Goal: Task Accomplishment & Management: Manage account settings

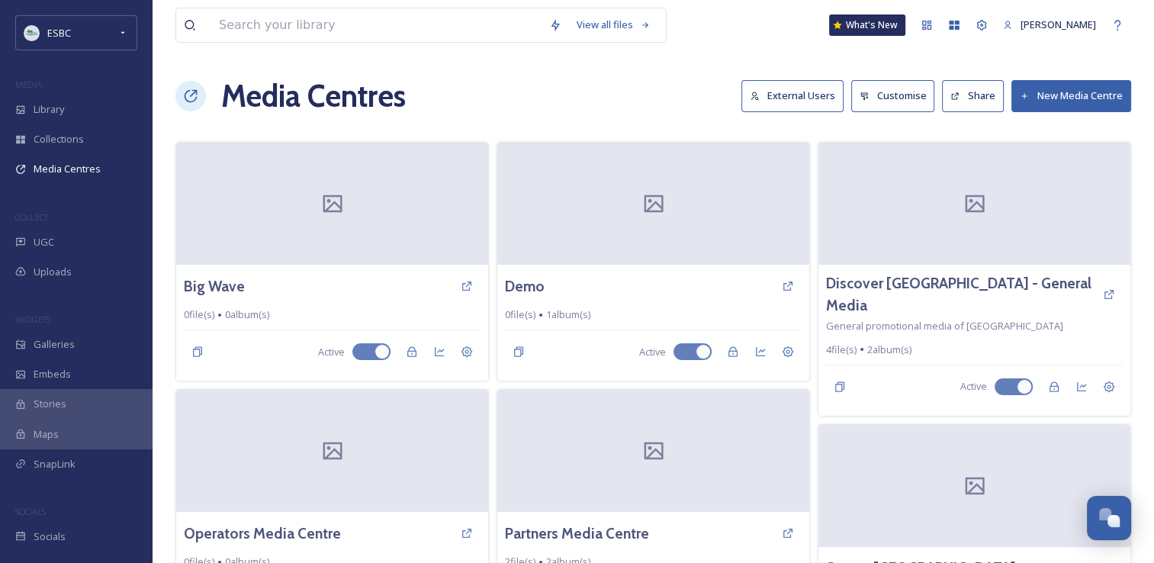
click at [569, 95] on button "External Users" at bounding box center [793, 95] width 102 height 31
click at [569, 357] on div "Settings" at bounding box center [789, 352] width 27 height 27
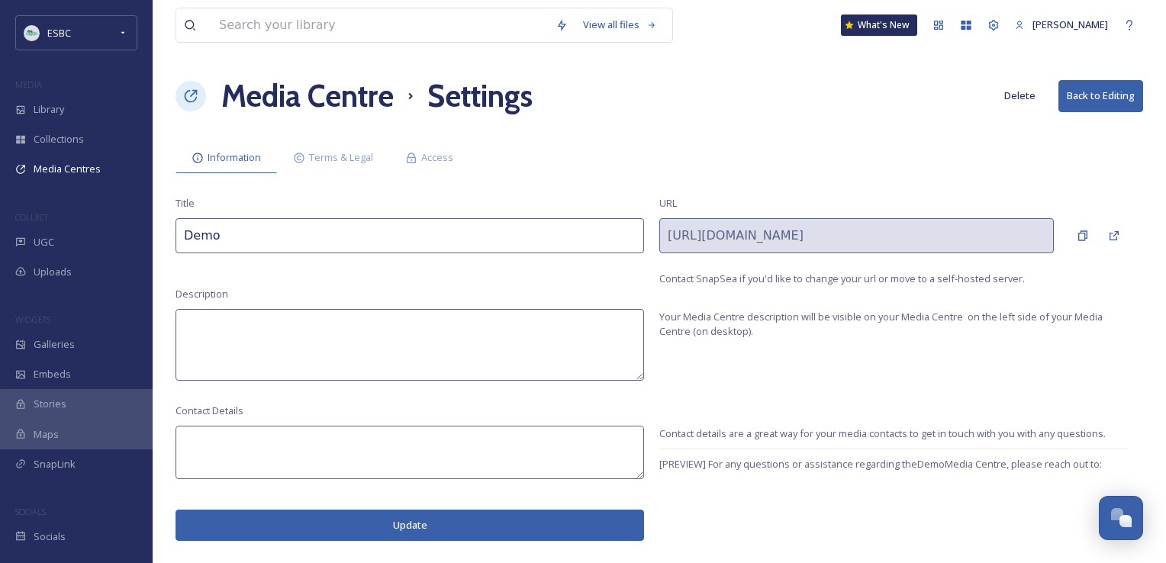
click at [569, 95] on button "Delete" at bounding box center [1019, 96] width 47 height 30
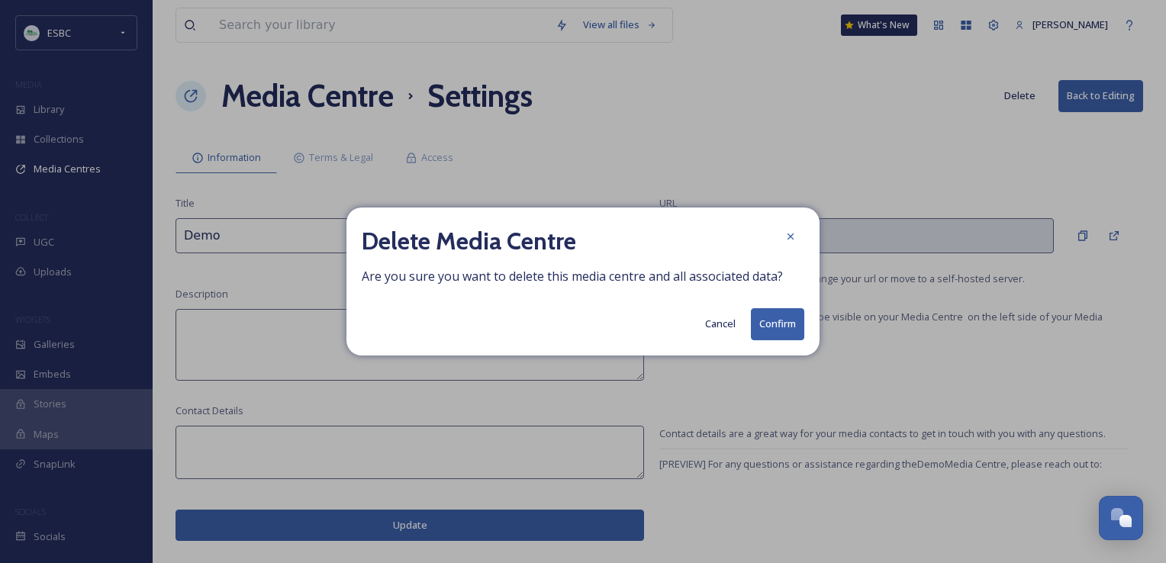
click at [569, 316] on button "Confirm" at bounding box center [777, 323] width 53 height 31
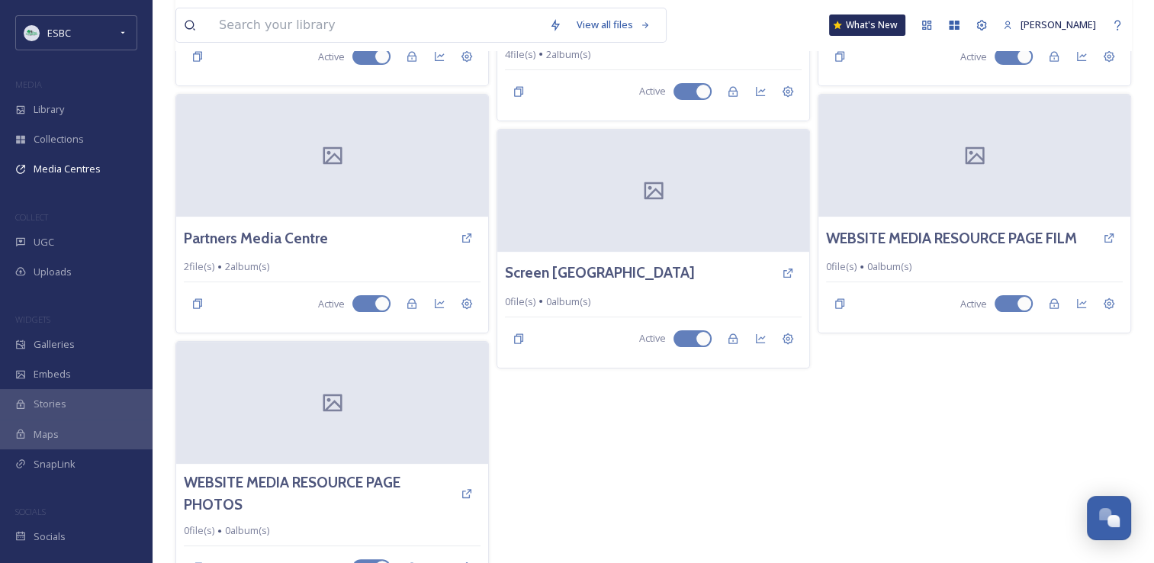
scroll to position [327, 0]
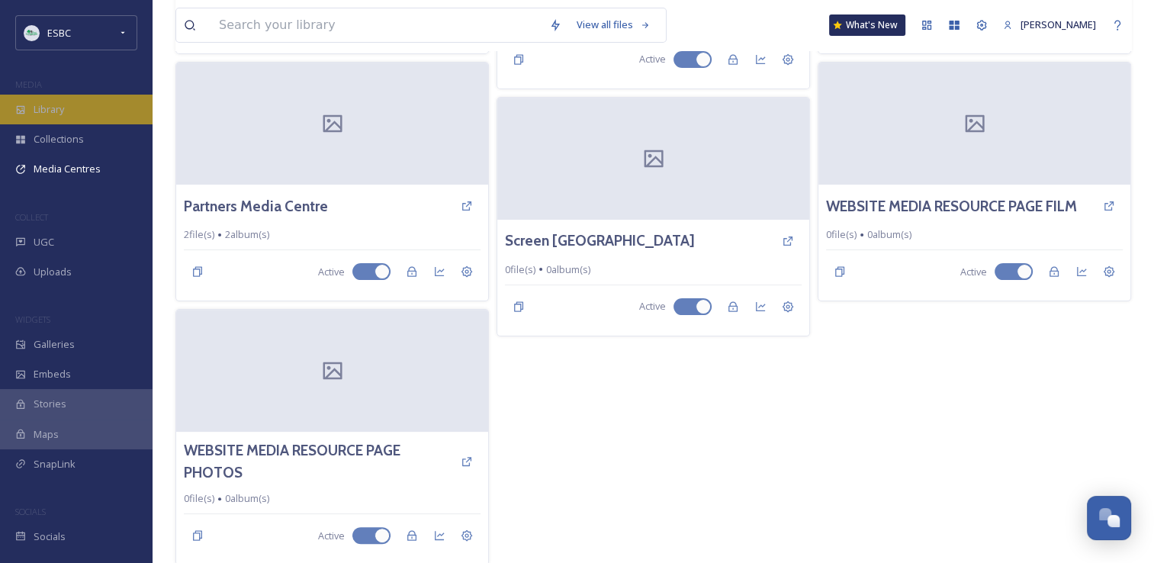
click at [52, 114] on span "Library" at bounding box center [49, 109] width 31 height 14
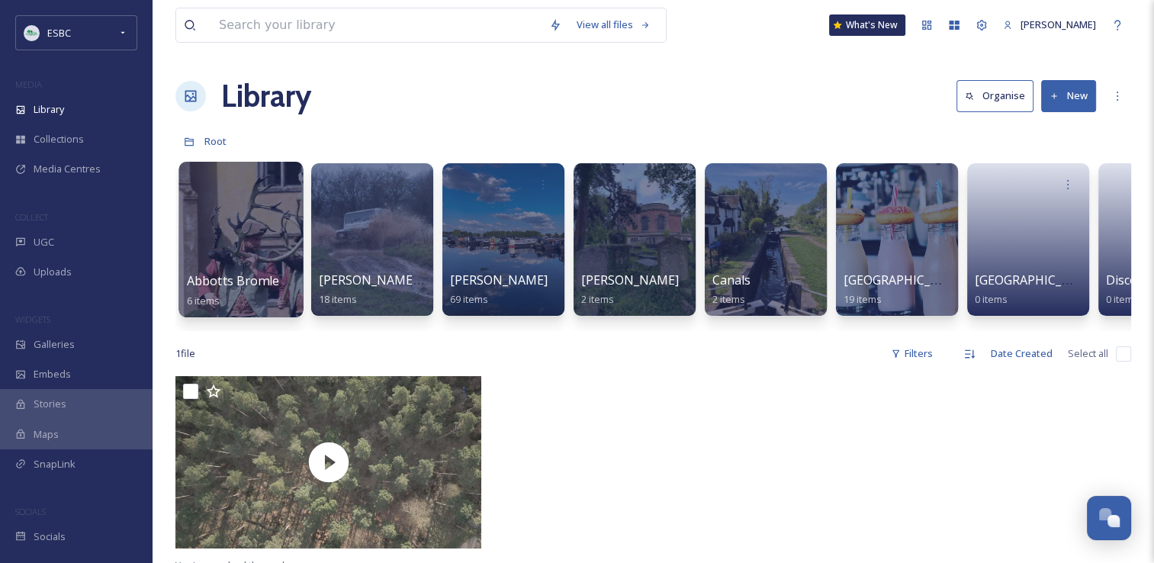
click at [246, 241] on div at bounding box center [241, 240] width 124 height 156
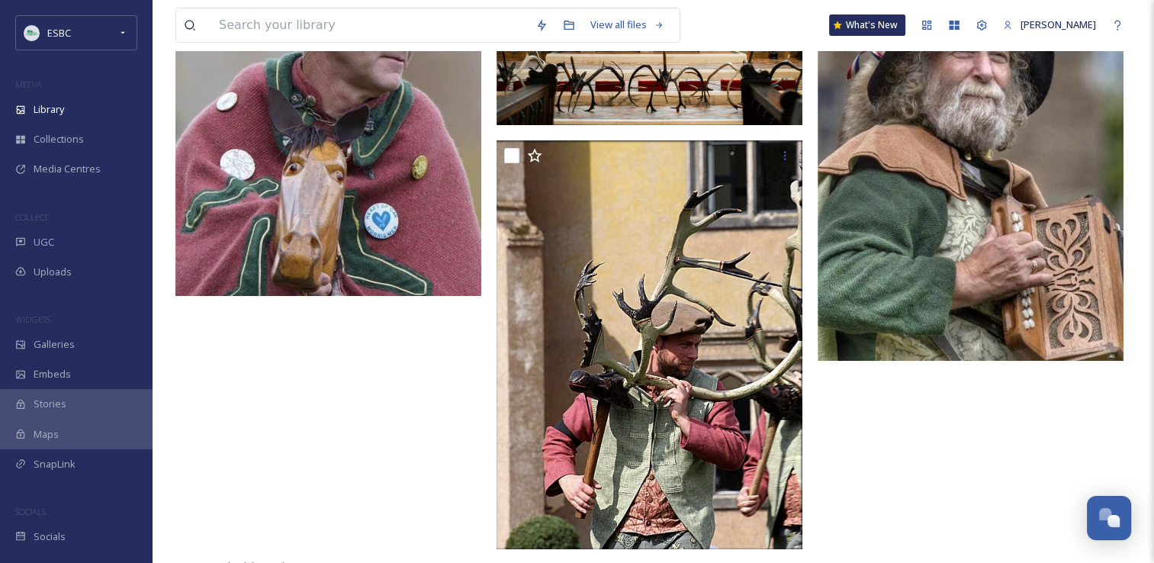
scroll to position [553, 0]
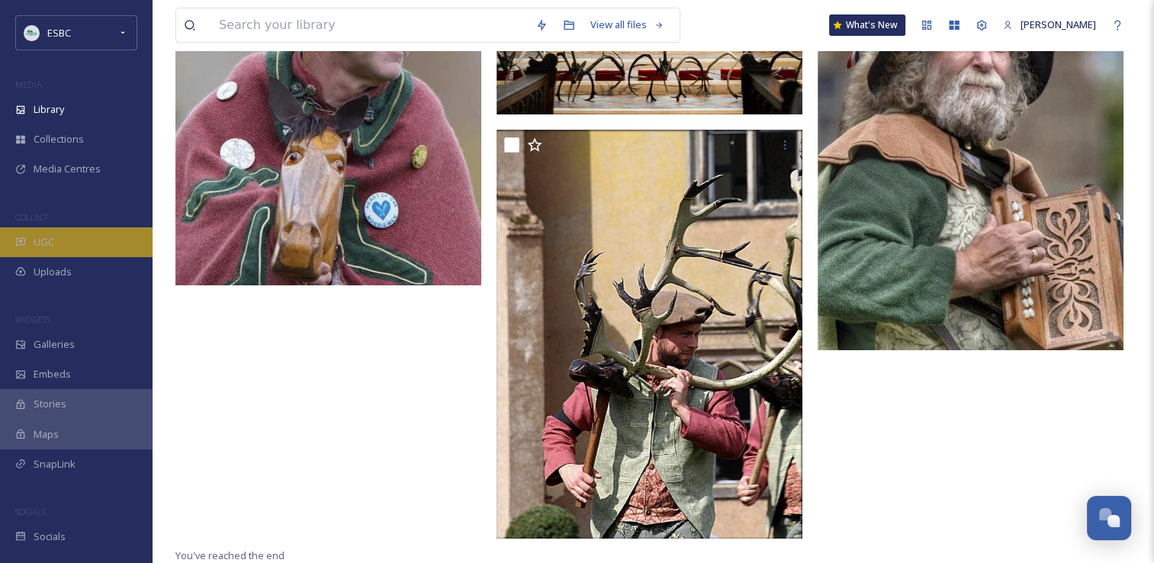
click at [44, 241] on span "UGC" at bounding box center [44, 242] width 21 height 14
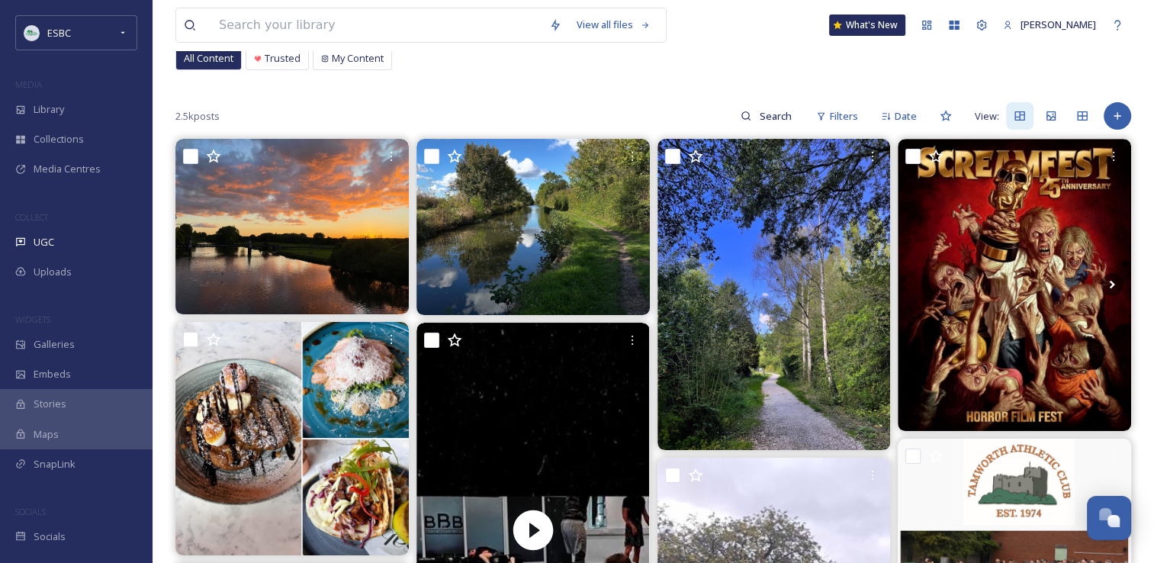
scroll to position [100, 0]
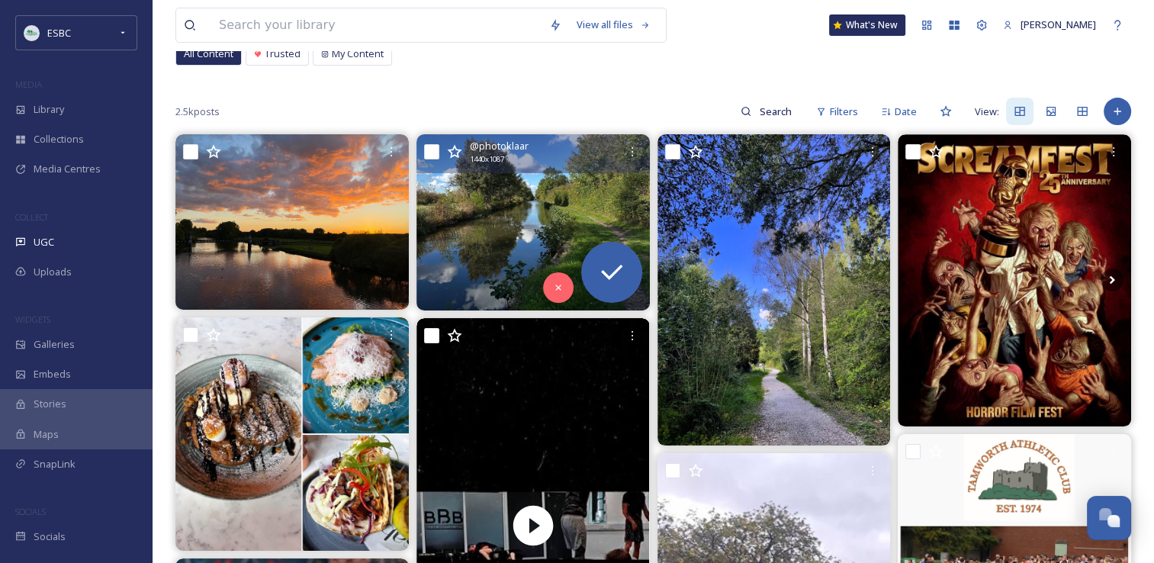
click at [516, 212] on img at bounding box center [533, 222] width 233 height 176
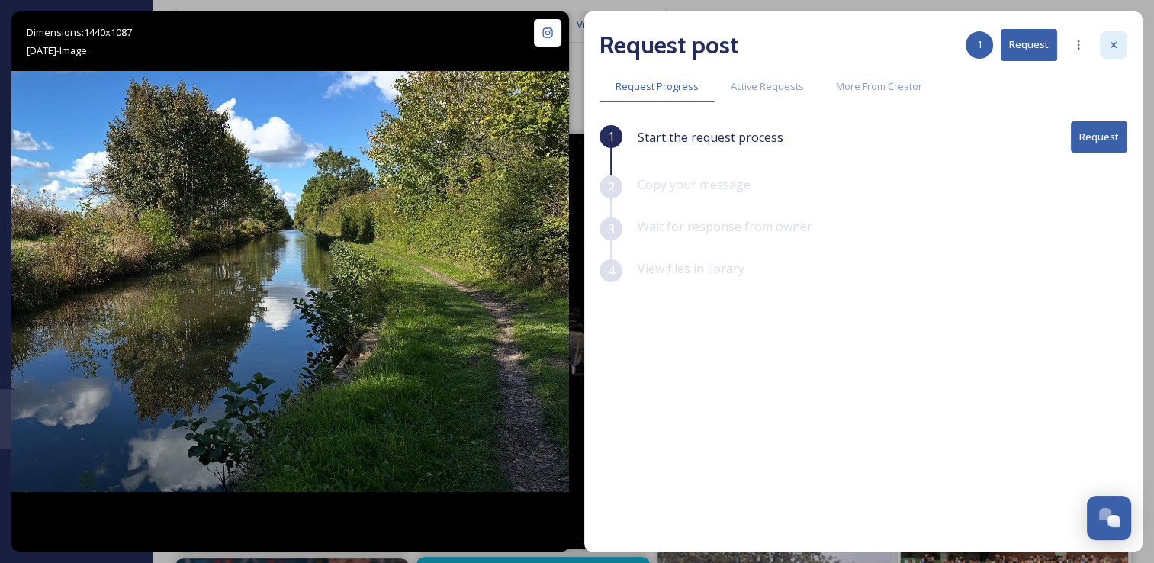
click at [569, 50] on icon at bounding box center [1114, 45] width 12 height 12
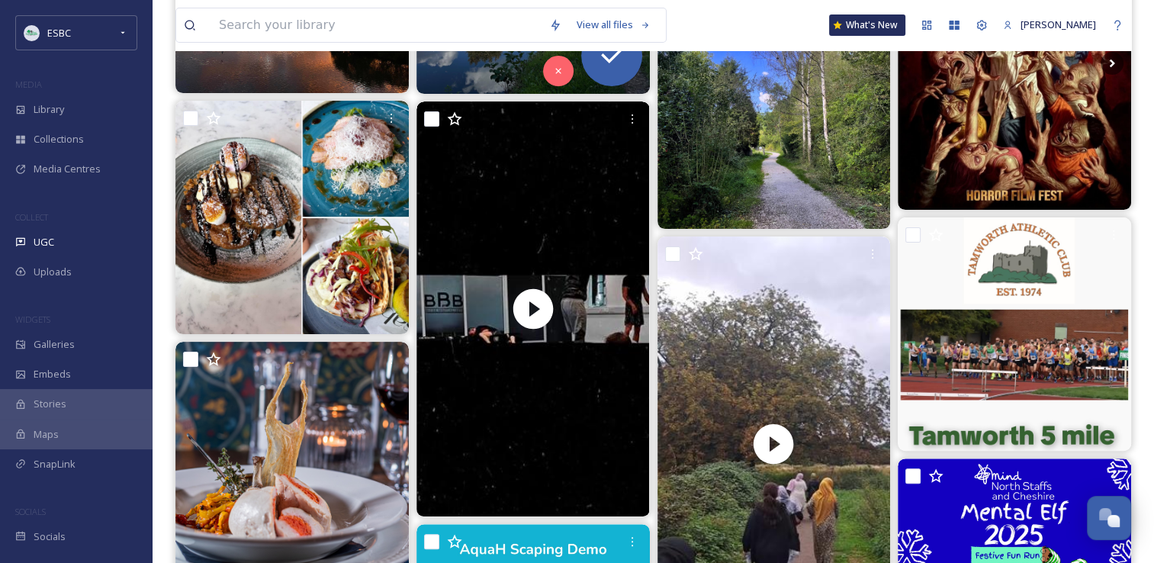
scroll to position [312, 0]
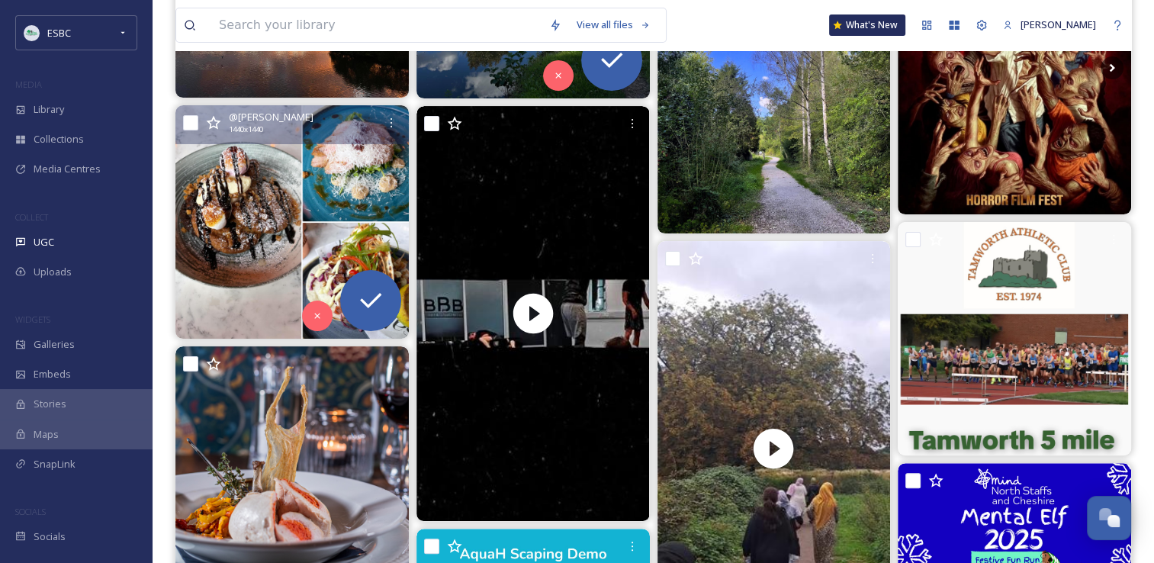
click at [330, 192] on img at bounding box center [291, 221] width 233 height 233
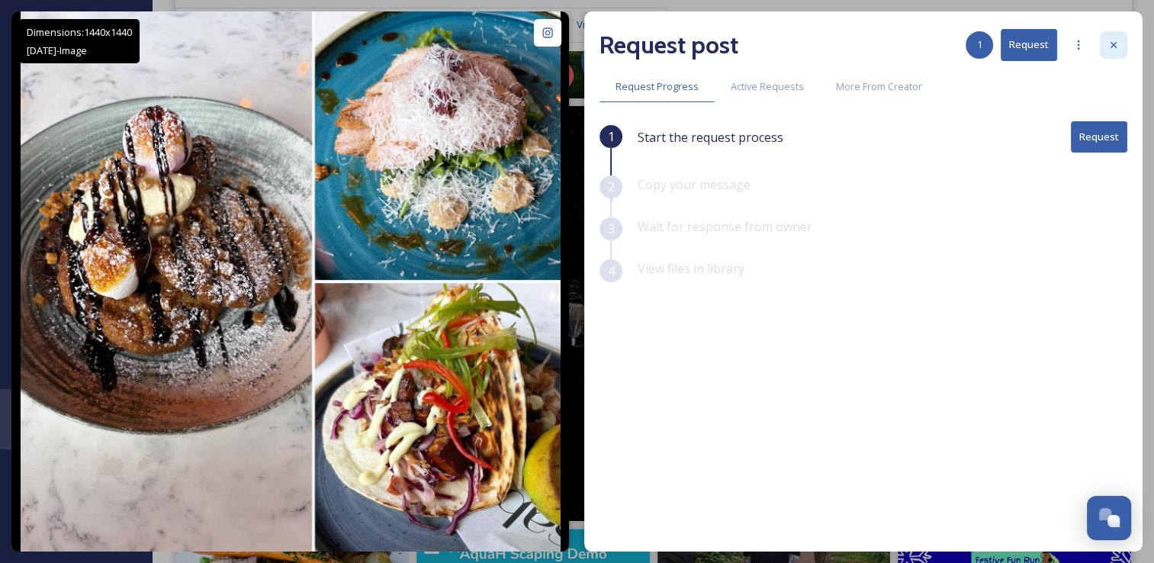
click at [569, 50] on icon at bounding box center [1114, 45] width 12 height 12
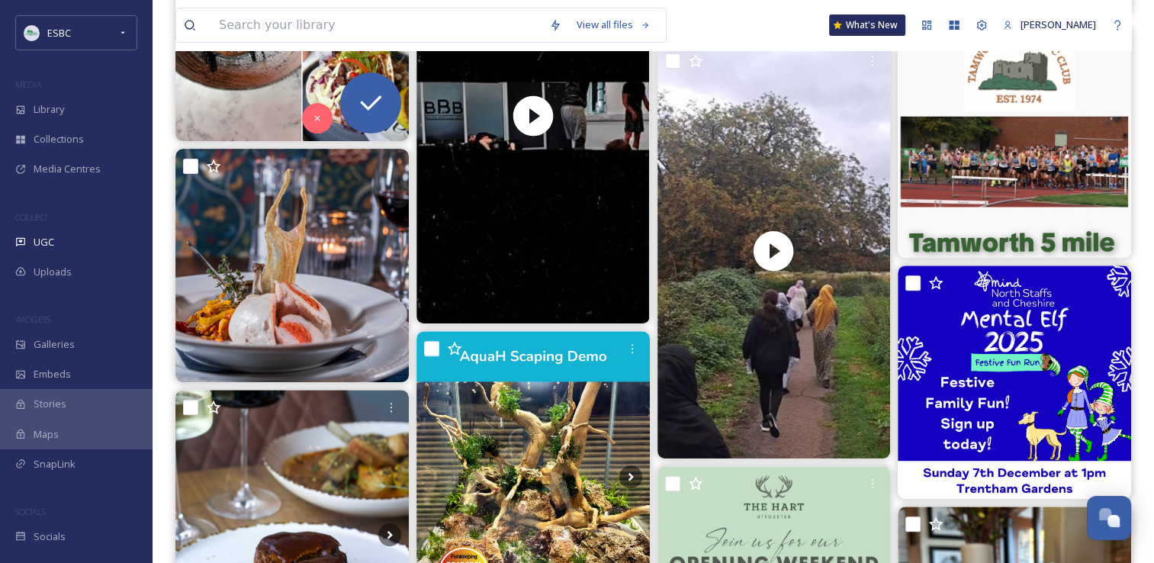
scroll to position [578, 0]
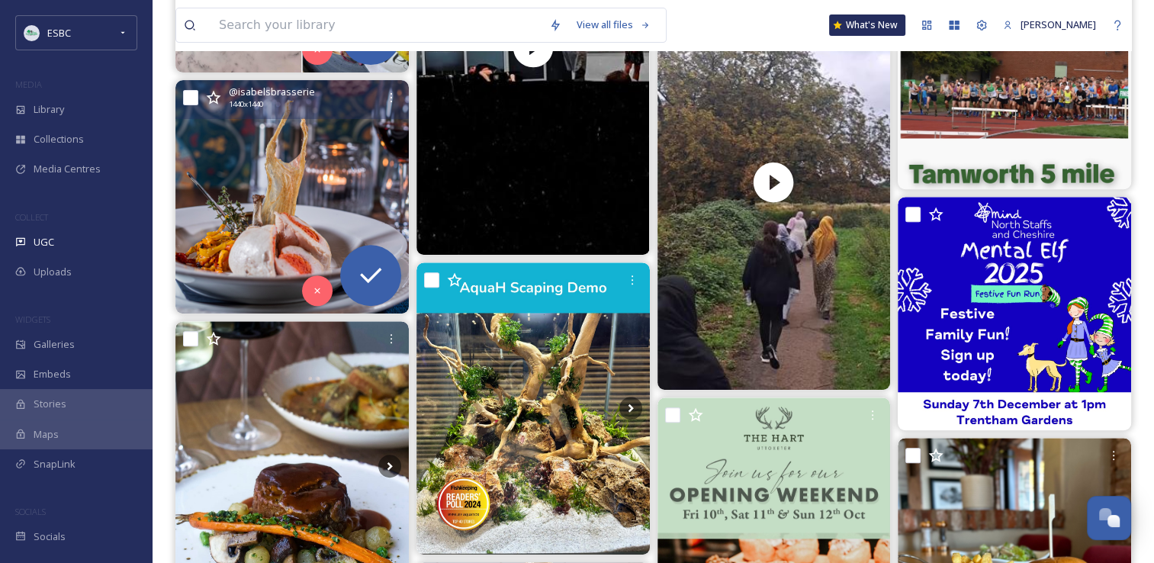
click at [241, 166] on img at bounding box center [291, 196] width 233 height 233
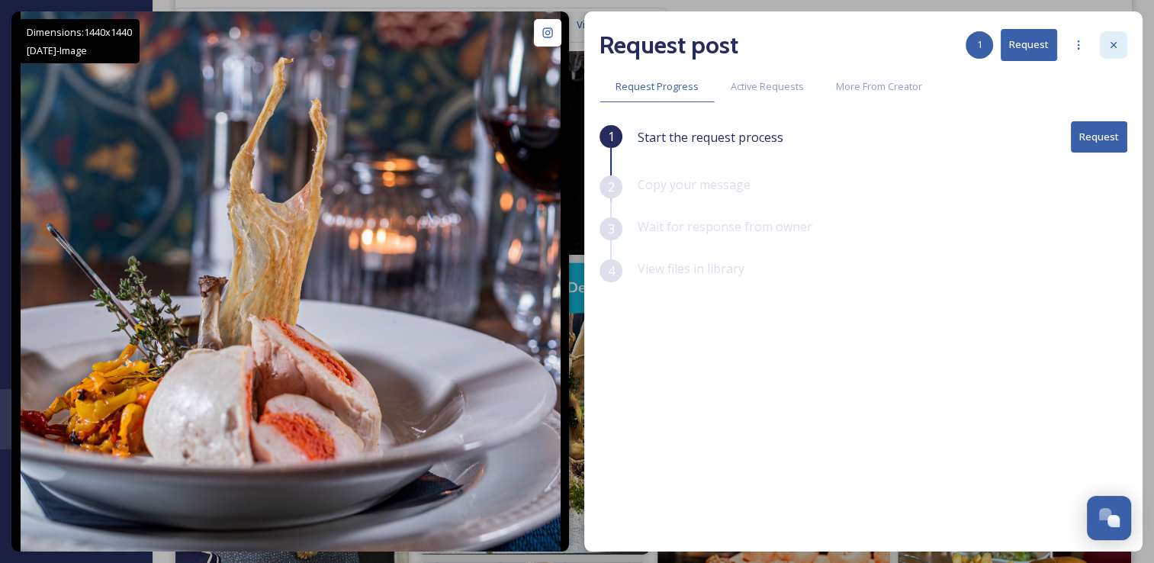
click at [569, 47] on icon at bounding box center [1114, 45] width 12 height 12
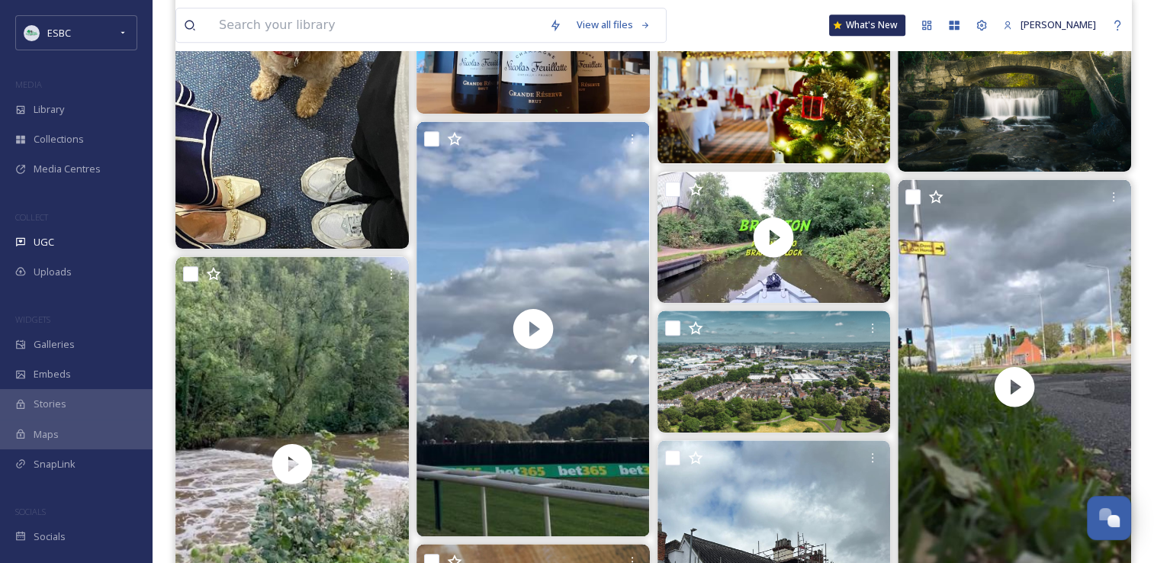
scroll to position [1330, 0]
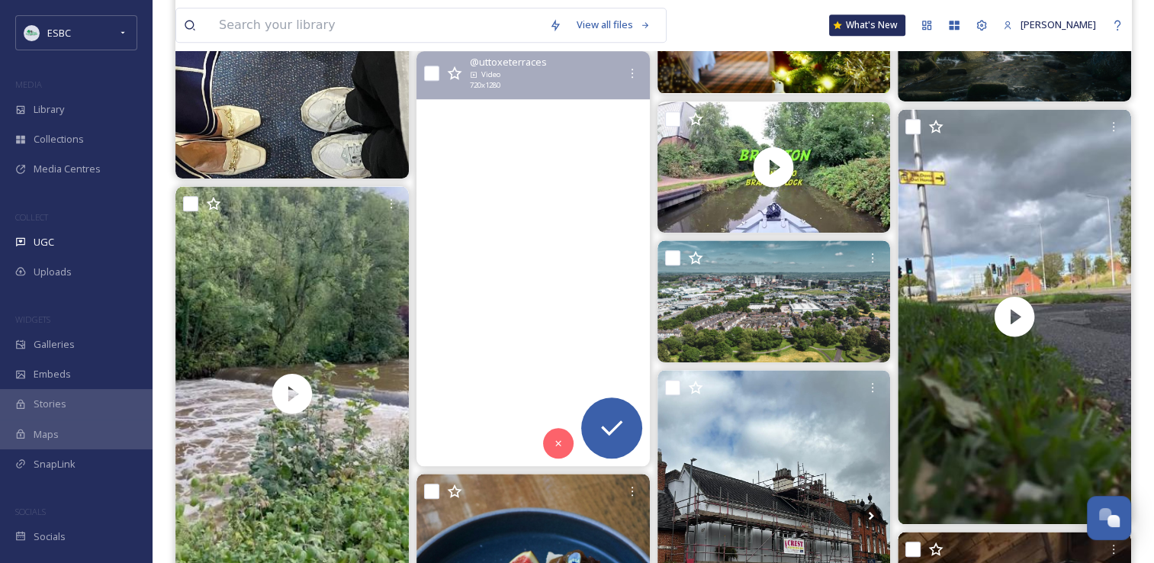
click at [534, 253] on video "Daydreaming about racing at Uttoxeter…🤌🏻" at bounding box center [533, 258] width 233 height 415
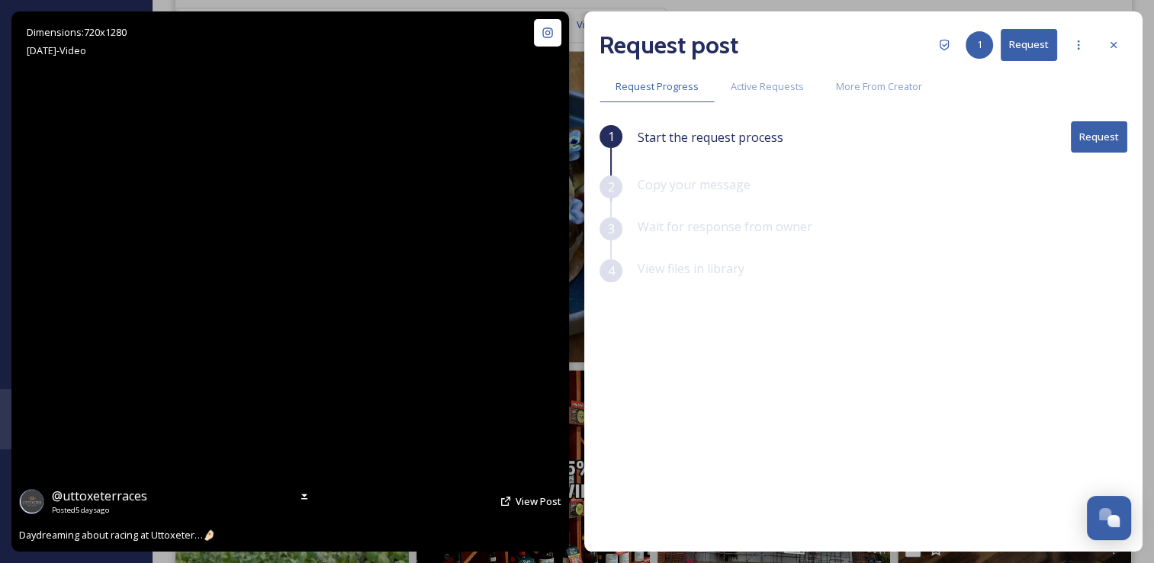
click at [279, 278] on video "Daydreaming about racing at Uttoxeter…🤌🏻" at bounding box center [290, 281] width 304 height 540
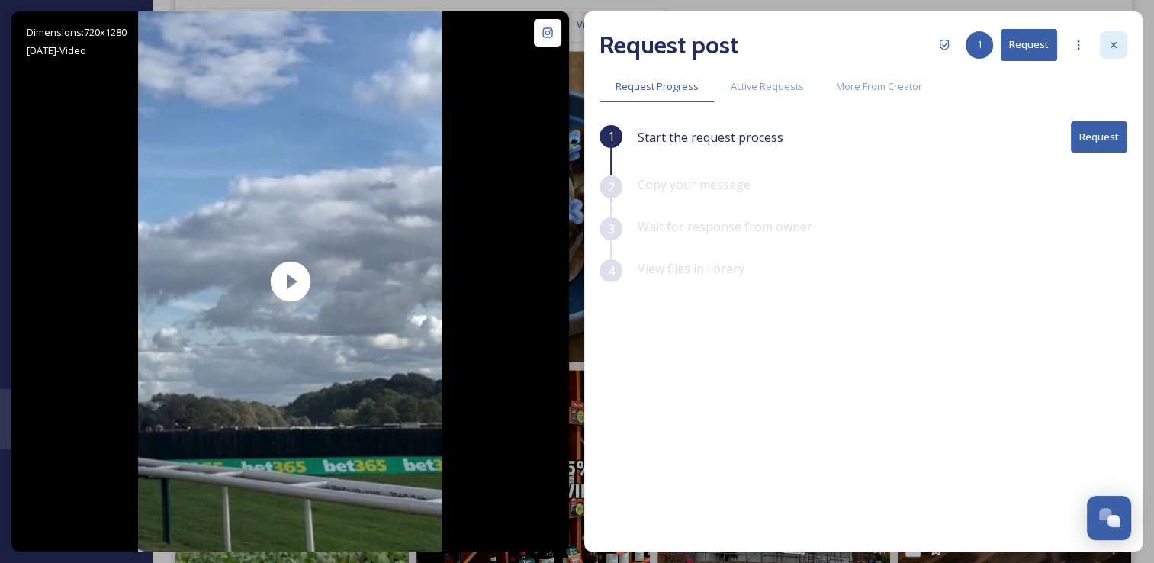
click at [569, 47] on icon at bounding box center [1114, 45] width 12 height 12
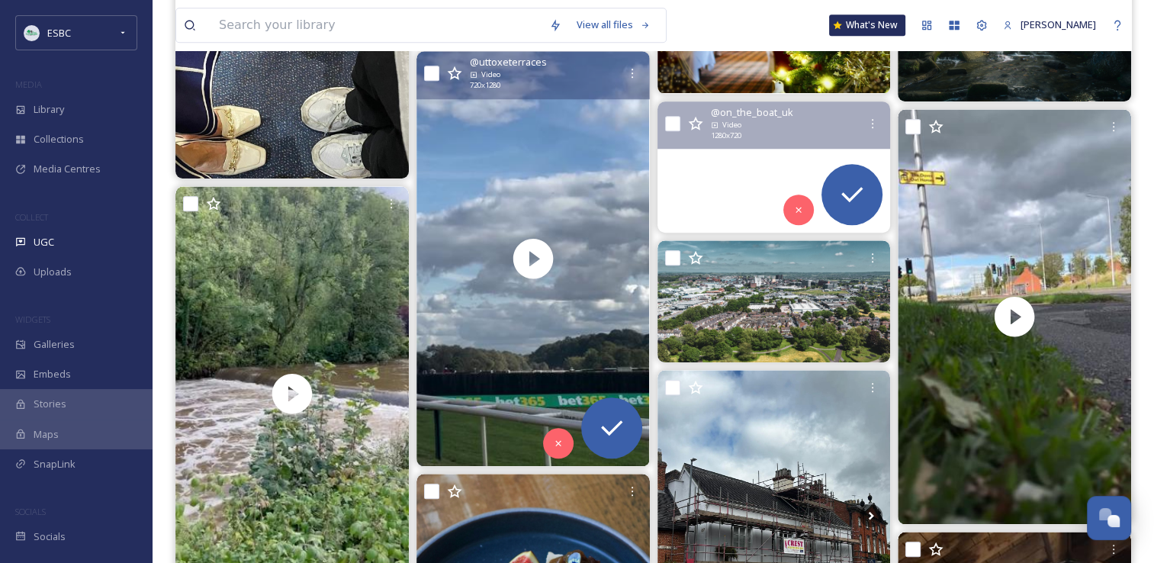
click at [569, 163] on video "Shobnall Marina to Branston Lock on the Trent and Mersey Canal #ukcanals #narro…" at bounding box center [773, 166] width 233 height 131
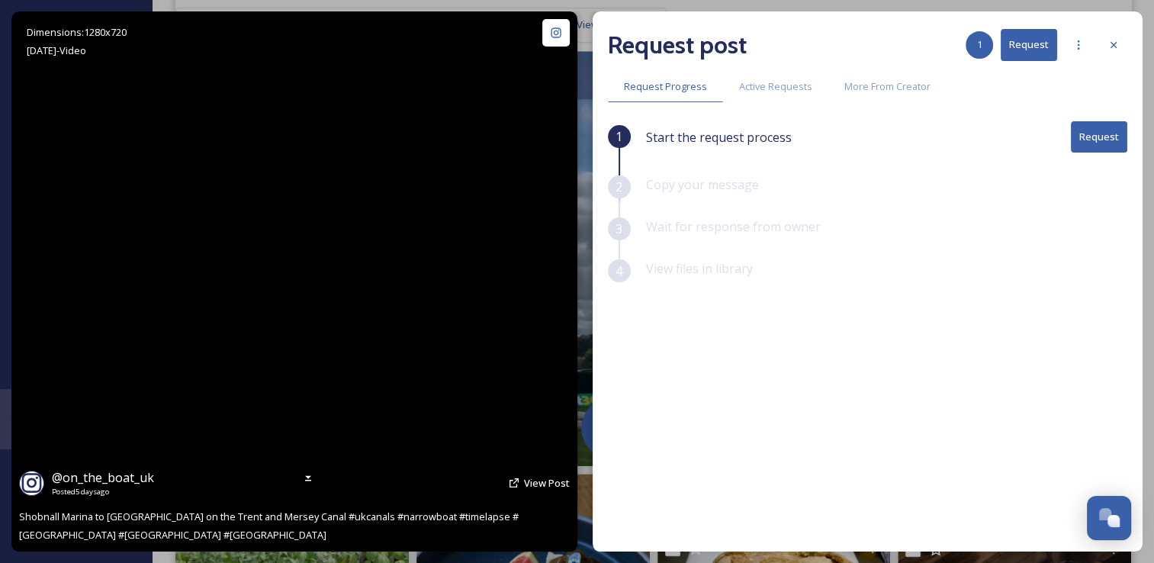
click at [412, 397] on video "Shobnall Marina to Branston Lock on the Trent and Mersey Canal #ukcanals #narro…" at bounding box center [294, 281] width 583 height 540
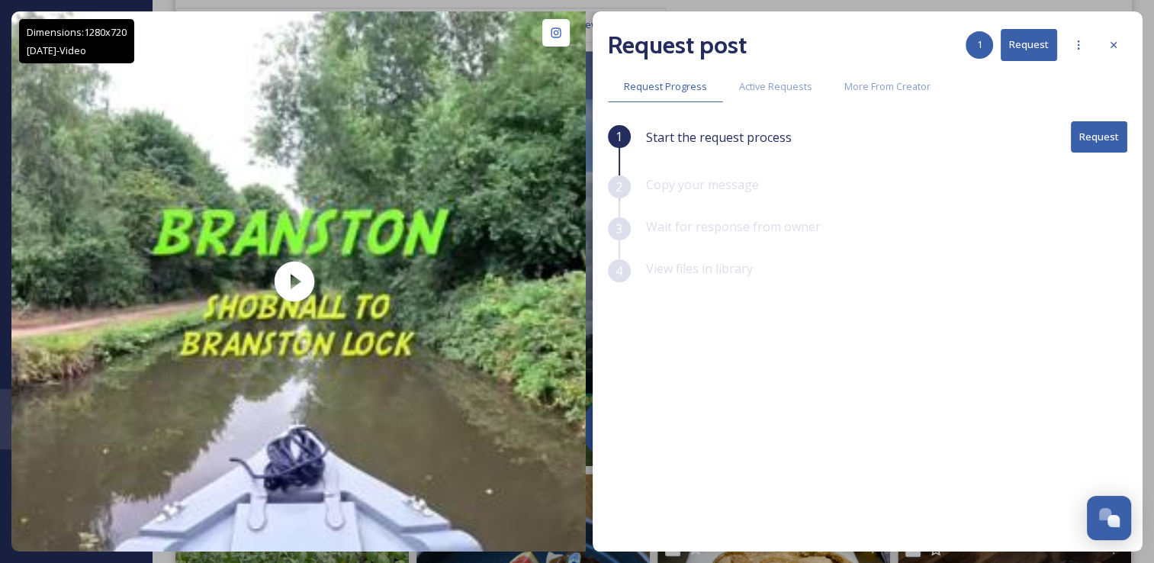
click at [569, 142] on button "Request" at bounding box center [1099, 136] width 56 height 31
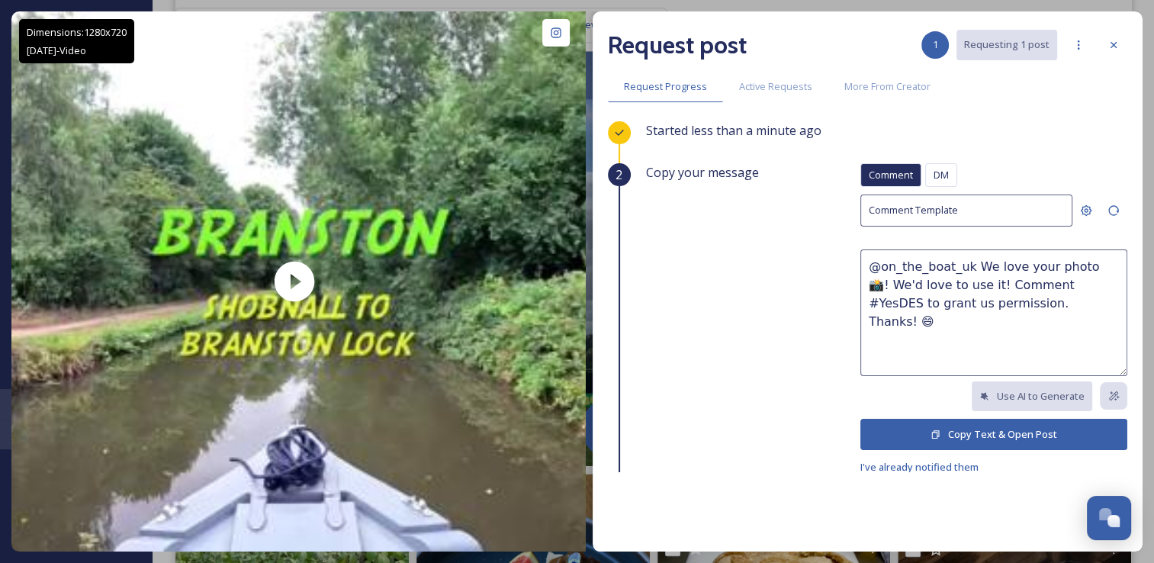
click at [569, 428] on button "Copy Text & Open Post" at bounding box center [994, 434] width 267 height 31
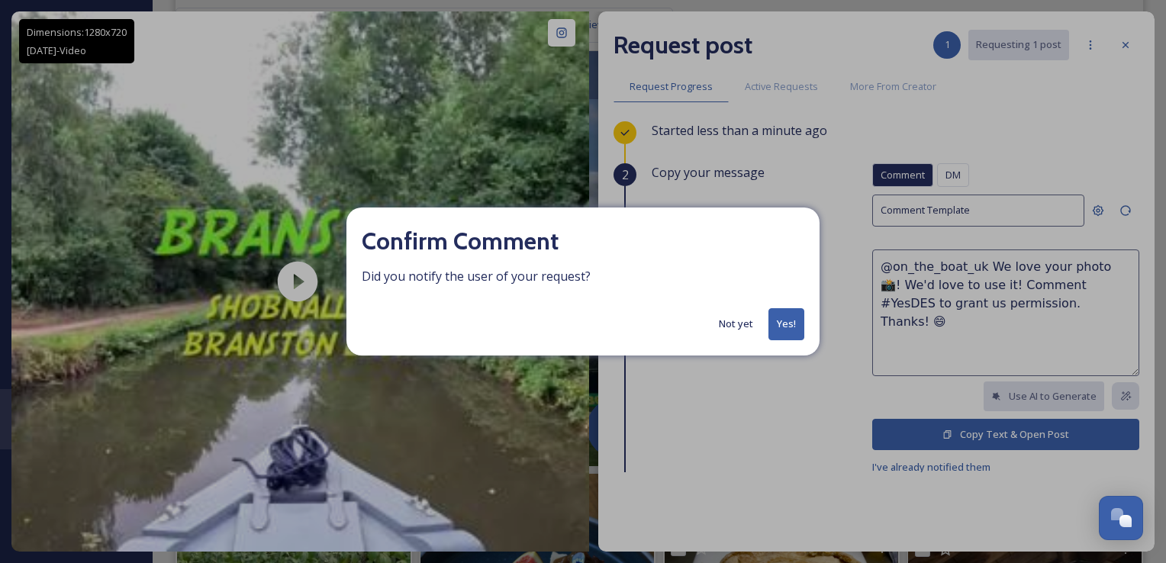
click at [569, 330] on button "Yes!" at bounding box center [786, 323] width 36 height 31
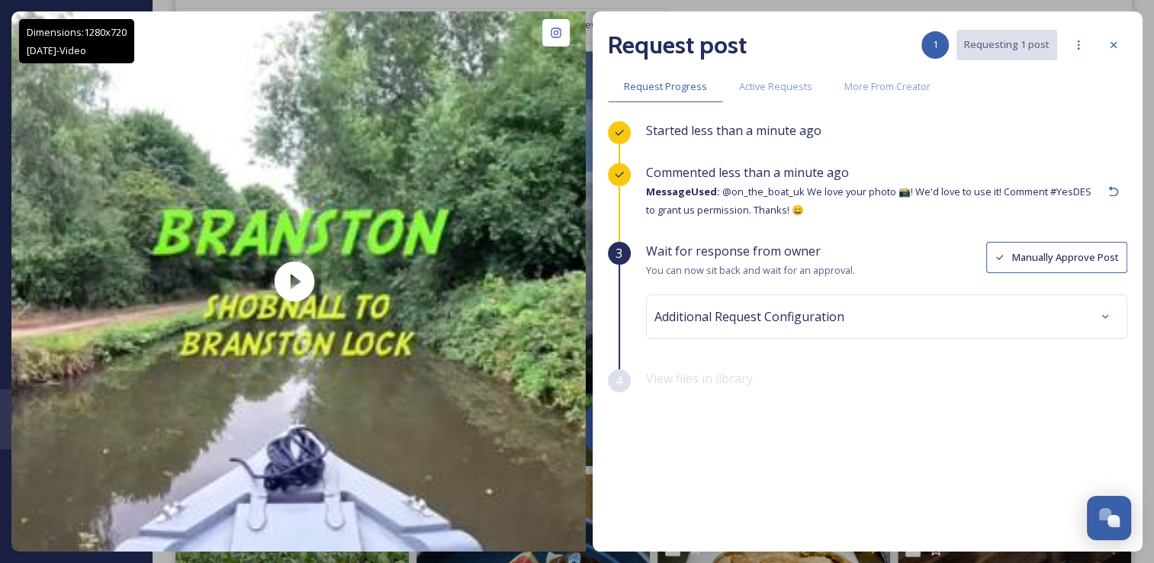
click at [569, 256] on button "Manually Approve Post" at bounding box center [1056, 257] width 141 height 31
click at [569, 41] on icon at bounding box center [1114, 45] width 12 height 12
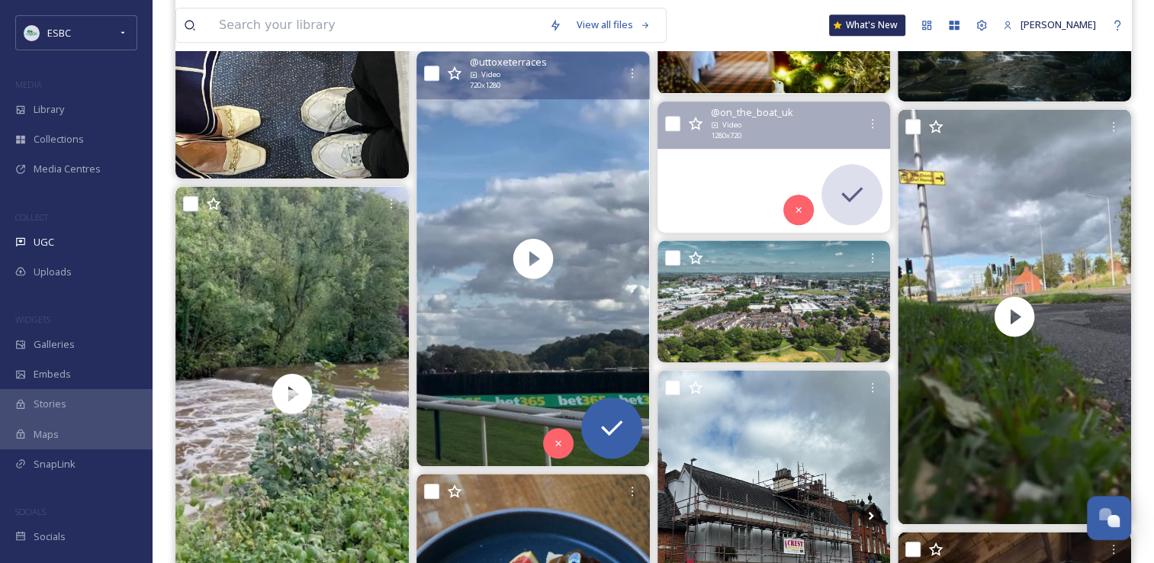
click at [569, 180] on video "Shobnall Marina to Branston Lock on the Trent and Mersey Canal #ukcanals #narro…" at bounding box center [773, 166] width 233 height 131
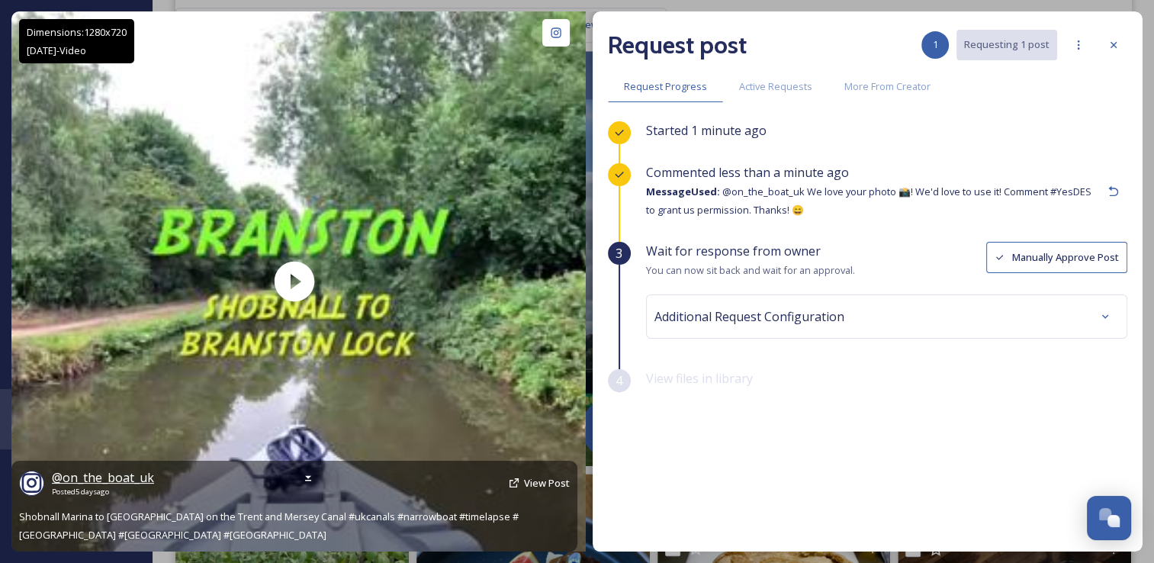
click at [122, 478] on span "@ on_the_boat_uk" at bounding box center [103, 477] width 102 height 17
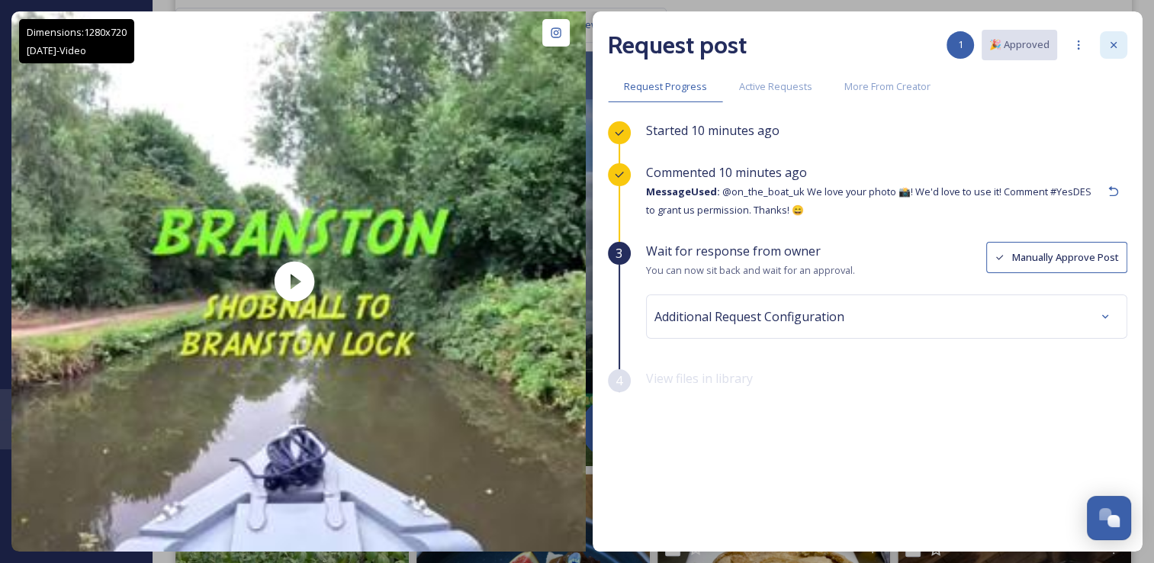
click at [569, 42] on icon at bounding box center [1114, 45] width 12 height 12
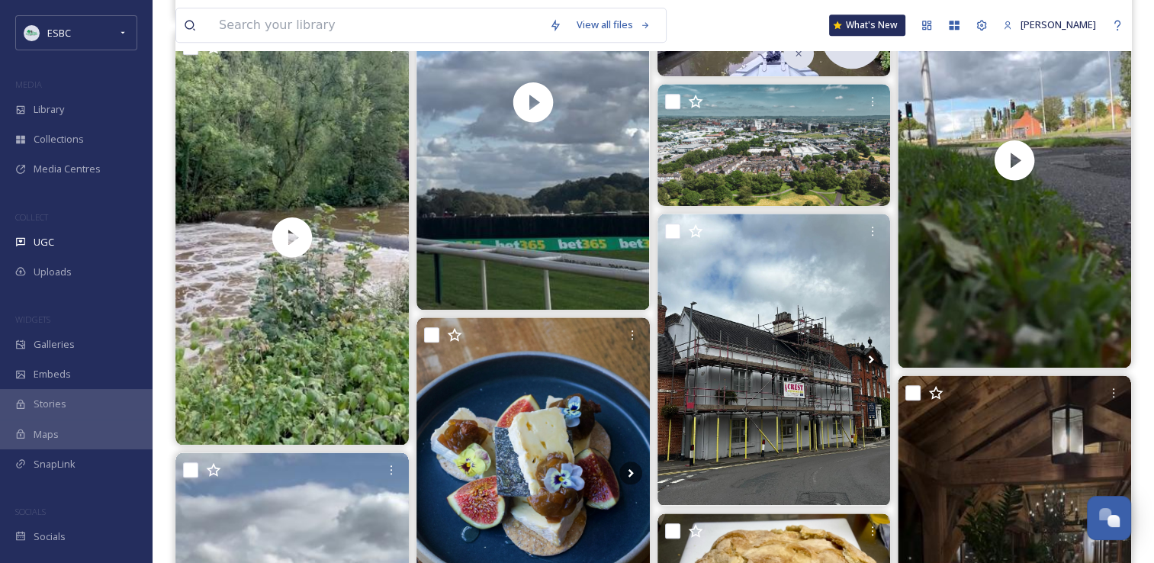
scroll to position [1504, 0]
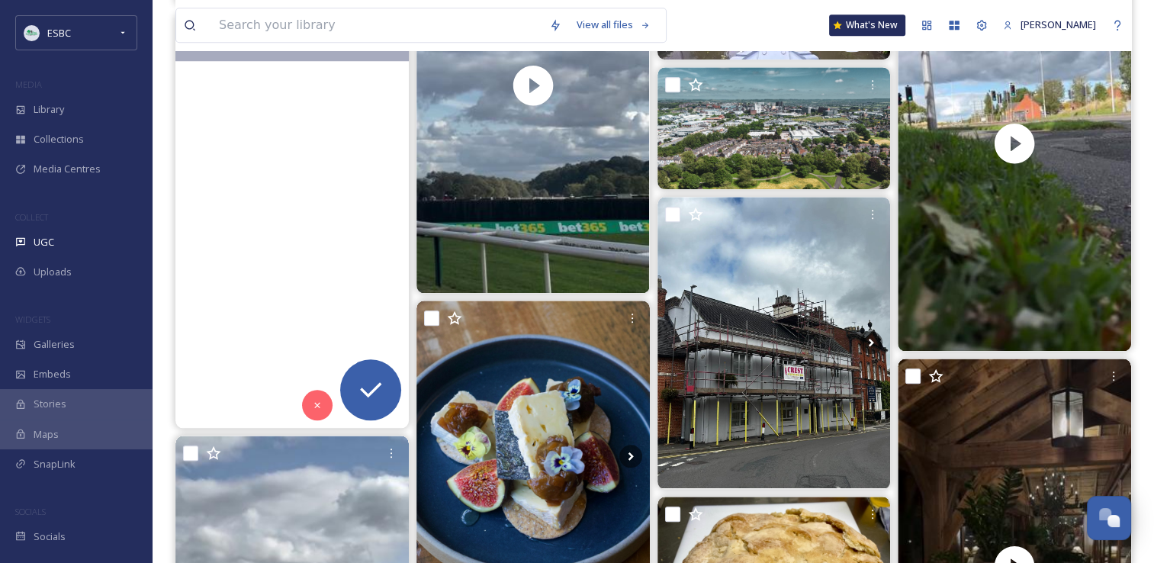
click at [307, 230] on video "I couldn’t resist a visit to Ilam today after all the rain. The riverside walk …" at bounding box center [291, 220] width 233 height 415
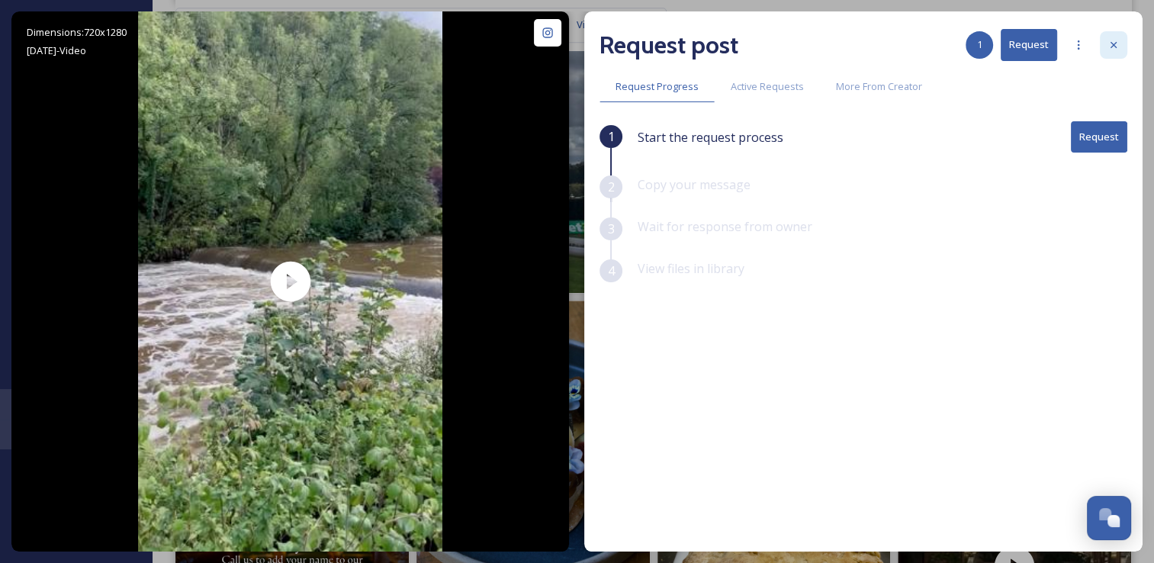
click at [569, 42] on icon at bounding box center [1114, 45] width 12 height 12
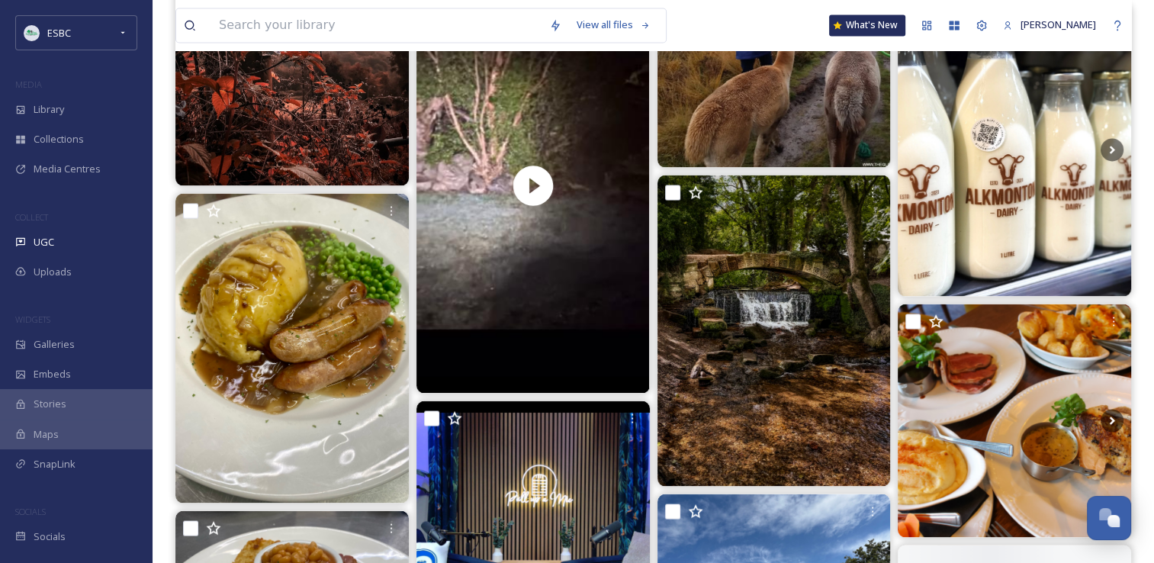
scroll to position [2844, 0]
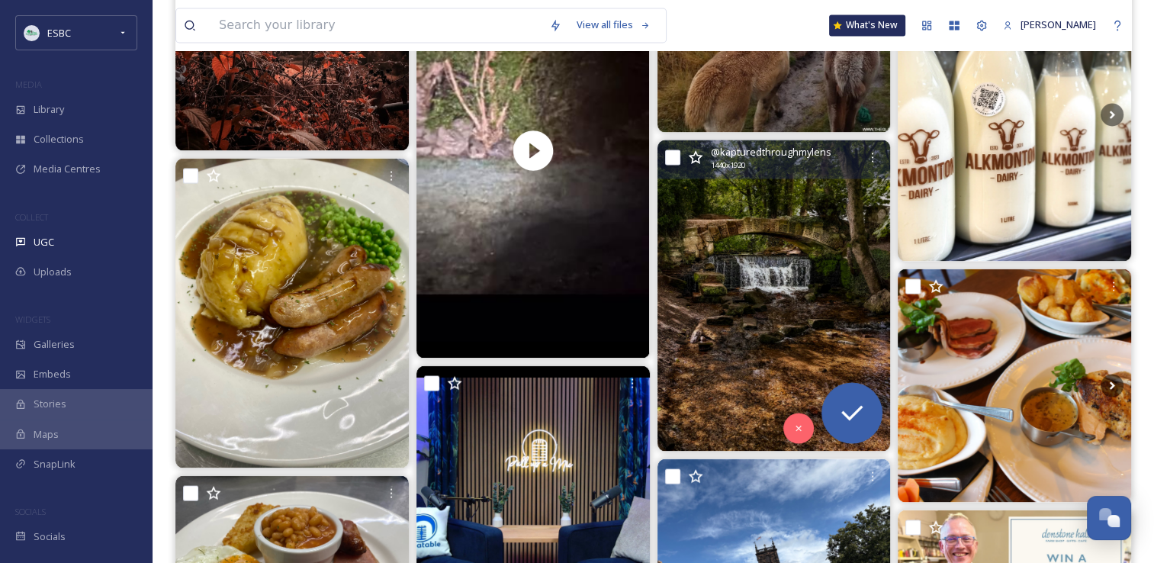
click at [569, 308] on img at bounding box center [774, 295] width 233 height 311
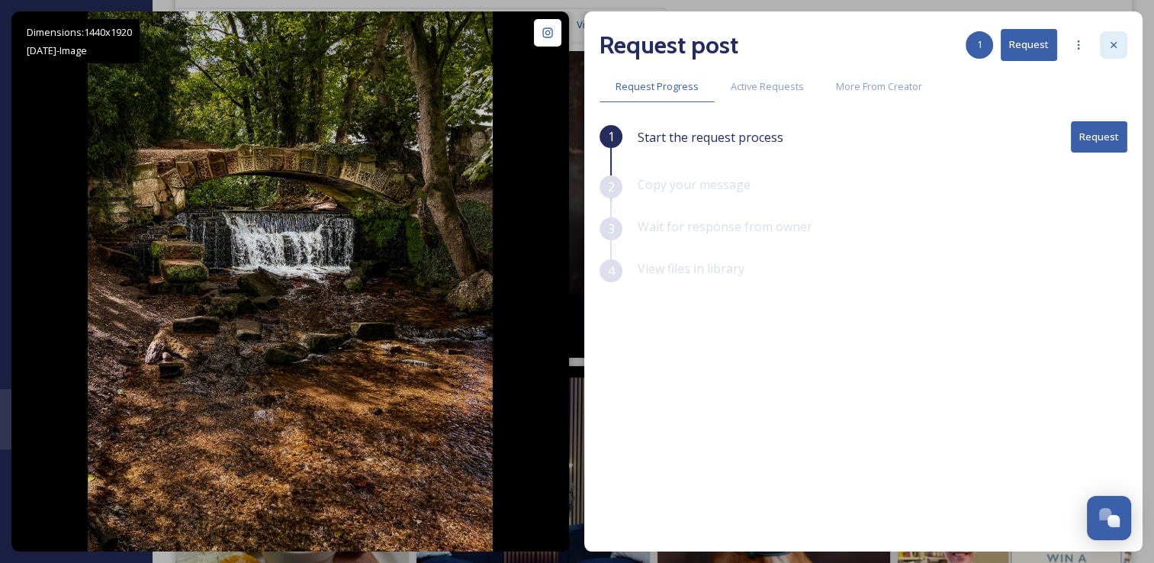
click at [569, 44] on icon at bounding box center [1114, 45] width 12 height 12
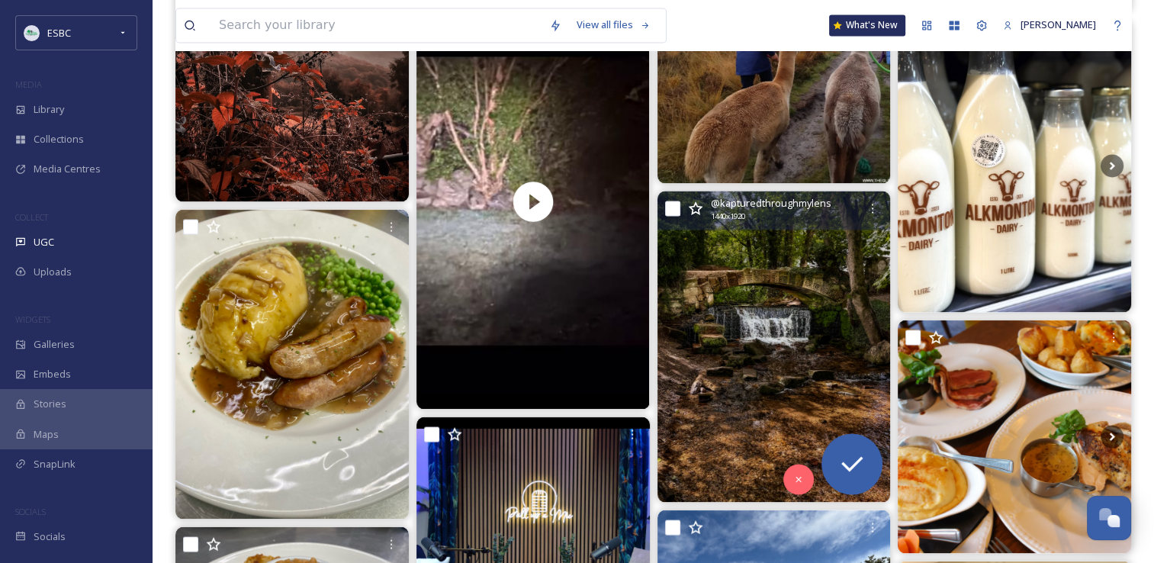
scroll to position [2479, 0]
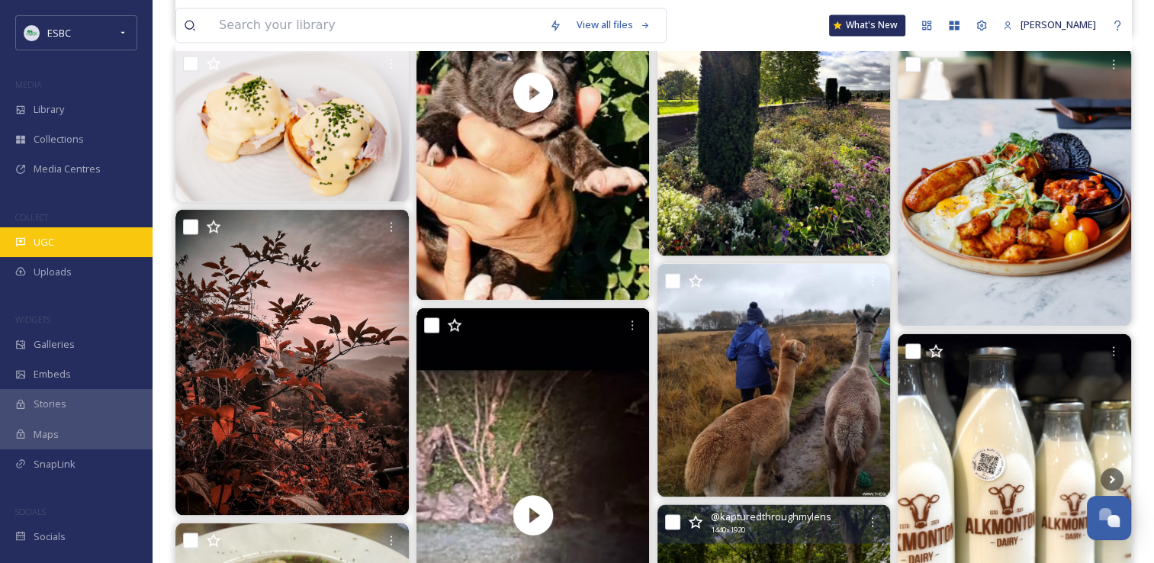
click at [48, 249] on div "UGC" at bounding box center [76, 242] width 153 height 30
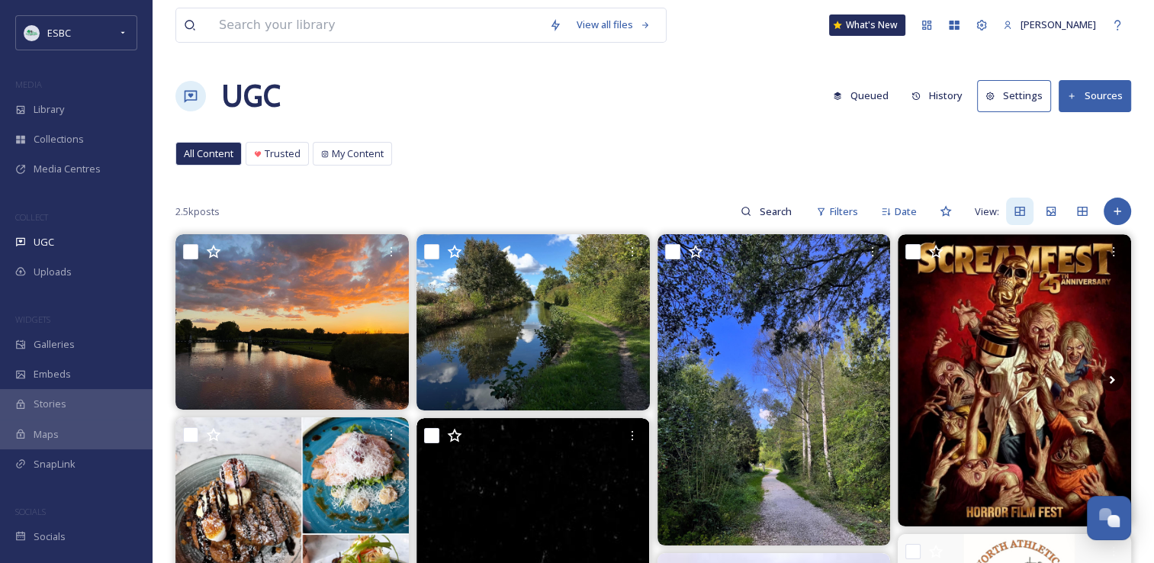
click at [569, 101] on button "Sources" at bounding box center [1095, 95] width 72 height 31
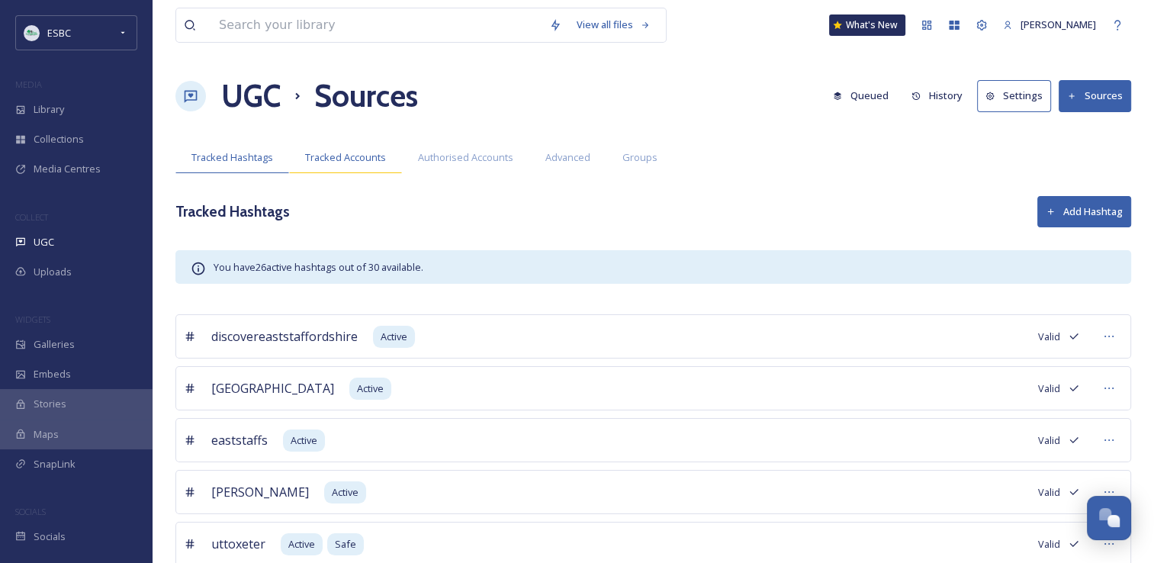
click at [332, 153] on span "Tracked Accounts" at bounding box center [345, 157] width 81 height 14
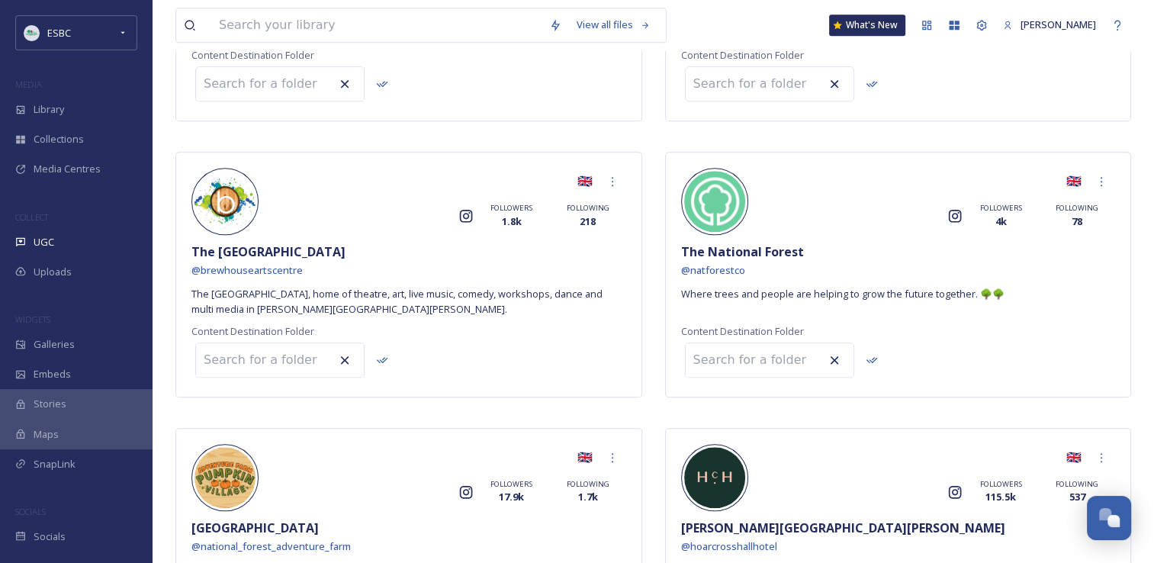
scroll to position [1498, 0]
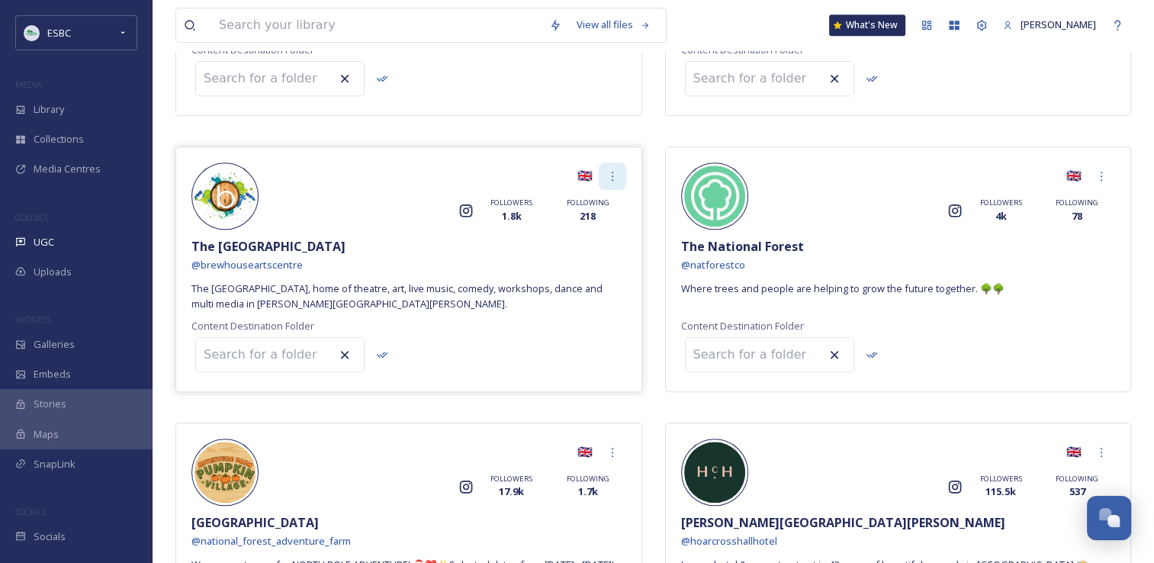
click at [611, 170] on icon at bounding box center [612, 176] width 12 height 12
click at [590, 262] on span "Remove" at bounding box center [574, 269] width 37 height 14
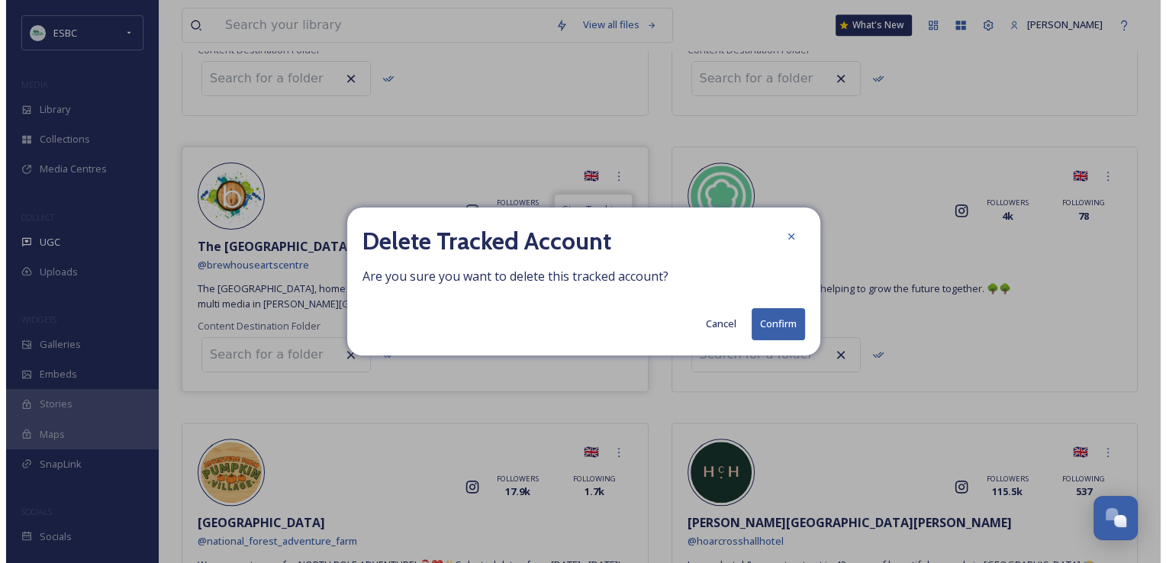
scroll to position [976, 0]
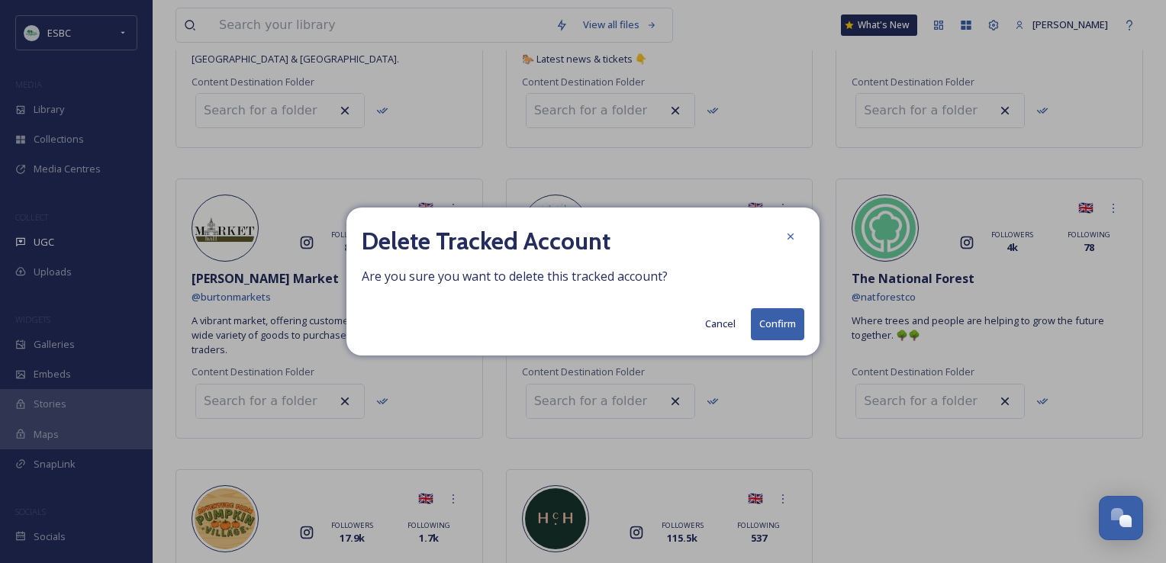
click at [787, 323] on button "Confirm" at bounding box center [777, 323] width 53 height 31
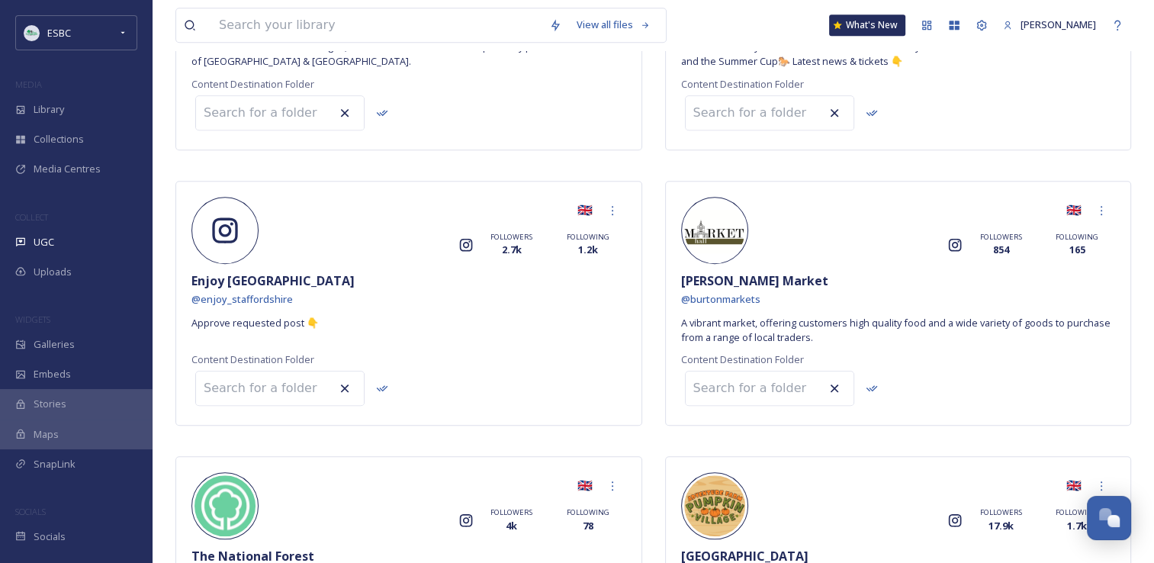
scroll to position [1181, 0]
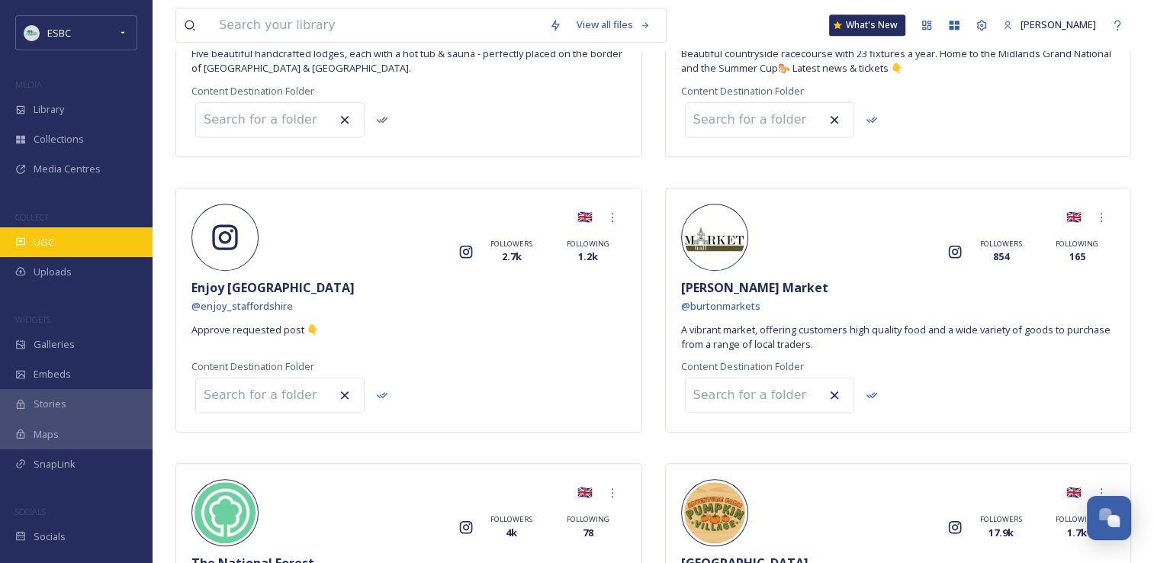
click at [61, 242] on div "UGC" at bounding box center [76, 242] width 153 height 30
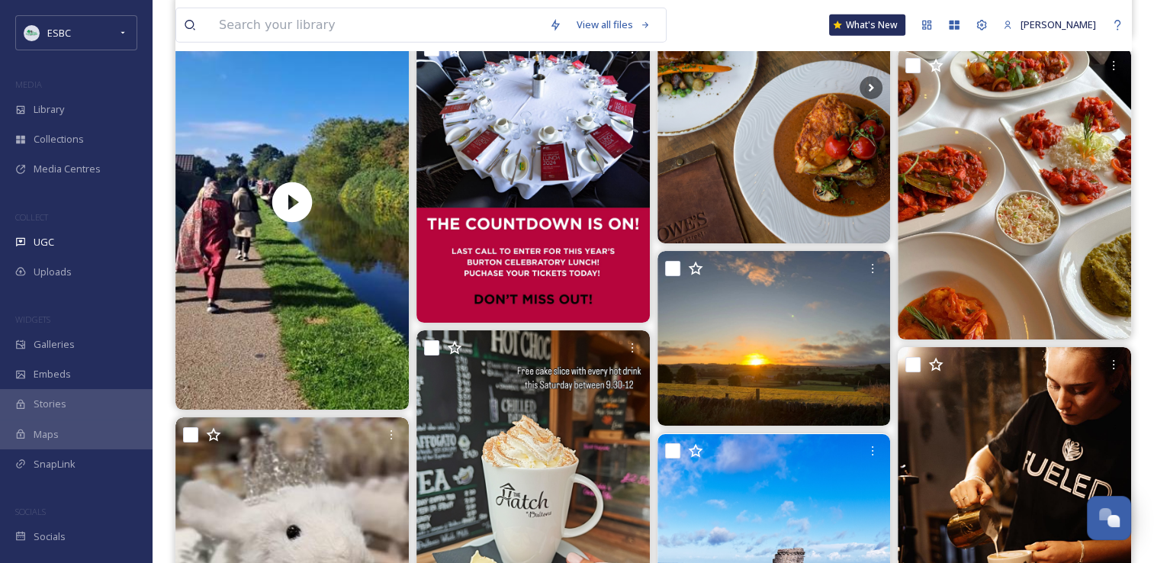
scroll to position [4309, 0]
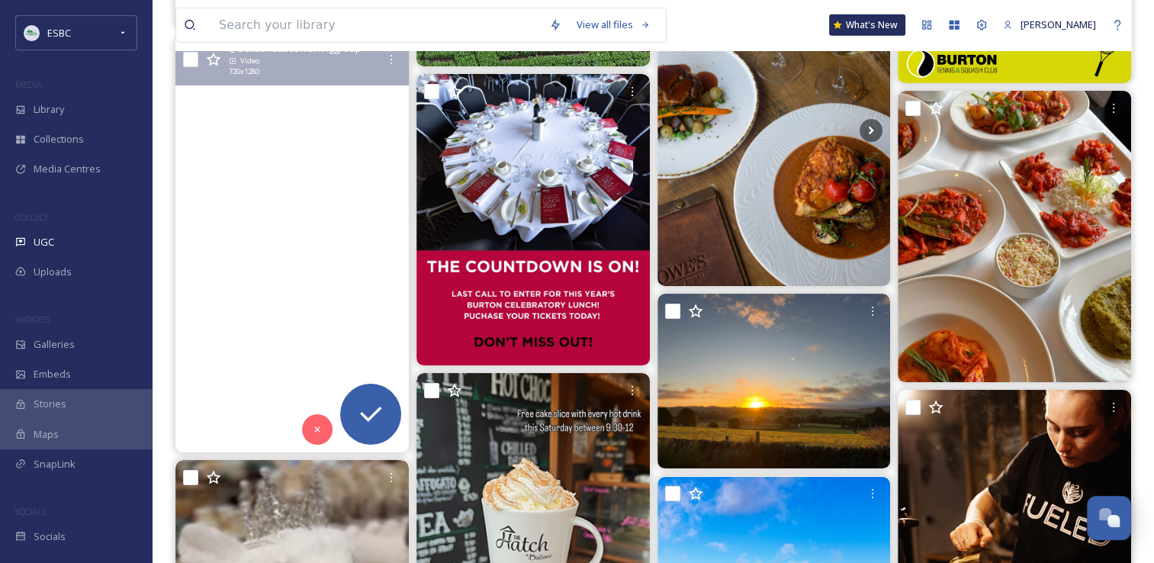
click at [260, 226] on video "A beautiful local walk along the canal this morning. 14,000 steps, ladies not b…" at bounding box center [291, 244] width 233 height 415
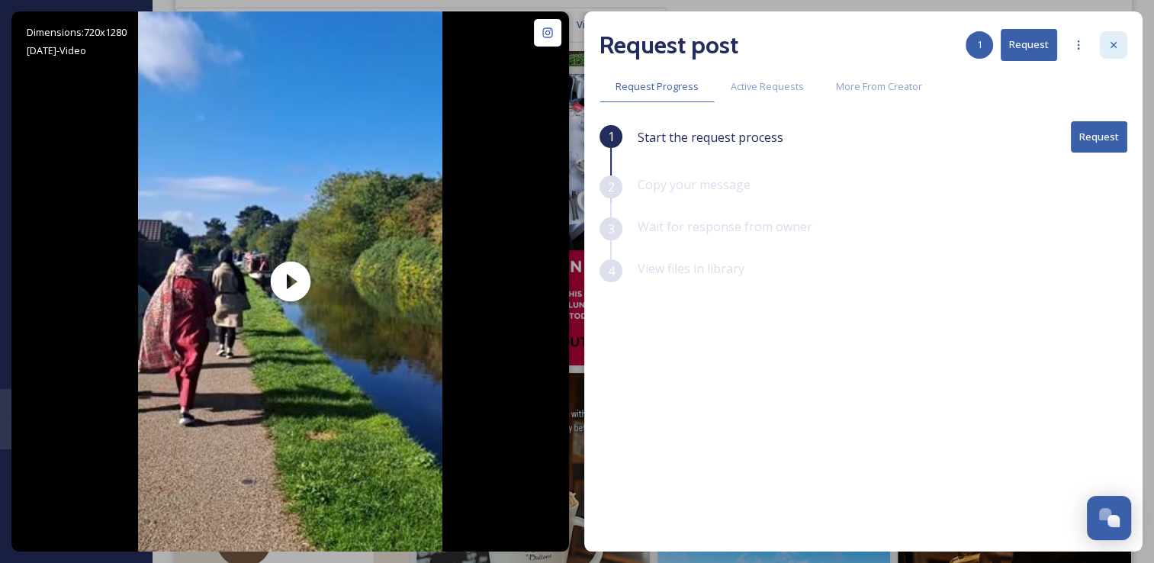
click at [1112, 45] on icon at bounding box center [1114, 45] width 6 height 6
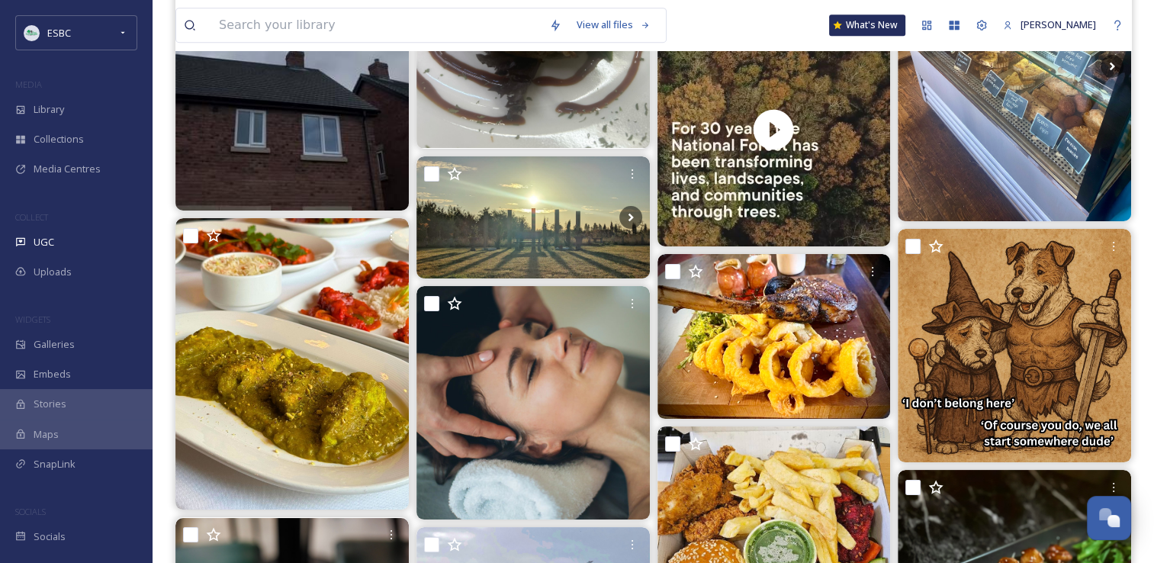
scroll to position [6684, 0]
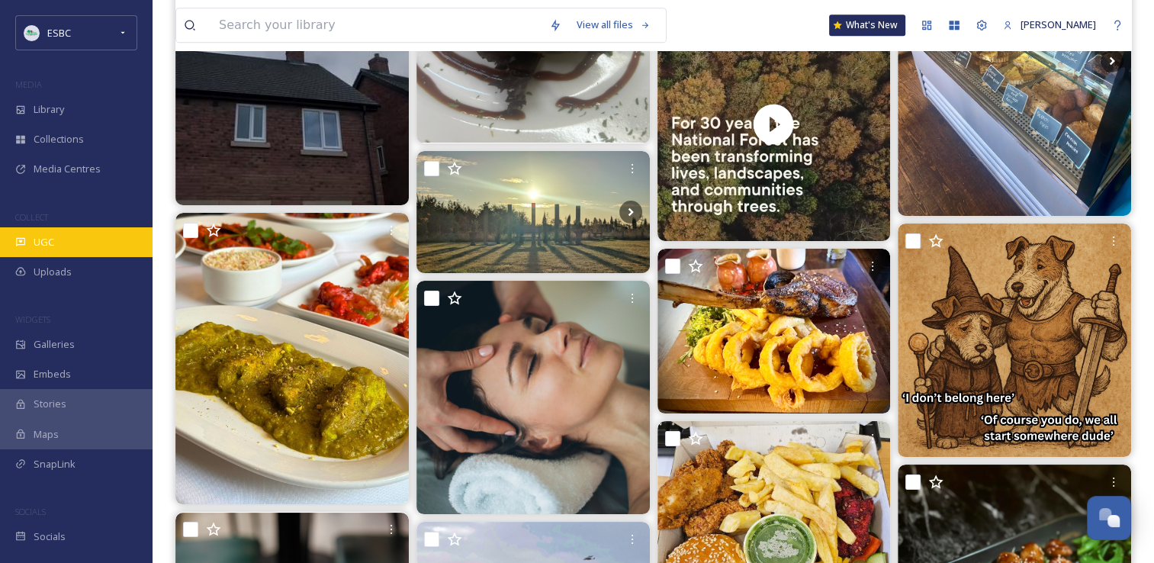
click at [50, 251] on div "UGC" at bounding box center [76, 242] width 153 height 30
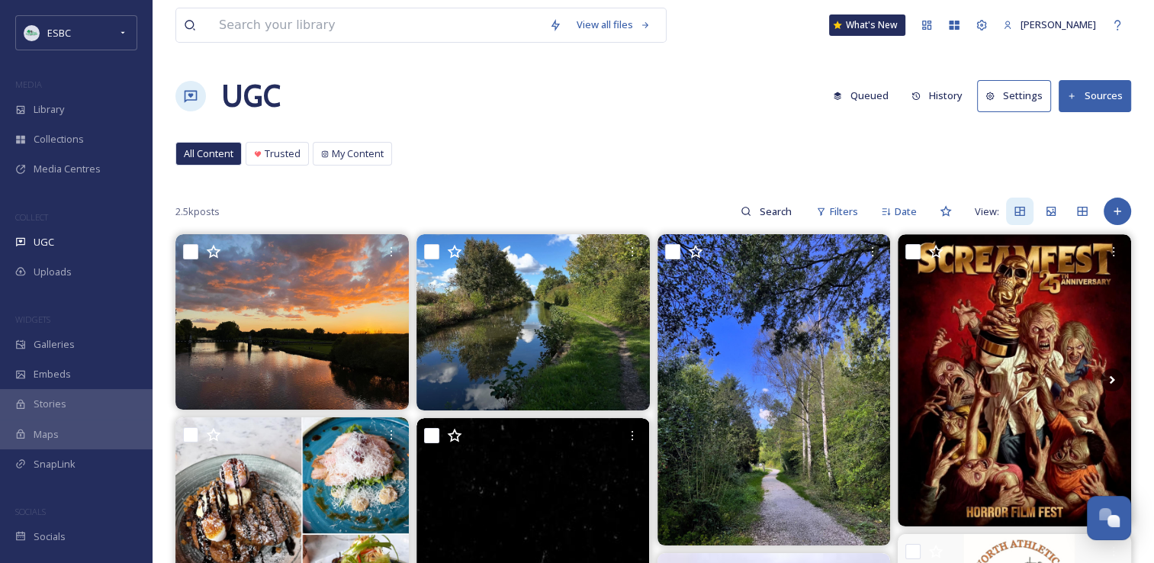
click at [1086, 91] on button "Sources" at bounding box center [1095, 95] width 72 height 31
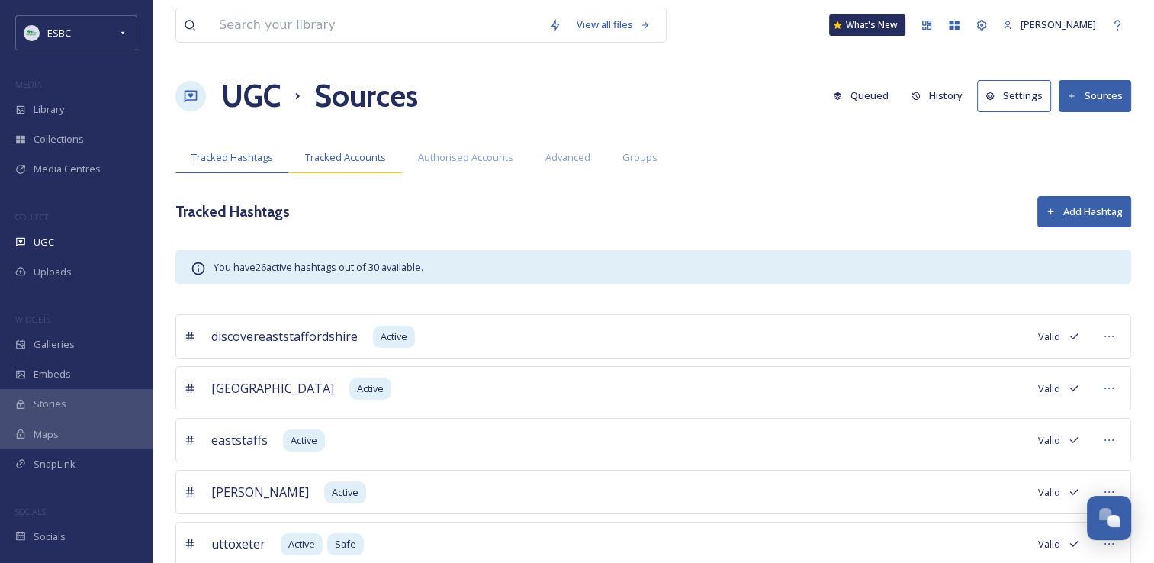
click at [306, 154] on span "Tracked Accounts" at bounding box center [345, 157] width 81 height 14
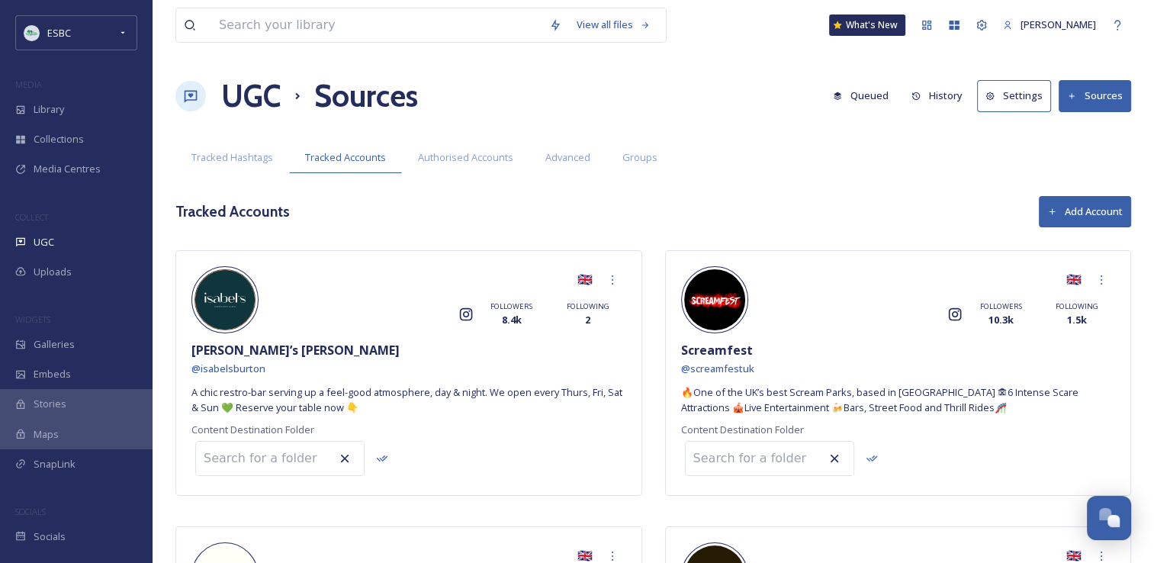
click at [1086, 218] on button "Add Account" at bounding box center [1085, 211] width 92 height 31
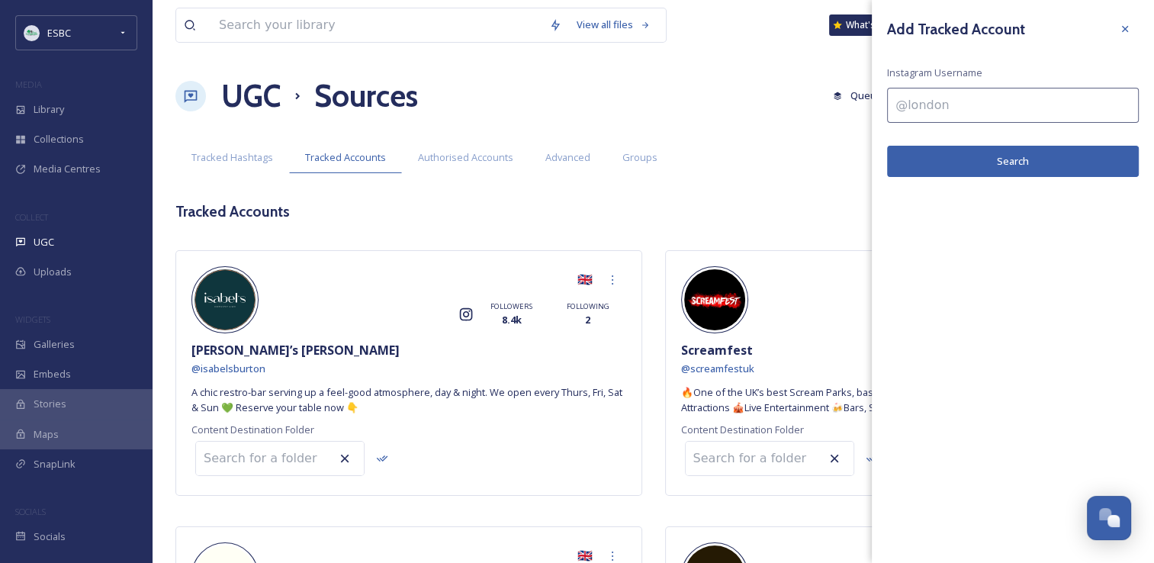
click at [935, 108] on input at bounding box center [1013, 105] width 252 height 35
type input "T"
type input "@TheLongHopCW"
click at [970, 157] on button "Search" at bounding box center [1013, 161] width 252 height 31
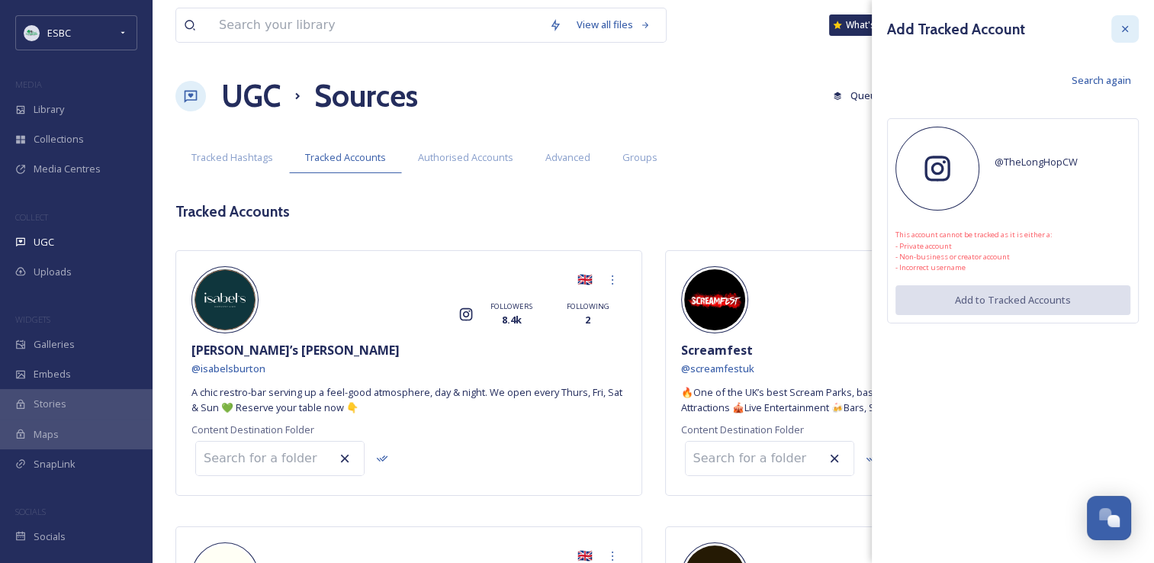
click at [1123, 33] on icon at bounding box center [1125, 29] width 12 height 12
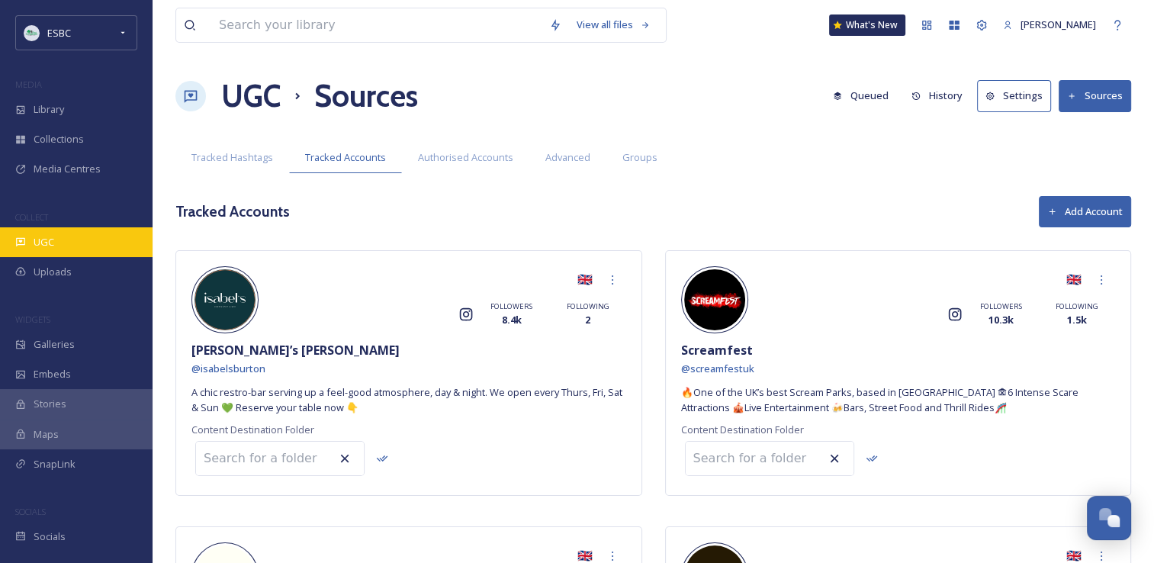
click at [40, 239] on span "UGC" at bounding box center [44, 242] width 21 height 14
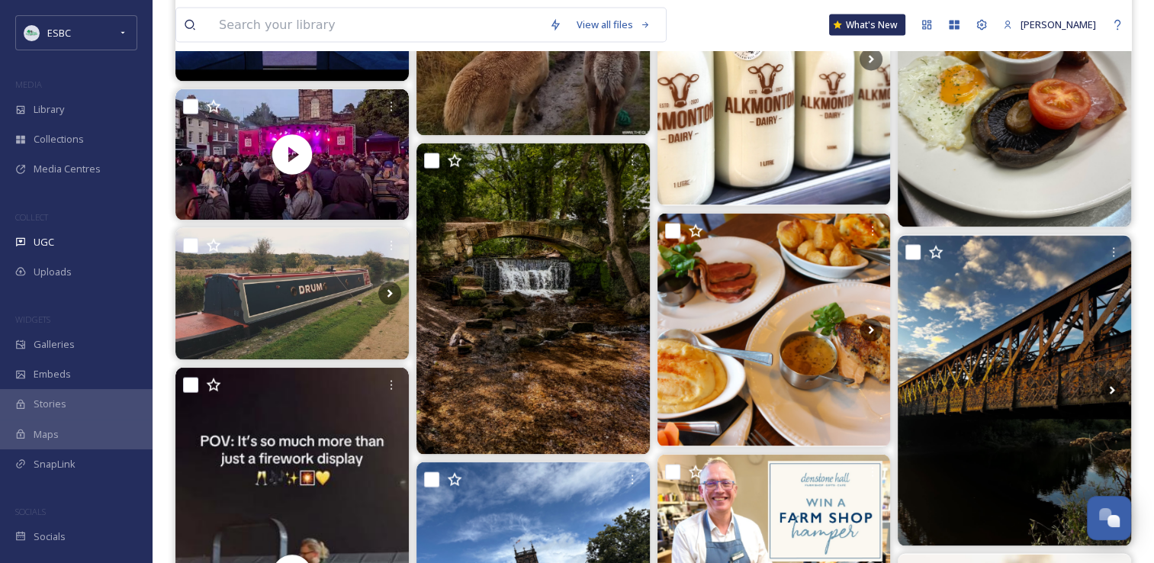
scroll to position [3091, 0]
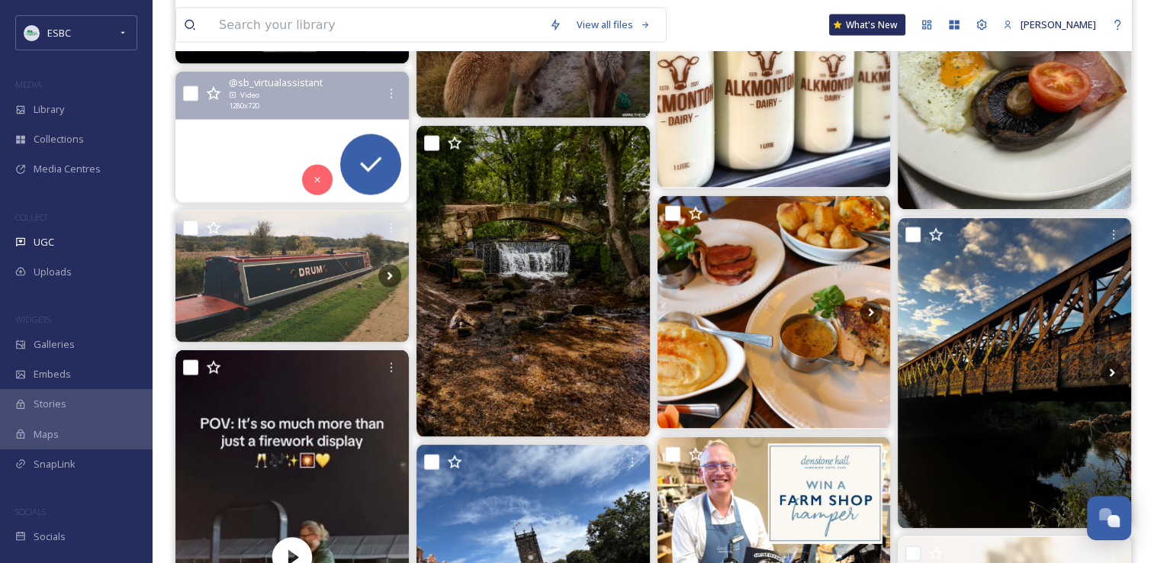
click at [285, 137] on video "Few clips from yesterday's fun in #burtonupontrent #sonicboomfestival2025 #them…" at bounding box center [291, 137] width 233 height 131
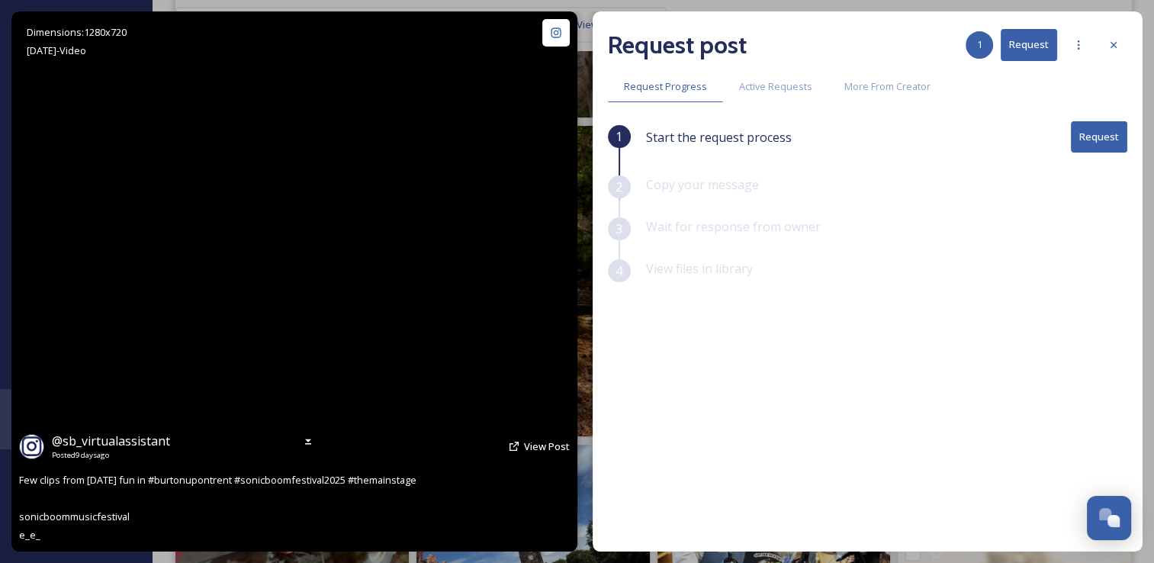
click at [367, 285] on video "Few clips from yesterday's fun in #burtonupontrent #sonicboomfestival2025 #them…" at bounding box center [294, 281] width 583 height 540
click at [327, 282] on video "Few clips from yesterday's fun in #burtonupontrent #sonicboomfestival2025 #them…" at bounding box center [294, 281] width 583 height 540
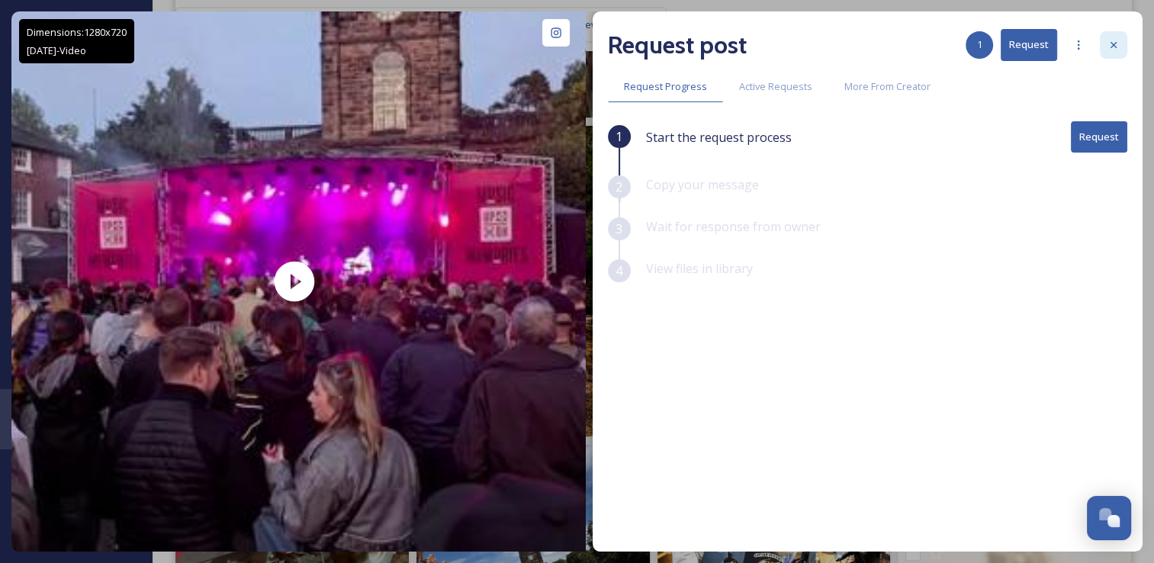
click at [1115, 45] on icon at bounding box center [1114, 45] width 12 height 12
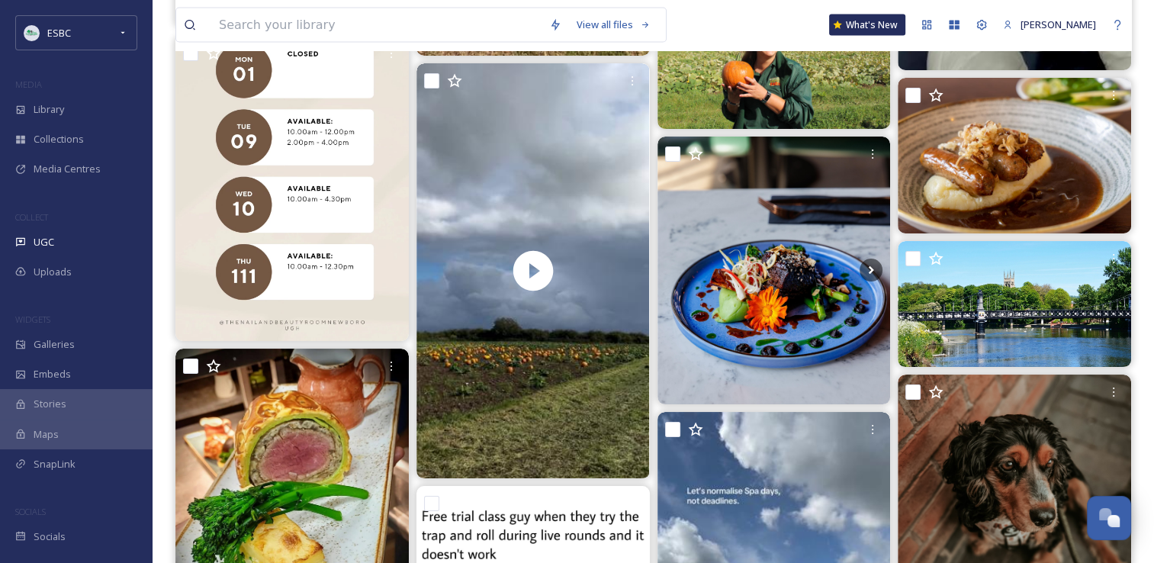
scroll to position [8888, 0]
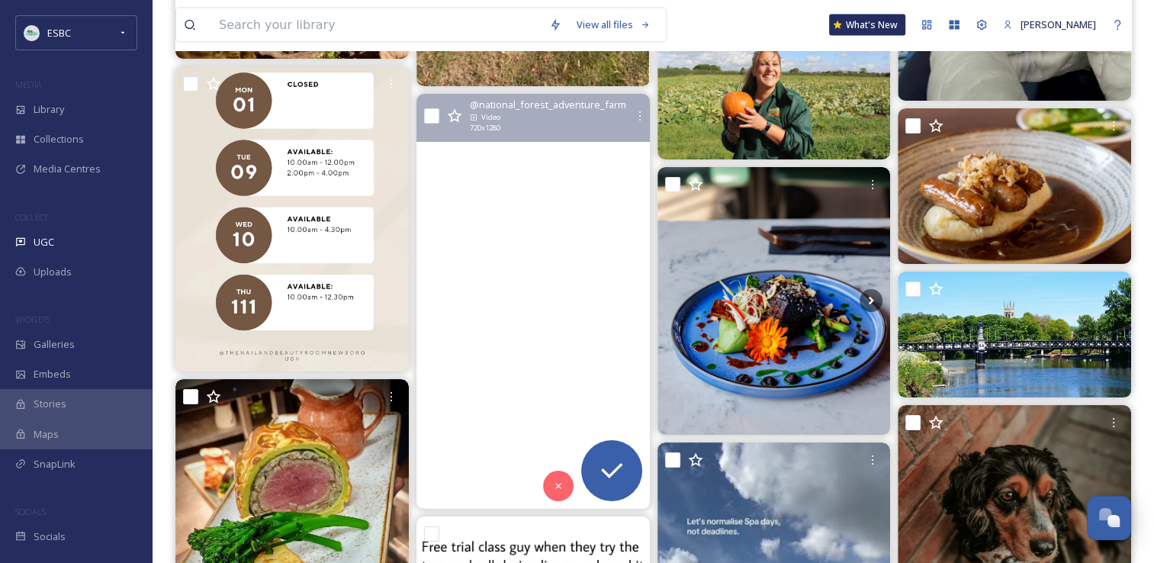
click at [566, 274] on video "Did somebody say … Autumn? 🍂🎃✨\a\aPUMPKIN VILLAGE returns on selected dates fro…" at bounding box center [533, 301] width 233 height 415
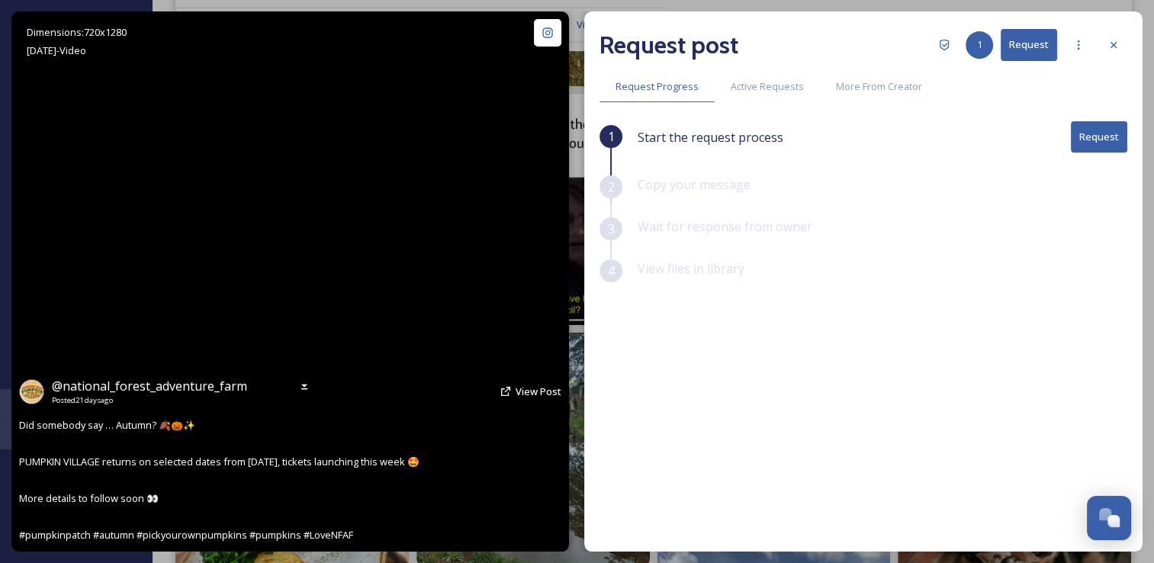
click at [289, 298] on video "Did somebody say … Autumn? 🍂🎃✨\a\aPUMPKIN VILLAGE returns on selected dates fro…" at bounding box center [290, 281] width 304 height 540
click at [276, 327] on video "Did somebody say … Autumn? 🍂🎃✨\a\aPUMPKIN VILLAGE returns on selected dates fro…" at bounding box center [290, 281] width 304 height 540
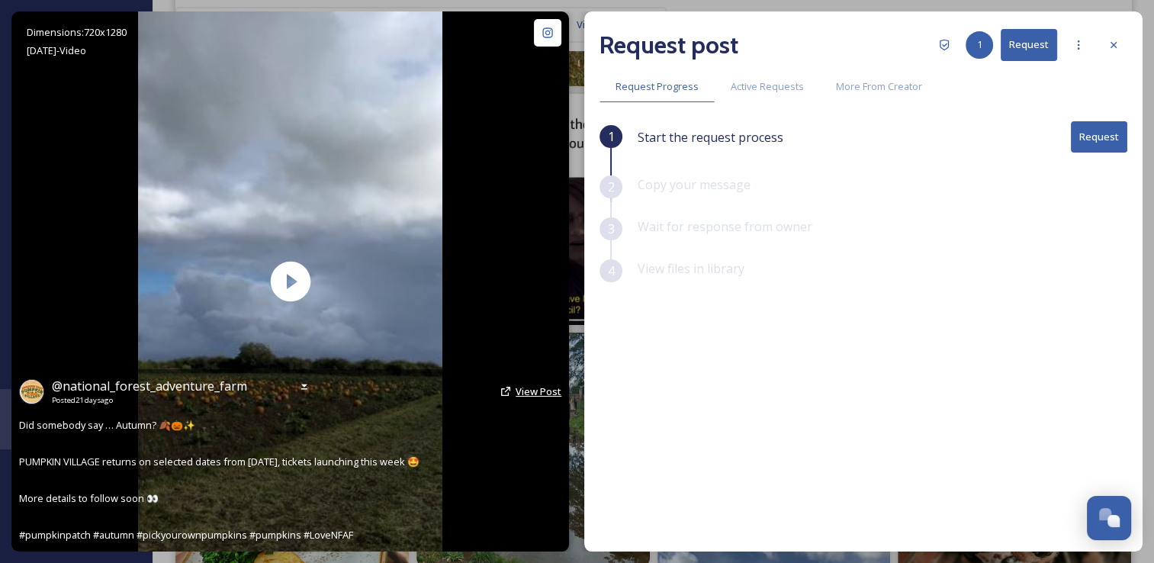
click at [534, 390] on span "View Post" at bounding box center [539, 391] width 46 height 14
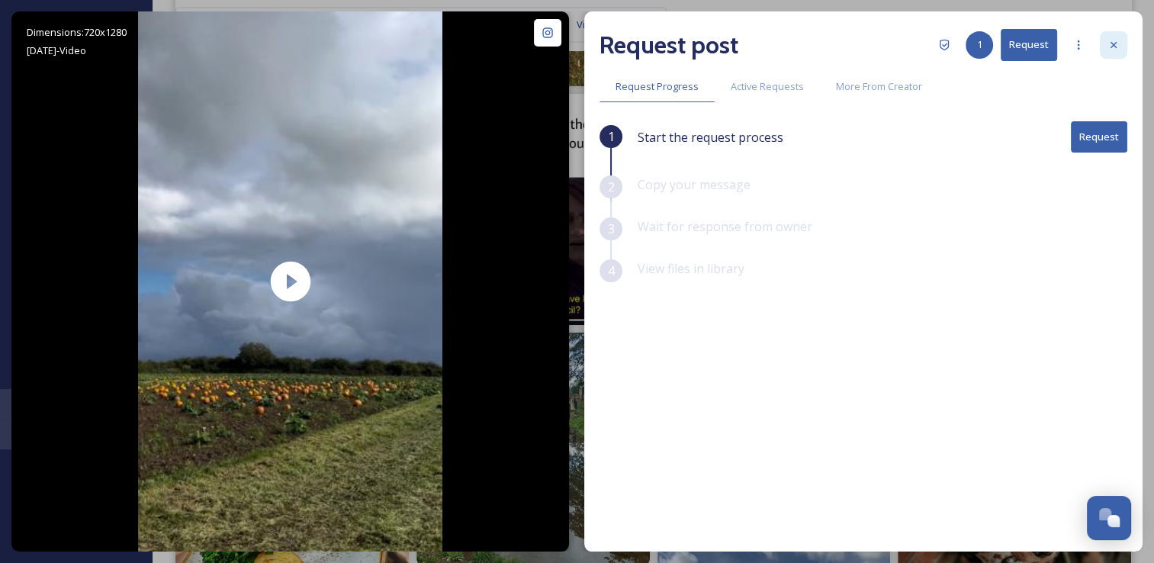
click at [1121, 38] on div at bounding box center [1113, 44] width 27 height 27
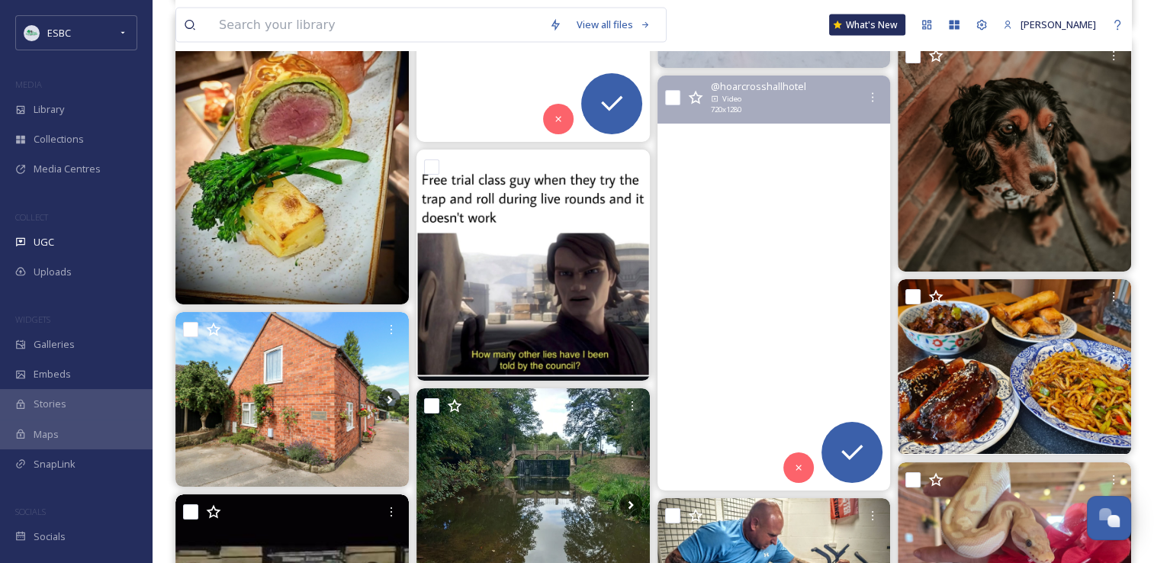
scroll to position [9249, 0]
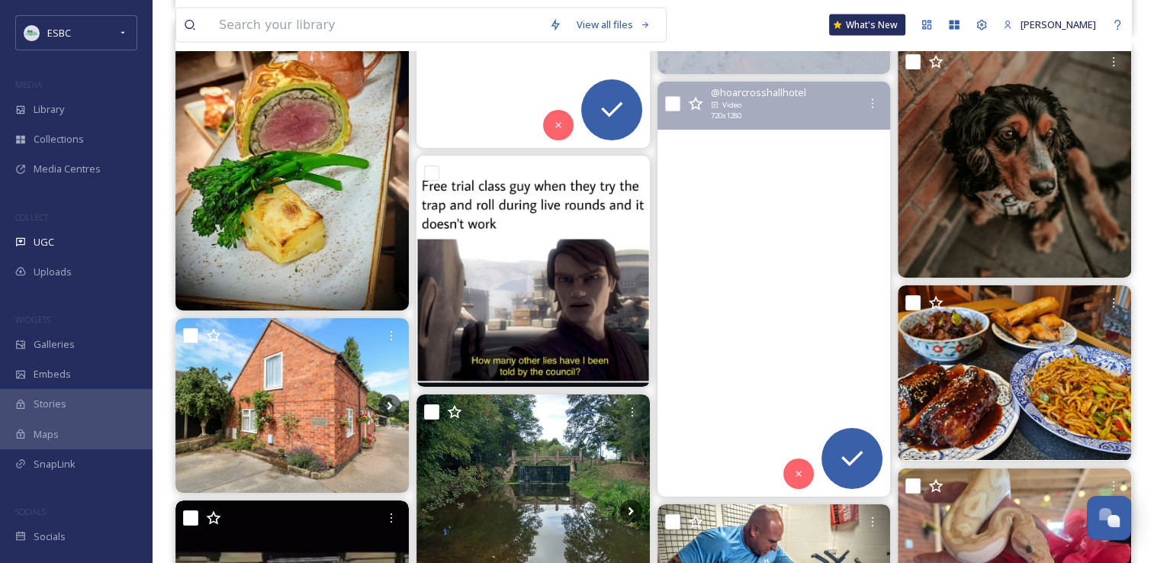
click at [746, 276] on video "Sometimes the best days are the ones you don’t schedule. 😍⁣\a⁣\aTreat yourself …" at bounding box center [773, 289] width 233 height 415
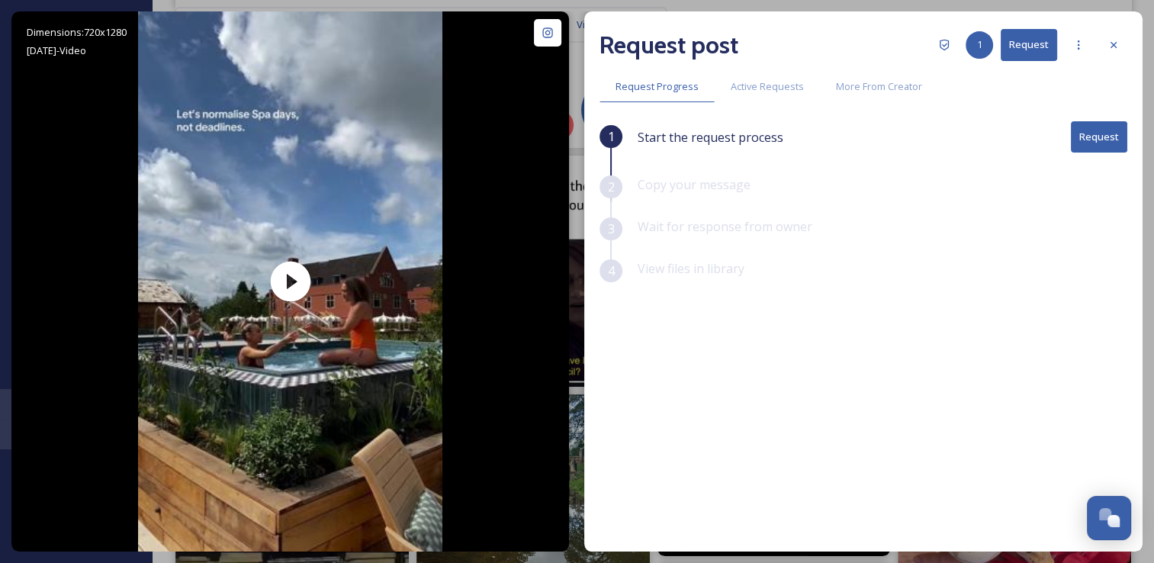
click at [1099, 140] on button "Request" at bounding box center [1099, 136] width 56 height 31
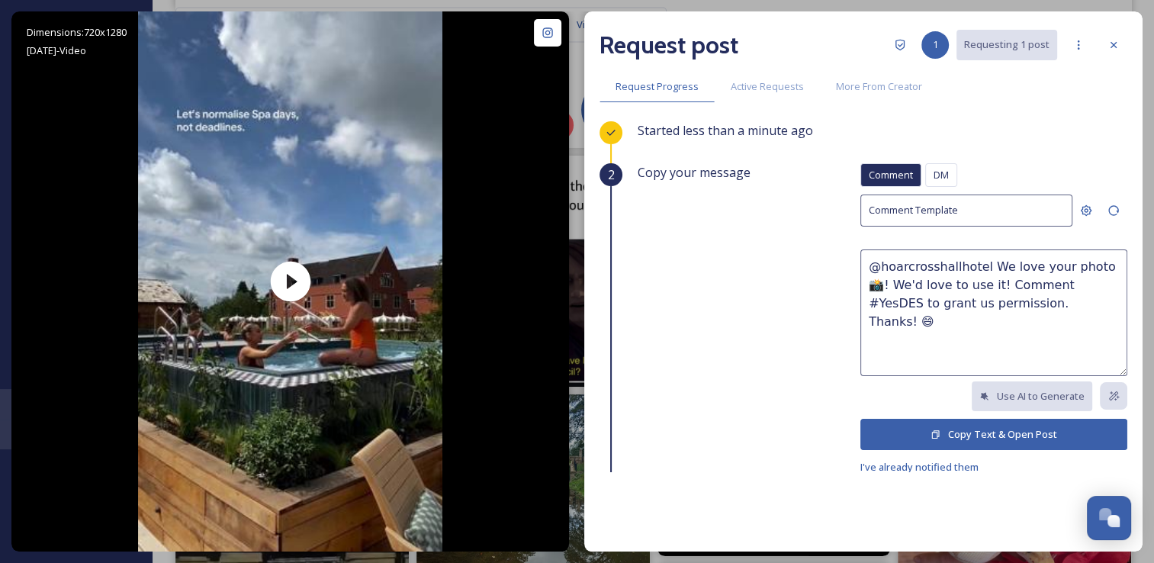
click at [956, 433] on button "Copy Text & Open Post" at bounding box center [994, 434] width 267 height 31
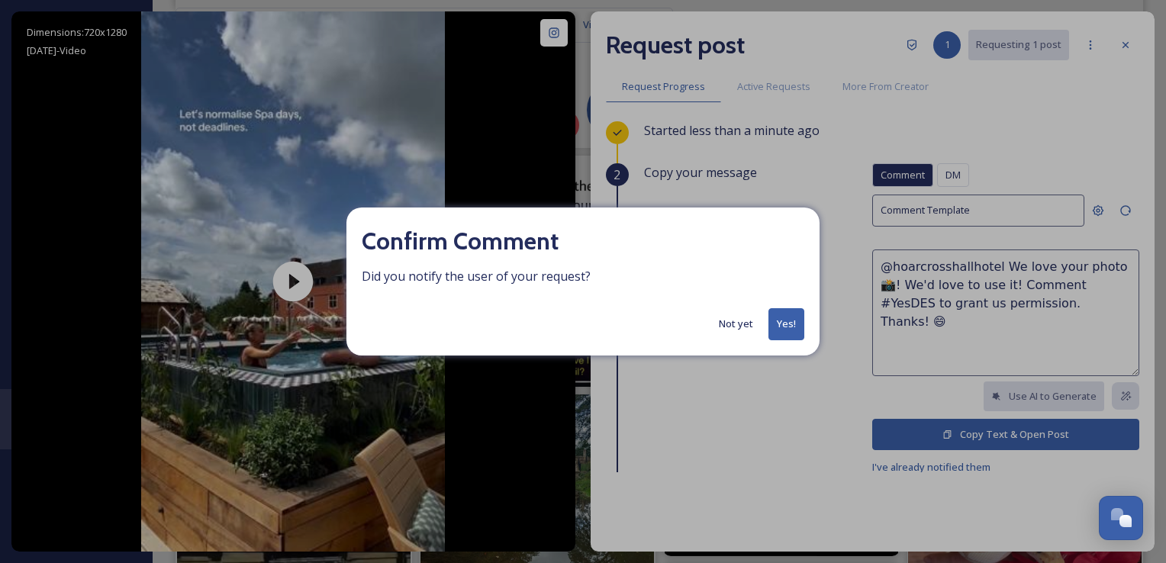
click at [777, 322] on button "Yes!" at bounding box center [786, 323] width 36 height 31
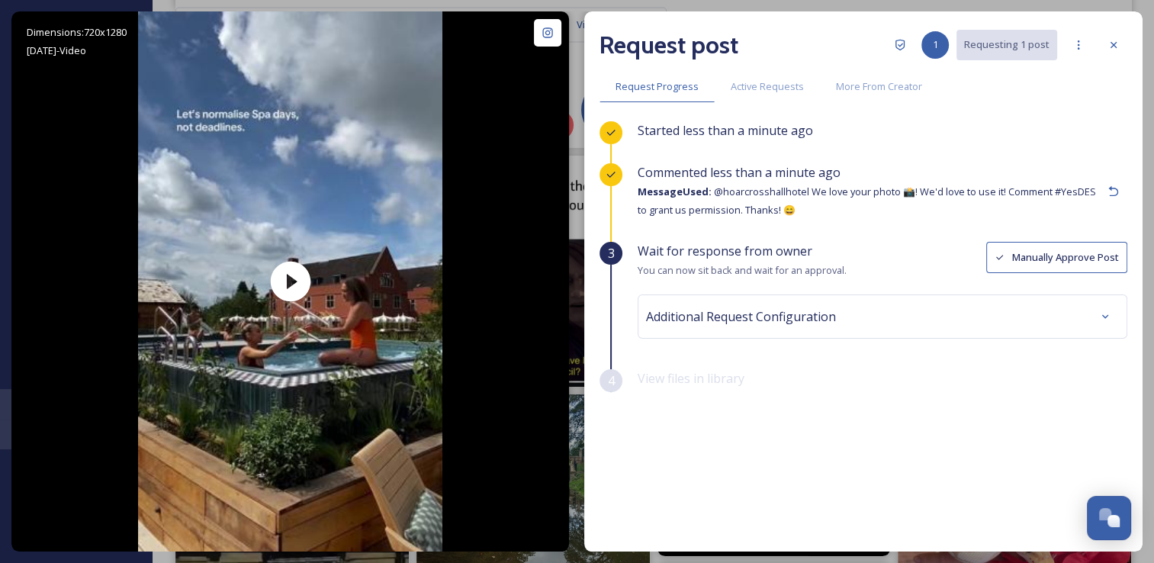
click at [1047, 260] on button "Manually Approve Post" at bounding box center [1056, 257] width 141 height 31
click at [1120, 47] on div at bounding box center [1113, 44] width 27 height 27
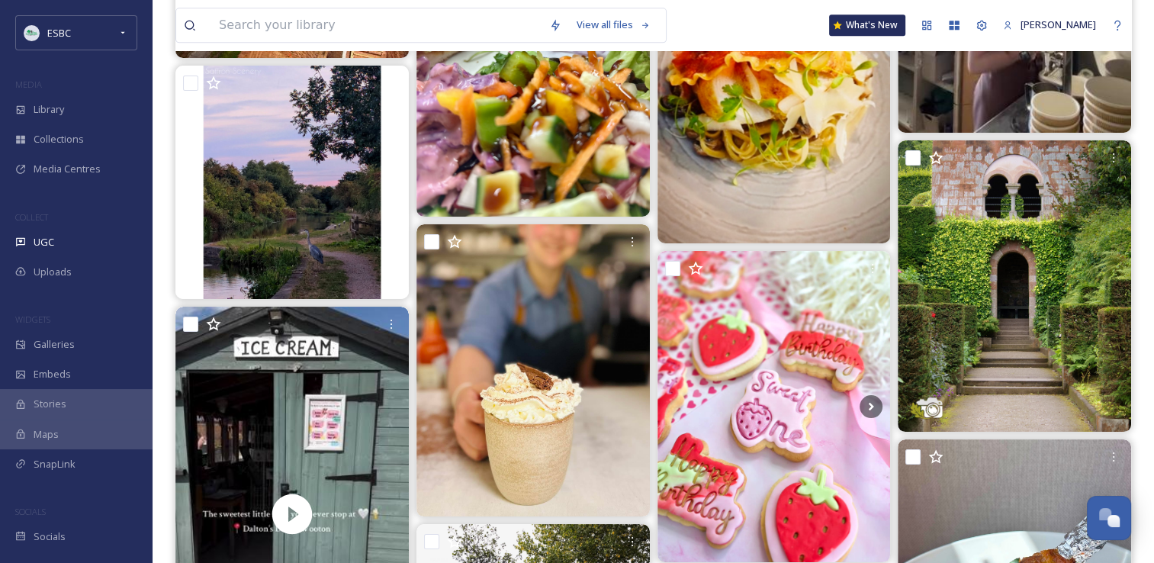
scroll to position [13648, 0]
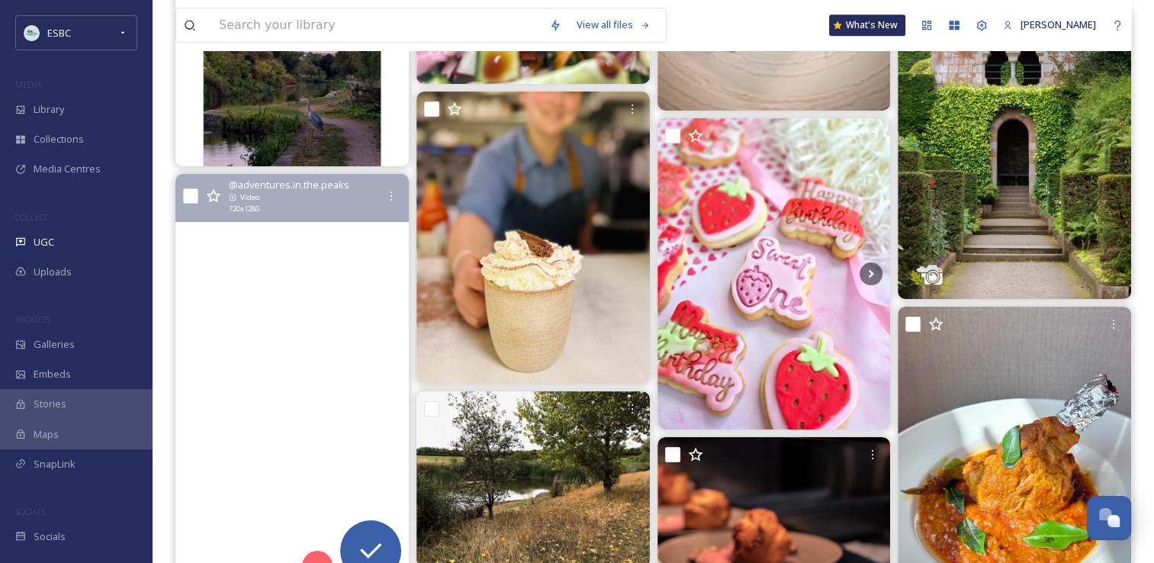
click at [301, 311] on video "Ice cream at daltonsdairy with the dreamiest Weaver Hills view 😍☀️\a\a#DaltonsD…" at bounding box center [291, 381] width 233 height 415
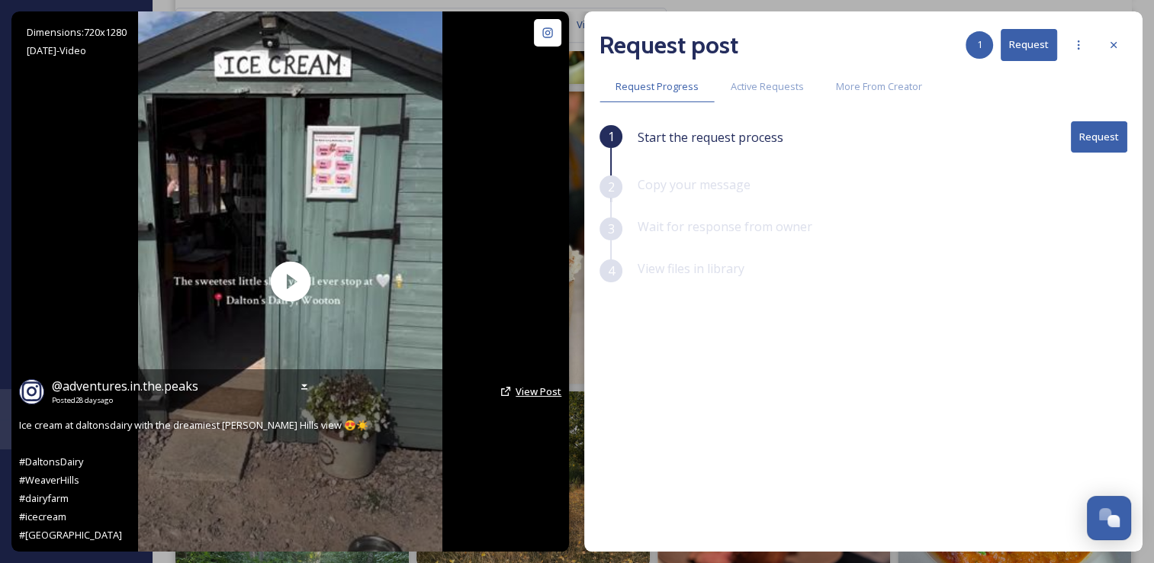
click at [525, 393] on span "View Post" at bounding box center [539, 391] width 46 height 14
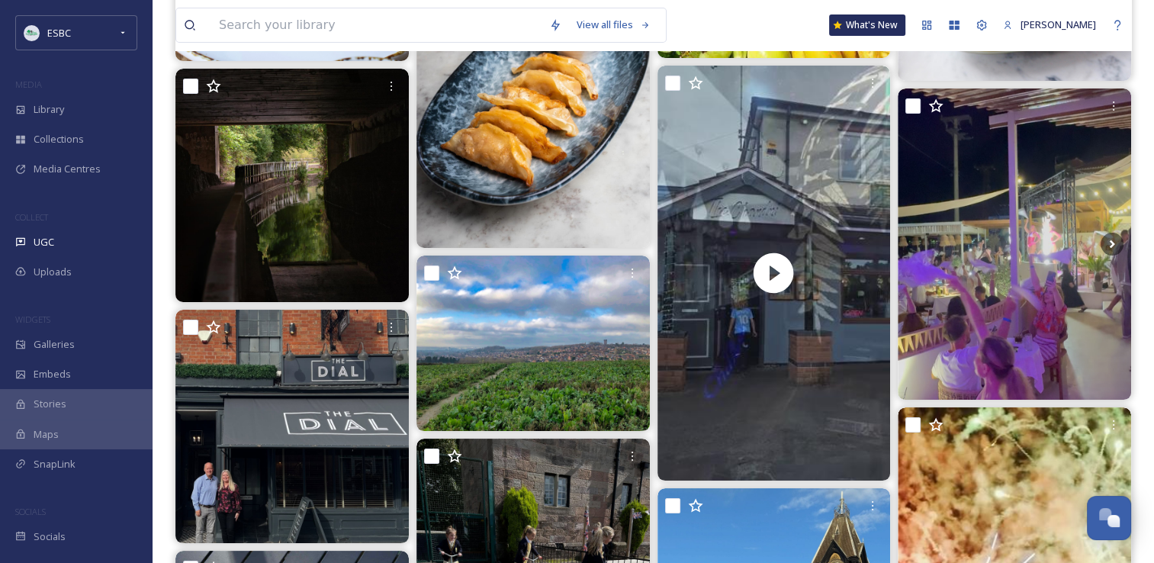
scroll to position [5807, 0]
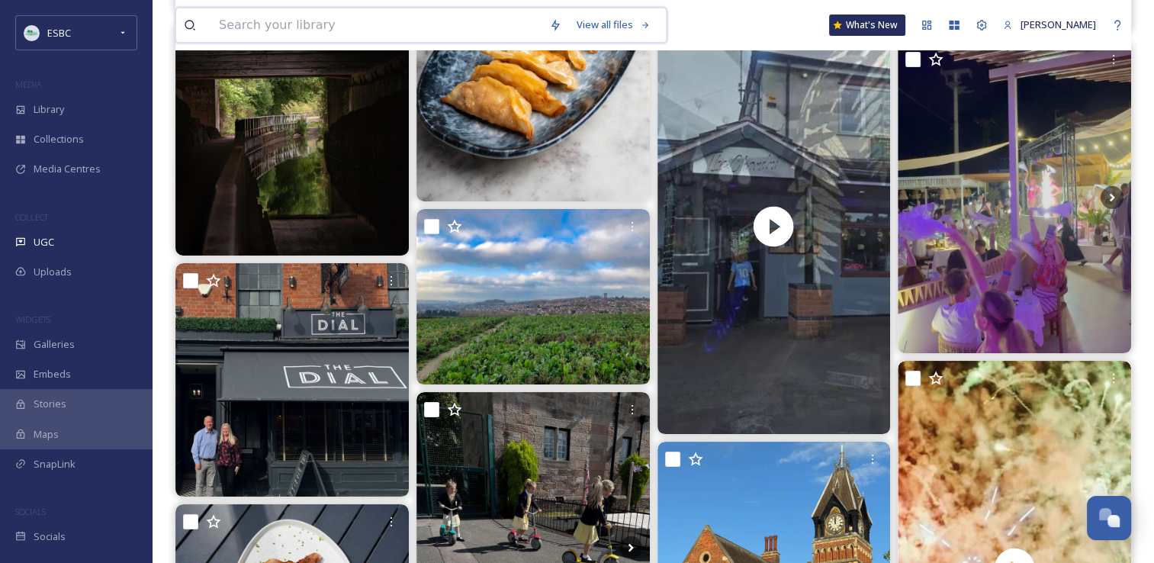
click at [301, 26] on input at bounding box center [376, 25] width 330 height 34
type input "washlands"
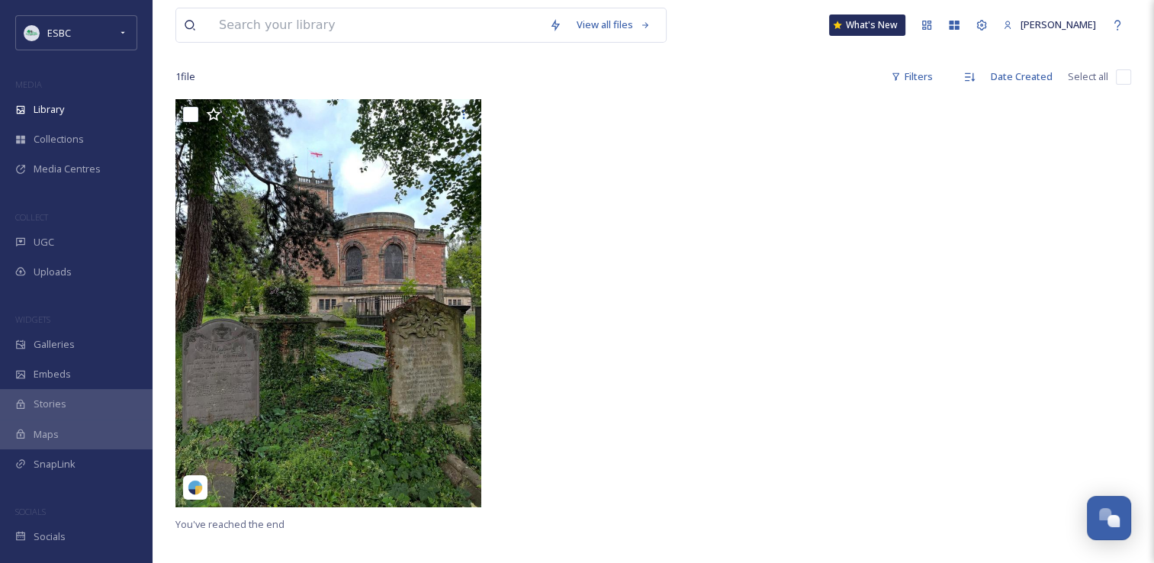
scroll to position [95, 0]
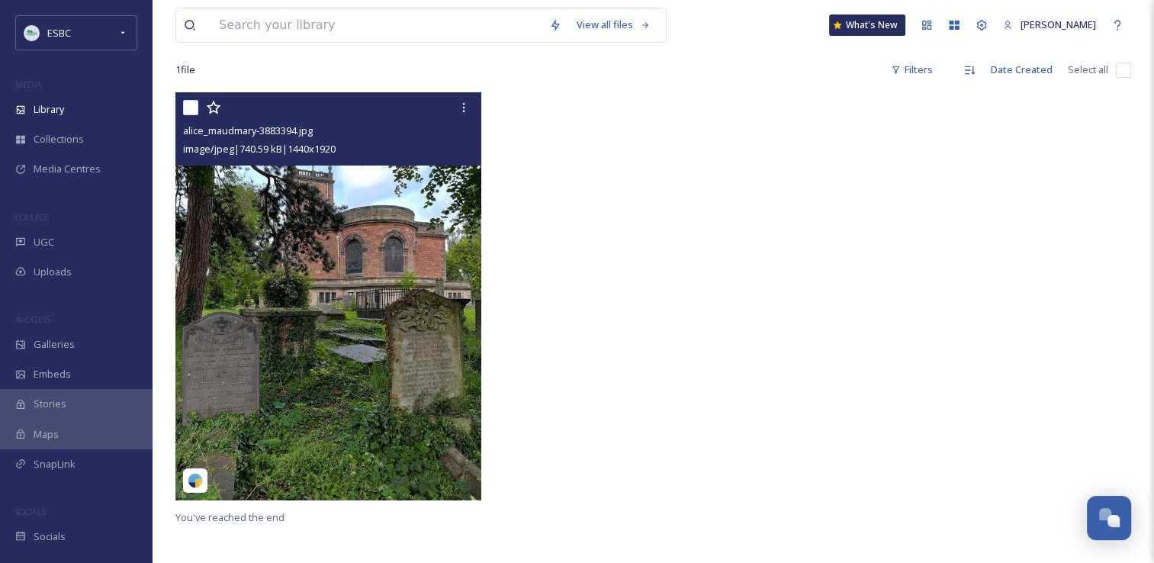
click at [341, 282] on img at bounding box center [328, 295] width 306 height 407
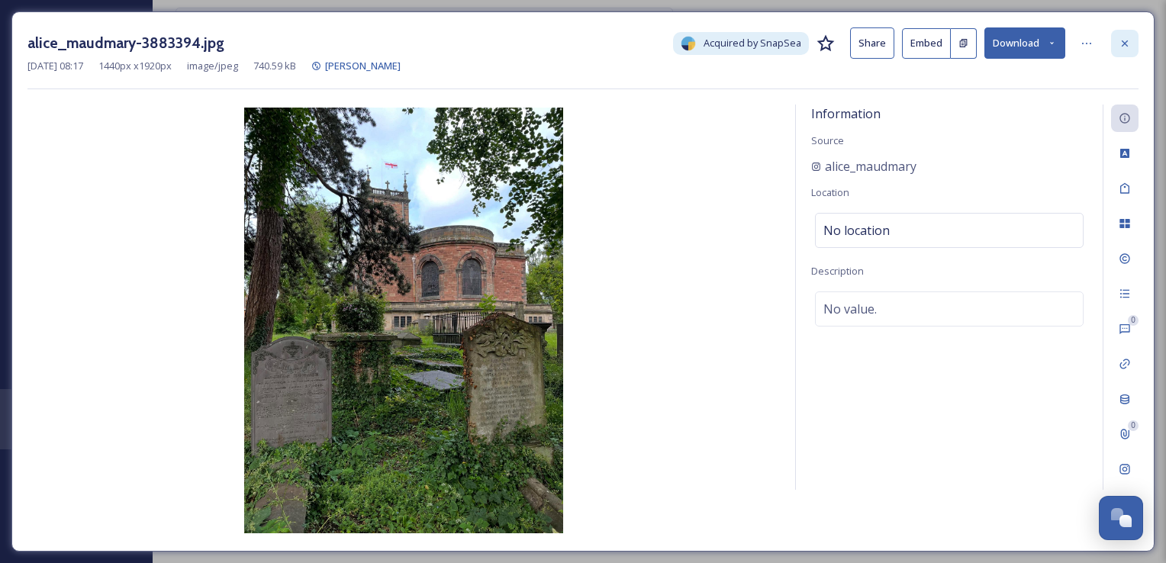
click at [1132, 49] on div at bounding box center [1124, 43] width 27 height 27
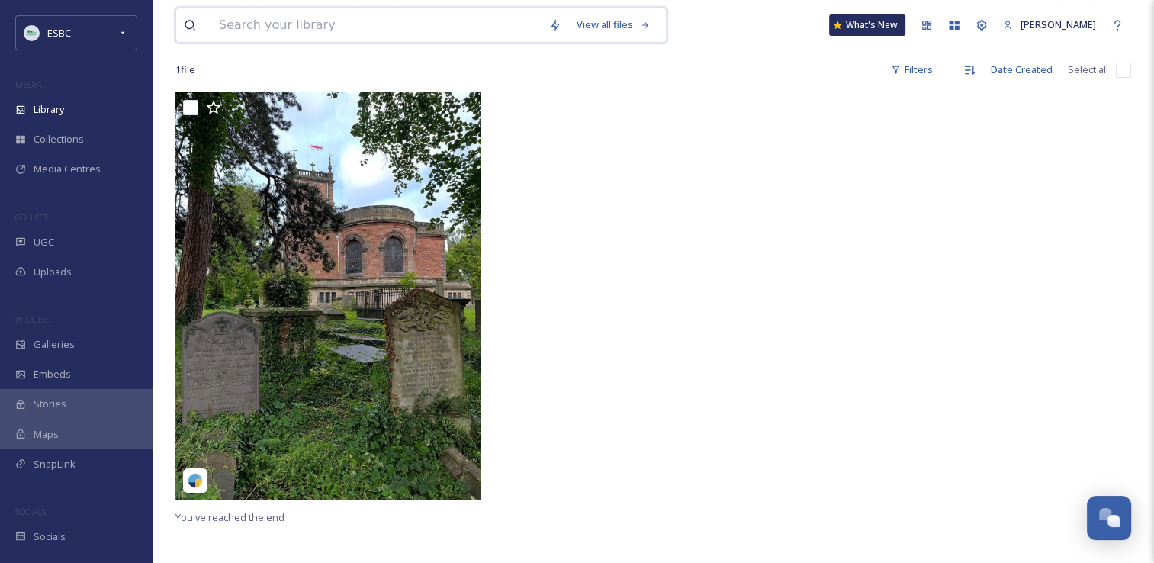
click at [286, 10] on input at bounding box center [376, 25] width 330 height 34
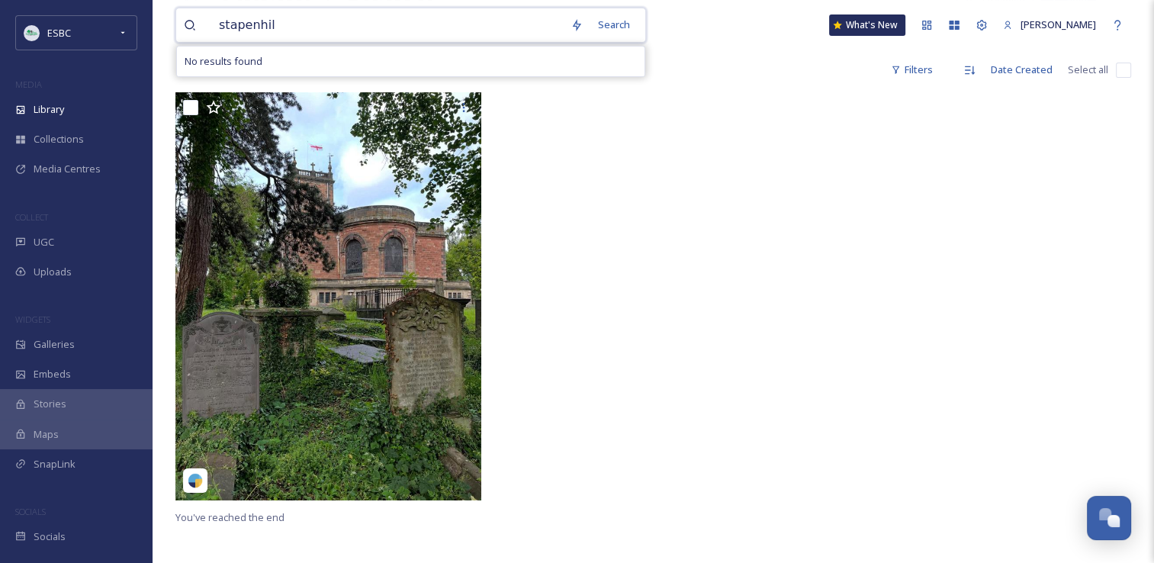
type input "stapenhill"
drag, startPoint x: 305, startPoint y: 24, endPoint x: 208, endPoint y: 18, distance: 97.8
click at [208, 18] on div "stapenhill" at bounding box center [384, 25] width 401 height 34
type input "s"
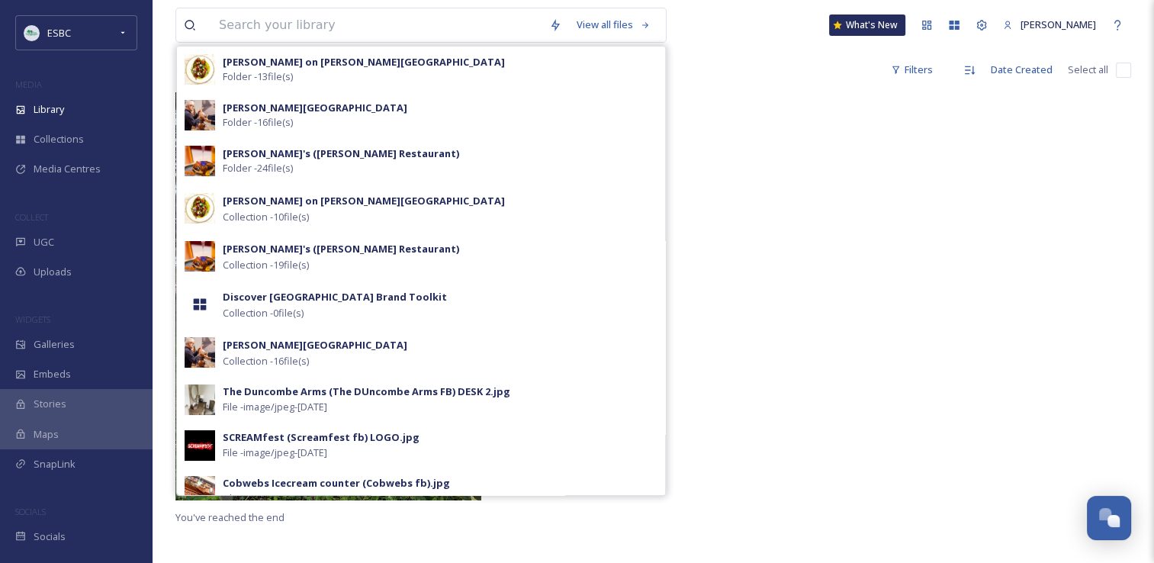
click at [775, 261] on div at bounding box center [654, 300] width 314 height 416
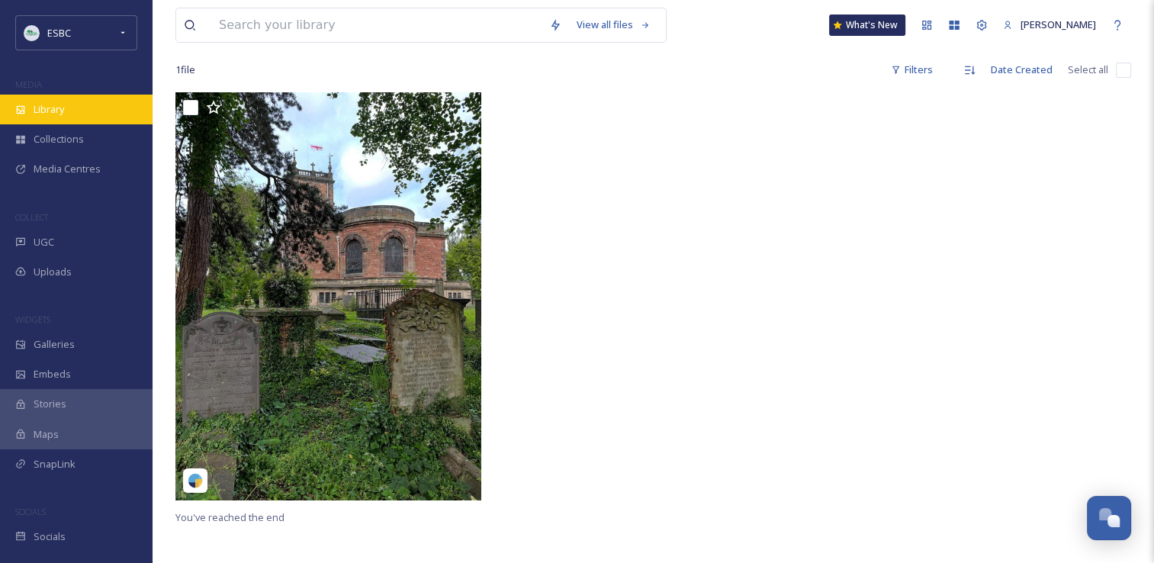
click at [56, 120] on div "Library" at bounding box center [76, 110] width 153 height 30
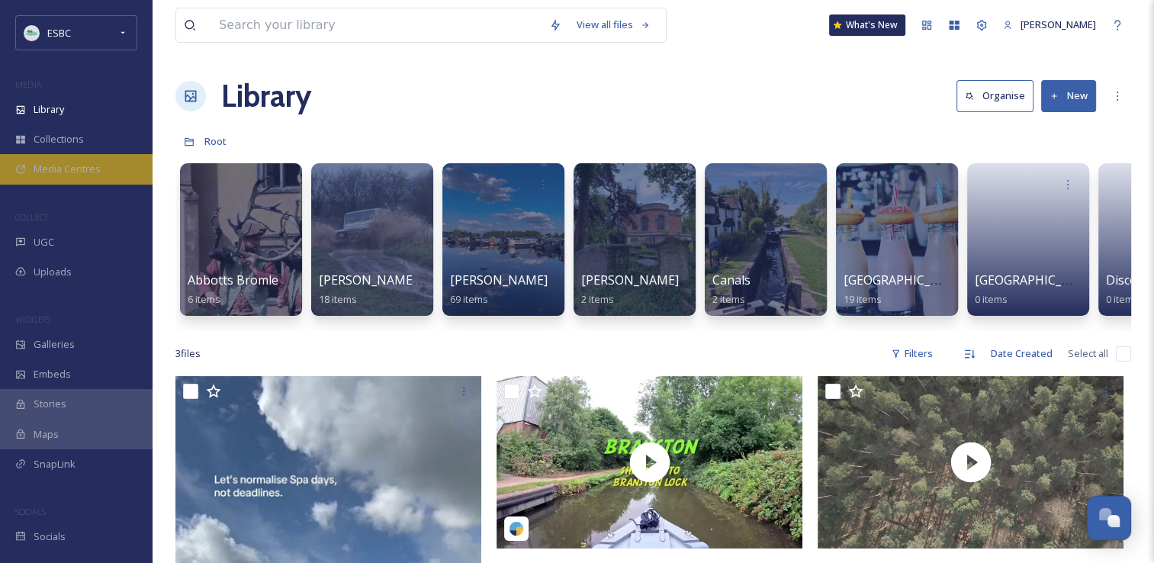
click at [48, 169] on span "Media Centres" at bounding box center [67, 169] width 67 height 14
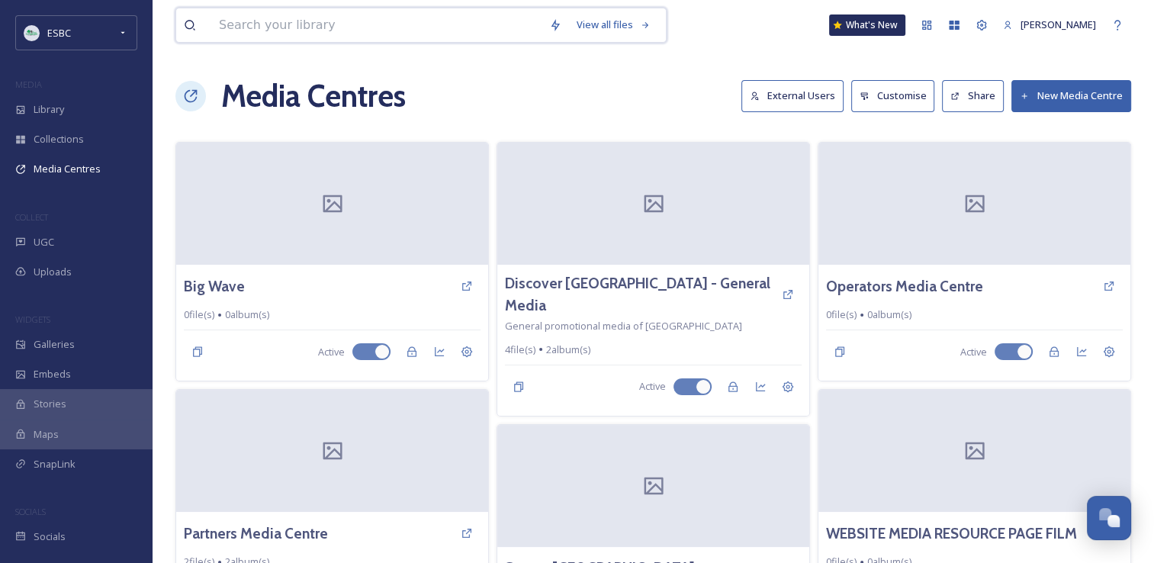
click at [259, 23] on input at bounding box center [376, 25] width 330 height 34
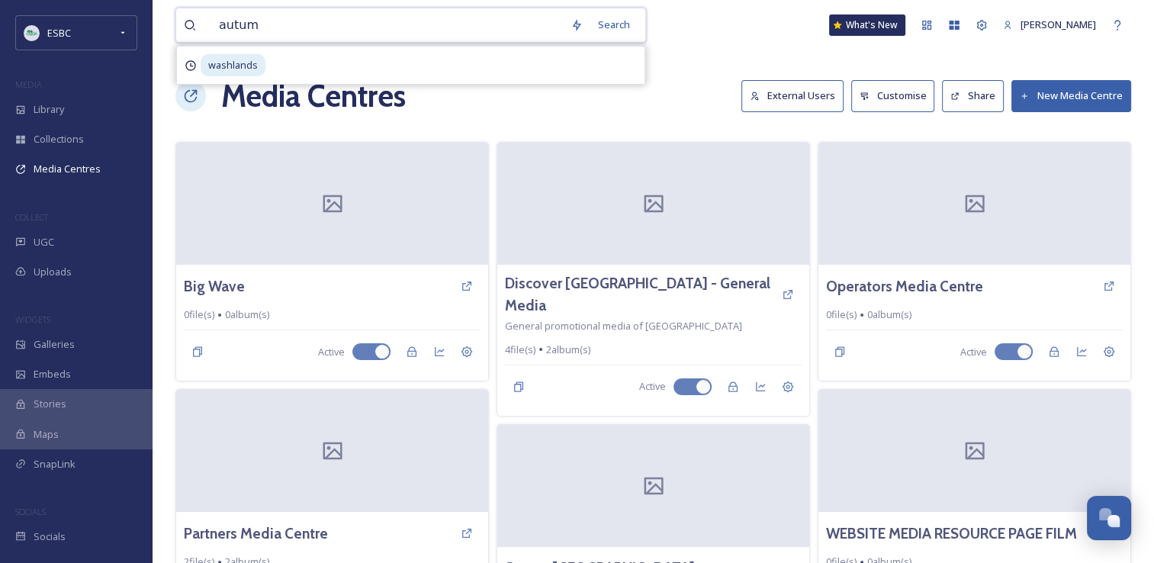
type input "autumn"
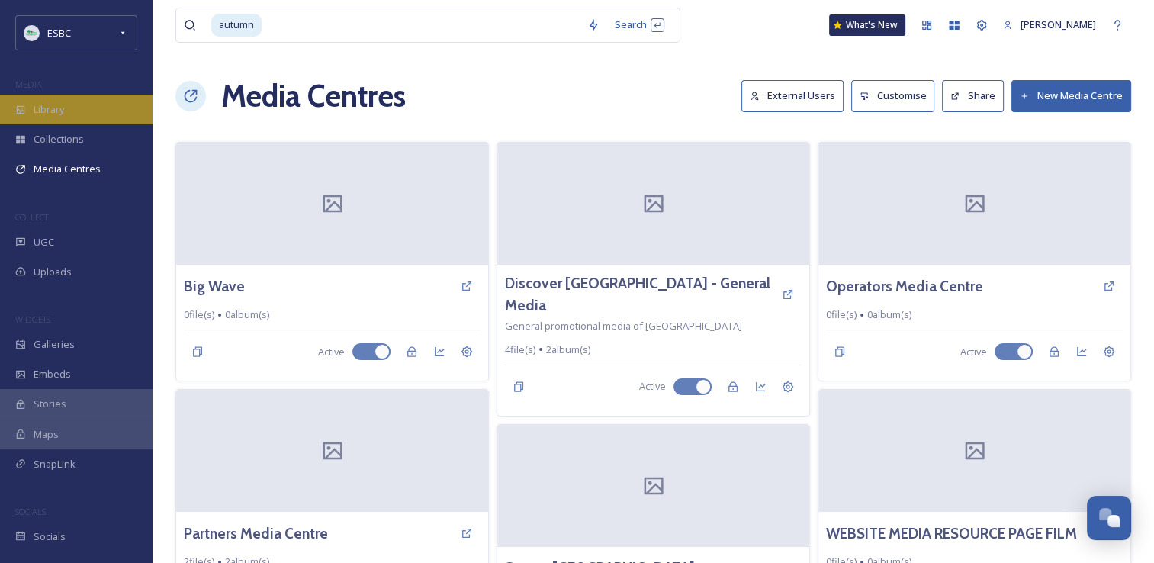
click at [62, 102] on span "Library" at bounding box center [49, 109] width 31 height 14
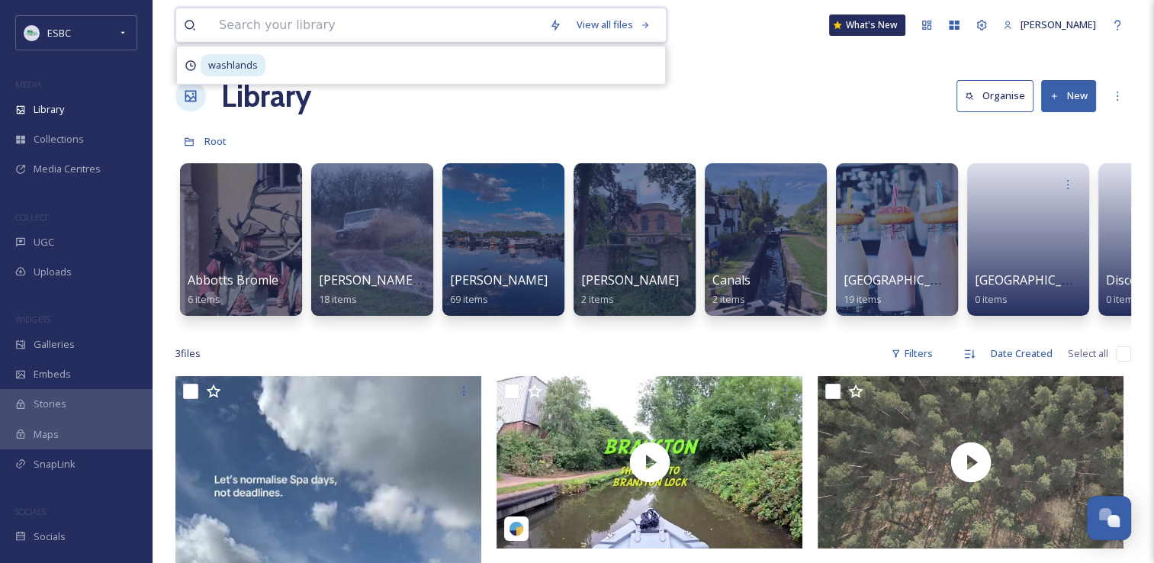
click at [283, 14] on input at bounding box center [376, 25] width 330 height 34
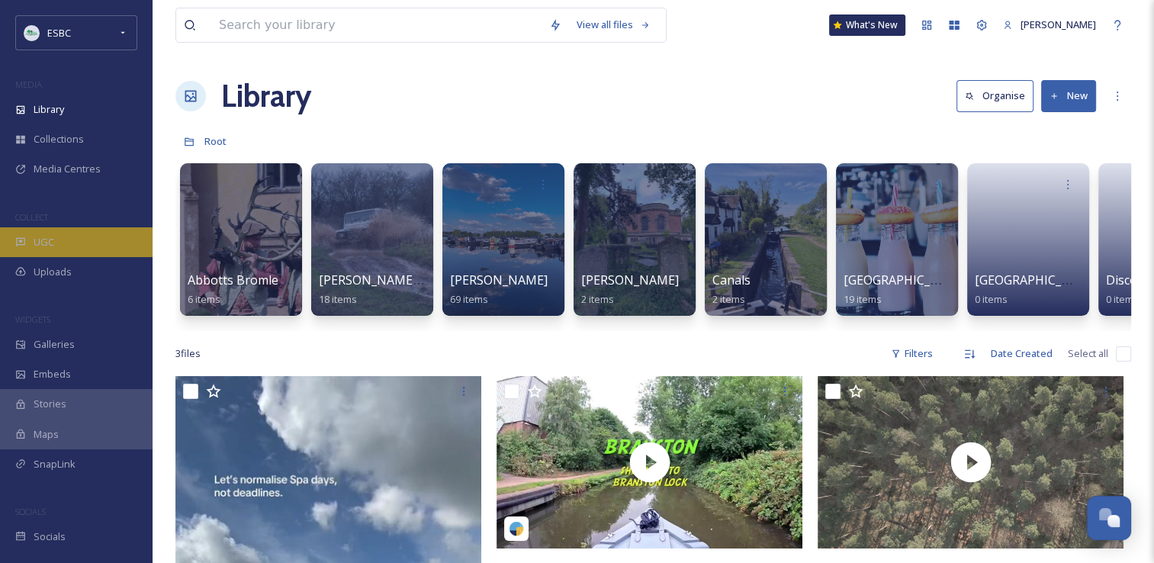
click at [85, 228] on div "UGC" at bounding box center [76, 242] width 153 height 30
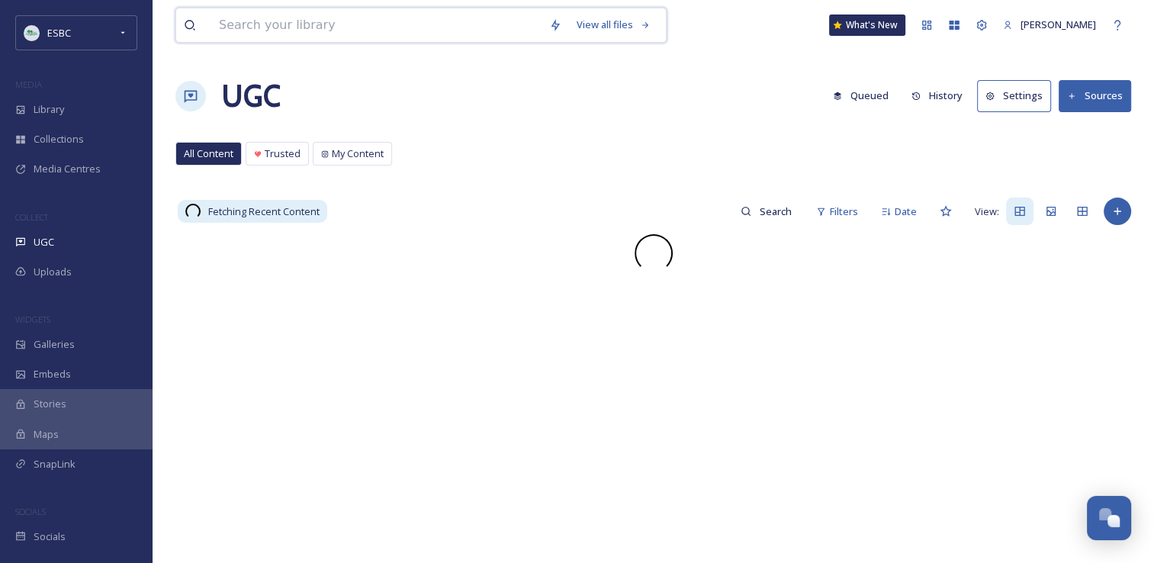
click at [240, 21] on input at bounding box center [376, 25] width 330 height 34
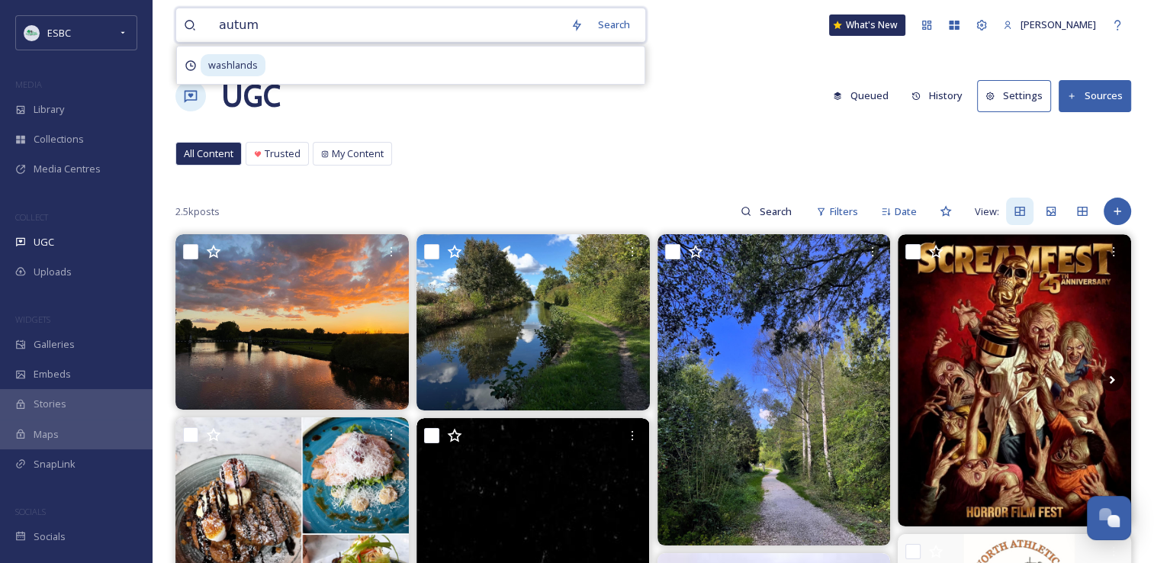
type input "autumn"
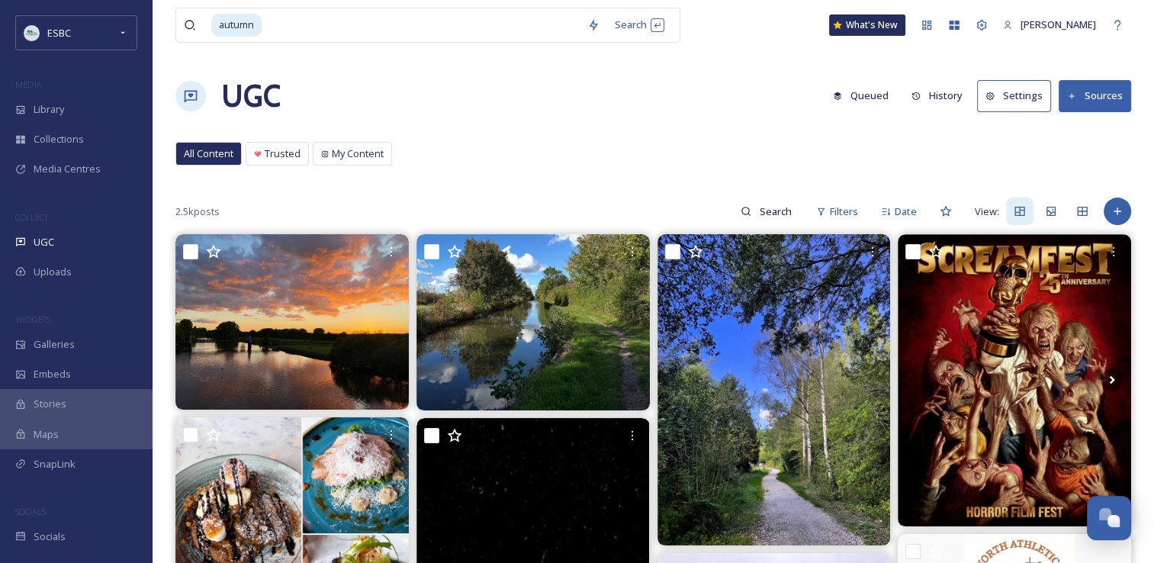
click at [517, 102] on div "UGC Queued History Settings Sources" at bounding box center [653, 96] width 956 height 46
click at [623, 26] on div "Search Press Enter to search" at bounding box center [639, 25] width 65 height 30
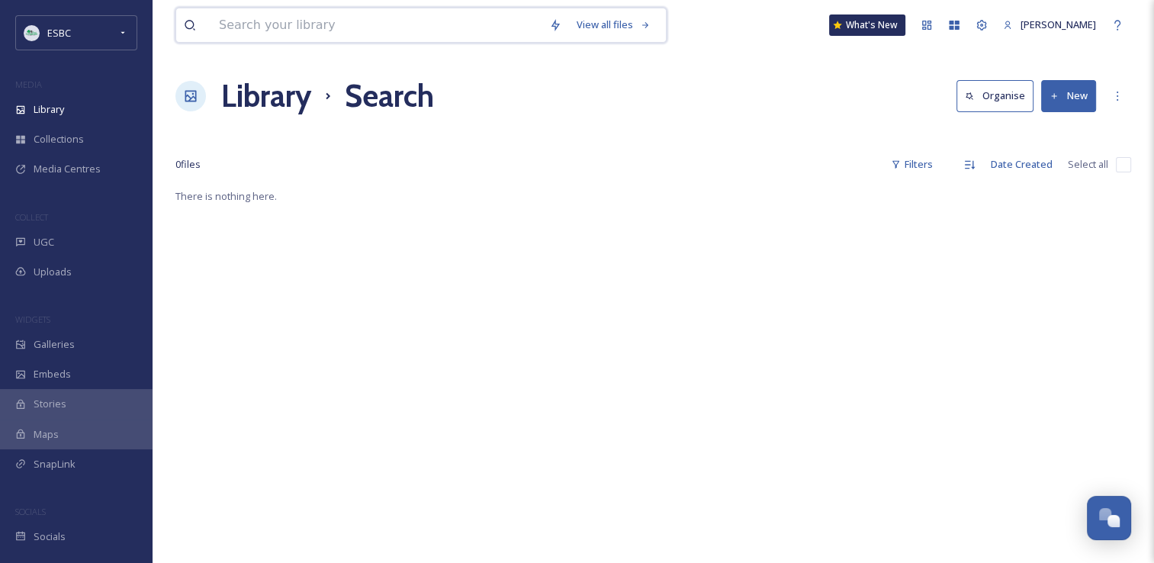
click at [291, 31] on input at bounding box center [376, 25] width 330 height 34
click at [62, 240] on div "UGC" at bounding box center [76, 242] width 153 height 30
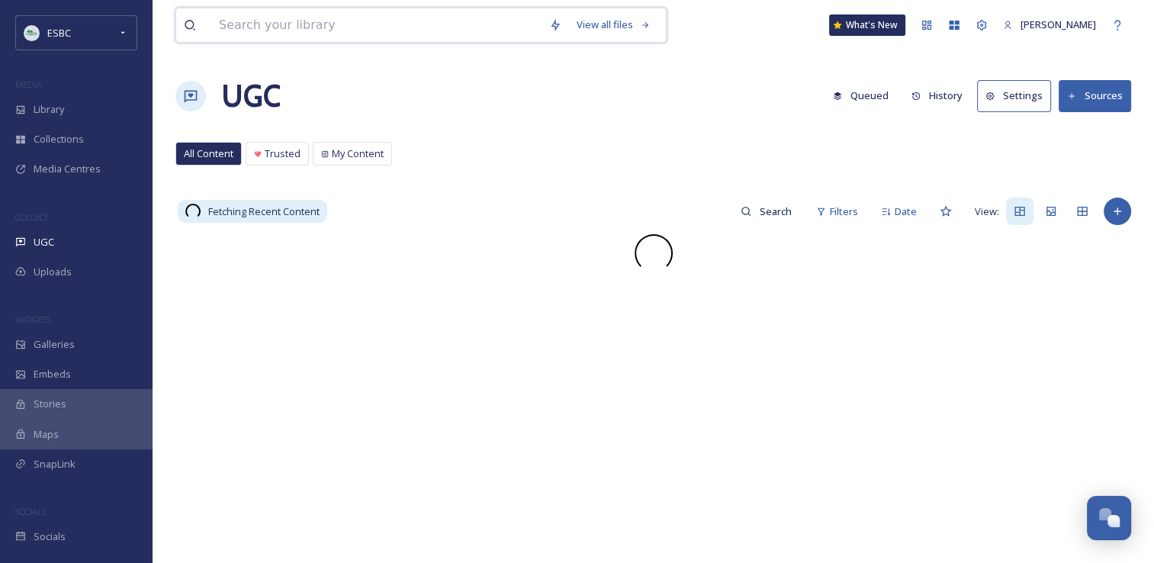
click at [265, 31] on input at bounding box center [376, 25] width 330 height 34
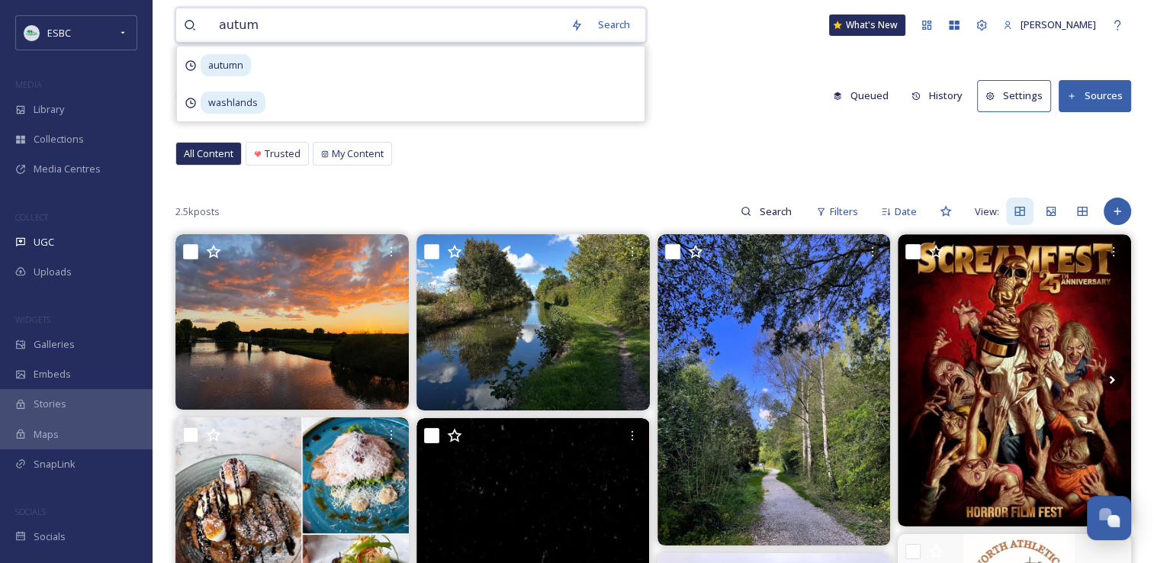
type input "autumn"
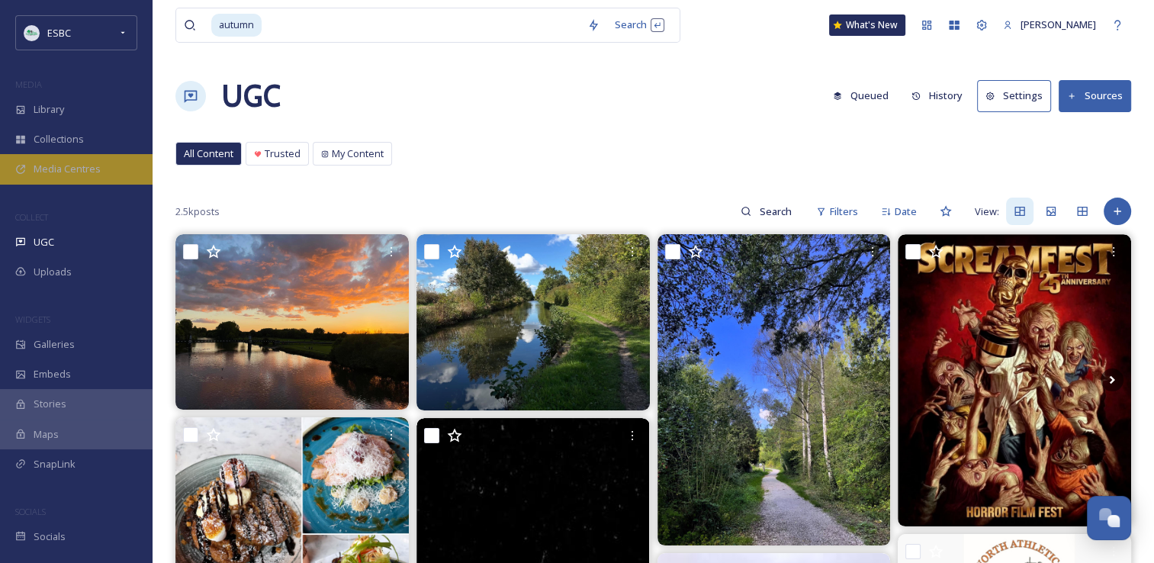
click at [40, 163] on span "Media Centres" at bounding box center [67, 169] width 67 height 14
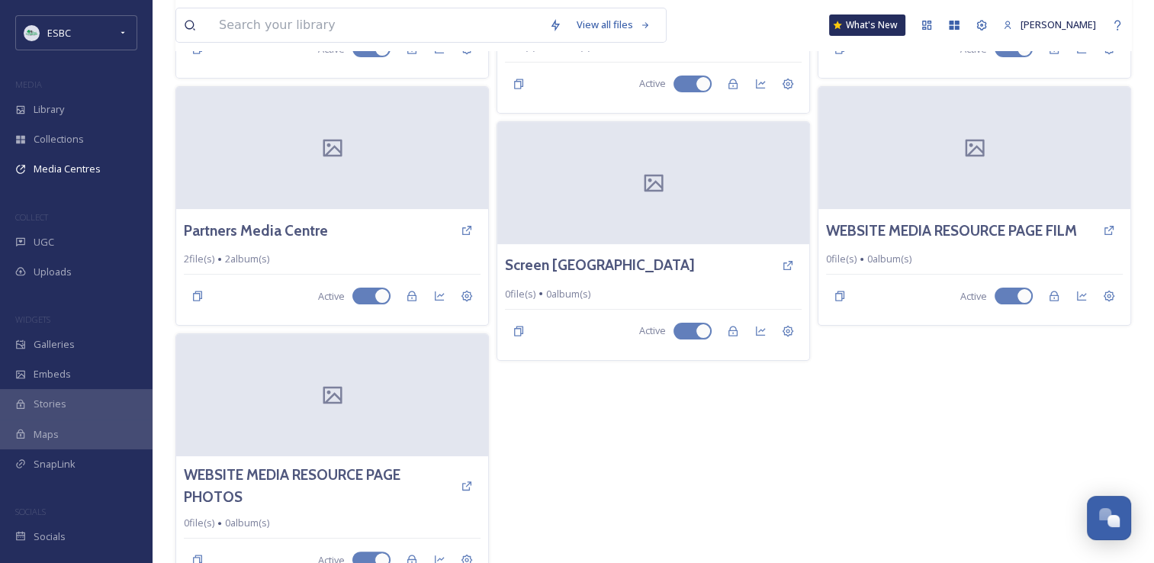
scroll to position [305, 0]
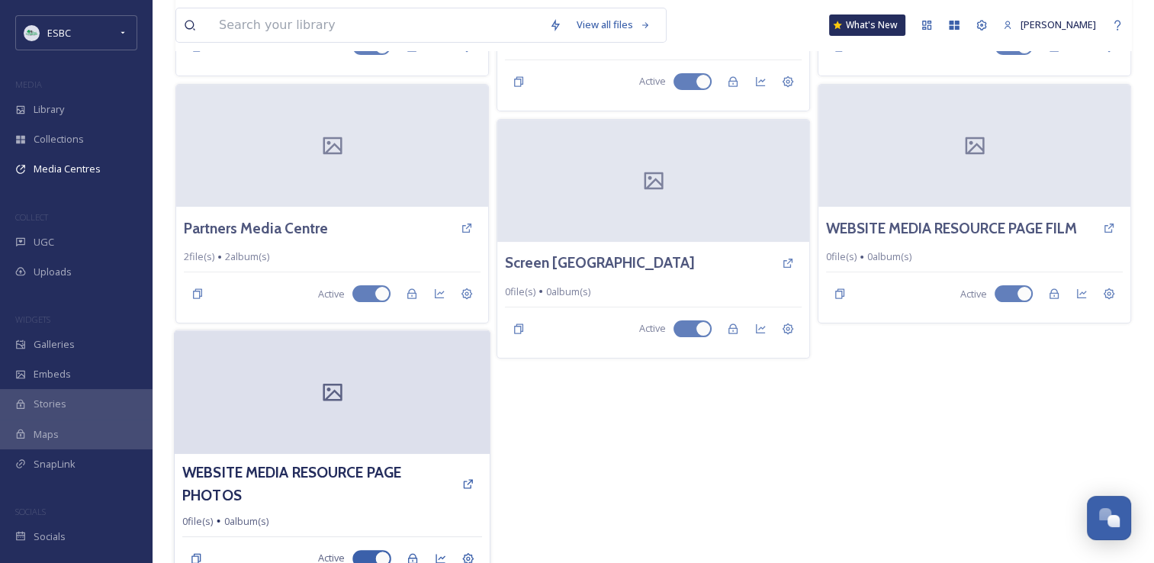
click at [318, 401] on div at bounding box center [332, 393] width 315 height 124
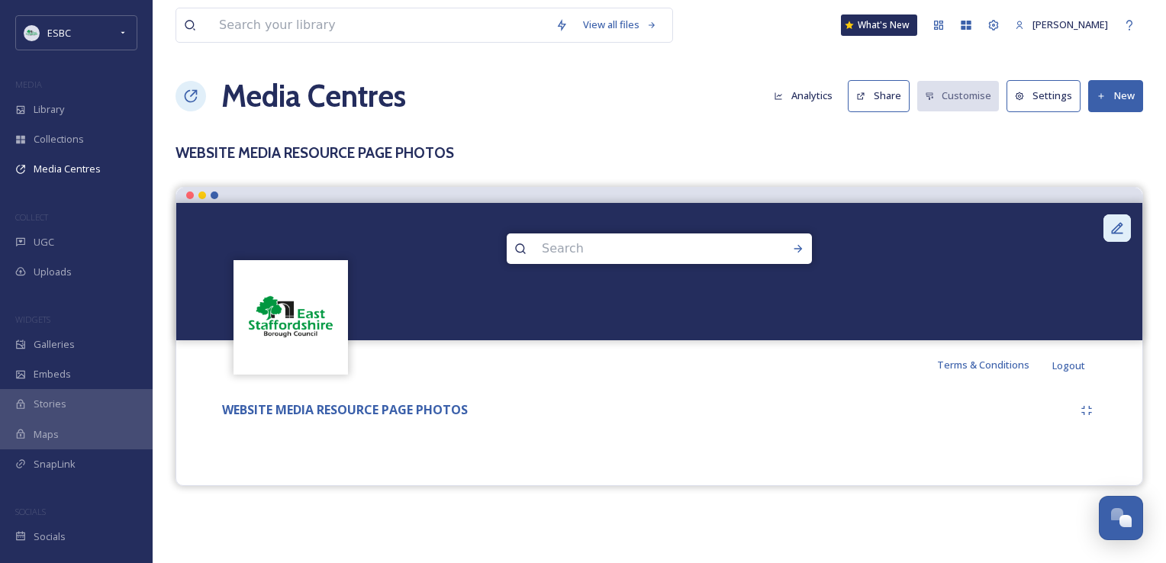
click at [1115, 230] on icon at bounding box center [1117, 227] width 11 height 11
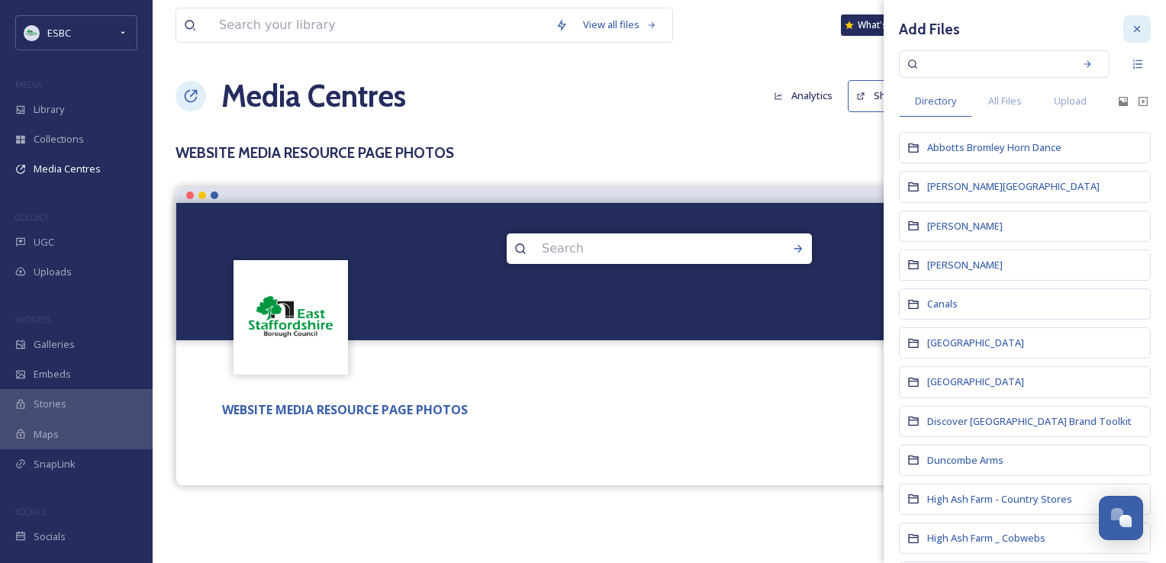
click at [1131, 26] on icon at bounding box center [1137, 29] width 12 height 12
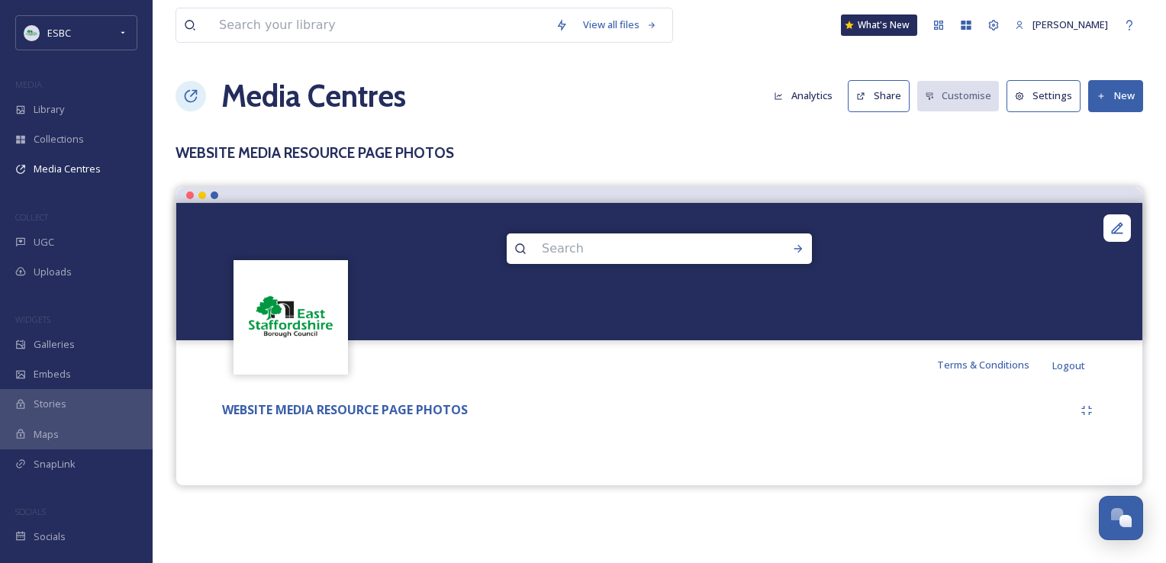
click at [1060, 126] on div "View all files What's New Yvonne Byatt Media Centres Analytics Share Customise …" at bounding box center [659, 281] width 1013 height 563
click at [1118, 232] on icon at bounding box center [1117, 227] width 11 height 11
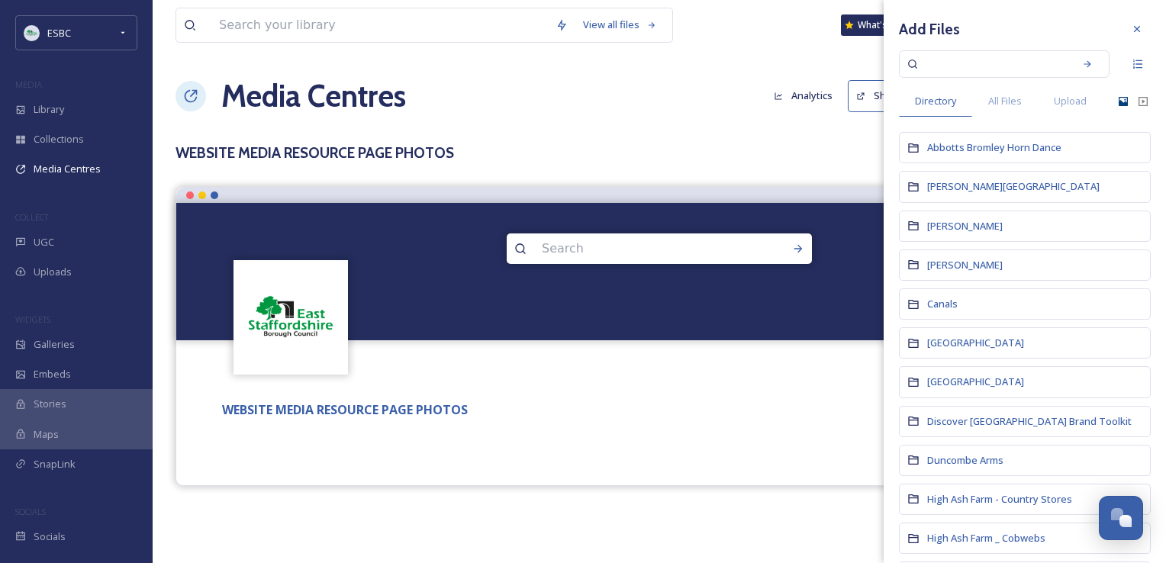
click at [1118, 99] on icon at bounding box center [1122, 101] width 9 height 9
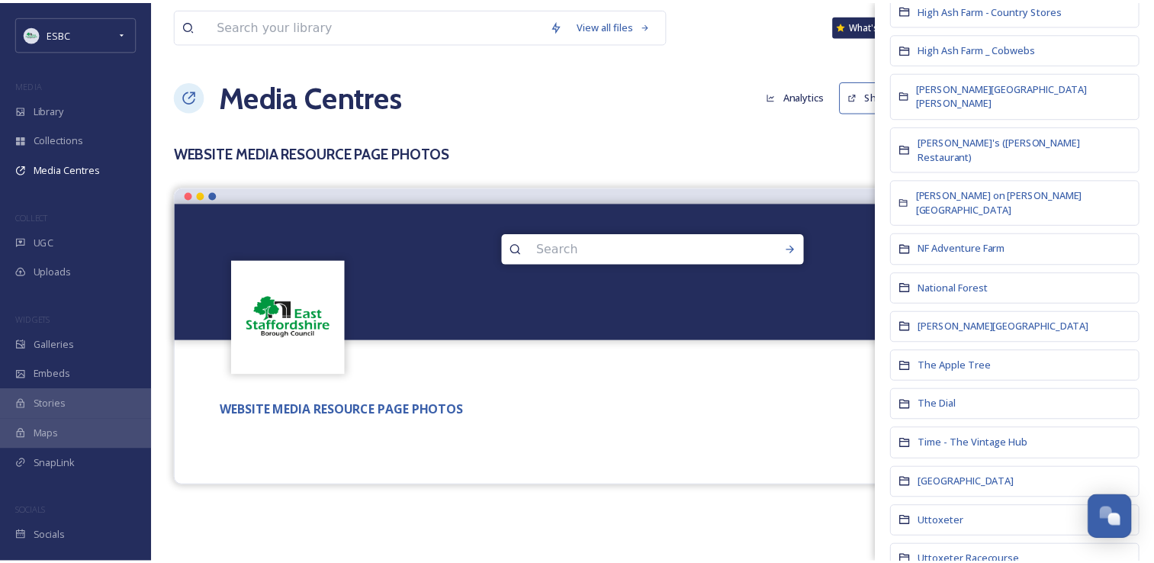
scroll to position [528, 0]
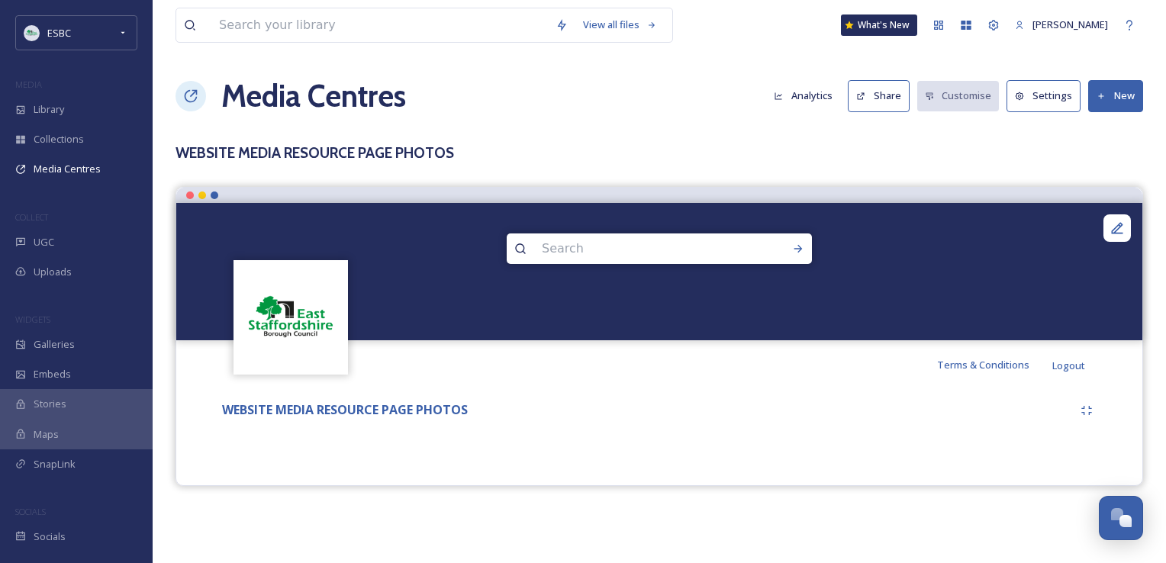
click at [689, 146] on h3 "WEBSITE MEDIA RESOURCE PAGE PHOTOS" at bounding box center [658, 153] width 967 height 22
click at [38, 346] on span "Galleries" at bounding box center [54, 344] width 41 height 14
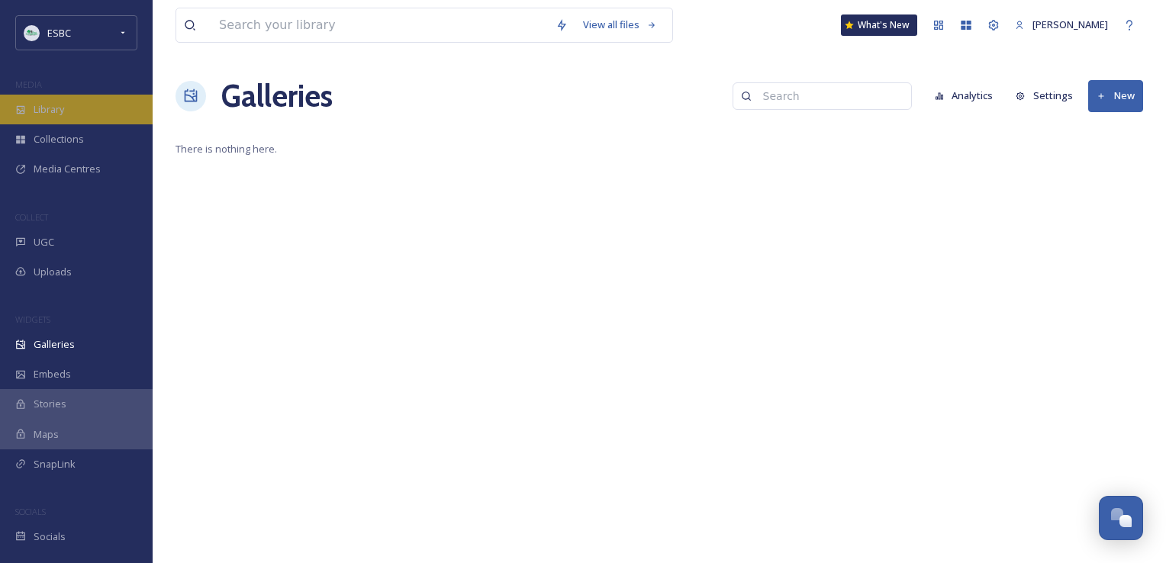
click at [43, 111] on span "Library" at bounding box center [49, 109] width 31 height 14
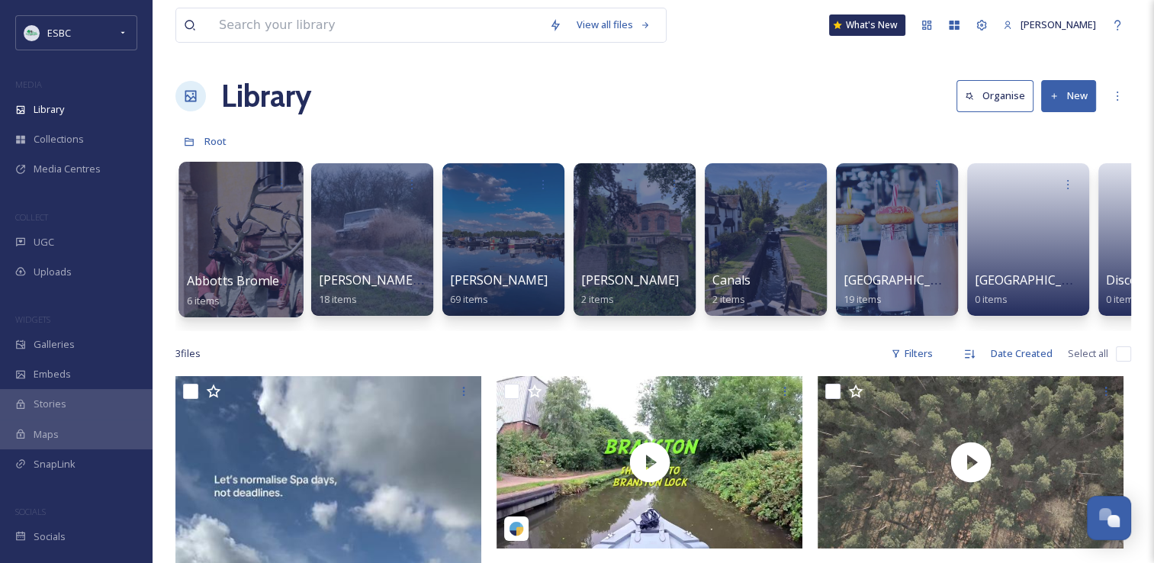
click at [252, 211] on div at bounding box center [241, 240] width 124 height 156
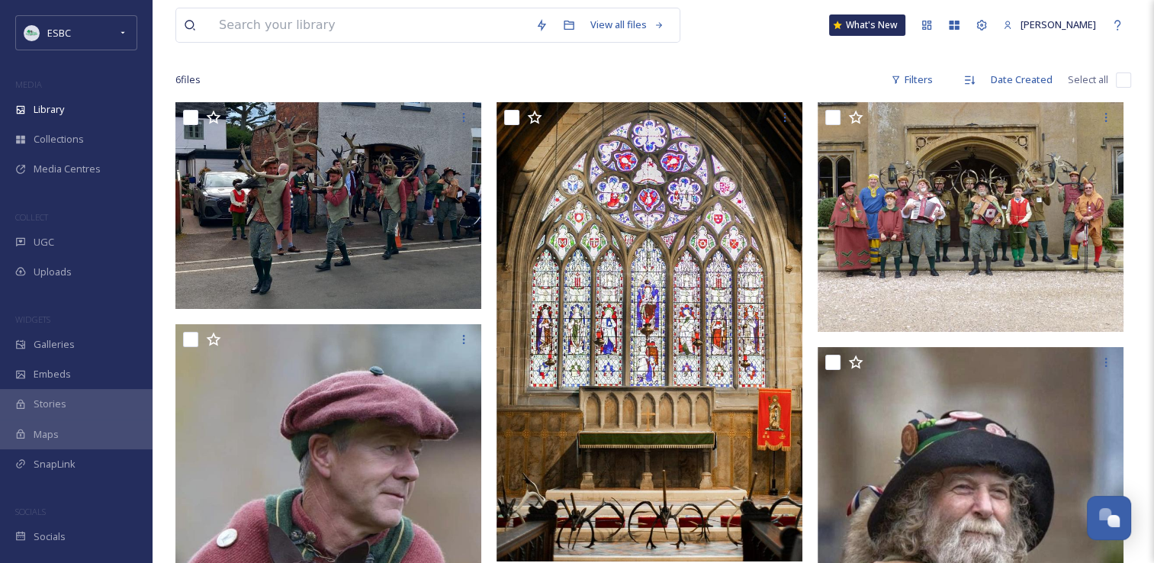
scroll to position [80, 0]
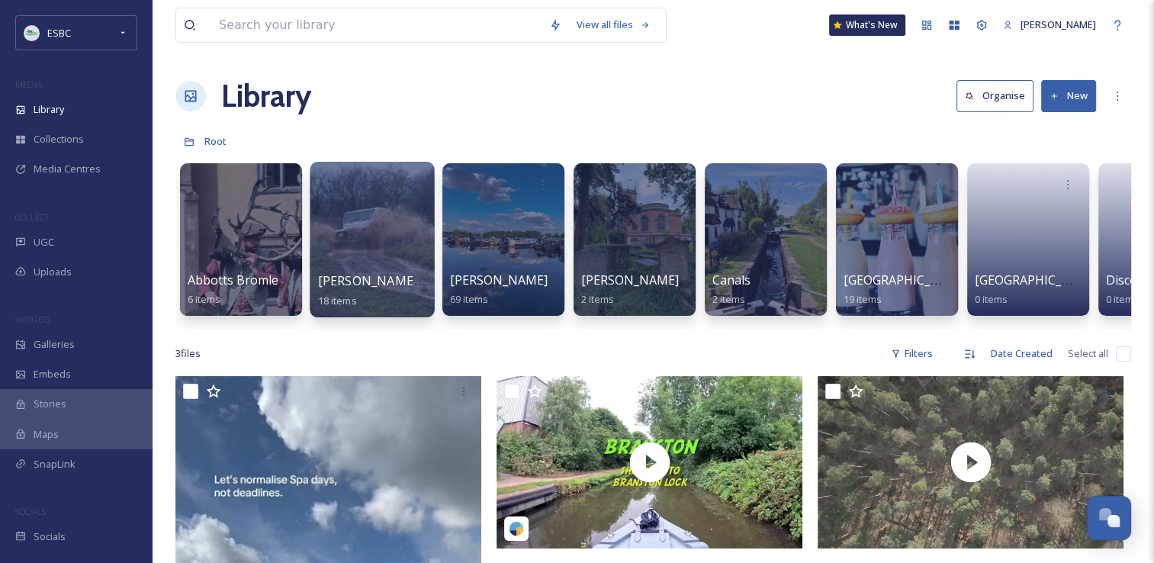
click at [362, 224] on div at bounding box center [372, 240] width 124 height 156
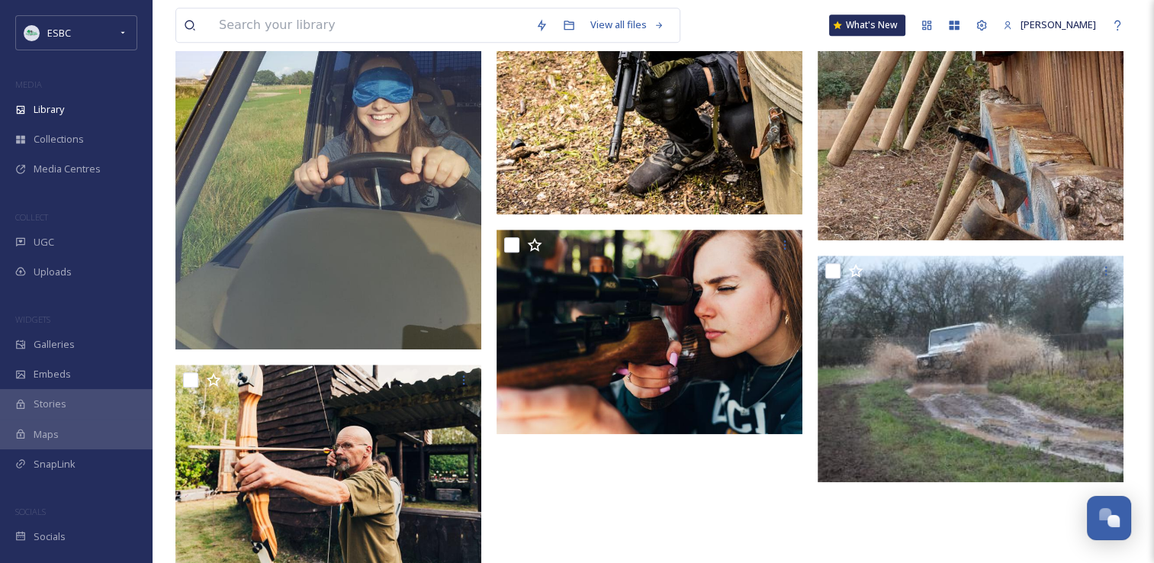
scroll to position [1385, 0]
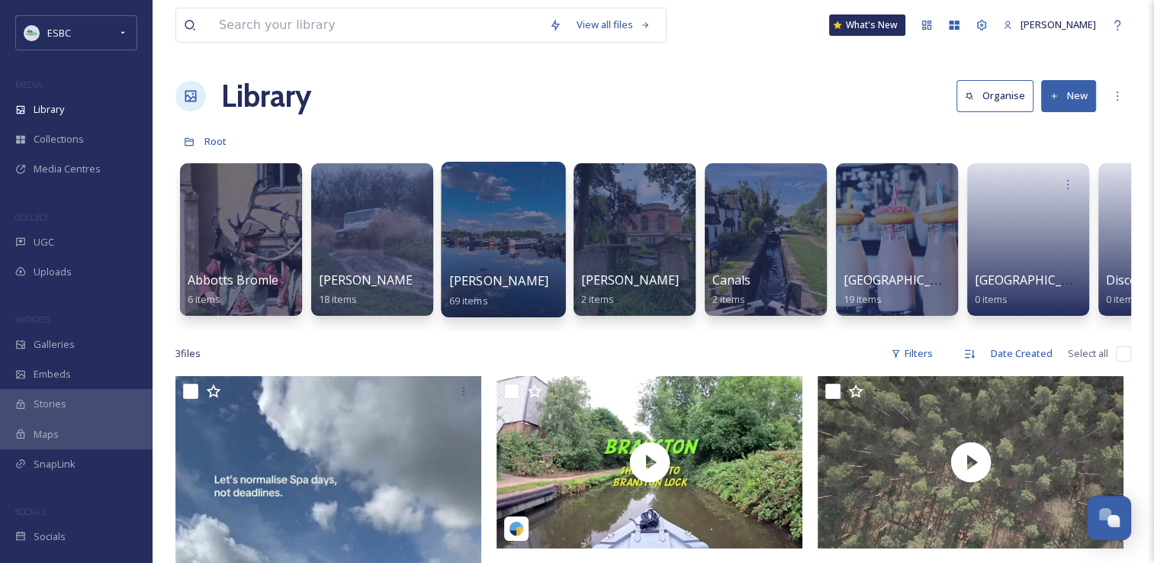
click at [515, 237] on div at bounding box center [503, 240] width 124 height 156
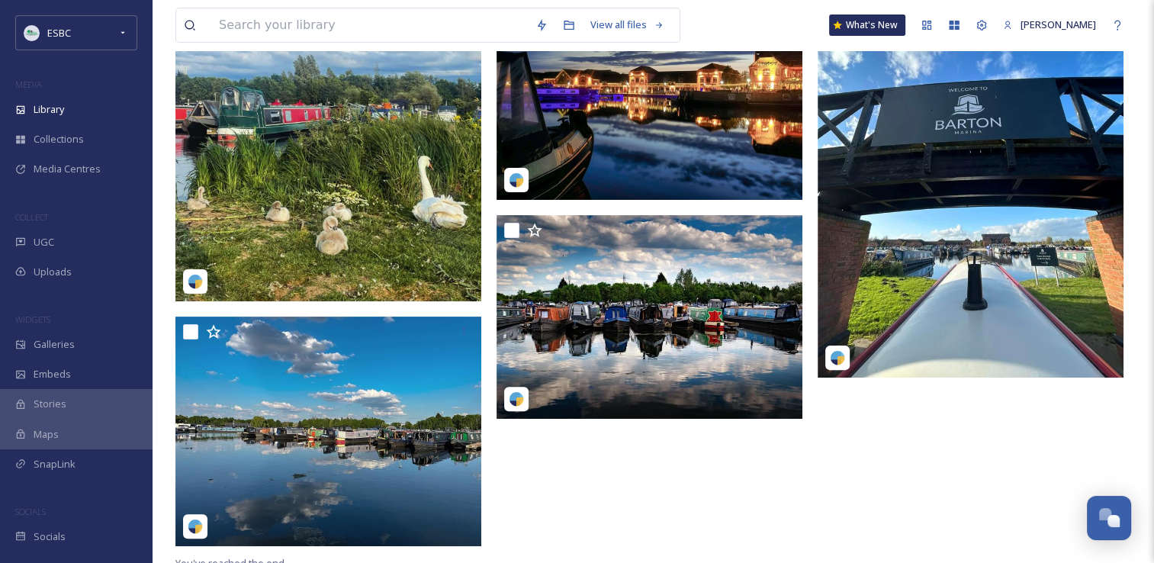
scroll to position [376, 0]
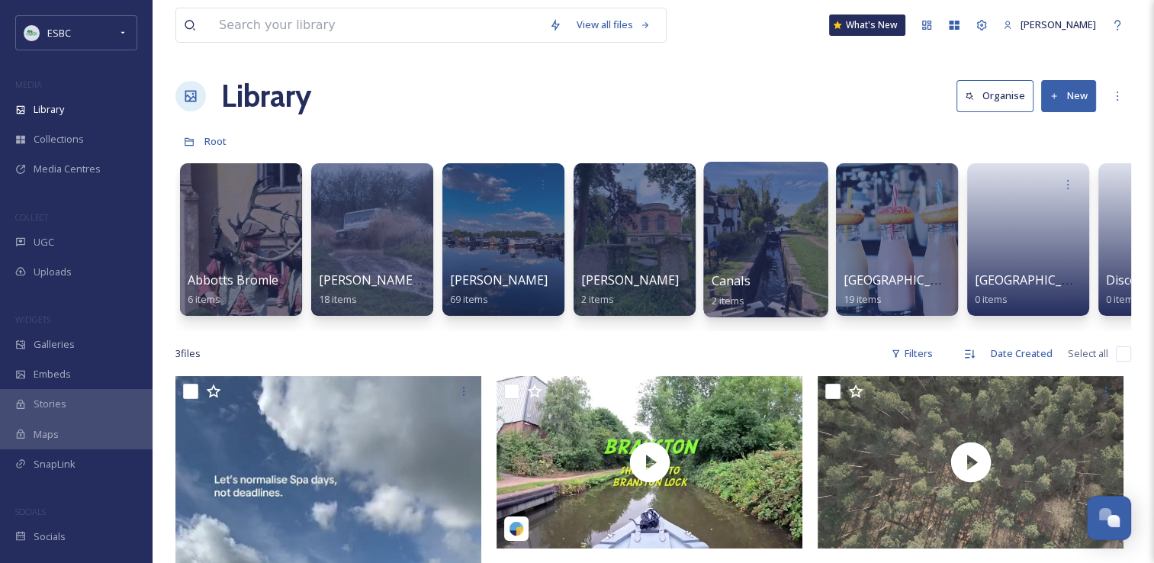
click at [751, 227] on div at bounding box center [765, 240] width 124 height 156
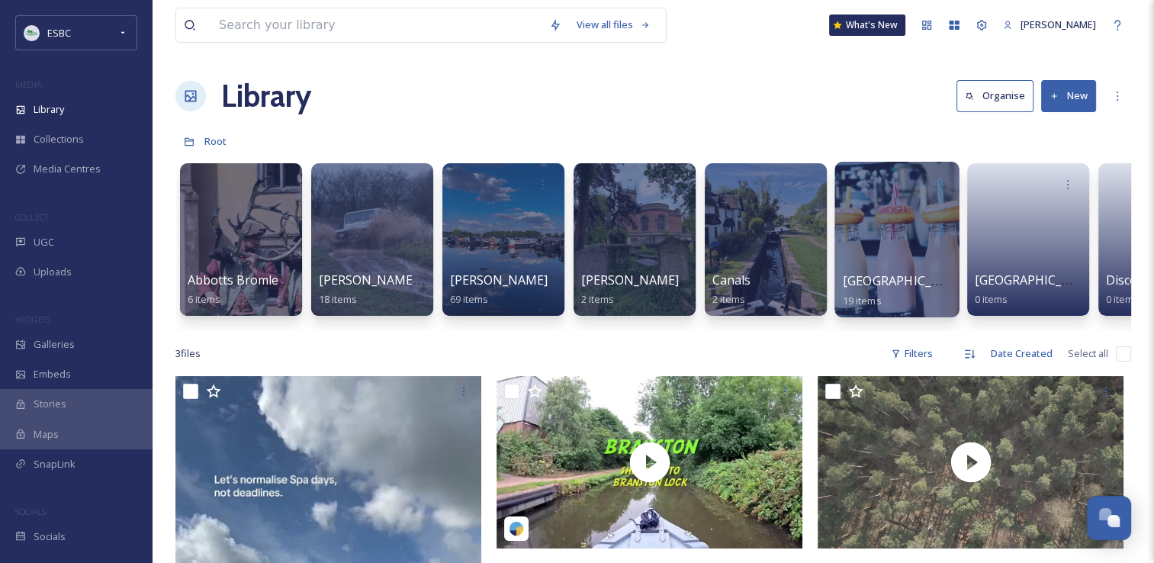
click at [894, 259] on div at bounding box center [897, 240] width 124 height 156
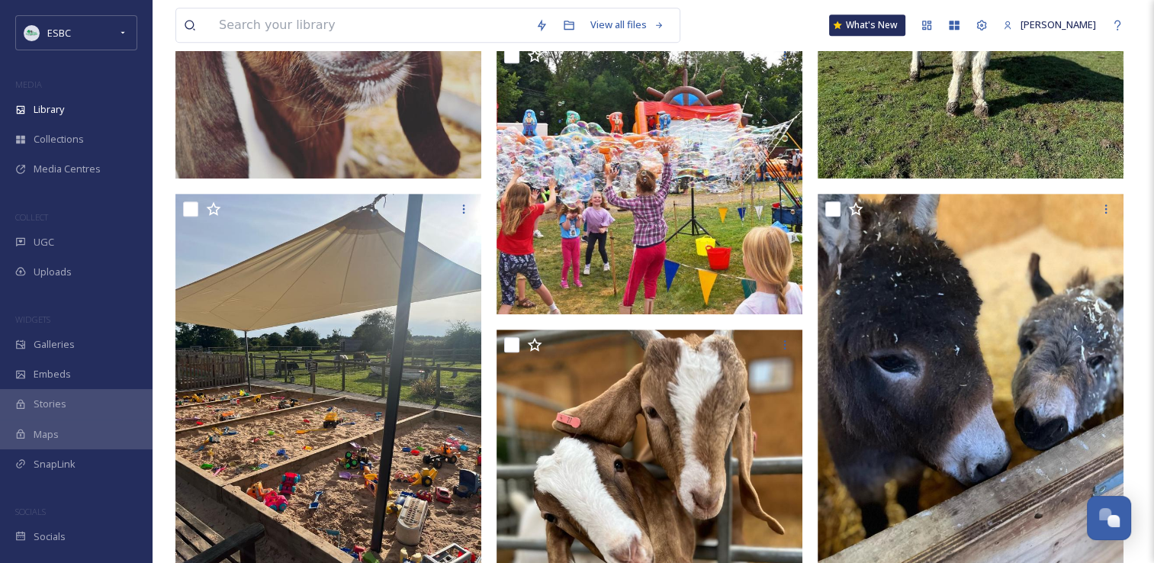
scroll to position [787, 0]
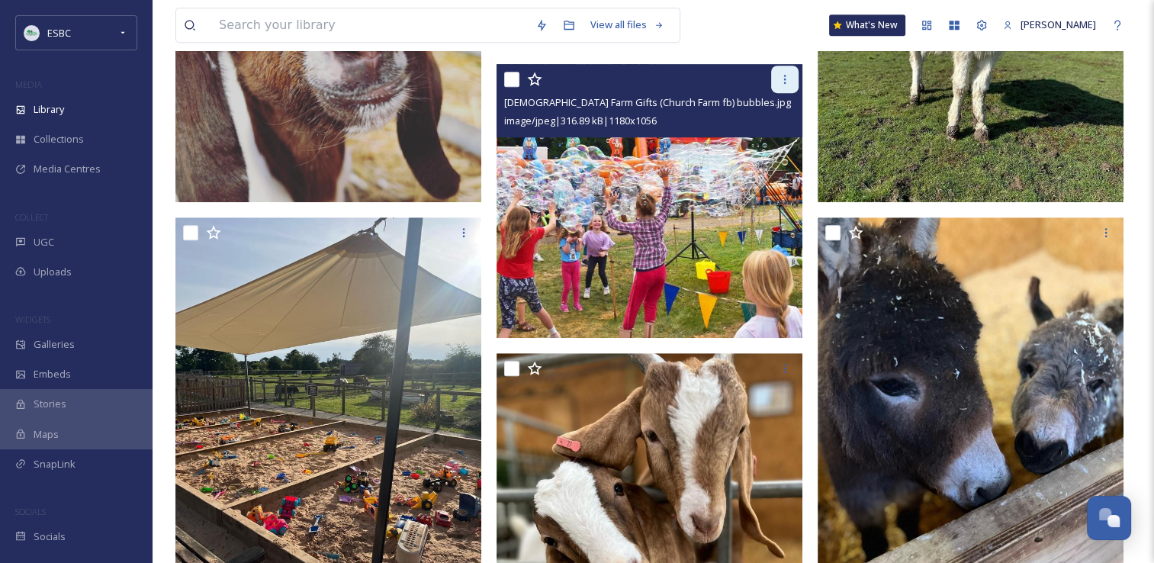
click at [789, 79] on icon at bounding box center [785, 79] width 12 height 12
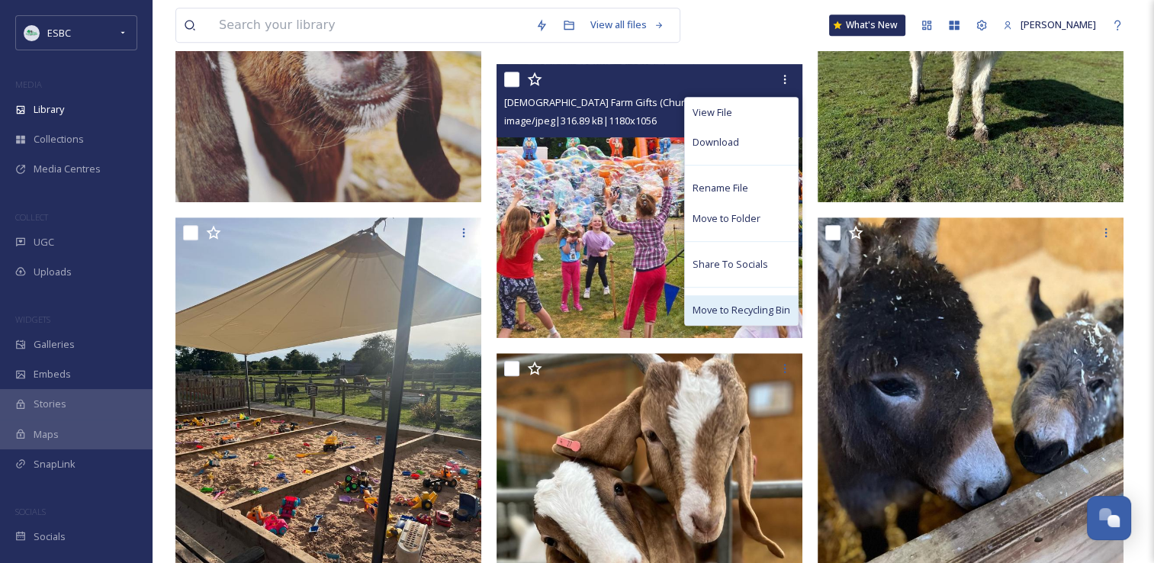
click at [735, 307] on span "Move to Recycling Bin" at bounding box center [742, 310] width 98 height 14
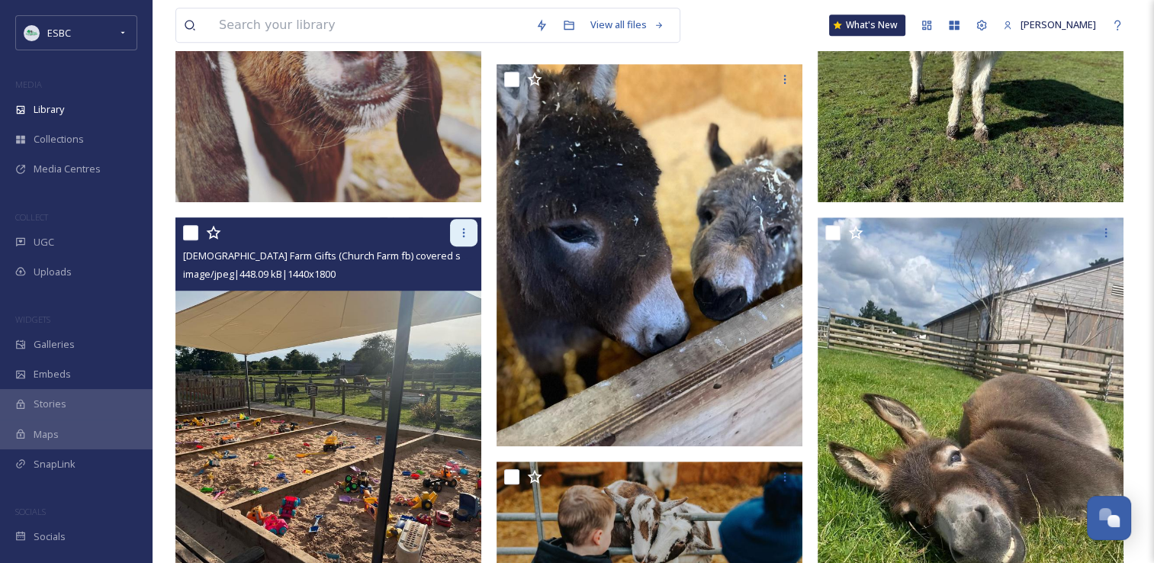
click at [460, 233] on icon at bounding box center [464, 233] width 12 height 12
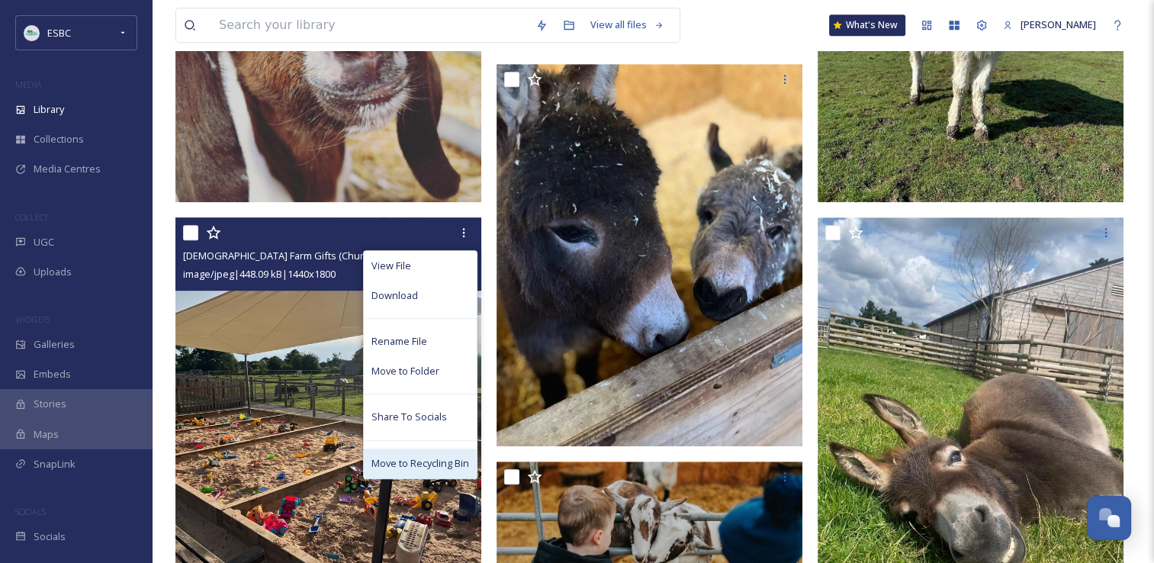
click at [412, 468] on span "Move to Recycling Bin" at bounding box center [421, 463] width 98 height 14
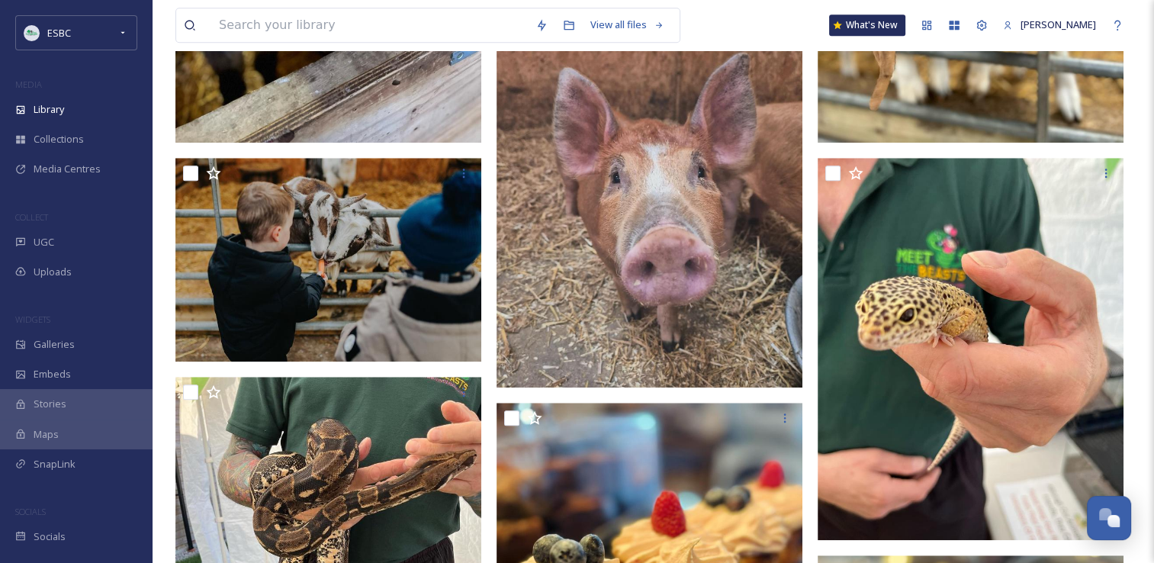
scroll to position [1296, 0]
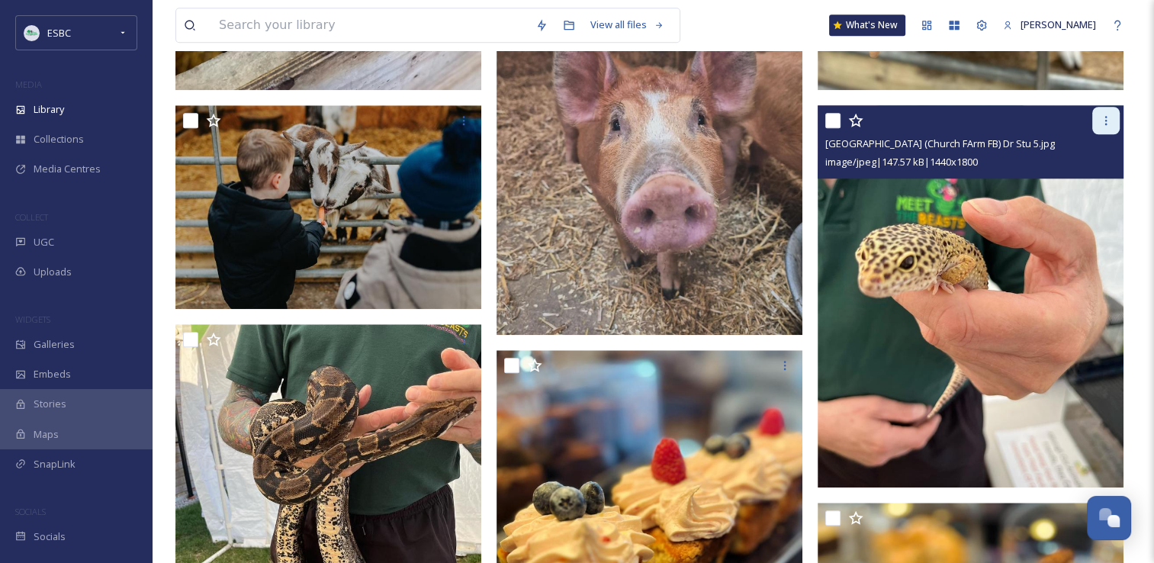
click at [1103, 115] on icon at bounding box center [1106, 120] width 12 height 12
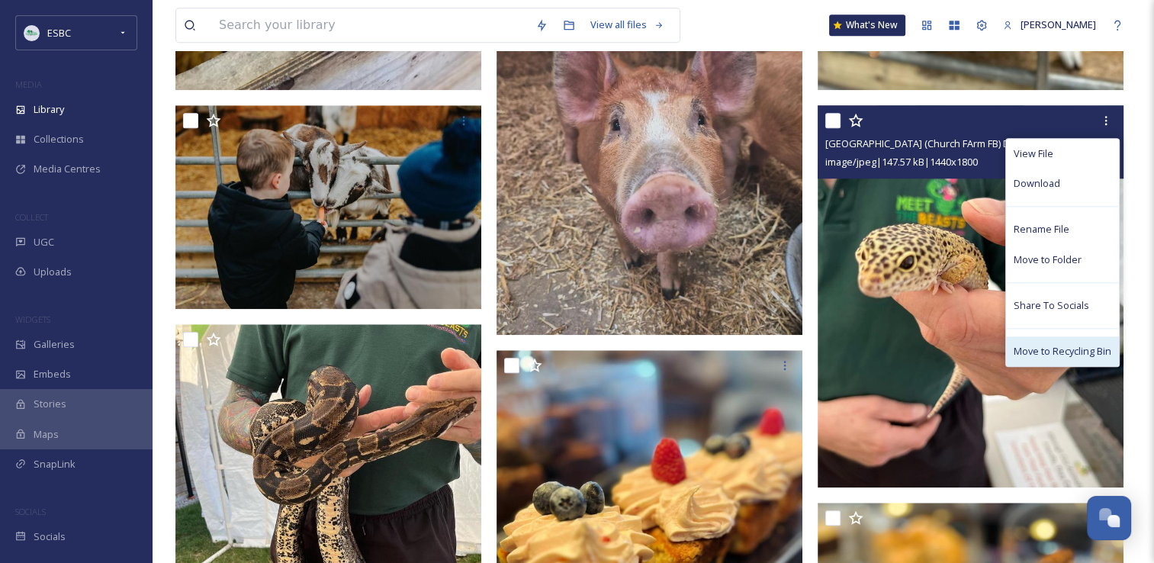
click at [1048, 347] on span "Move to Recycling Bin" at bounding box center [1063, 351] width 98 height 14
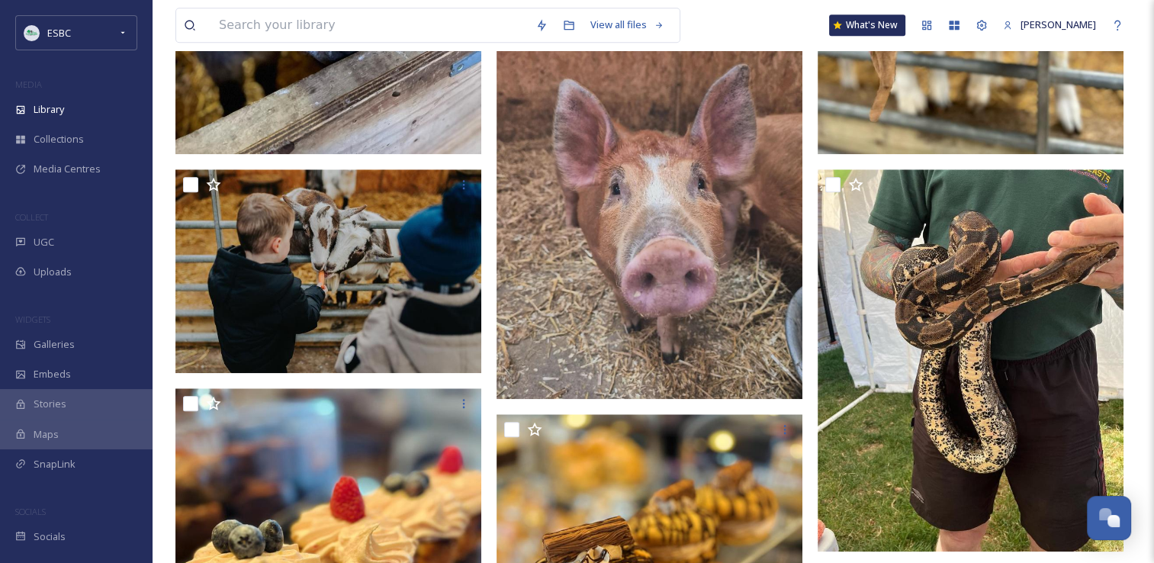
scroll to position [1224, 0]
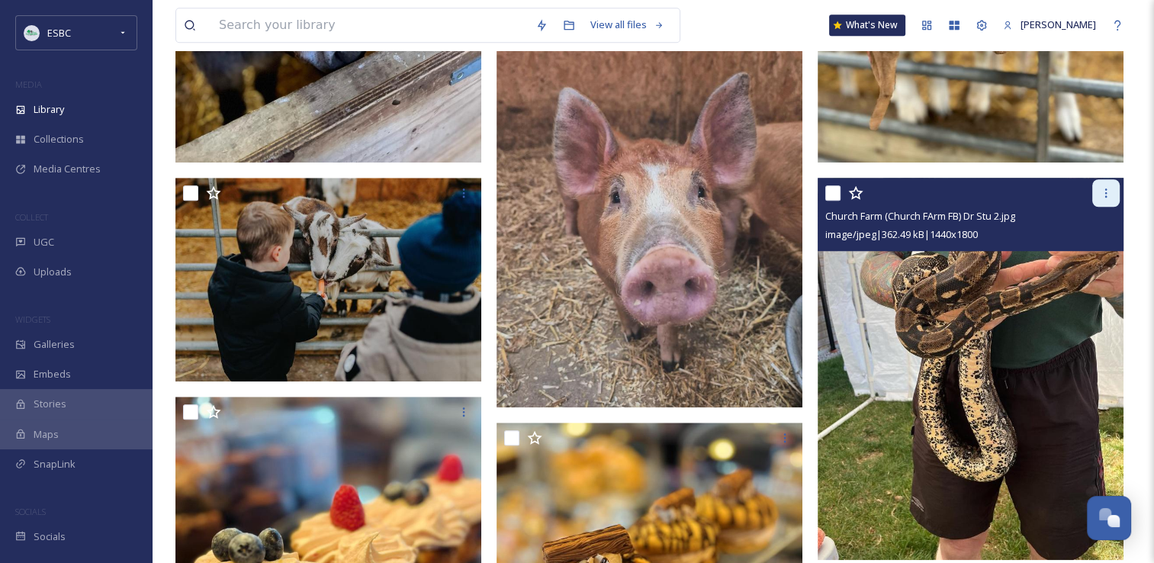
click at [1105, 195] on icon at bounding box center [1106, 192] width 2 height 9
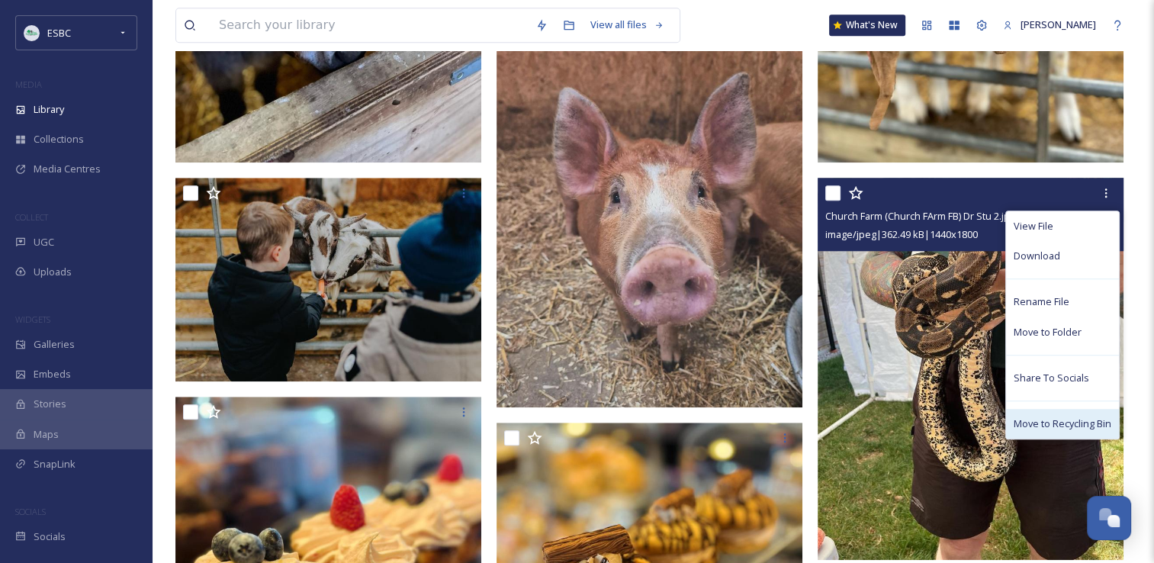
click at [1051, 417] on span "Move to Recycling Bin" at bounding box center [1063, 424] width 98 height 14
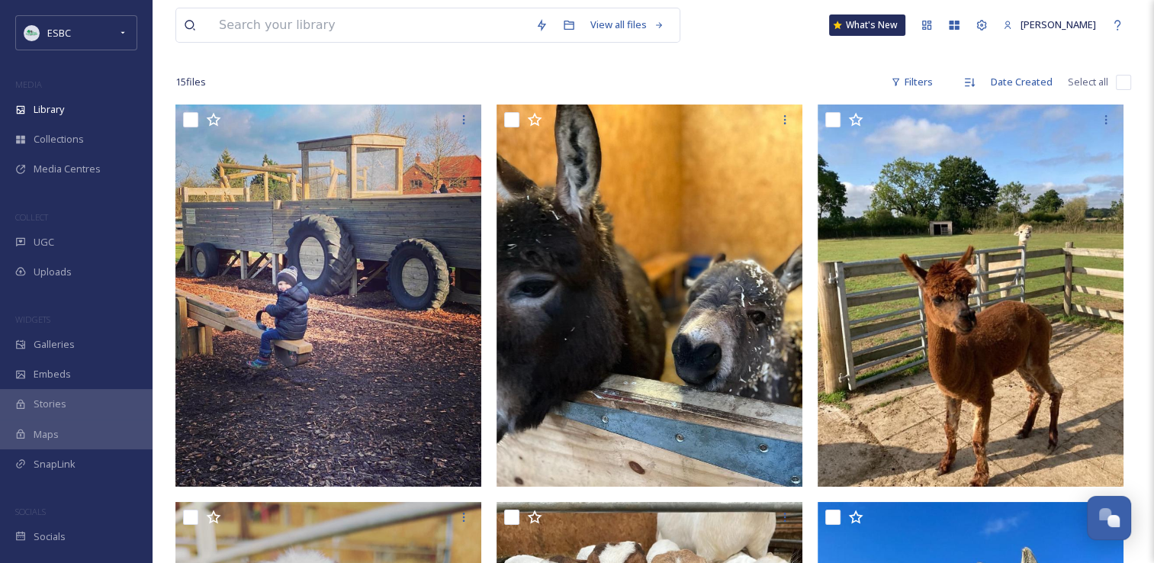
scroll to position [97, 0]
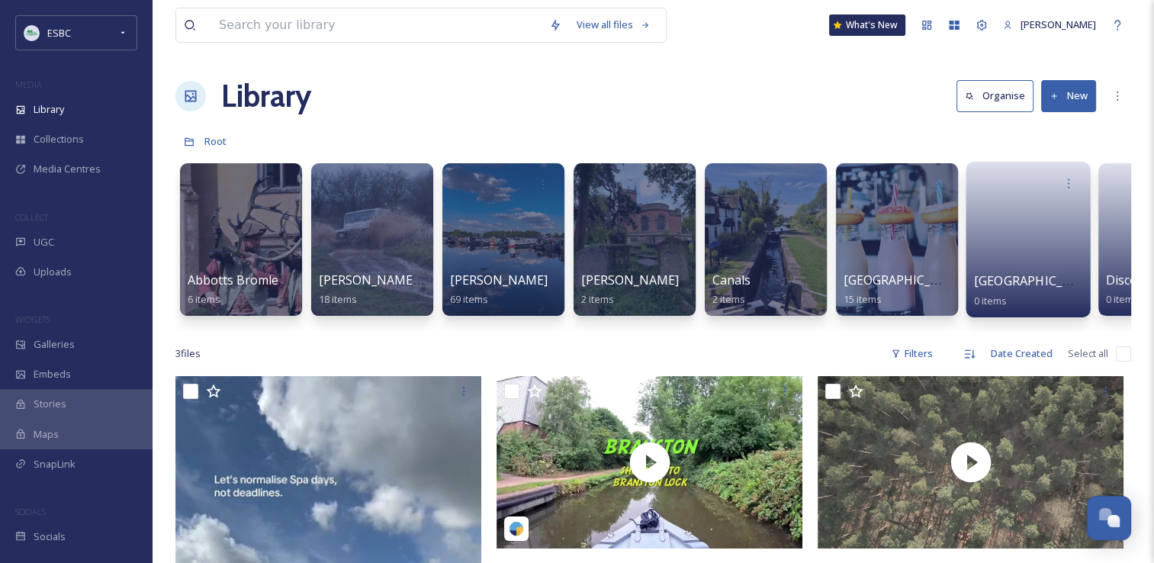
click at [1013, 240] on link at bounding box center [1028, 235] width 109 height 74
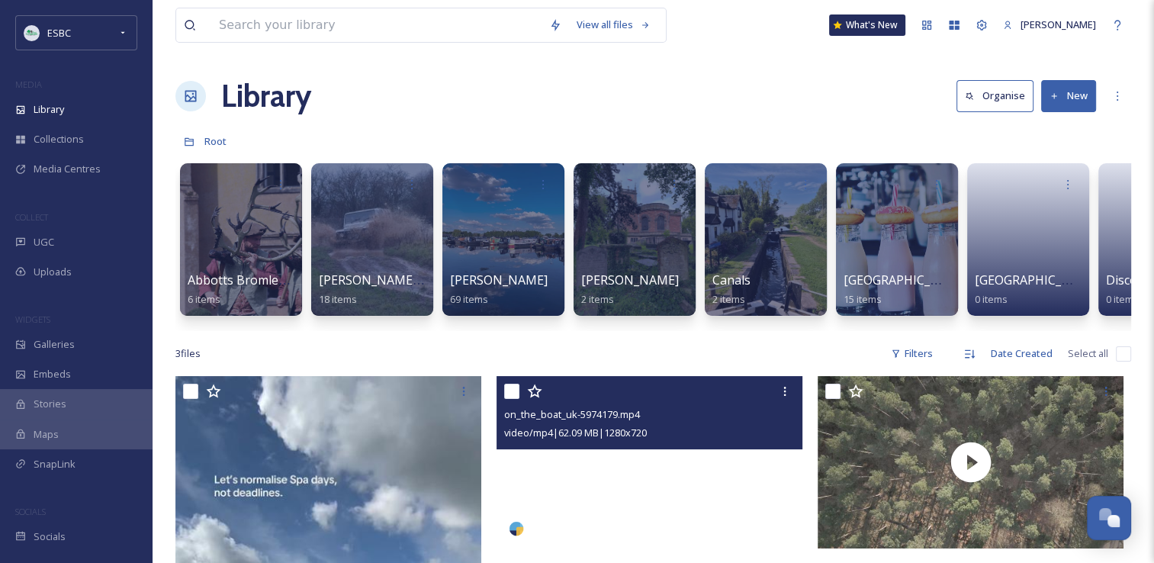
click at [758, 542] on video "on_the_boat_uk-5974179.mp4" at bounding box center [650, 462] width 306 height 172
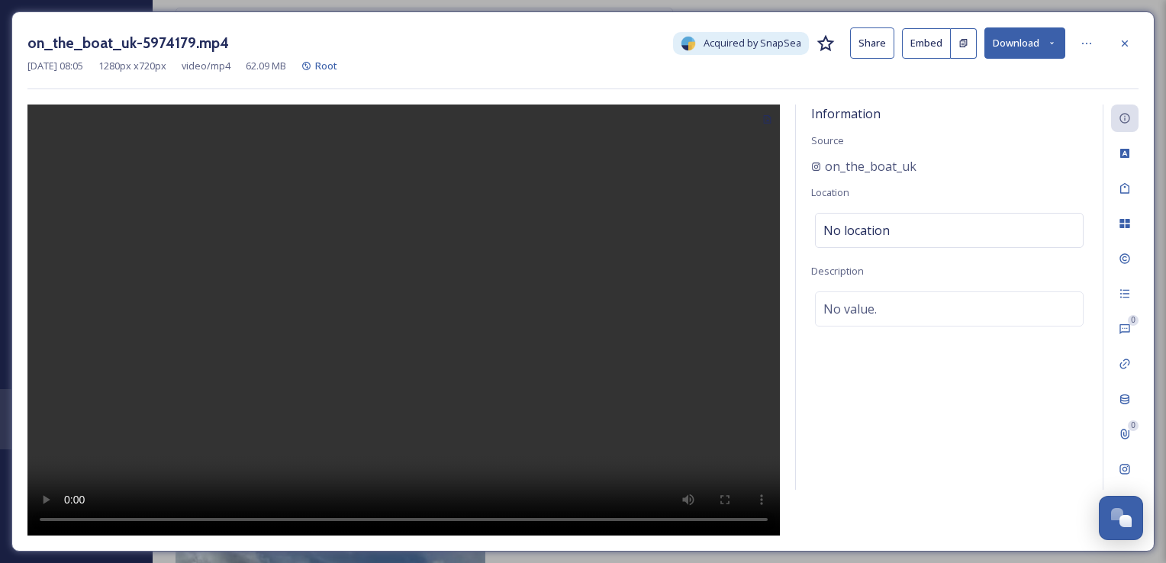
click at [758, 542] on div "on_the_boat_uk-5974179.mp4 Acquired by SnapSea Share Embed Download Sep 23 2025…" at bounding box center [582, 281] width 1143 height 540
click at [1133, 43] on div at bounding box center [1124, 43] width 27 height 27
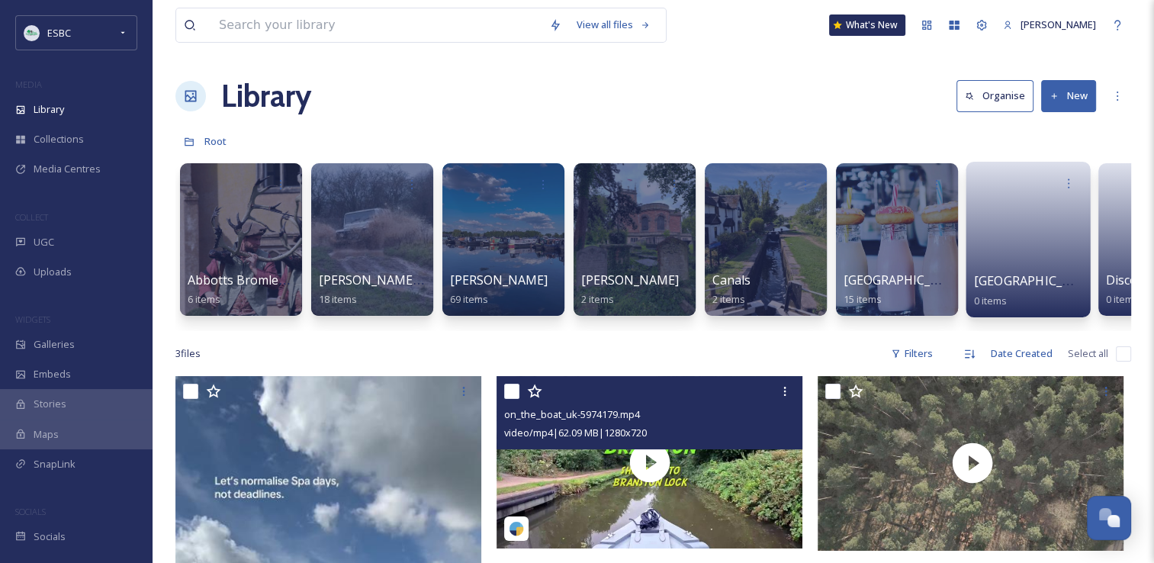
click at [1032, 283] on span "Croxden Abbey" at bounding box center [1036, 280] width 125 height 17
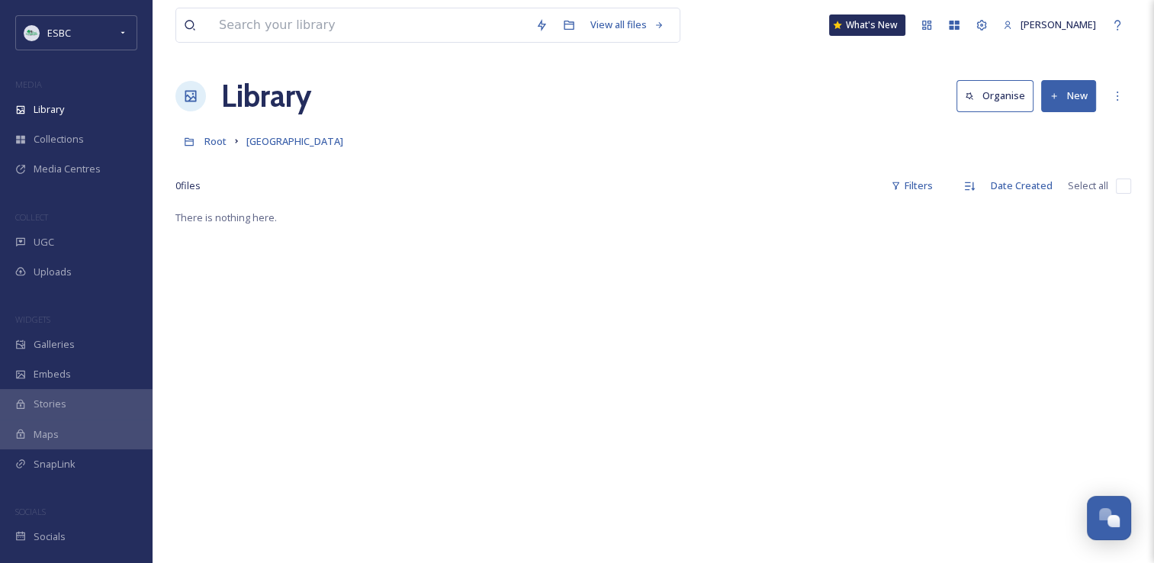
click at [1070, 105] on button "New" at bounding box center [1068, 95] width 55 height 31
click at [762, 184] on div "0 file s Filters Date Created Select all" at bounding box center [653, 186] width 956 height 30
click at [54, 341] on span "Galleries" at bounding box center [54, 344] width 41 height 14
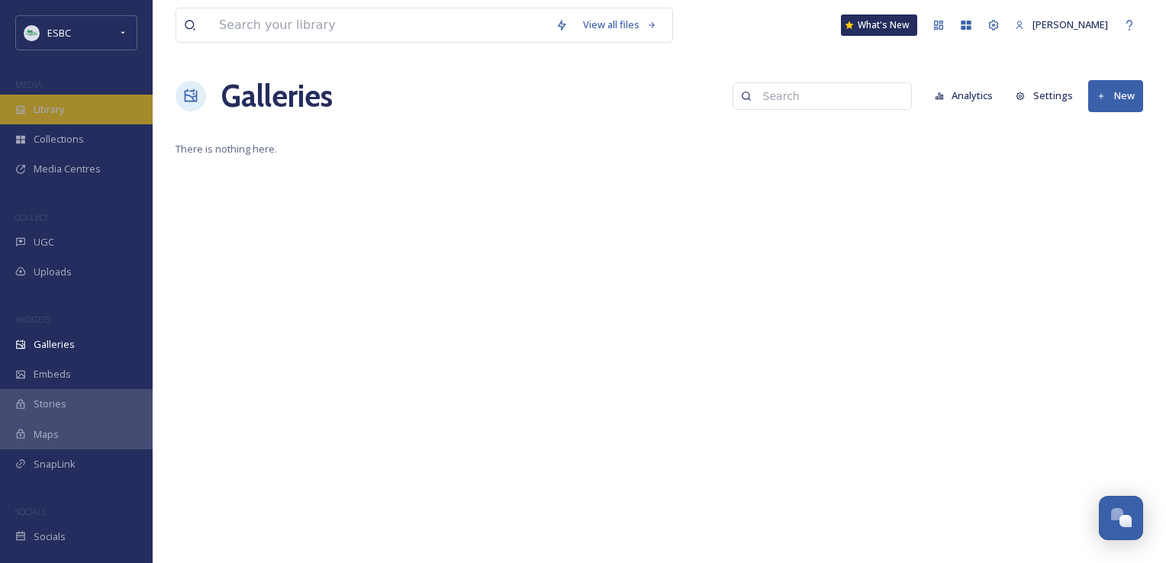
click at [48, 113] on span "Library" at bounding box center [49, 109] width 31 height 14
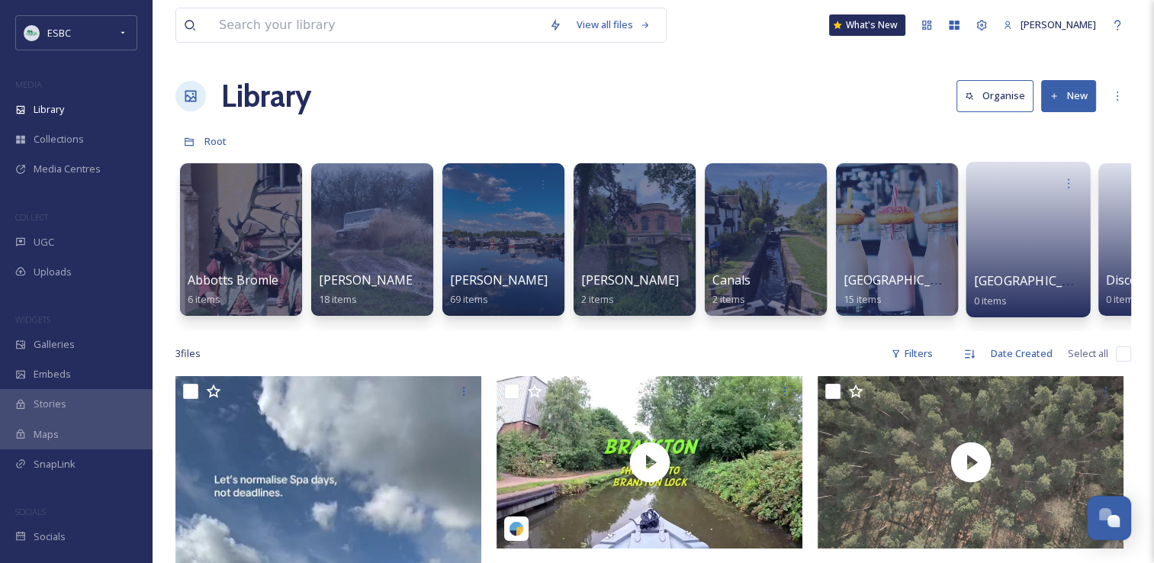
click at [999, 251] on link at bounding box center [1028, 235] width 109 height 74
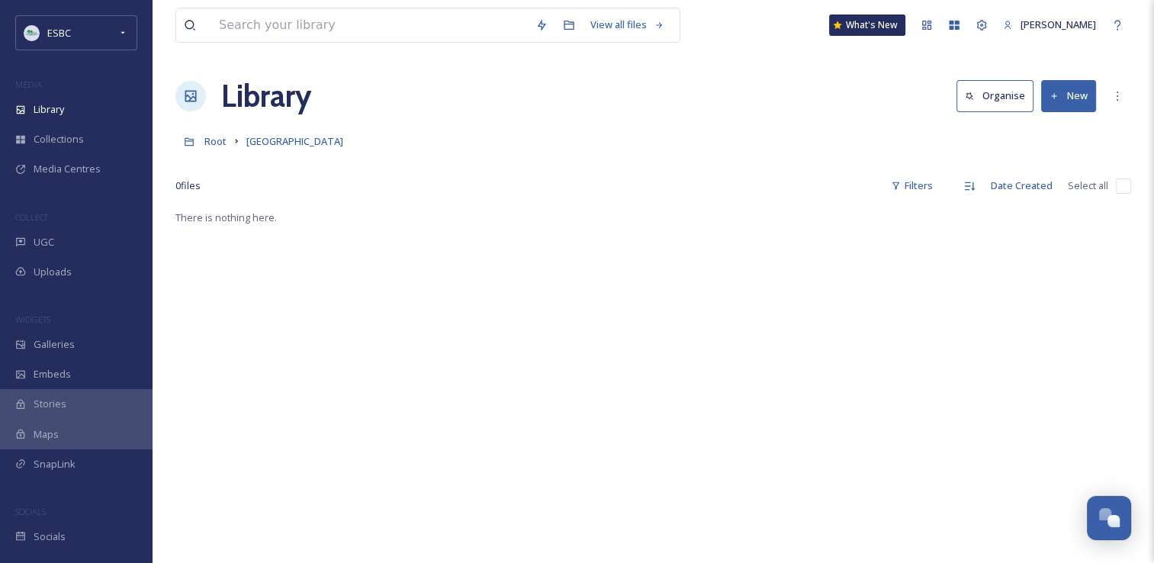
click at [686, 145] on div "Root Croxden Abbey" at bounding box center [653, 141] width 956 height 29
click at [1070, 102] on button "New" at bounding box center [1068, 95] width 55 height 31
click at [1059, 138] on div "File Upload" at bounding box center [1052, 132] width 86 height 30
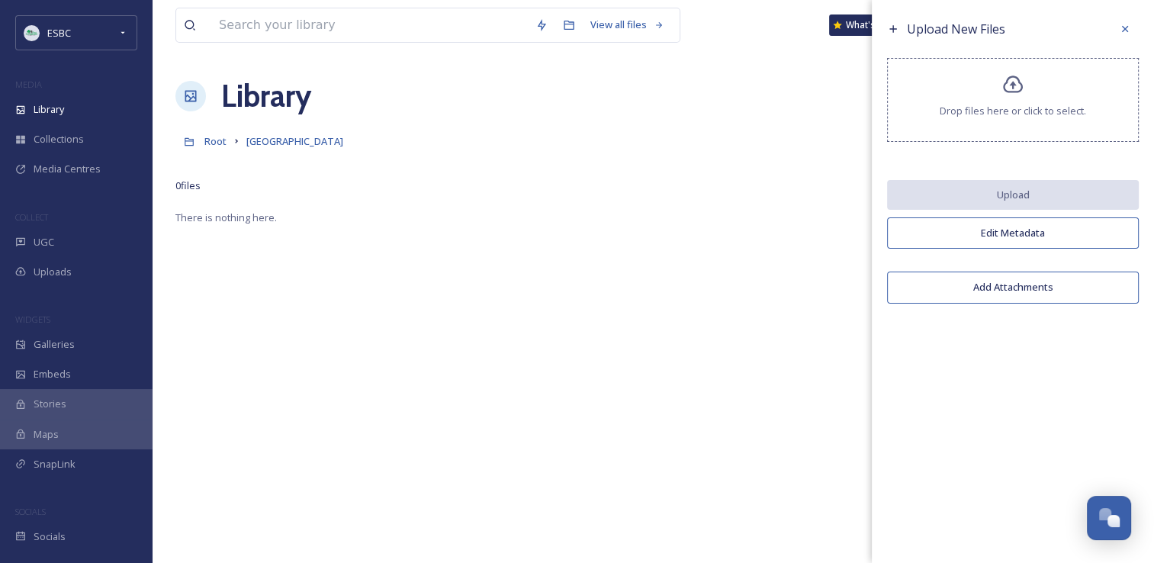
click at [1007, 79] on icon at bounding box center [1013, 85] width 20 height 18
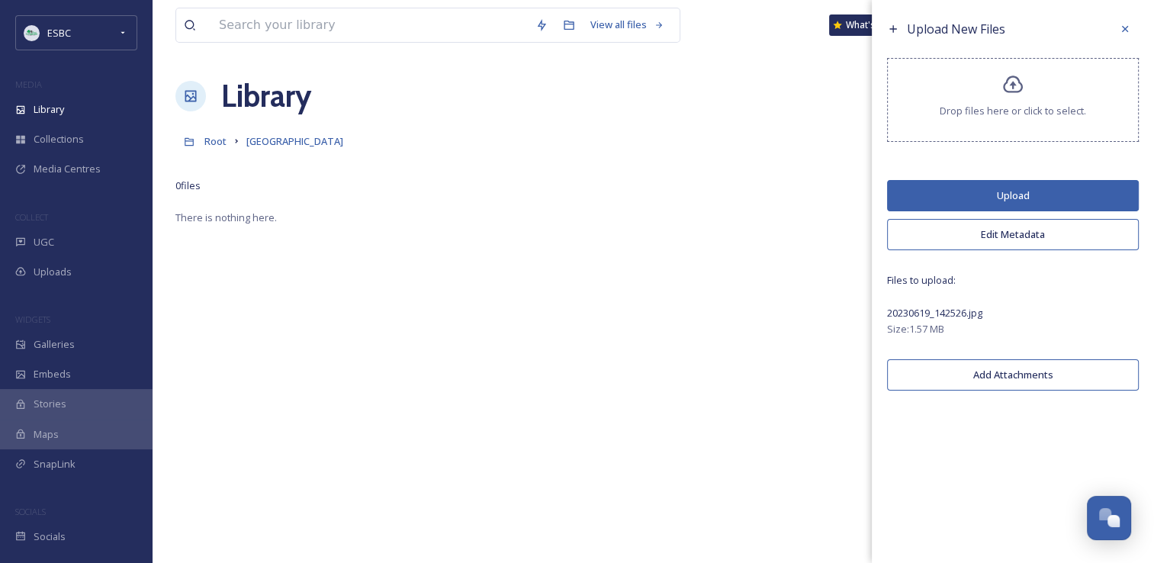
click at [1015, 184] on button "Upload" at bounding box center [1013, 195] width 252 height 31
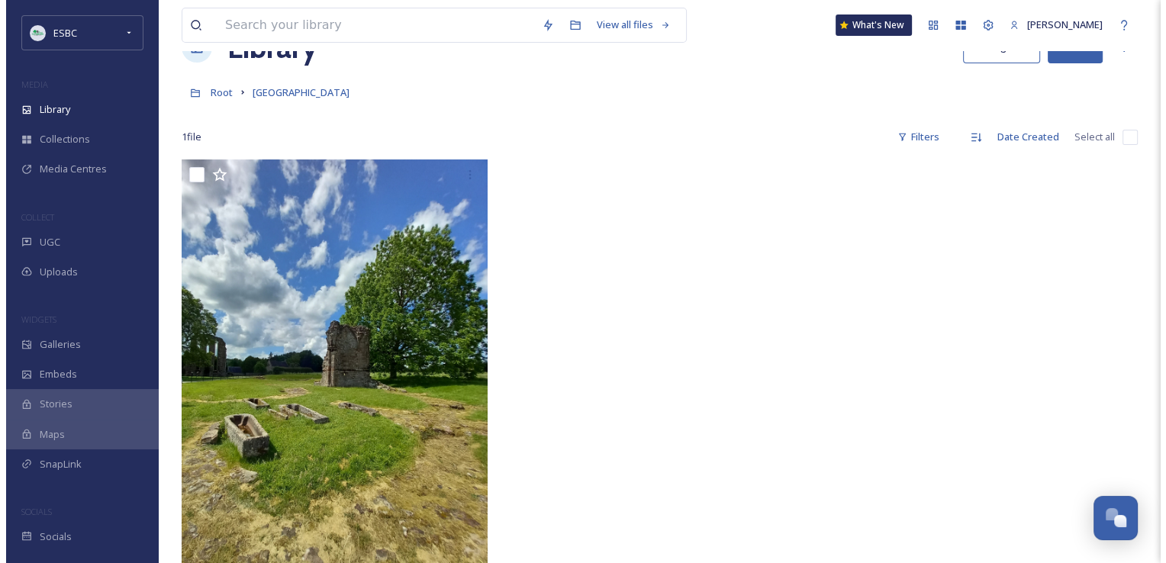
scroll to position [39, 0]
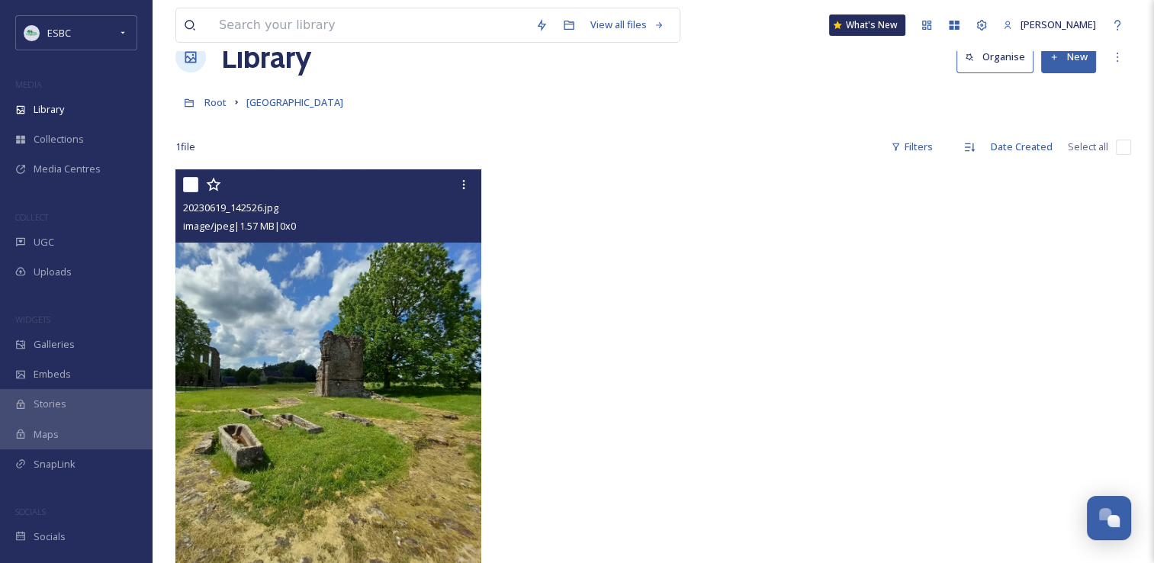
click at [450, 332] on img at bounding box center [328, 382] width 306 height 427
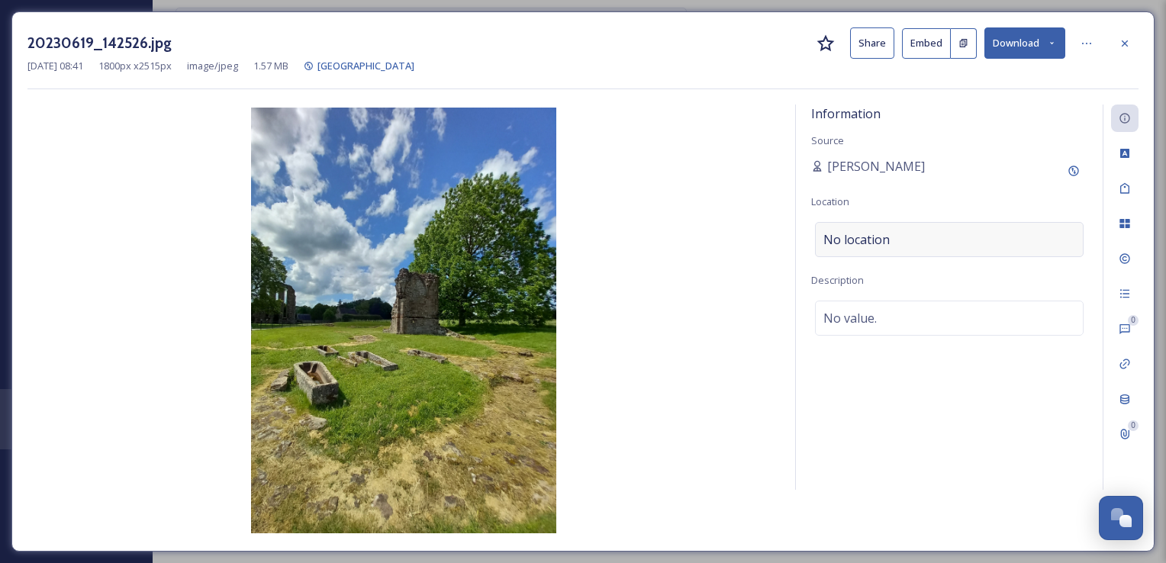
click at [861, 239] on span "No location" at bounding box center [856, 239] width 66 height 18
click at [861, 322] on span "No value." at bounding box center [849, 318] width 53 height 18
click at [929, 44] on button "Embed" at bounding box center [926, 43] width 49 height 31
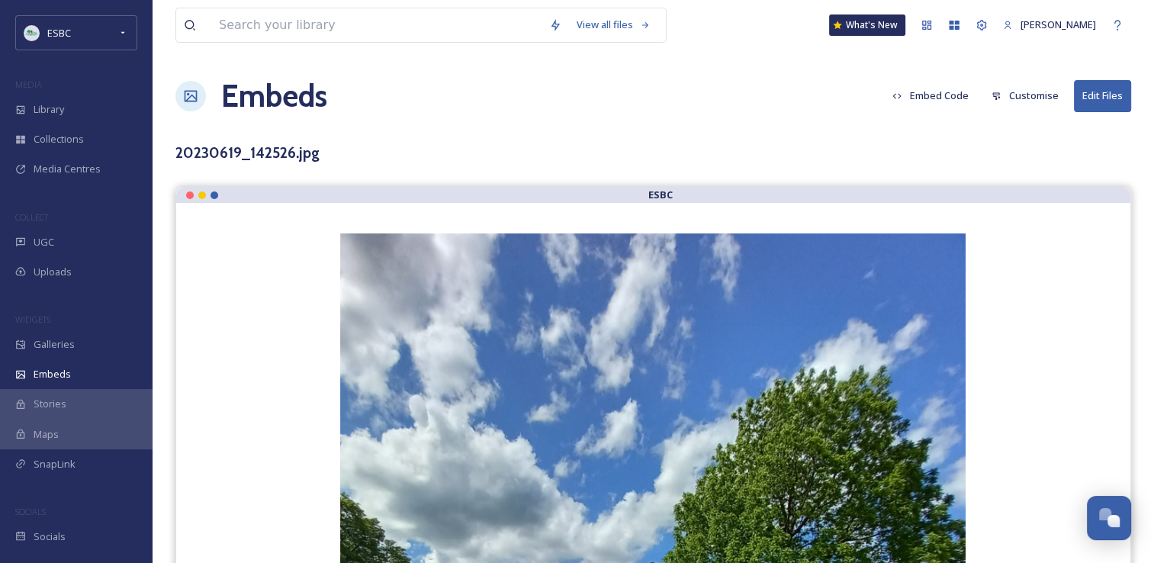
click at [1020, 86] on button "Customise" at bounding box center [1025, 96] width 82 height 30
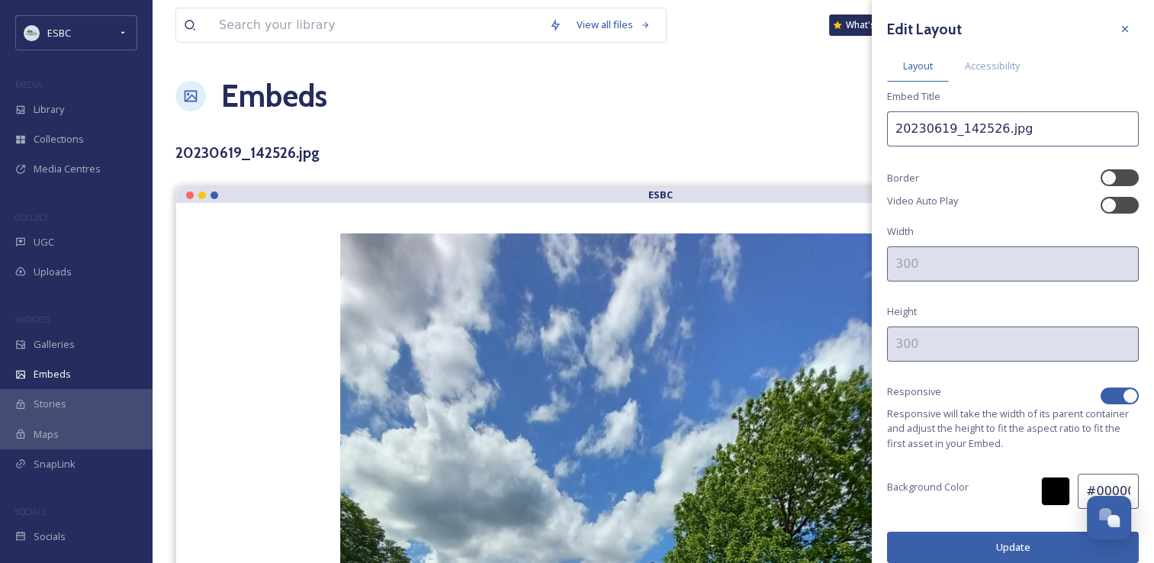
drag, startPoint x: 1022, startPoint y: 135, endPoint x: 870, endPoint y: 128, distance: 152.0
click at [870, 128] on div "View all files What's New Yvonne Byatt Embeds Embed Code Customise Edit Files E…" at bounding box center [654, 569] width 1002 height 1138
type input "C"
type input "c"
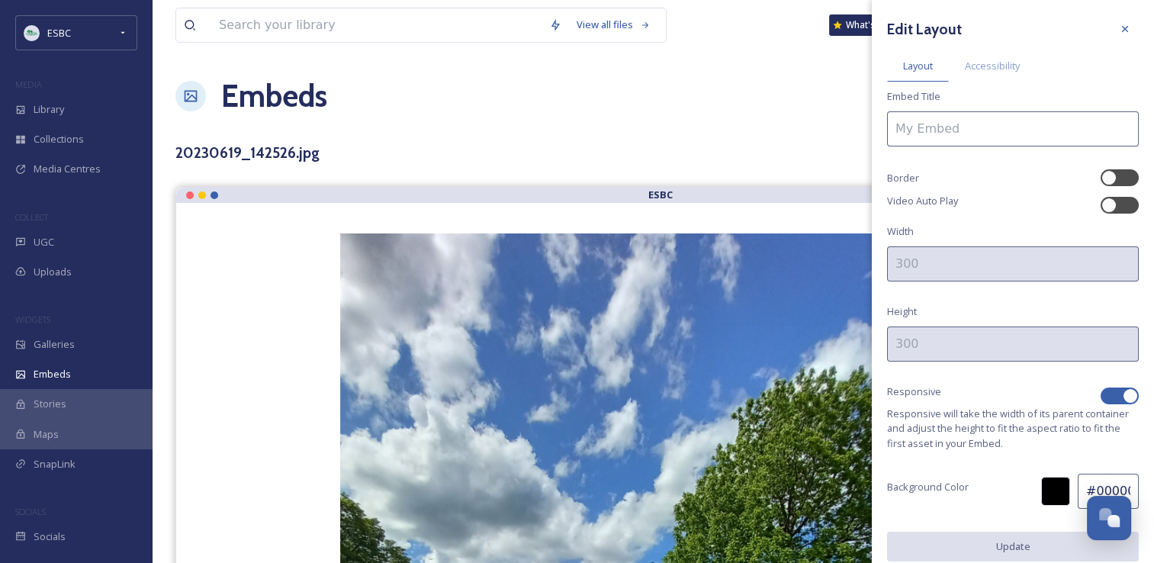
paste input "CROXDEN ABBEY (YVONNE BYATT) 1"
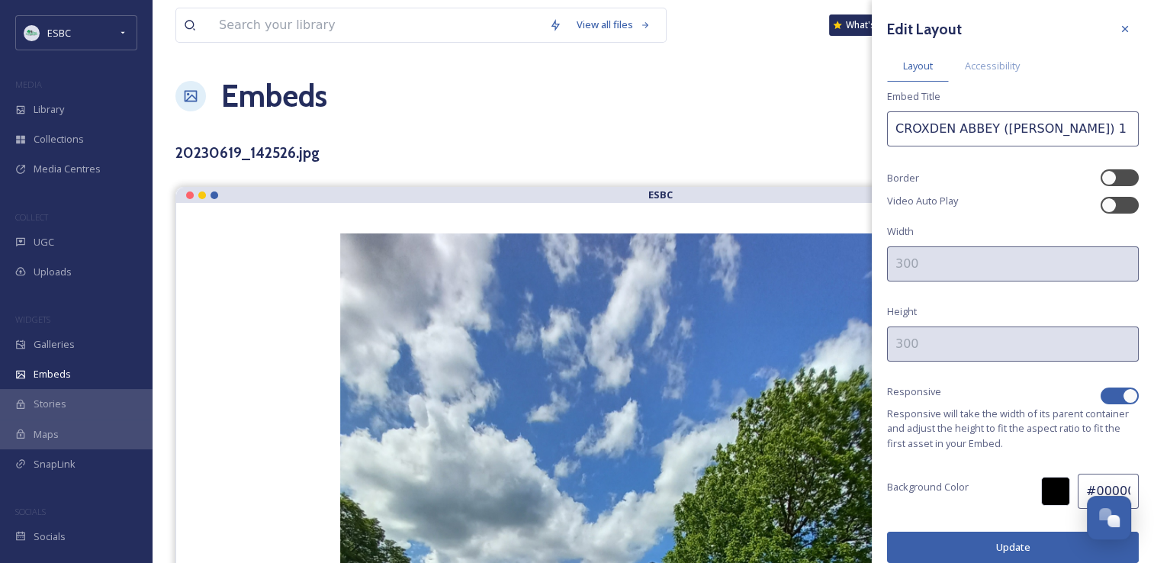
click at [985, 129] on input "CROXDEN ABBEY (YVONNE BYATT) 1" at bounding box center [1013, 128] width 252 height 35
type input "CROXDEN ABBEY, EAST (YVONNE BYATT) 1"
click at [1119, 27] on icon at bounding box center [1125, 29] width 12 height 12
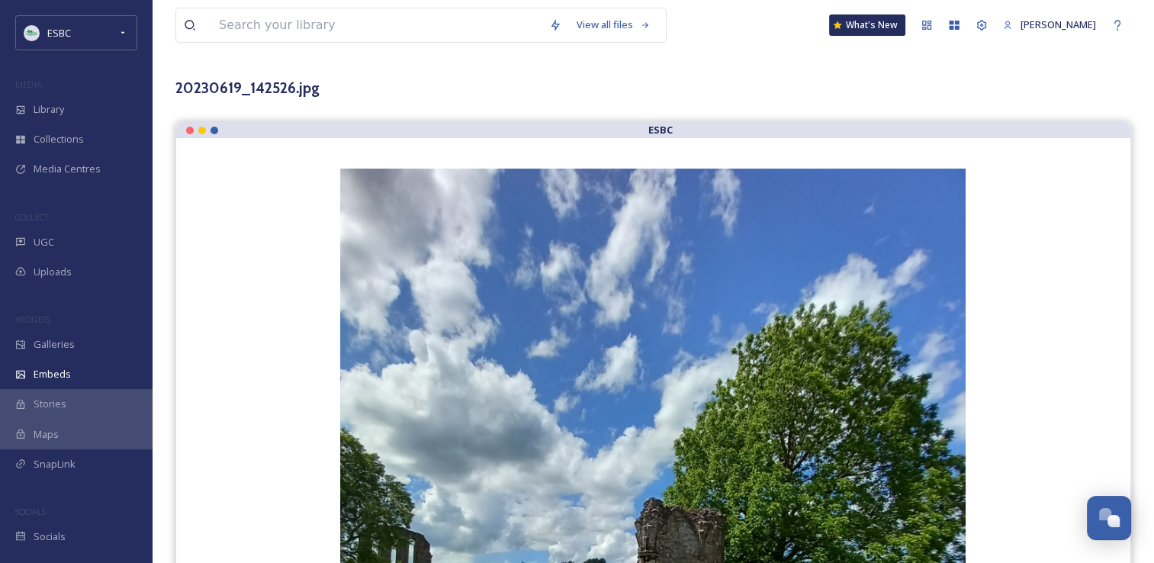
scroll to position [62, 0]
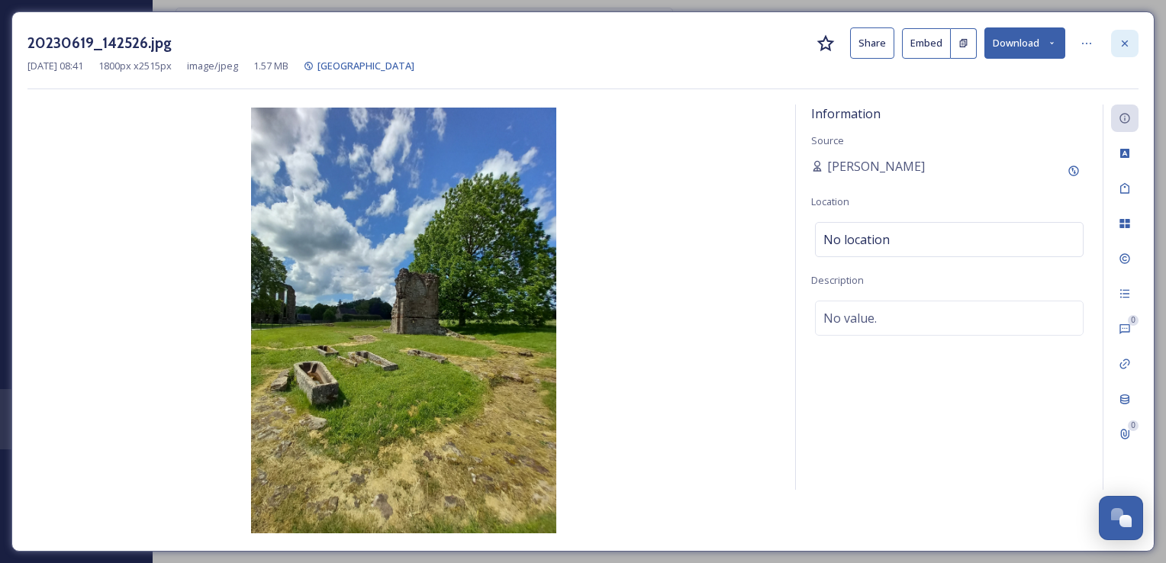
click at [1131, 44] on div at bounding box center [1124, 43] width 27 height 27
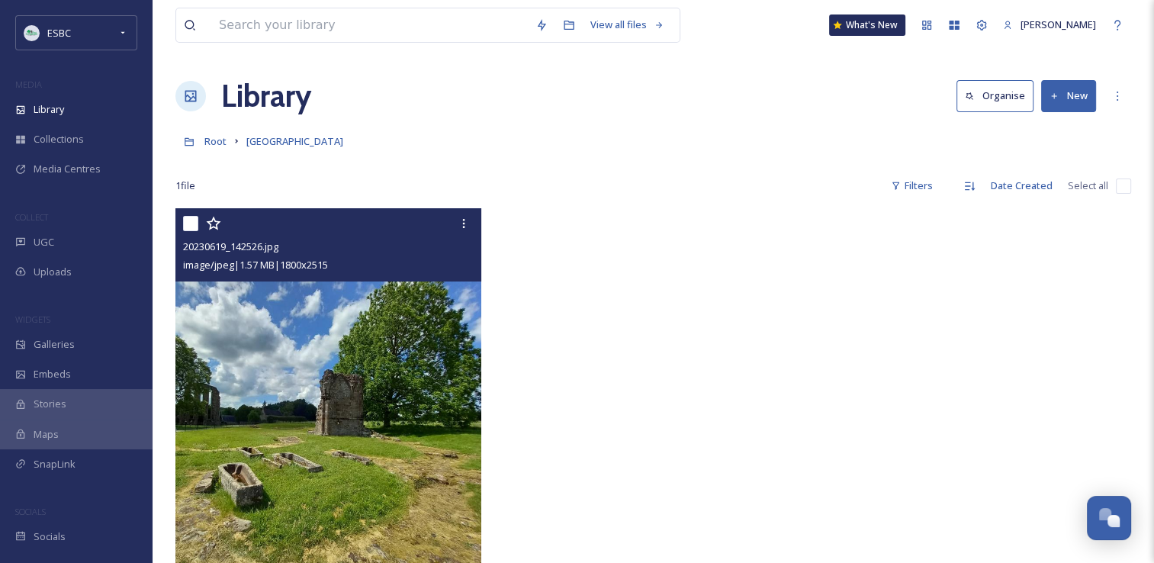
click at [413, 386] on img at bounding box center [328, 421] width 306 height 427
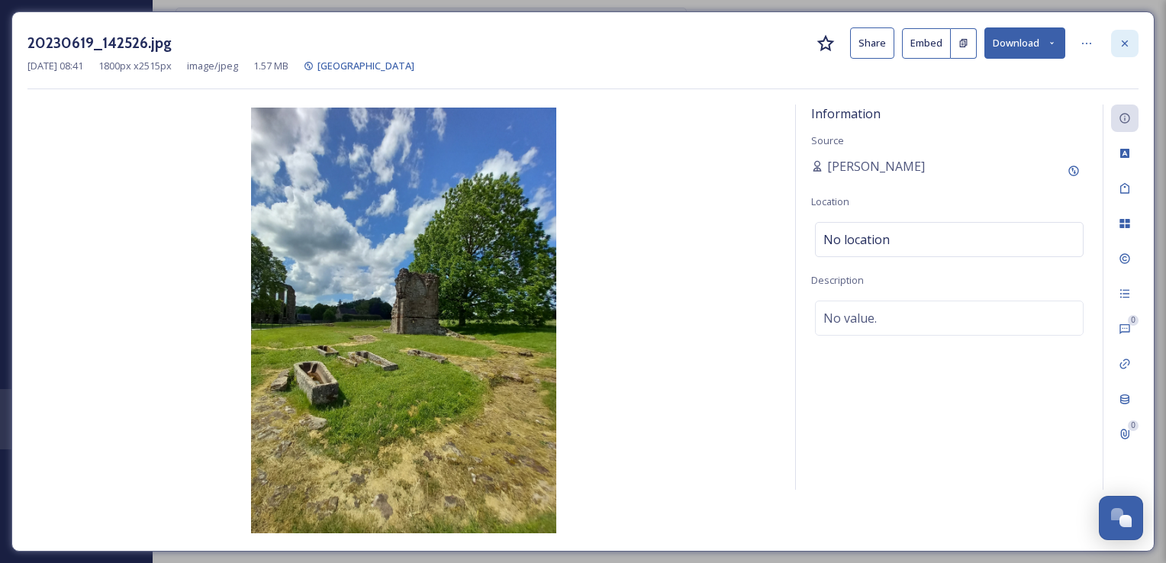
click at [1131, 38] on div at bounding box center [1124, 43] width 27 height 27
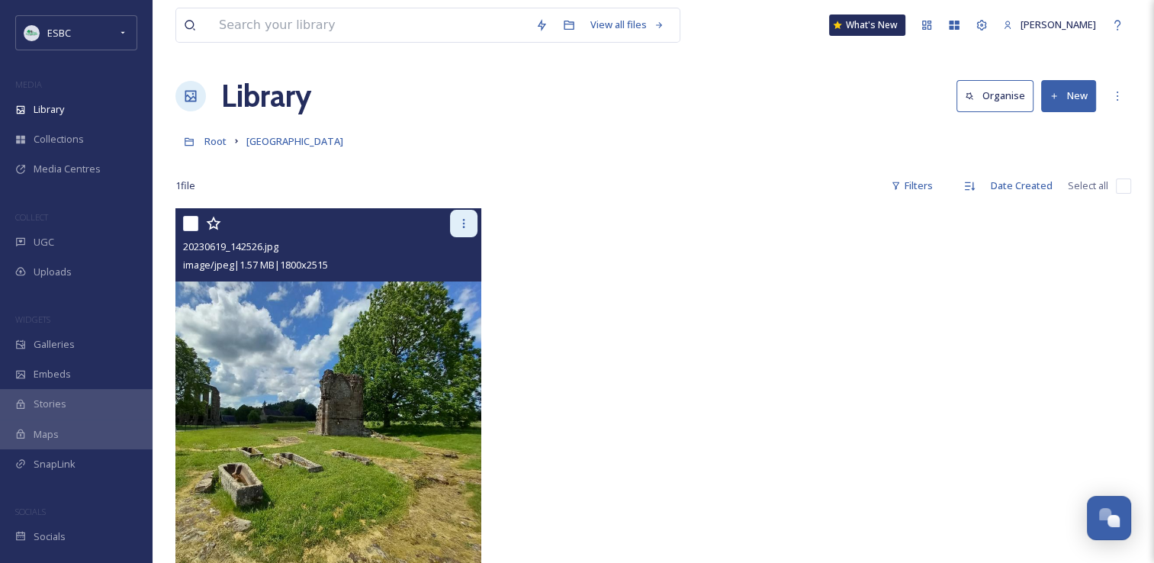
click at [461, 224] on icon at bounding box center [464, 223] width 12 height 12
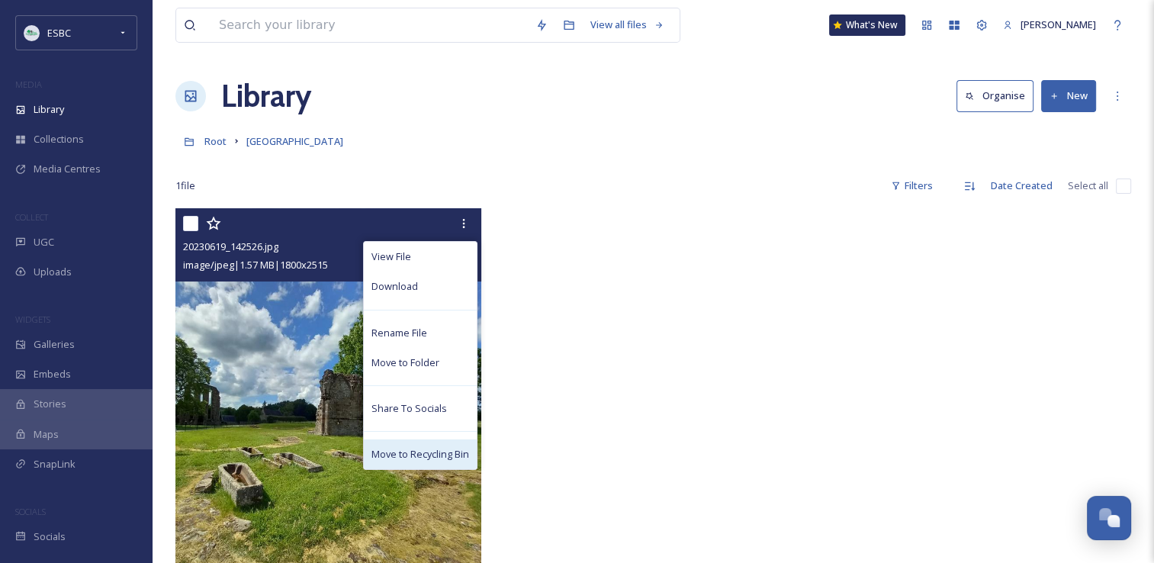
click at [418, 447] on span "Move to Recycling Bin" at bounding box center [421, 454] width 98 height 14
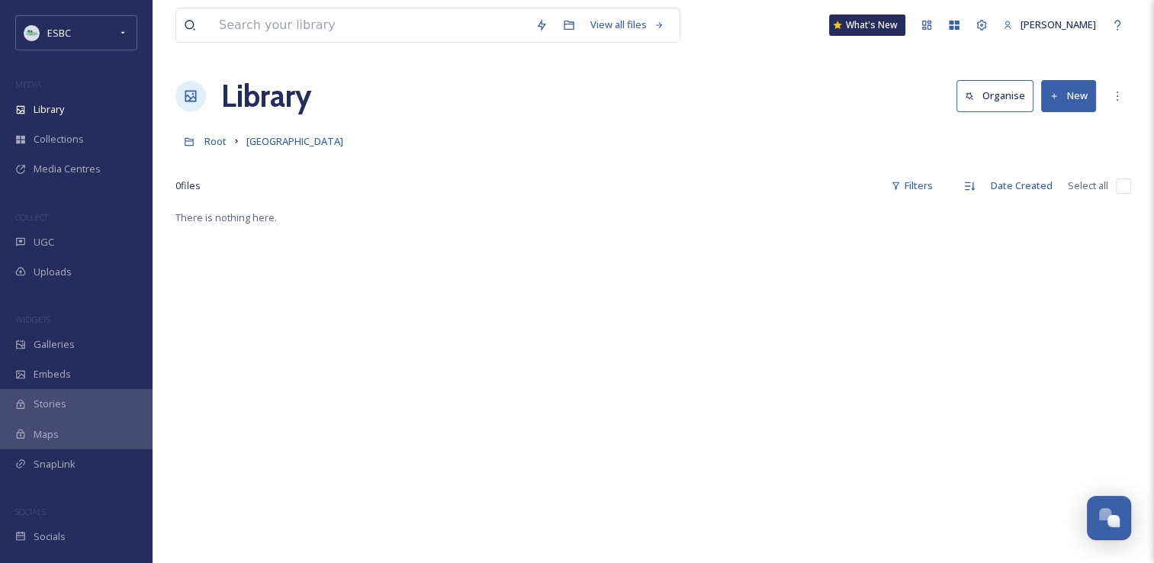
click at [1068, 99] on button "New" at bounding box center [1068, 95] width 55 height 31
click at [1053, 133] on span "File Upload" at bounding box center [1062, 131] width 50 height 14
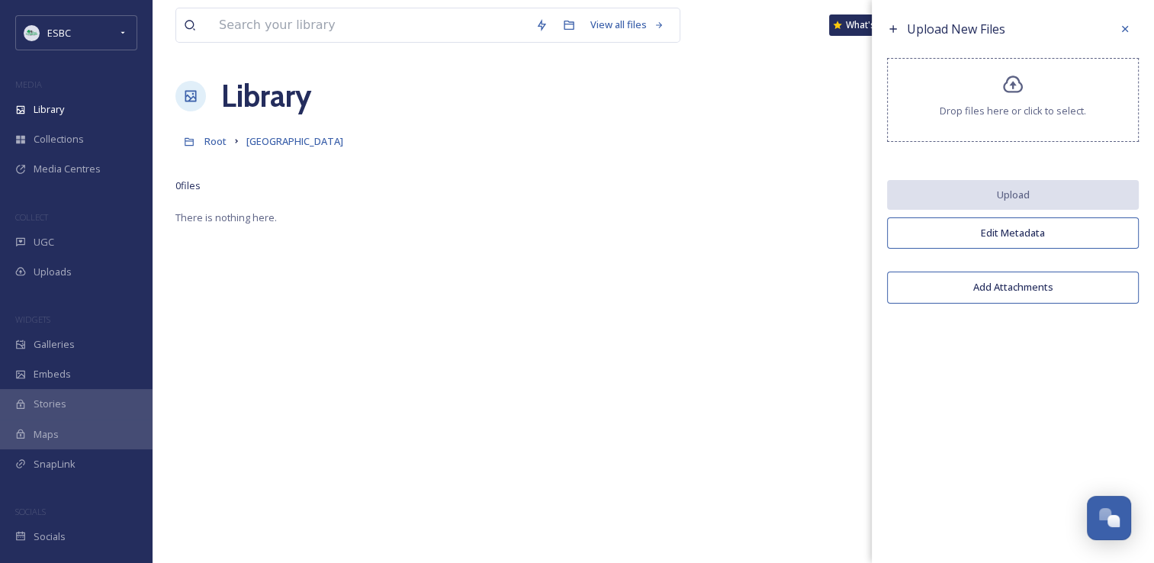
click at [1003, 96] on div "Drop files here or click to select." at bounding box center [1013, 100] width 252 height 84
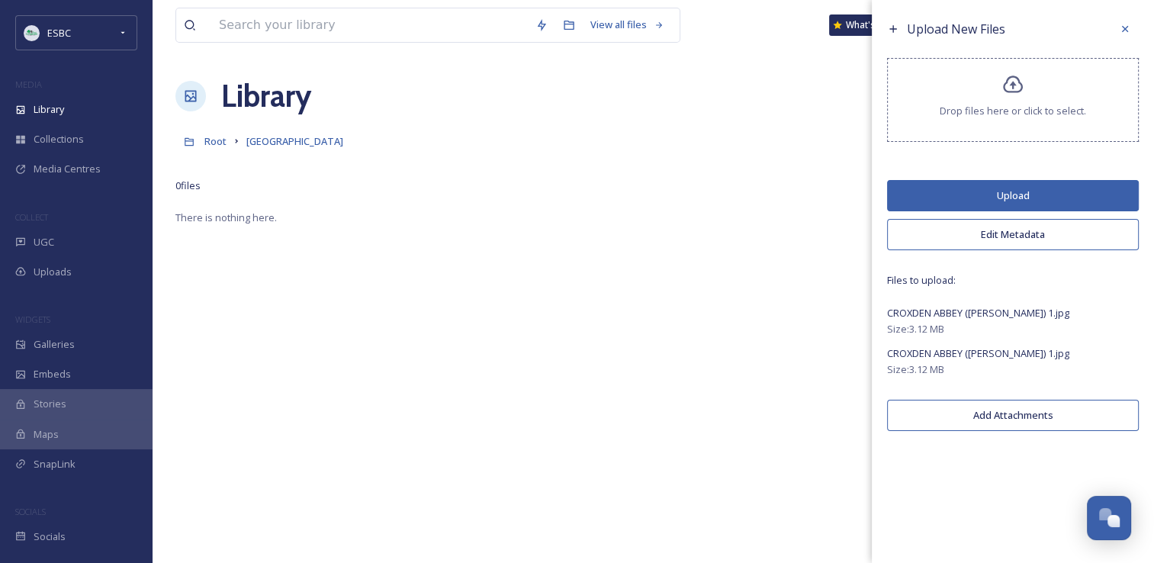
click at [1002, 80] on icon at bounding box center [1013, 85] width 22 height 22
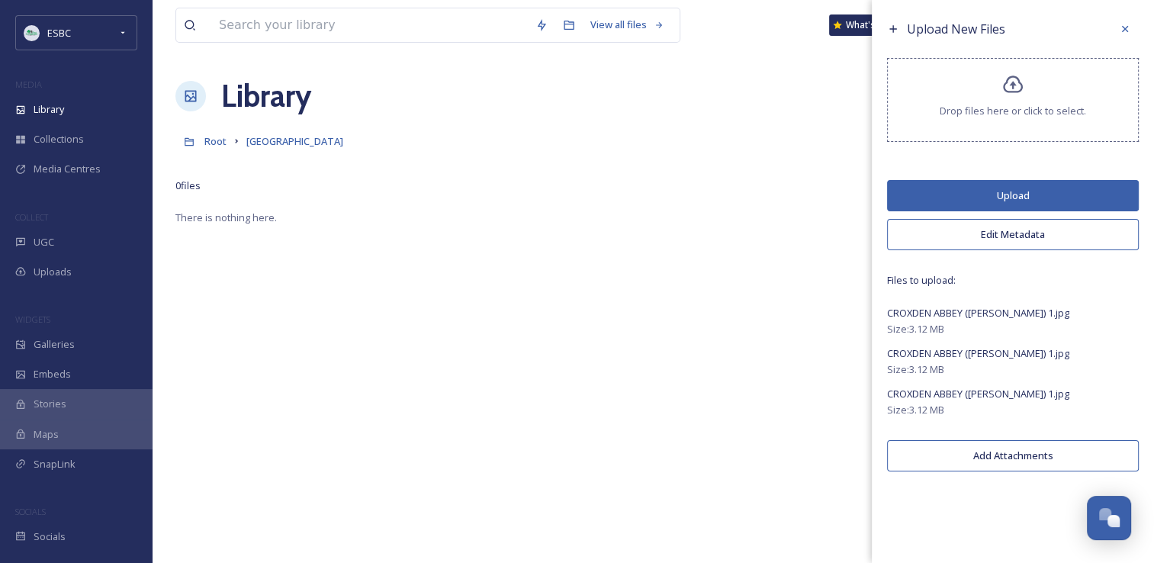
click at [1002, 186] on button "Upload" at bounding box center [1013, 195] width 252 height 31
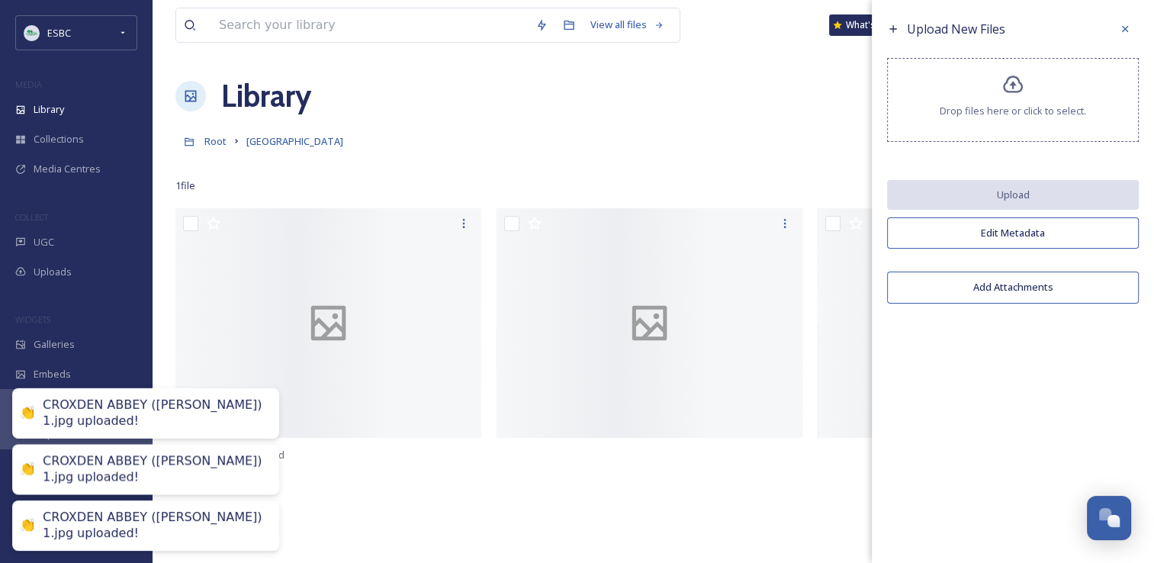
click at [1147, 279] on div "Upload New Files Drop files here or click to select. Upload Edit Metadata Add A…" at bounding box center [1013, 163] width 282 height 327
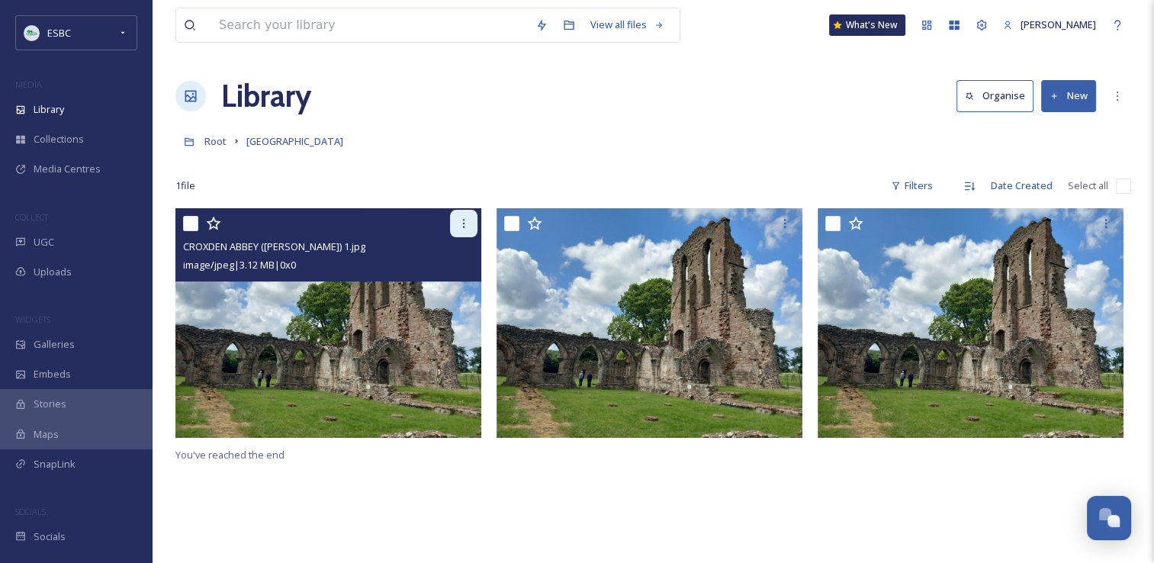
click at [471, 223] on div at bounding box center [463, 223] width 27 height 27
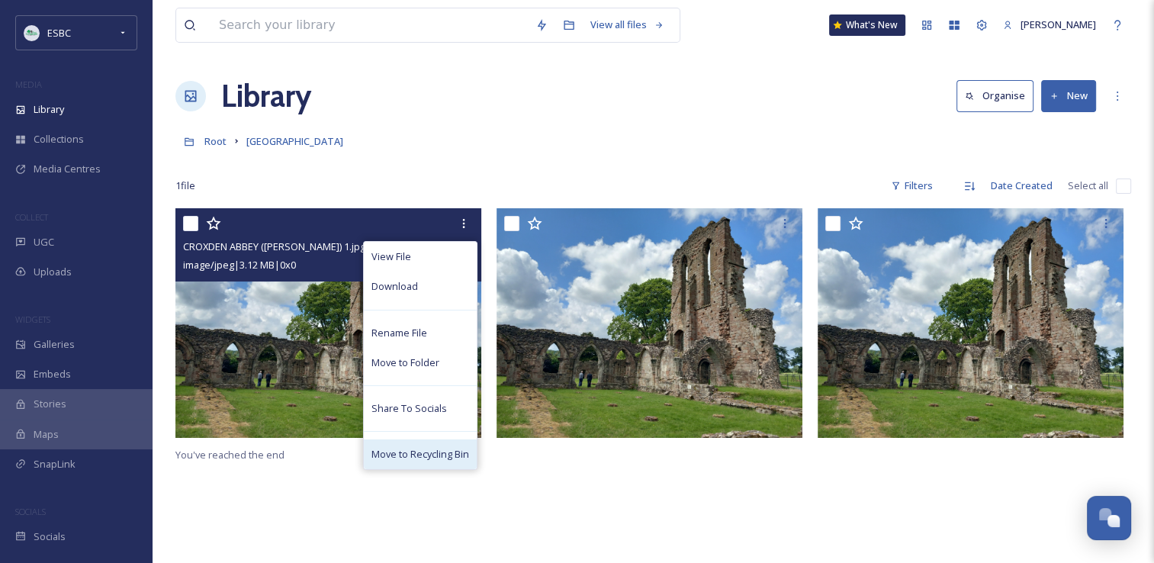
click at [421, 449] on span "Move to Recycling Bin" at bounding box center [421, 454] width 98 height 14
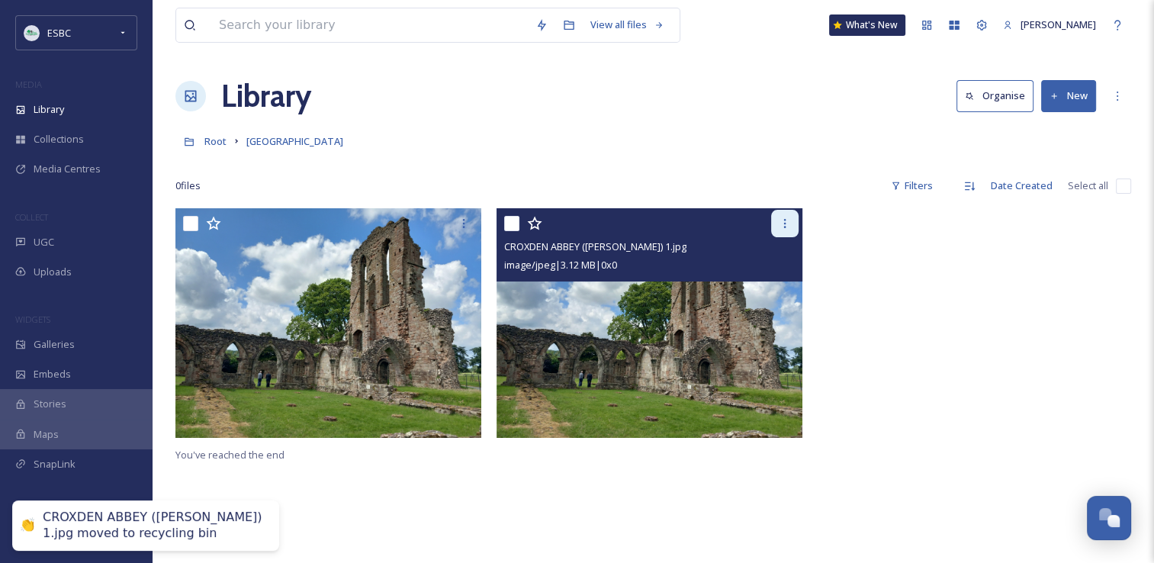
click at [784, 224] on icon at bounding box center [785, 223] width 12 height 12
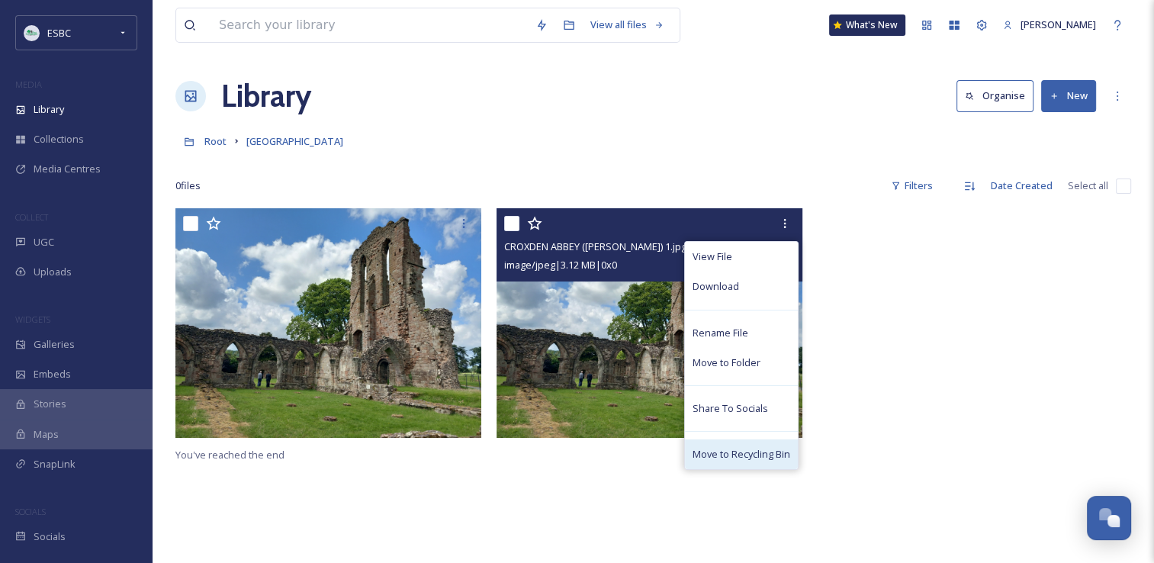
click at [736, 456] on span "Move to Recycling Bin" at bounding box center [742, 454] width 98 height 14
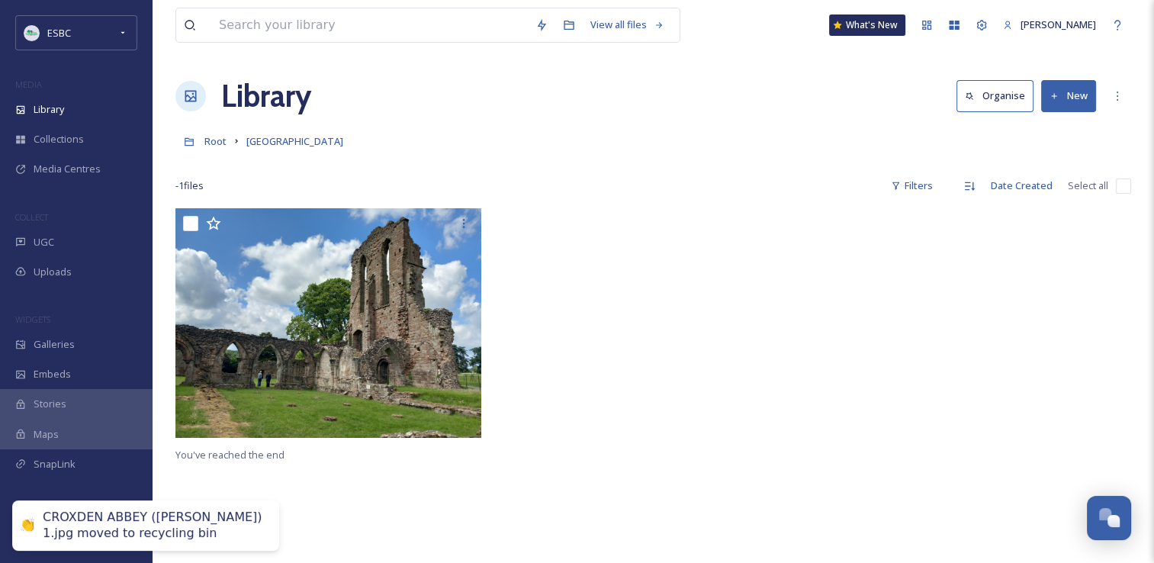
click at [1067, 101] on button "New" at bounding box center [1068, 95] width 55 height 31
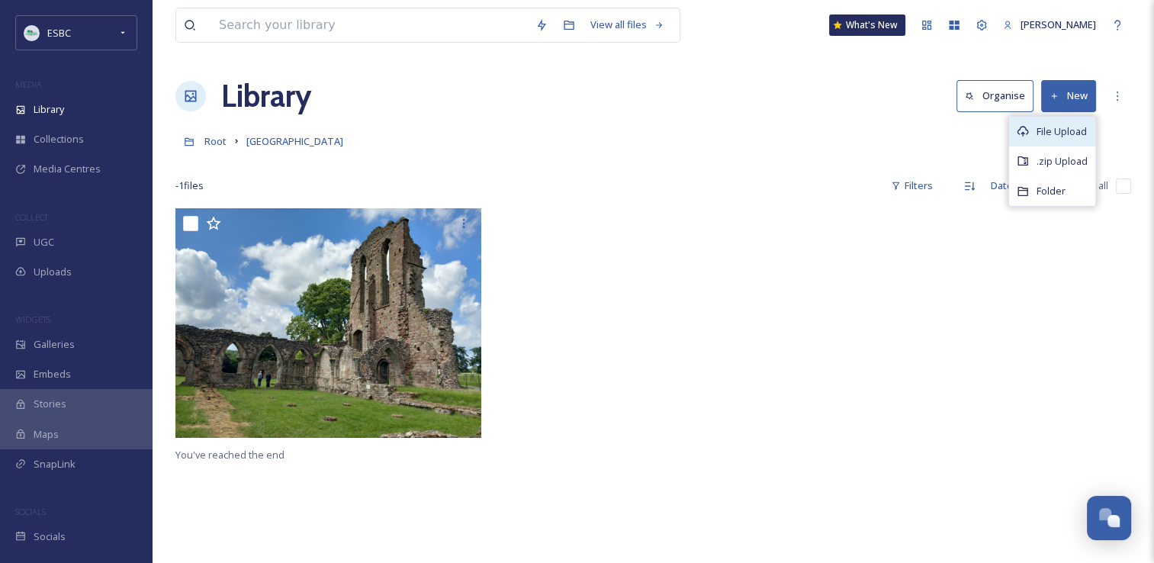
click at [1060, 124] on span "File Upload" at bounding box center [1062, 131] width 50 height 14
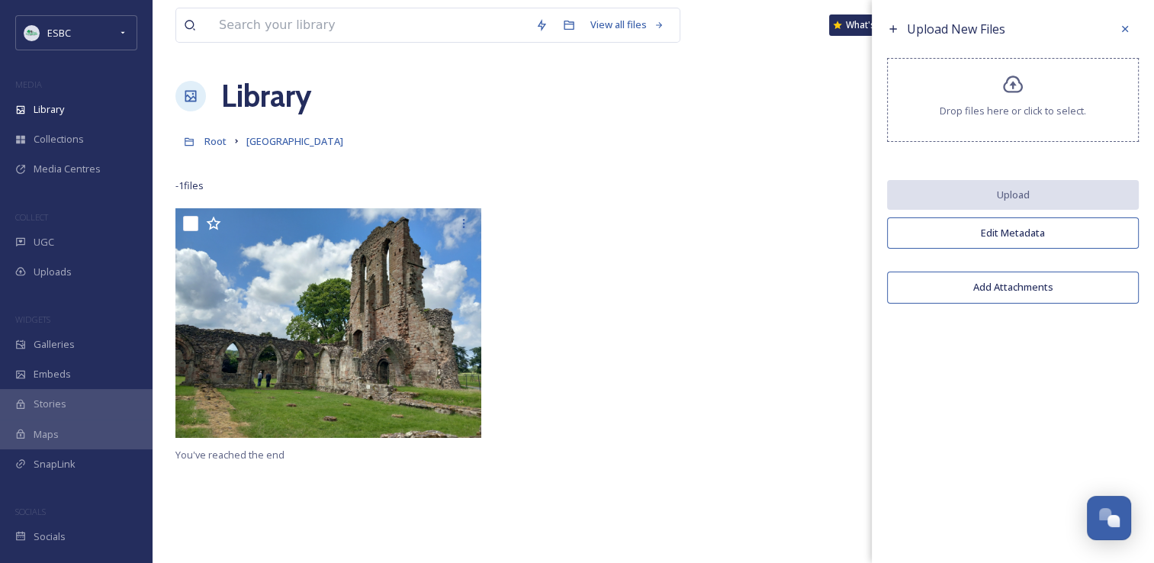
click at [1007, 95] on icon at bounding box center [1013, 85] width 22 height 22
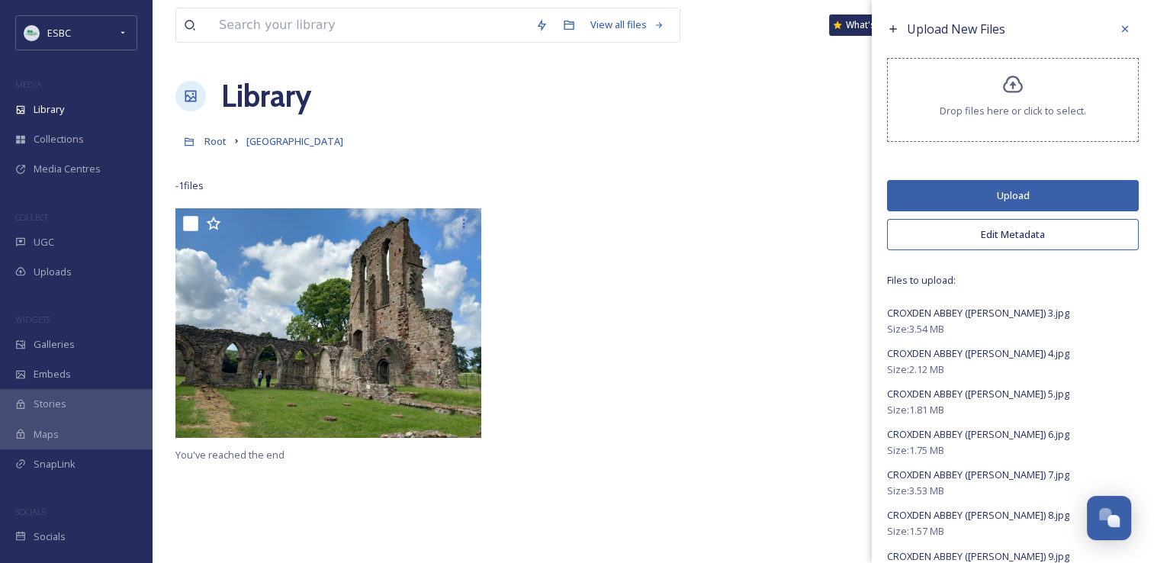
click at [1028, 198] on button "Upload" at bounding box center [1013, 195] width 252 height 31
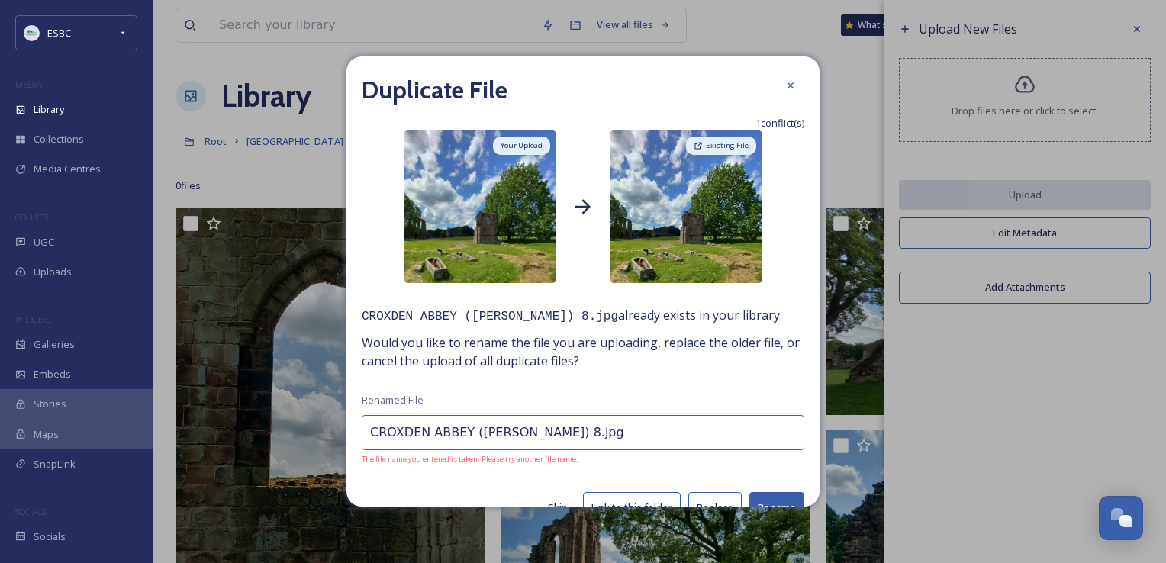
click at [540, 502] on button "Skip" at bounding box center [557, 508] width 35 height 30
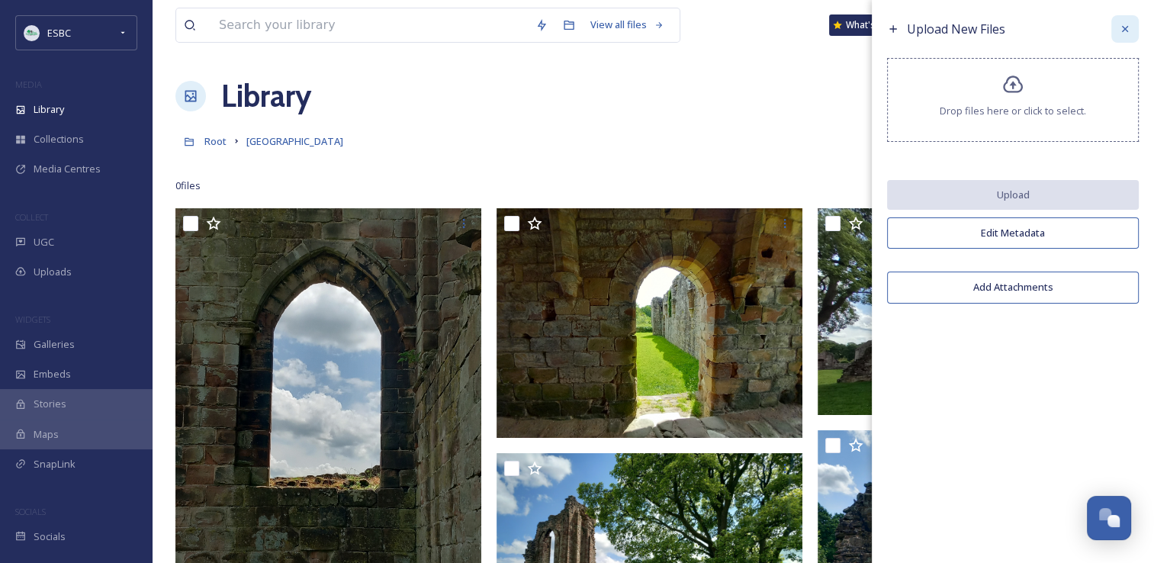
click at [1124, 32] on icon at bounding box center [1125, 29] width 12 height 12
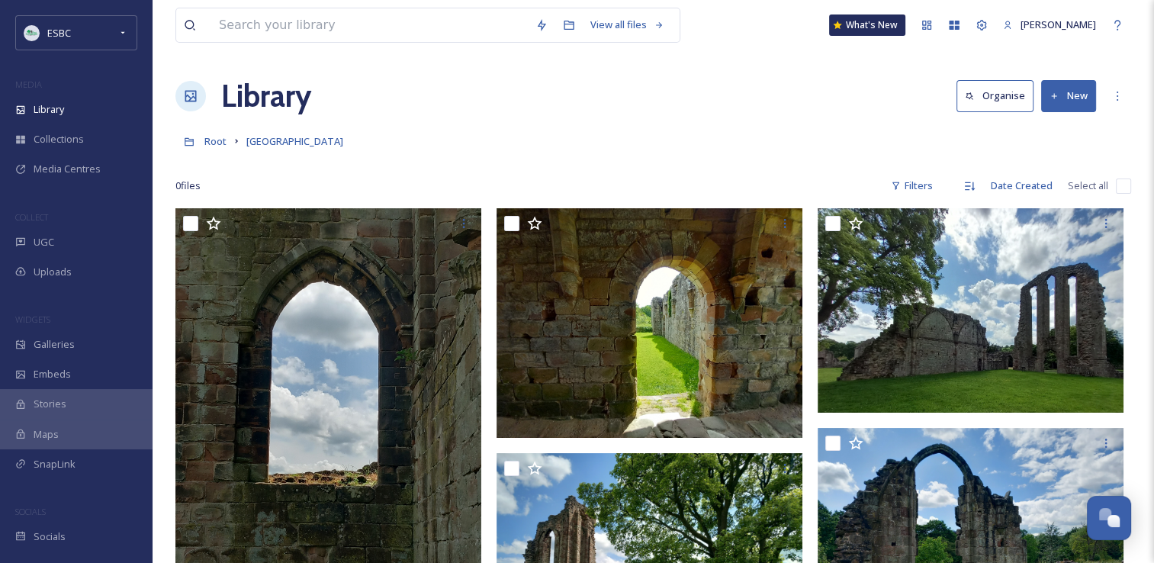
click at [1062, 89] on button "New" at bounding box center [1068, 95] width 55 height 31
click at [1066, 130] on span "File Upload" at bounding box center [1062, 131] width 50 height 14
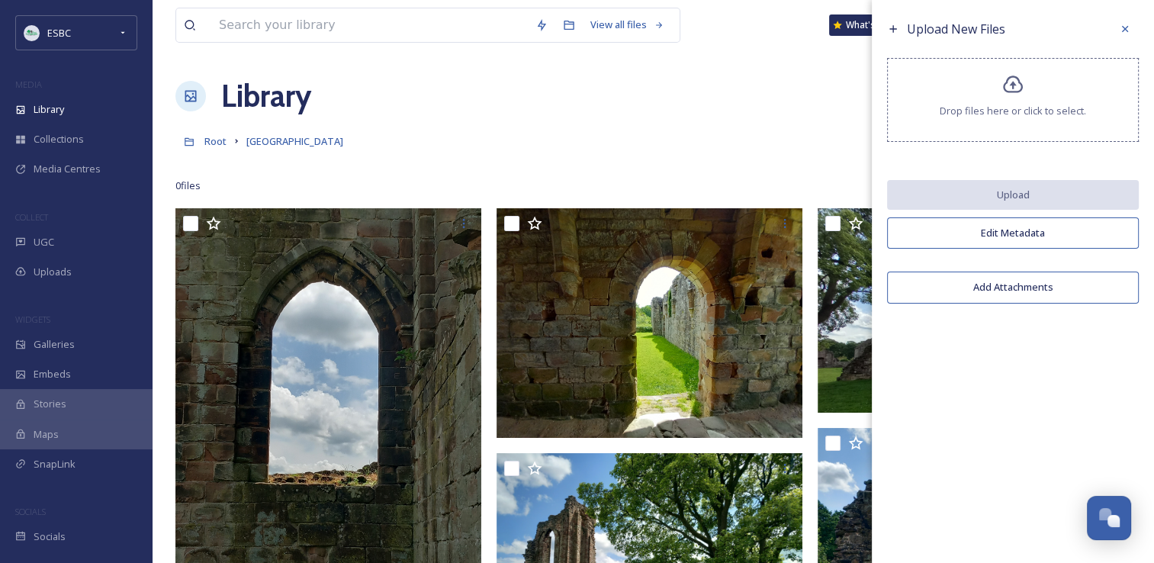
click at [1016, 96] on div "Drop files here or click to select." at bounding box center [1013, 100] width 252 height 84
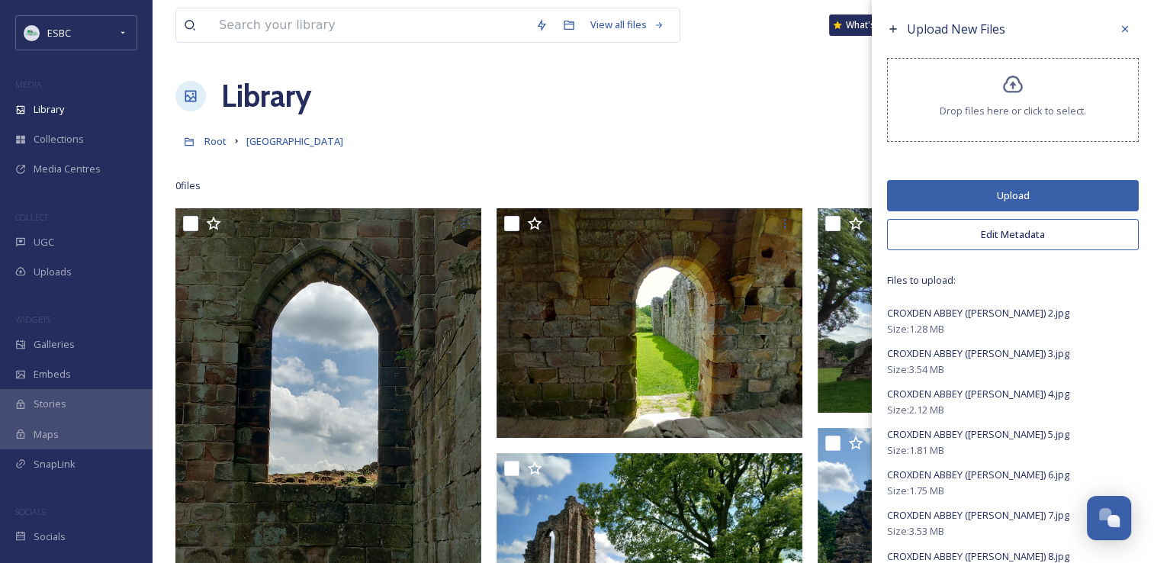
click at [999, 196] on button "Upload" at bounding box center [1013, 195] width 252 height 31
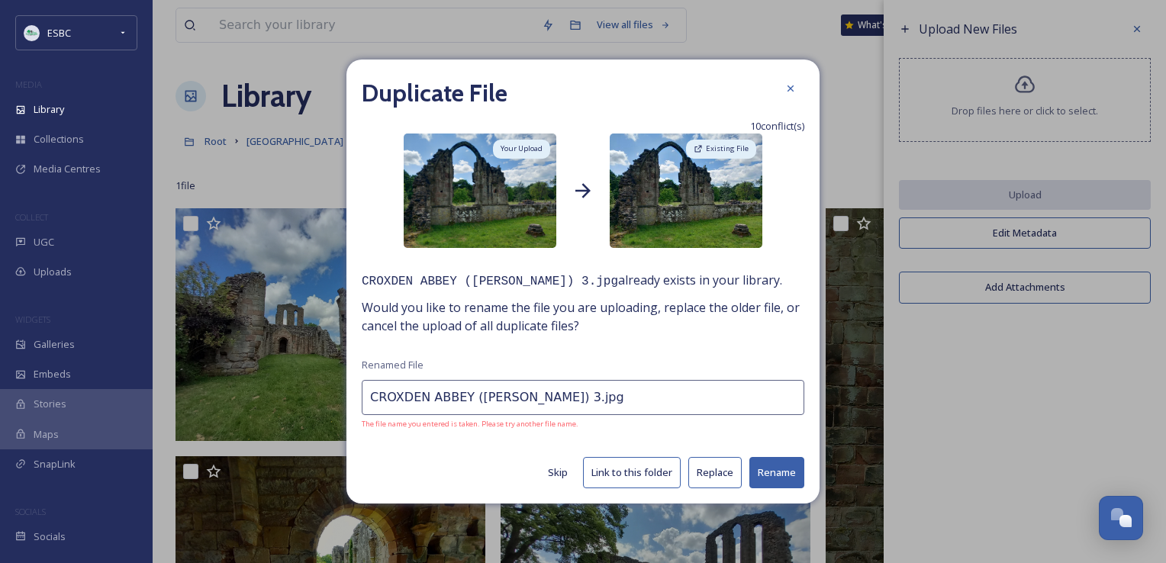
click at [555, 474] on button "Skip" at bounding box center [557, 473] width 35 height 30
type input "CROXDEN ABBEY (YVONNE BYATT) 4.jpg"
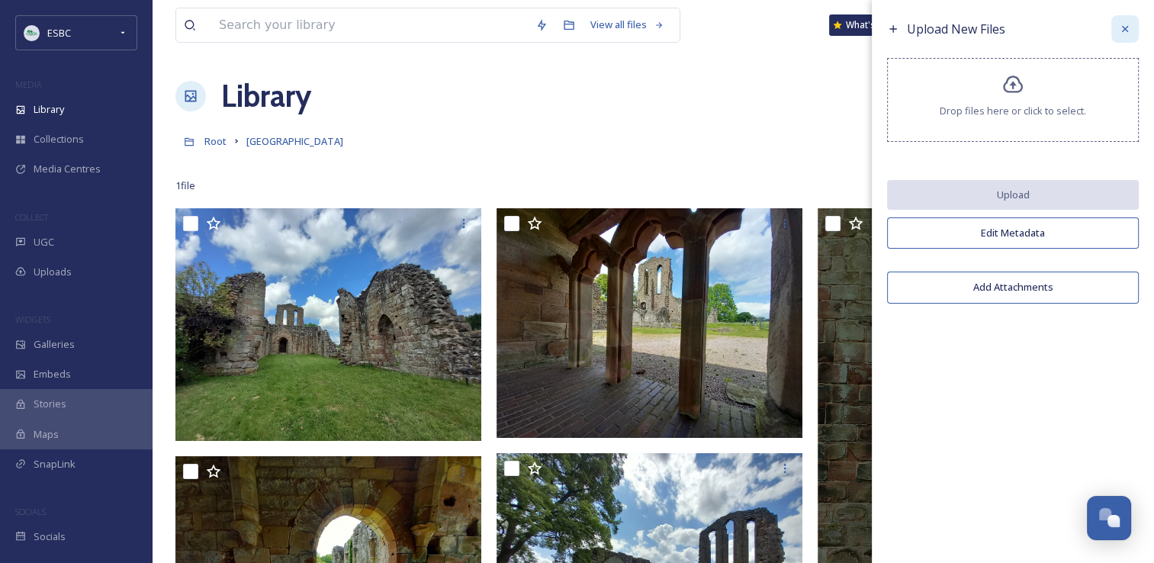
click at [1122, 27] on icon at bounding box center [1125, 29] width 12 height 12
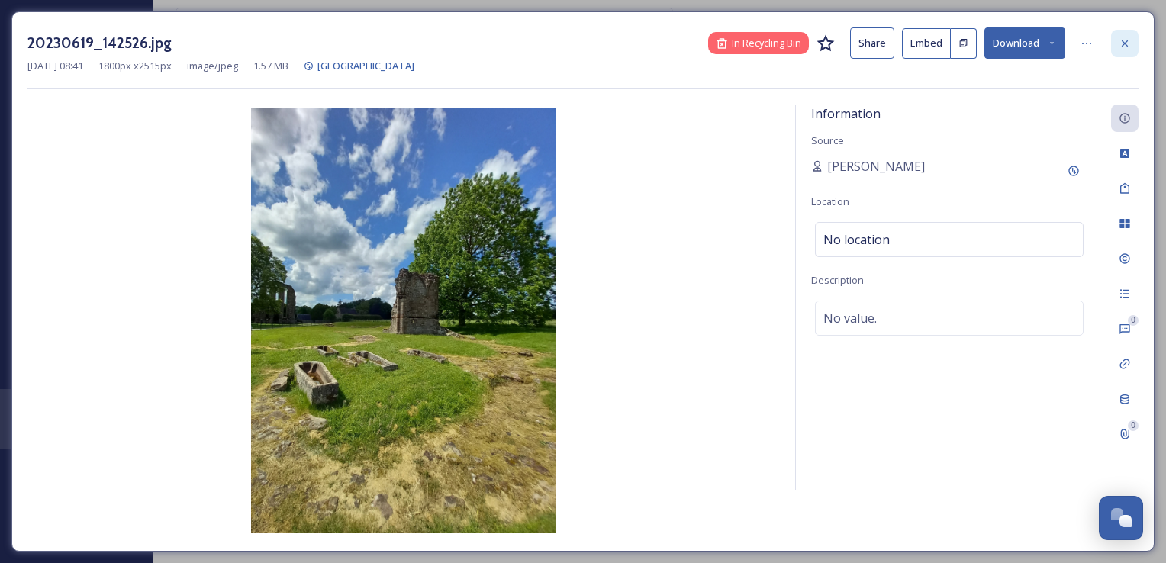
click at [1128, 44] on icon at bounding box center [1124, 43] width 12 height 12
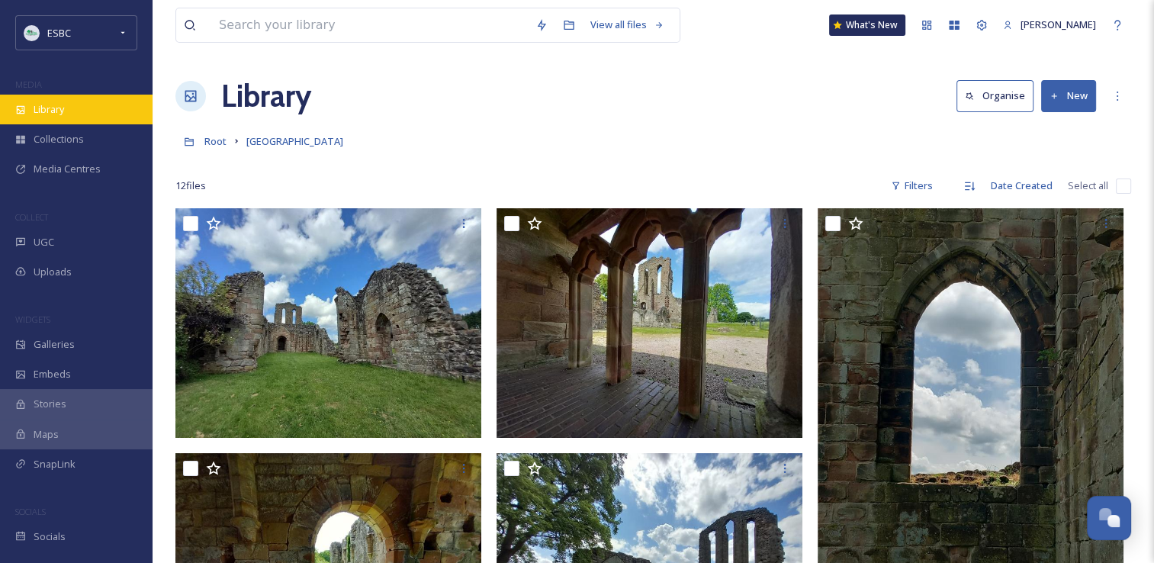
click at [61, 108] on span "Library" at bounding box center [49, 109] width 31 height 14
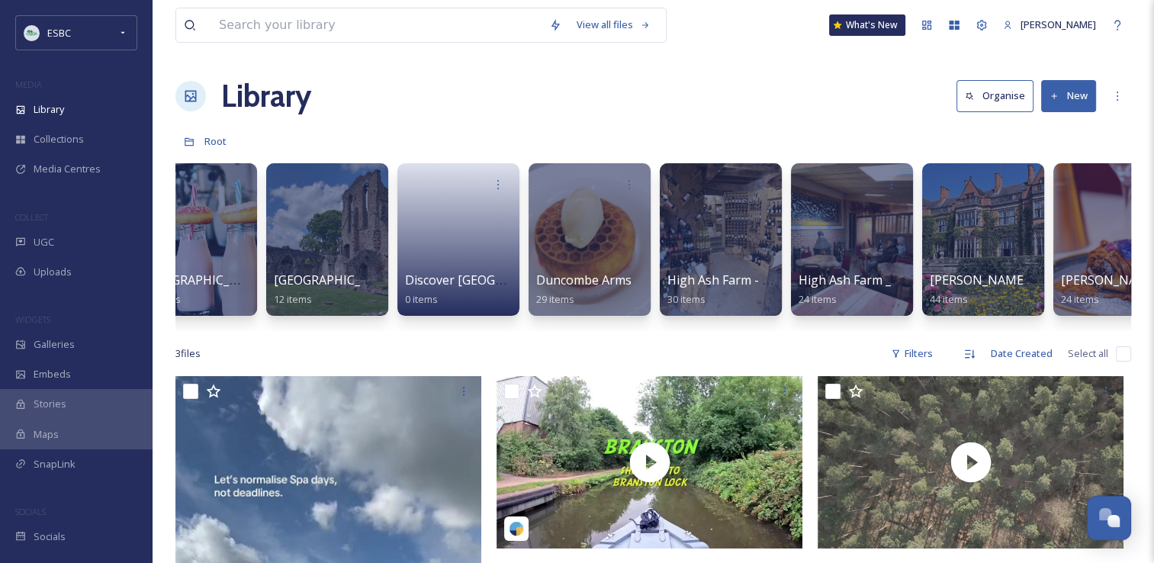
scroll to position [0, 742]
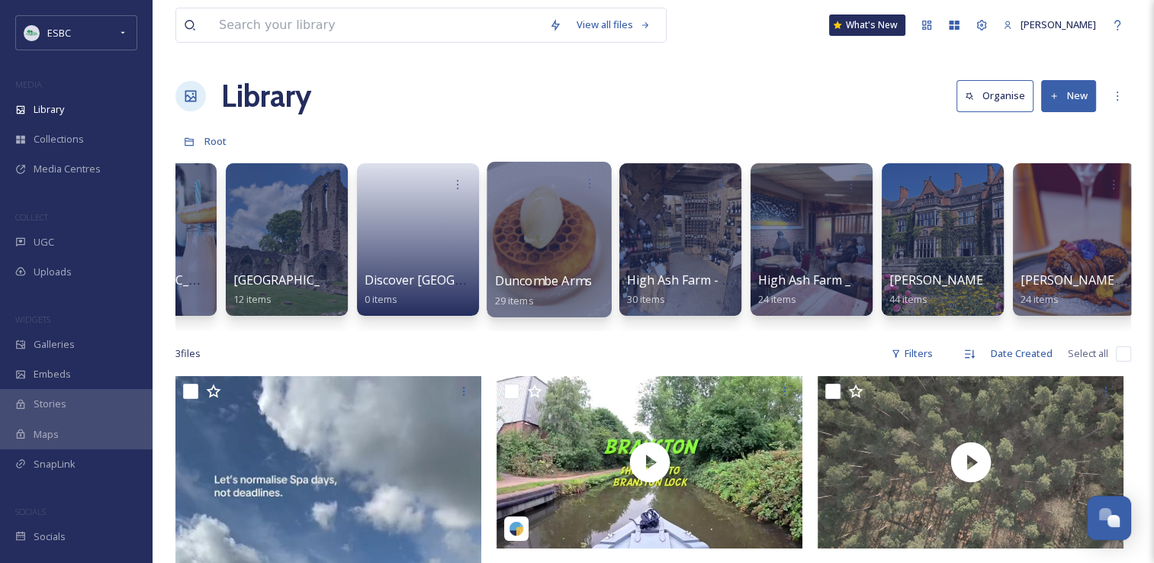
click at [558, 227] on div at bounding box center [549, 240] width 124 height 156
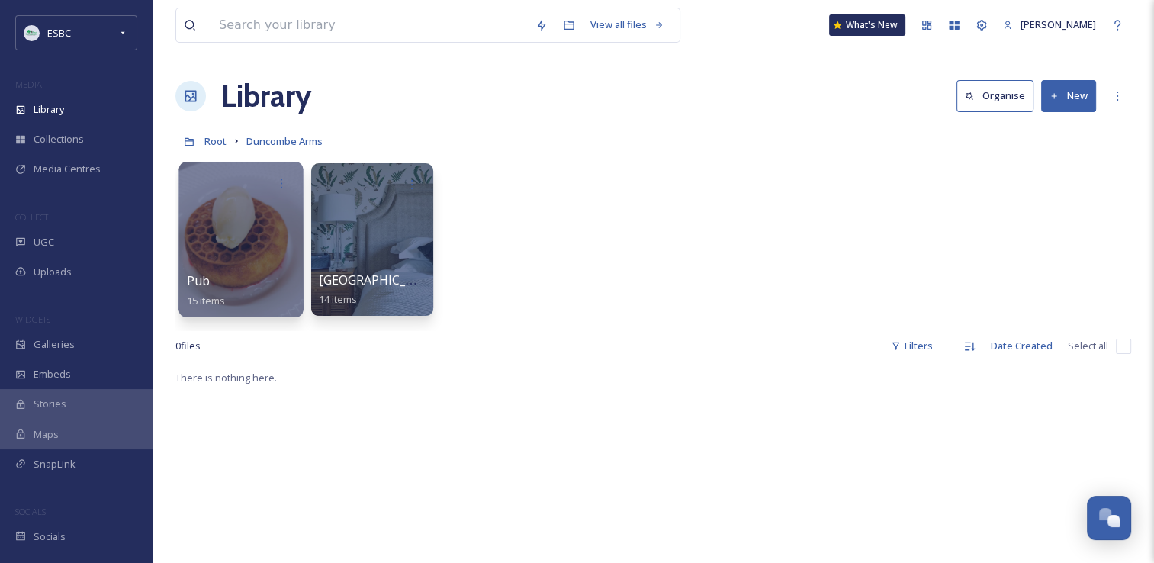
click at [238, 235] on div at bounding box center [241, 240] width 124 height 156
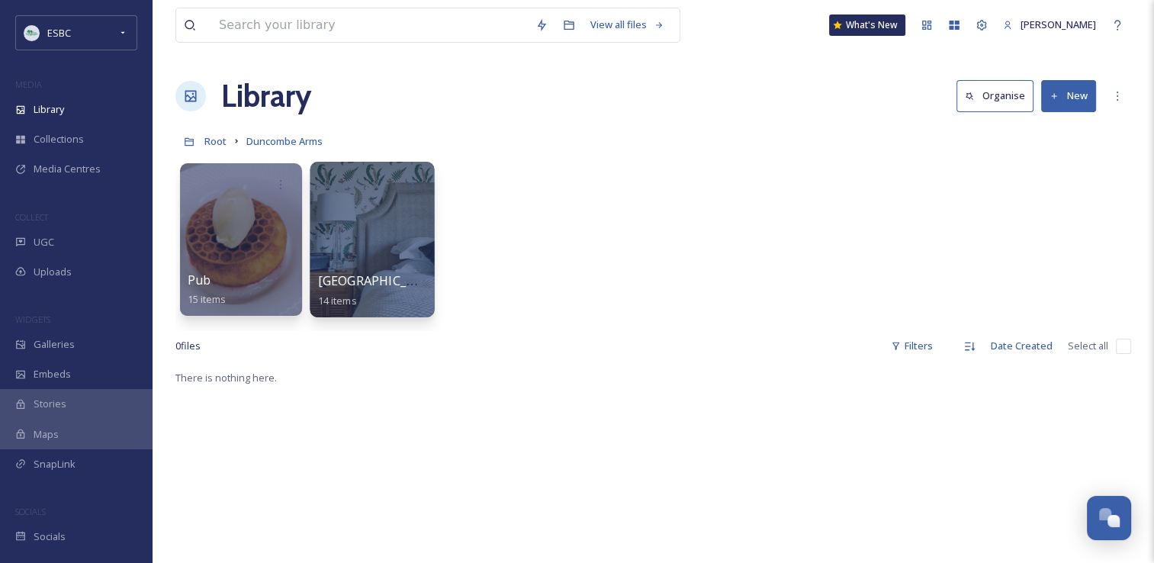
click at [364, 243] on div at bounding box center [372, 240] width 124 height 156
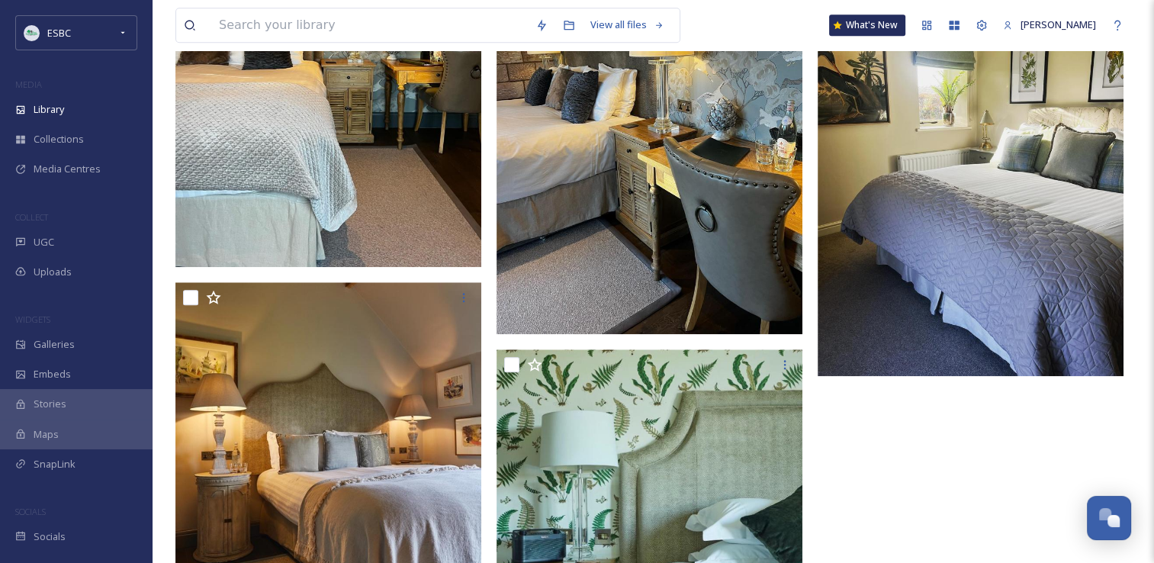
scroll to position [1525, 0]
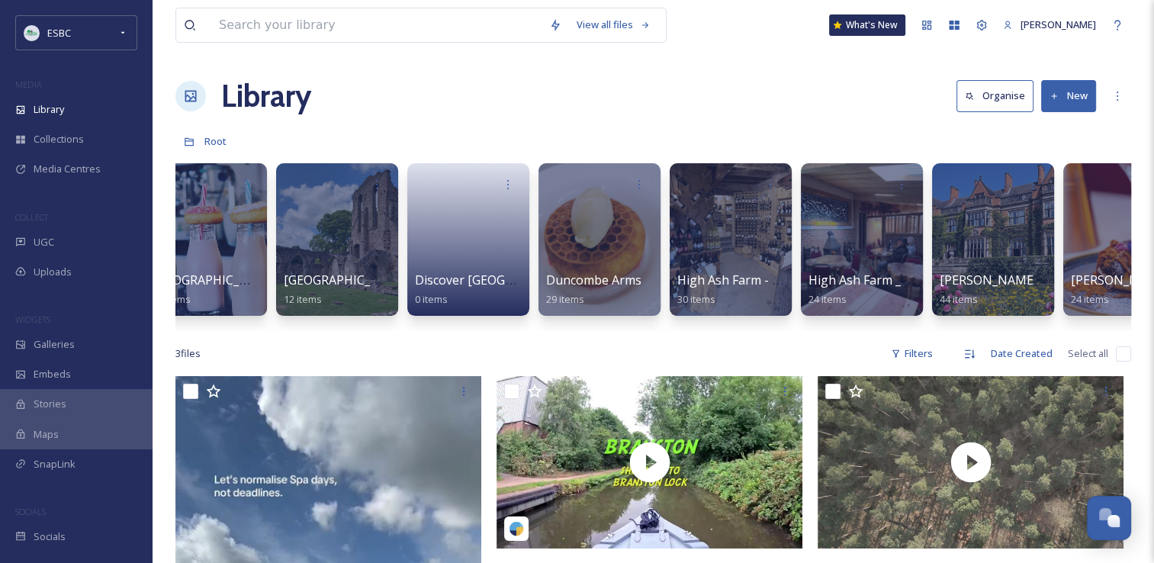
scroll to position [0, 824]
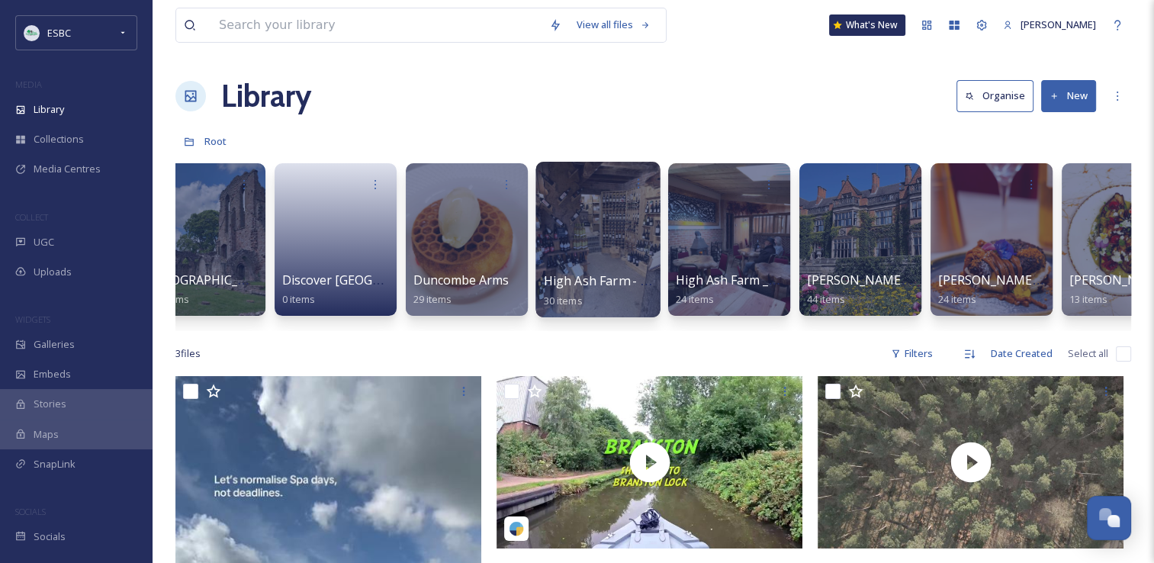
click at [597, 229] on div at bounding box center [598, 240] width 124 height 156
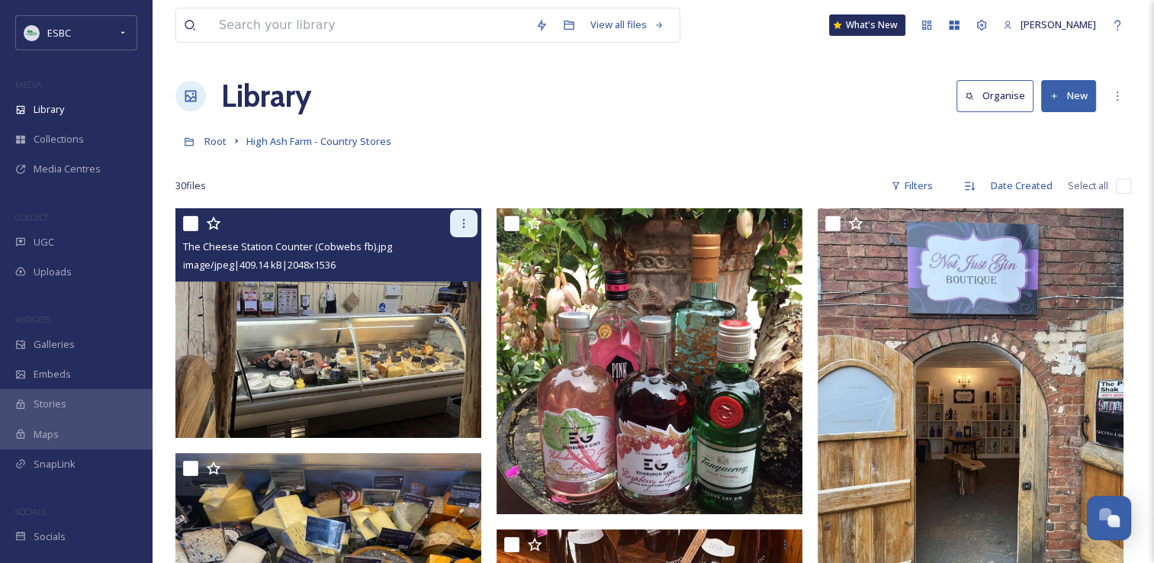
click at [467, 215] on div at bounding box center [463, 223] width 27 height 27
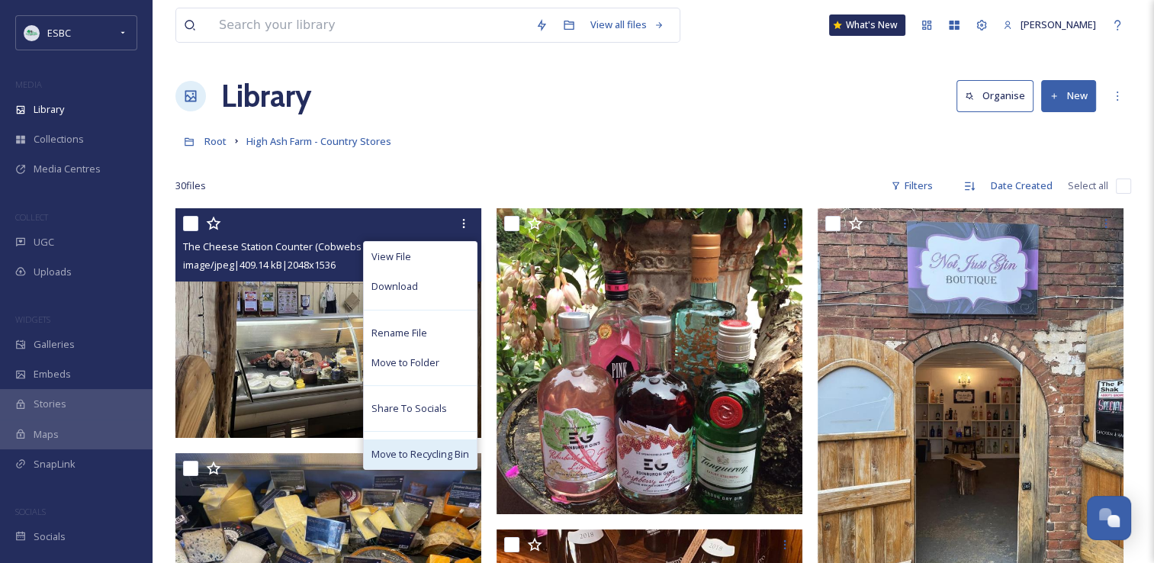
click at [396, 453] on span "Move to Recycling Bin" at bounding box center [421, 454] width 98 height 14
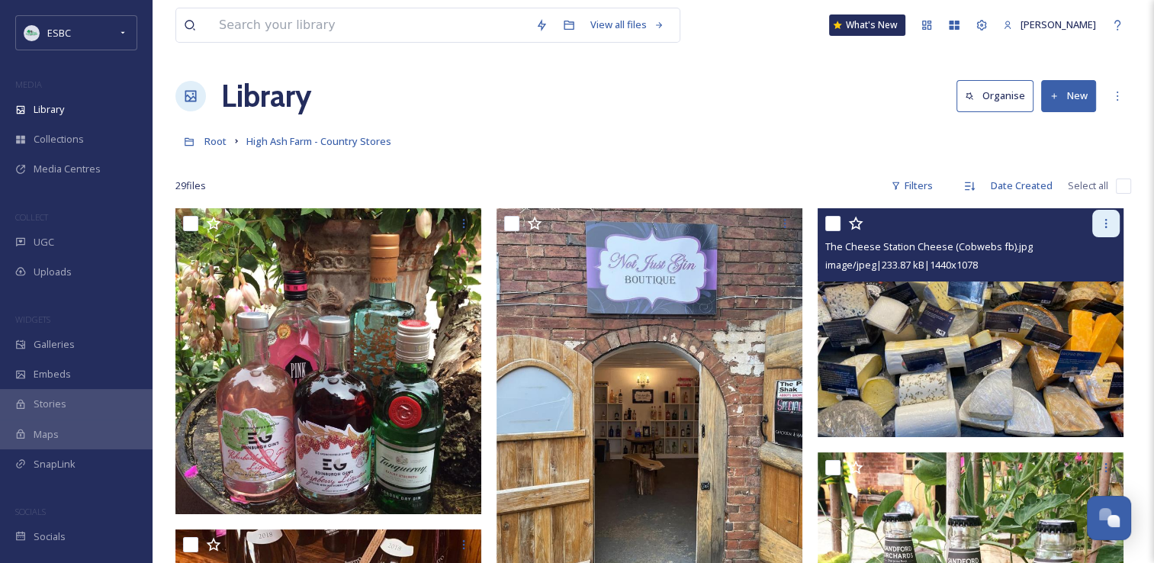
click at [1106, 224] on icon at bounding box center [1106, 223] width 12 height 12
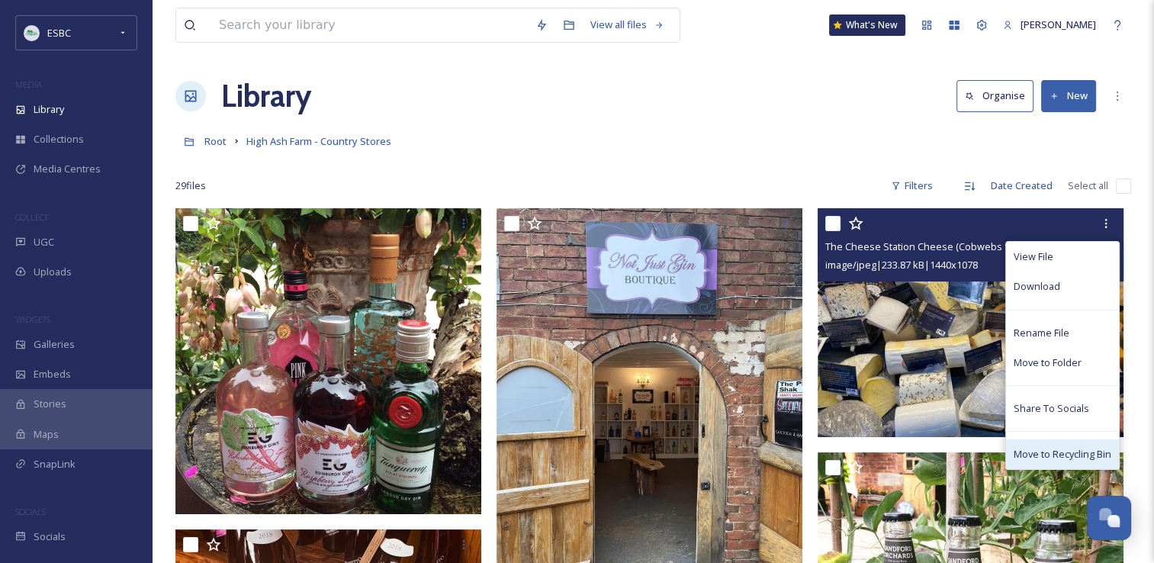
click at [1050, 459] on span "Move to Recycling Bin" at bounding box center [1063, 454] width 98 height 14
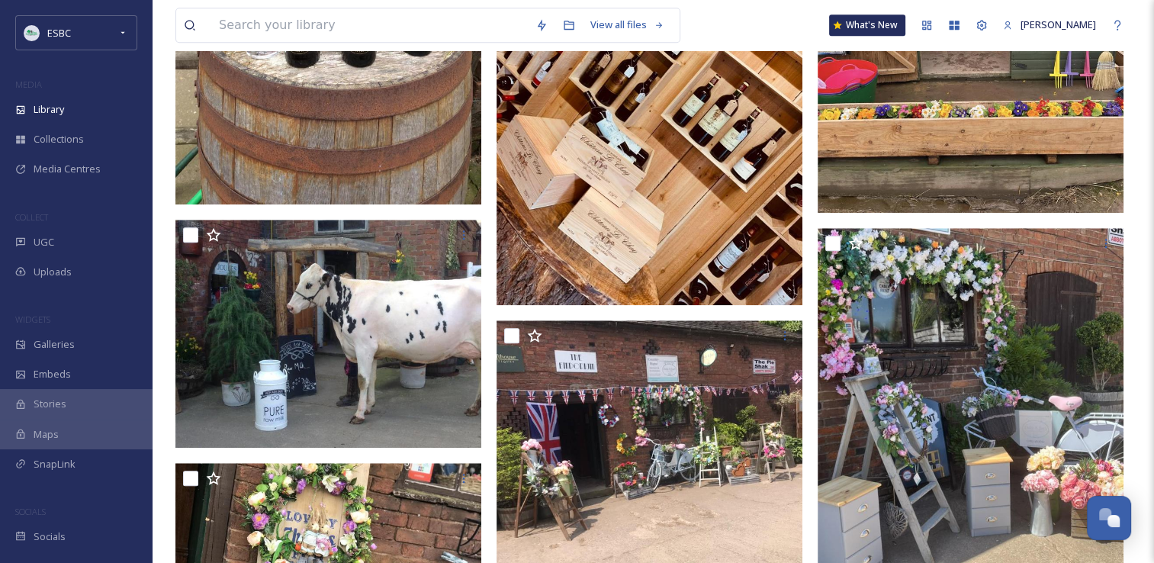
scroll to position [1221, 0]
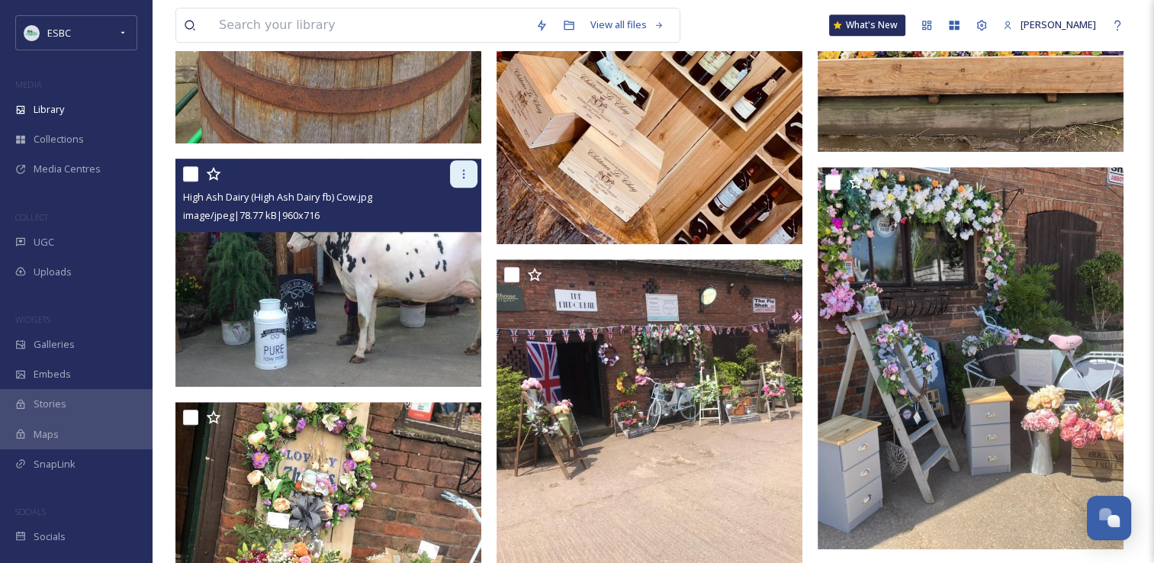
click at [462, 177] on icon at bounding box center [464, 174] width 12 height 12
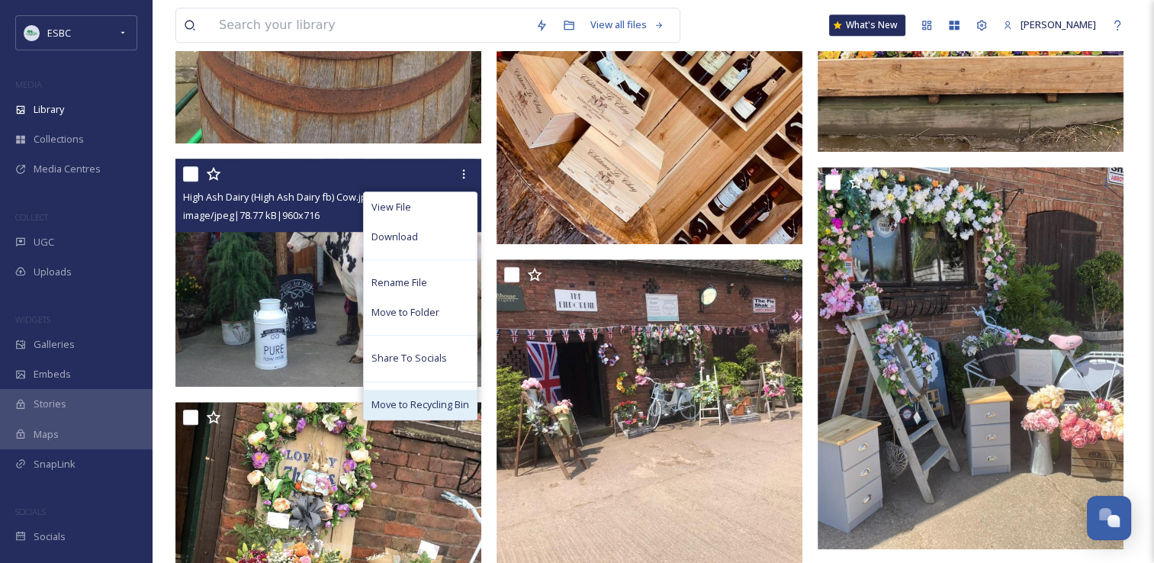
click at [434, 412] on div "Move to Recycling Bin" at bounding box center [420, 405] width 113 height 30
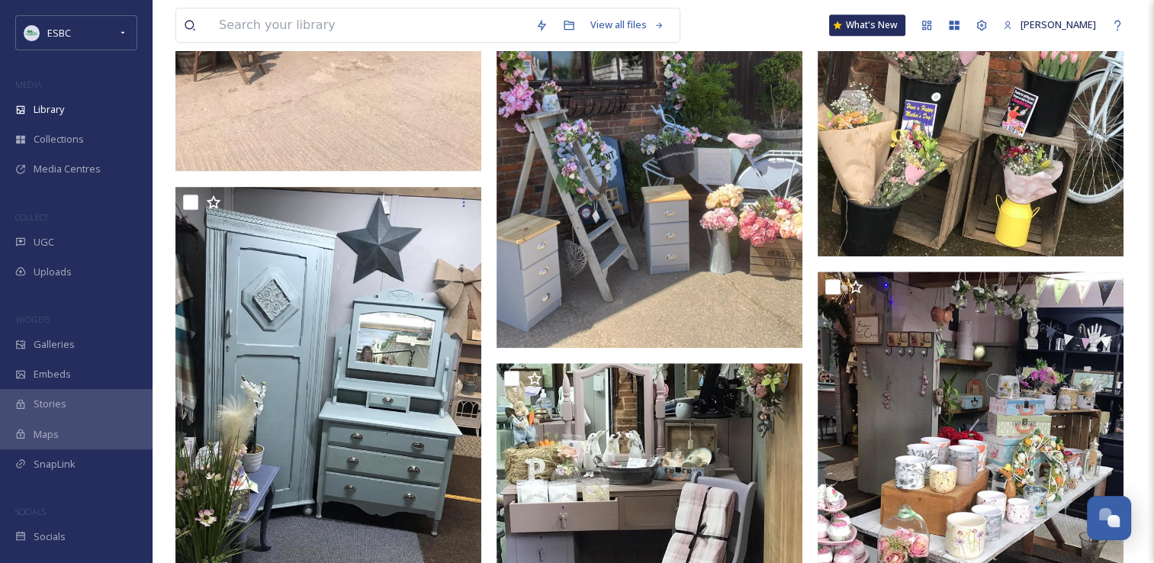
scroll to position [1606, 0]
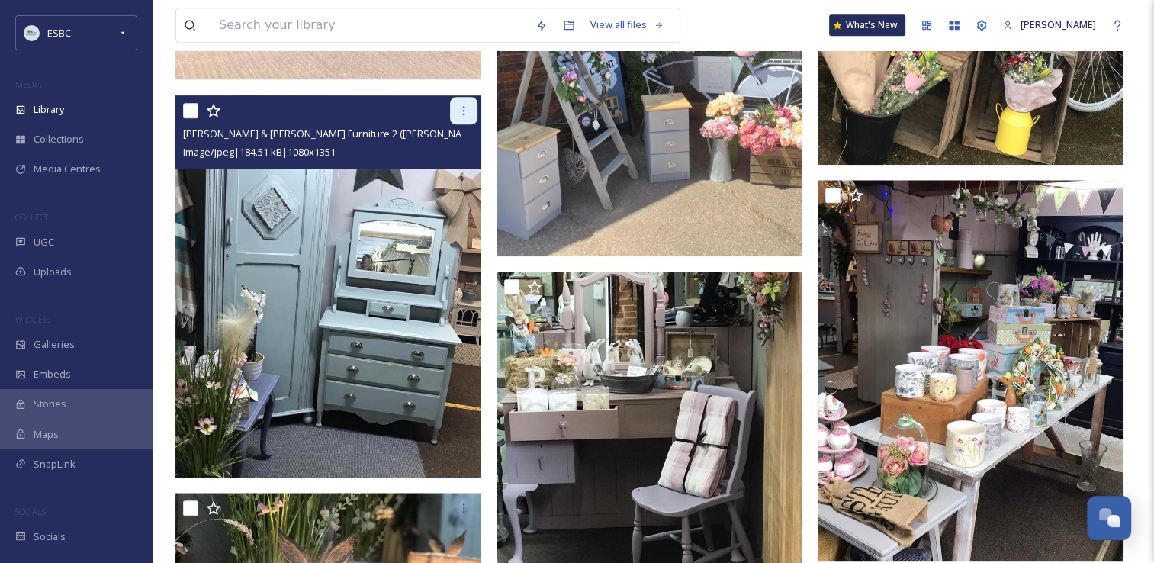
click at [464, 115] on div at bounding box center [463, 110] width 27 height 27
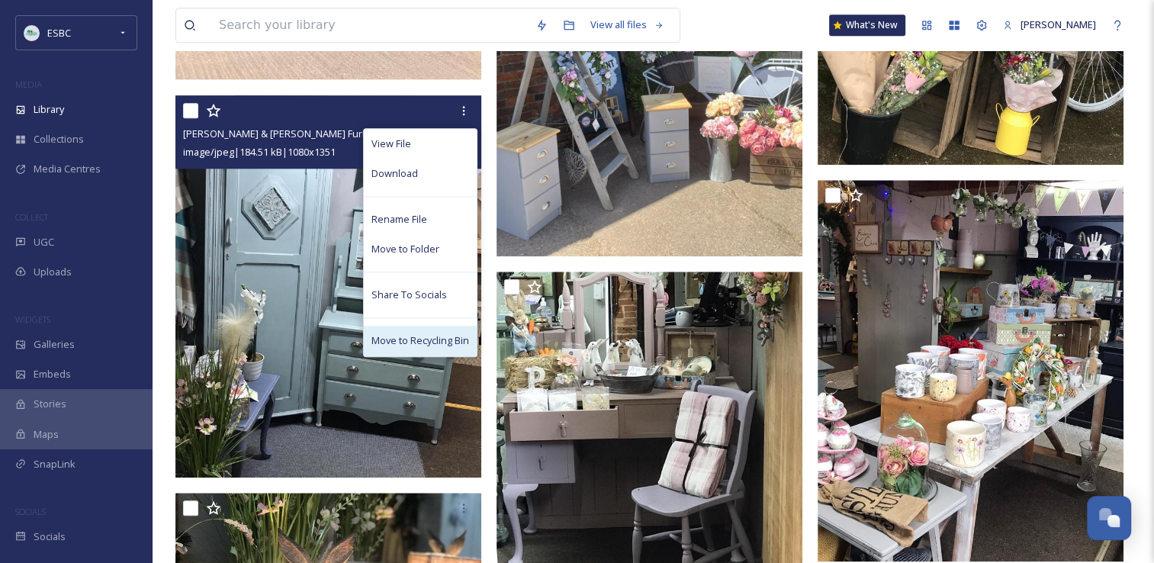
click at [429, 339] on span "Move to Recycling Bin" at bounding box center [421, 340] width 98 height 14
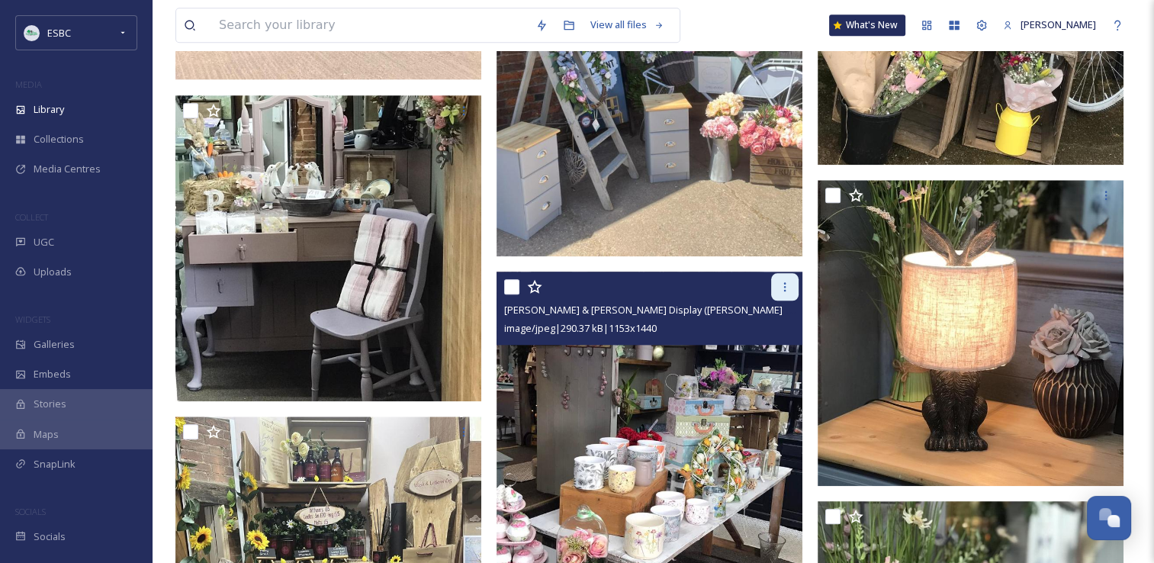
click at [787, 291] on icon at bounding box center [785, 287] width 12 height 12
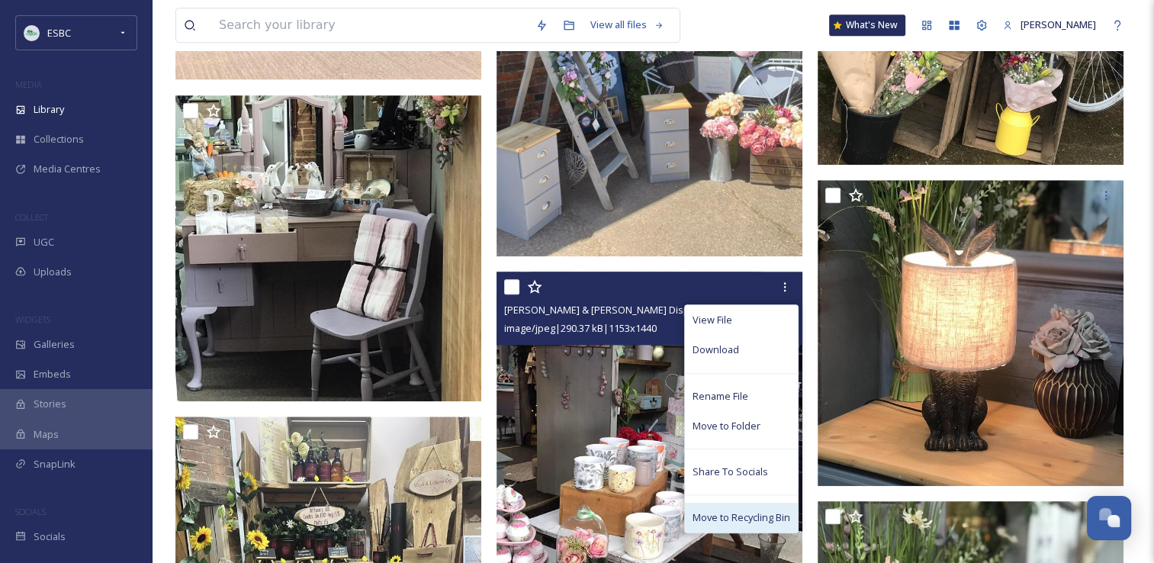
click at [760, 517] on span "Move to Recycling Bin" at bounding box center [742, 517] width 98 height 14
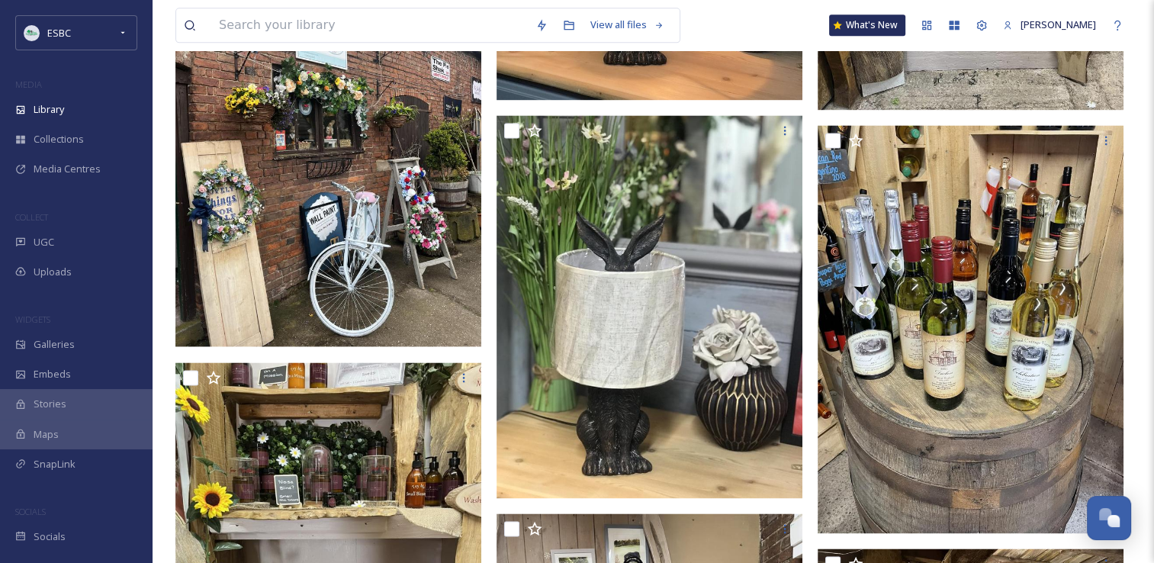
scroll to position [2087, 0]
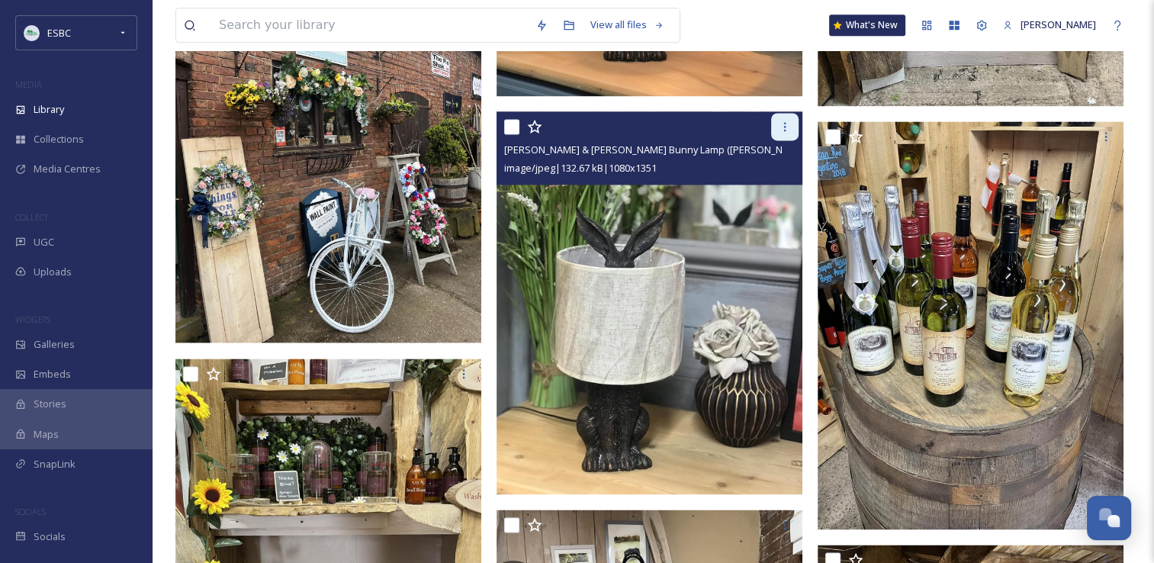
click at [778, 127] on div at bounding box center [784, 126] width 27 height 27
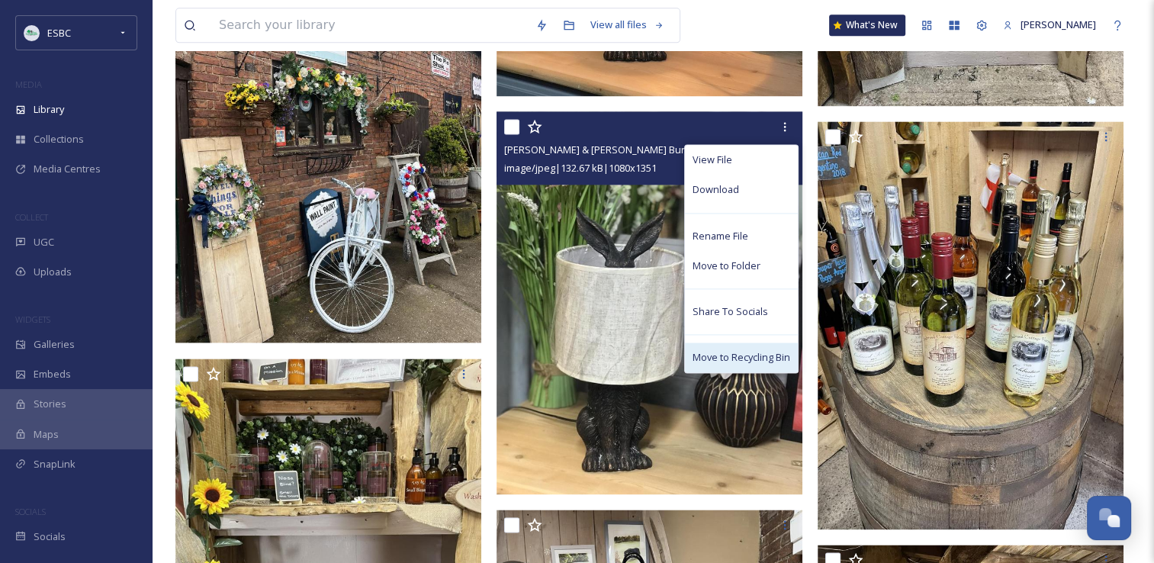
click at [735, 359] on span "Move to Recycling Bin" at bounding box center [742, 357] width 98 height 14
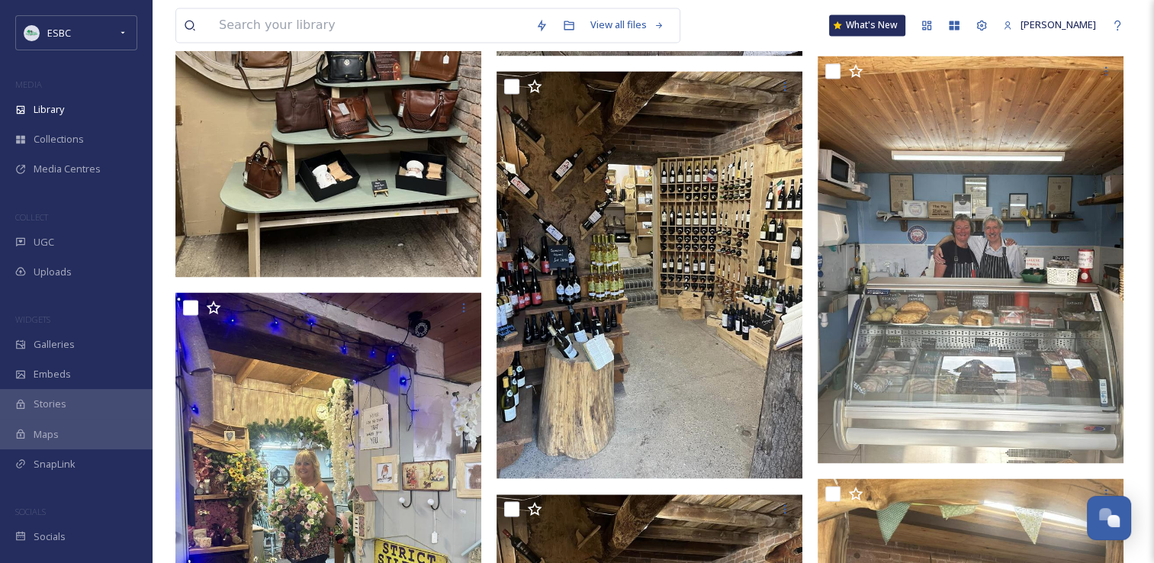
scroll to position [2545, 0]
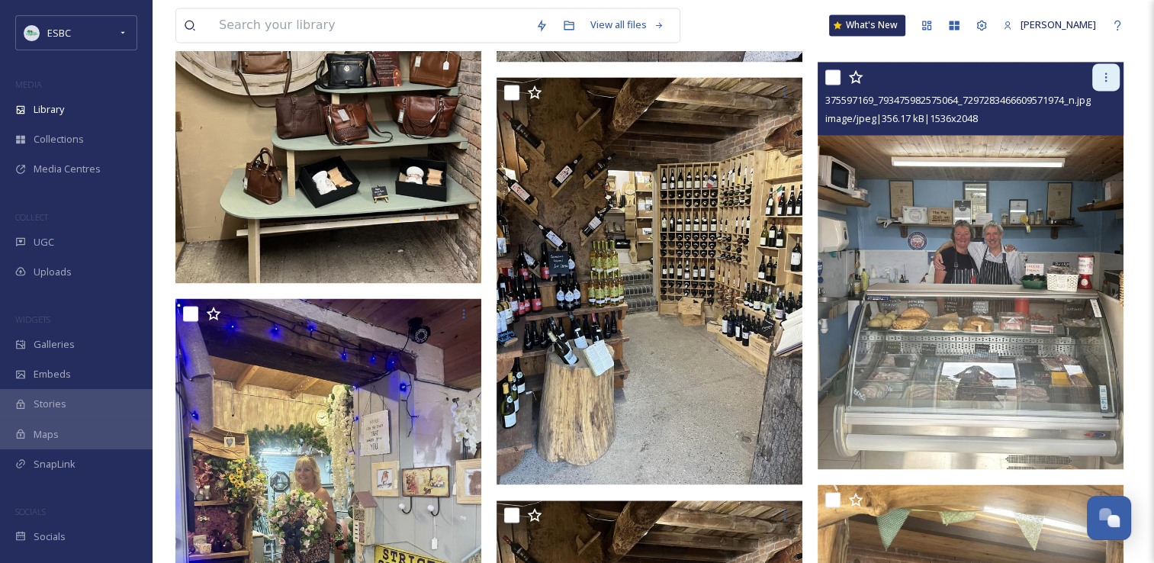
click at [1105, 80] on icon at bounding box center [1106, 77] width 12 height 12
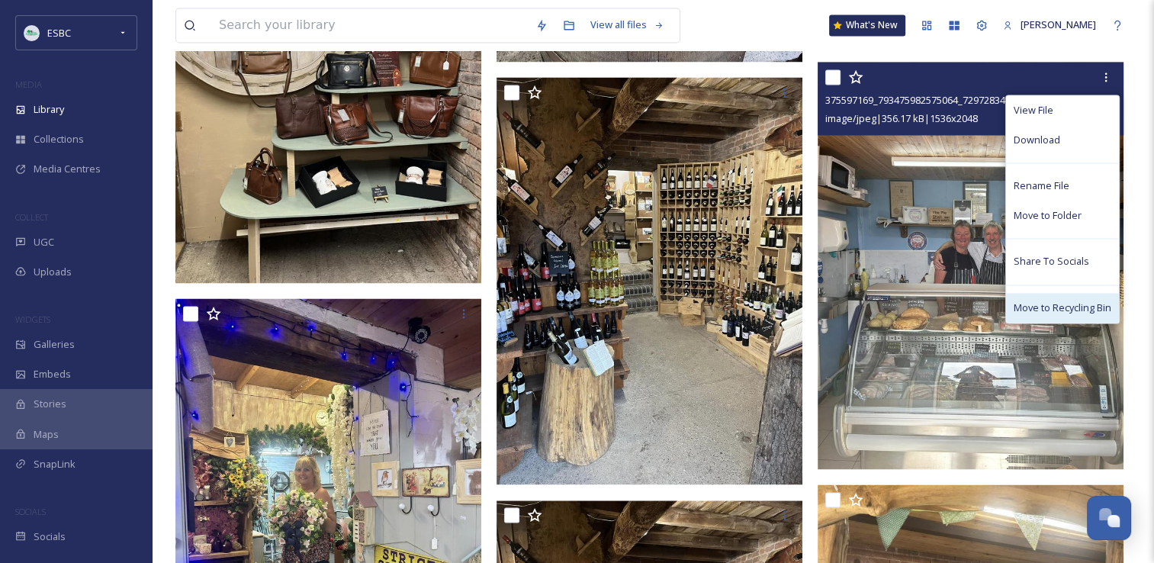
click at [1054, 305] on span "Move to Recycling Bin" at bounding box center [1063, 308] width 98 height 14
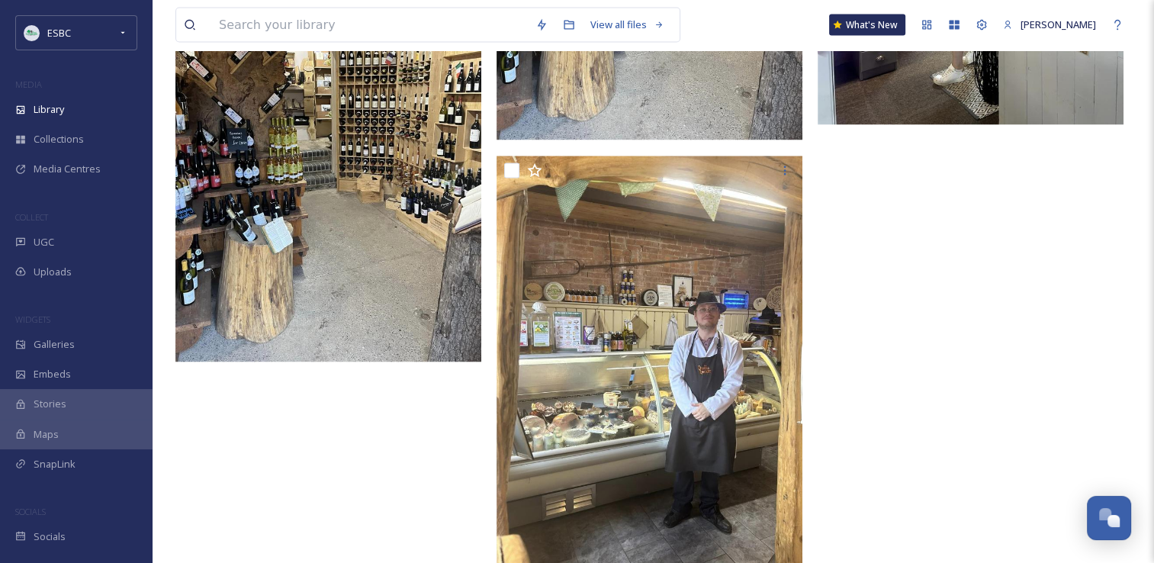
scroll to position [2905, 0]
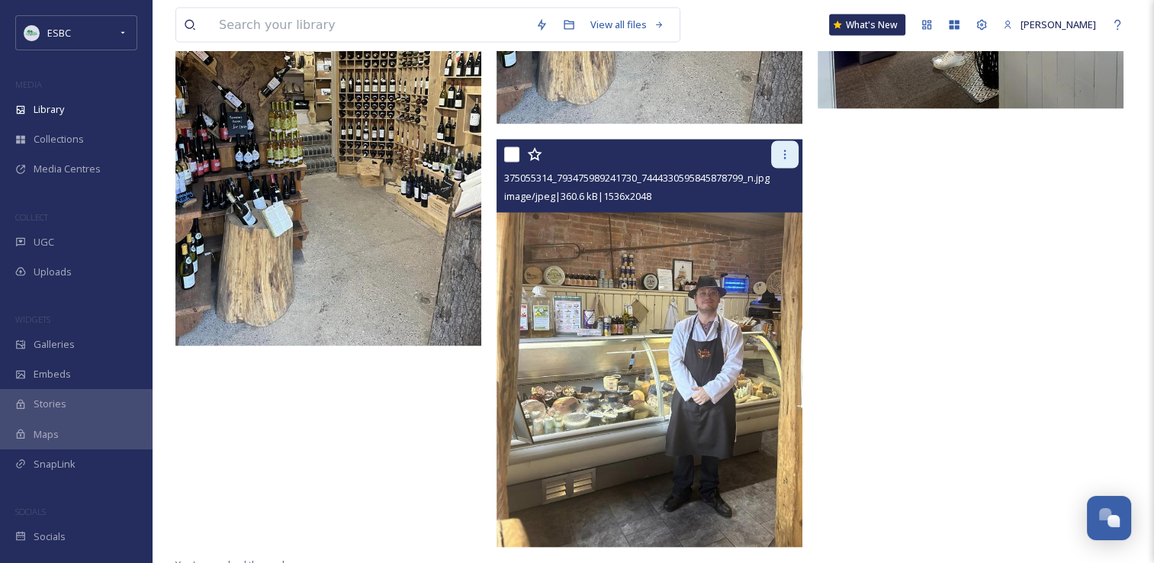
click at [779, 164] on div at bounding box center [784, 154] width 27 height 27
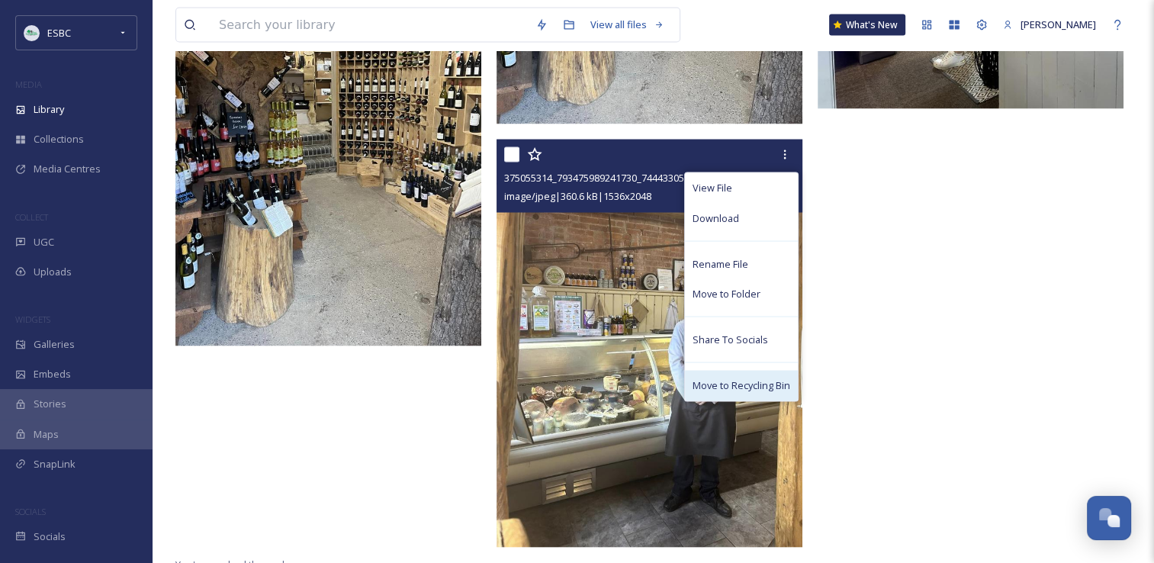
click at [737, 383] on span "Move to Recycling Bin" at bounding box center [742, 385] width 98 height 14
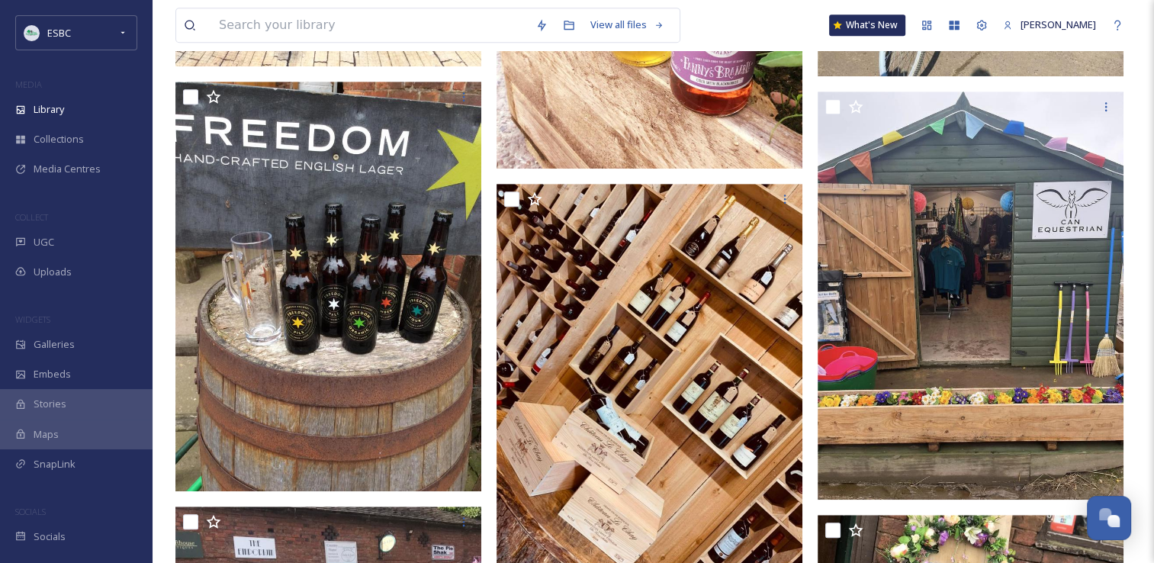
scroll to position [862, 0]
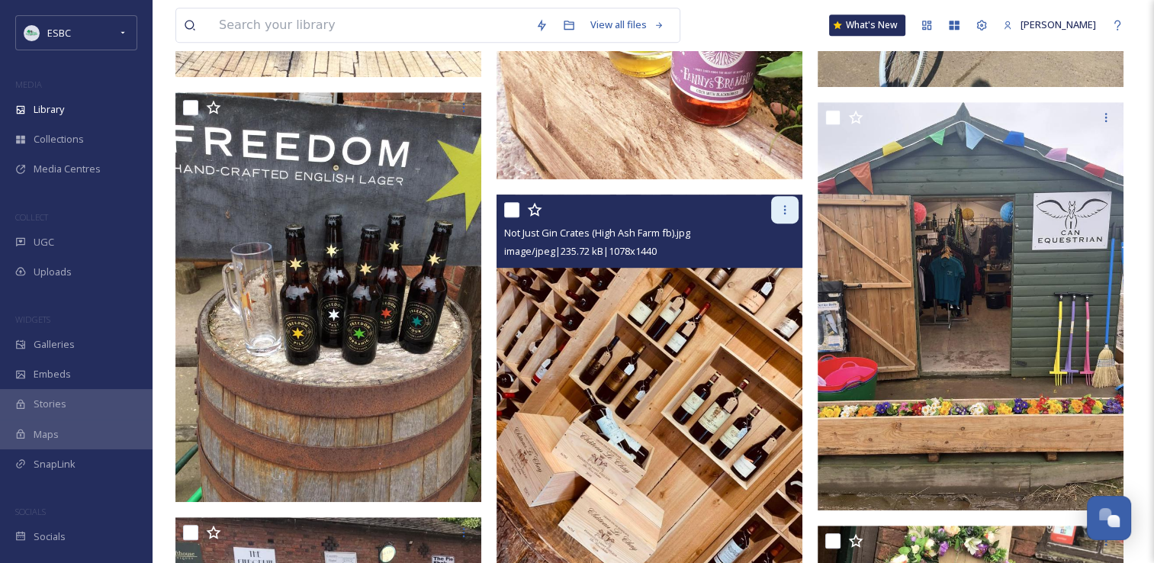
click at [784, 212] on icon at bounding box center [785, 209] width 2 height 9
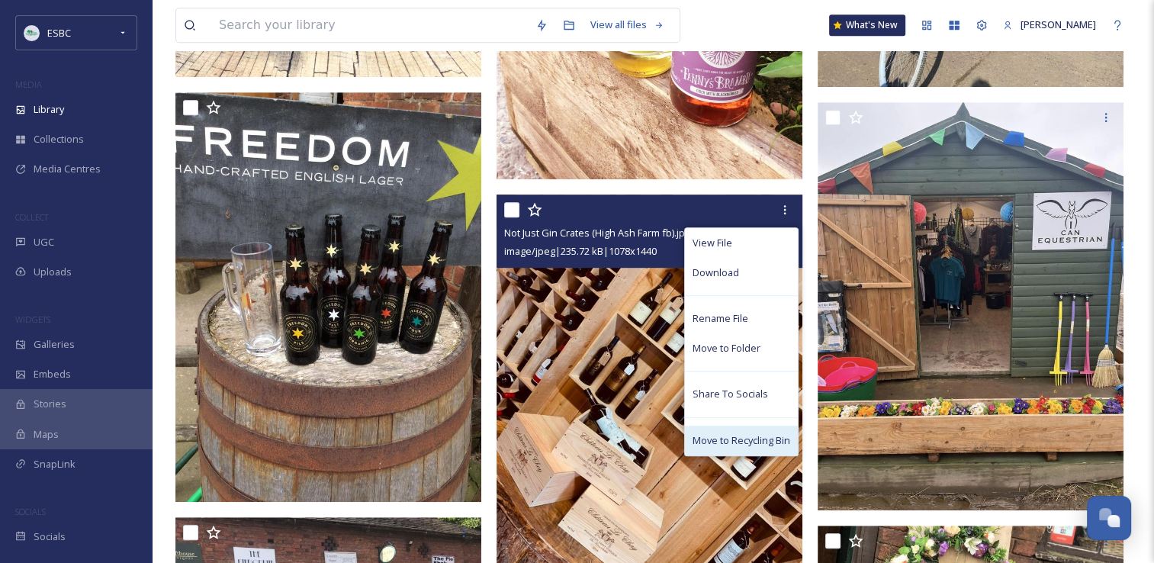
click at [751, 441] on span "Move to Recycling Bin" at bounding box center [742, 440] width 98 height 14
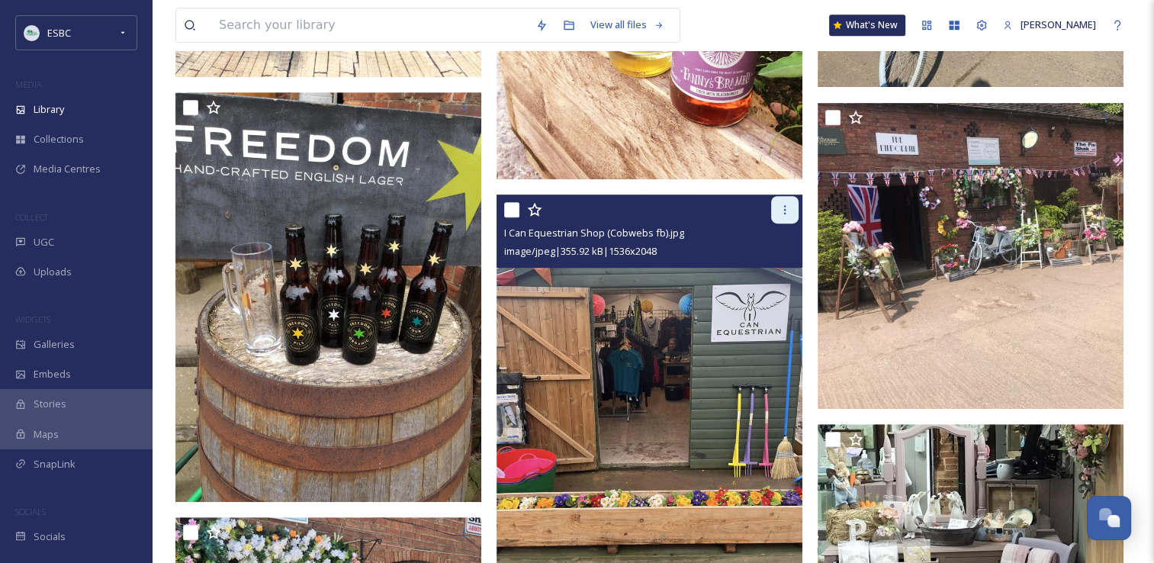
click at [787, 208] on icon at bounding box center [785, 210] width 12 height 12
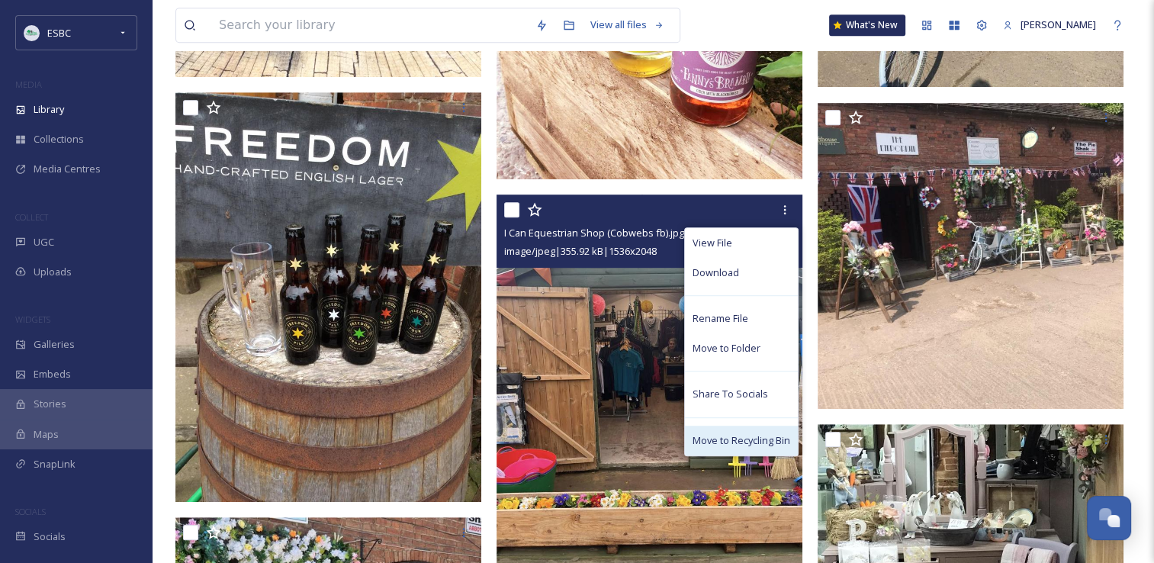
click at [757, 435] on span "Move to Recycling Bin" at bounding box center [742, 440] width 98 height 14
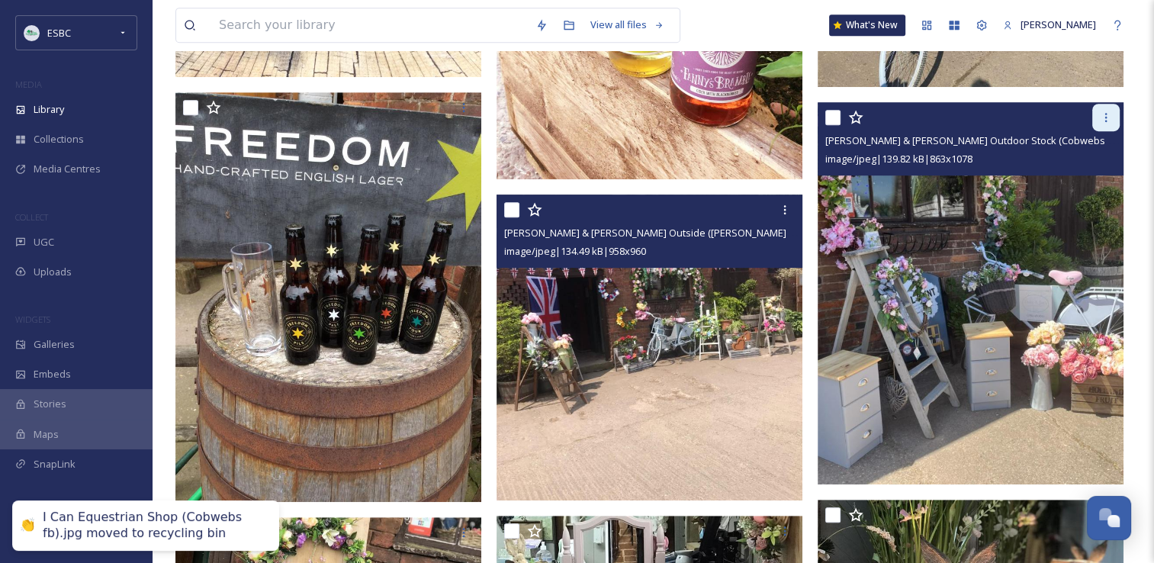
click at [1107, 117] on icon at bounding box center [1106, 117] width 12 height 12
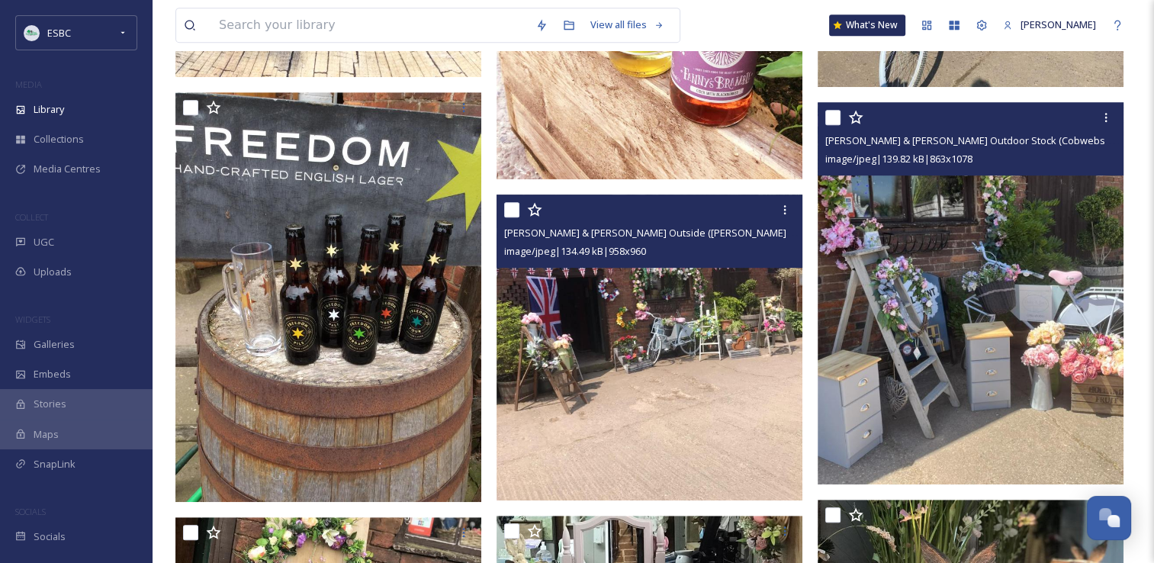
click at [1047, 404] on img at bounding box center [971, 294] width 306 height 382
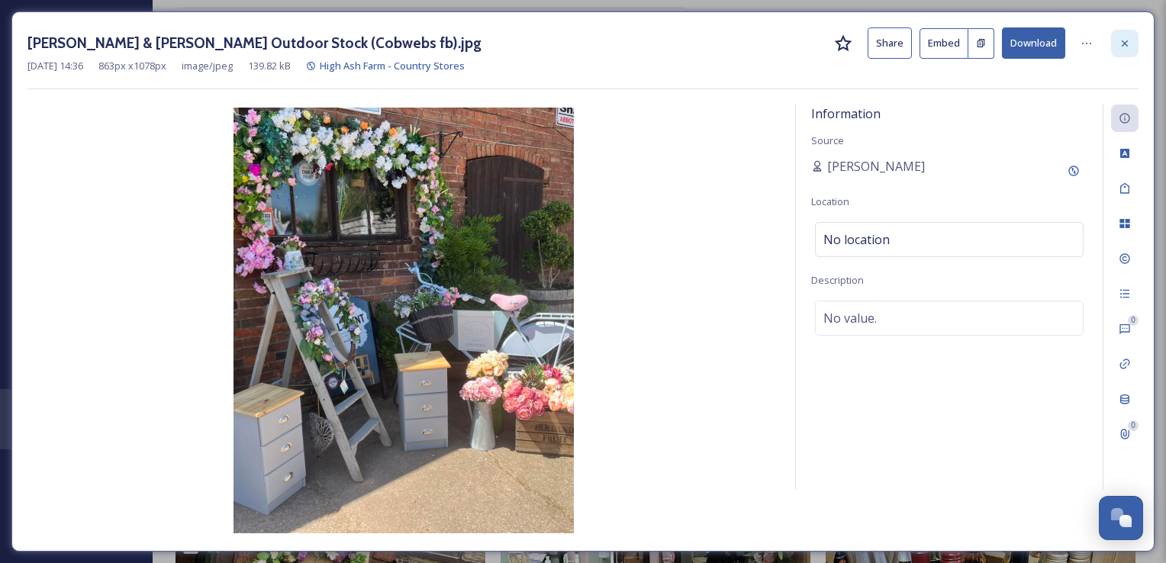
click at [1127, 44] on icon at bounding box center [1124, 43] width 12 height 12
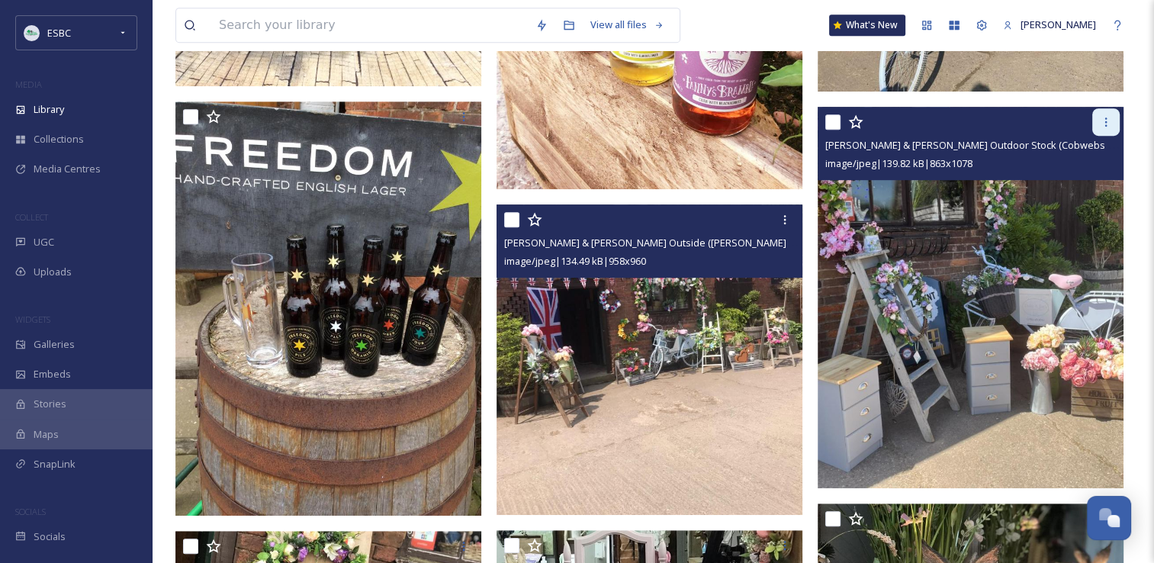
click at [1108, 124] on icon at bounding box center [1106, 122] width 12 height 12
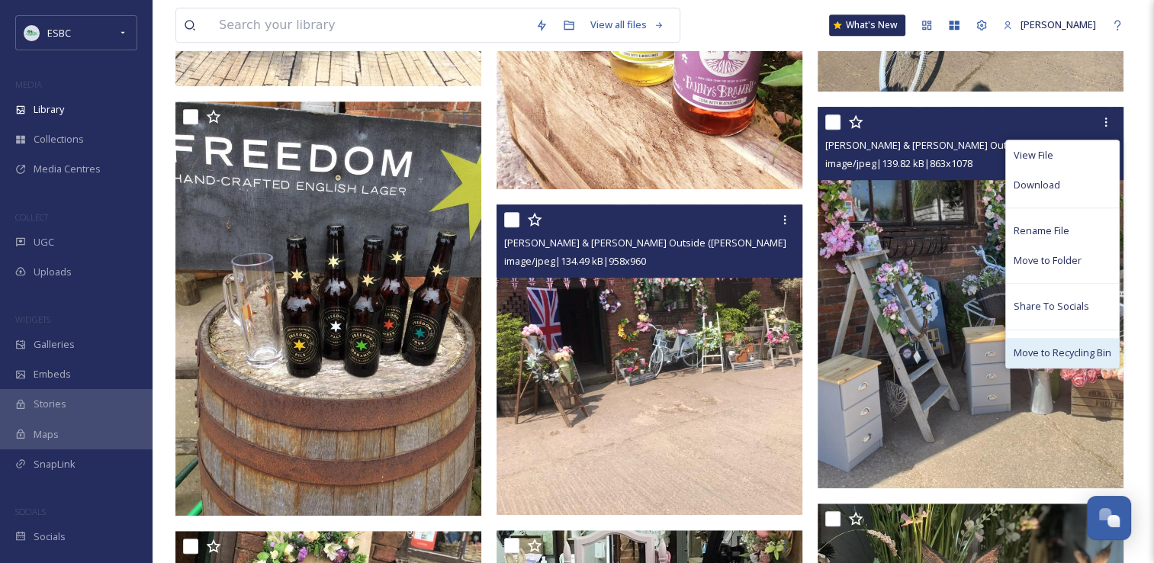
click at [1070, 349] on span "Move to Recycling Bin" at bounding box center [1063, 353] width 98 height 14
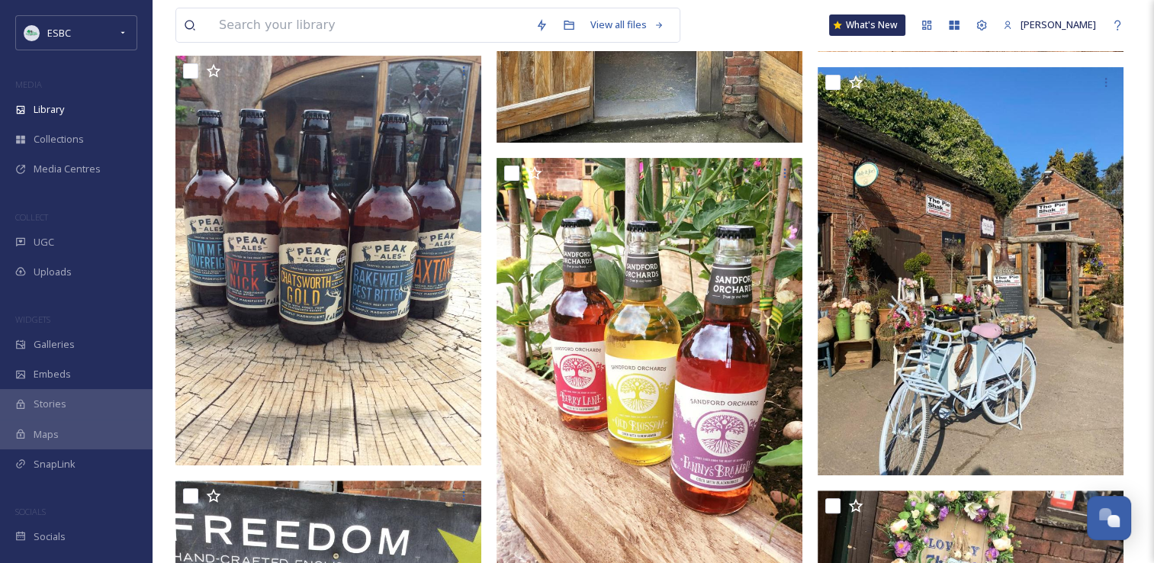
scroll to position [467, 0]
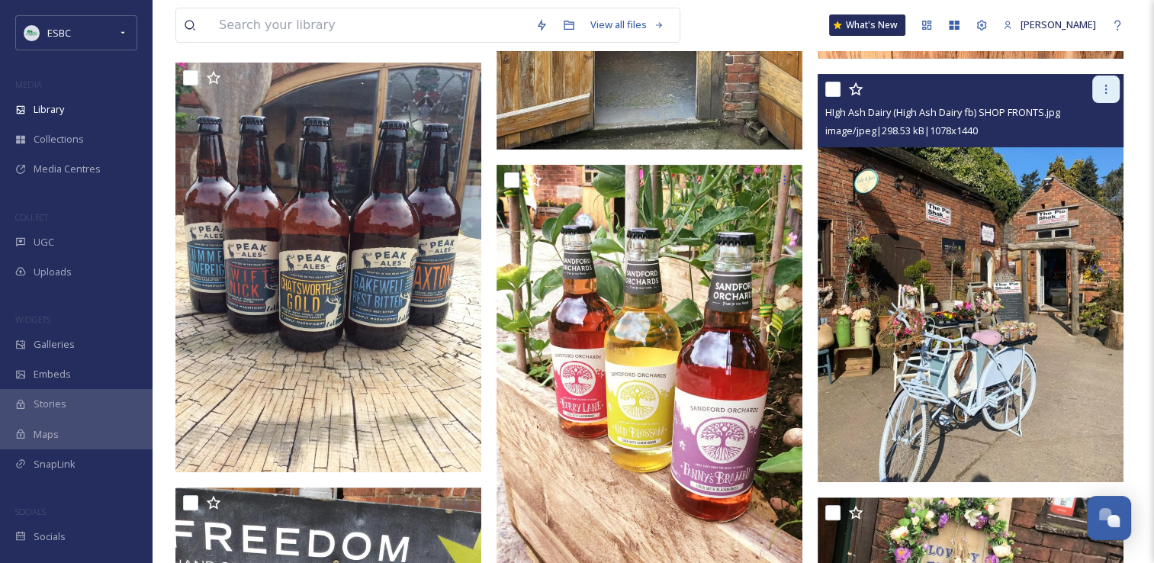
click at [1105, 95] on div at bounding box center [1105, 89] width 27 height 27
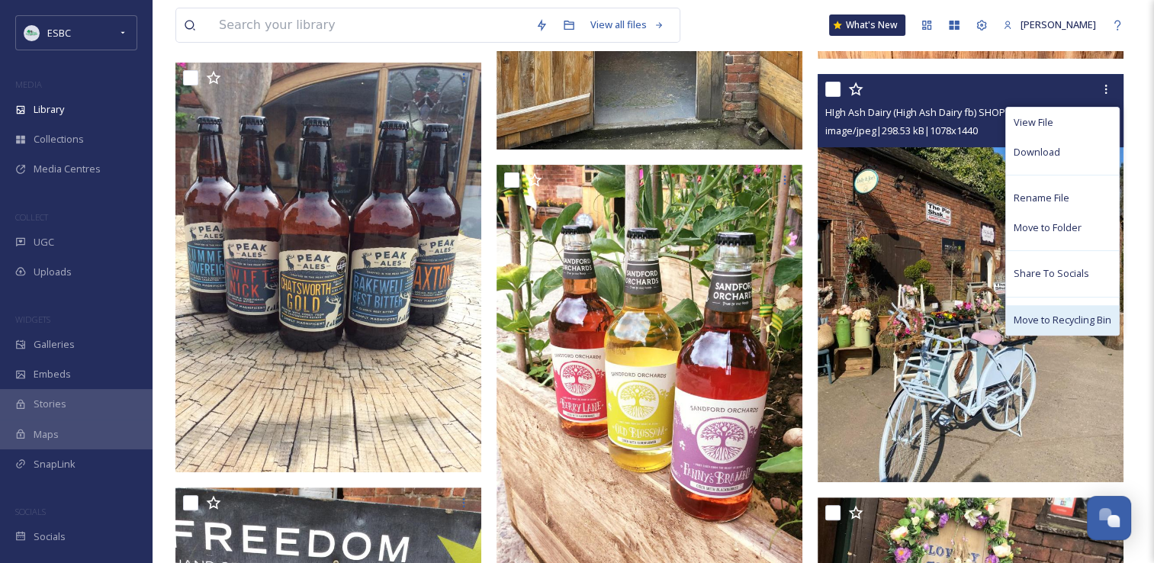
click at [1063, 325] on span "Move to Recycling Bin" at bounding box center [1063, 320] width 98 height 14
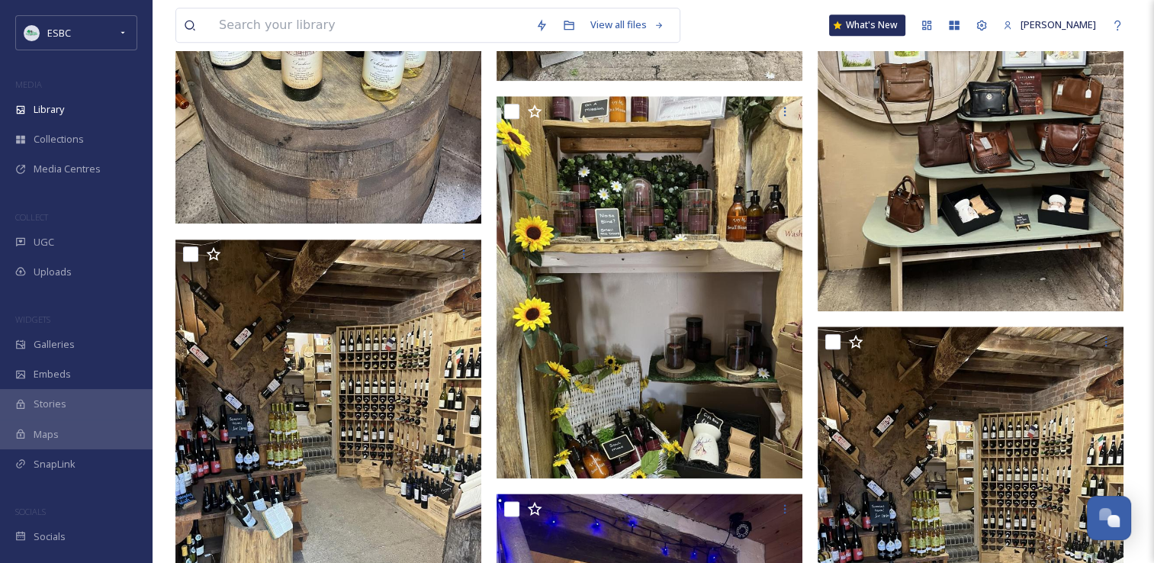
scroll to position [1794, 0]
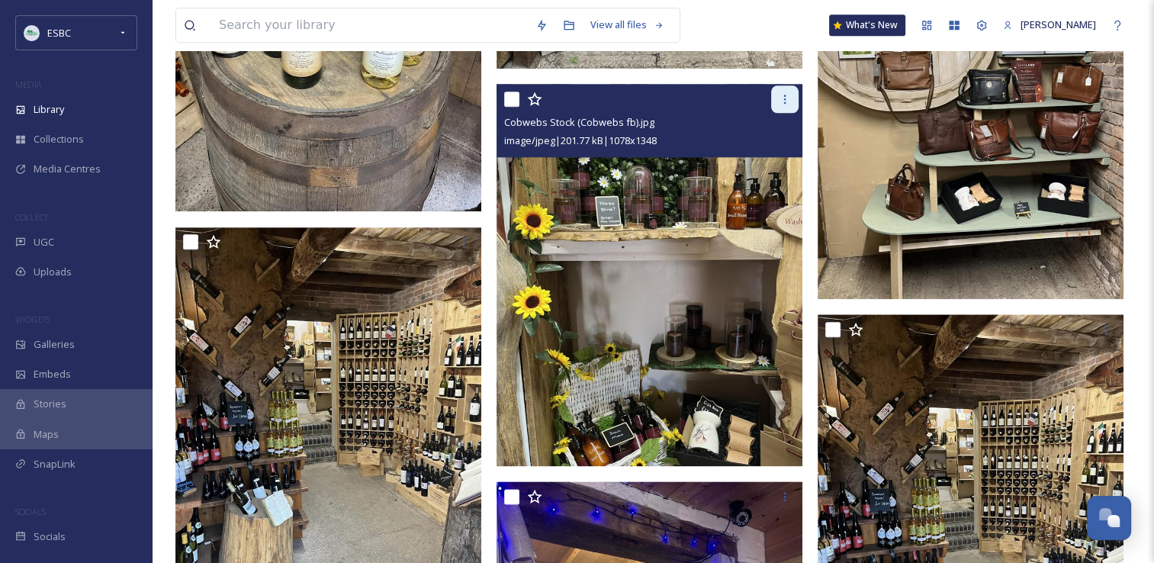
click at [779, 104] on icon at bounding box center [785, 99] width 12 height 12
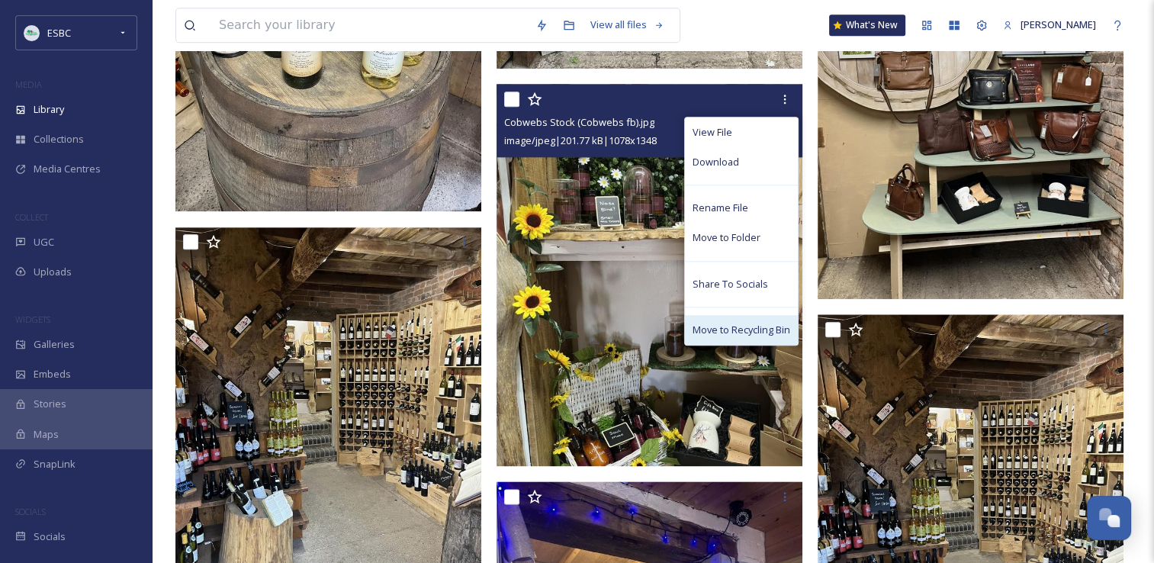
click at [742, 343] on div "Move to Recycling Bin" at bounding box center [741, 330] width 113 height 30
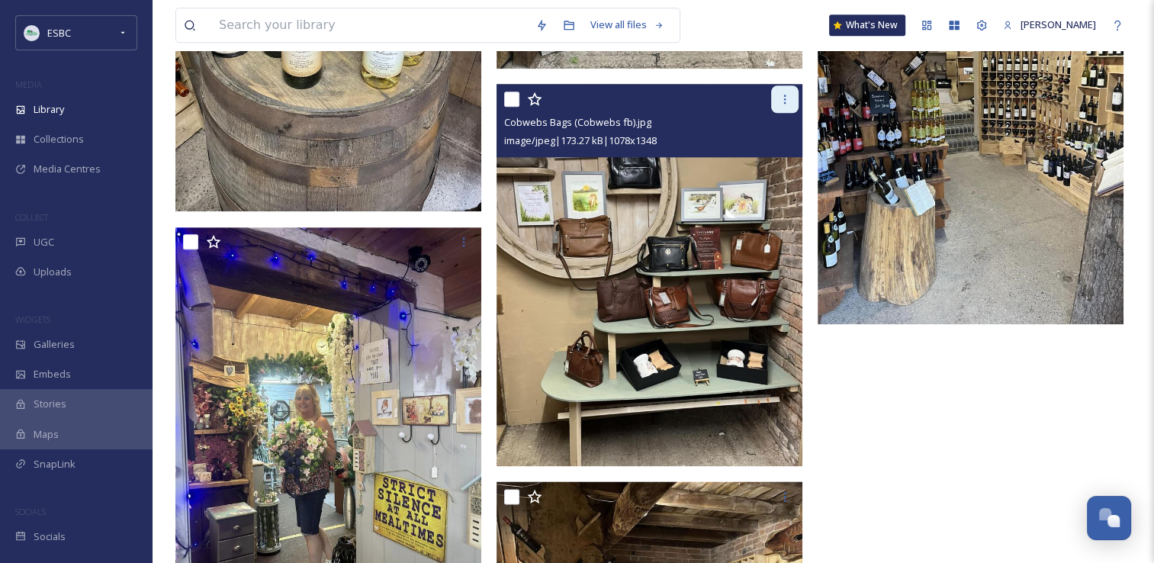
click at [784, 102] on icon at bounding box center [785, 99] width 2 height 9
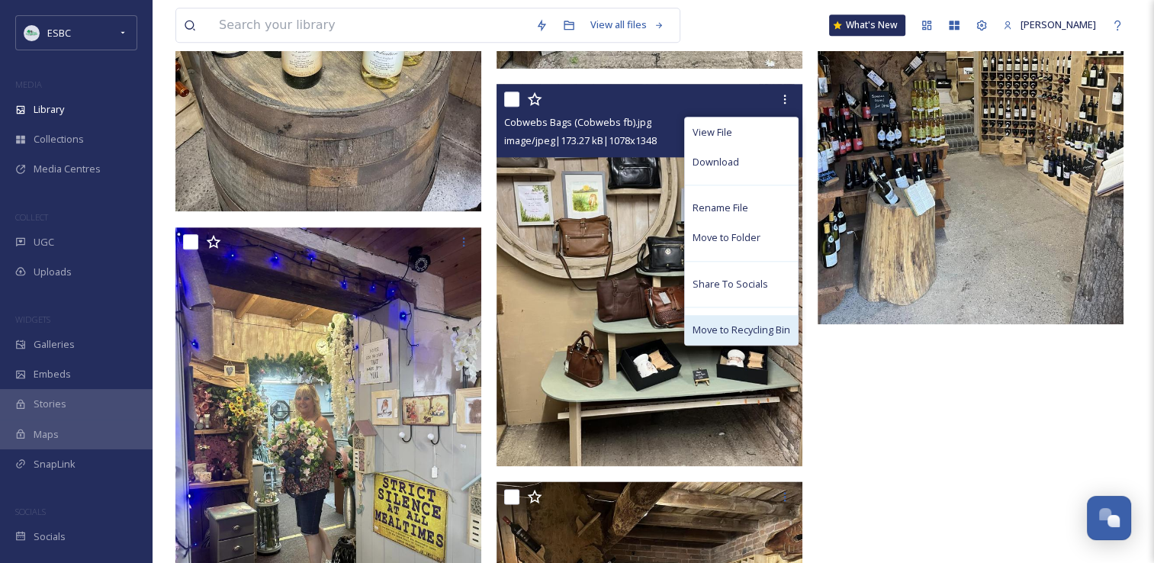
click at [741, 326] on span "Move to Recycling Bin" at bounding box center [742, 330] width 98 height 14
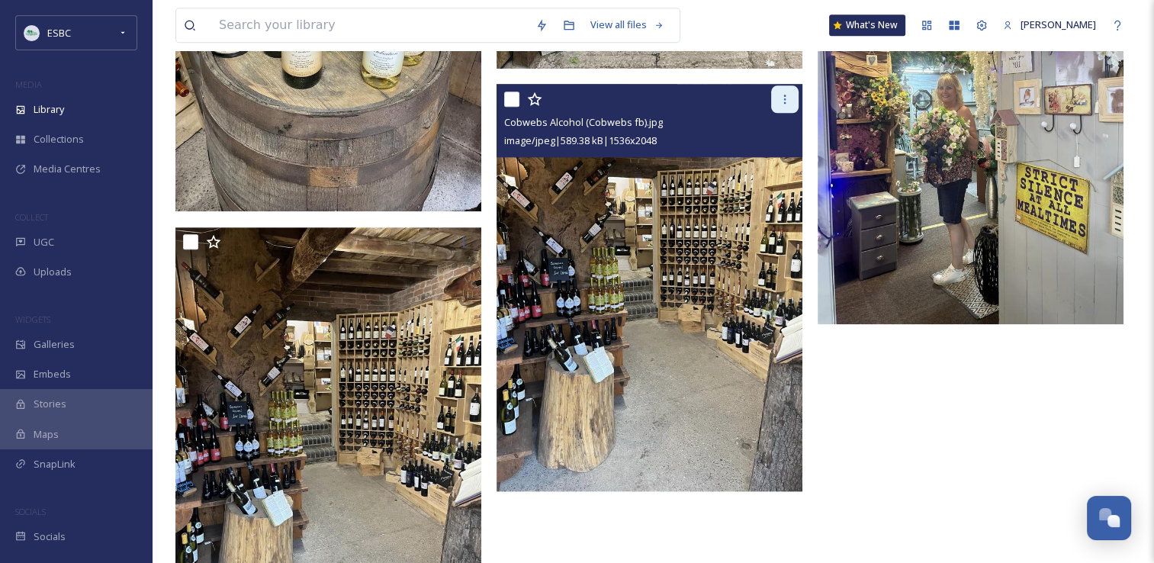
click at [780, 102] on icon at bounding box center [785, 99] width 12 height 12
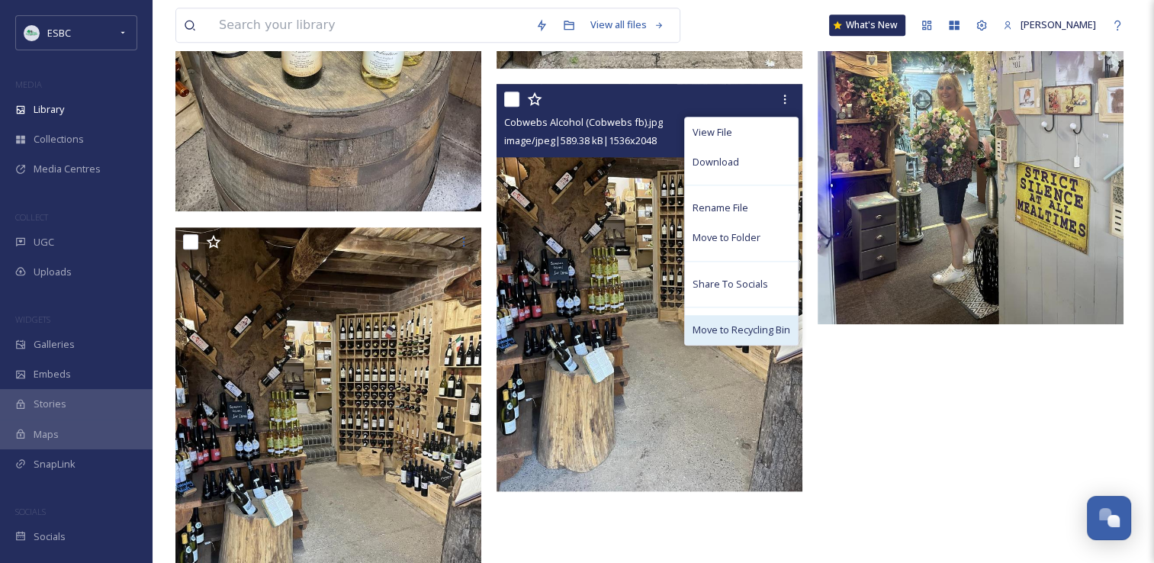
click at [745, 325] on span "Move to Recycling Bin" at bounding box center [742, 330] width 98 height 14
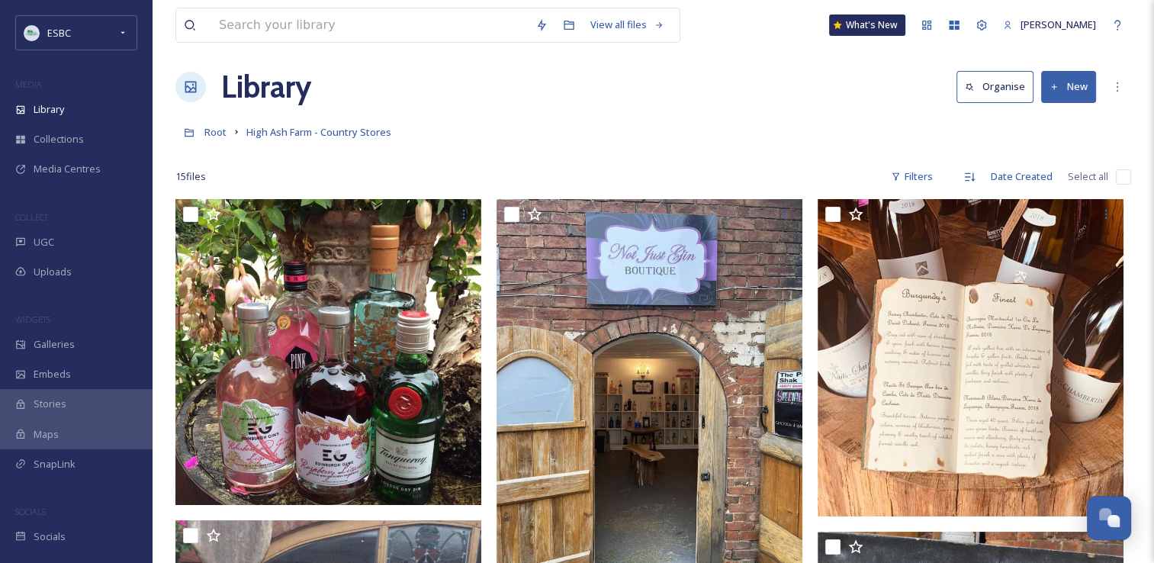
scroll to position [0, 0]
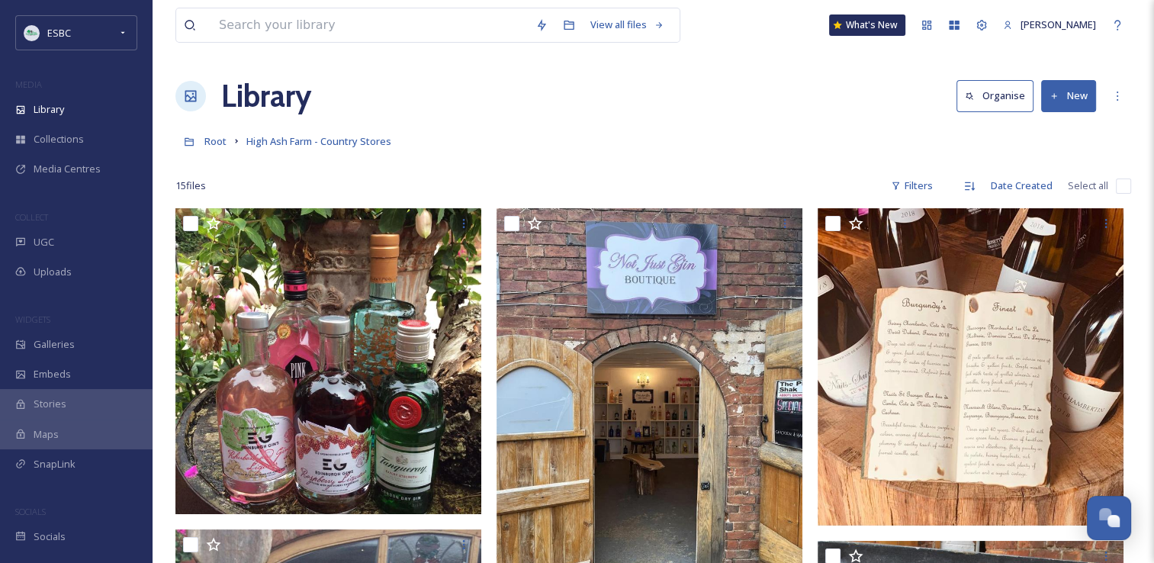
click at [1057, 92] on icon at bounding box center [1055, 97] width 10 height 10
click at [1054, 131] on span "File Upload" at bounding box center [1062, 131] width 50 height 14
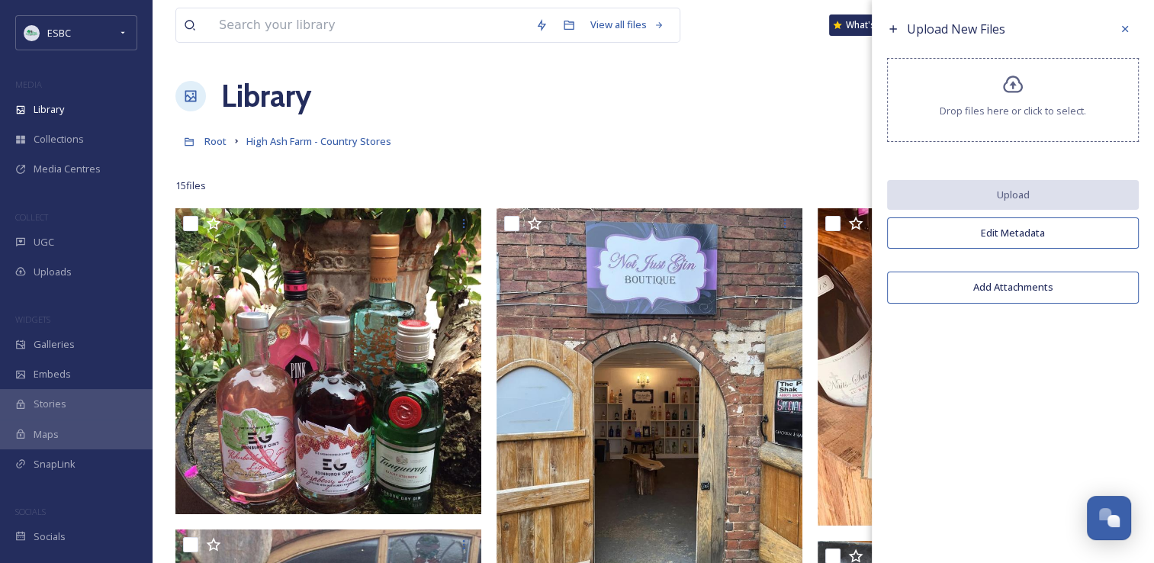
click at [1017, 93] on icon at bounding box center [1013, 85] width 22 height 22
click at [1125, 31] on icon at bounding box center [1125, 29] width 12 height 12
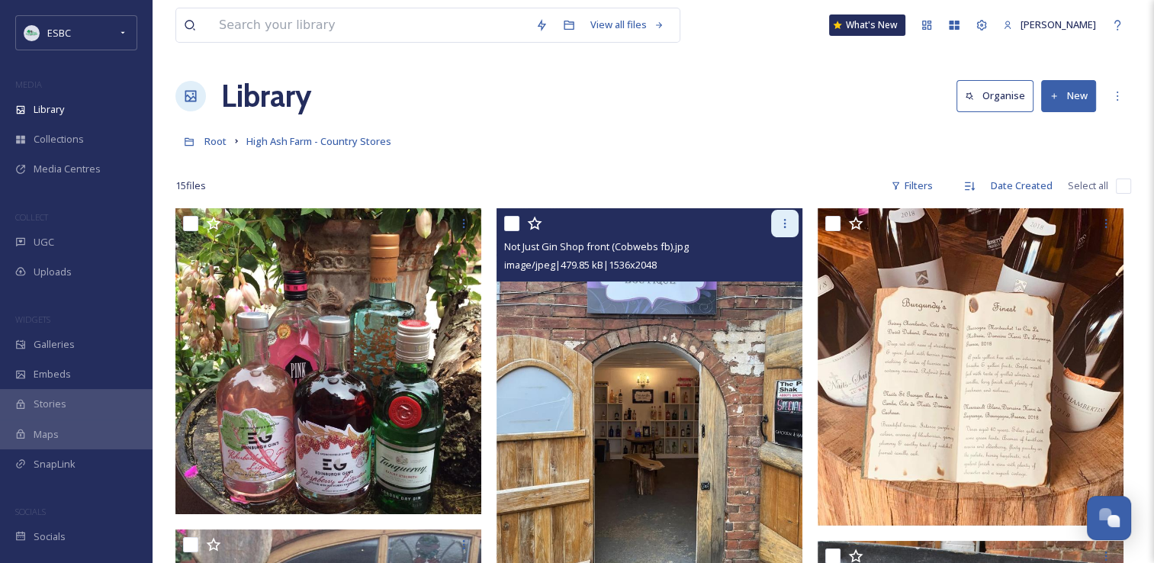
click at [787, 221] on icon at bounding box center [785, 223] width 12 height 12
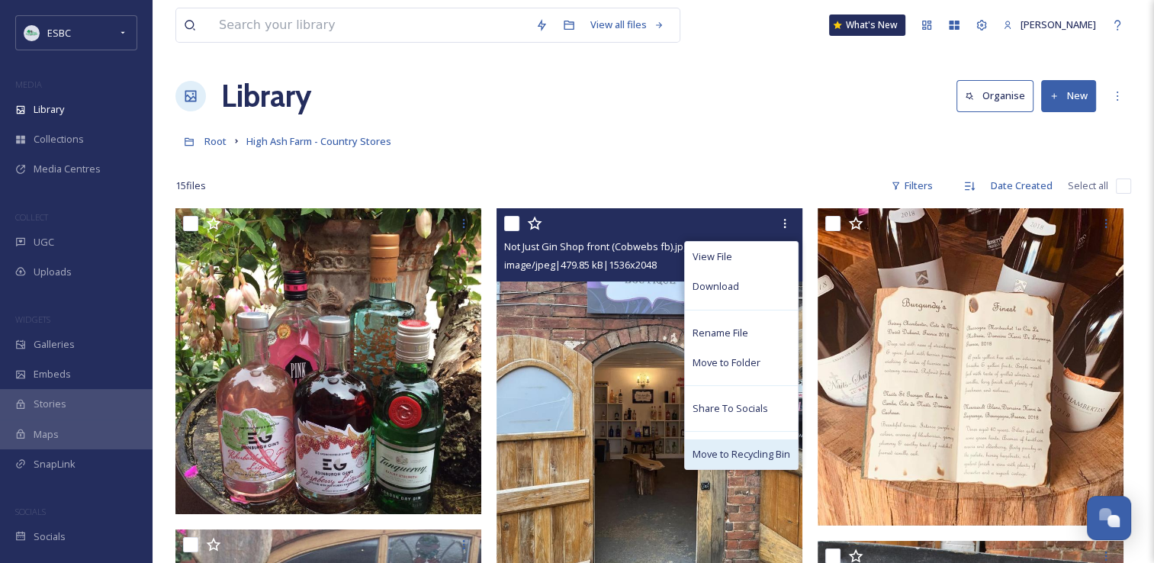
click at [723, 464] on div "Move to Recycling Bin" at bounding box center [741, 454] width 113 height 30
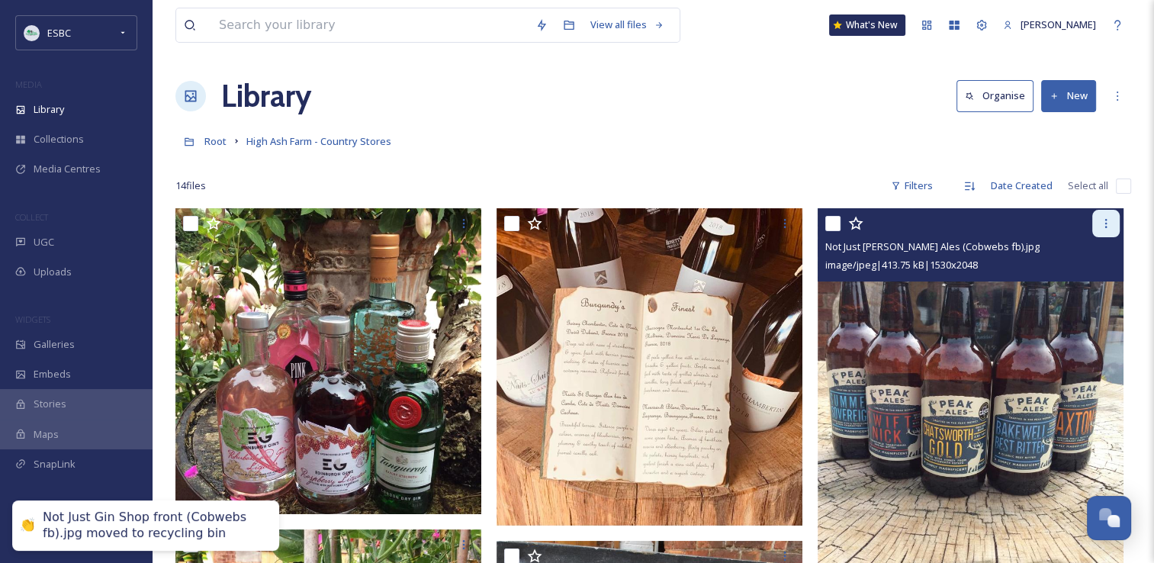
click at [1107, 227] on icon at bounding box center [1106, 223] width 12 height 12
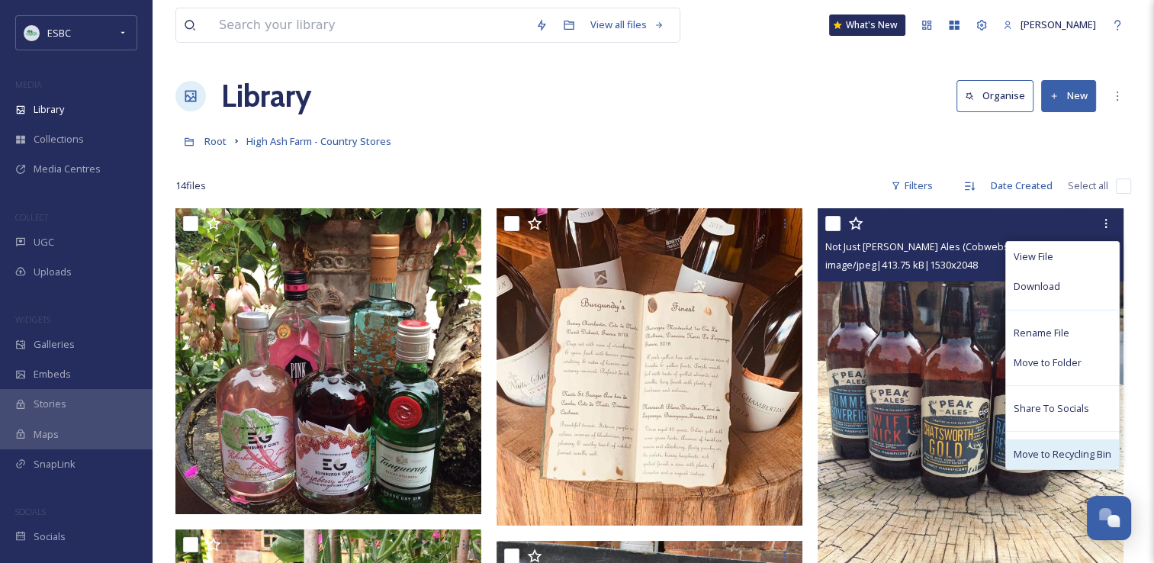
click at [1052, 452] on span "Move to Recycling Bin" at bounding box center [1063, 454] width 98 height 14
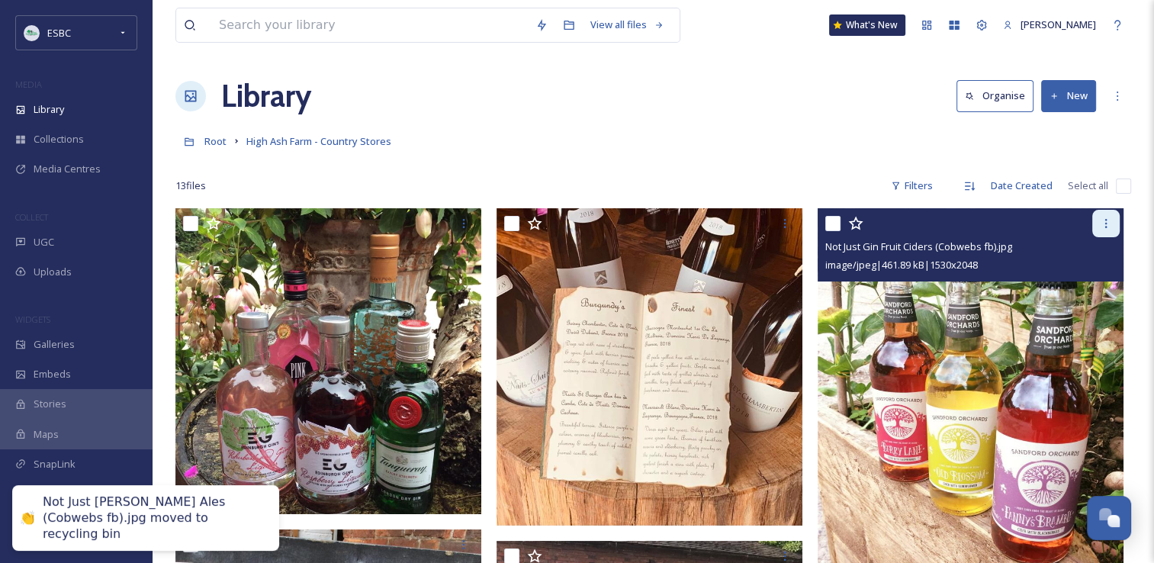
click at [1104, 230] on div at bounding box center [1105, 223] width 27 height 27
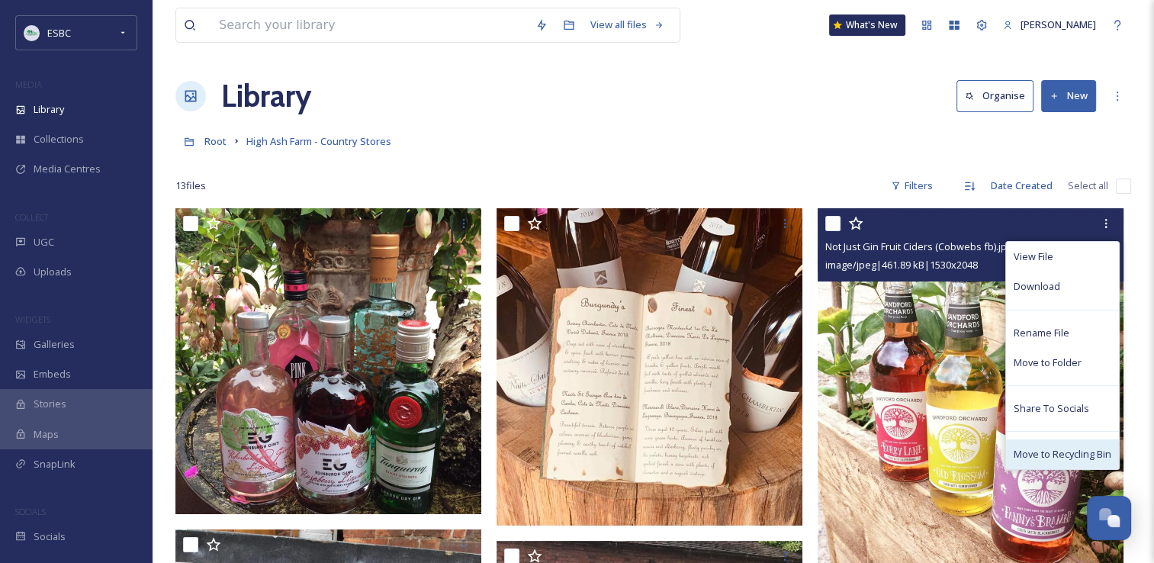
click at [1059, 450] on span "Move to Recycling Bin" at bounding box center [1063, 454] width 98 height 14
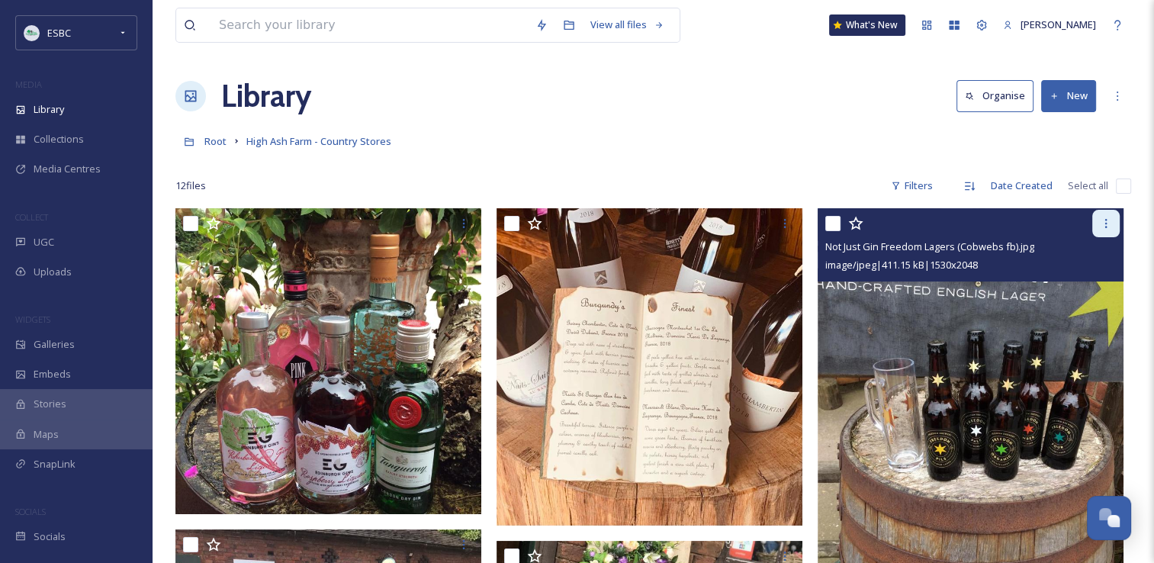
click at [1102, 231] on div at bounding box center [1105, 223] width 27 height 27
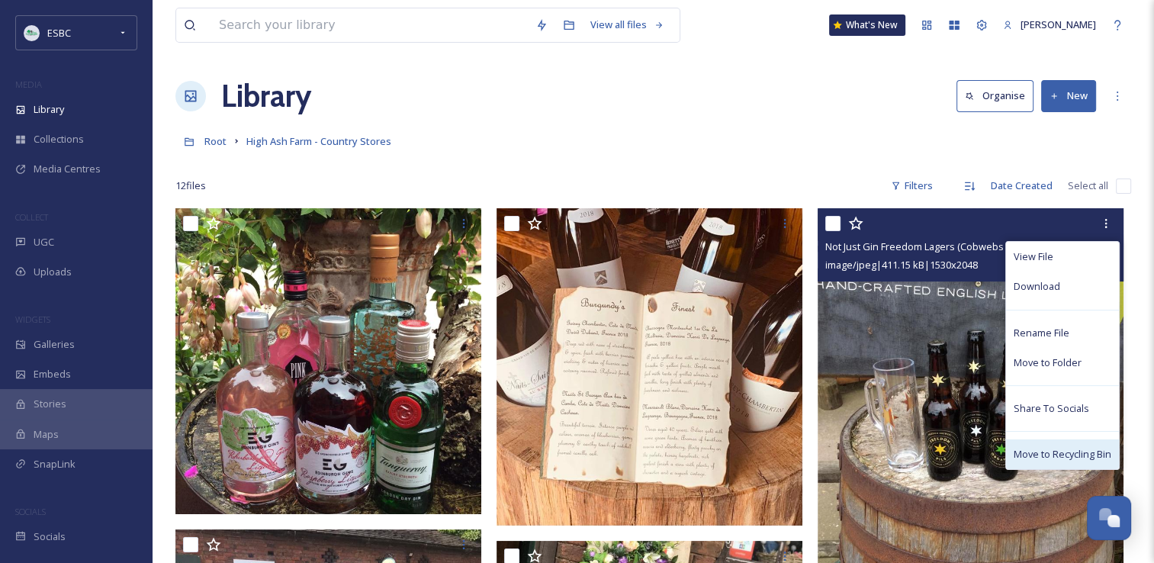
click at [1044, 452] on span "Move to Recycling Bin" at bounding box center [1063, 454] width 98 height 14
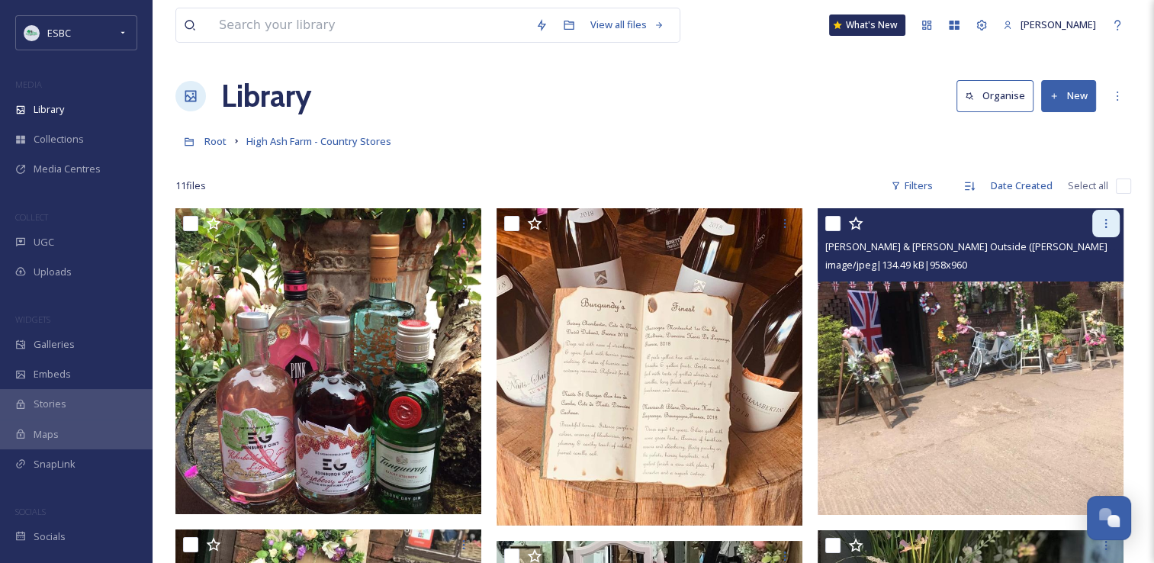
click at [1117, 225] on div at bounding box center [1105, 223] width 27 height 27
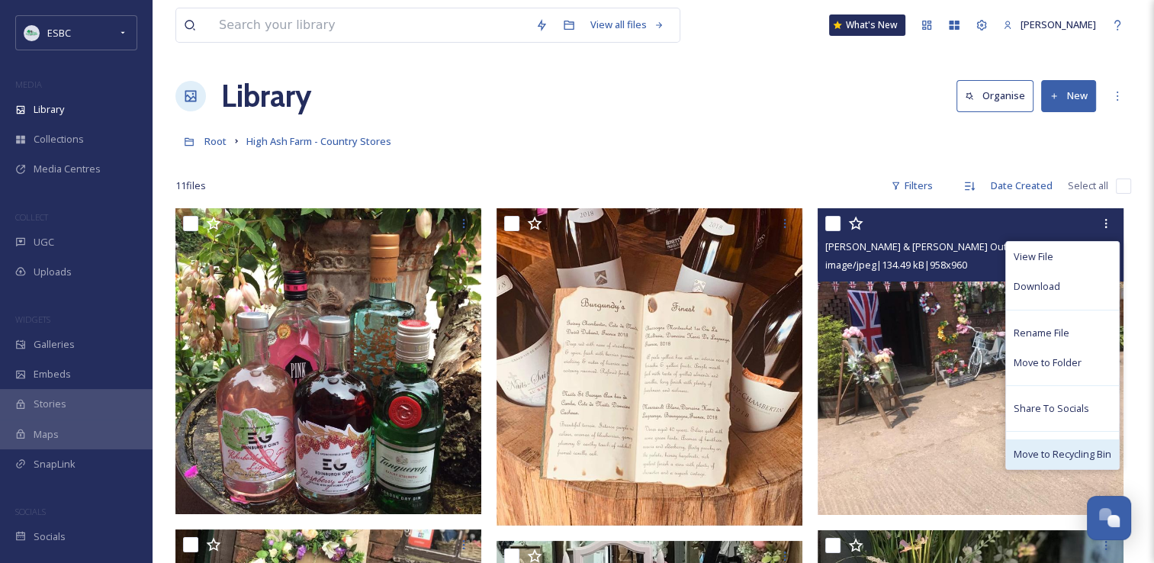
click at [1054, 457] on span "Move to Recycling Bin" at bounding box center [1063, 454] width 98 height 14
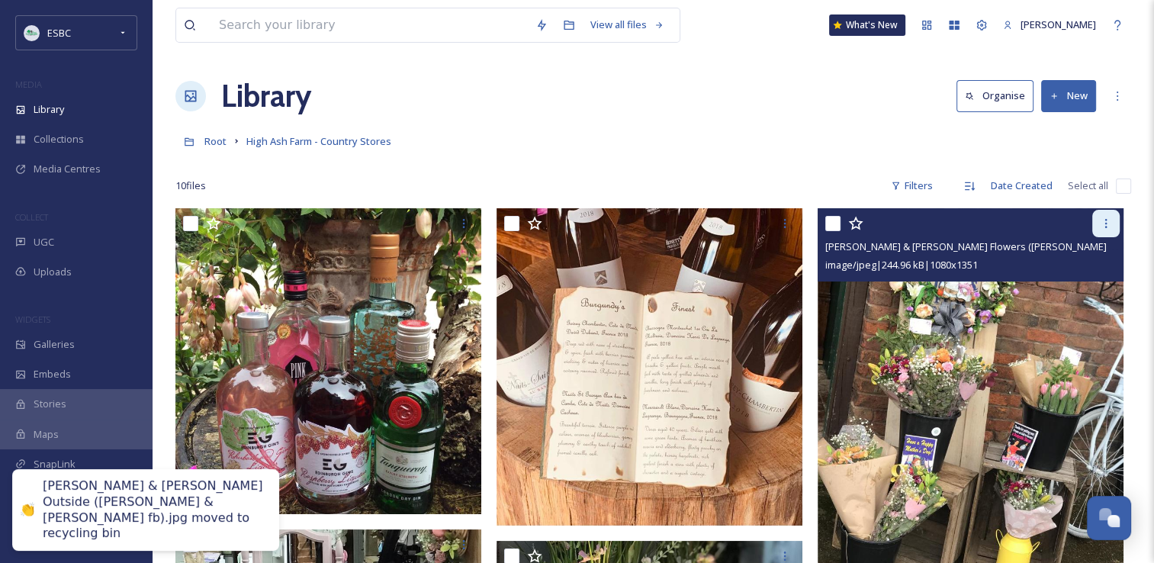
click at [1105, 224] on icon at bounding box center [1106, 223] width 12 height 12
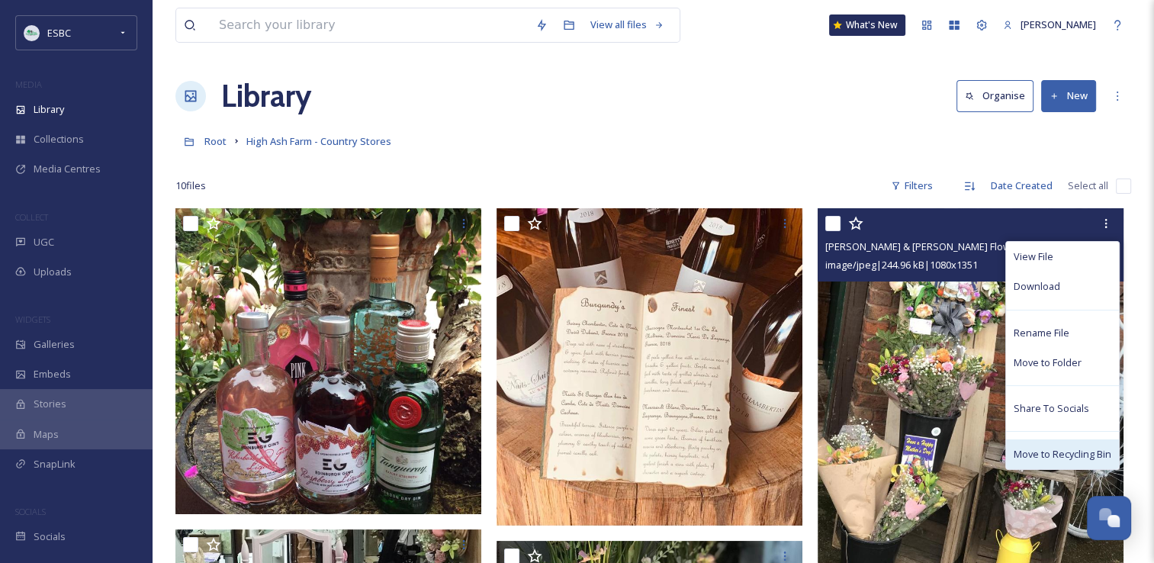
click at [1050, 447] on span "Move to Recycling Bin" at bounding box center [1063, 454] width 98 height 14
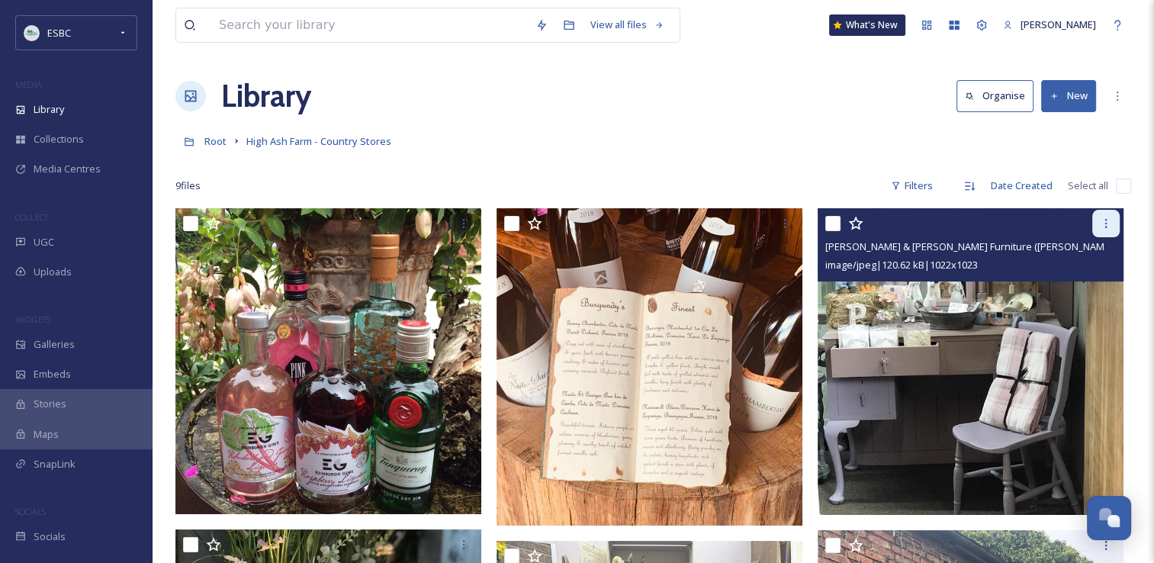
click at [1102, 224] on icon at bounding box center [1106, 223] width 12 height 12
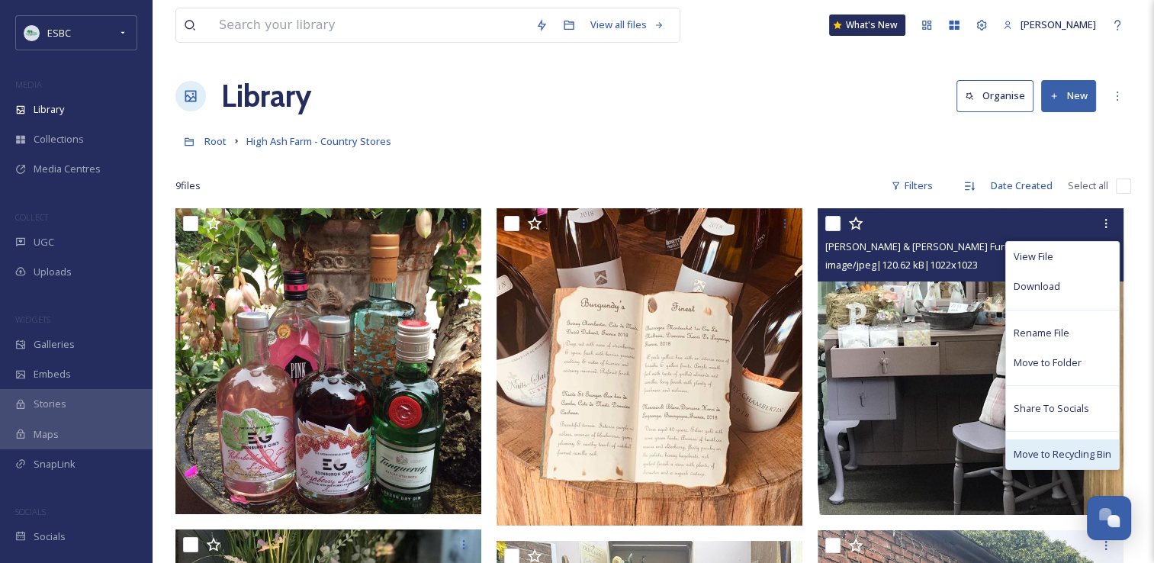
click at [1058, 455] on span "Move to Recycling Bin" at bounding box center [1063, 454] width 98 height 14
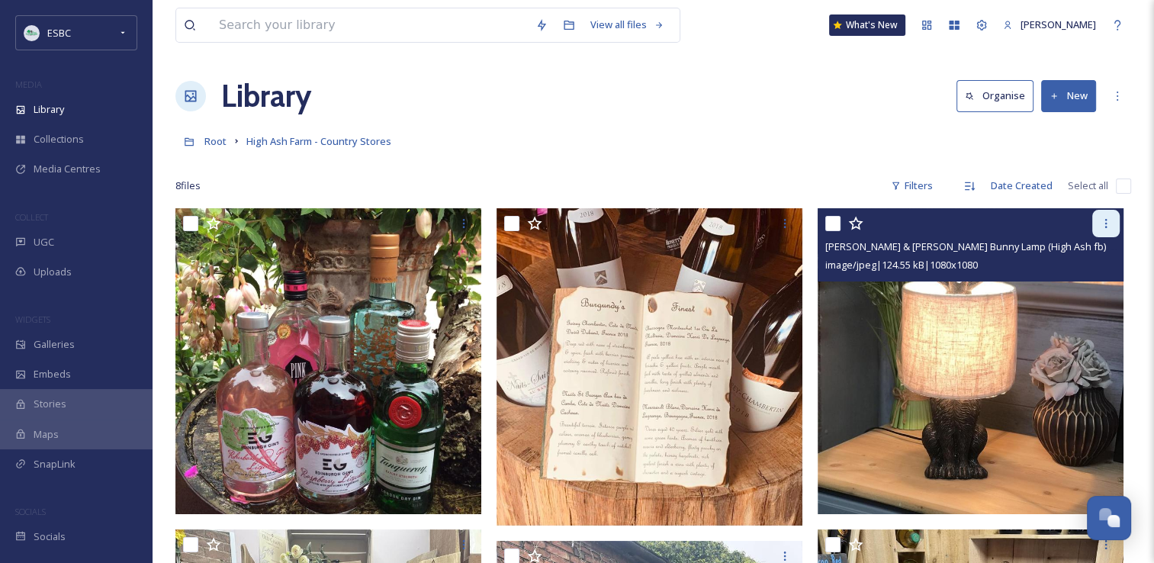
click at [1111, 230] on div at bounding box center [1105, 223] width 27 height 27
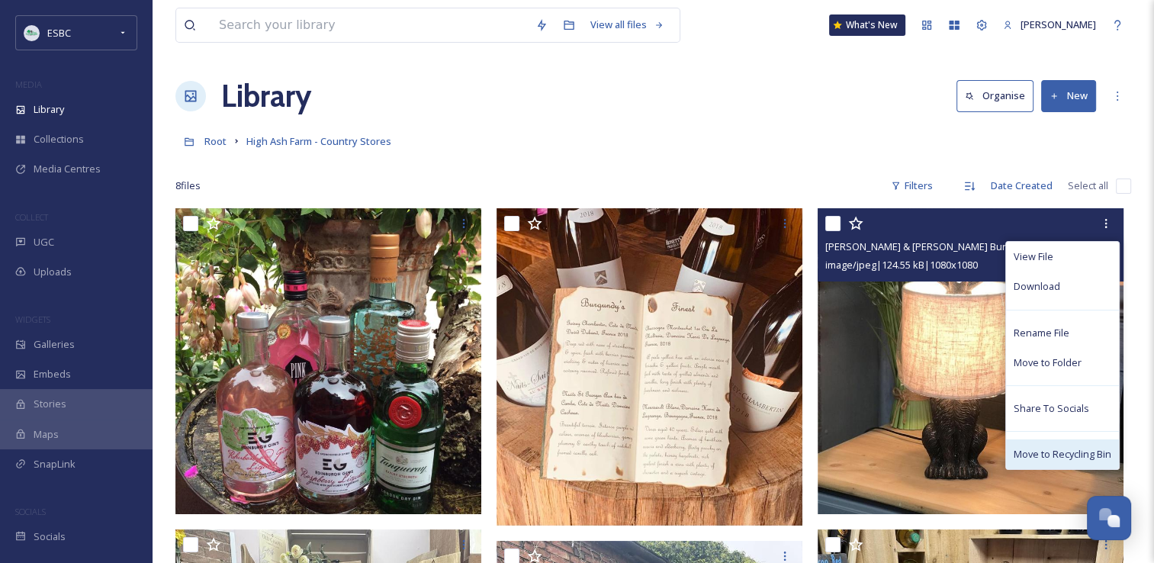
click at [1062, 446] on div "Move to Recycling Bin" at bounding box center [1062, 454] width 113 height 30
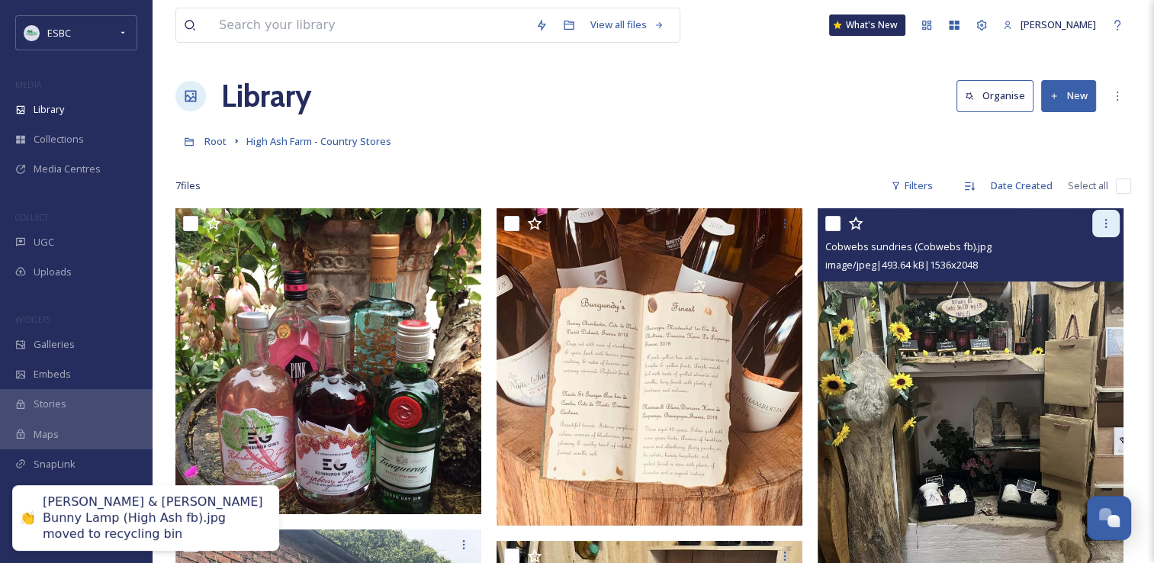
click at [1106, 231] on div at bounding box center [1105, 223] width 27 height 27
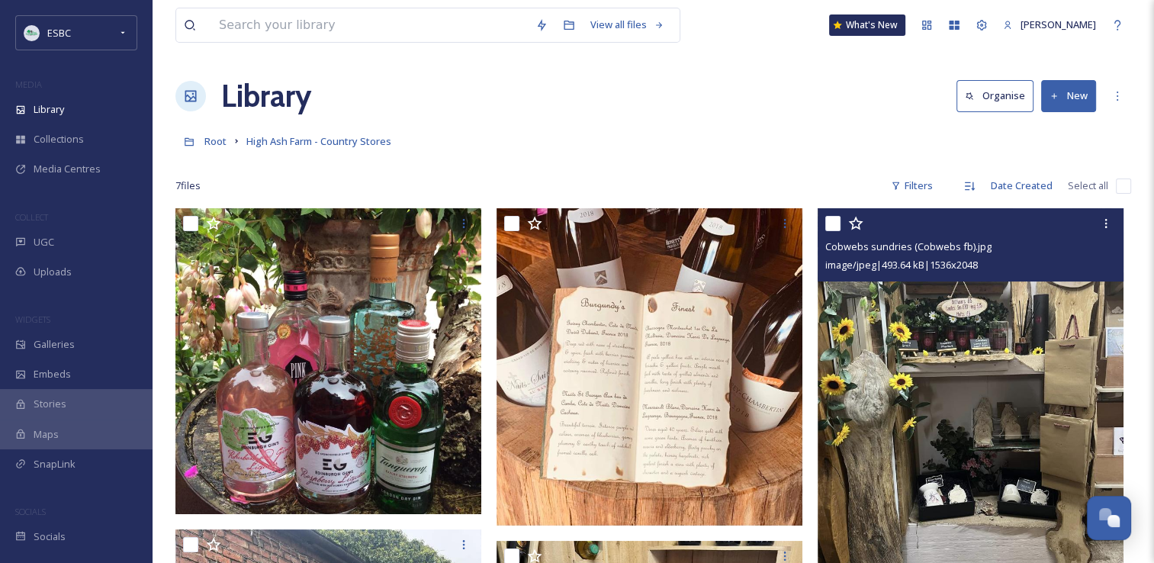
click at [1050, 469] on img at bounding box center [971, 411] width 306 height 407
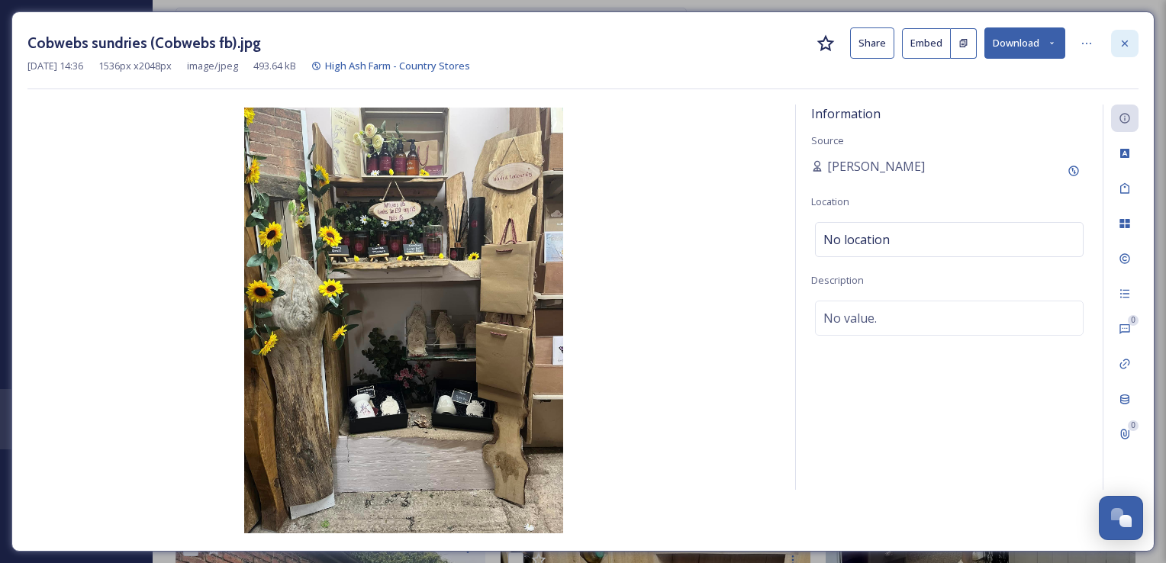
click at [1126, 41] on icon at bounding box center [1124, 43] width 6 height 6
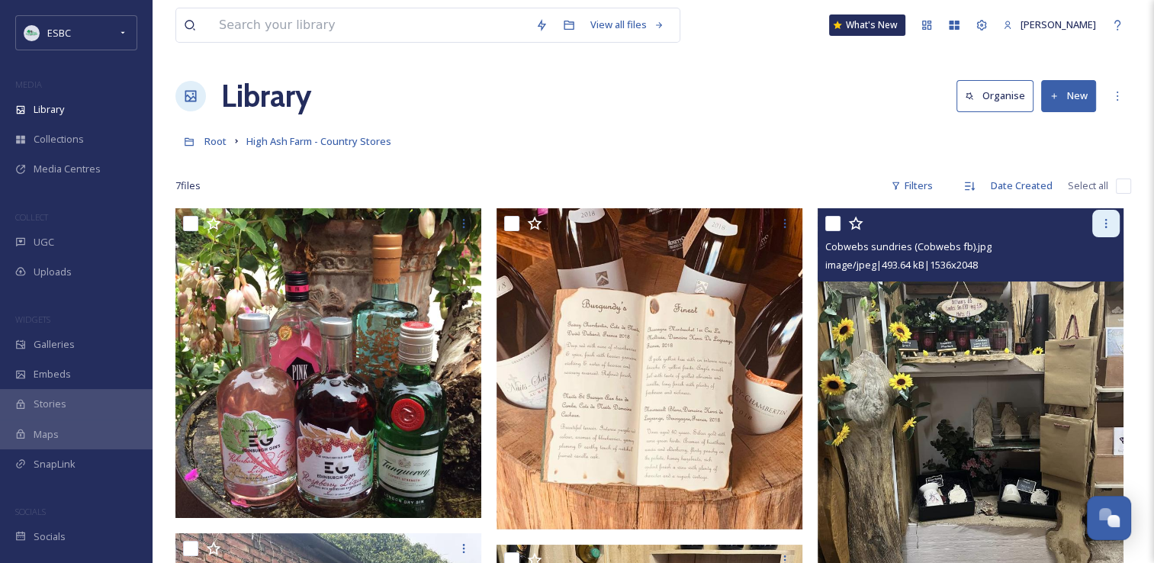
click at [1102, 227] on icon at bounding box center [1106, 223] width 12 height 12
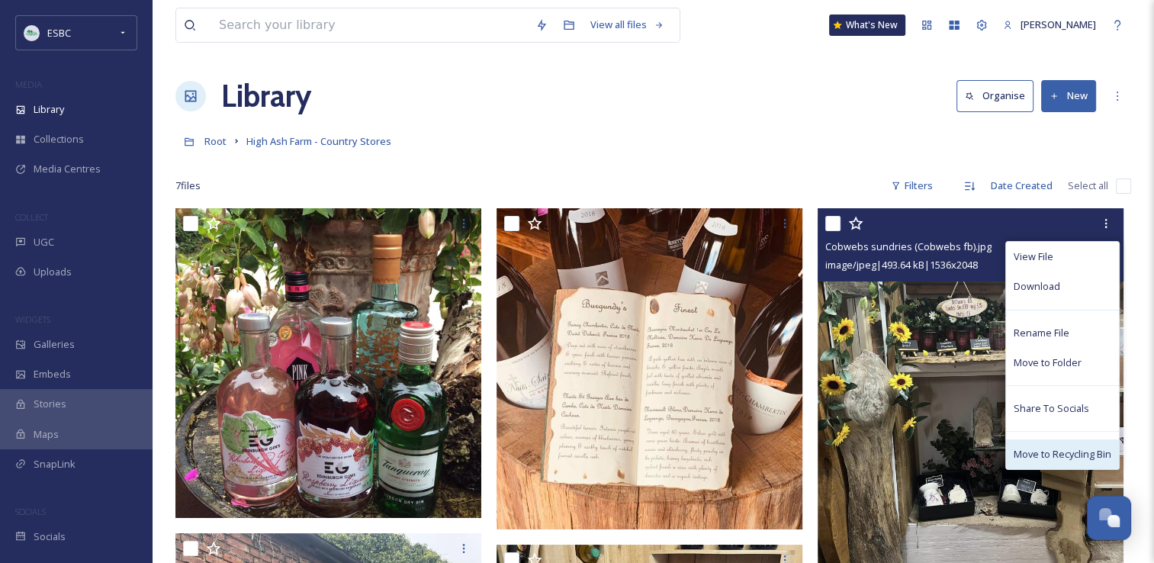
click at [1042, 447] on span "Move to Recycling Bin" at bounding box center [1063, 454] width 98 height 14
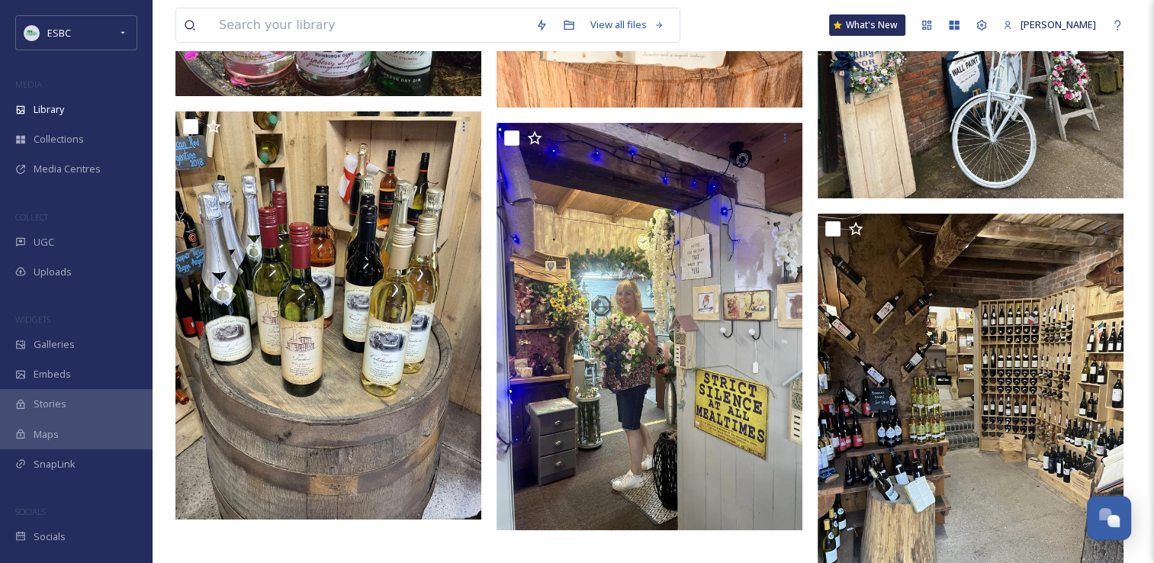
scroll to position [501, 0]
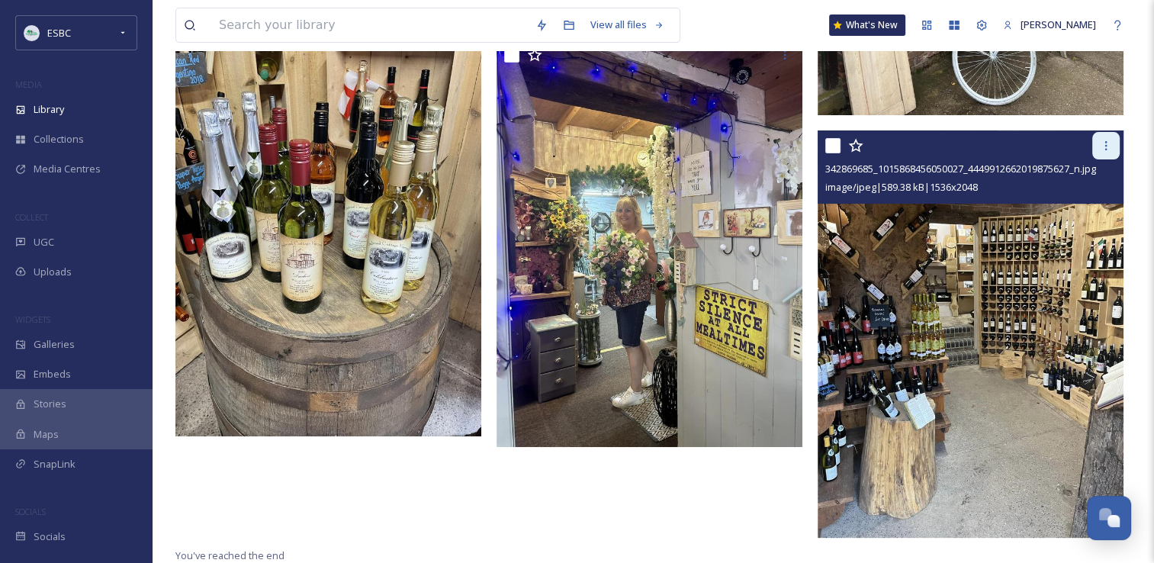
click at [1106, 141] on icon at bounding box center [1106, 145] width 2 height 9
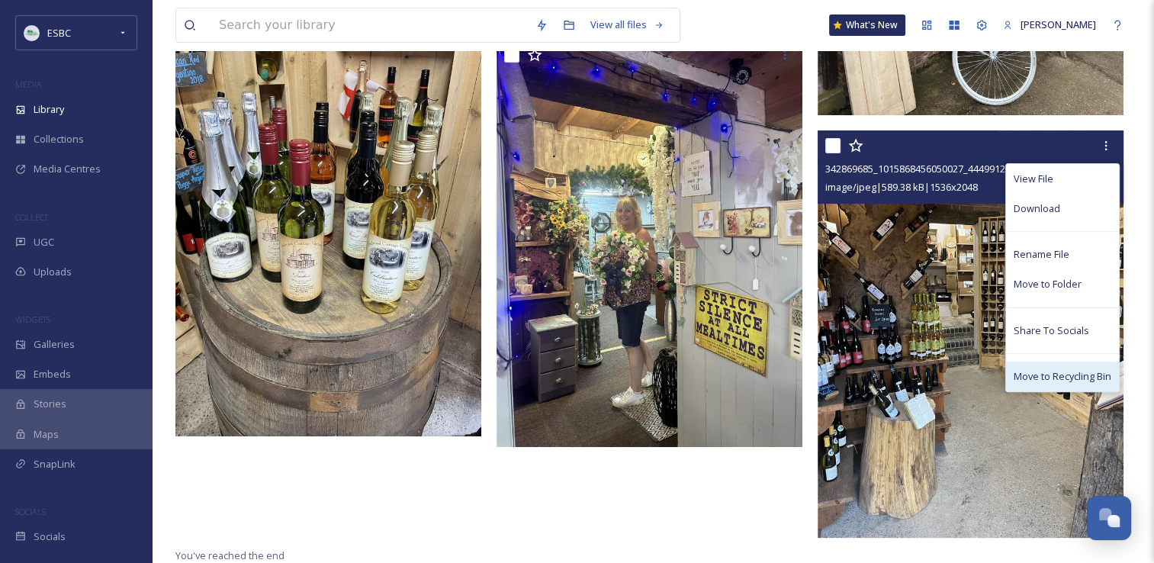
click at [1044, 373] on span "Move to Recycling Bin" at bounding box center [1063, 376] width 98 height 14
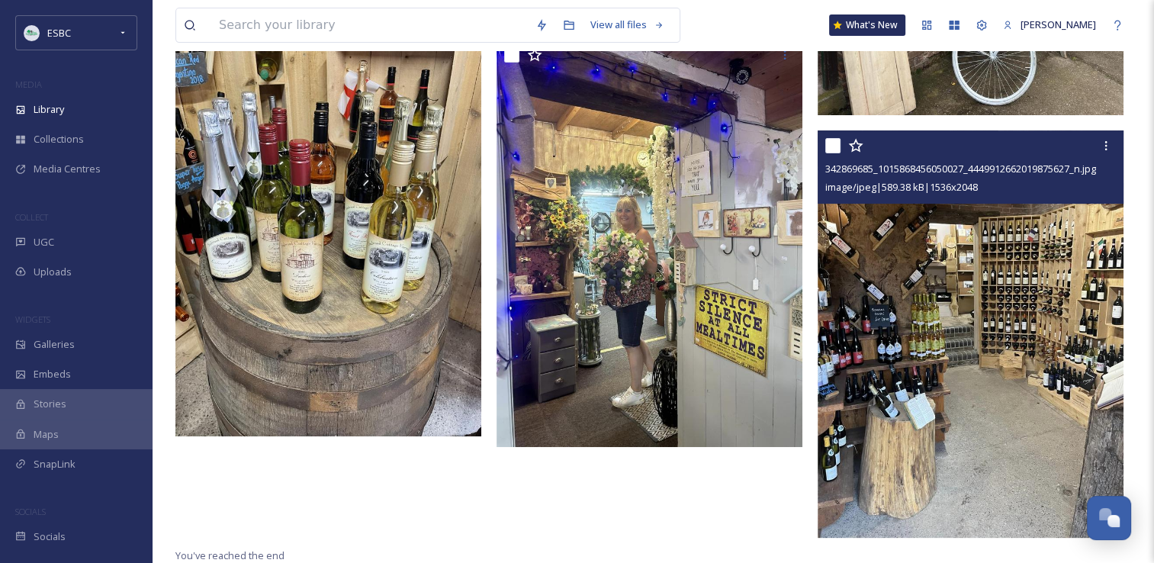
scroll to position [410, 0]
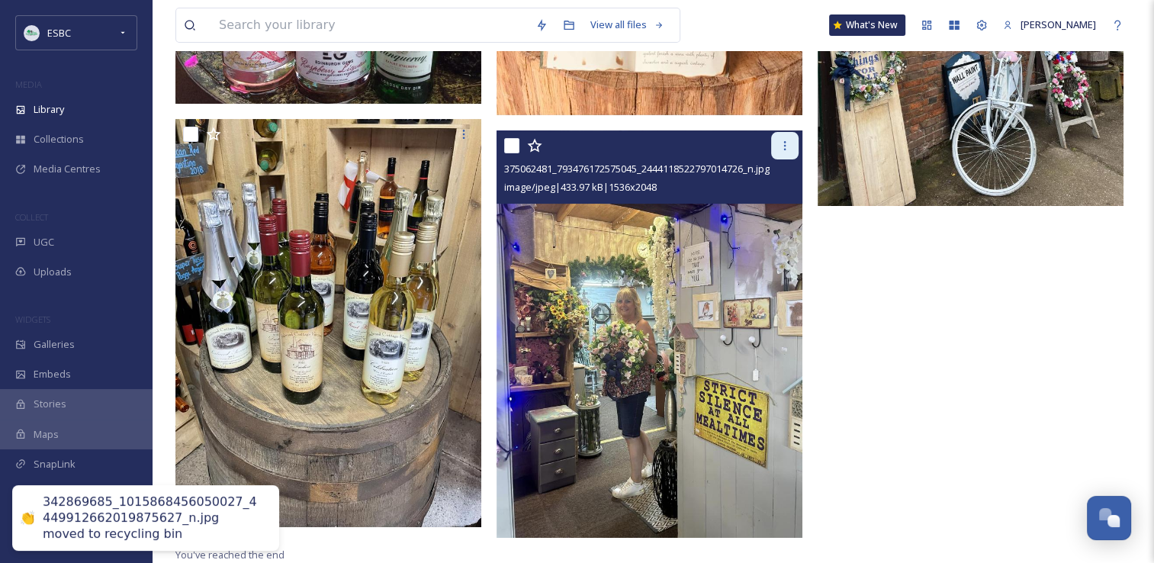
click at [780, 153] on div at bounding box center [784, 145] width 27 height 27
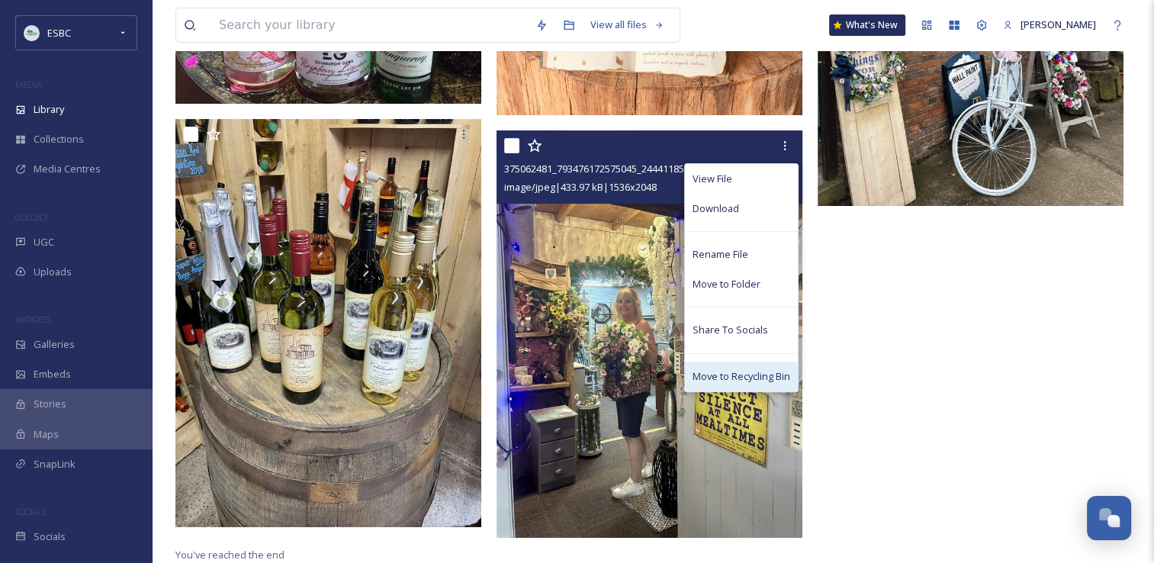
click at [732, 372] on span "Move to Recycling Bin" at bounding box center [742, 376] width 98 height 14
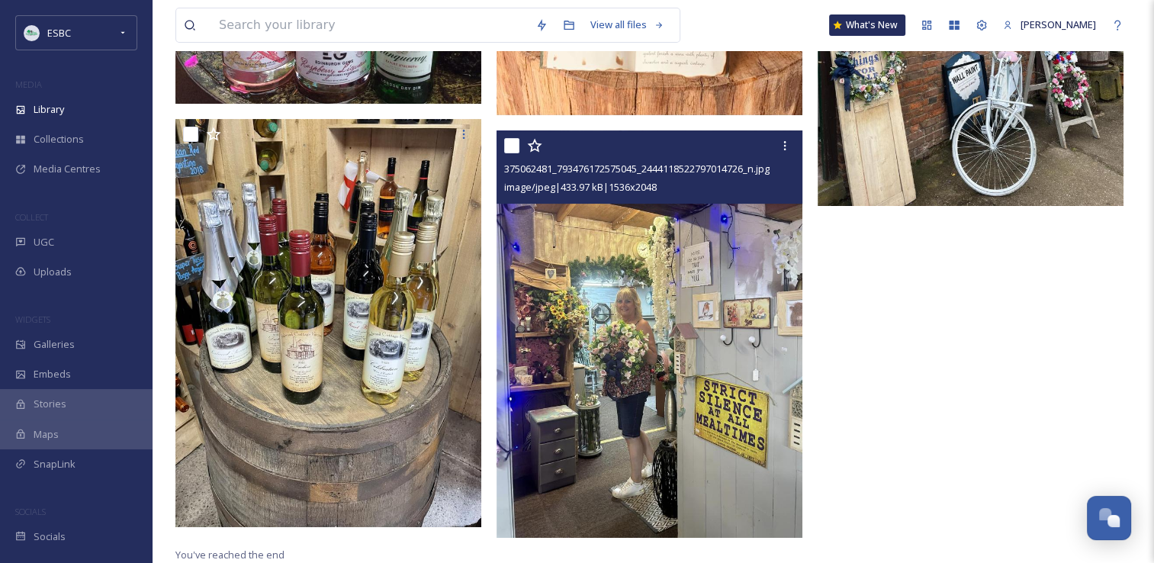
scroll to position [400, 0]
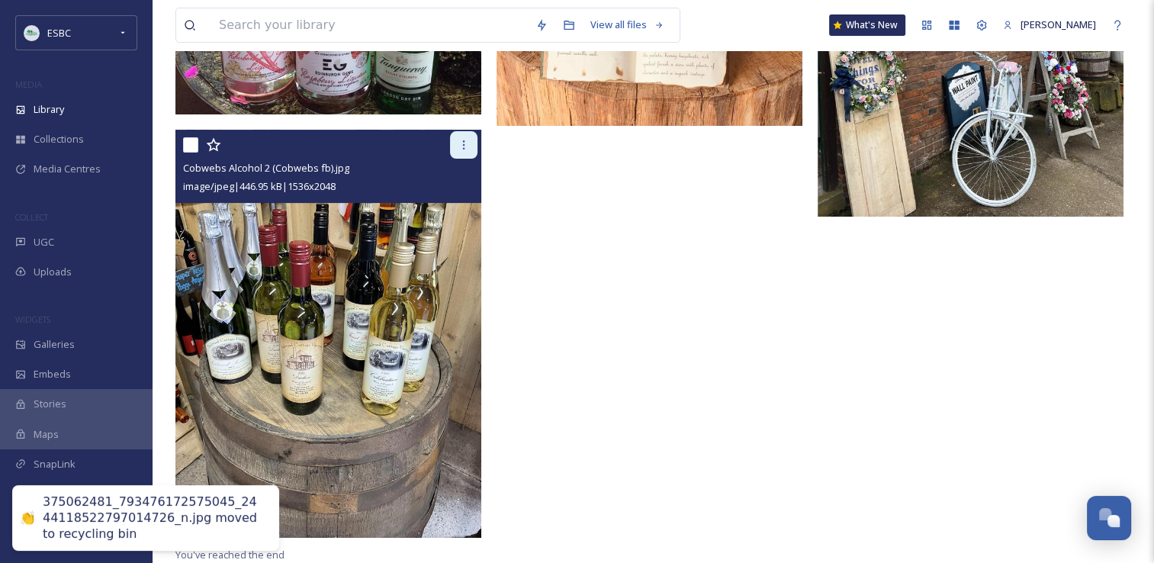
click at [458, 155] on div at bounding box center [463, 144] width 27 height 27
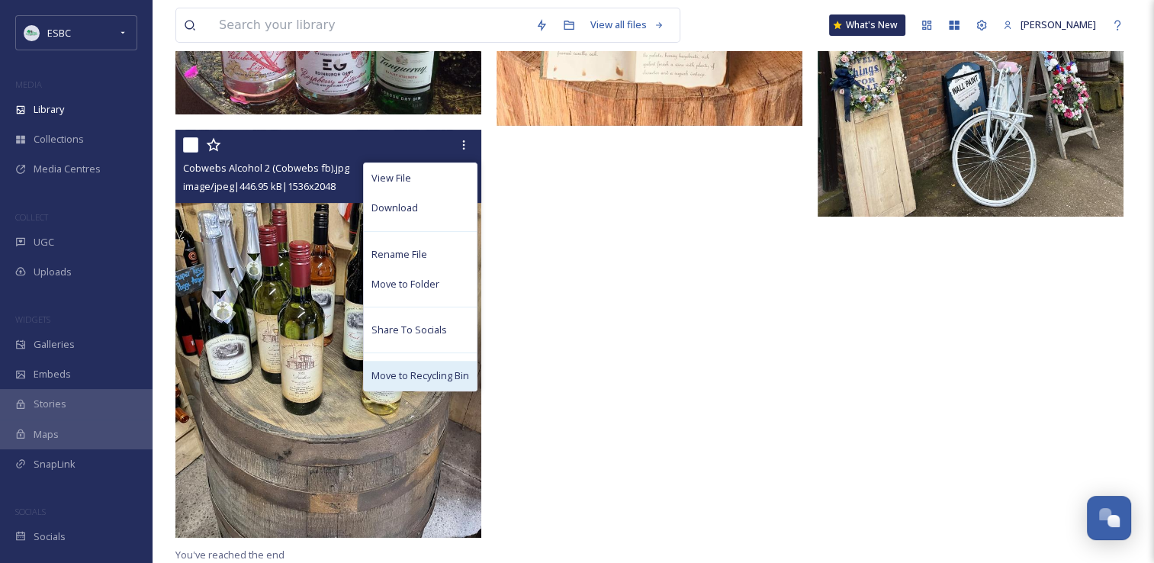
click at [436, 374] on span "Move to Recycling Bin" at bounding box center [421, 375] width 98 height 14
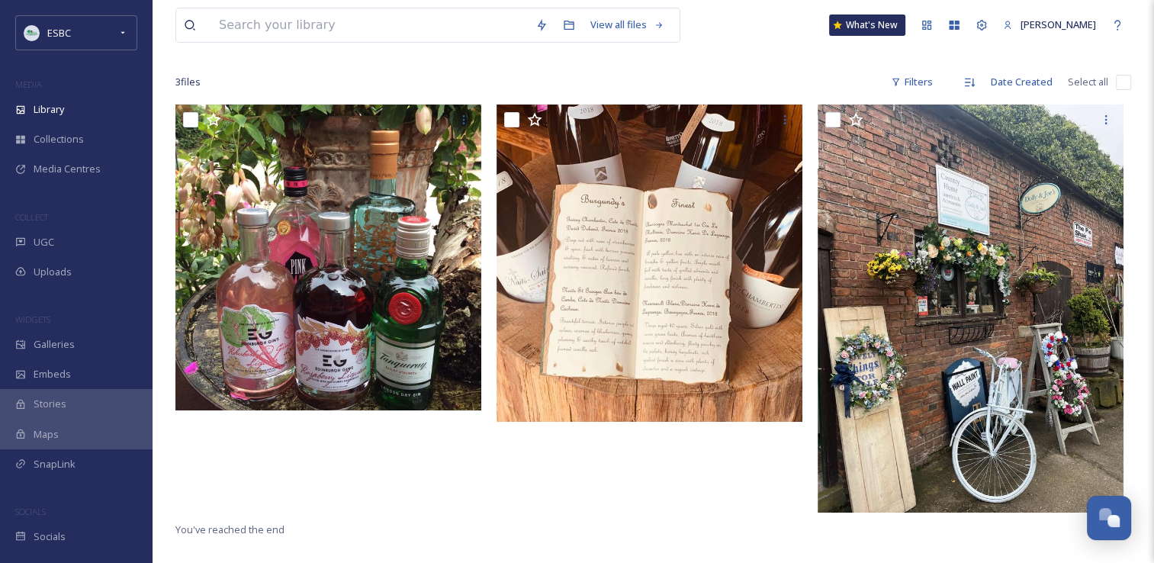
scroll to position [95, 0]
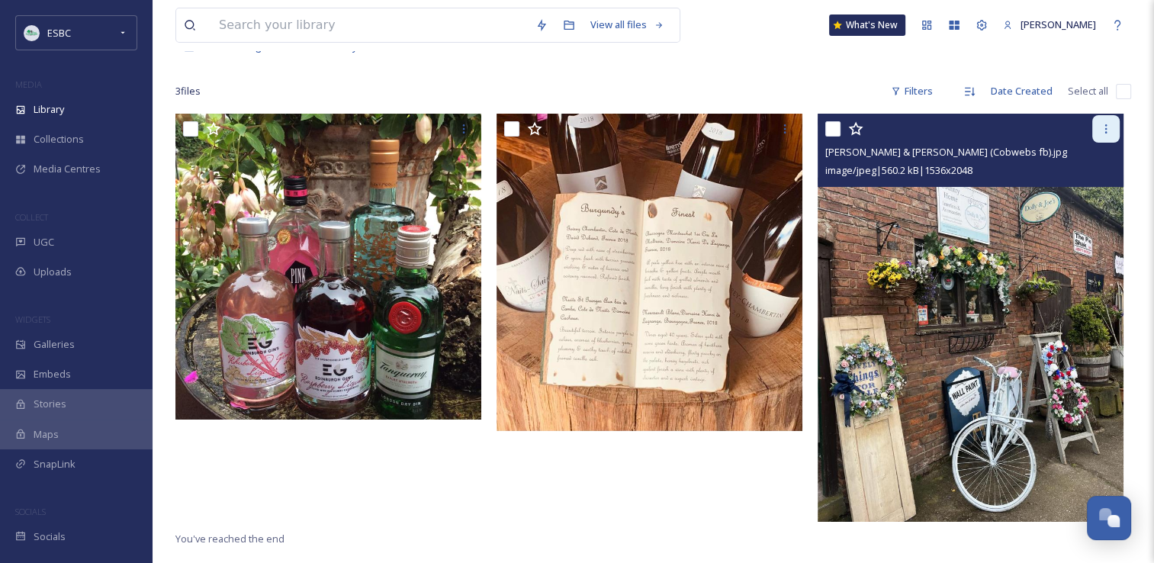
click at [1101, 123] on icon at bounding box center [1106, 129] width 12 height 12
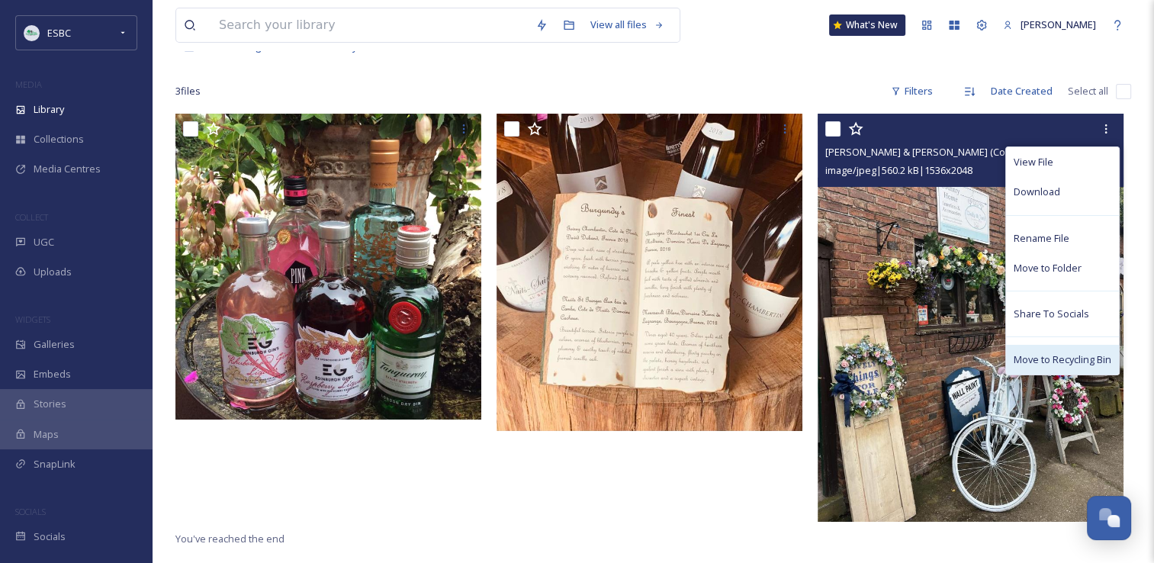
click at [1035, 368] on div "Move to Recycling Bin" at bounding box center [1062, 360] width 113 height 30
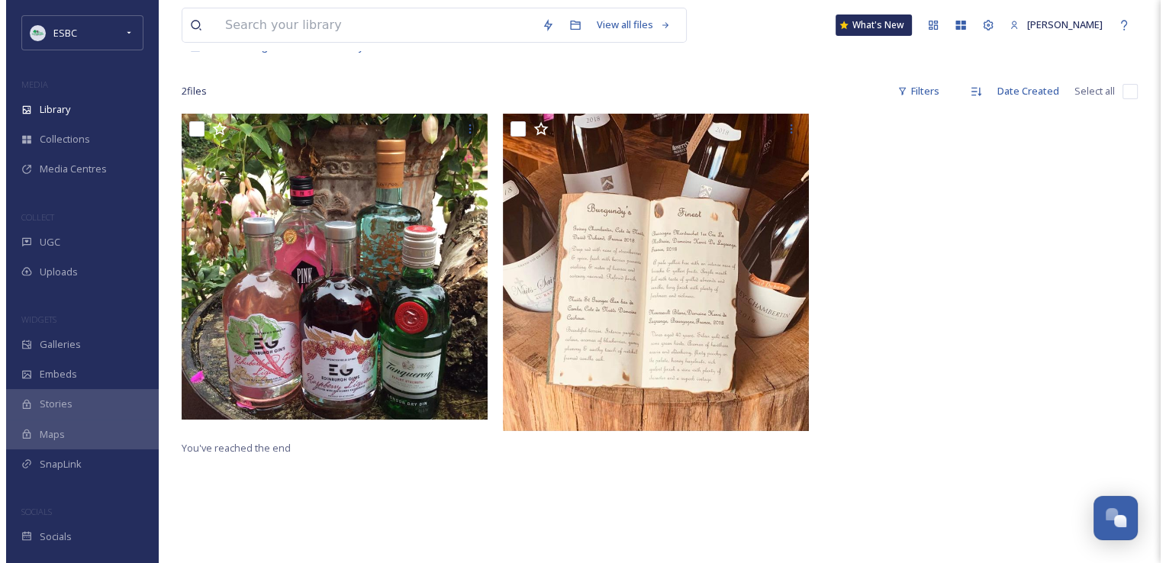
scroll to position [0, 0]
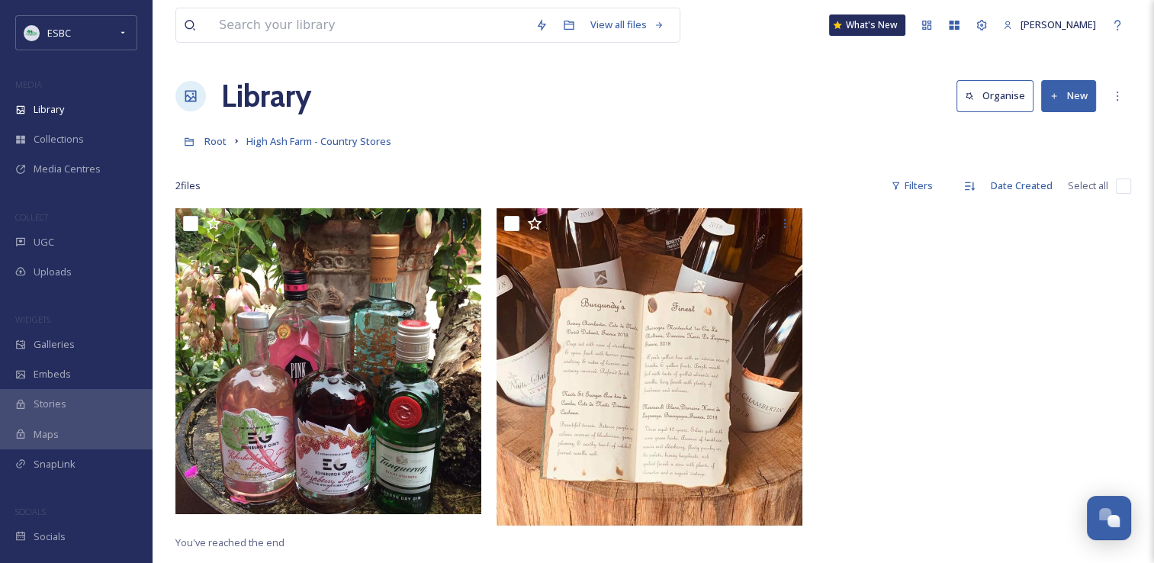
click at [1078, 102] on button "New" at bounding box center [1068, 95] width 55 height 31
click at [1060, 127] on span "File Upload" at bounding box center [1062, 131] width 50 height 14
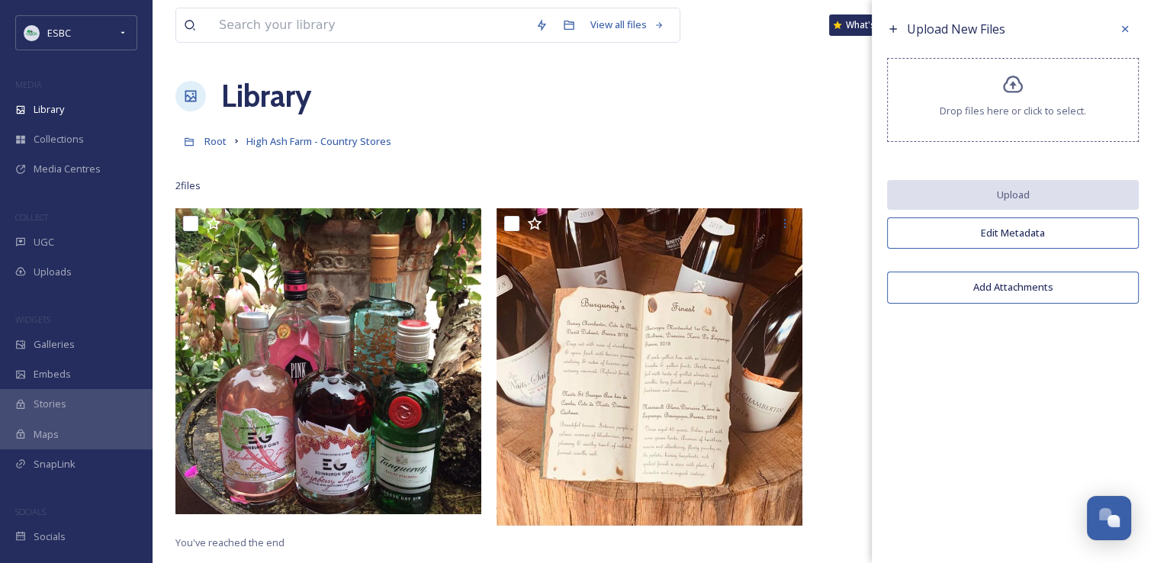
click at [1023, 85] on icon at bounding box center [1013, 85] width 22 height 22
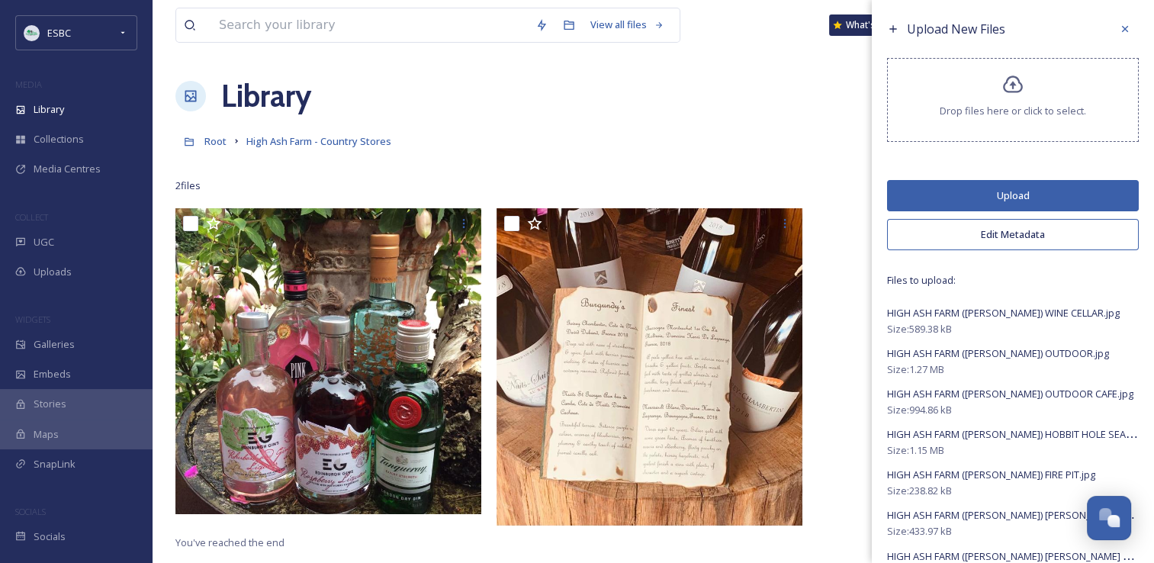
click at [1011, 190] on button "Upload" at bounding box center [1013, 195] width 252 height 31
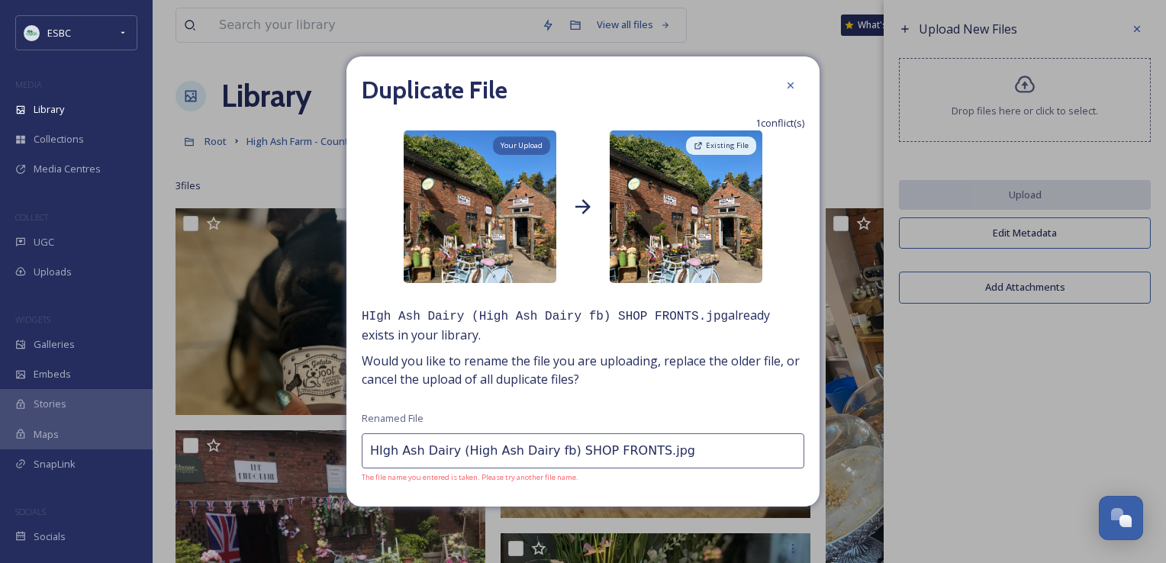
click at [525, 146] on span "Your Upload" at bounding box center [521, 145] width 42 height 11
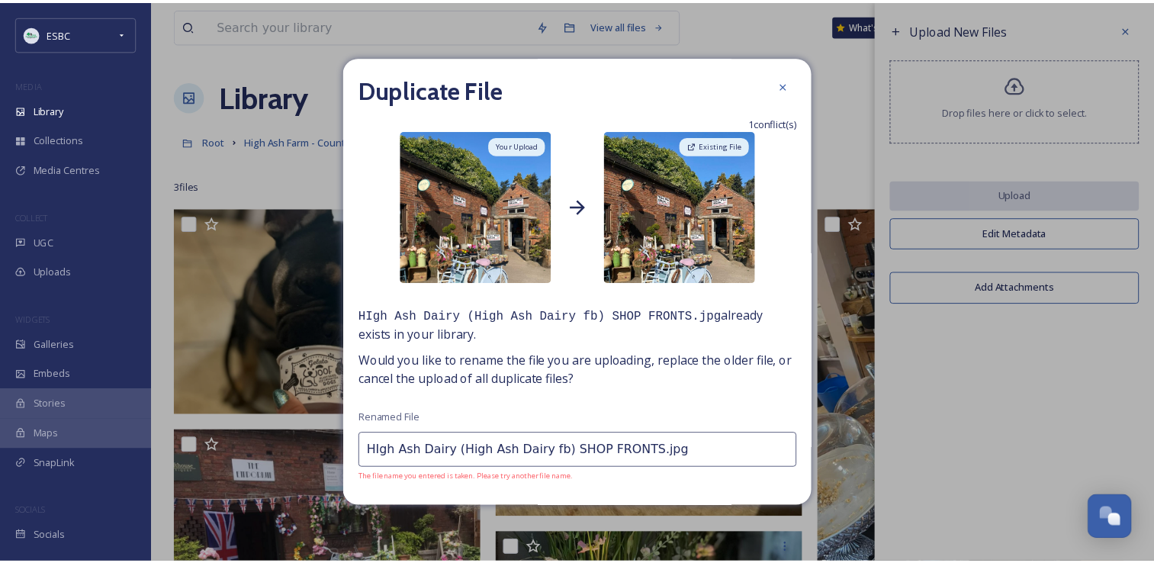
scroll to position [48, 0]
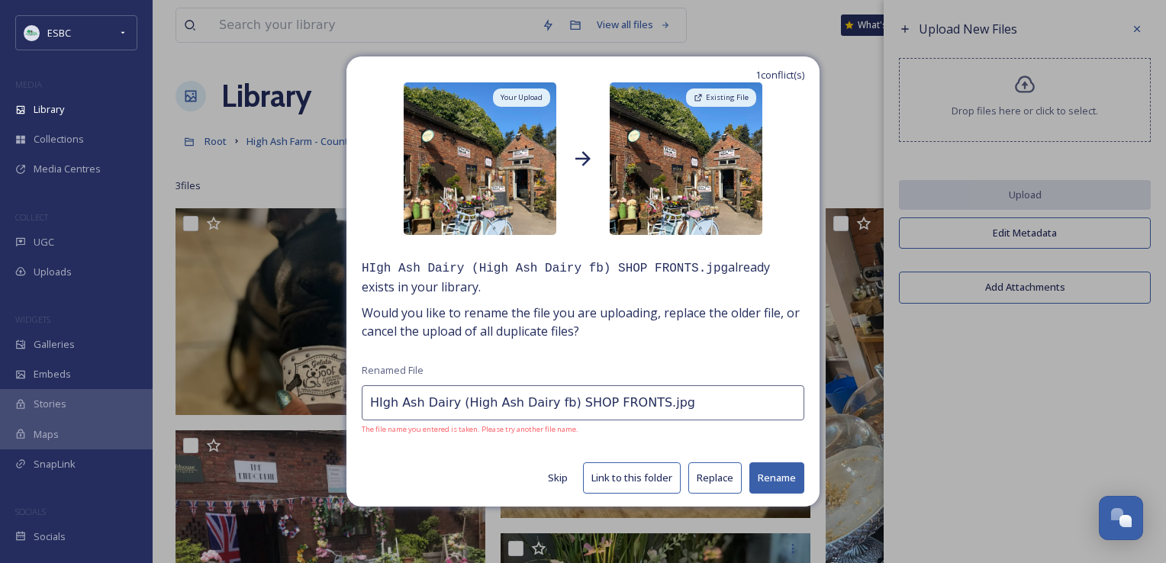
click at [711, 478] on button "Replace" at bounding box center [714, 477] width 53 height 31
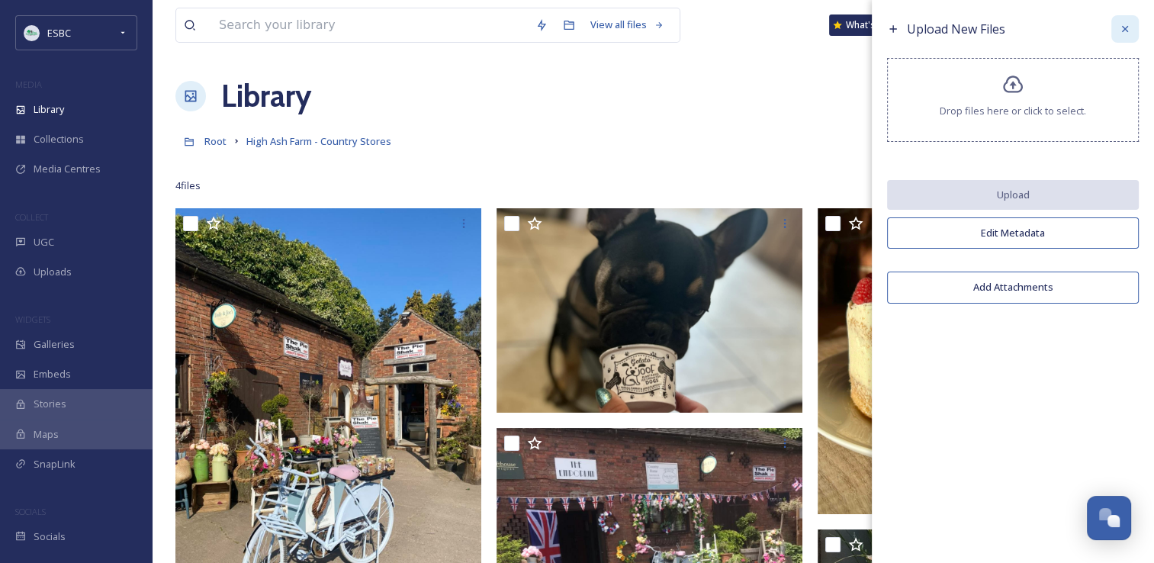
click at [1130, 24] on icon at bounding box center [1125, 29] width 12 height 12
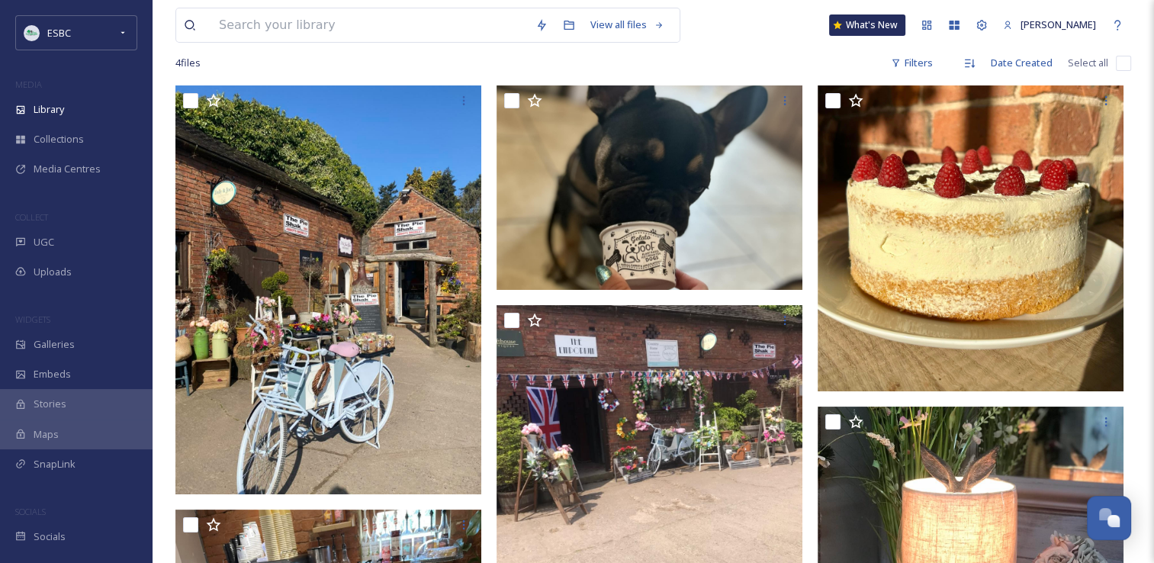
scroll to position [0, 0]
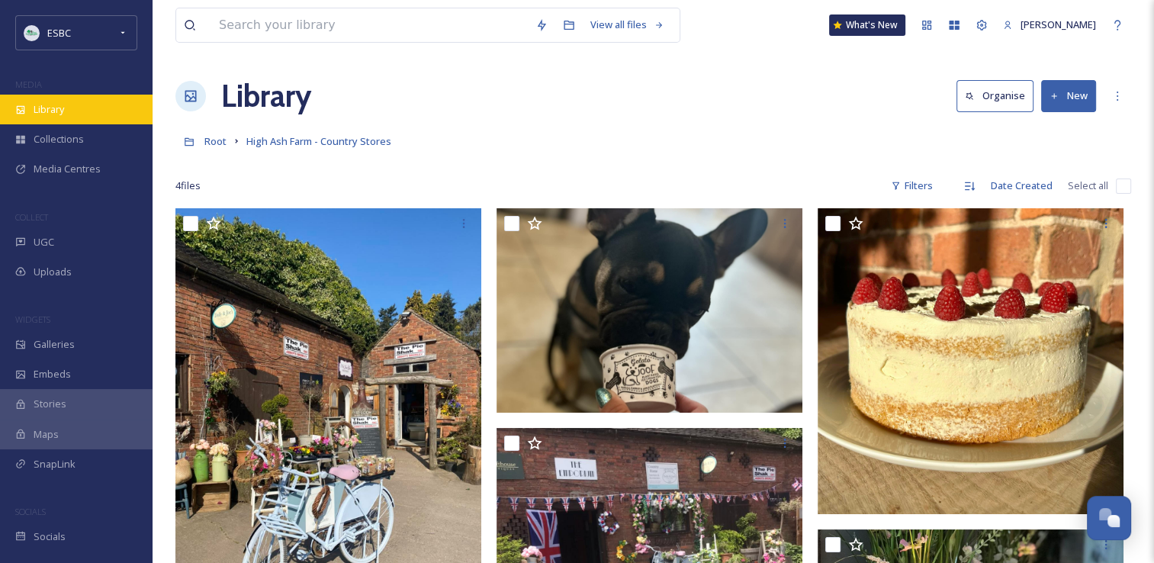
click at [29, 108] on div "Library" at bounding box center [76, 110] width 153 height 30
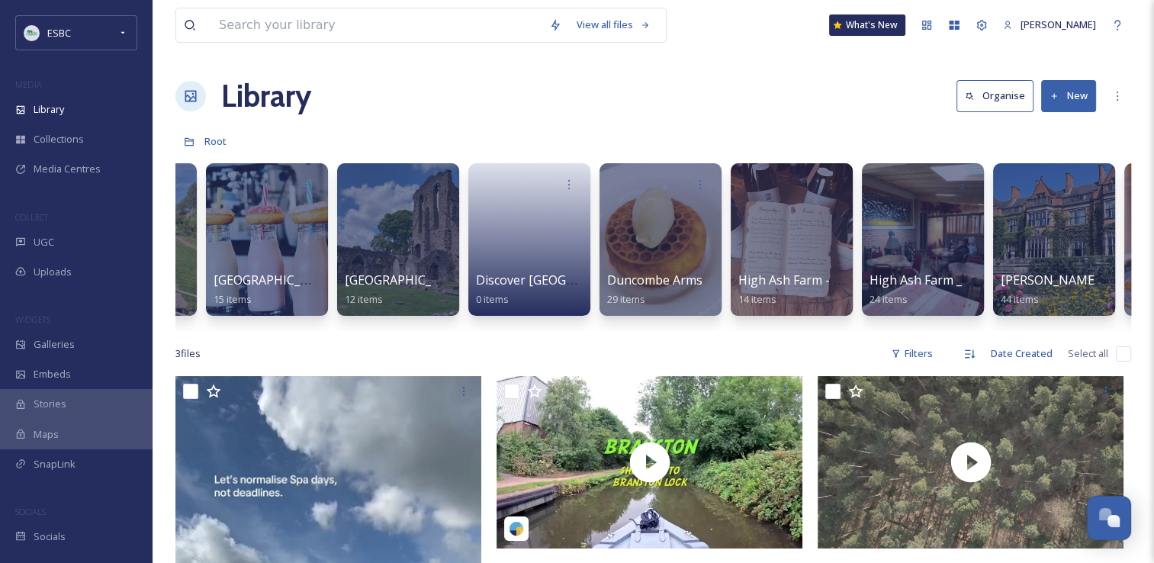
scroll to position [0, 661]
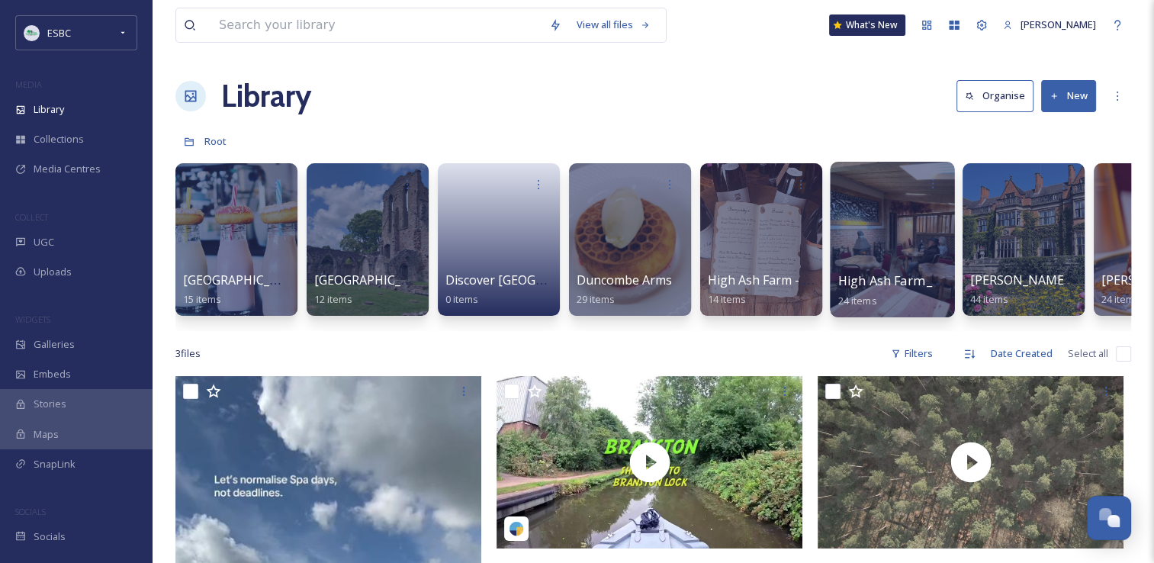
click at [911, 237] on div at bounding box center [892, 240] width 124 height 156
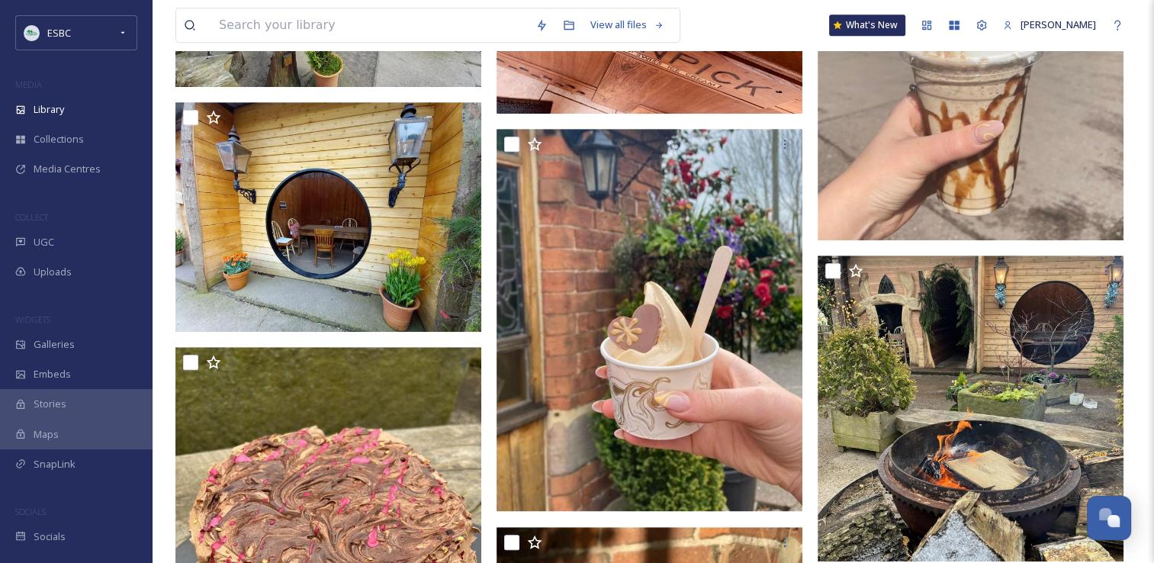
scroll to position [442, 0]
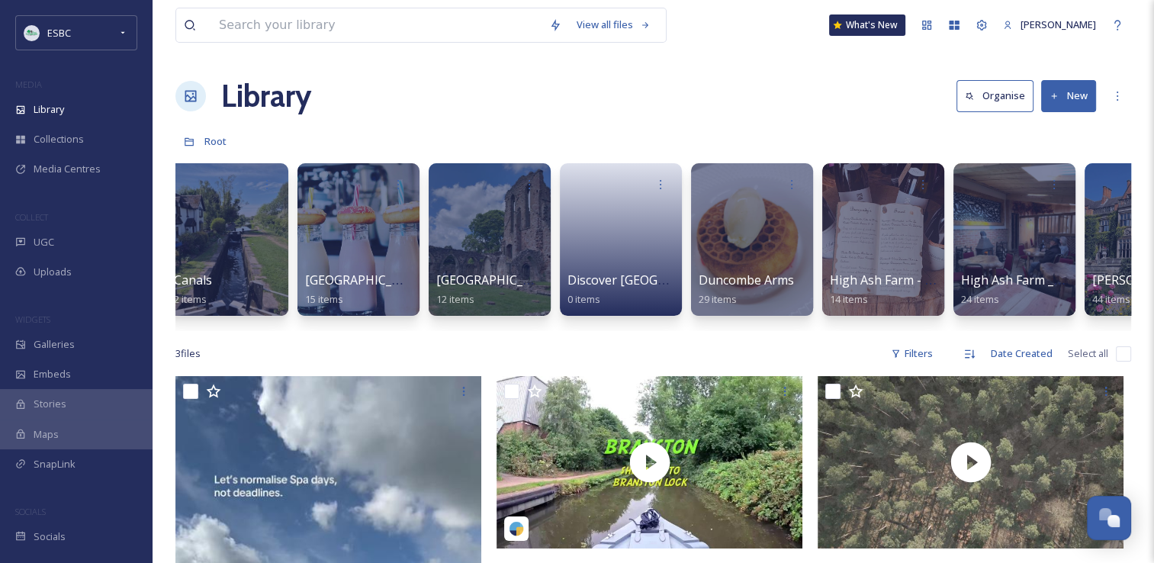
scroll to position [0, 600]
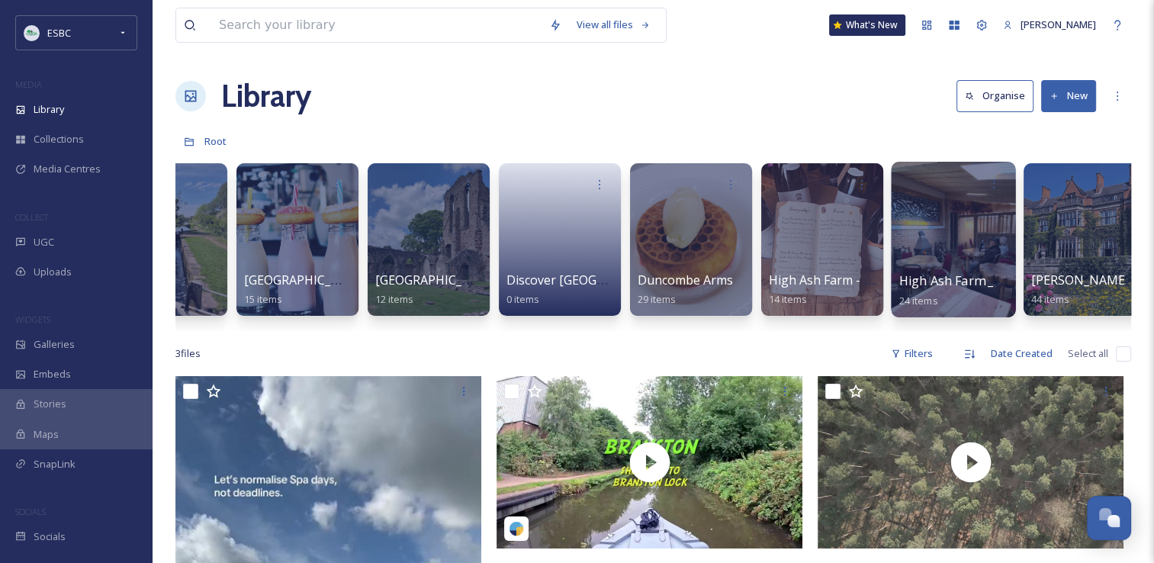
click at [994, 214] on div at bounding box center [953, 240] width 124 height 156
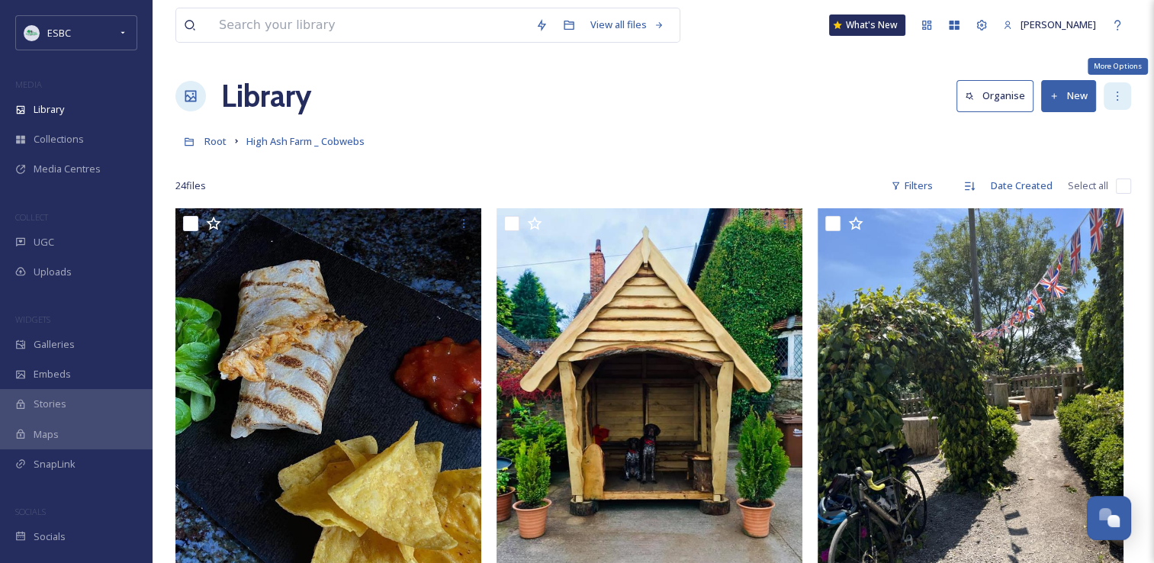
click at [1124, 88] on div "More Options" at bounding box center [1117, 95] width 27 height 27
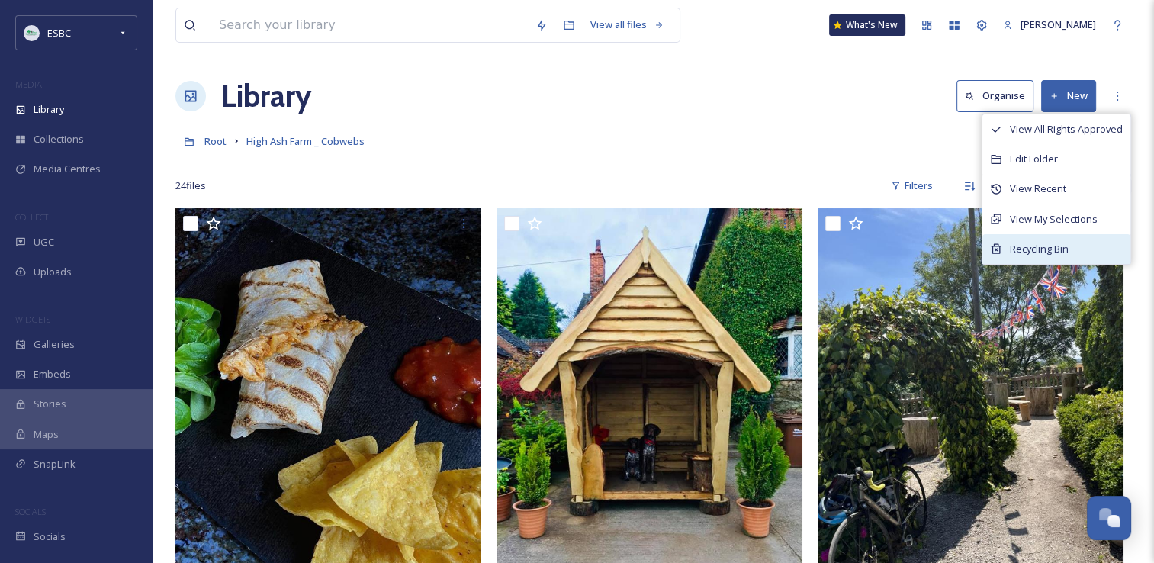
click at [1053, 249] on span "Recycling Bin" at bounding box center [1039, 249] width 59 height 14
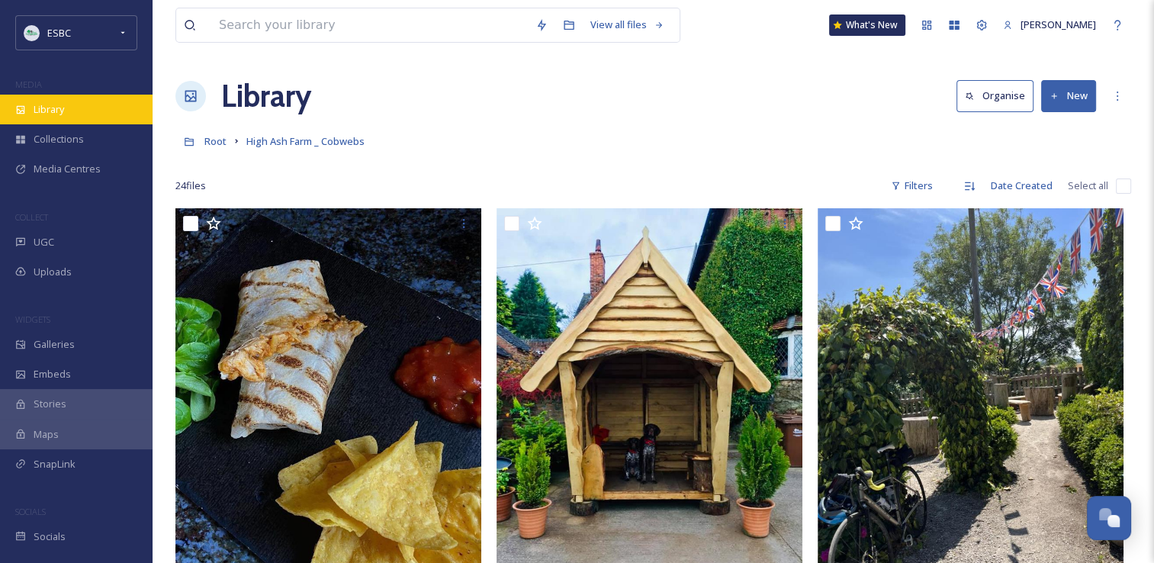
click at [66, 102] on div "Library" at bounding box center [76, 110] width 153 height 30
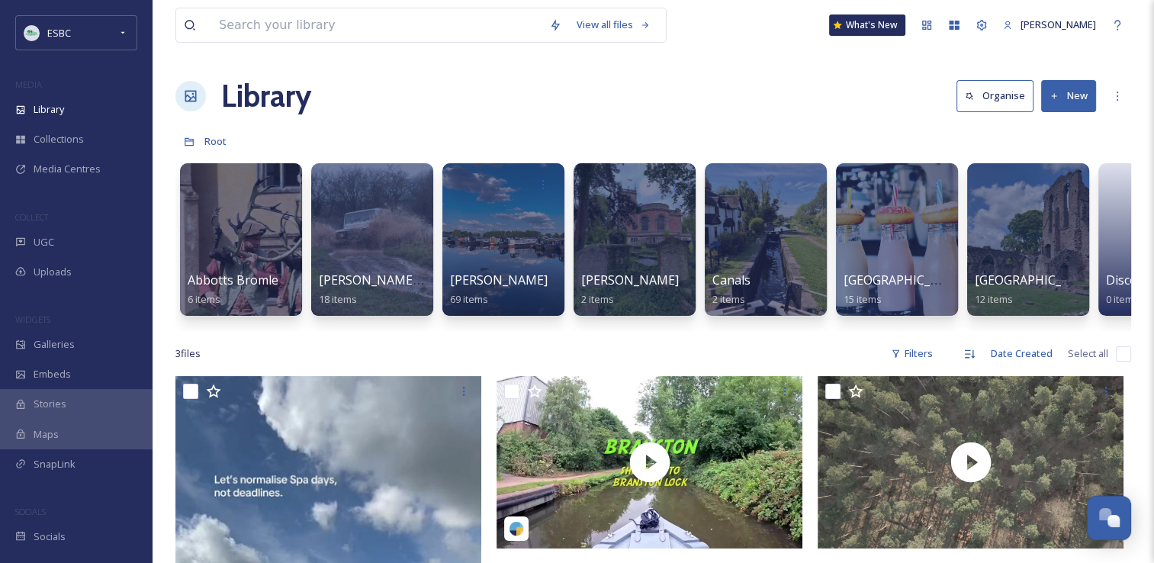
click at [1120, 330] on div "Abbotts Bromley Horn Dance 6 items Ashcroft Park 18 items Barton Marina 69 item…" at bounding box center [653, 243] width 956 height 175
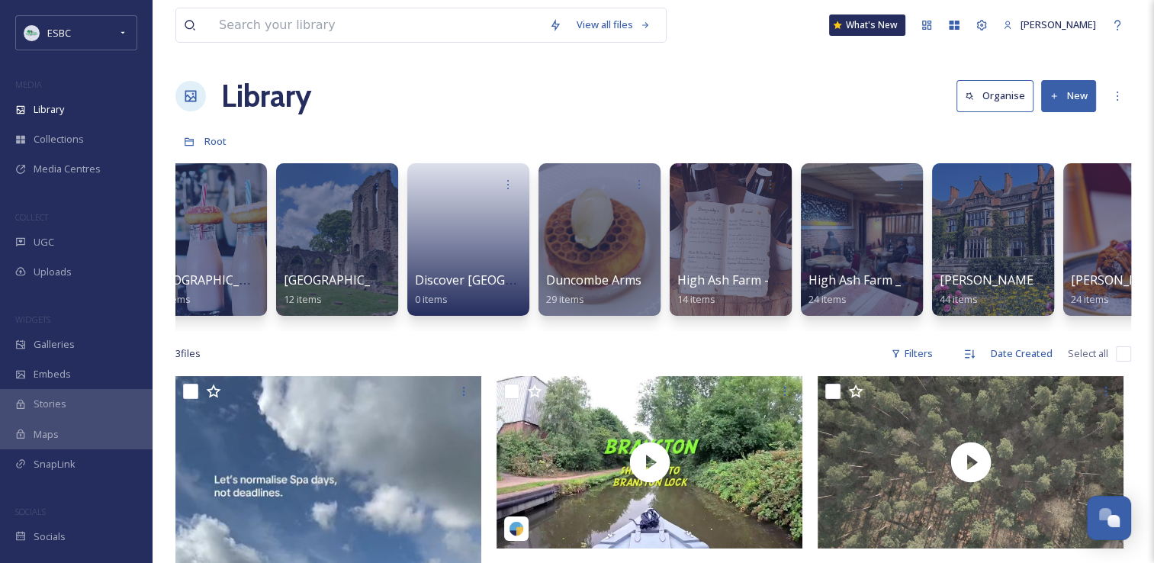
scroll to position [0, 702]
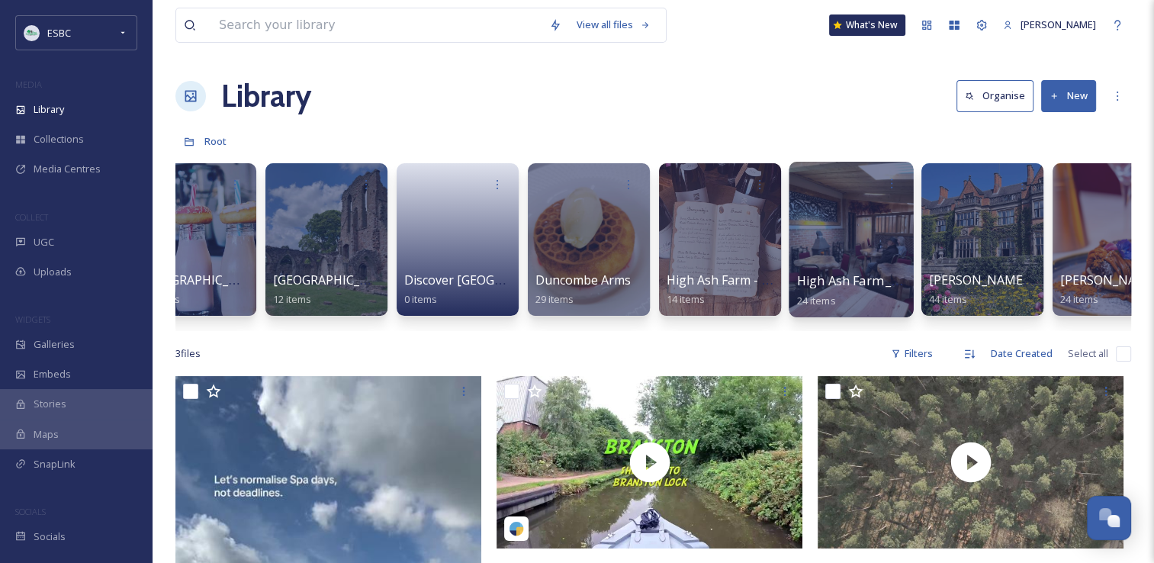
drag, startPoint x: 874, startPoint y: 279, endPoint x: 858, endPoint y: 227, distance: 54.3
click at [858, 227] on div at bounding box center [851, 240] width 124 height 156
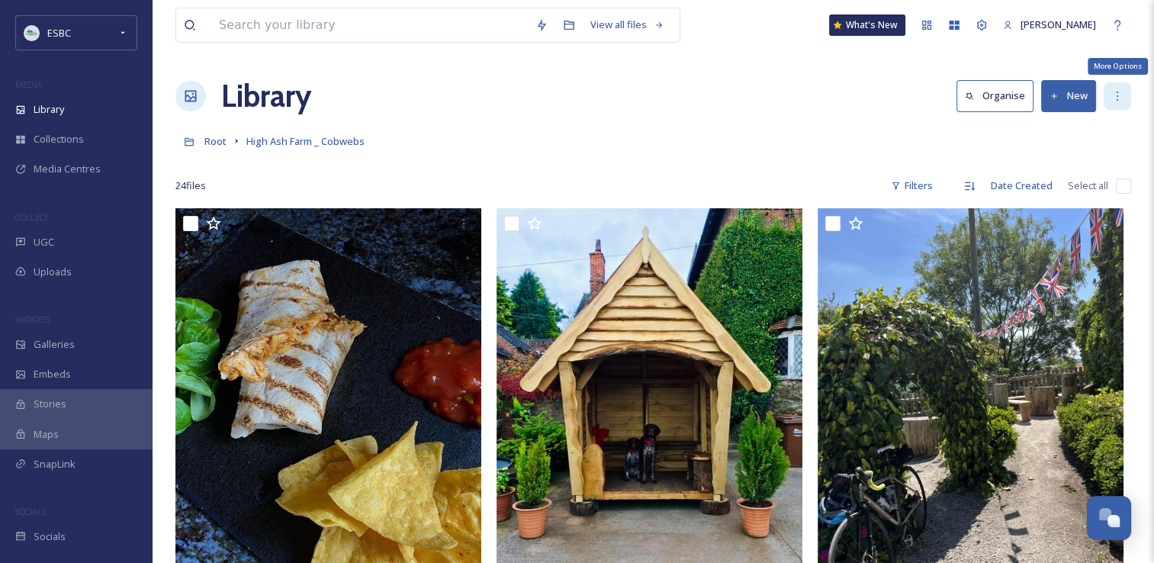
click at [1113, 92] on icon at bounding box center [1118, 96] width 12 height 12
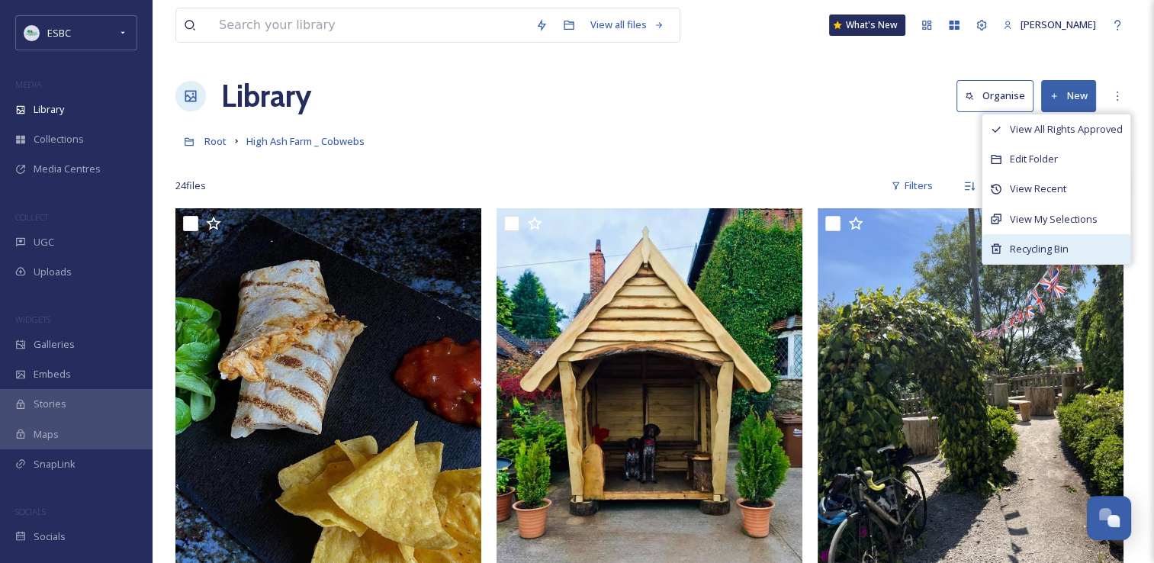
click at [1086, 244] on div "Recycling Bin" at bounding box center [1057, 249] width 148 height 30
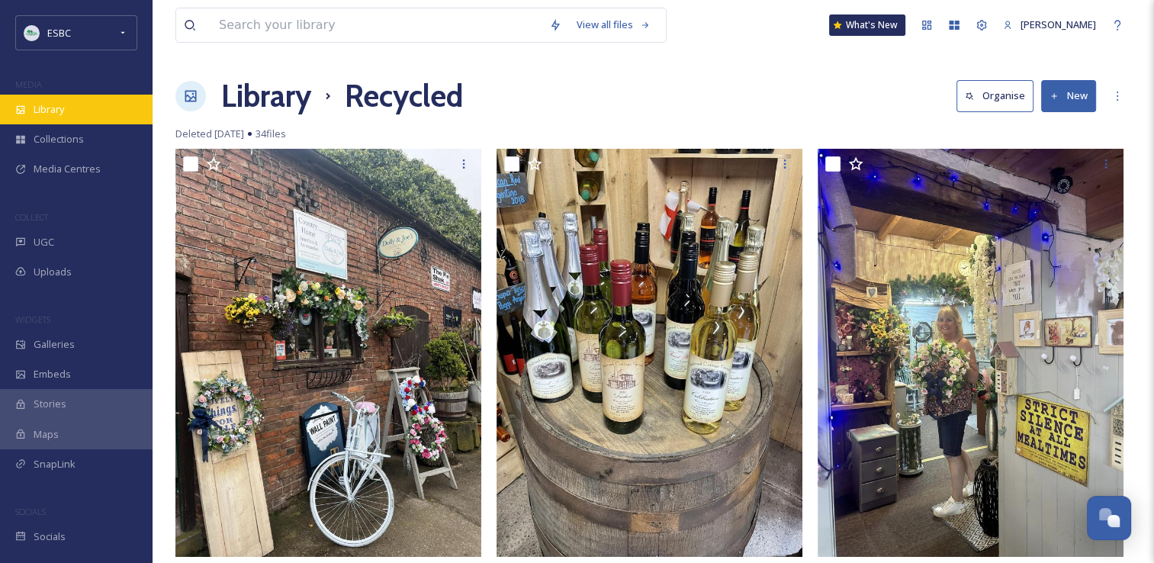
click at [55, 108] on span "Library" at bounding box center [49, 109] width 31 height 14
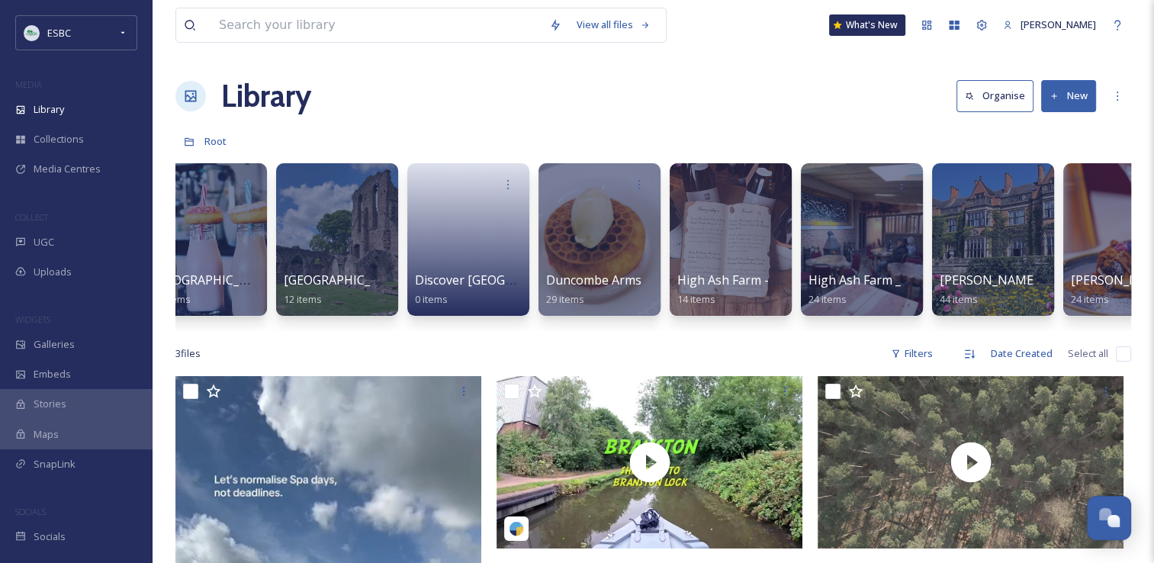
scroll to position [0, 732]
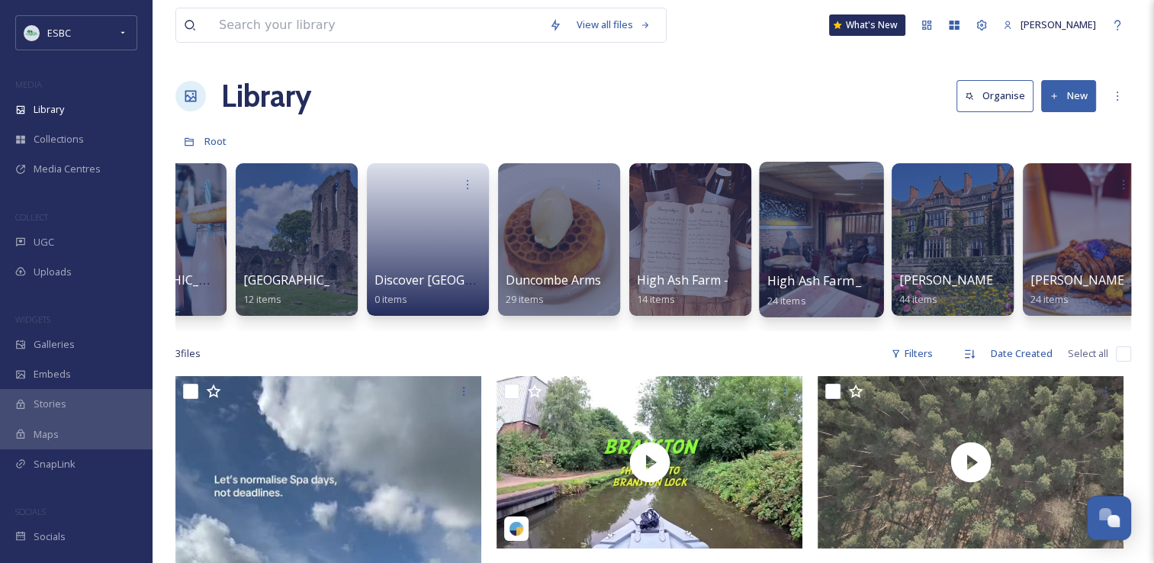
click at [824, 259] on div at bounding box center [821, 240] width 124 height 156
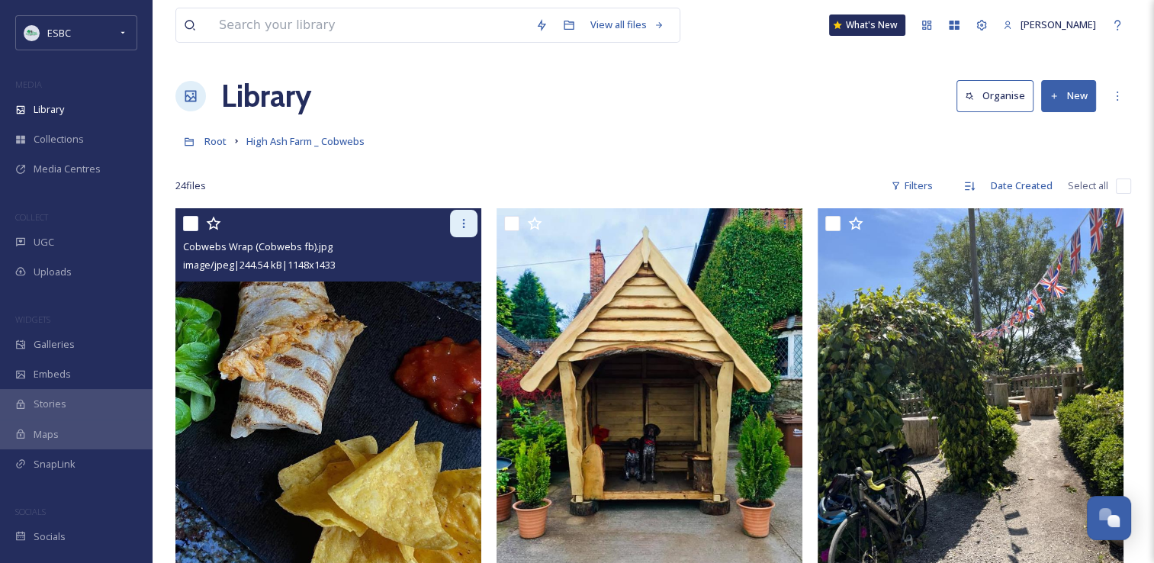
click at [460, 225] on icon at bounding box center [464, 223] width 12 height 12
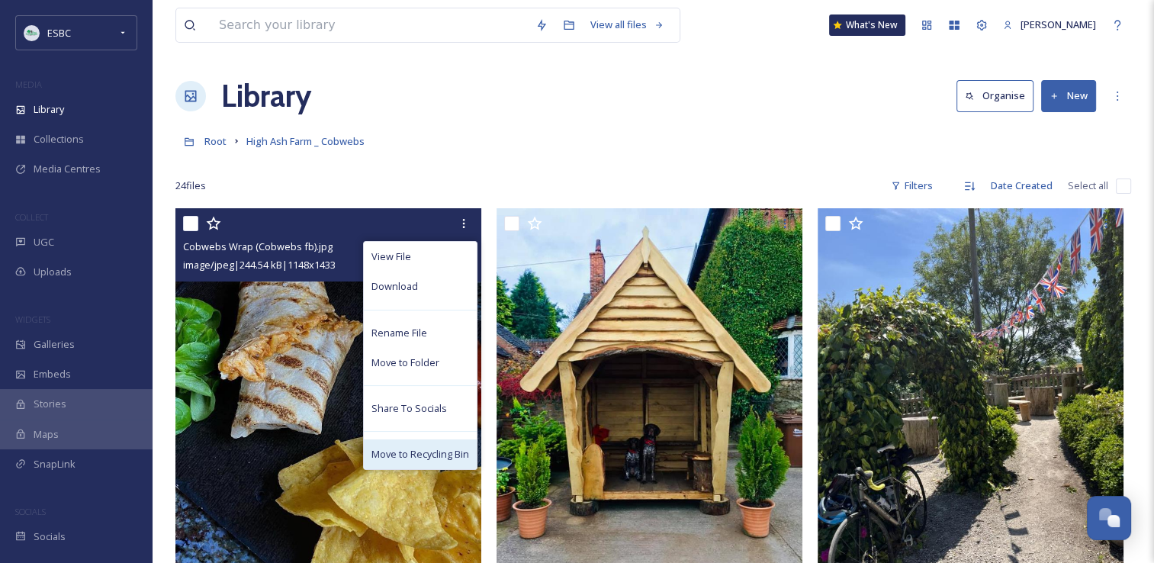
click at [415, 447] on span "Move to Recycling Bin" at bounding box center [421, 454] width 98 height 14
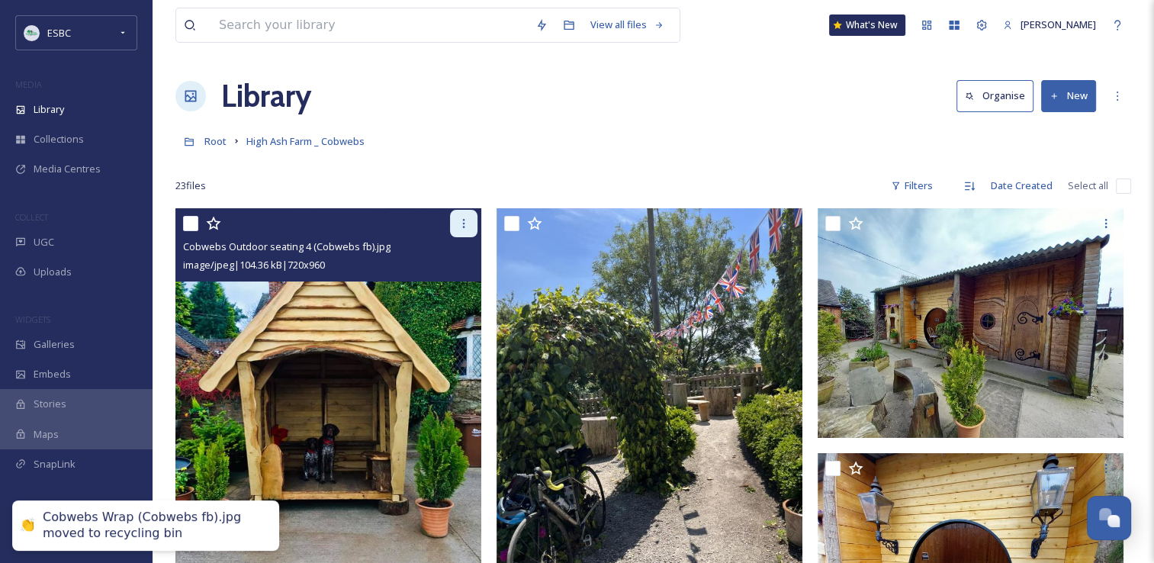
click at [468, 222] on icon at bounding box center [464, 223] width 12 height 12
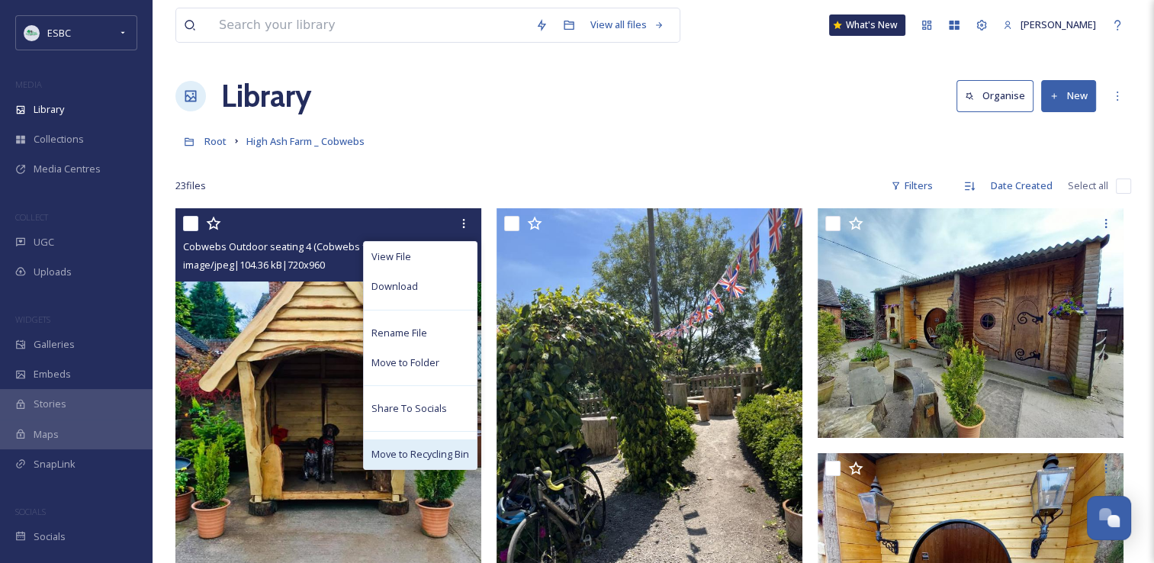
click at [429, 448] on span "Move to Recycling Bin" at bounding box center [421, 454] width 98 height 14
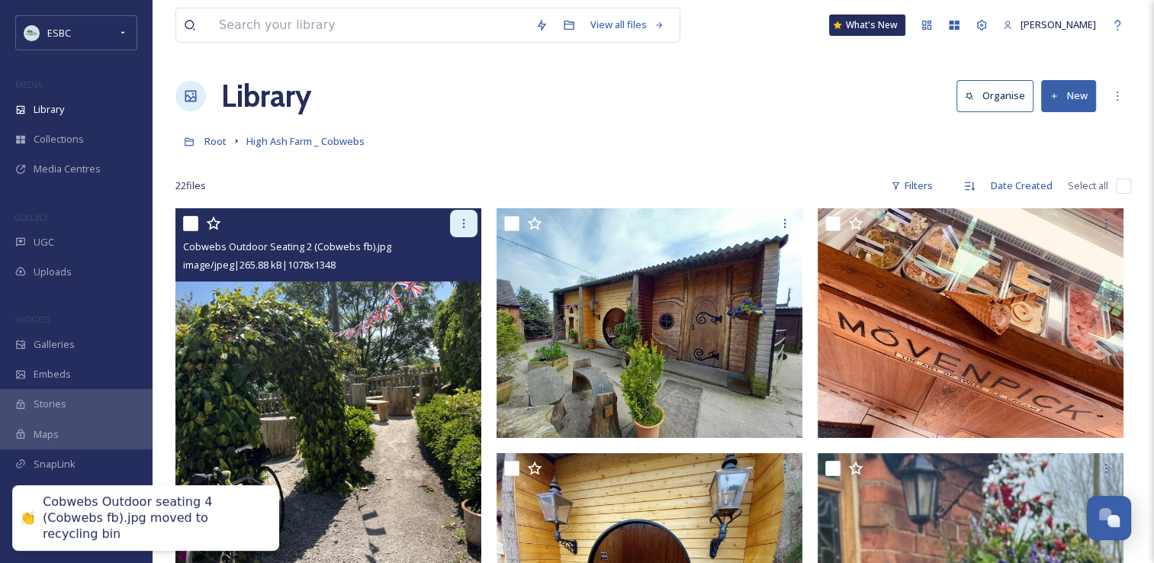
click at [459, 217] on icon at bounding box center [464, 223] width 12 height 12
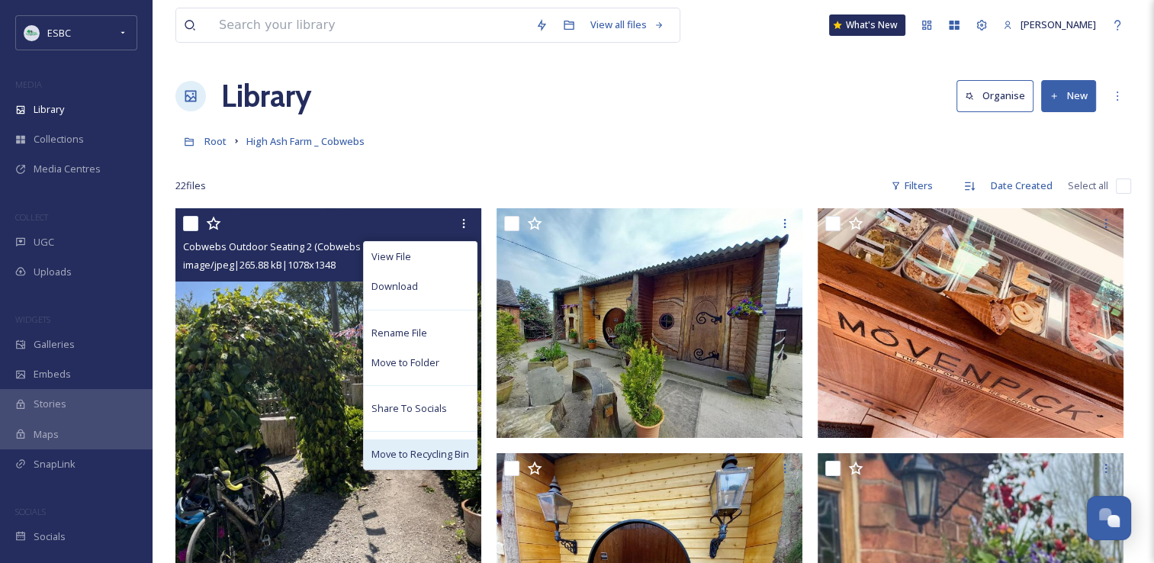
click at [420, 458] on span "Move to Recycling Bin" at bounding box center [421, 454] width 98 height 14
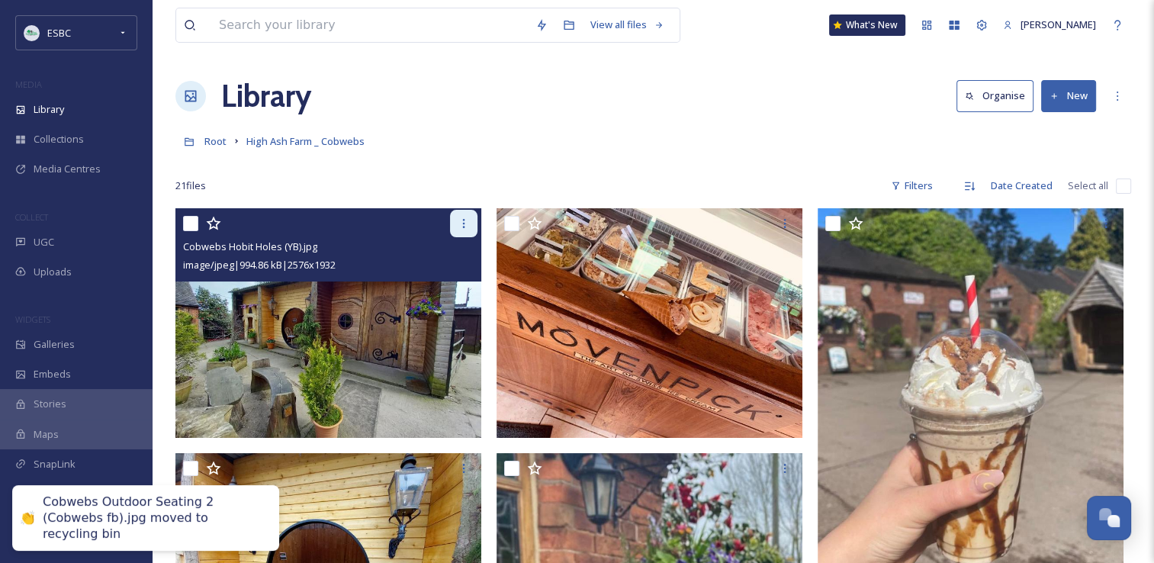
click at [460, 229] on icon at bounding box center [464, 223] width 12 height 12
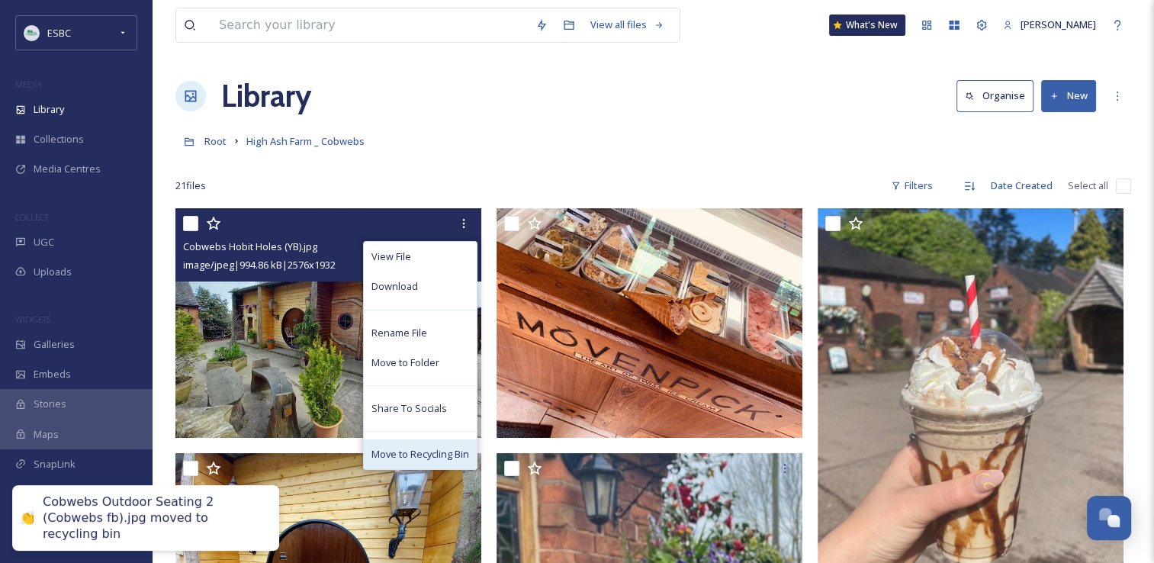
click at [426, 459] on span "Move to Recycling Bin" at bounding box center [421, 454] width 98 height 14
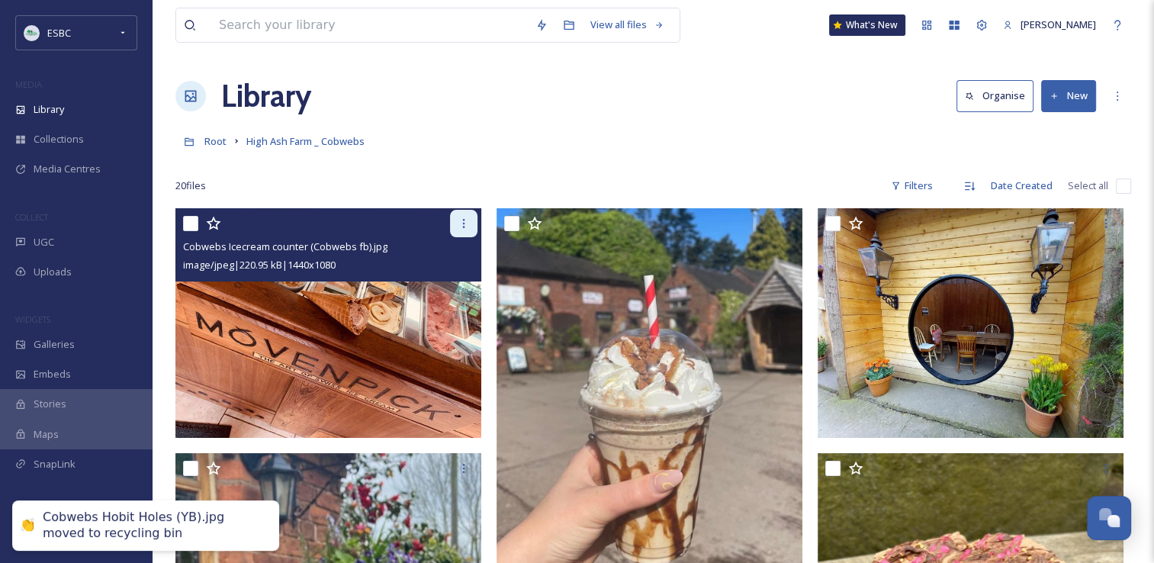
click at [468, 233] on div at bounding box center [463, 223] width 27 height 27
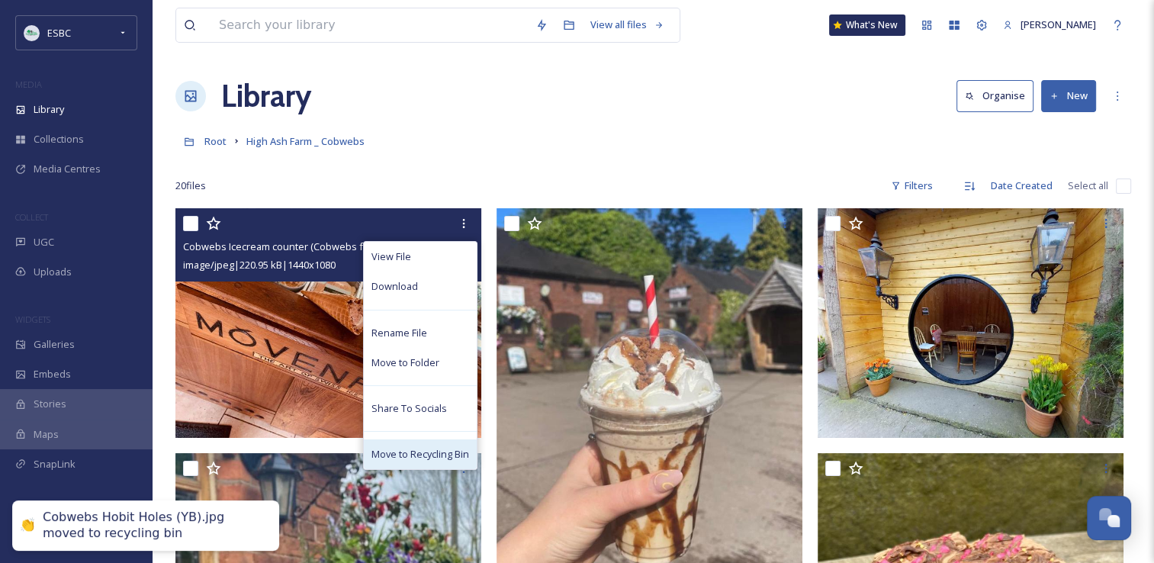
click at [438, 452] on span "Move to Recycling Bin" at bounding box center [421, 454] width 98 height 14
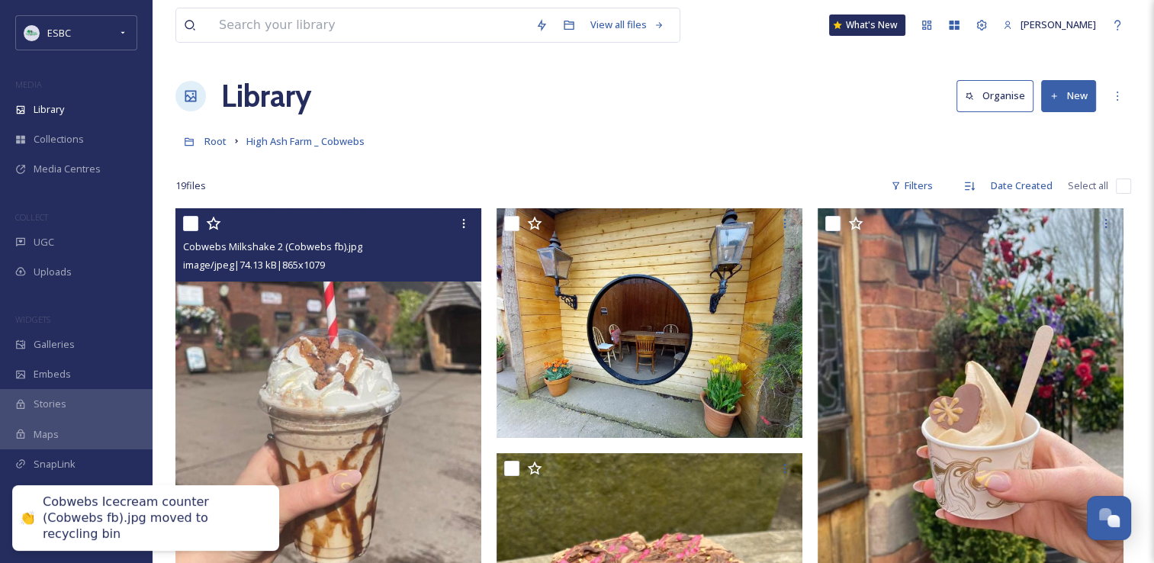
click at [467, 230] on div at bounding box center [463, 223] width 27 height 27
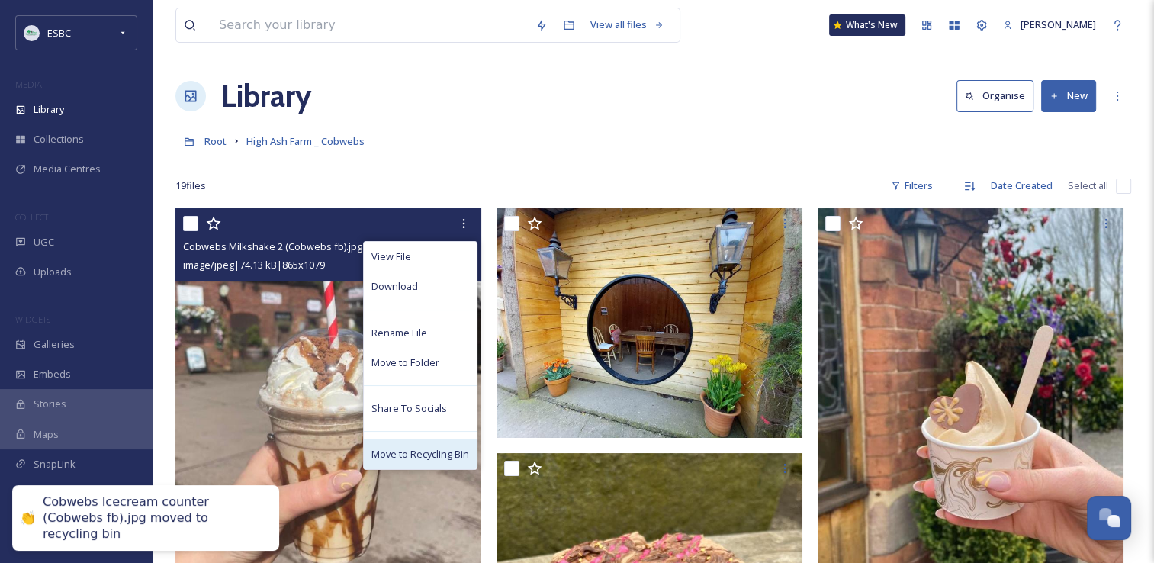
click at [447, 449] on span "Move to Recycling Bin" at bounding box center [421, 454] width 98 height 14
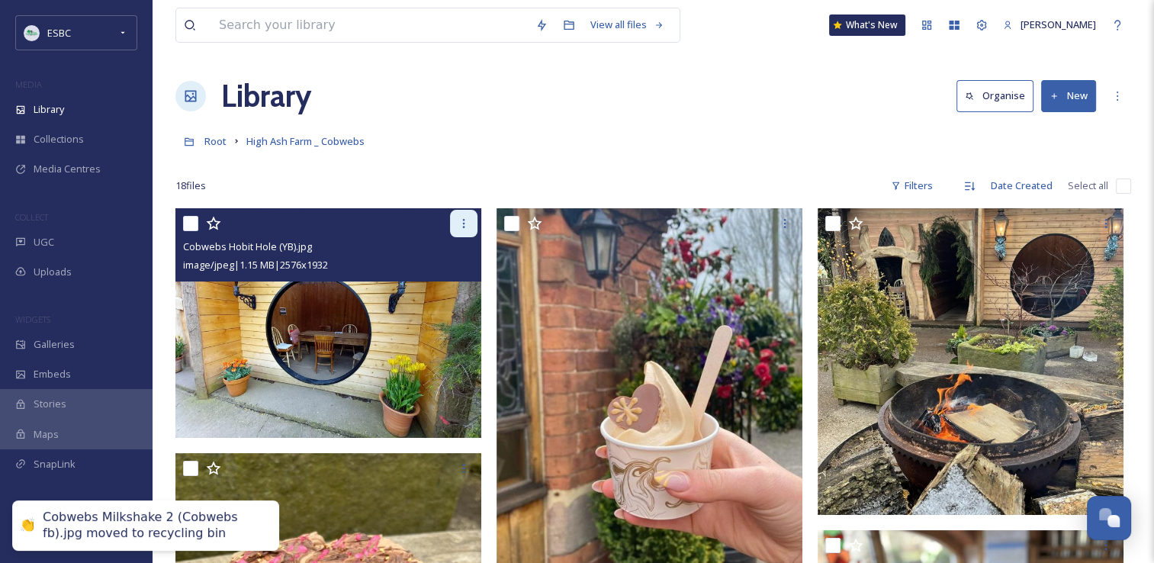
click at [464, 233] on div at bounding box center [463, 223] width 27 height 27
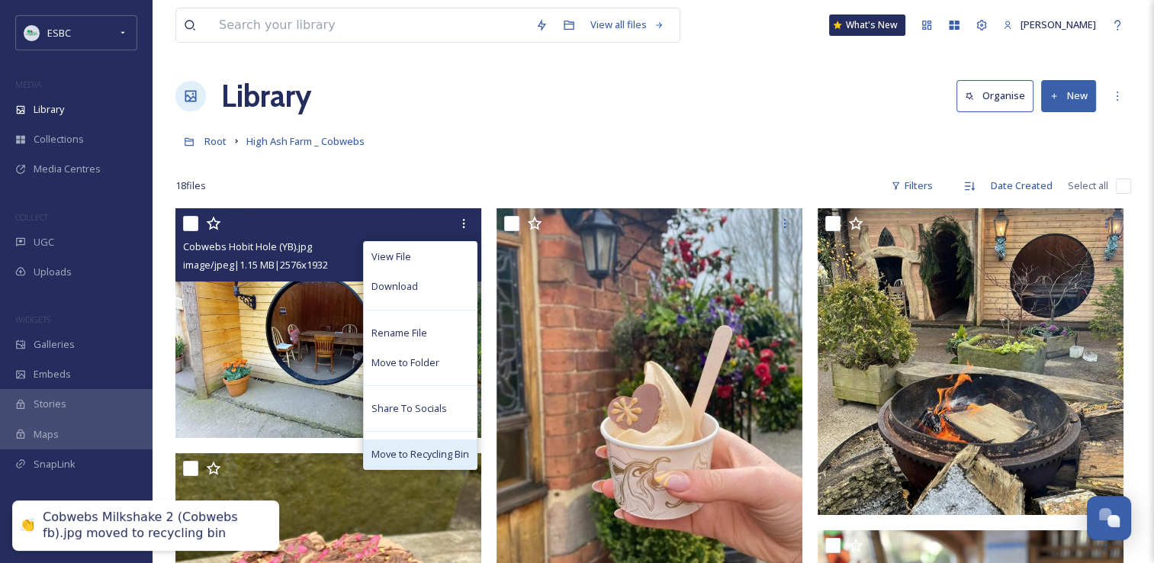
click at [437, 455] on span "Move to Recycling Bin" at bounding box center [421, 454] width 98 height 14
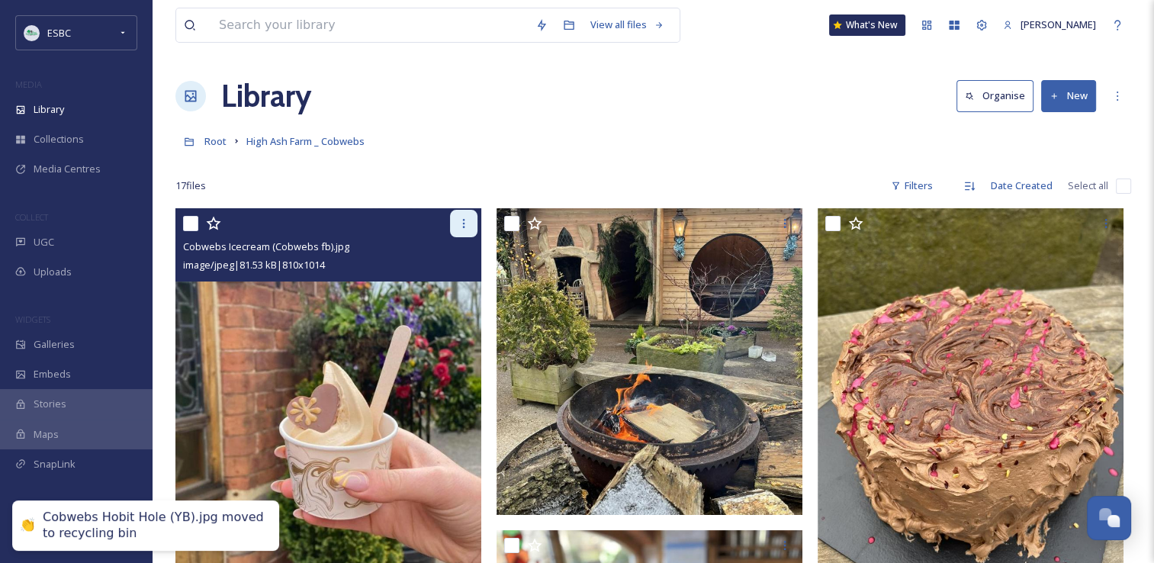
click at [467, 227] on icon at bounding box center [464, 223] width 12 height 12
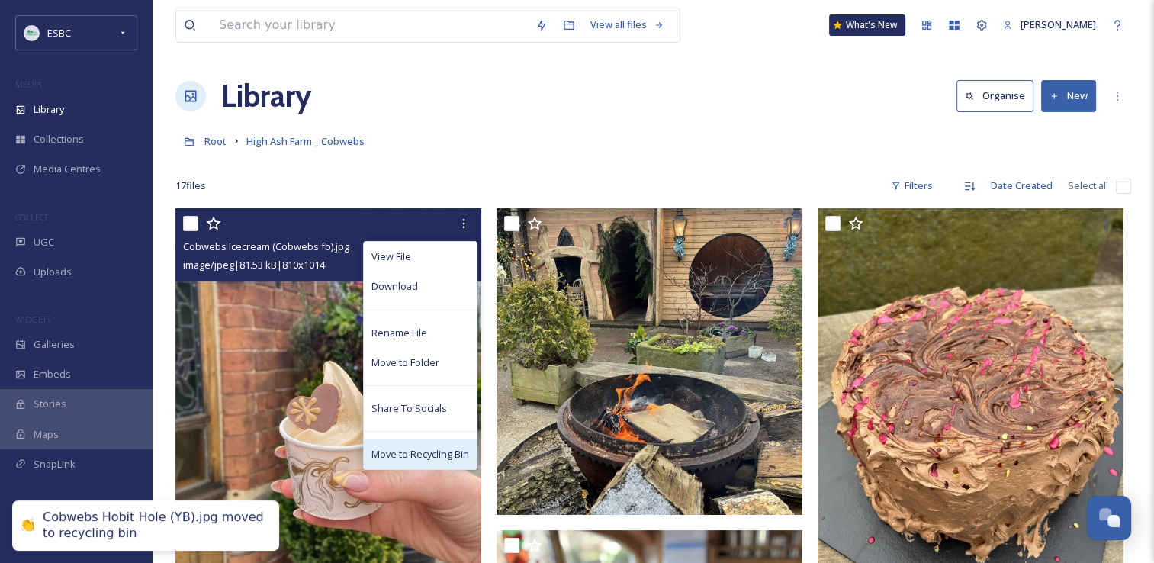
click at [442, 450] on span "Move to Recycling Bin" at bounding box center [421, 454] width 98 height 14
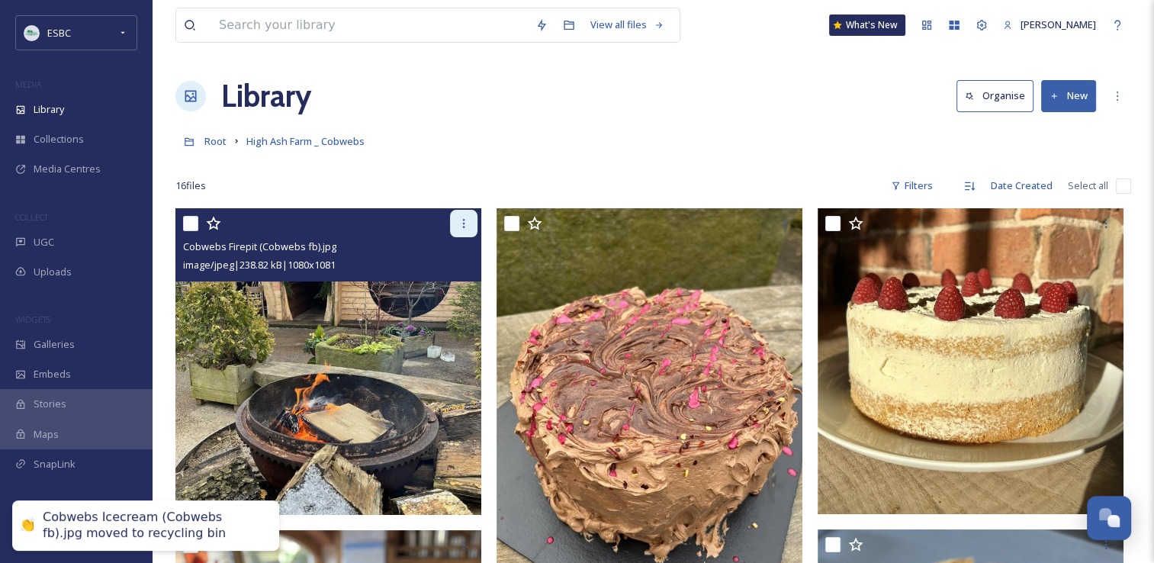
click at [458, 232] on div at bounding box center [463, 223] width 27 height 27
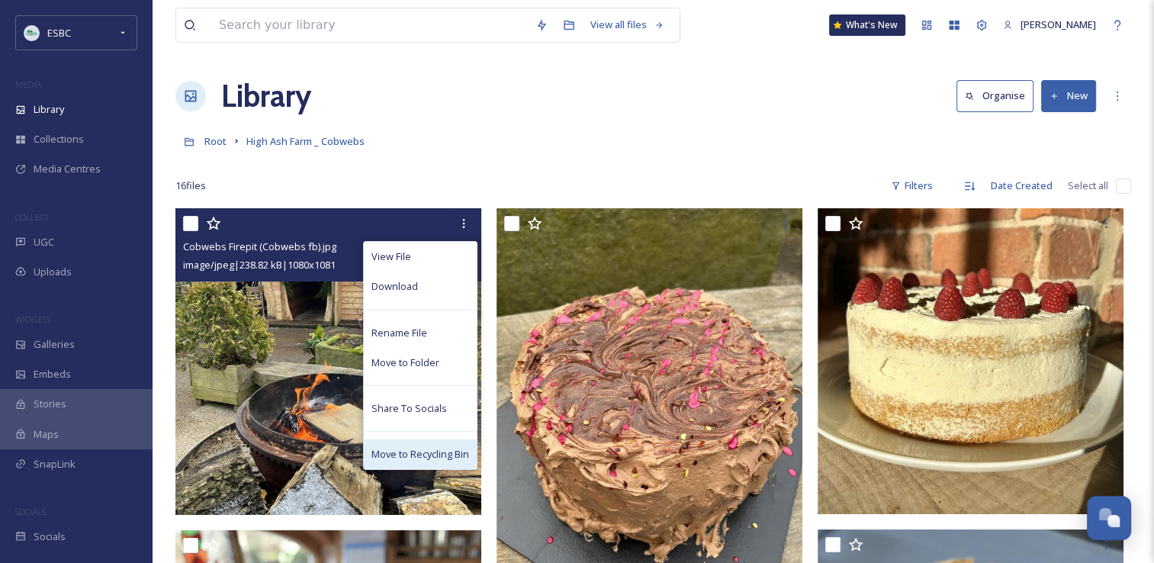
click at [439, 460] on span "Move to Recycling Bin" at bounding box center [421, 454] width 98 height 14
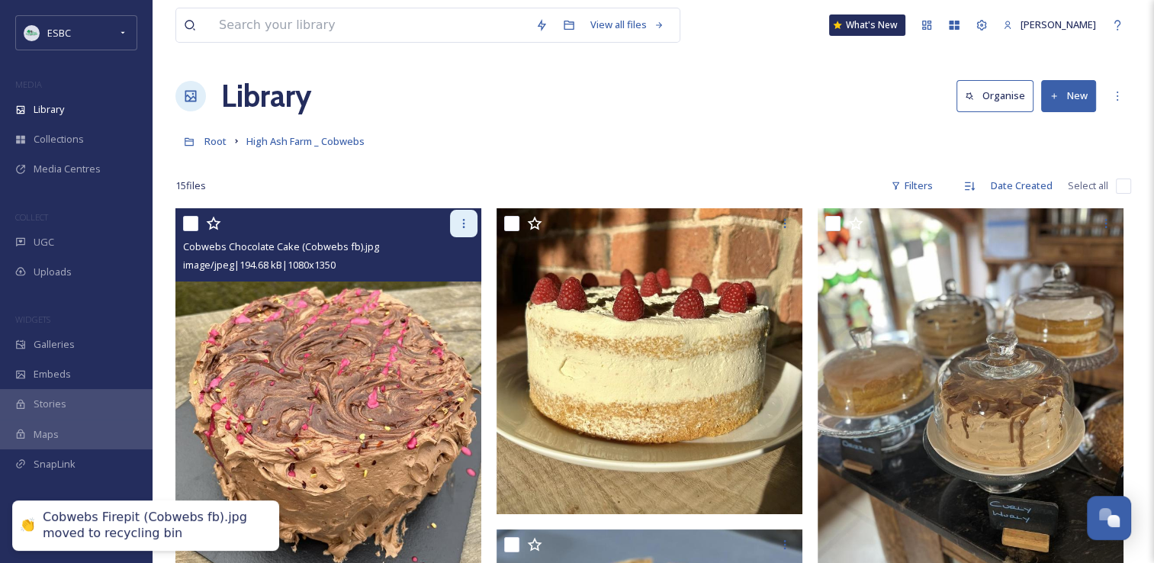
click at [464, 231] on div at bounding box center [463, 223] width 27 height 27
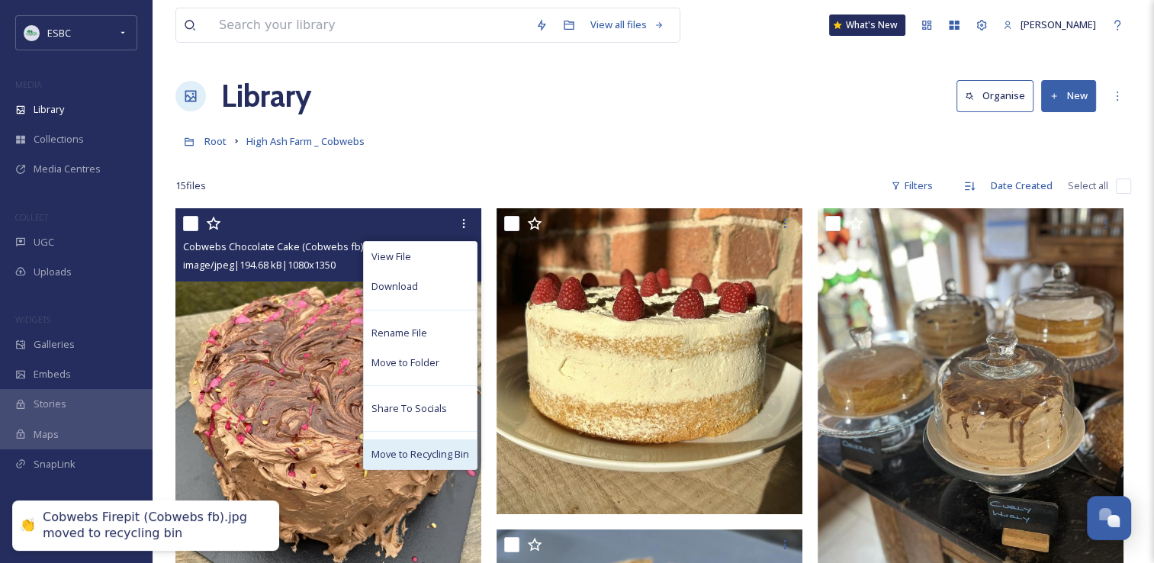
click at [441, 450] on span "Move to Recycling Bin" at bounding box center [421, 454] width 98 height 14
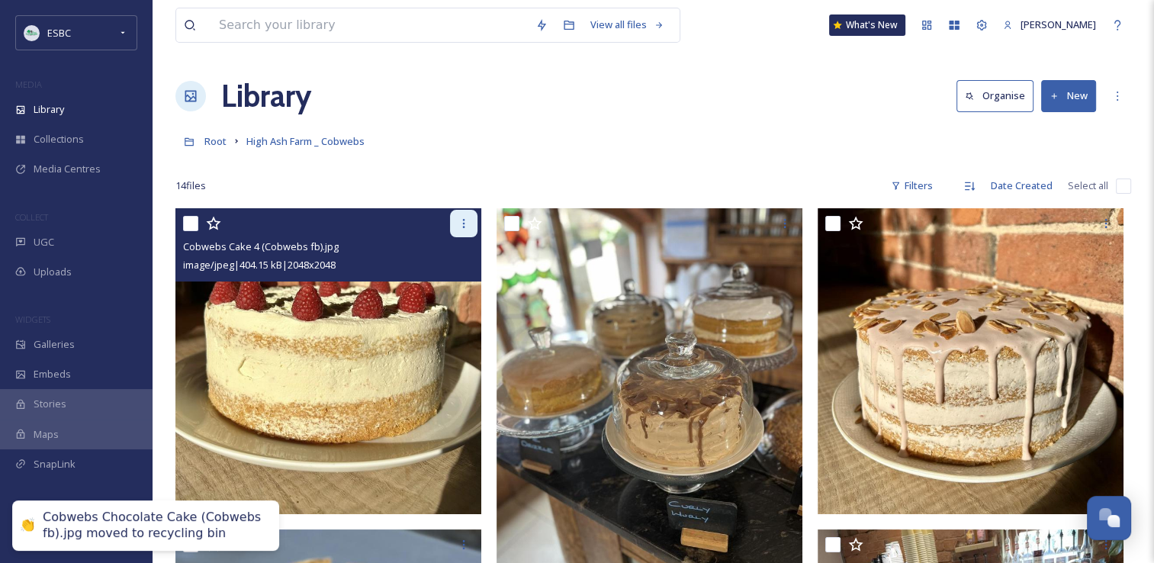
click at [464, 223] on icon at bounding box center [464, 223] width 2 height 9
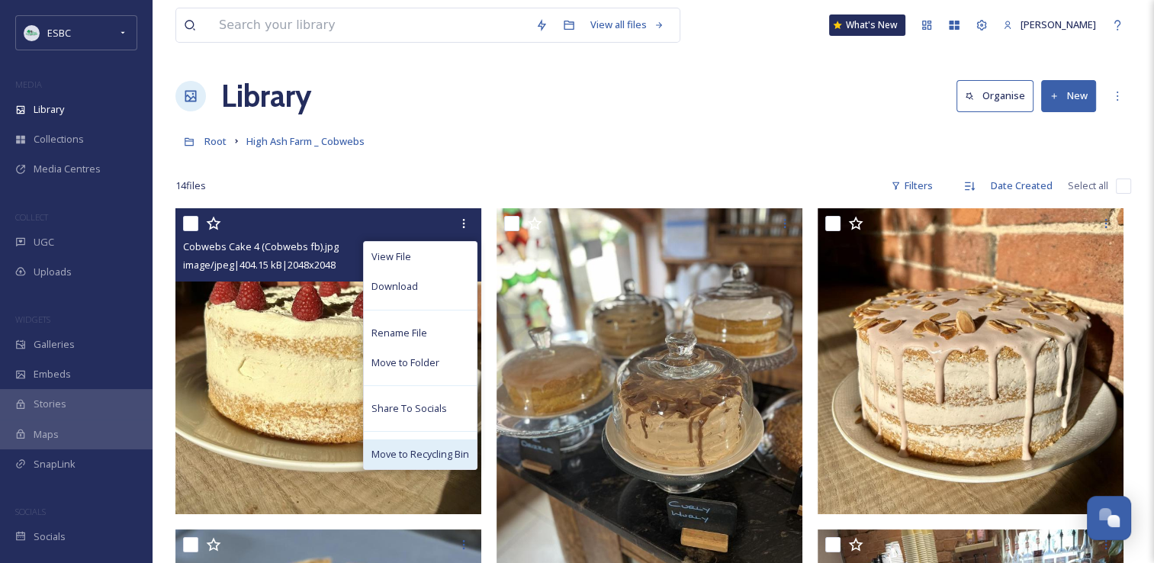
click at [444, 452] on span "Move to Recycling Bin" at bounding box center [421, 454] width 98 height 14
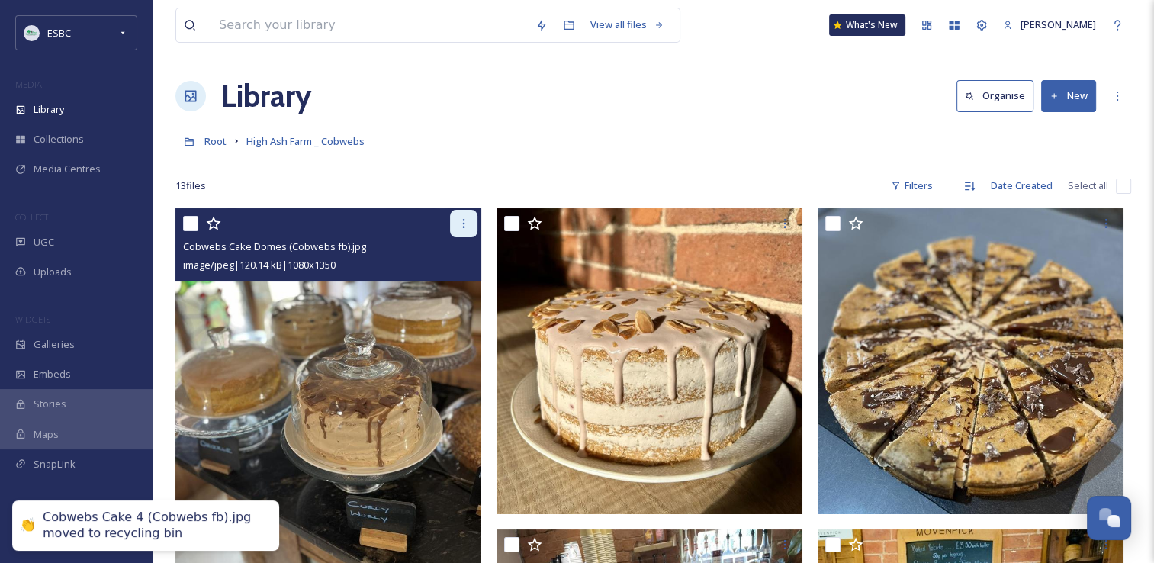
click at [456, 222] on div at bounding box center [463, 223] width 27 height 27
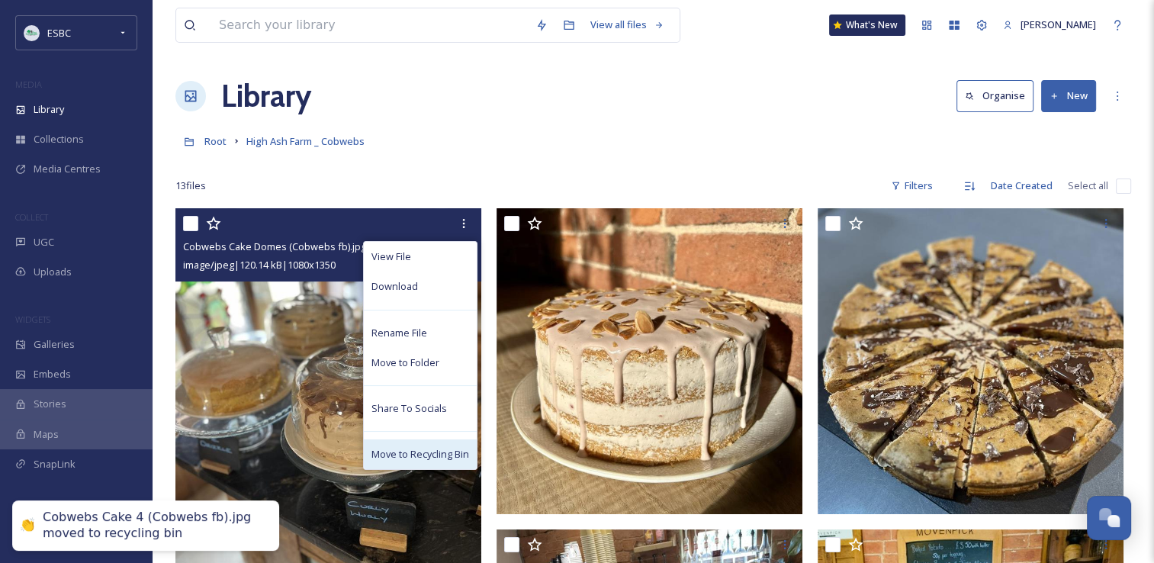
click at [433, 460] on span "Move to Recycling Bin" at bounding box center [421, 454] width 98 height 14
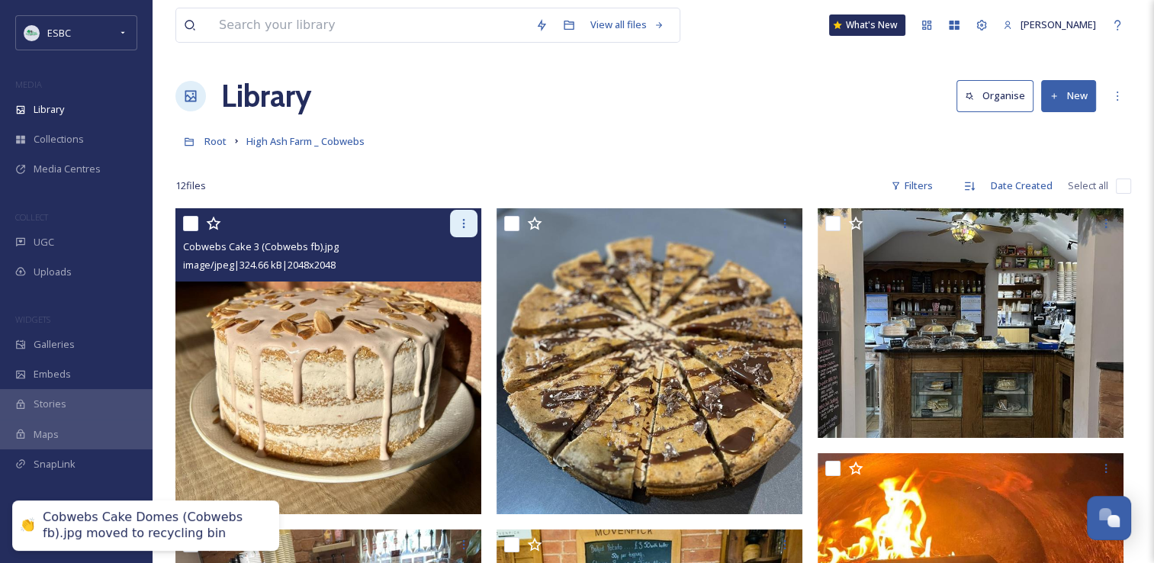
click at [459, 233] on div at bounding box center [463, 223] width 27 height 27
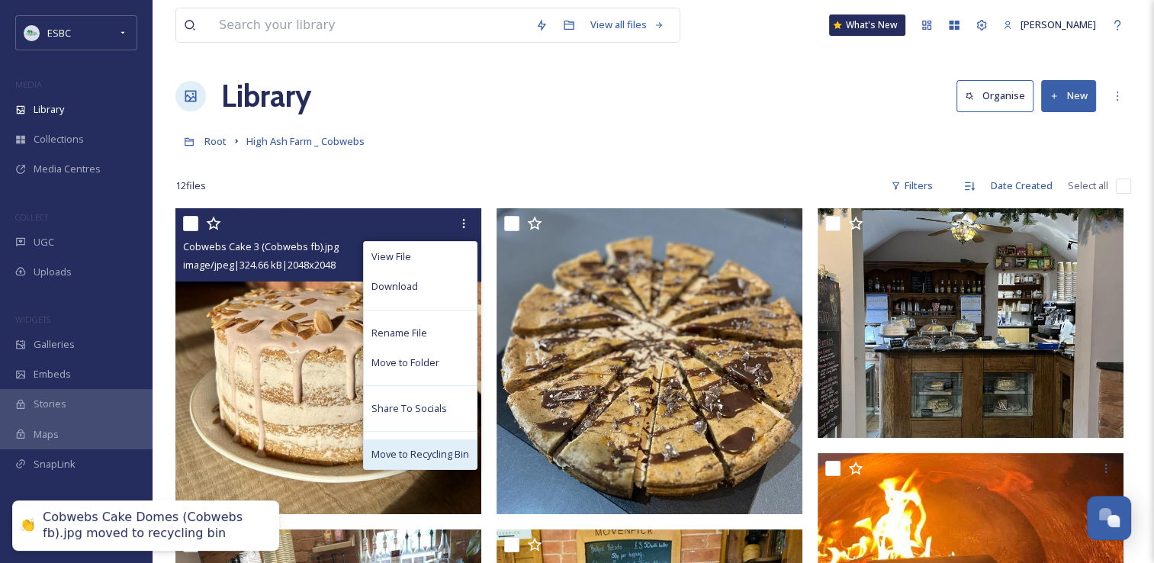
click at [438, 447] on span "Move to Recycling Bin" at bounding box center [421, 454] width 98 height 14
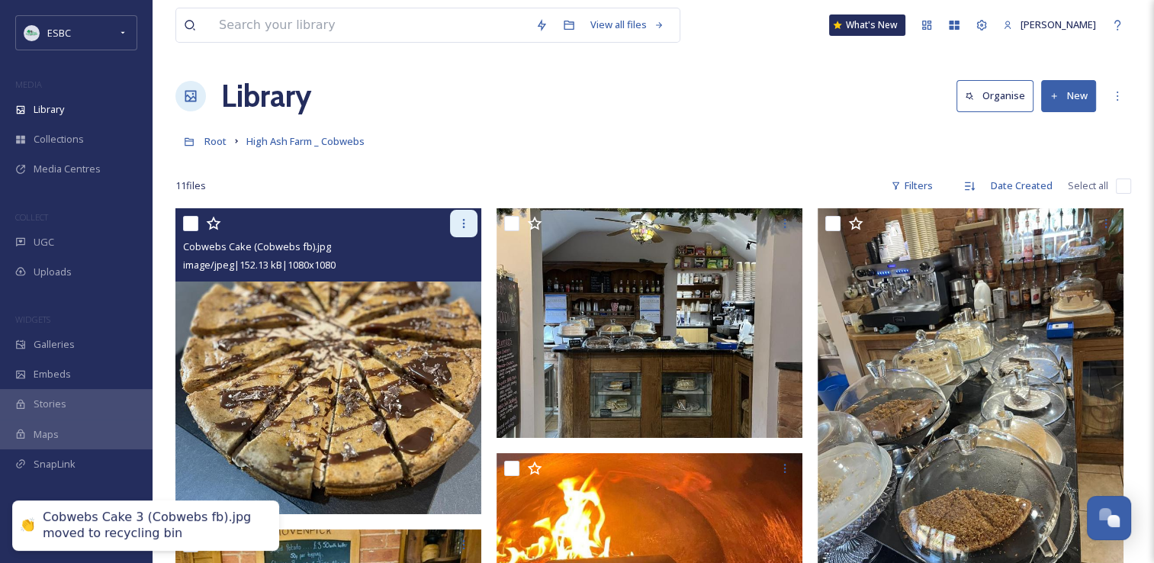
click at [462, 230] on div at bounding box center [463, 223] width 27 height 27
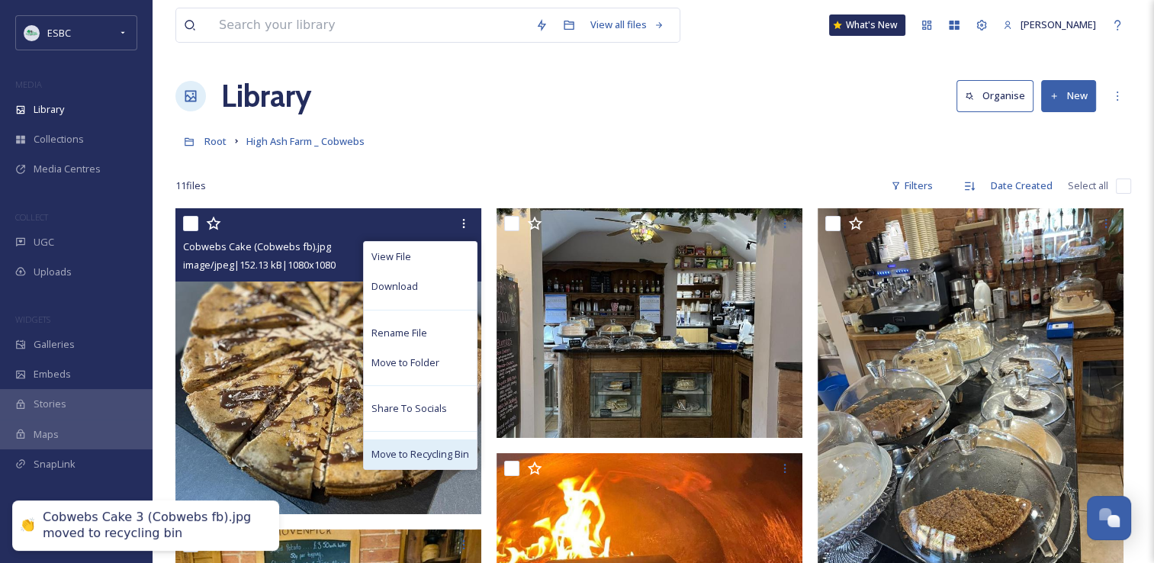
click at [436, 450] on span "Move to Recycling Bin" at bounding box center [421, 454] width 98 height 14
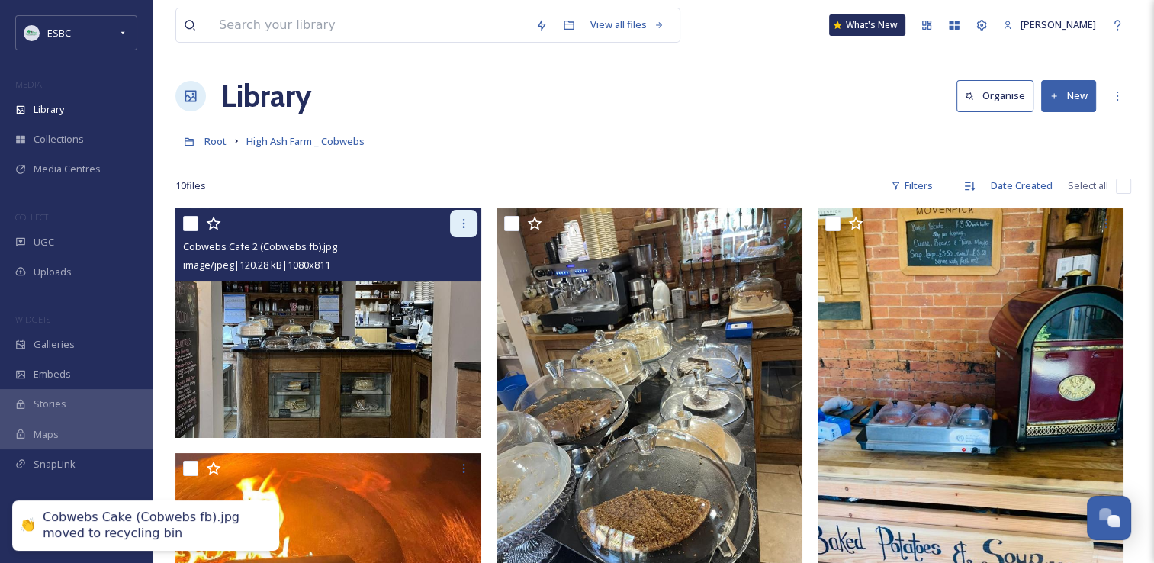
click at [461, 226] on icon at bounding box center [464, 223] width 12 height 12
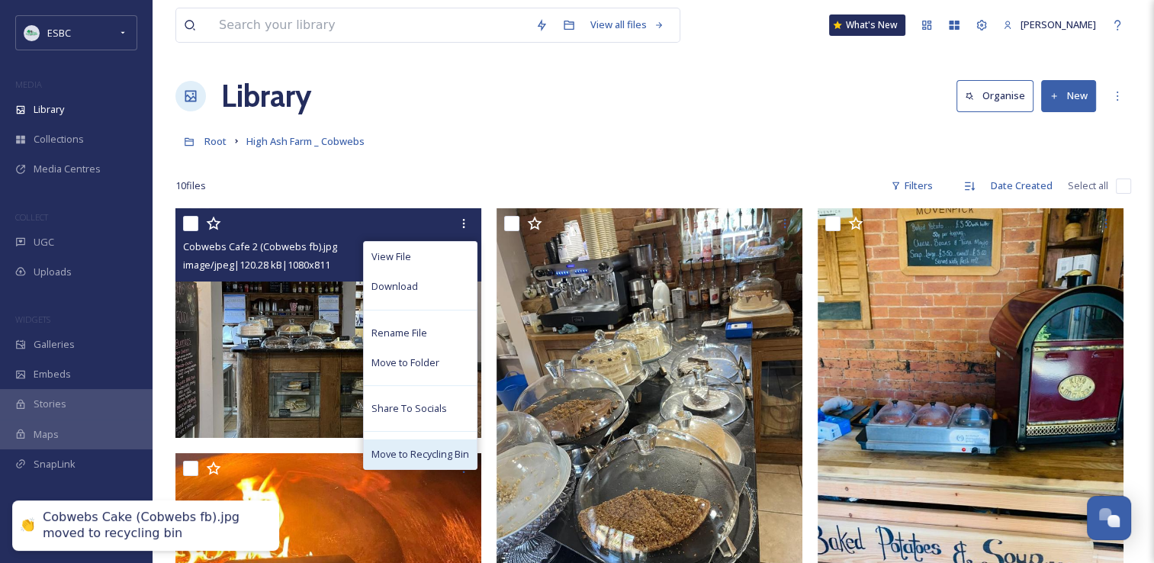
click at [433, 460] on span "Move to Recycling Bin" at bounding box center [421, 454] width 98 height 14
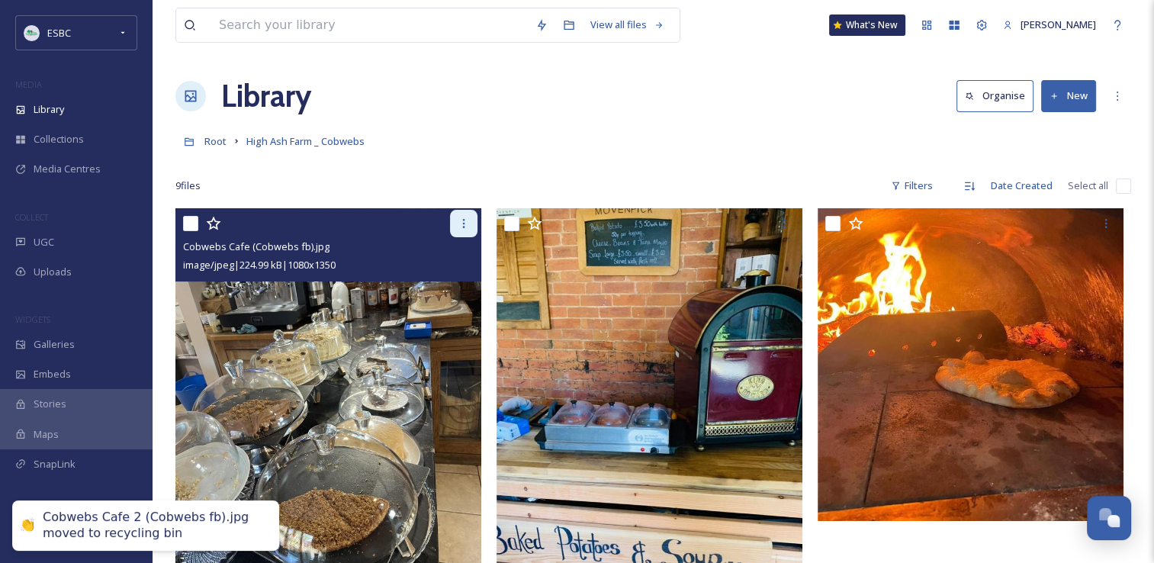
click at [467, 231] on div at bounding box center [463, 223] width 27 height 27
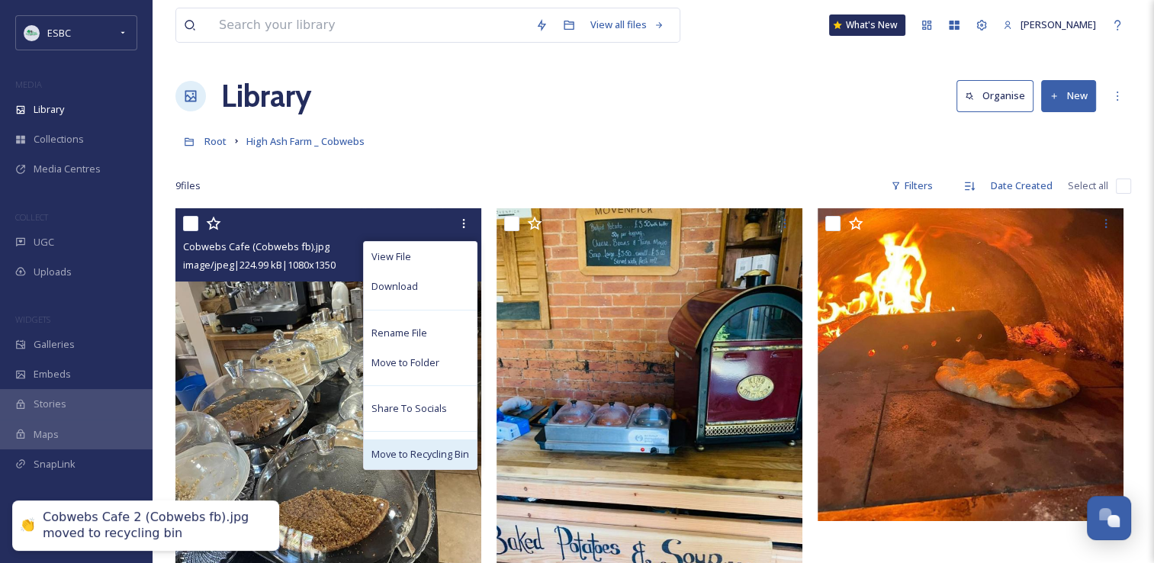
click at [431, 458] on span "Move to Recycling Bin" at bounding box center [421, 454] width 98 height 14
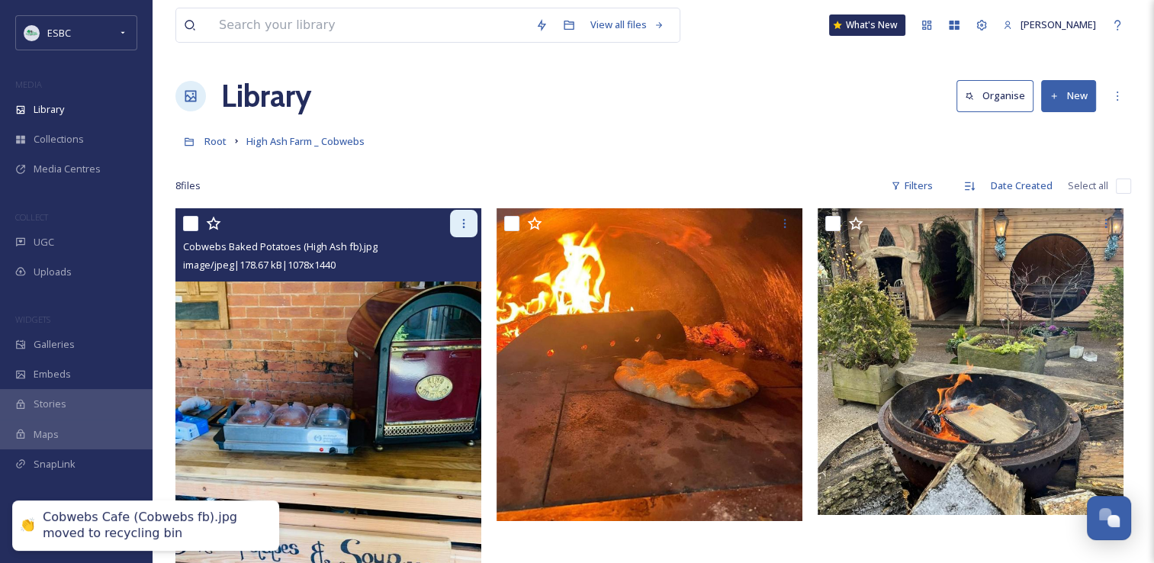
click at [466, 230] on div at bounding box center [463, 223] width 27 height 27
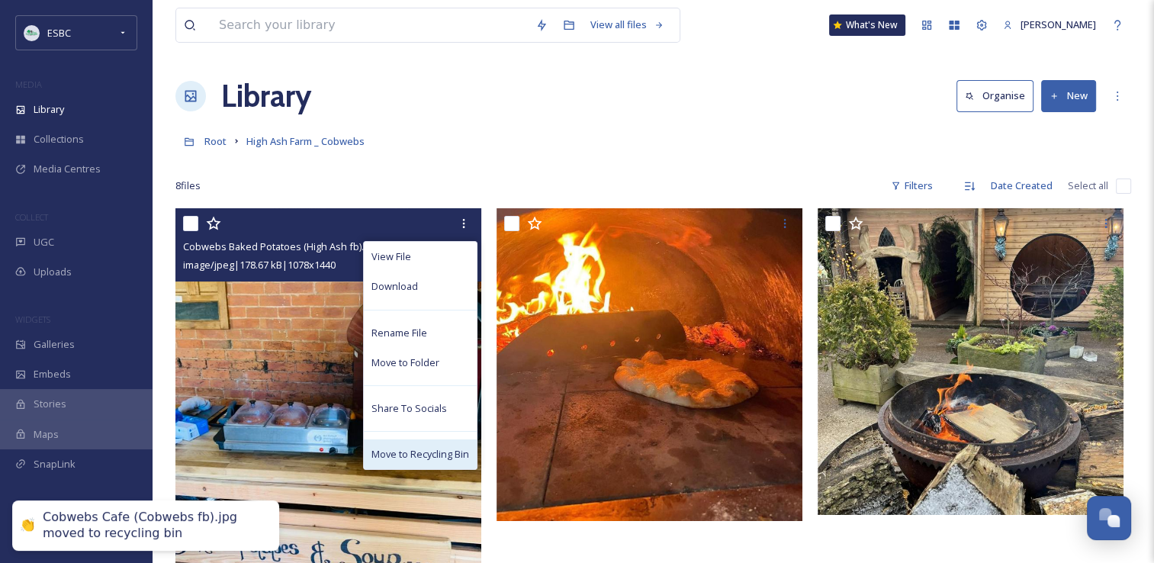
click at [440, 456] on span "Move to Recycling Bin" at bounding box center [421, 454] width 98 height 14
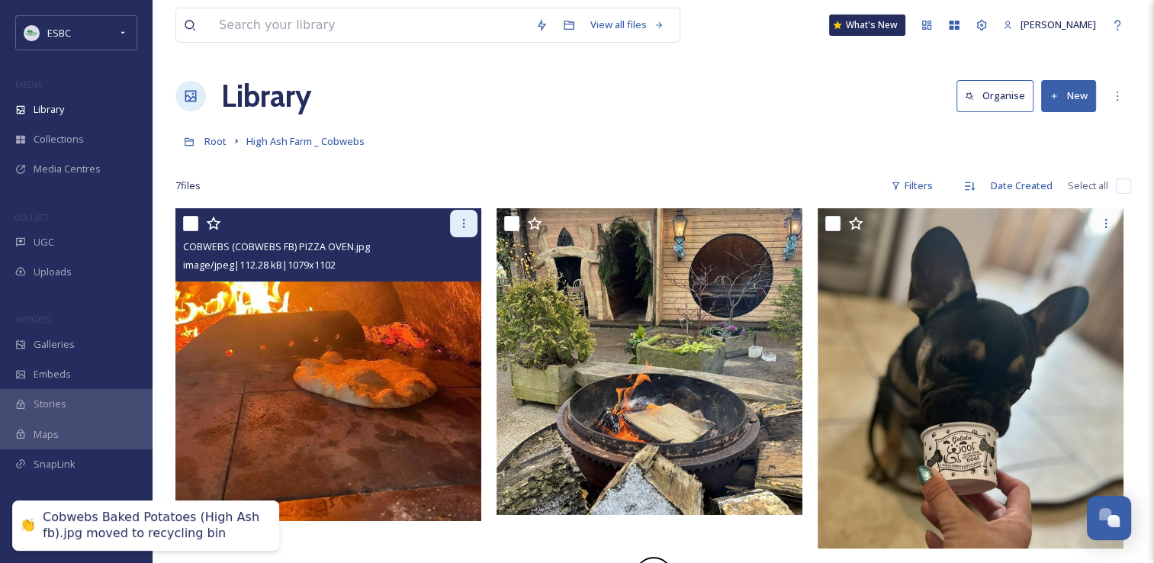
click at [469, 224] on icon at bounding box center [464, 223] width 12 height 12
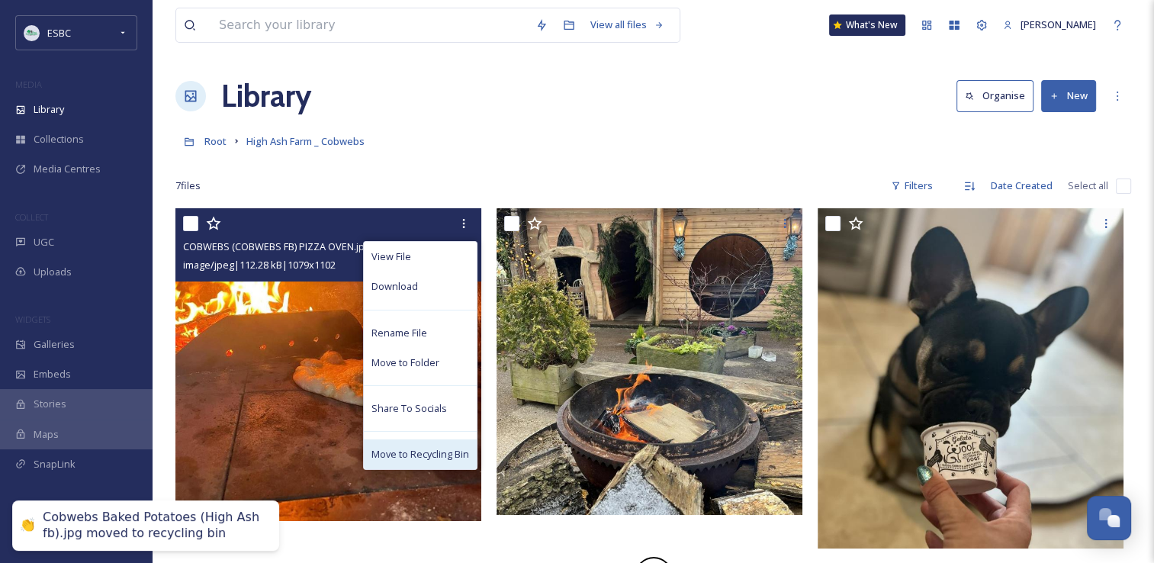
click at [439, 453] on span "Move to Recycling Bin" at bounding box center [421, 454] width 98 height 14
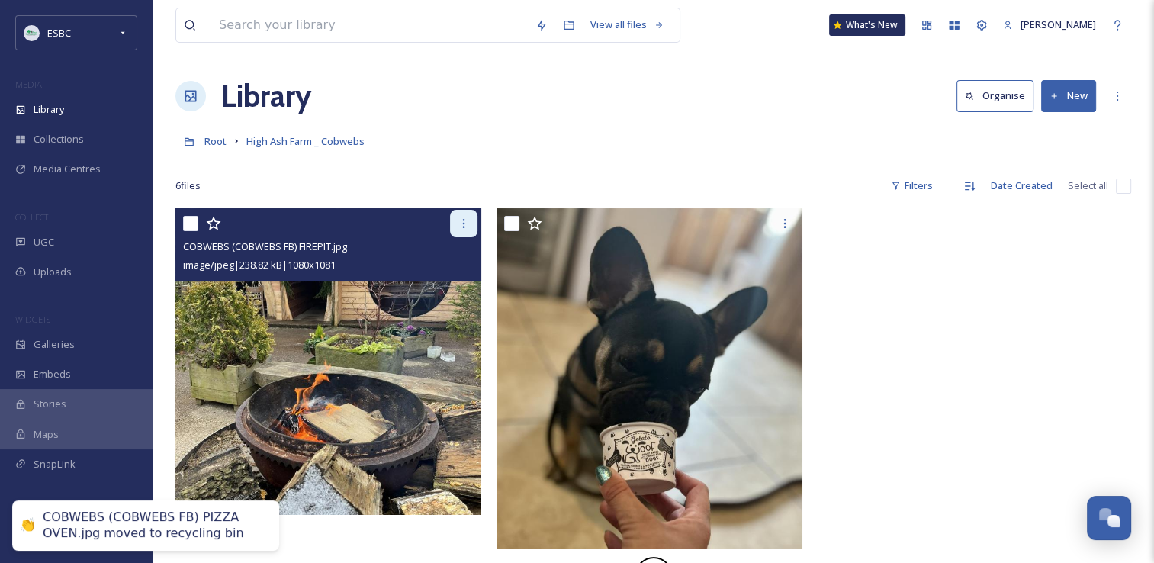
click at [458, 228] on icon at bounding box center [464, 223] width 12 height 12
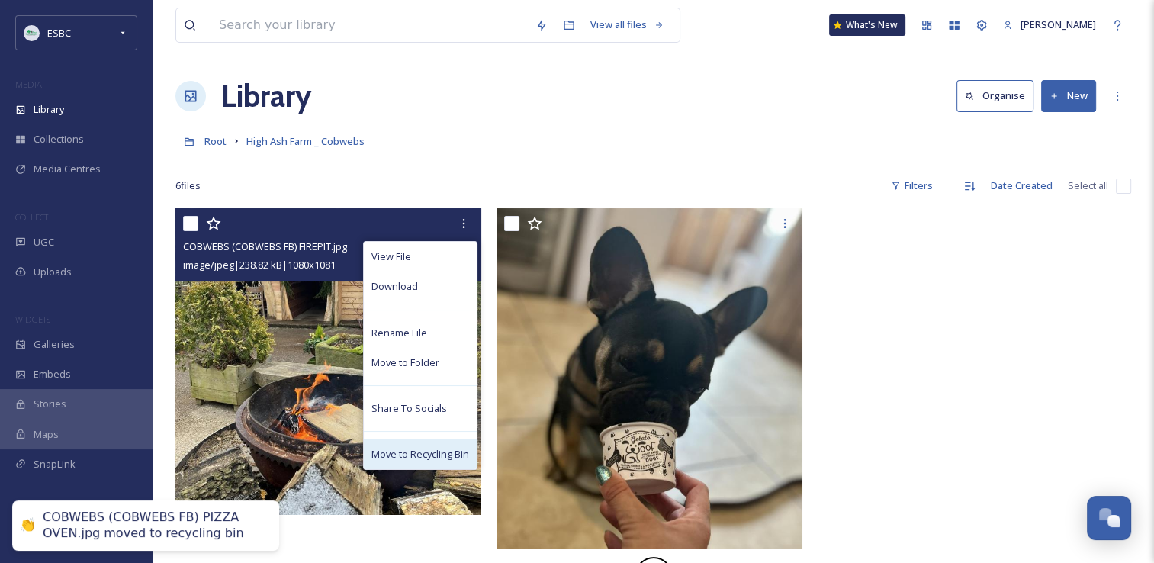
click at [437, 455] on span "Move to Recycling Bin" at bounding box center [421, 454] width 98 height 14
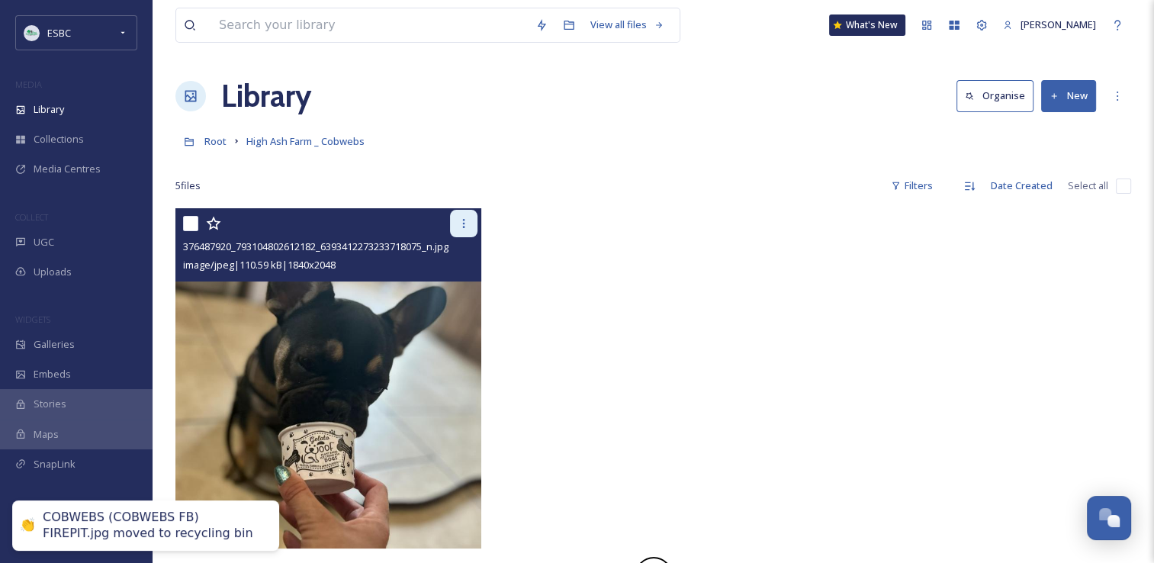
click at [464, 227] on icon at bounding box center [464, 223] width 2 height 9
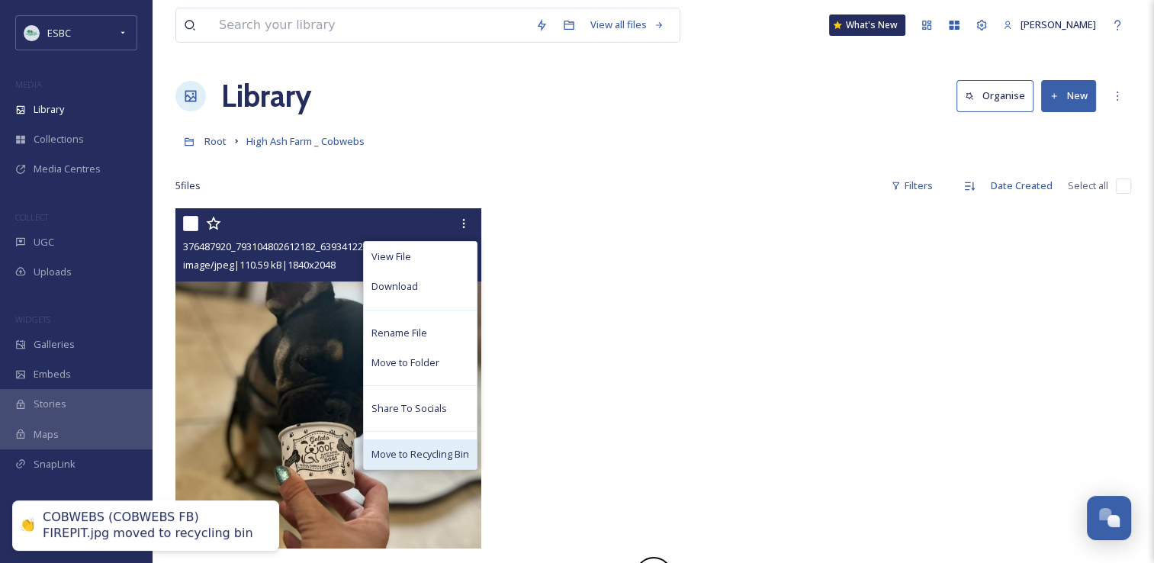
click at [440, 459] on span "Move to Recycling Bin" at bounding box center [421, 454] width 98 height 14
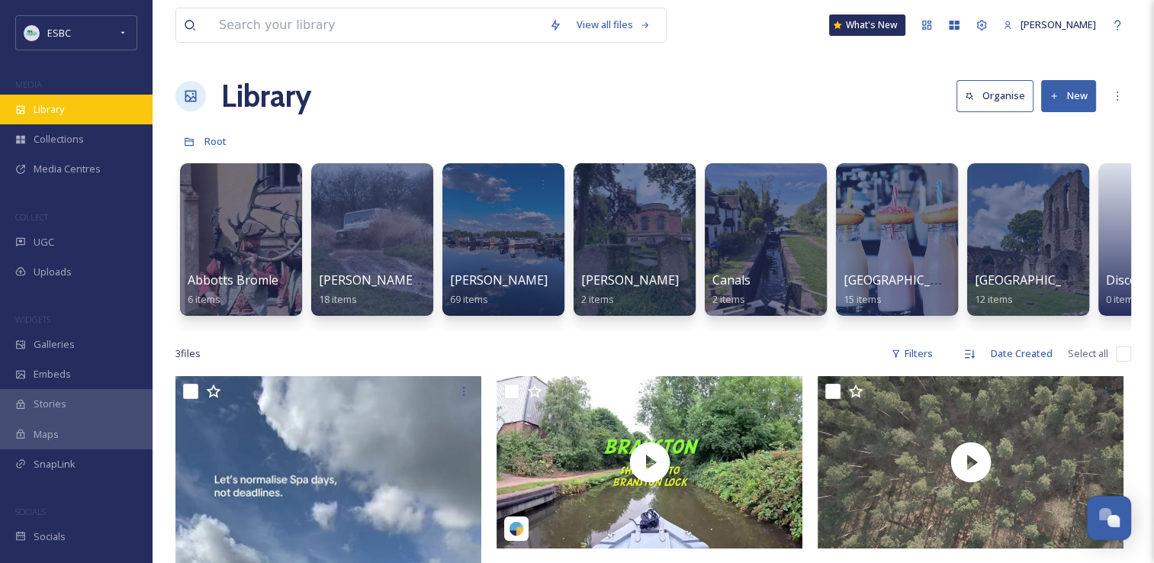
click at [24, 116] on div "Library" at bounding box center [76, 110] width 153 height 30
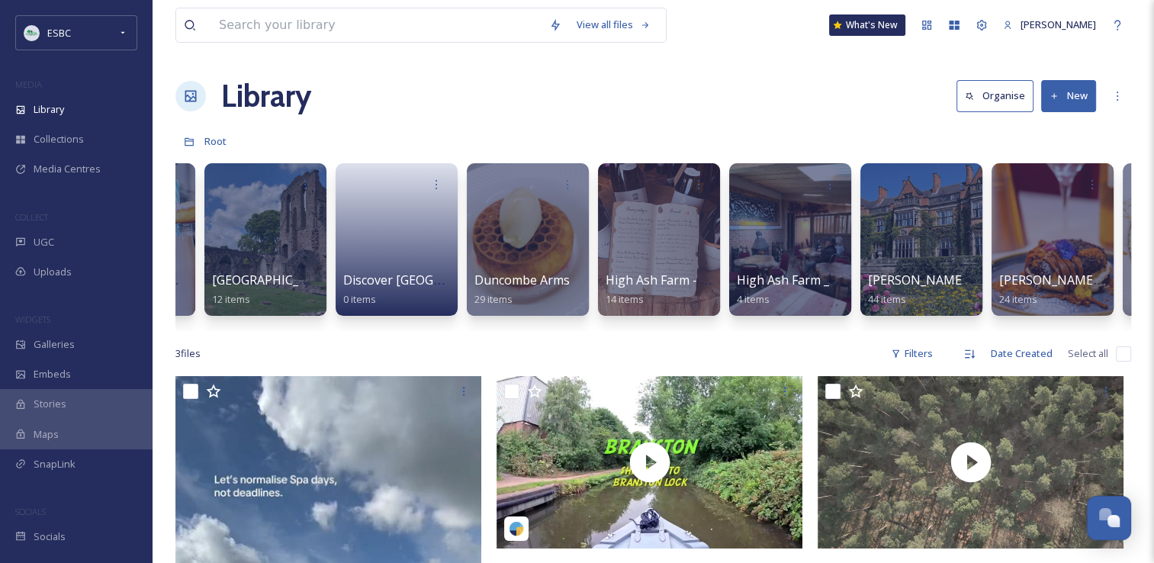
scroll to position [0, 844]
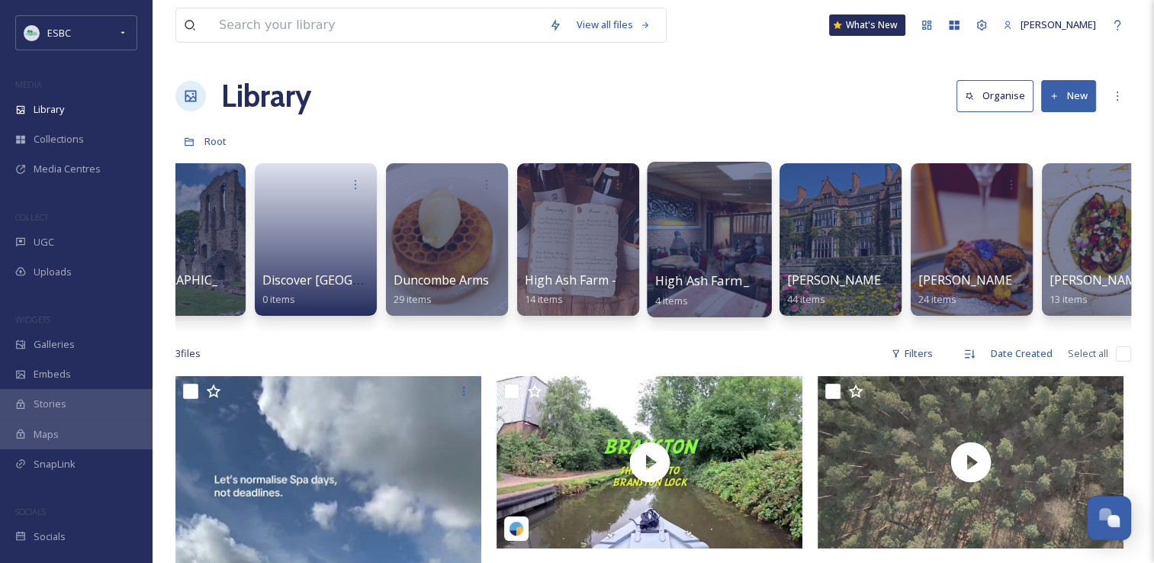
click at [722, 227] on div at bounding box center [709, 240] width 124 height 156
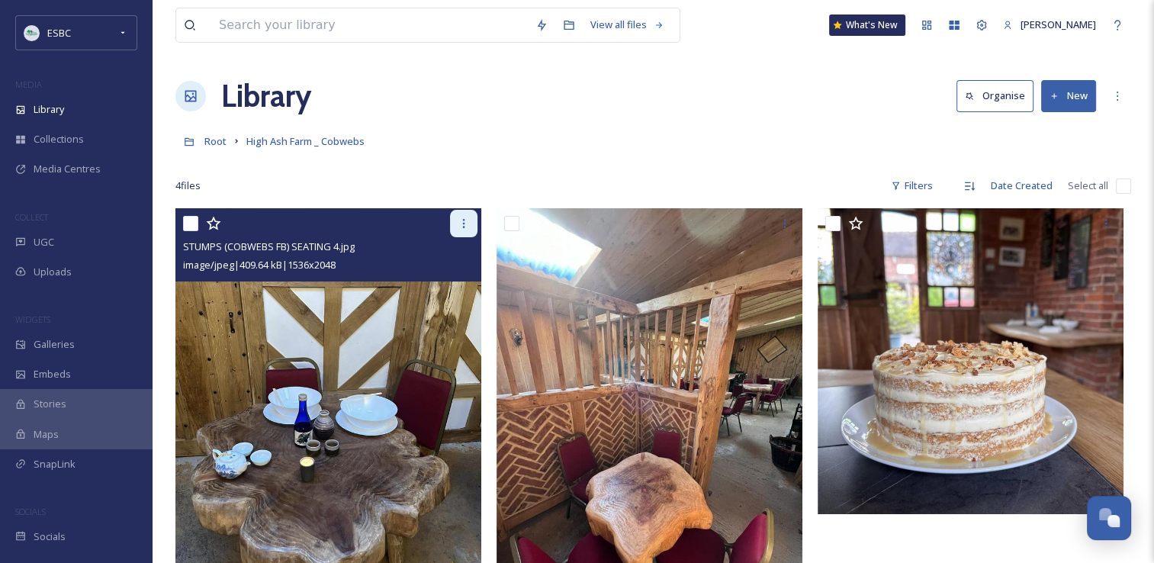
click at [458, 227] on icon at bounding box center [464, 223] width 12 height 12
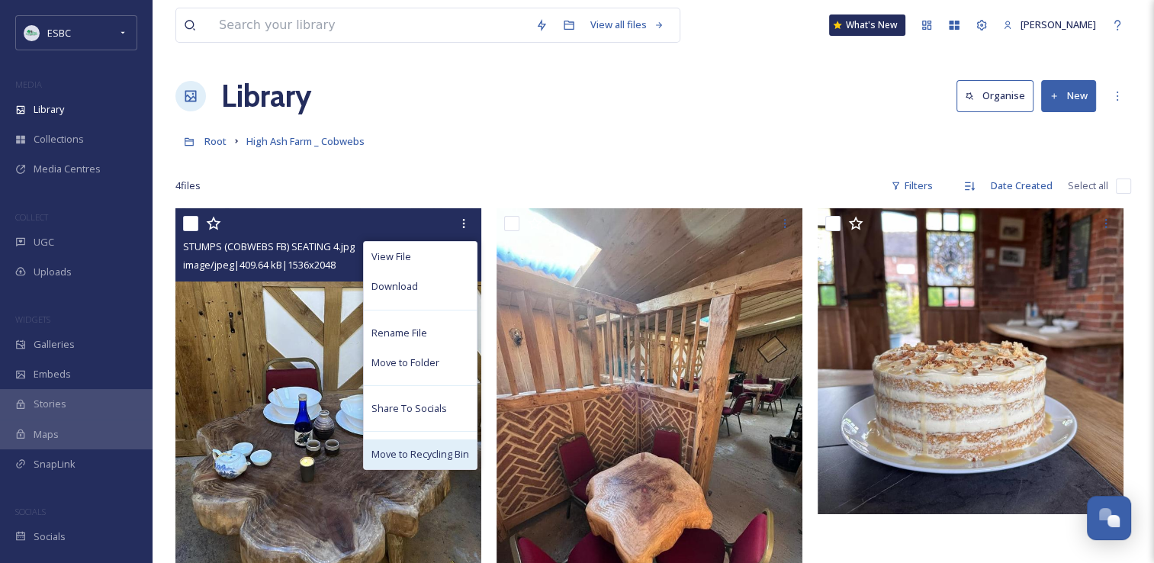
click at [432, 459] on span "Move to Recycling Bin" at bounding box center [421, 454] width 98 height 14
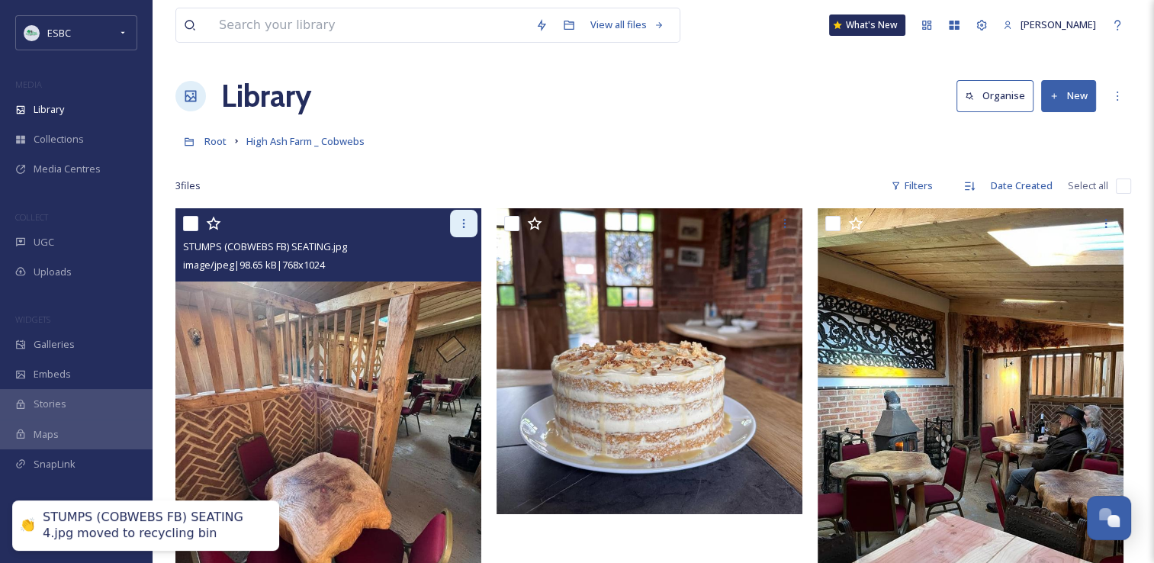
click at [461, 219] on icon at bounding box center [464, 223] width 12 height 12
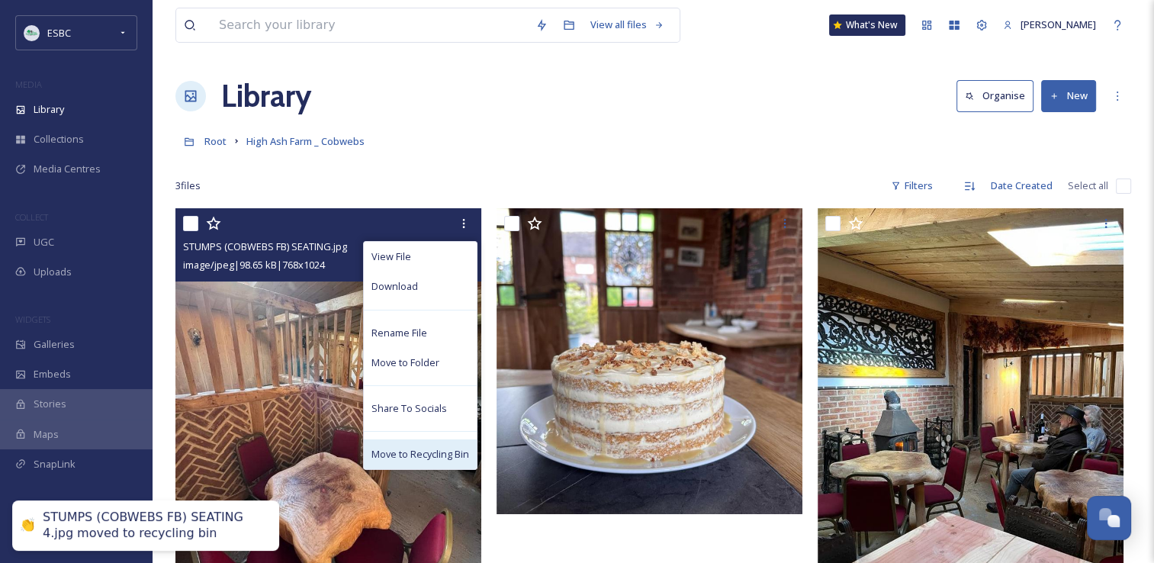
click at [412, 452] on span "Move to Recycling Bin" at bounding box center [421, 454] width 98 height 14
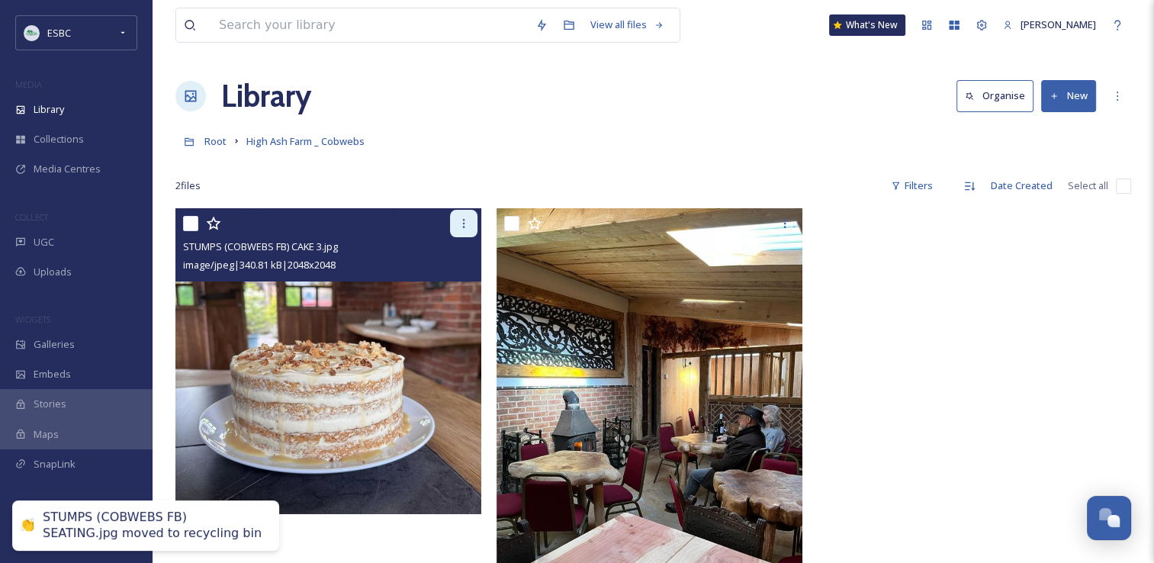
click at [455, 225] on div at bounding box center [463, 223] width 27 height 27
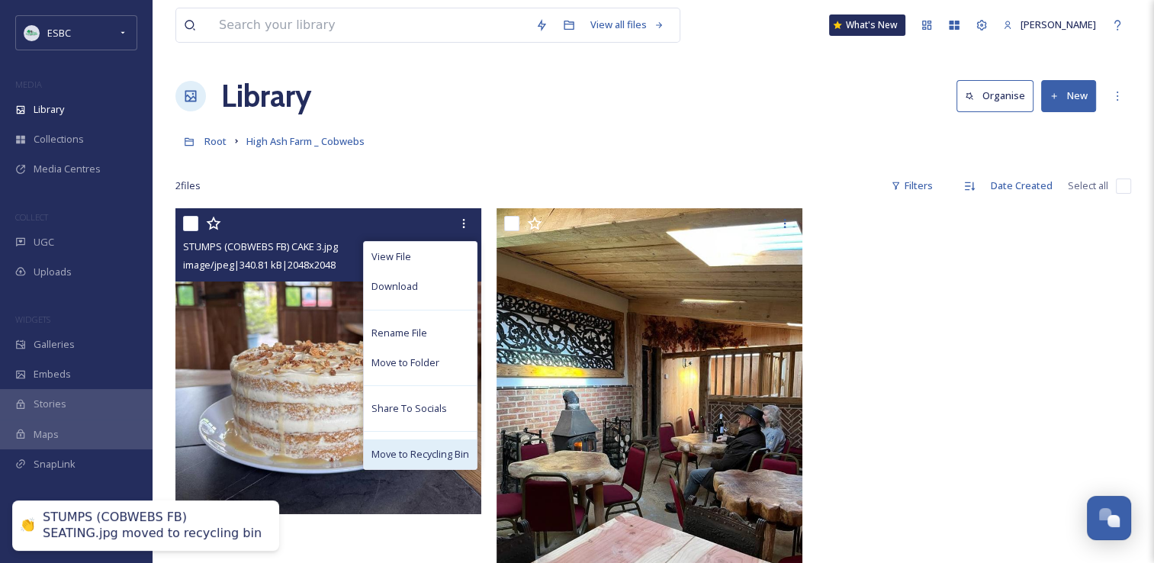
click at [425, 452] on span "Move to Recycling Bin" at bounding box center [421, 454] width 98 height 14
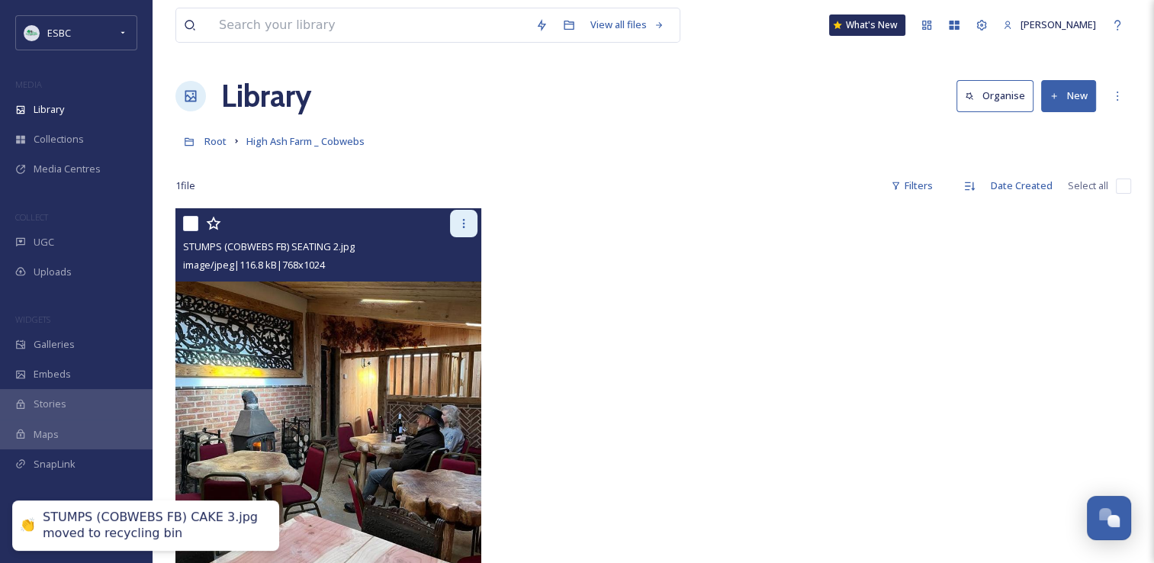
click at [464, 224] on icon at bounding box center [464, 223] width 2 height 9
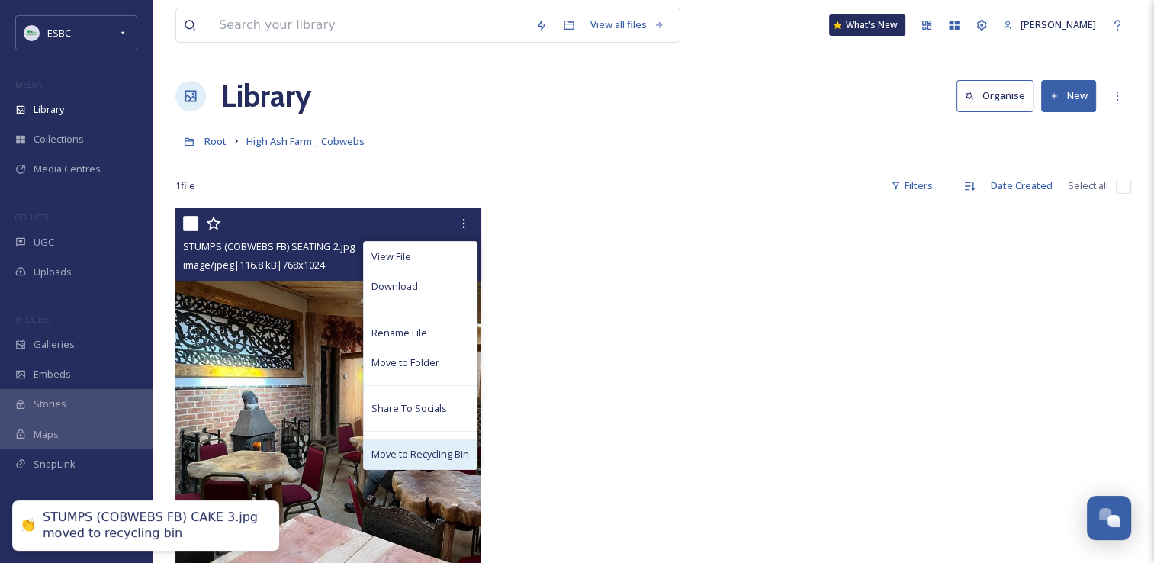
click at [407, 453] on span "Move to Recycling Bin" at bounding box center [421, 454] width 98 height 14
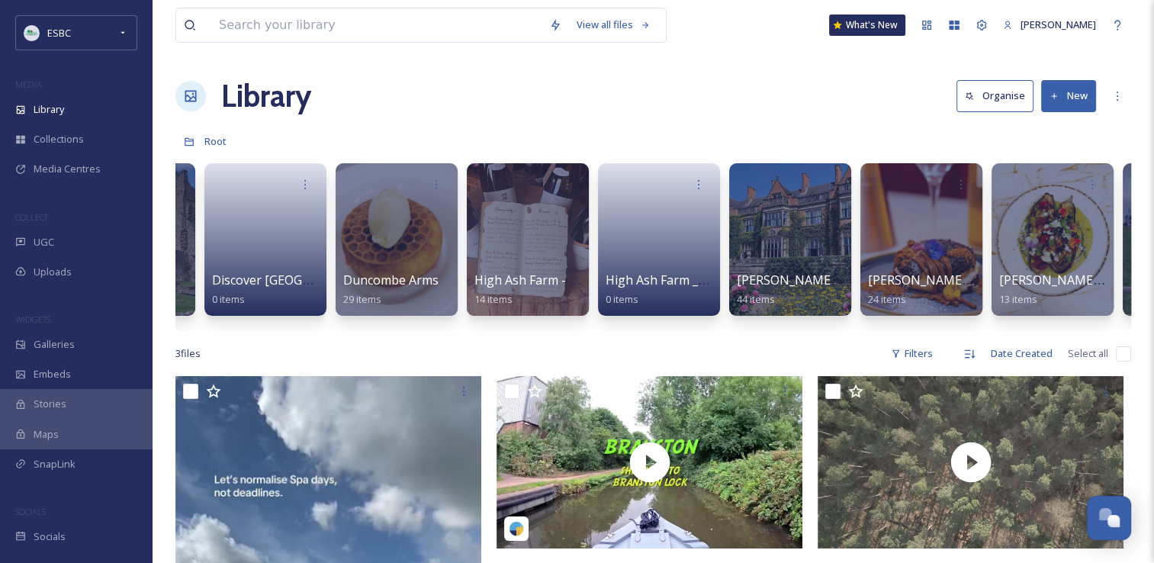
scroll to position [0, 955]
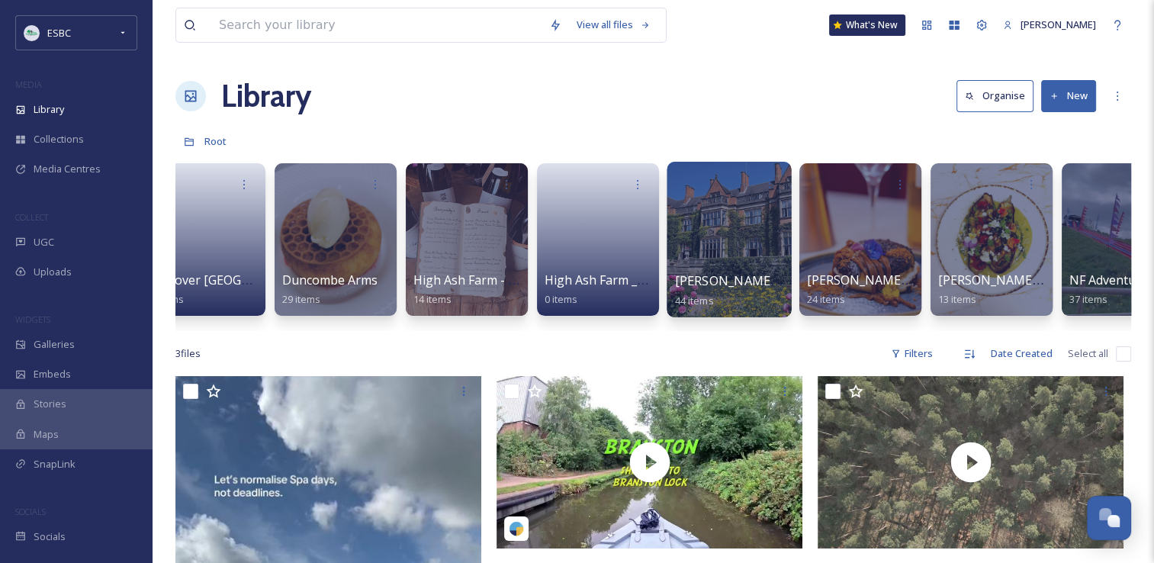
click at [723, 195] on div at bounding box center [729, 183] width 109 height 28
click at [717, 230] on div at bounding box center [729, 240] width 124 height 156
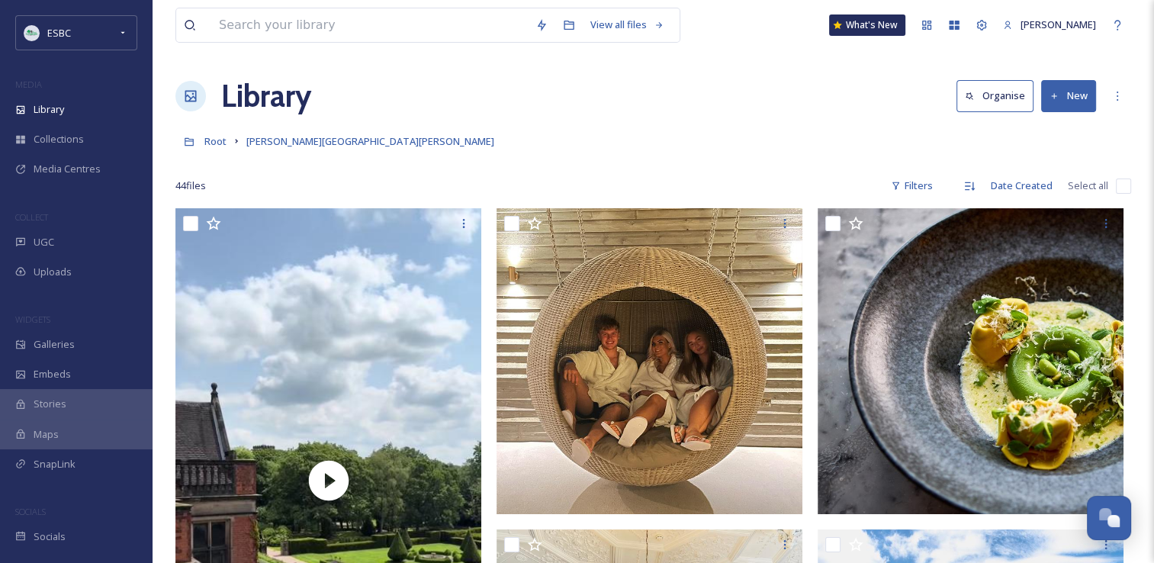
click at [766, 145] on div "Root Hoar Cross Hall Hotel & Spa" at bounding box center [653, 141] width 956 height 29
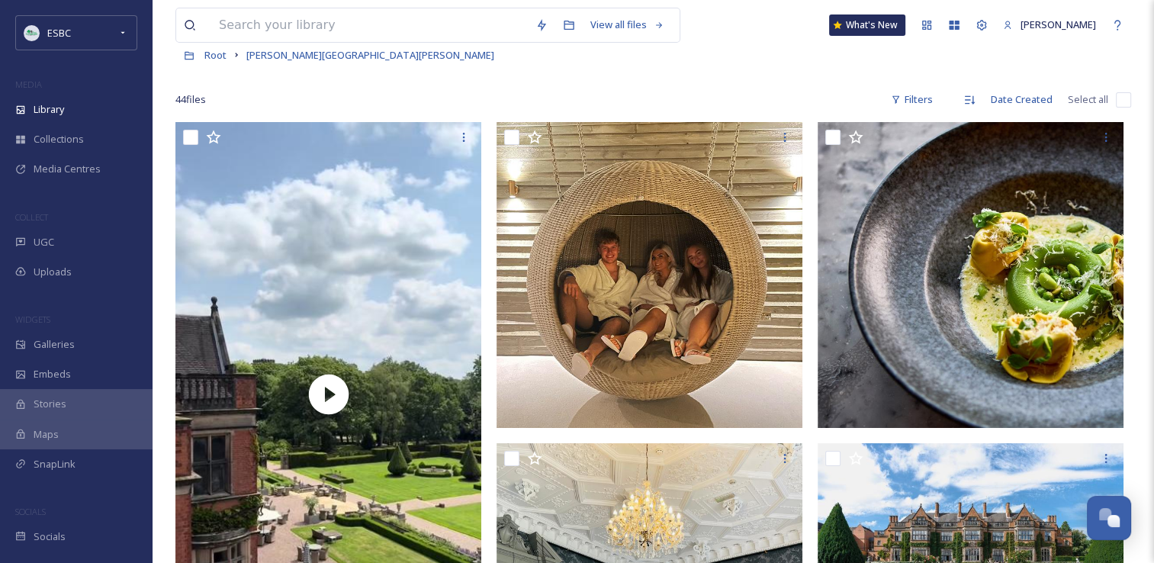
scroll to position [81, 0]
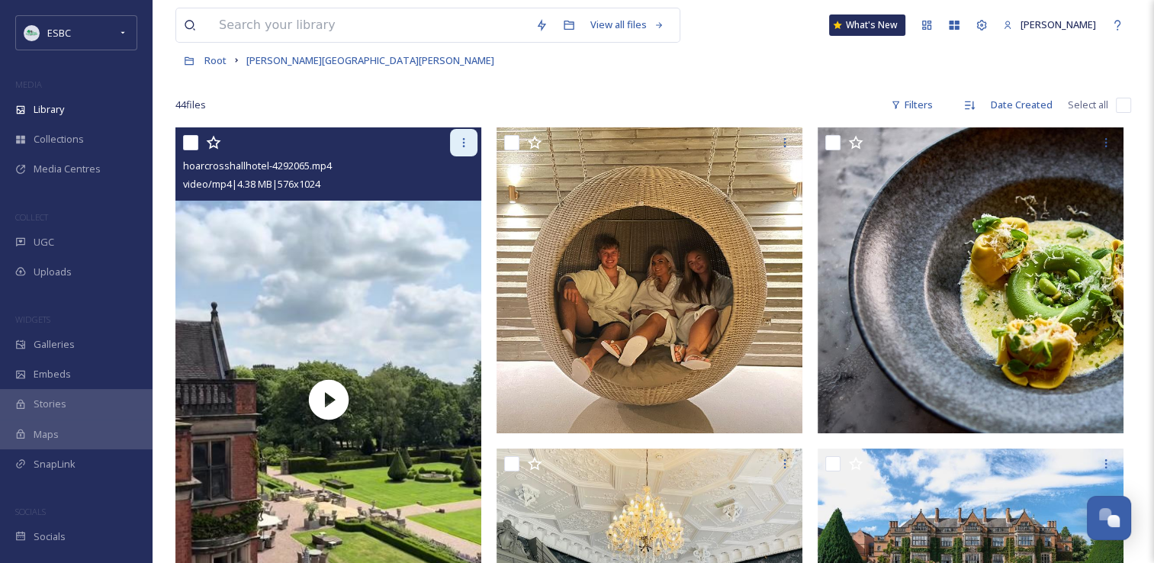
click at [460, 142] on icon at bounding box center [464, 143] width 12 height 12
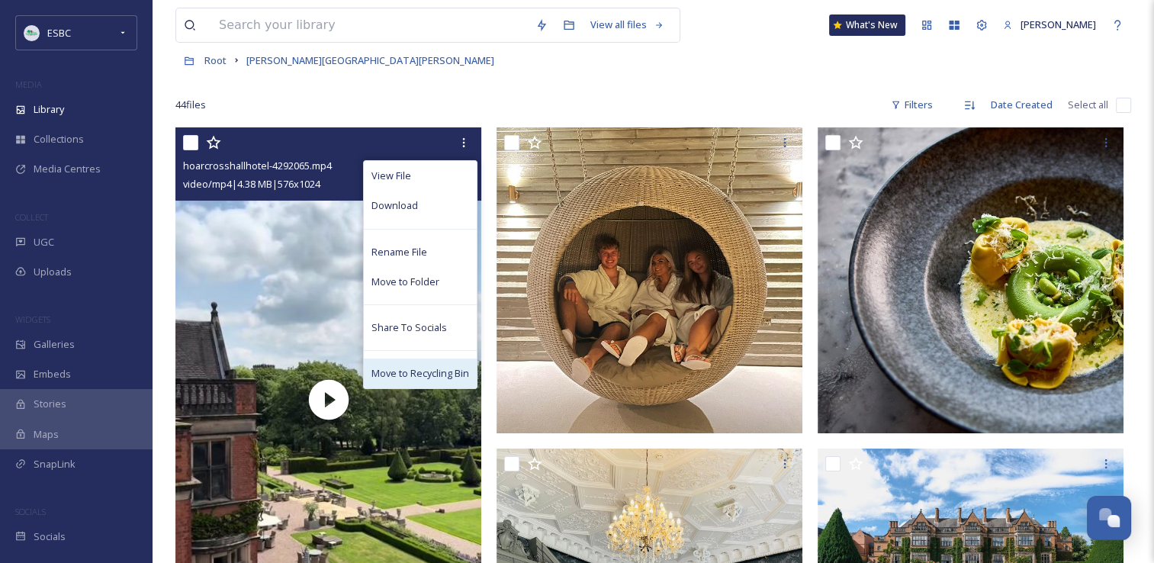
click at [406, 373] on span "Move to Recycling Bin" at bounding box center [421, 373] width 98 height 14
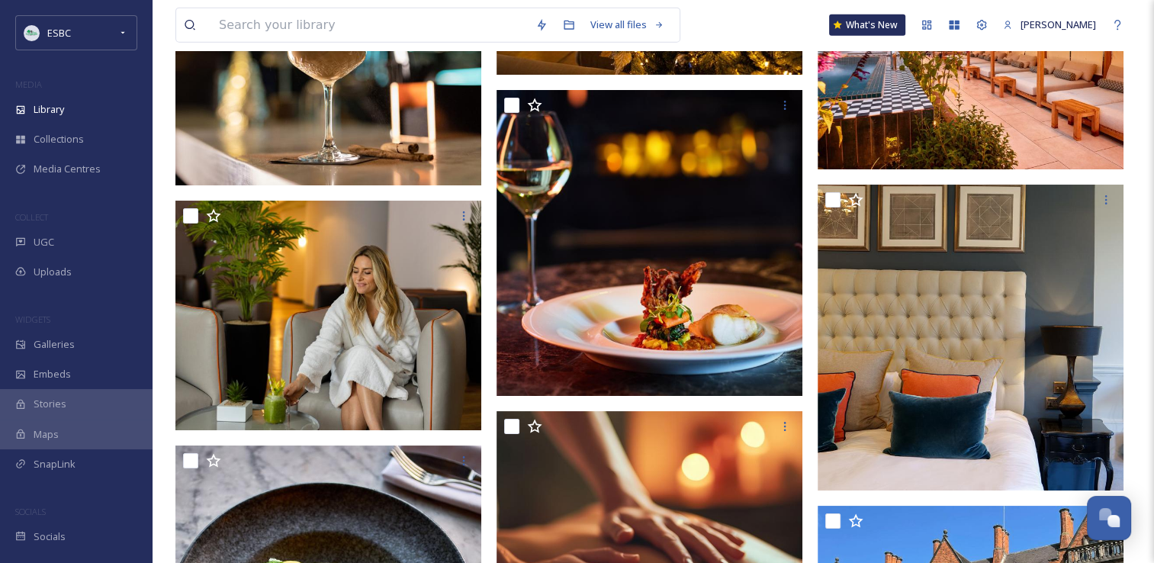
scroll to position [3958, 0]
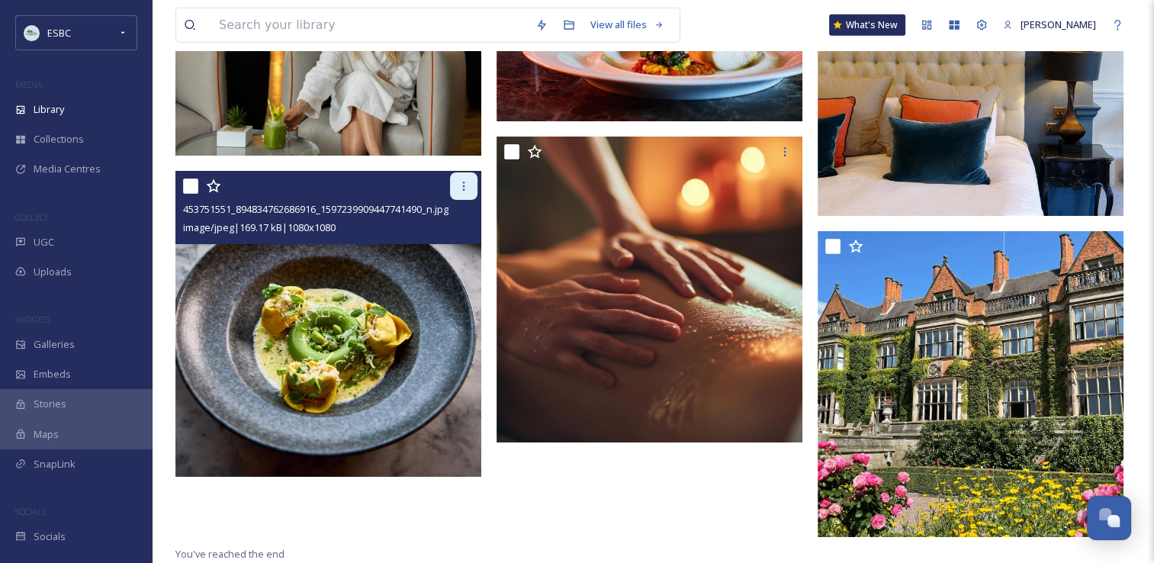
click at [465, 184] on icon at bounding box center [464, 186] width 12 height 12
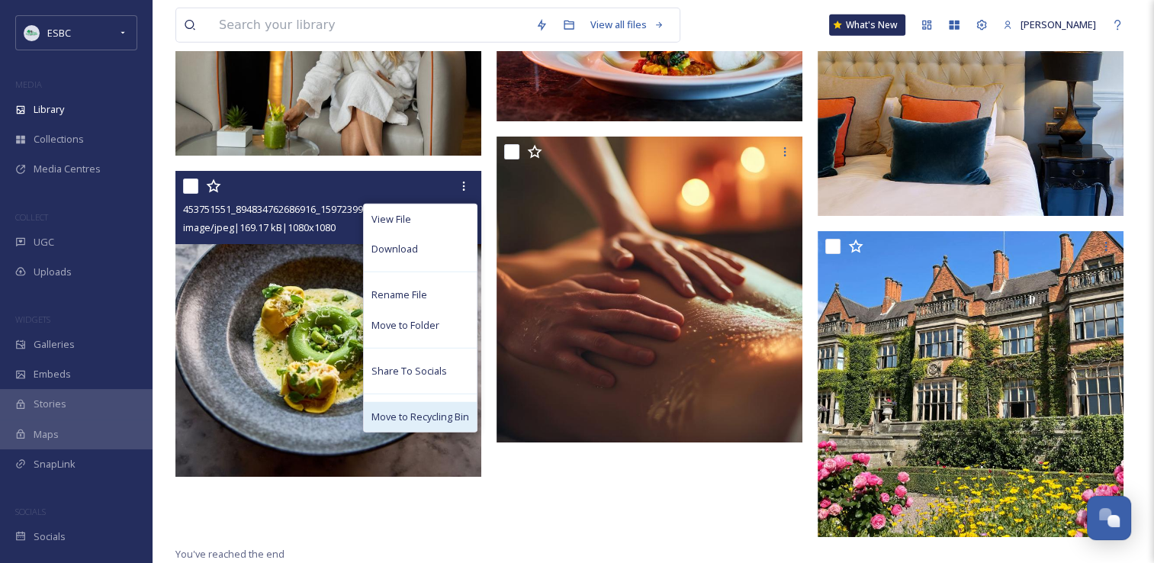
click at [415, 418] on span "Move to Recycling Bin" at bounding box center [421, 417] width 98 height 14
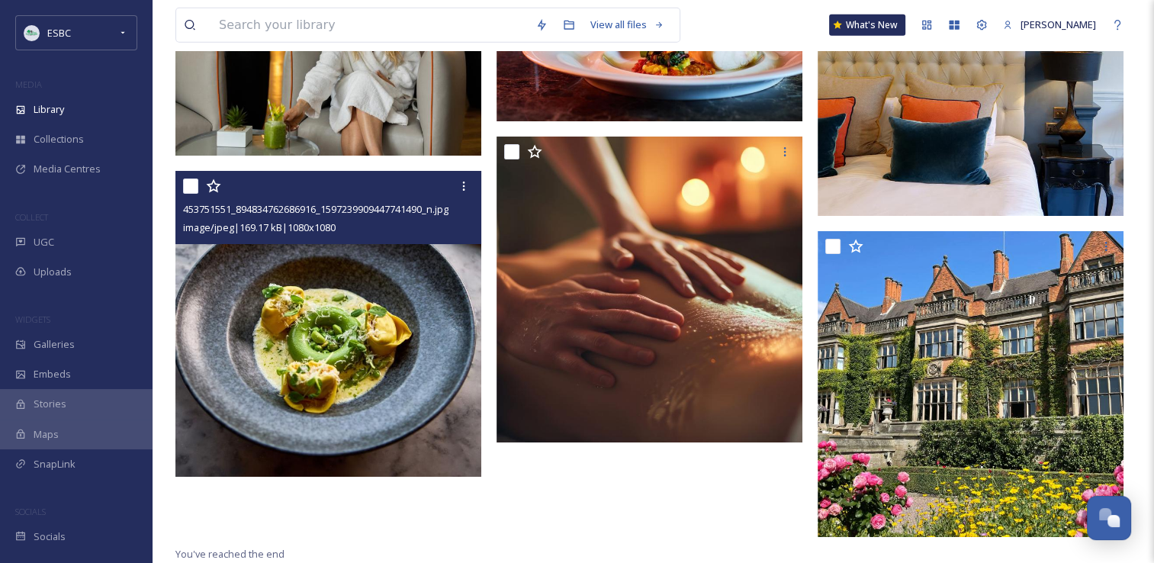
scroll to position [3897, 0]
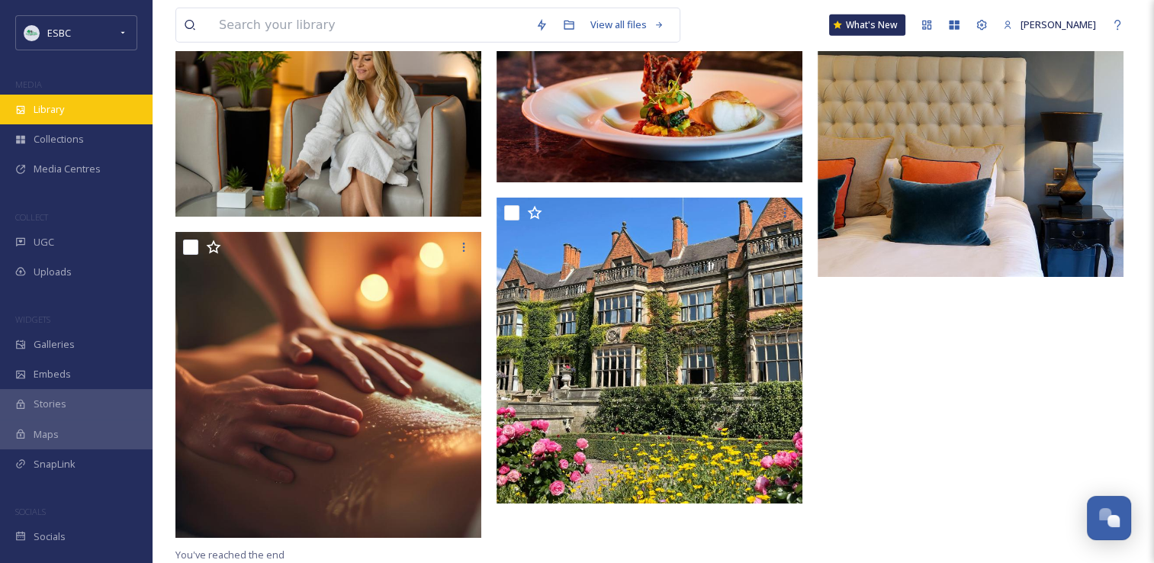
click at [35, 114] on span "Library" at bounding box center [49, 109] width 31 height 14
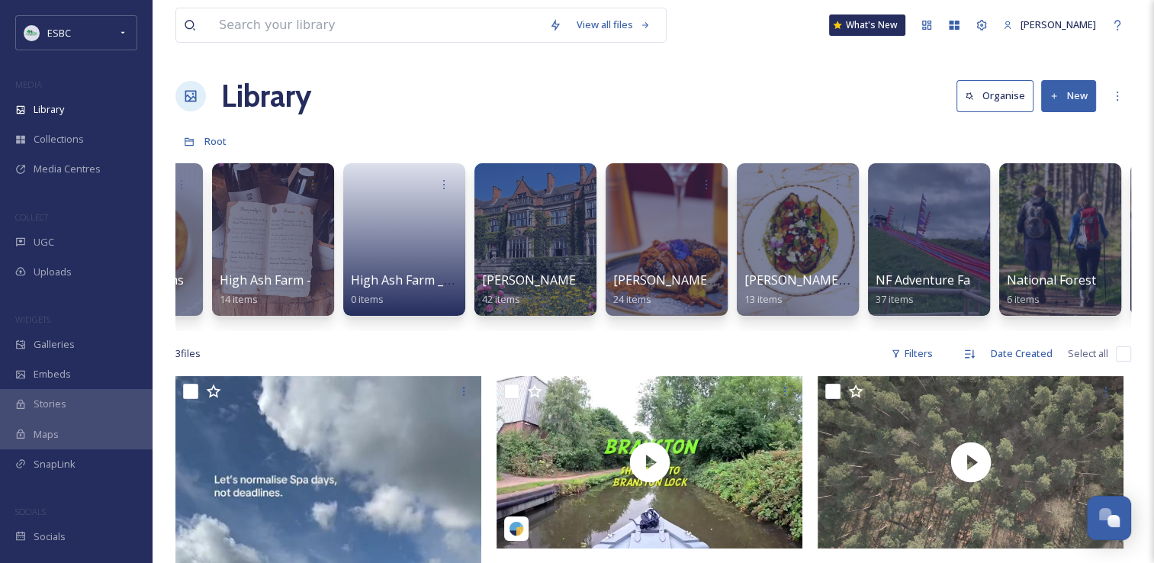
scroll to position [0, 1190]
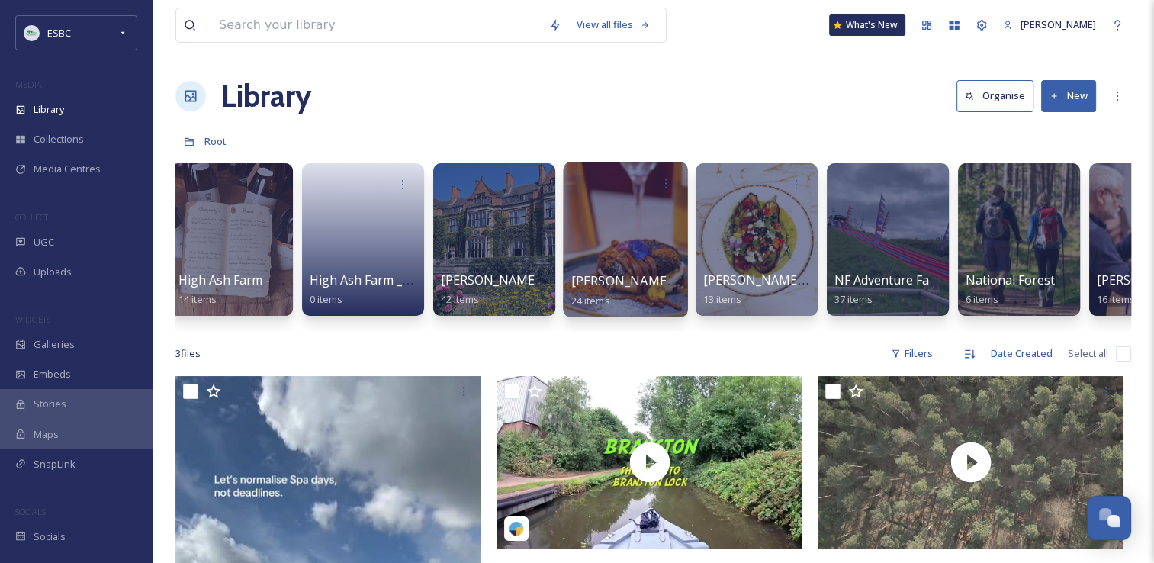
click at [635, 222] on div at bounding box center [625, 240] width 124 height 156
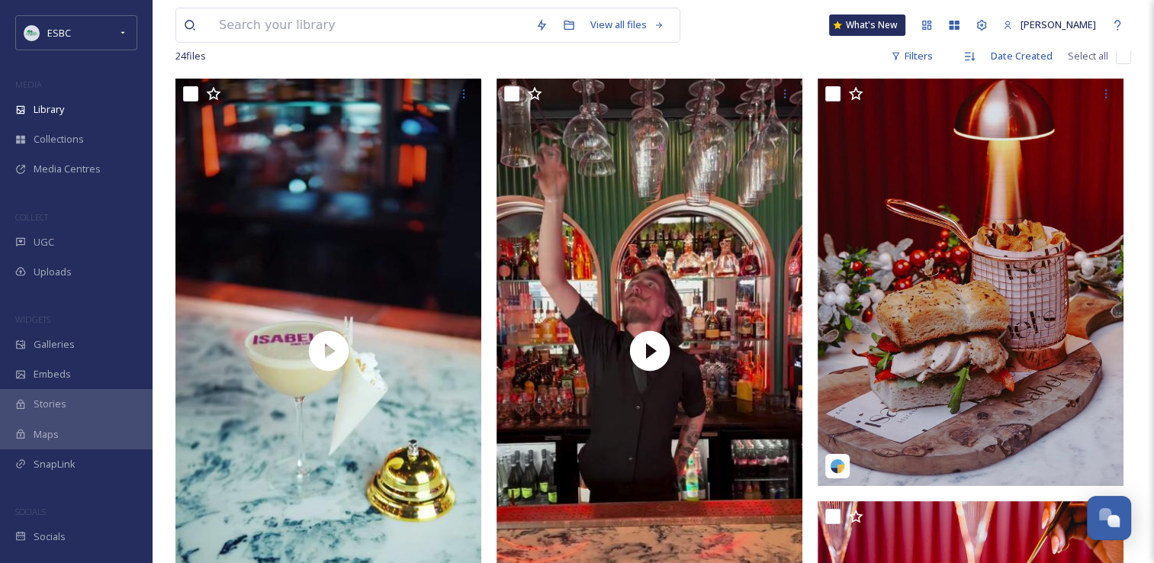
scroll to position [117, 0]
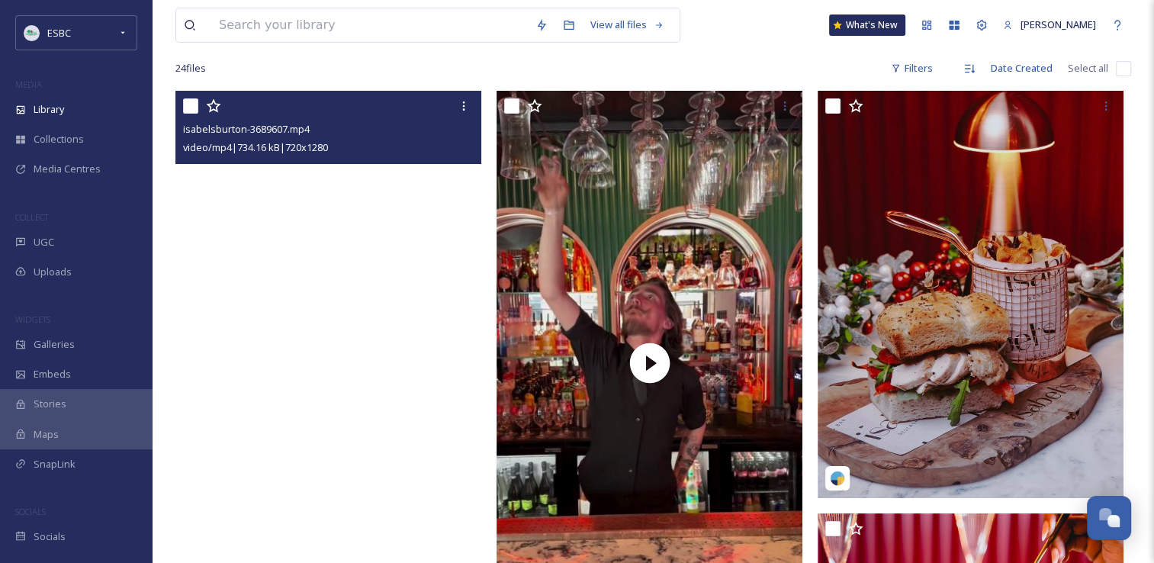
click at [331, 352] on video "isabelsburton-3689607.mp4" at bounding box center [328, 363] width 306 height 544
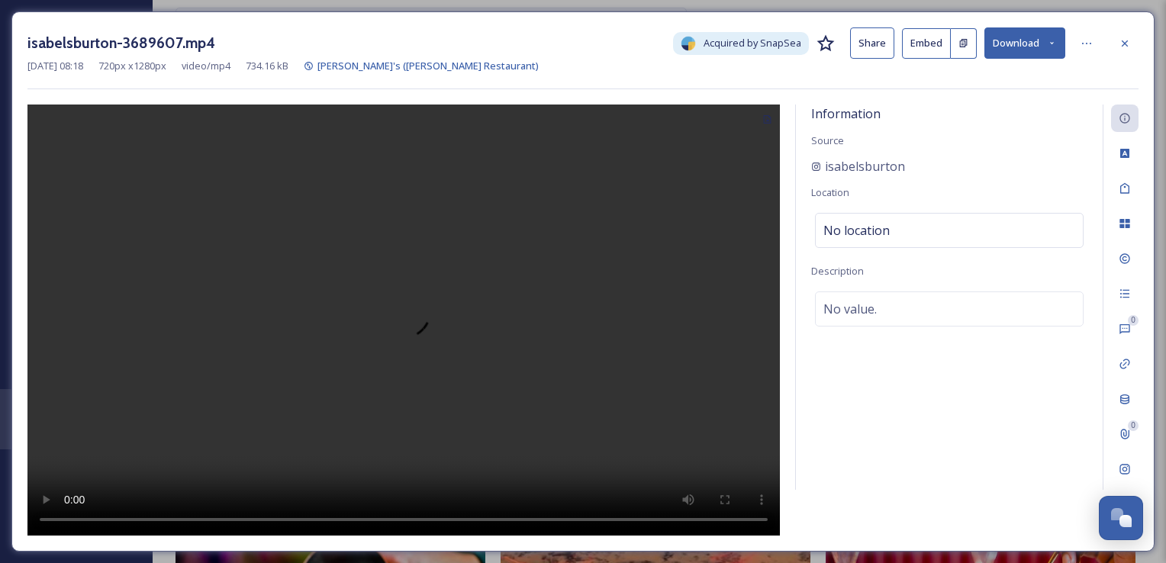
click at [458, 404] on video at bounding box center [403, 321] width 752 height 432
click at [1124, 37] on icon at bounding box center [1124, 43] width 12 height 12
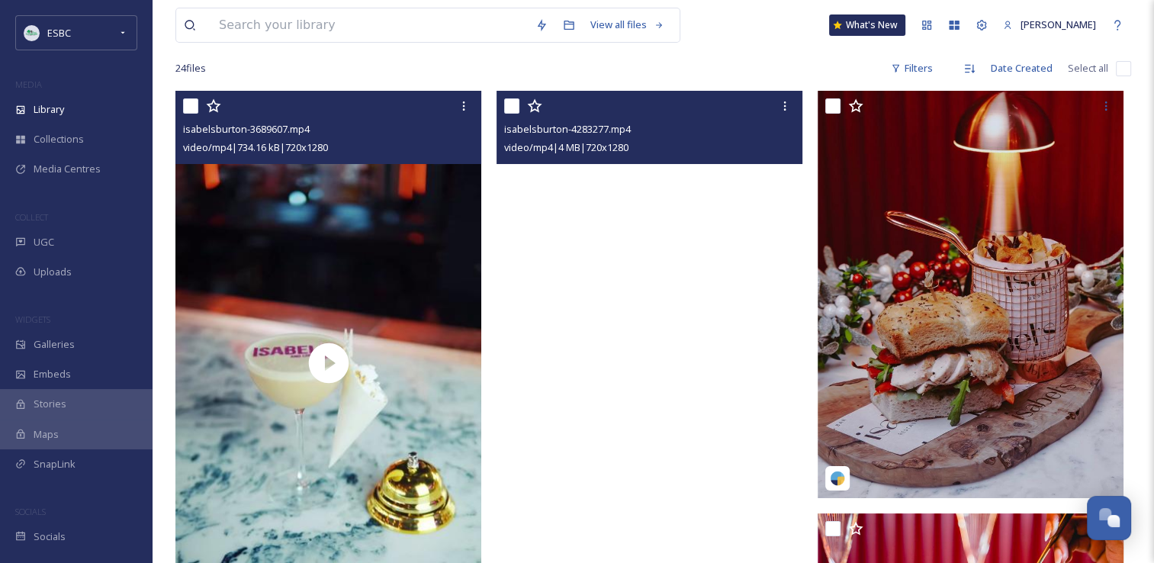
click at [652, 347] on video "isabelsburton-4283277.mp4" at bounding box center [650, 363] width 306 height 544
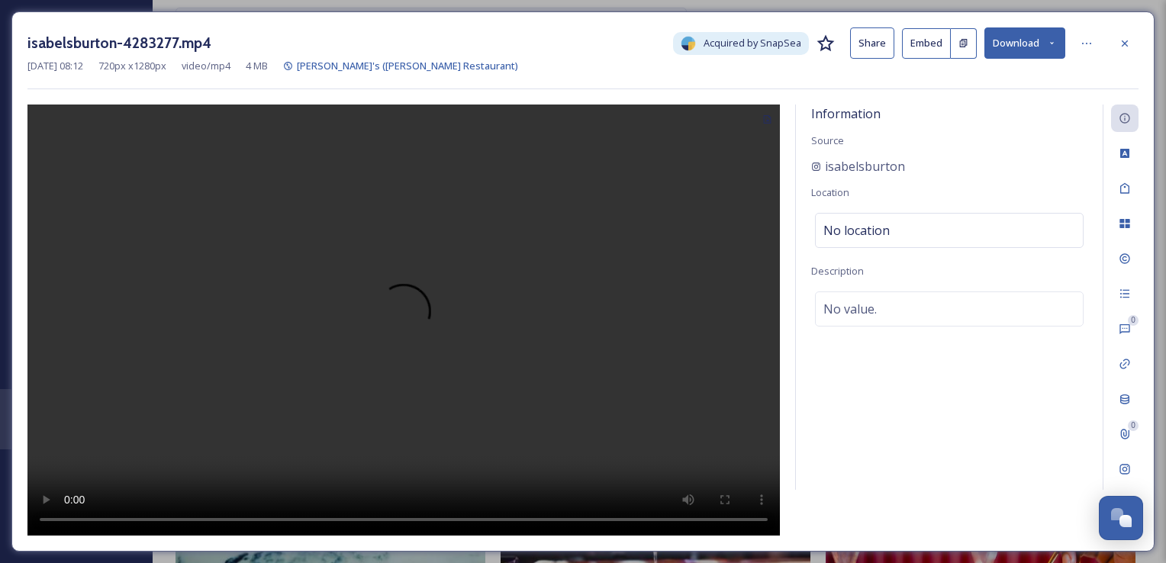
click at [418, 346] on video at bounding box center [403, 321] width 752 height 432
click at [1131, 36] on div at bounding box center [1124, 43] width 27 height 27
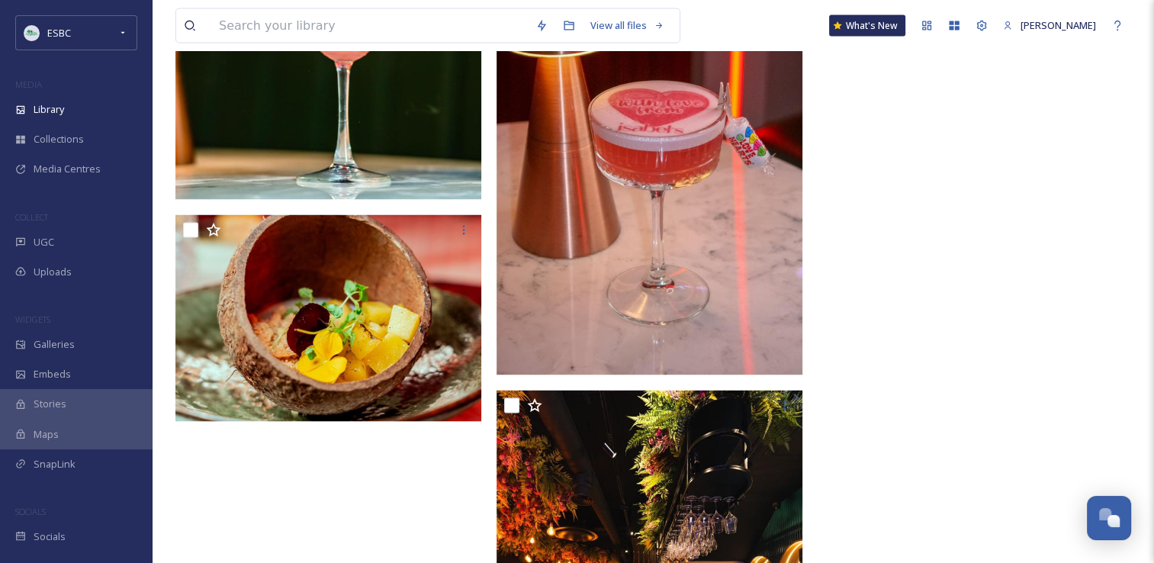
scroll to position [2786, 0]
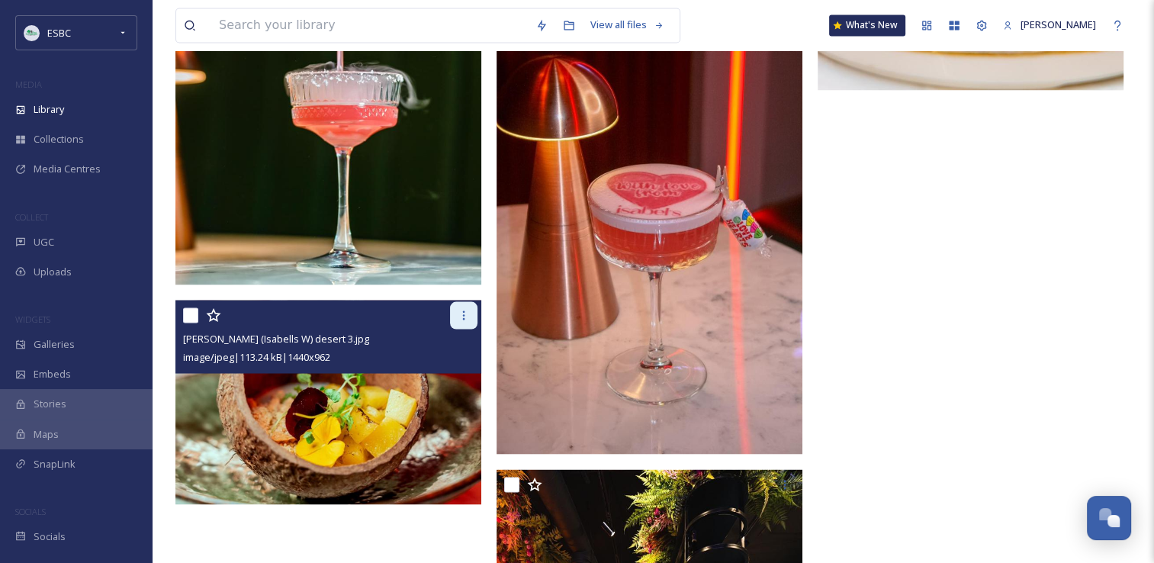
click at [468, 319] on icon at bounding box center [464, 315] width 12 height 12
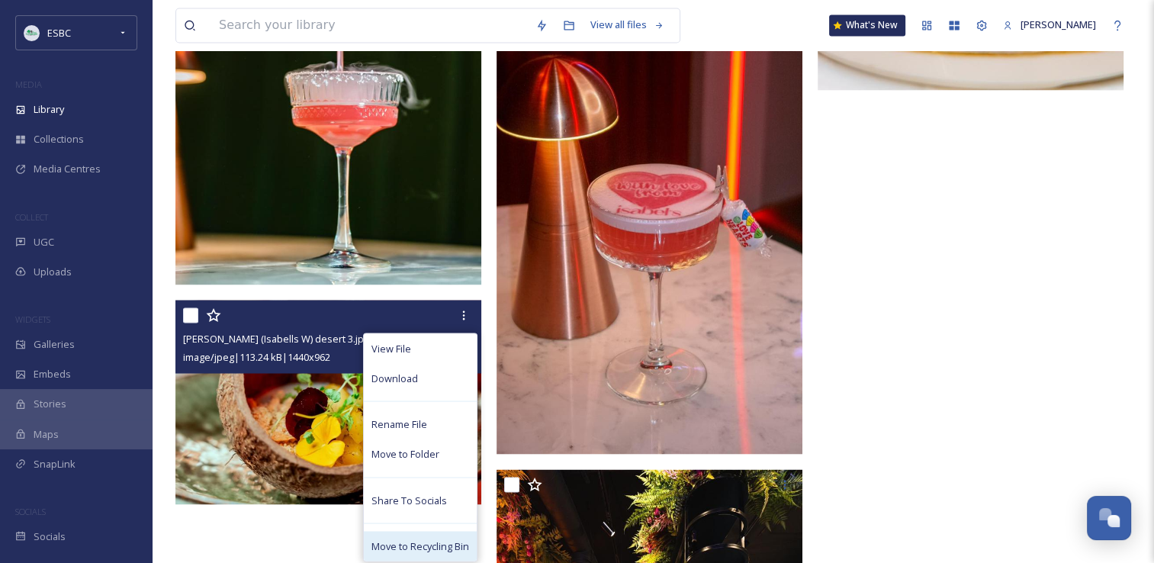
click at [403, 557] on div "Move to Recycling Bin" at bounding box center [420, 546] width 113 height 30
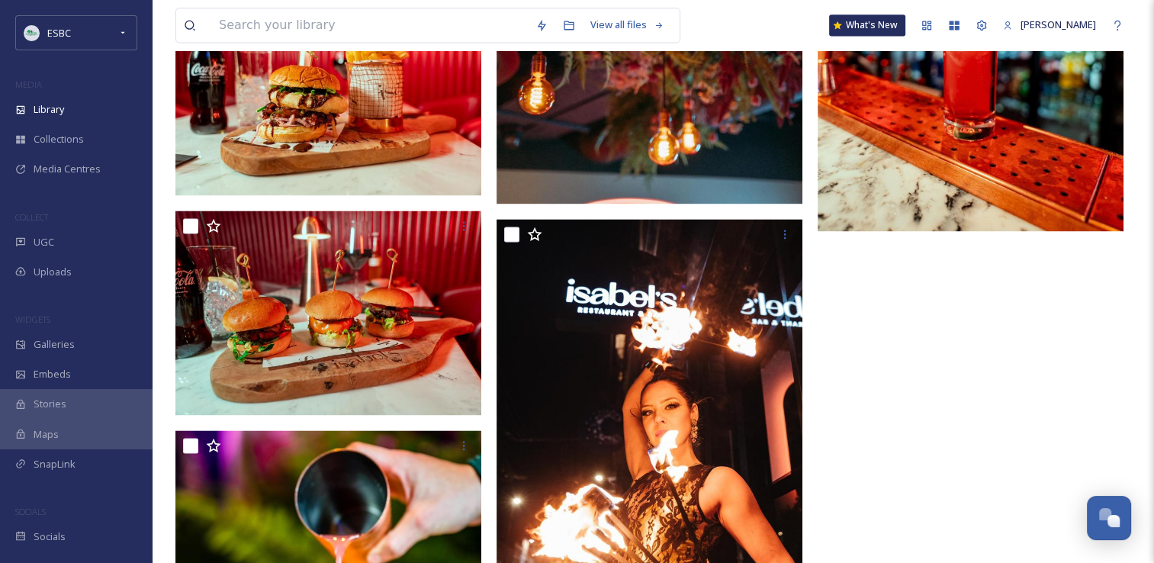
scroll to position [2130, 0]
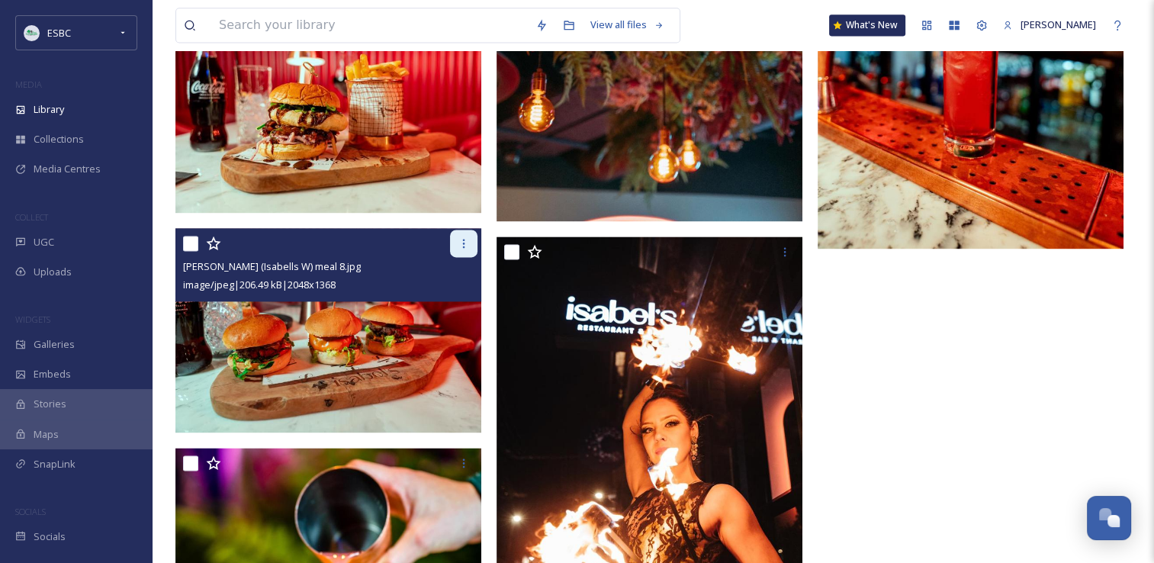
click at [464, 249] on div at bounding box center [463, 243] width 27 height 27
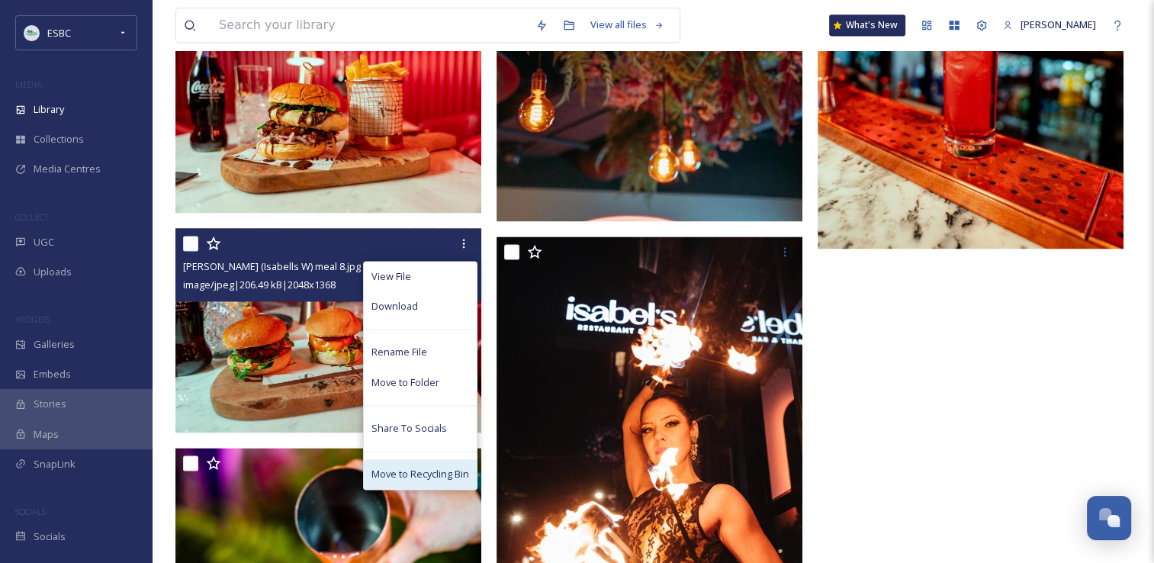
click at [407, 471] on span "Move to Recycling Bin" at bounding box center [421, 474] width 98 height 14
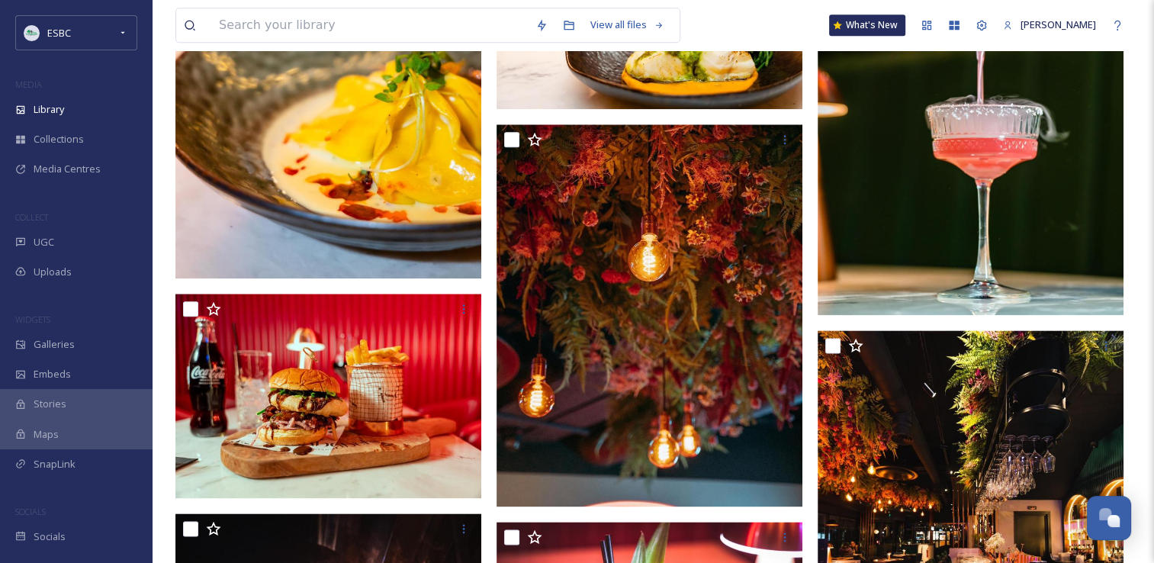
scroll to position [1819, 0]
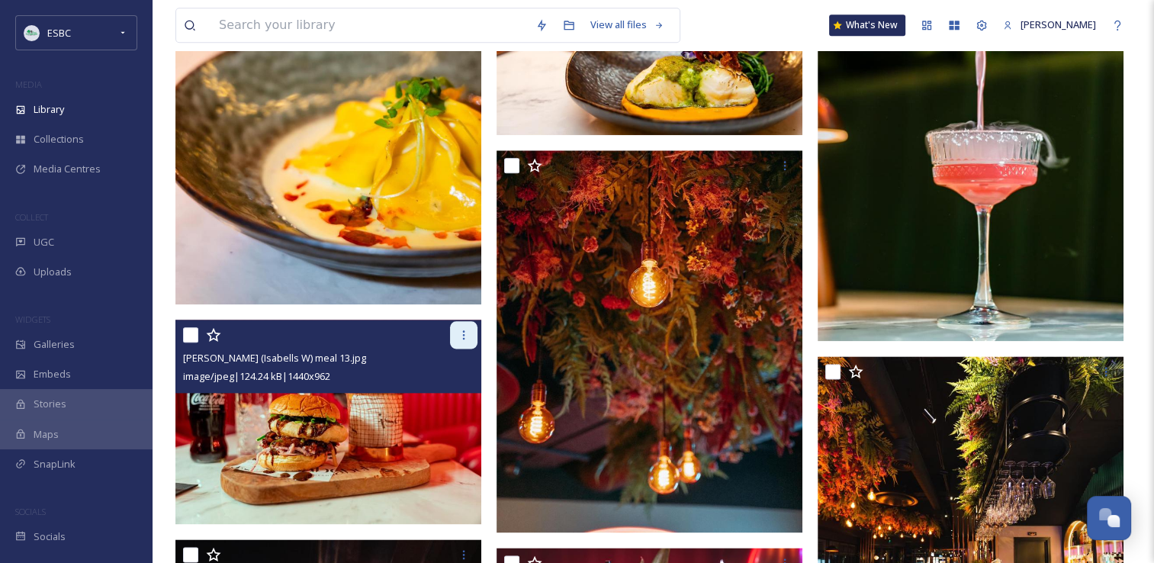
click at [470, 328] on div at bounding box center [463, 334] width 27 height 27
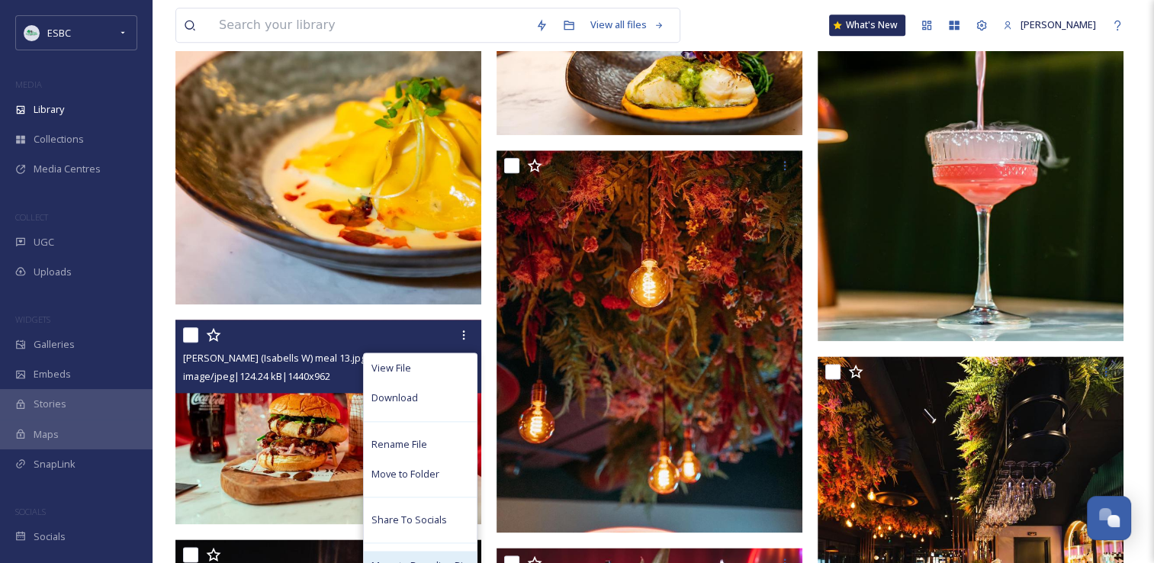
click at [439, 559] on span "Move to Recycling Bin" at bounding box center [421, 565] width 98 height 14
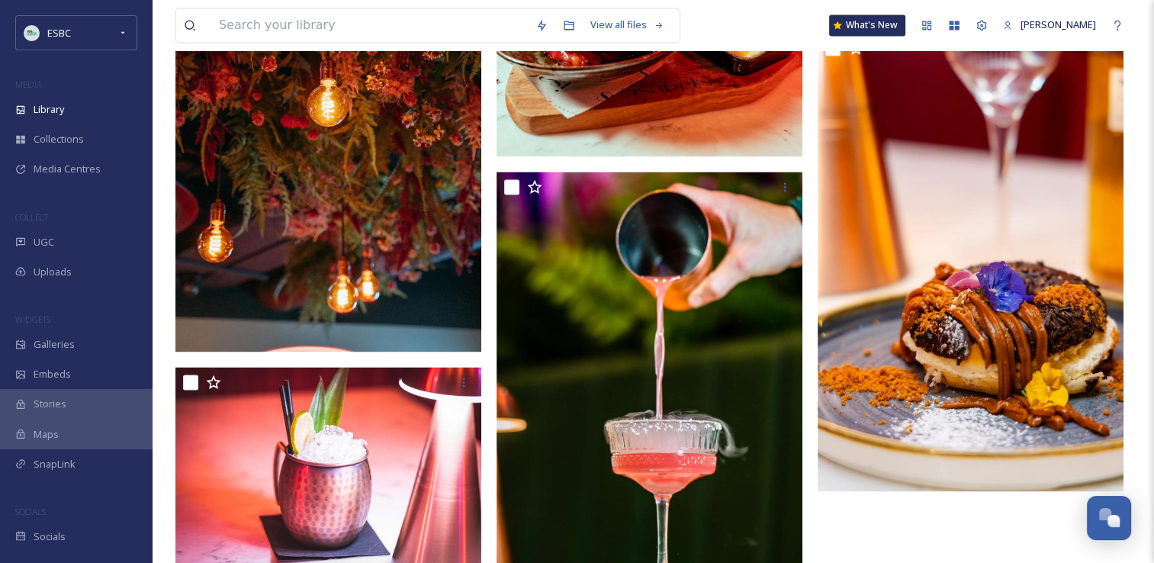
scroll to position [2173, 0]
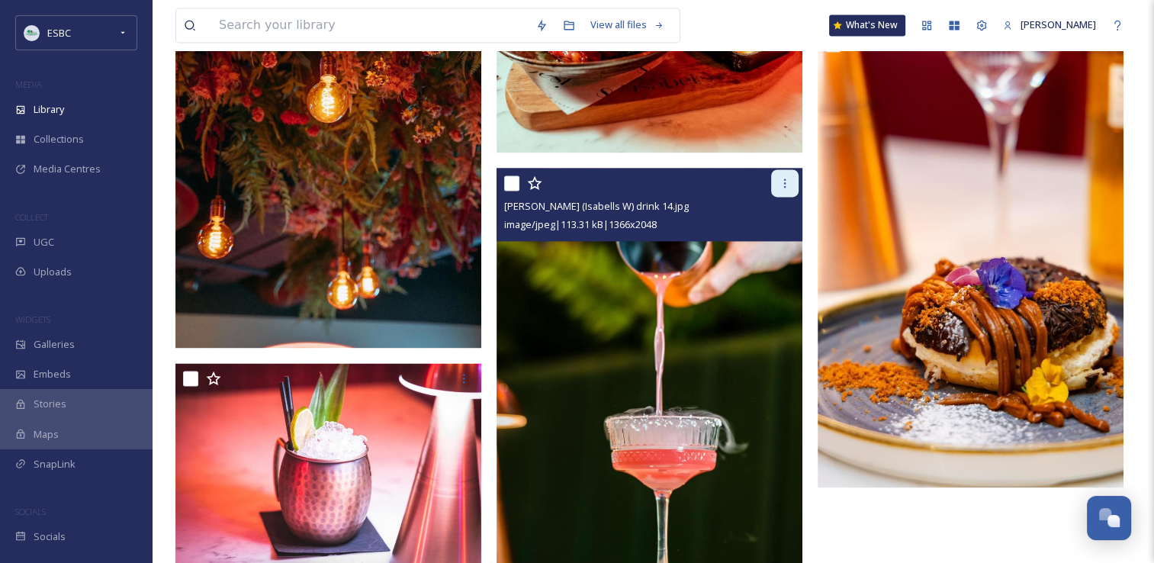
click at [787, 181] on icon at bounding box center [785, 183] width 12 height 12
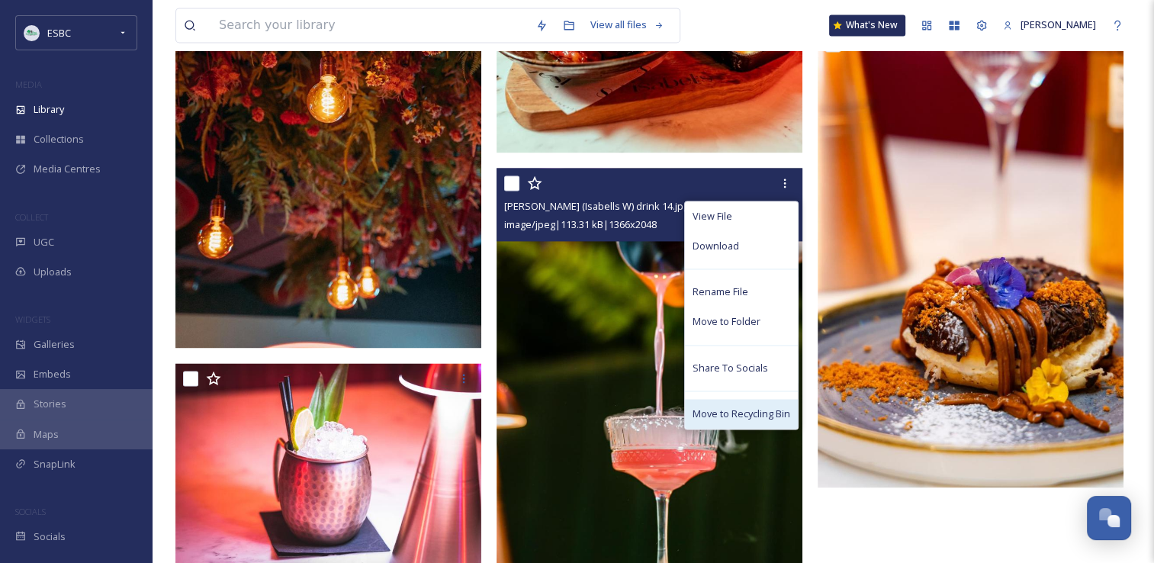
click at [742, 408] on span "Move to Recycling Bin" at bounding box center [742, 414] width 98 height 14
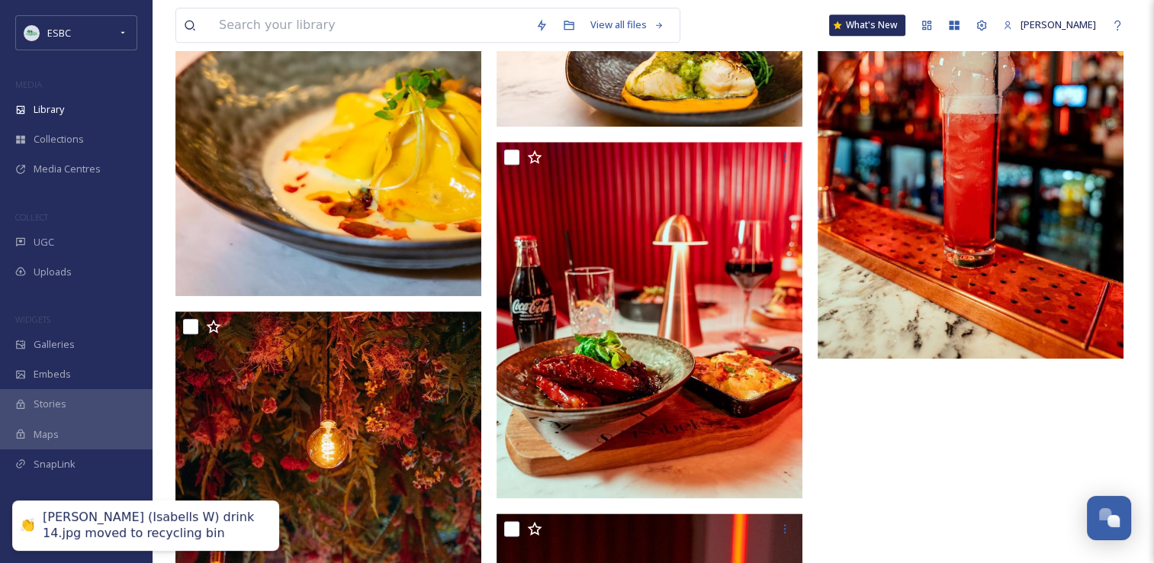
scroll to position [1766, 0]
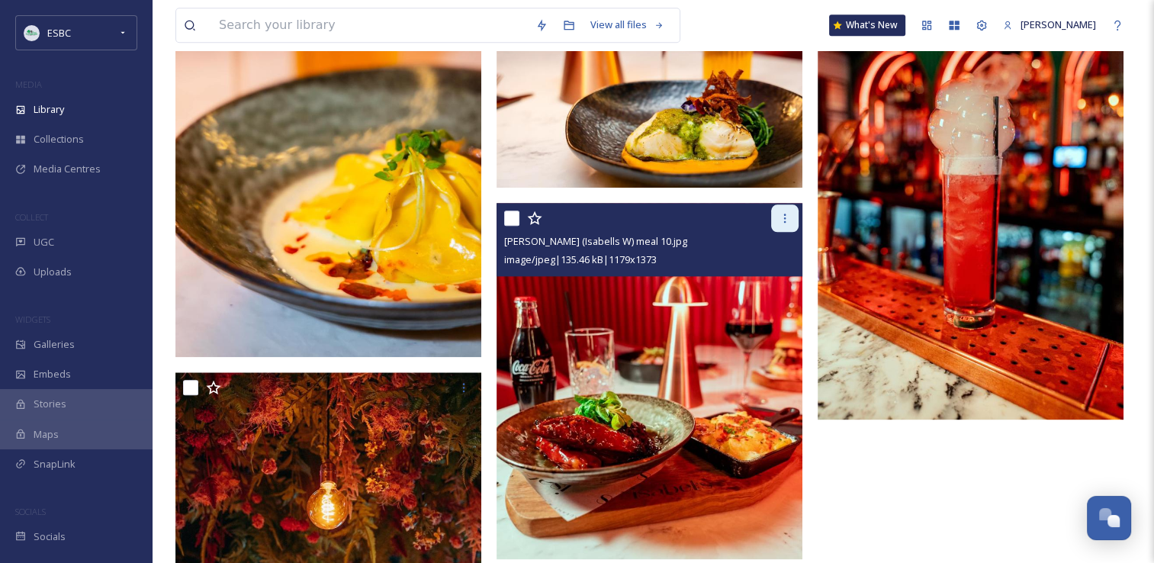
click at [787, 224] on div at bounding box center [784, 217] width 27 height 27
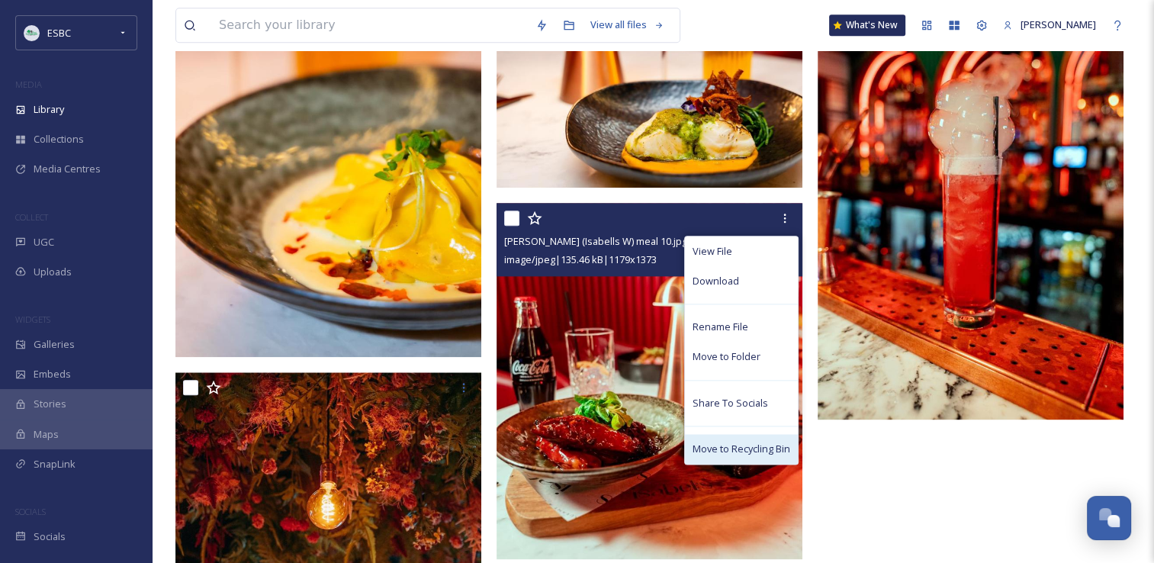
click at [729, 455] on span "Move to Recycling Bin" at bounding box center [742, 449] width 98 height 14
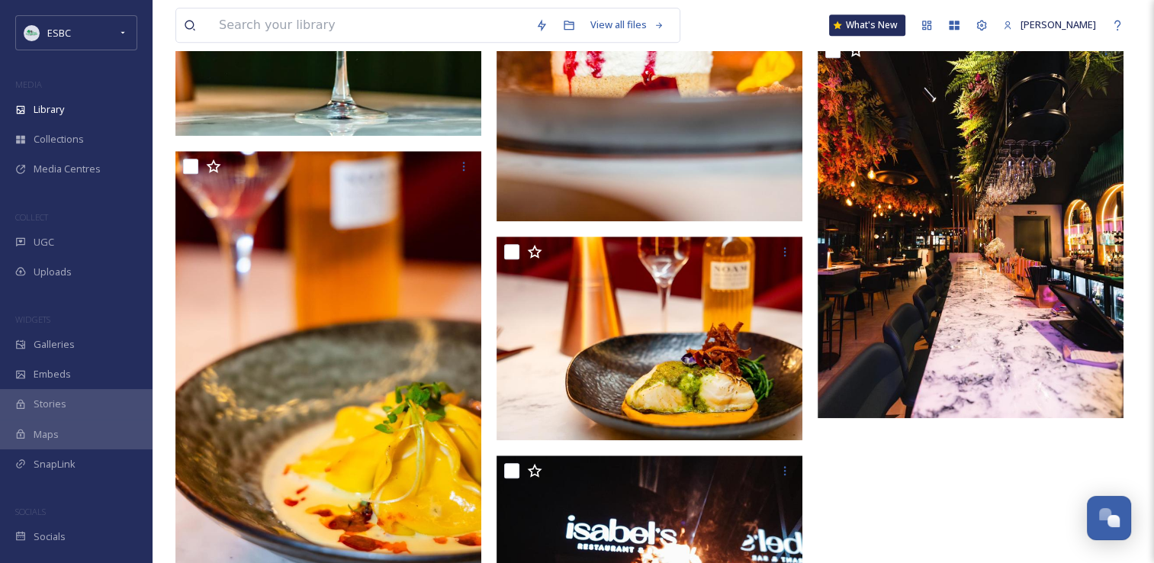
scroll to position [1498, 0]
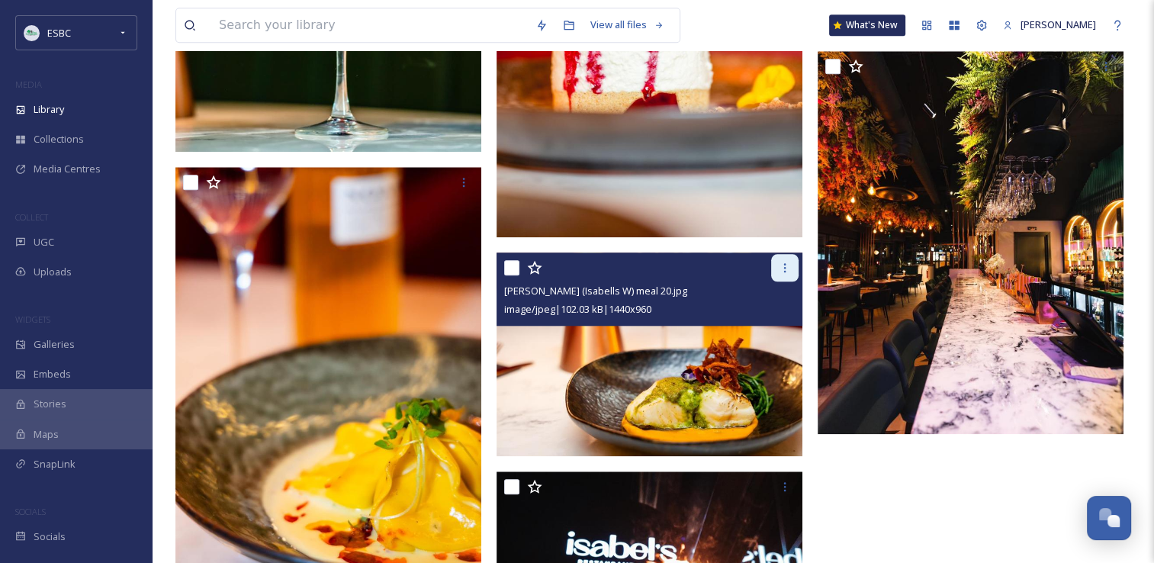
click at [786, 267] on icon at bounding box center [785, 268] width 12 height 12
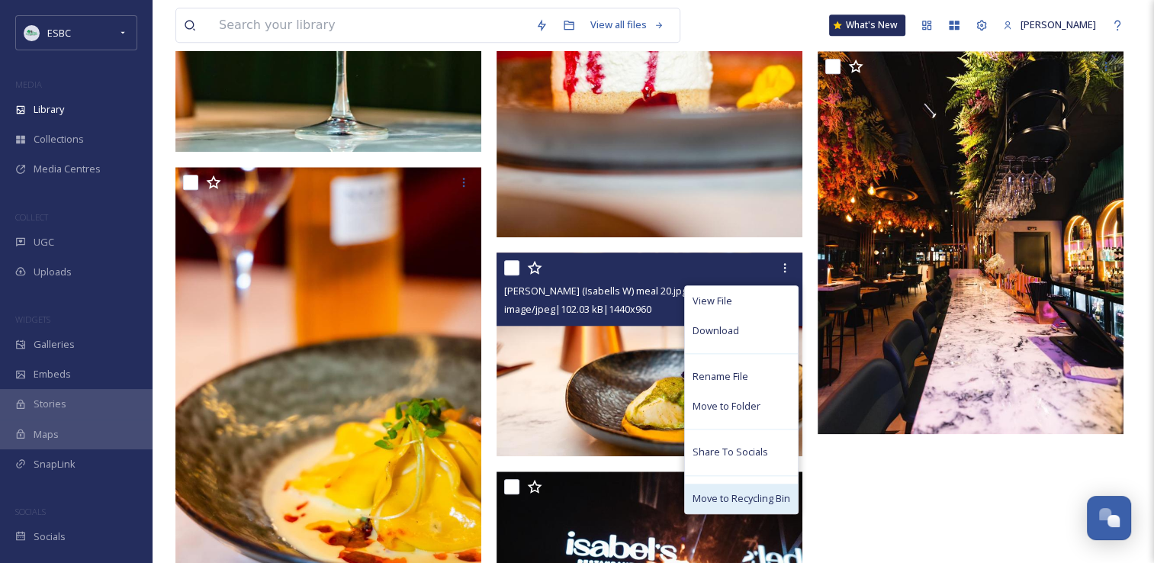
click at [750, 495] on span "Move to Recycling Bin" at bounding box center [742, 498] width 98 height 14
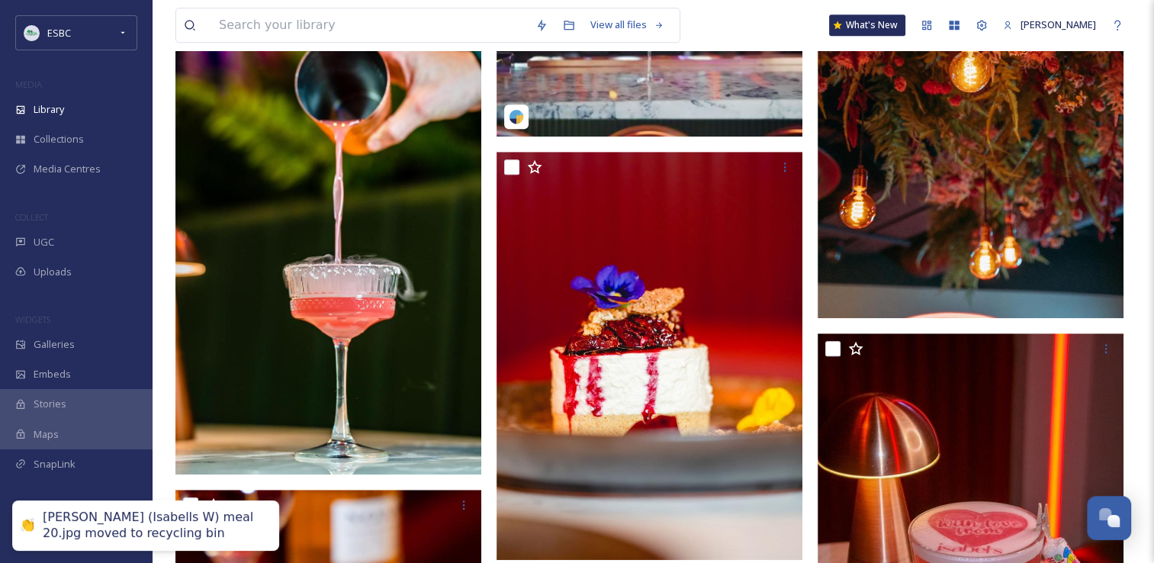
scroll to position [1172, 0]
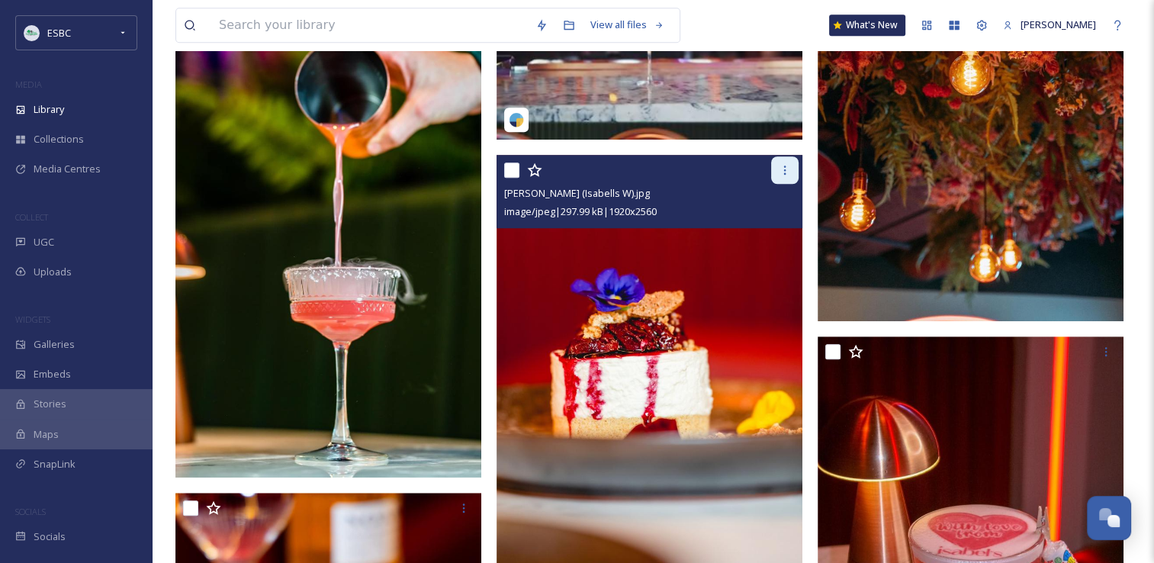
click at [785, 176] on div at bounding box center [784, 169] width 27 height 27
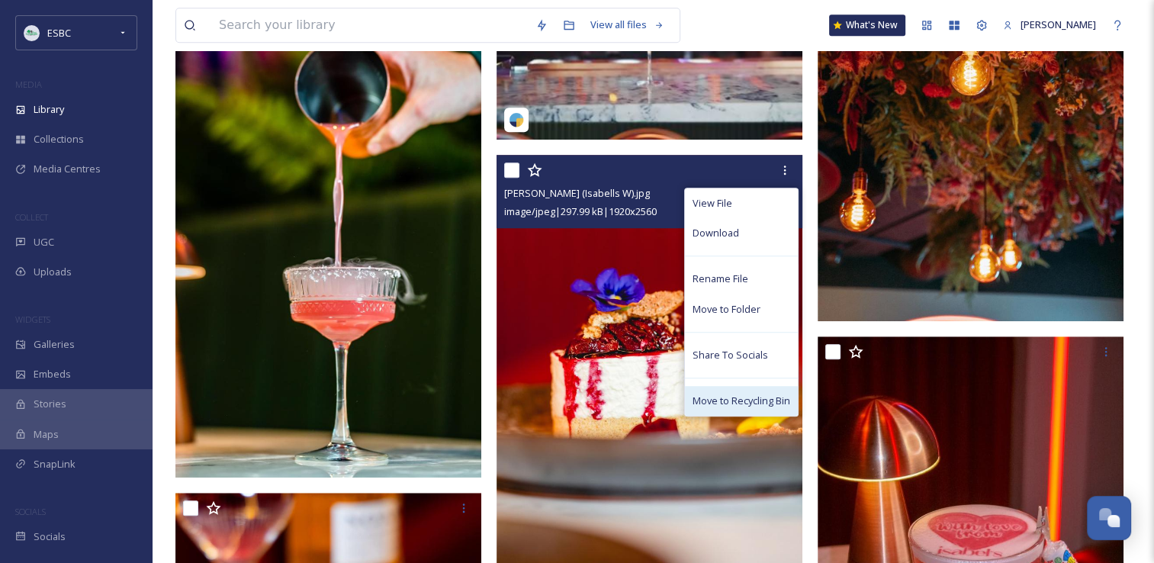
click at [748, 395] on span "Move to Recycling Bin" at bounding box center [742, 401] width 98 height 14
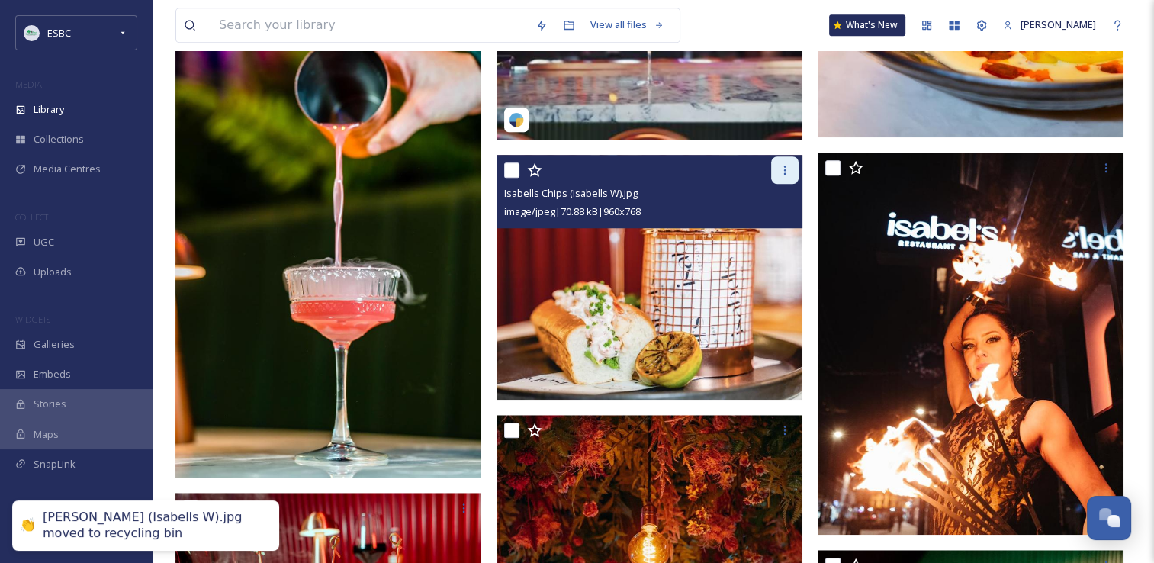
click at [783, 166] on icon at bounding box center [785, 170] width 12 height 12
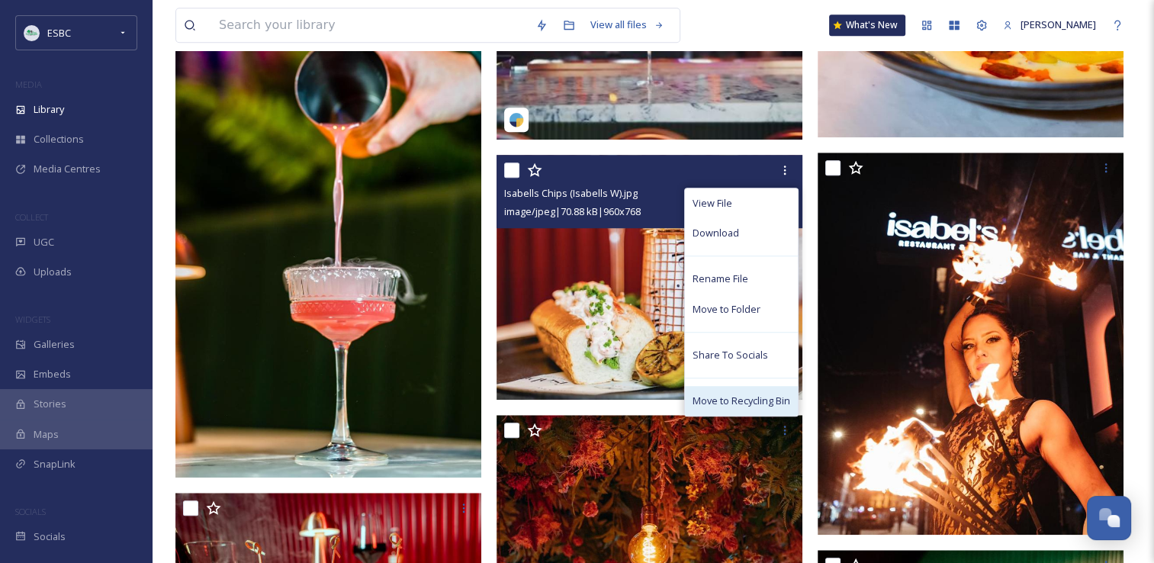
click at [732, 398] on span "Move to Recycling Bin" at bounding box center [742, 401] width 98 height 14
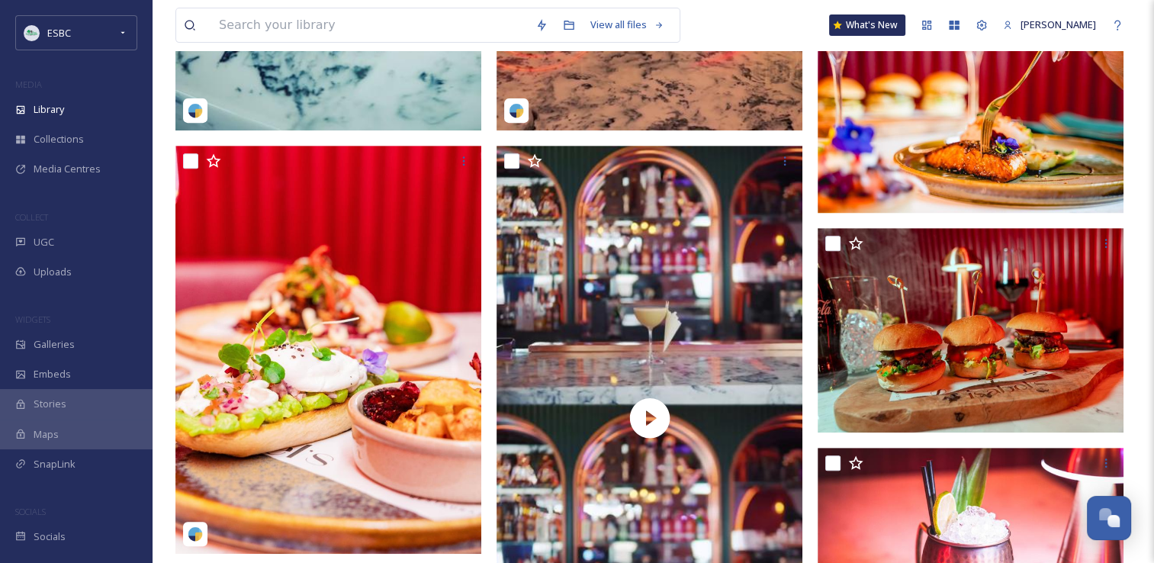
scroll to position [607, 0]
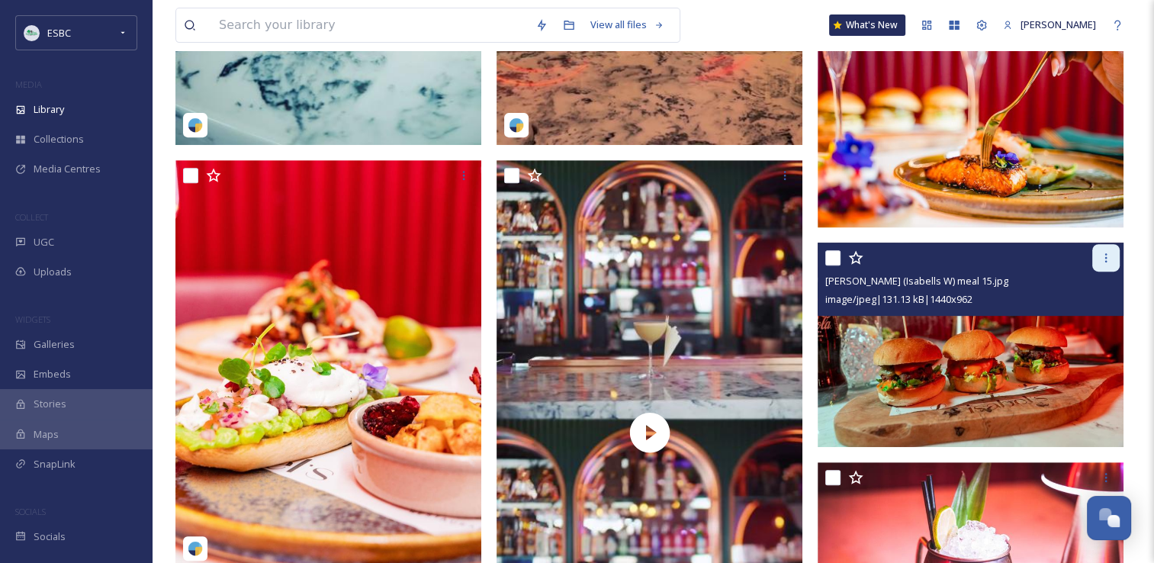
click at [1107, 255] on icon at bounding box center [1106, 258] width 12 height 12
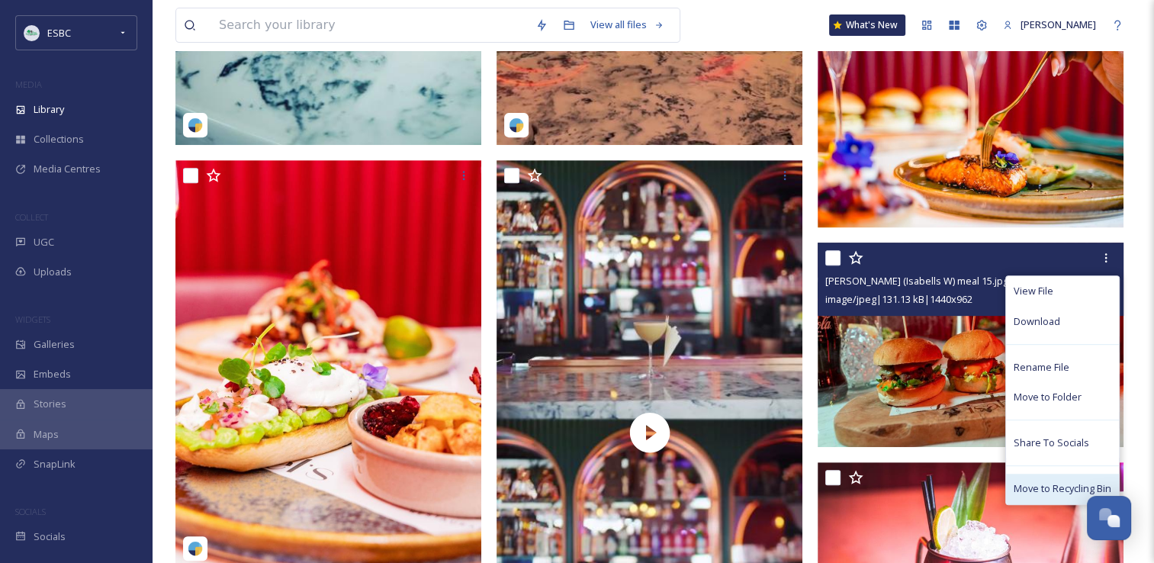
click at [1041, 485] on span "Move to Recycling Bin" at bounding box center [1063, 488] width 98 height 14
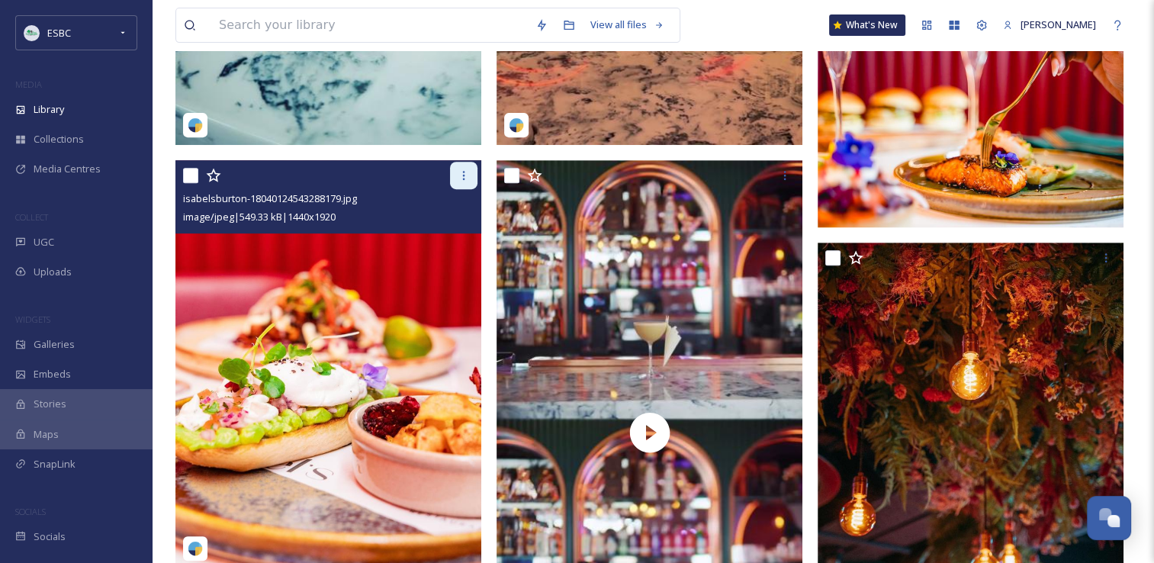
click at [465, 181] on div at bounding box center [463, 175] width 27 height 27
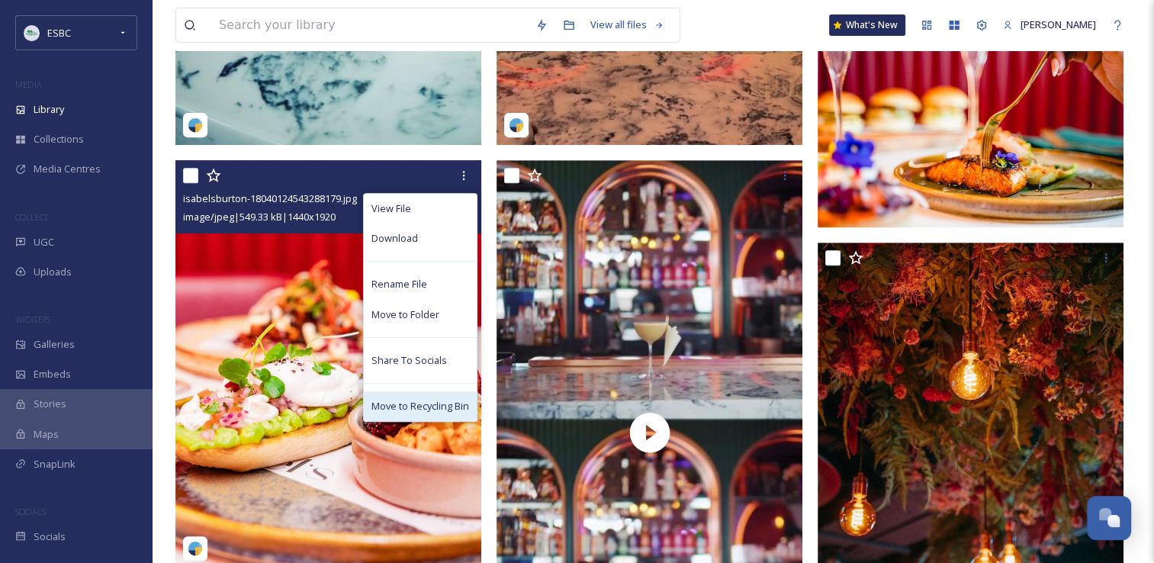
click at [417, 407] on span "Move to Recycling Bin" at bounding box center [421, 406] width 98 height 14
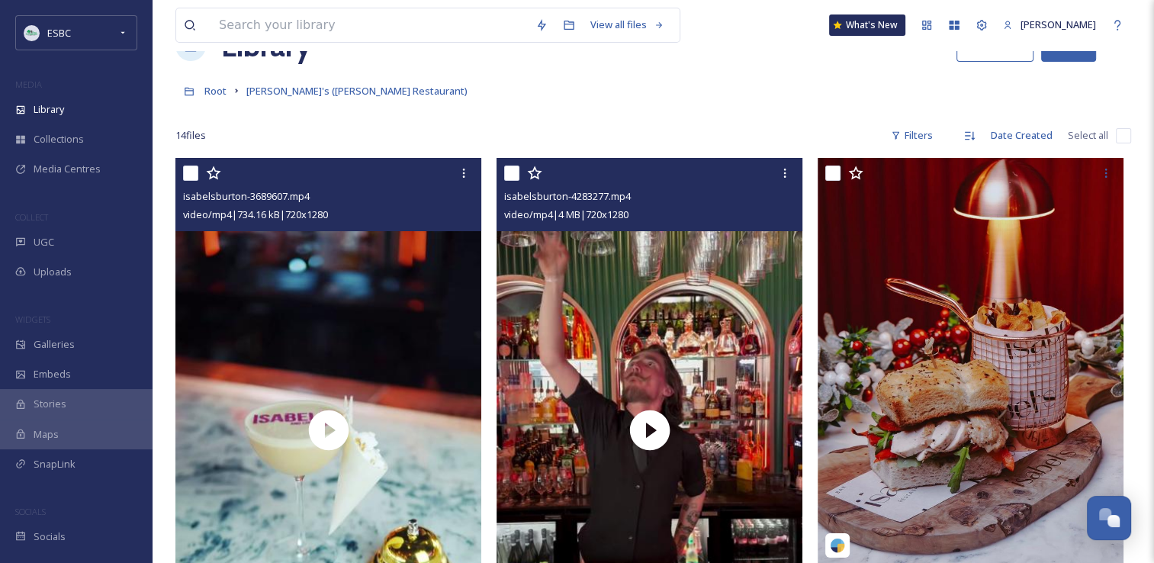
scroll to position [42, 0]
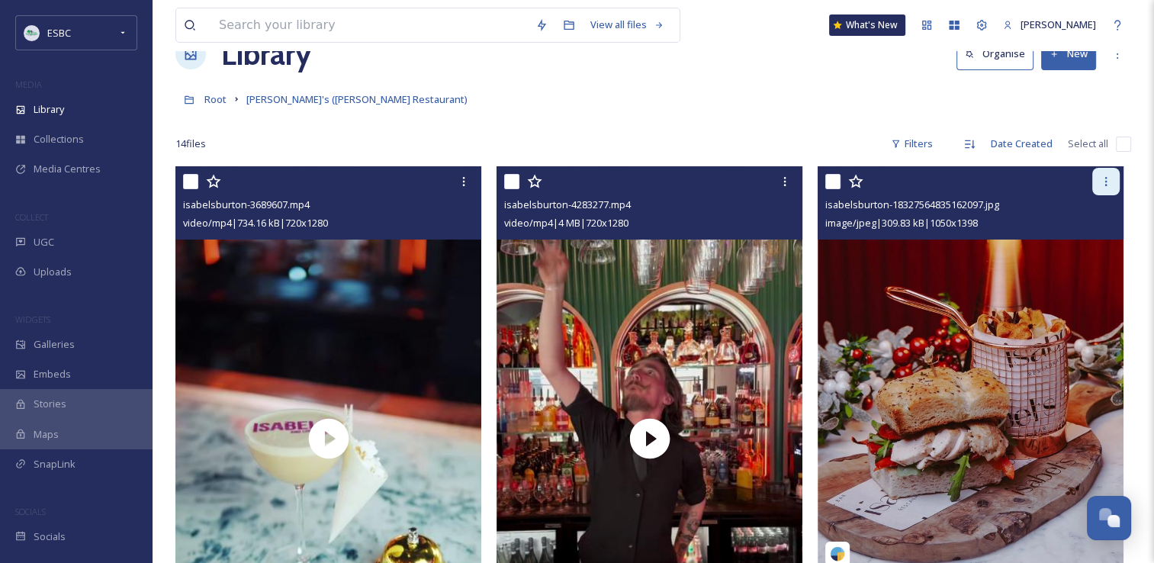
click at [1105, 181] on icon at bounding box center [1106, 181] width 12 height 12
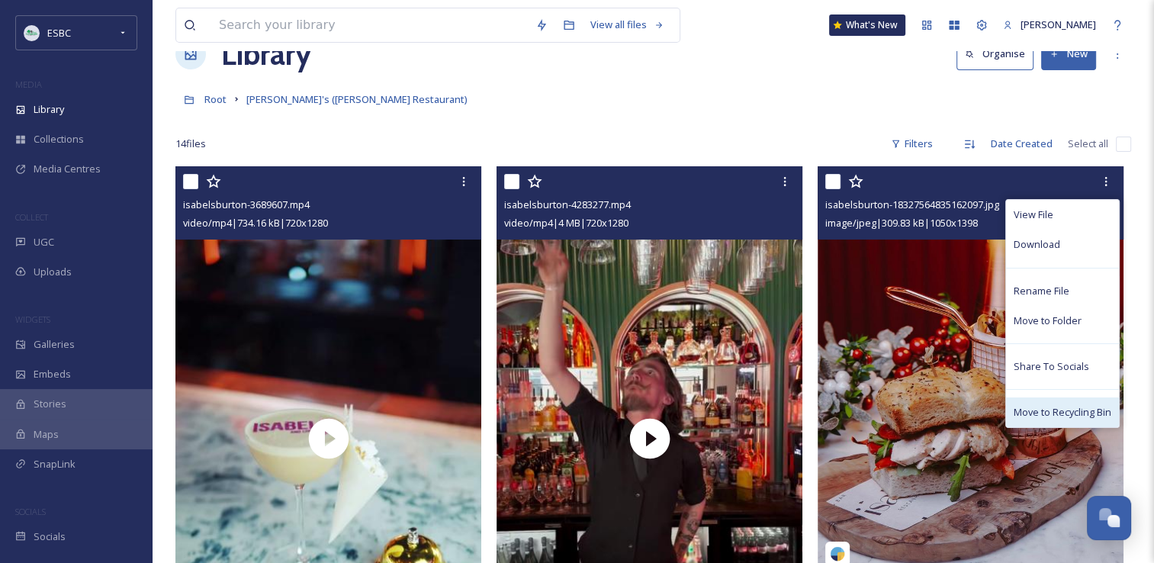
click at [1052, 410] on span "Move to Recycling Bin" at bounding box center [1063, 412] width 98 height 14
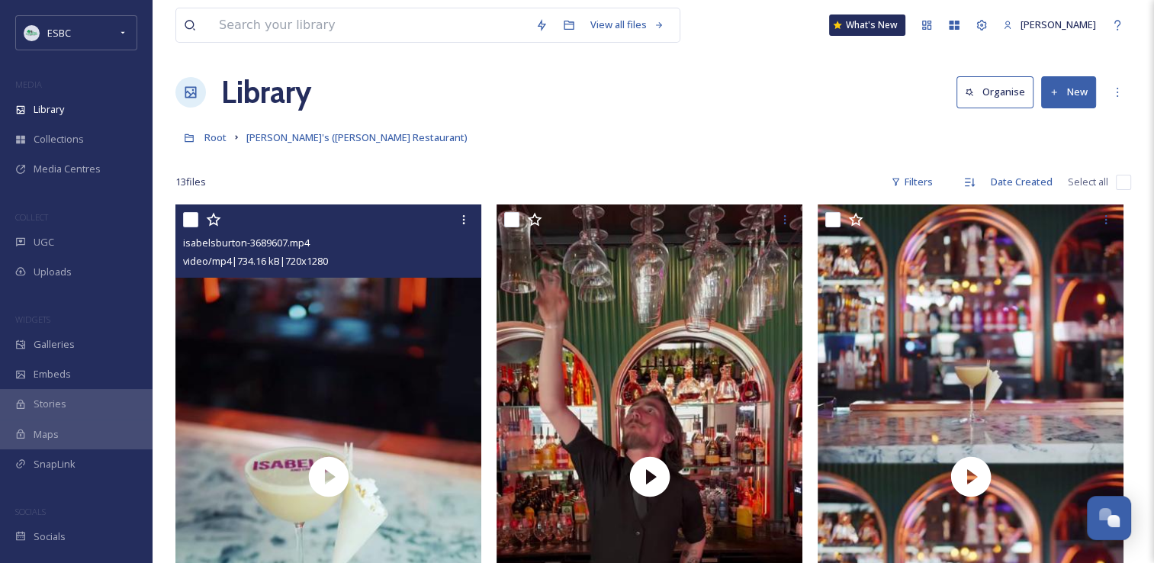
scroll to position [0, 0]
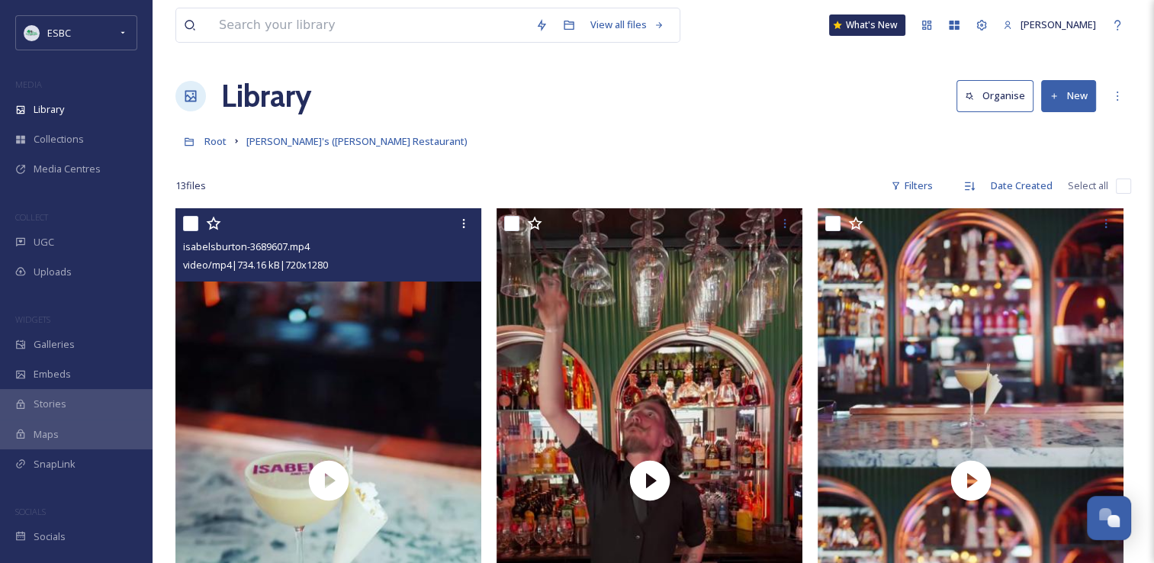
click at [1064, 90] on button "New" at bounding box center [1068, 95] width 55 height 31
click at [1056, 121] on div "File Upload" at bounding box center [1052, 132] width 86 height 30
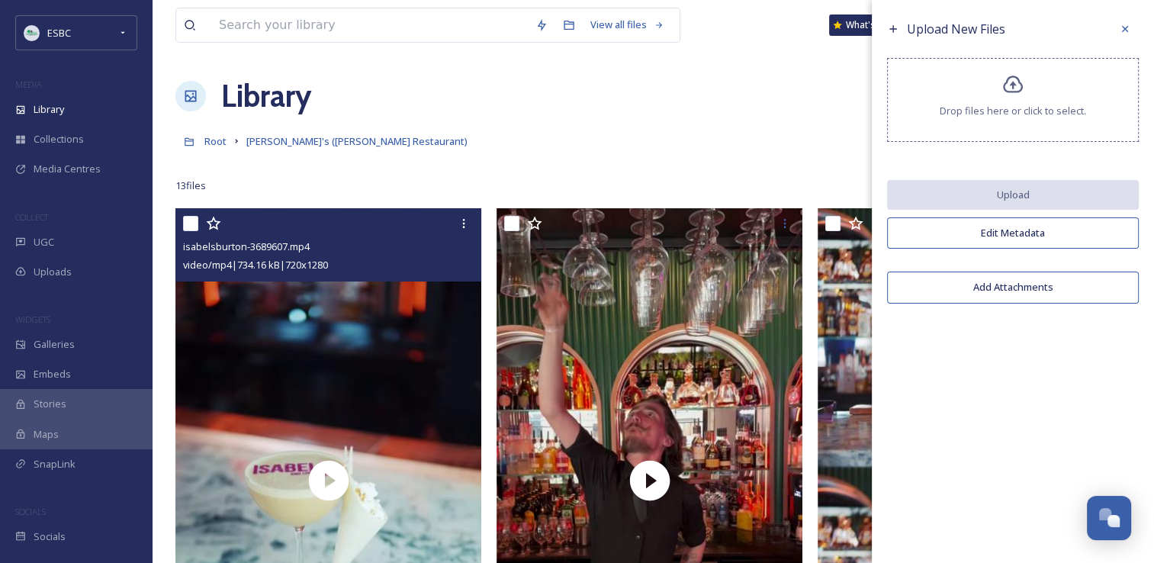
click at [1007, 104] on span "Drop files here or click to select." at bounding box center [1013, 111] width 146 height 14
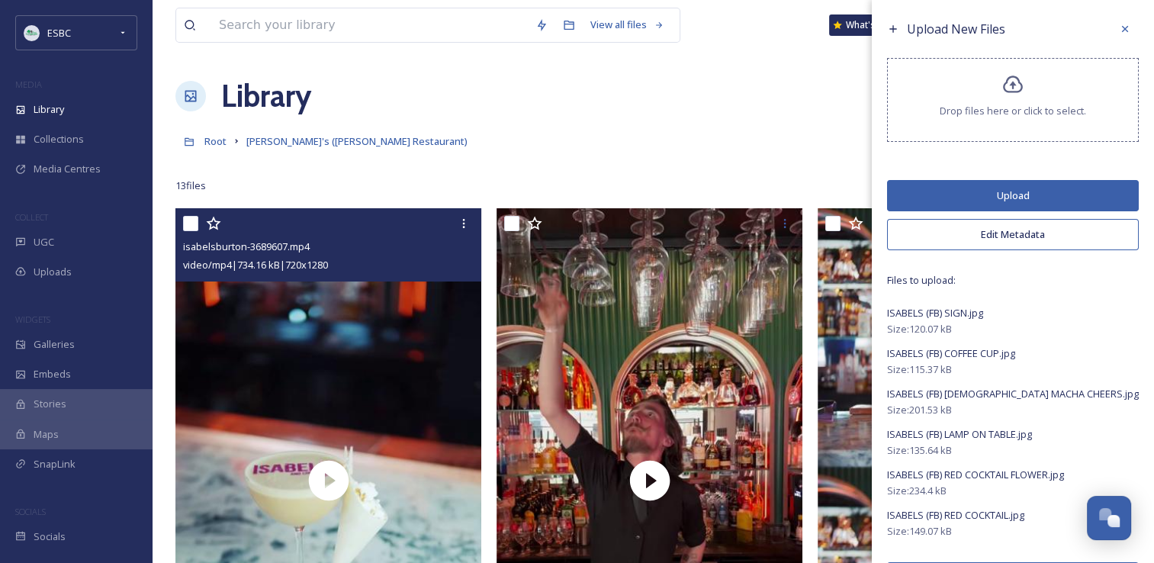
click at [989, 188] on button "Upload" at bounding box center [1013, 195] width 252 height 31
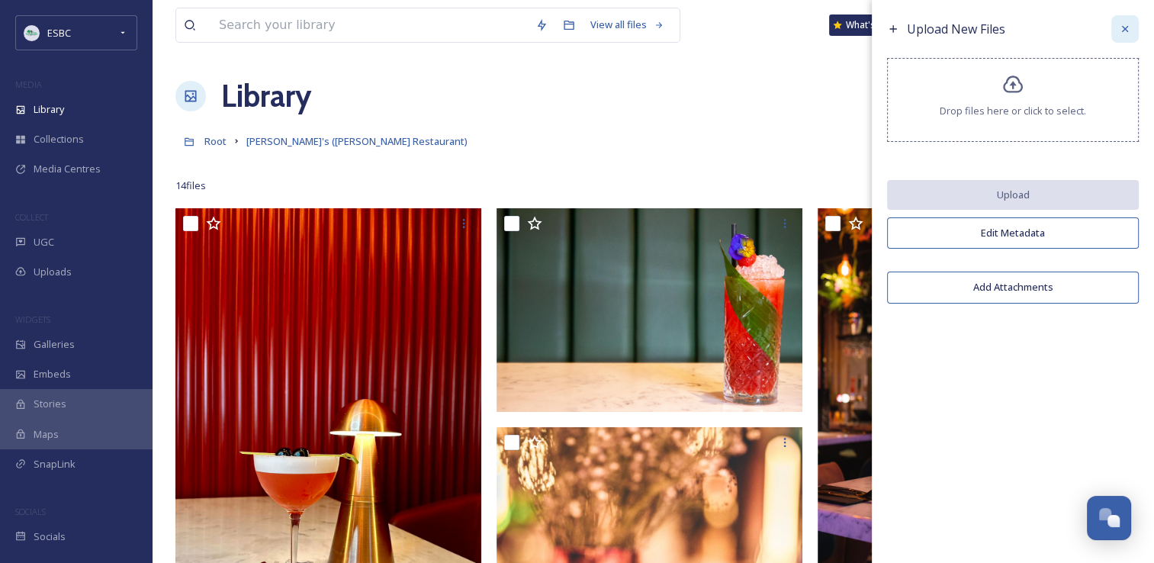
click at [1124, 26] on icon at bounding box center [1125, 29] width 12 height 12
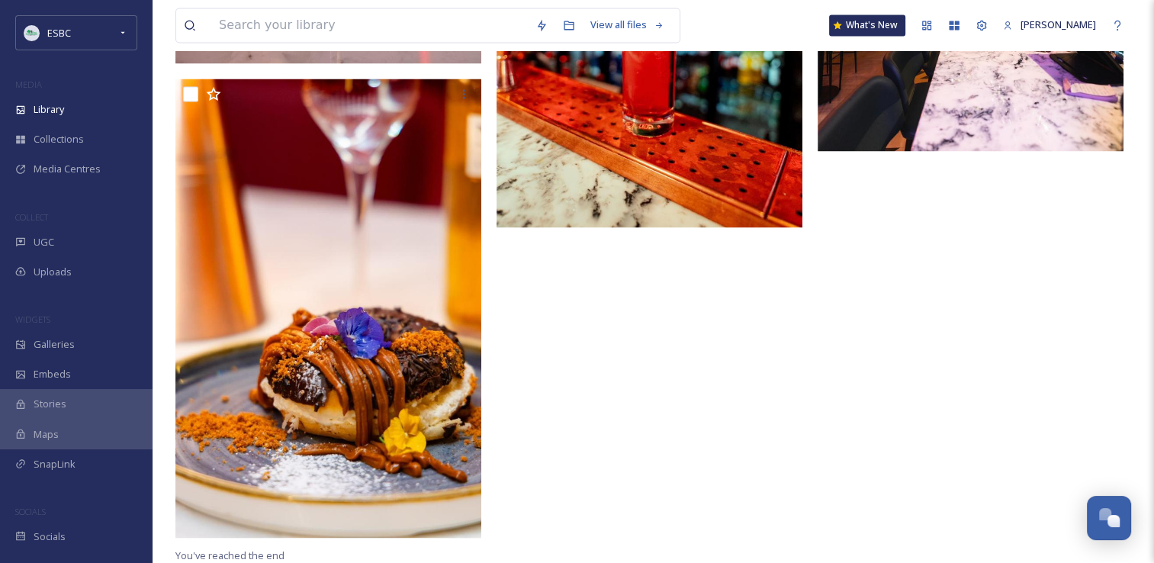
scroll to position [692, 0]
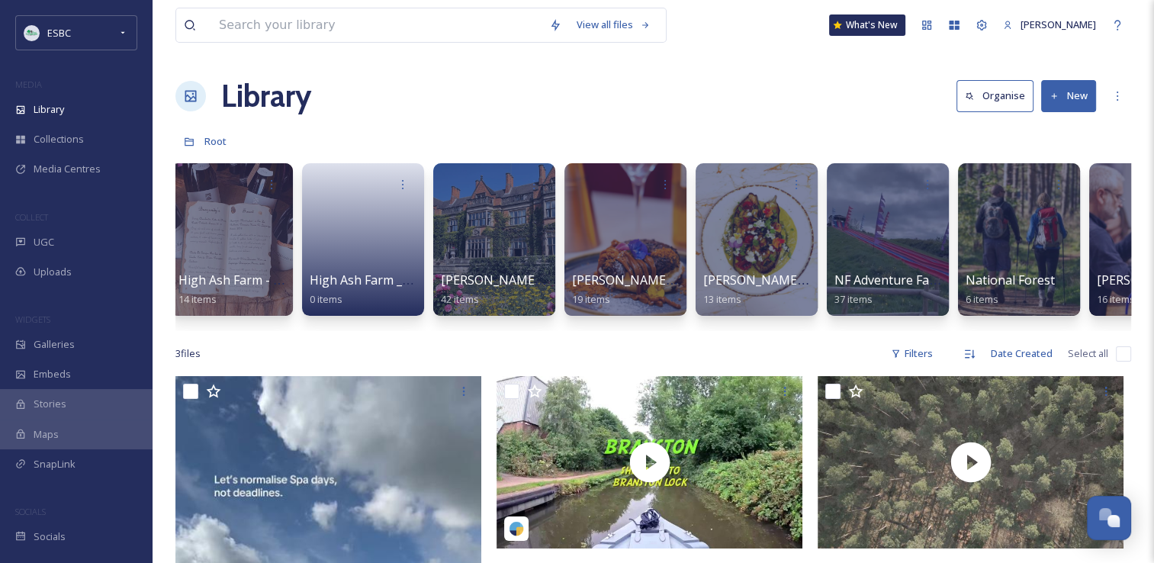
scroll to position [0, 1240]
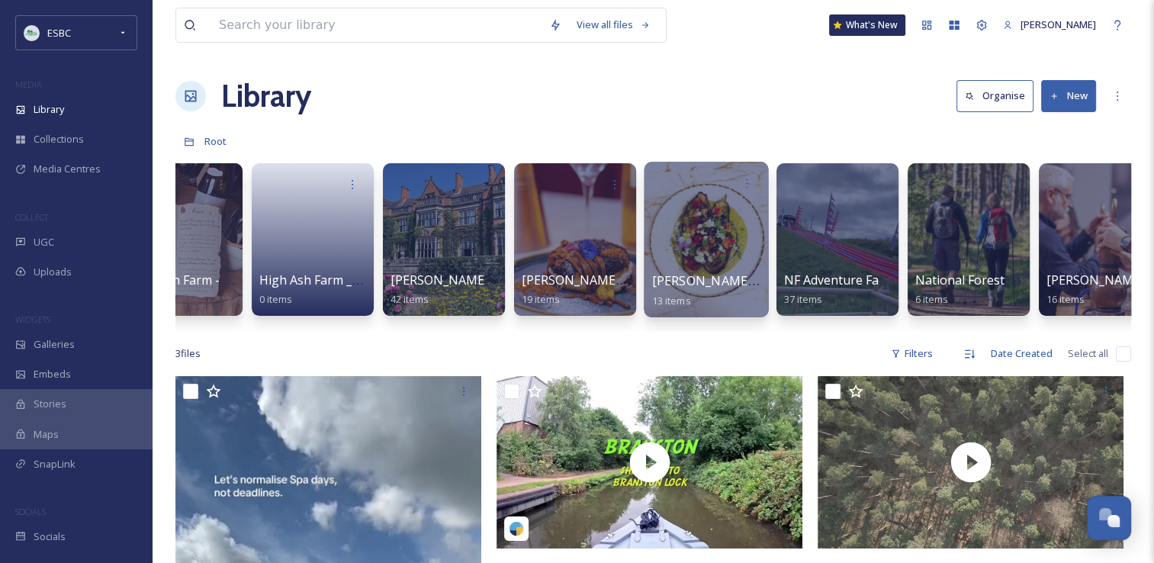
click at [706, 245] on div at bounding box center [706, 240] width 124 height 156
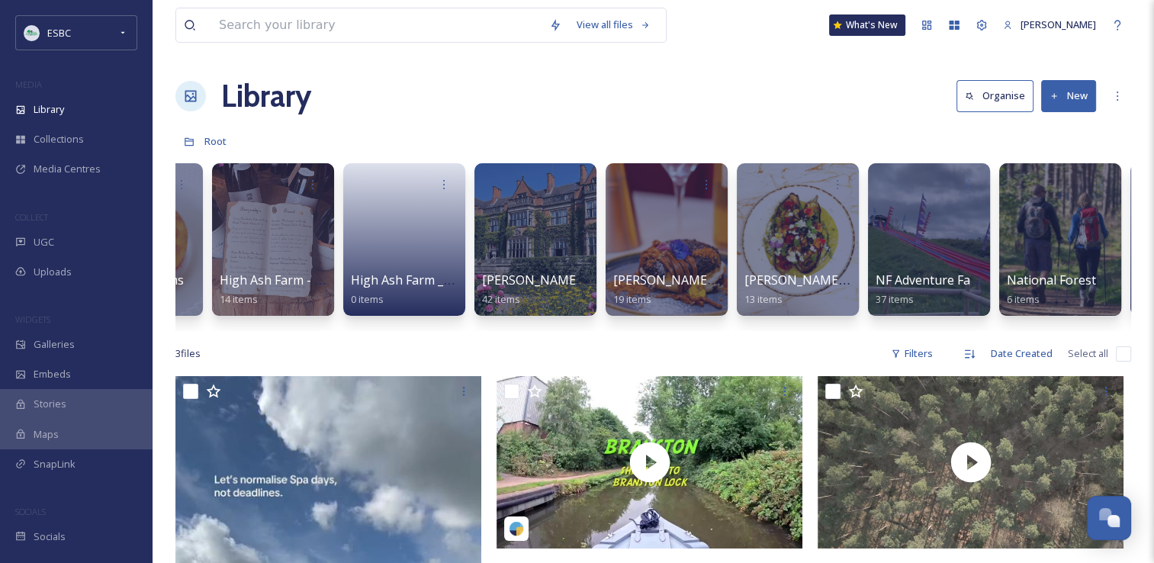
scroll to position [0, 1169]
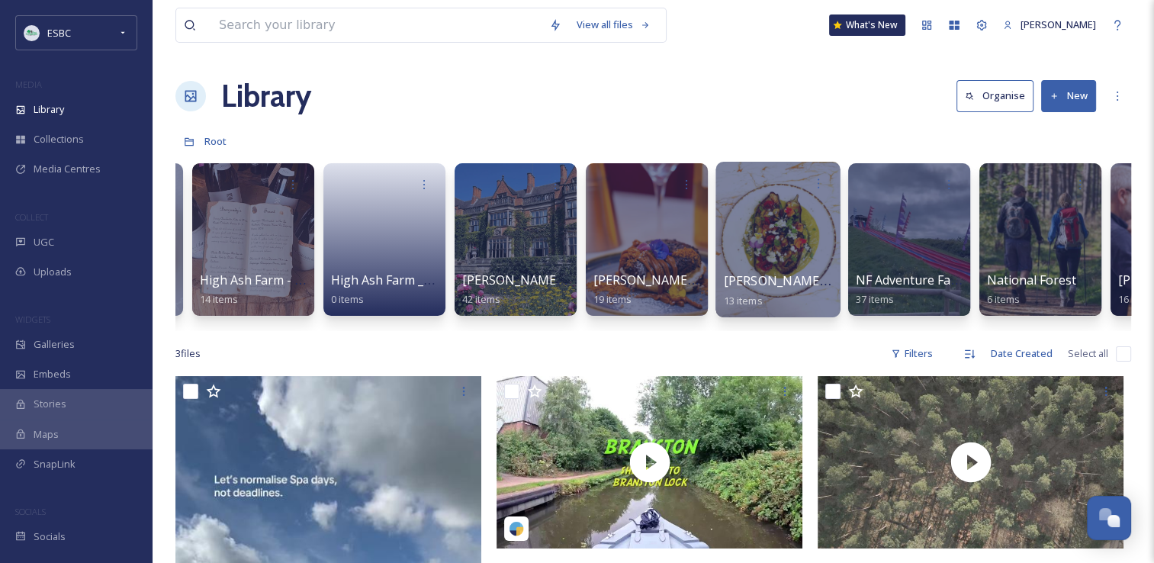
click at [763, 219] on div at bounding box center [778, 240] width 124 height 156
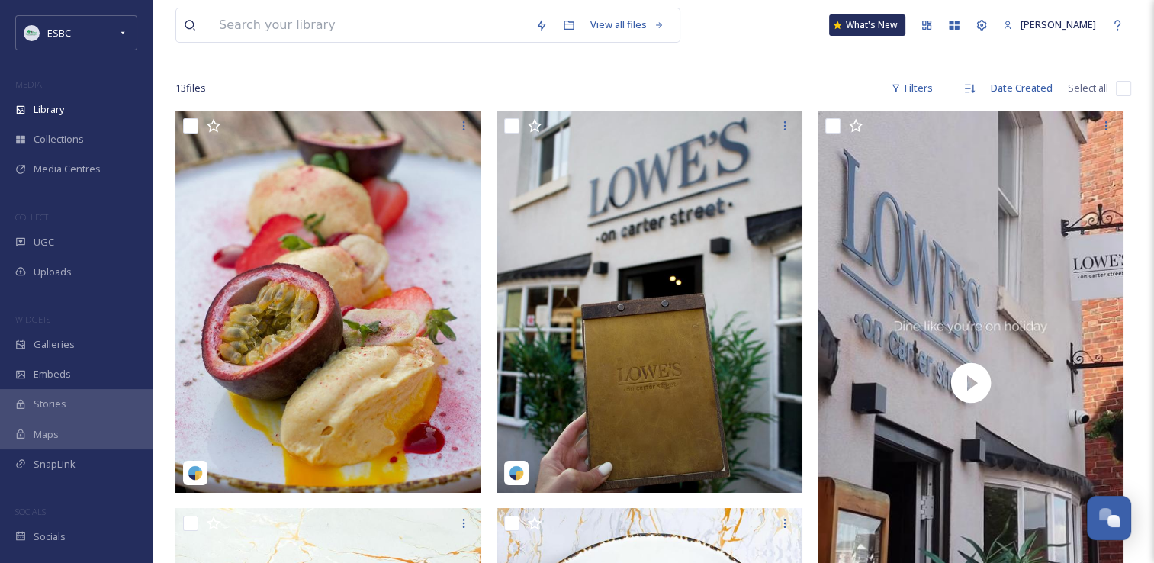
scroll to position [101, 0]
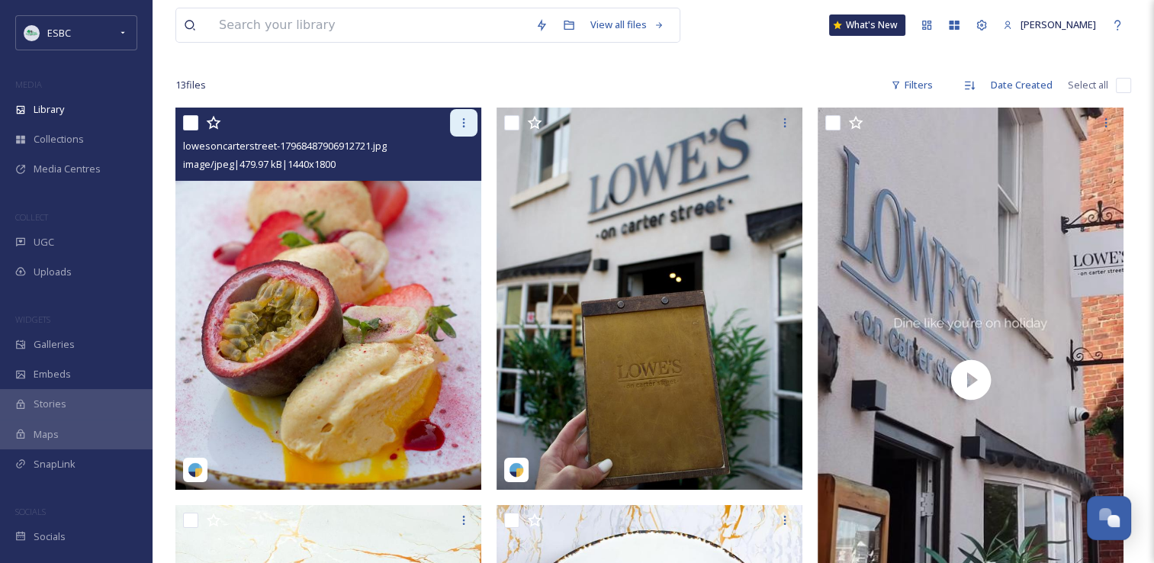
click at [467, 122] on icon at bounding box center [464, 123] width 12 height 12
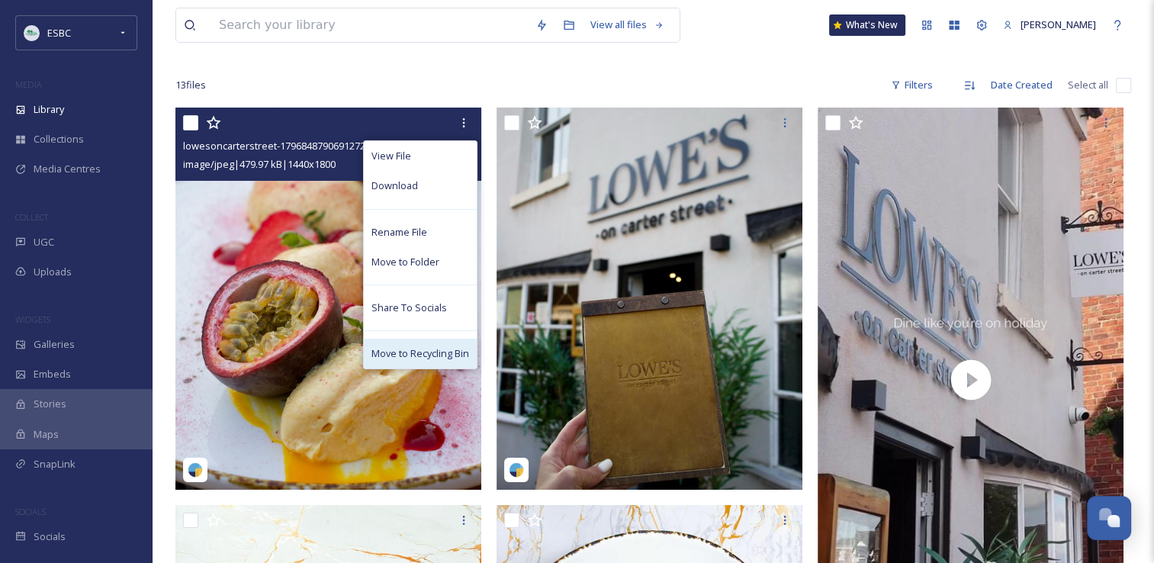
click at [416, 356] on span "Move to Recycling Bin" at bounding box center [421, 353] width 98 height 14
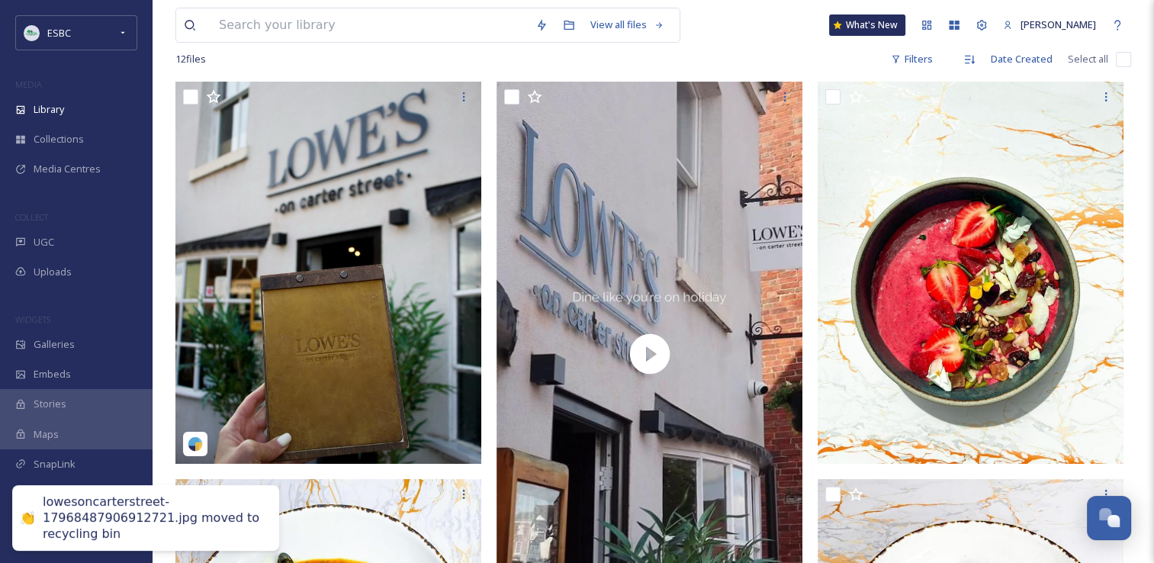
scroll to position [131, 0]
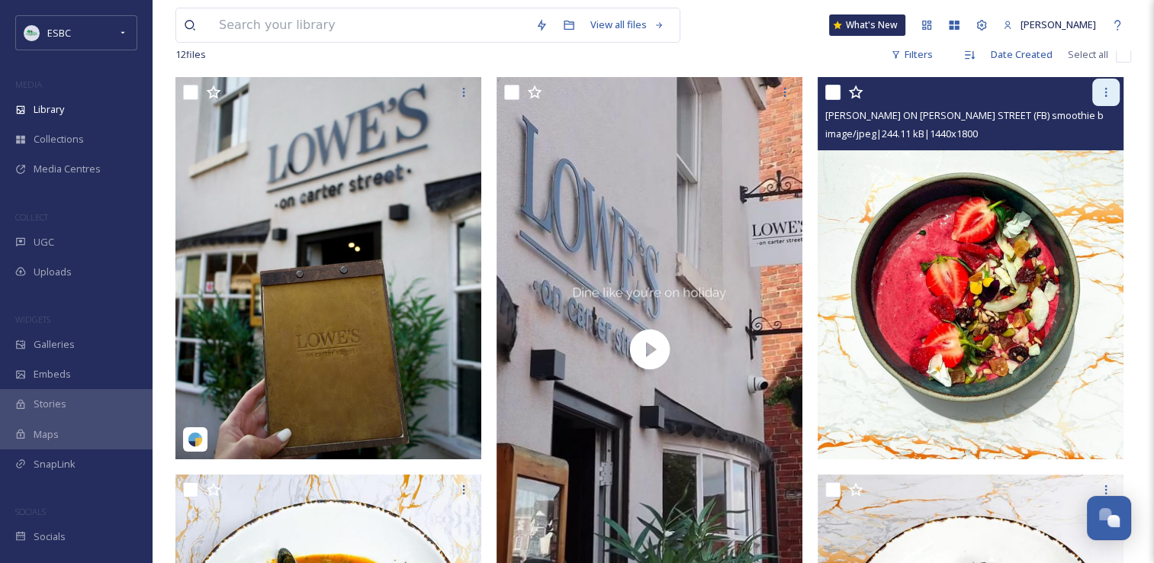
click at [1101, 86] on icon at bounding box center [1106, 92] width 12 height 12
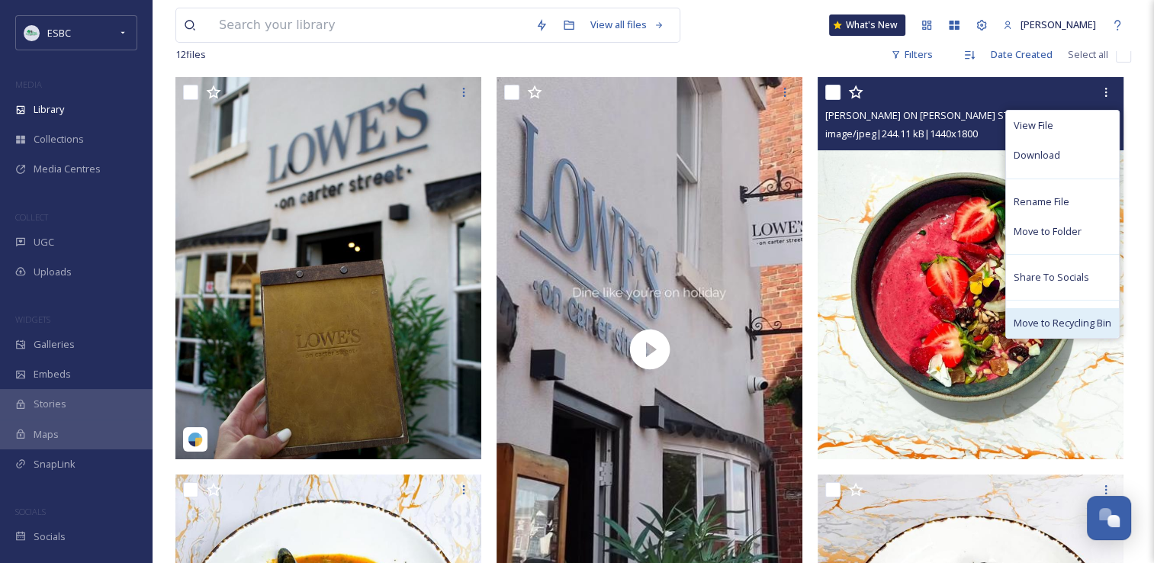
click at [1051, 317] on span "Move to Recycling Bin" at bounding box center [1063, 323] width 98 height 14
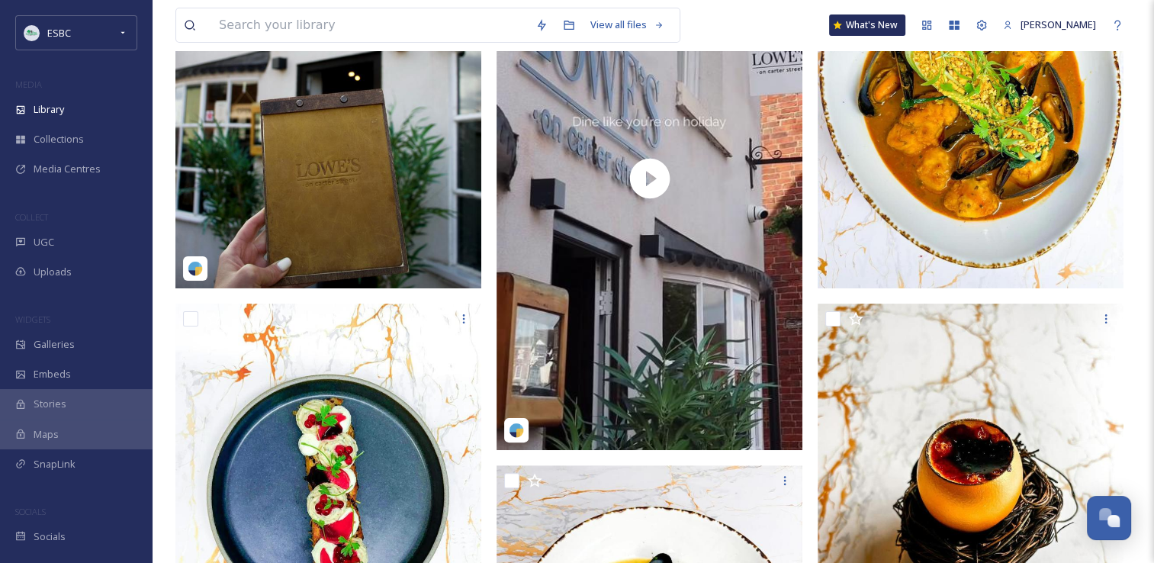
scroll to position [0, 0]
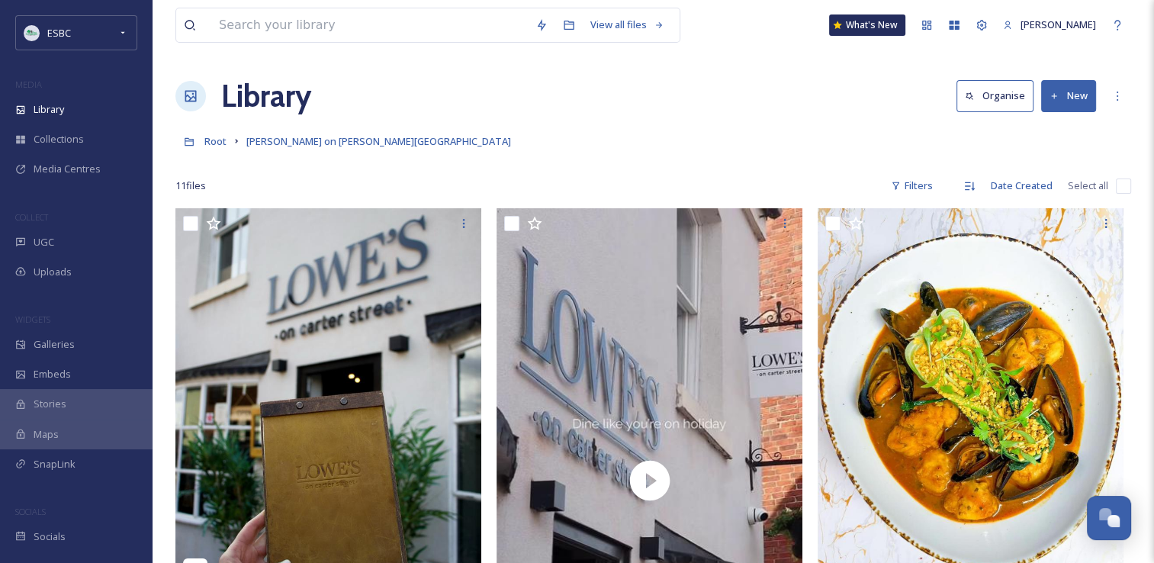
click at [1063, 108] on button "New" at bounding box center [1068, 95] width 55 height 31
click at [1060, 135] on span "File Upload" at bounding box center [1062, 131] width 50 height 14
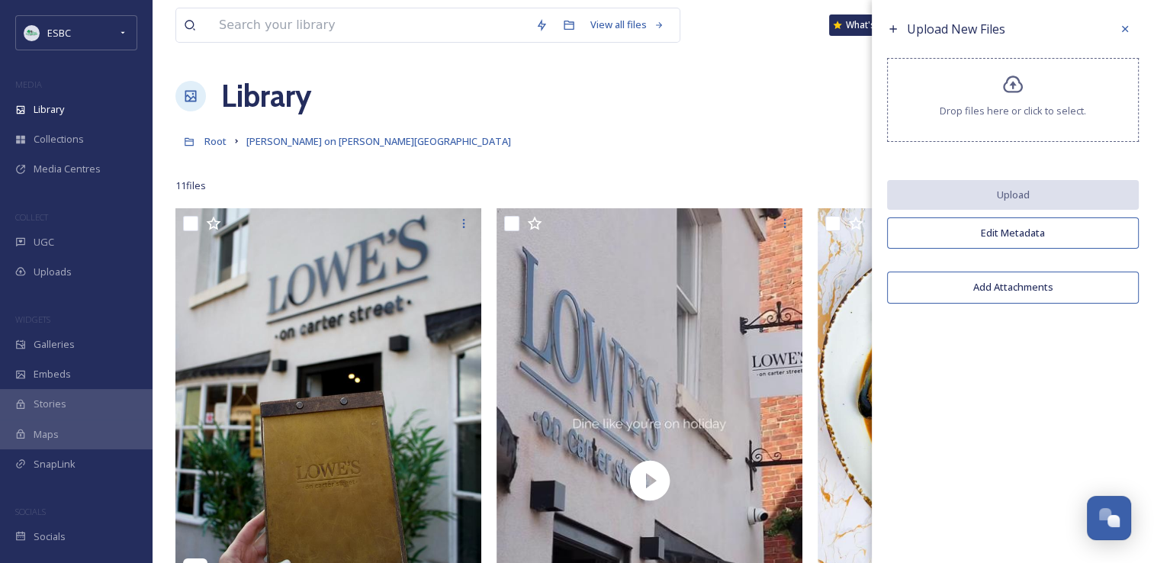
click at [1025, 88] on div "Drop files here or click to select." at bounding box center [1013, 100] width 252 height 84
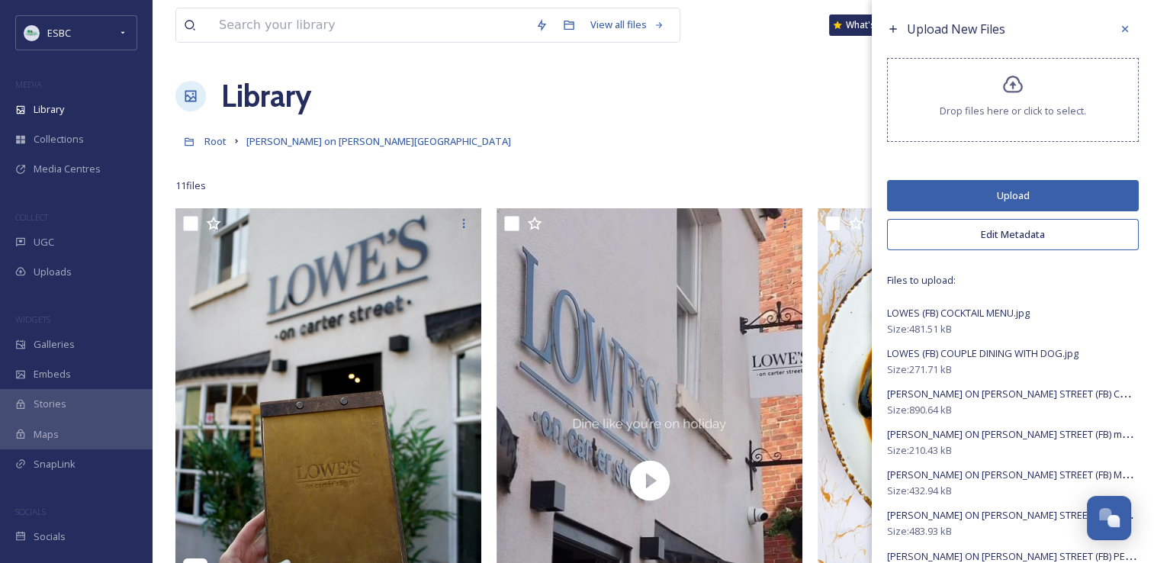
click at [1007, 184] on button "Upload" at bounding box center [1013, 195] width 252 height 31
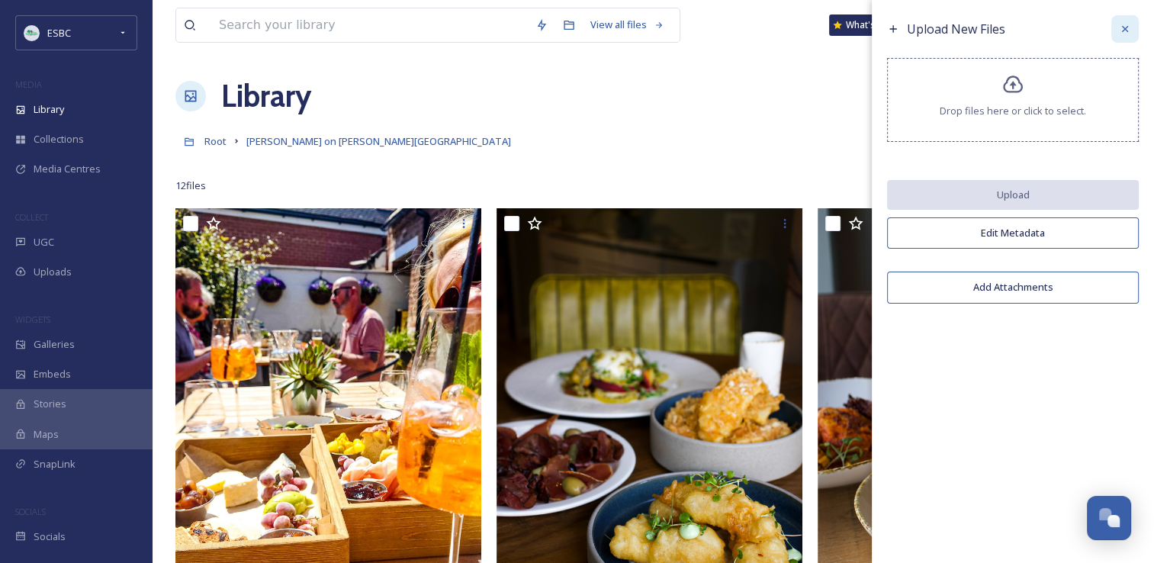
click at [1118, 20] on div at bounding box center [1125, 28] width 27 height 27
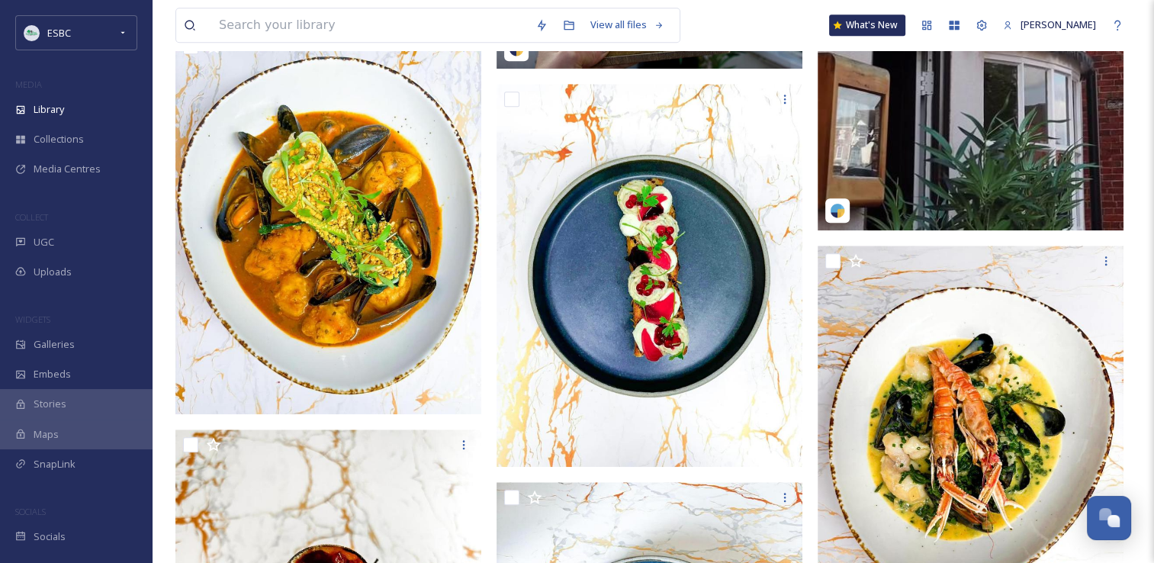
scroll to position [1346, 0]
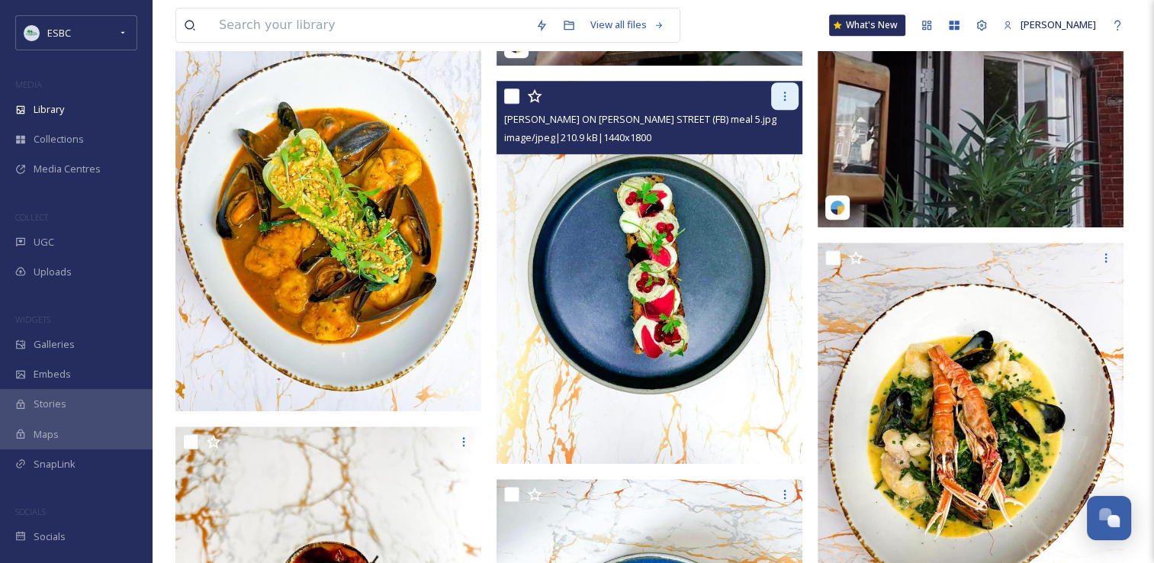
click at [785, 99] on icon at bounding box center [785, 96] width 2 height 9
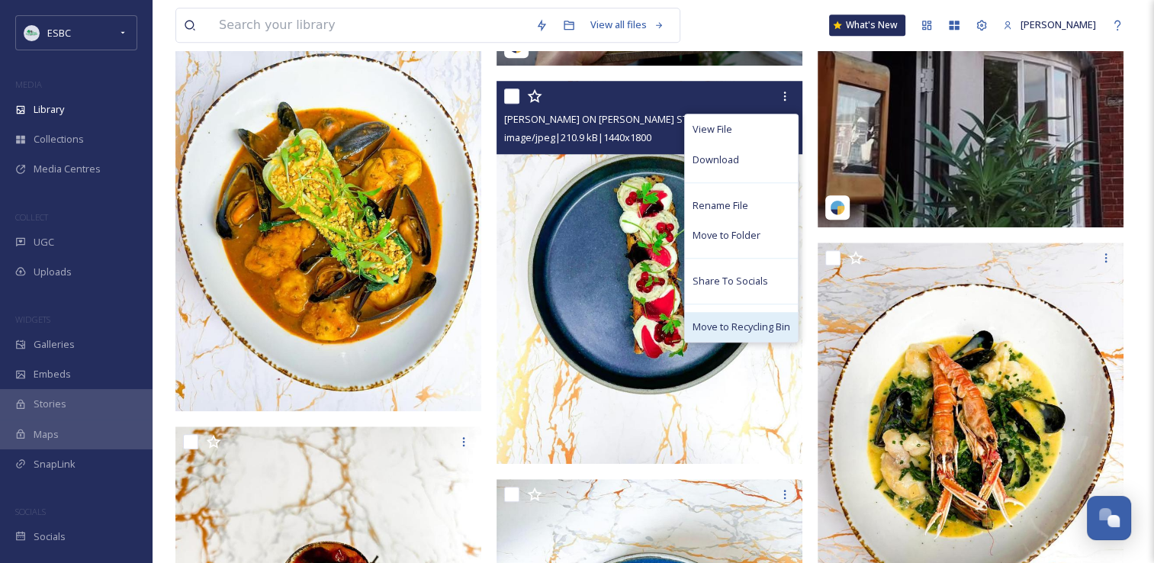
click at [715, 323] on span "Move to Recycling Bin" at bounding box center [742, 327] width 98 height 14
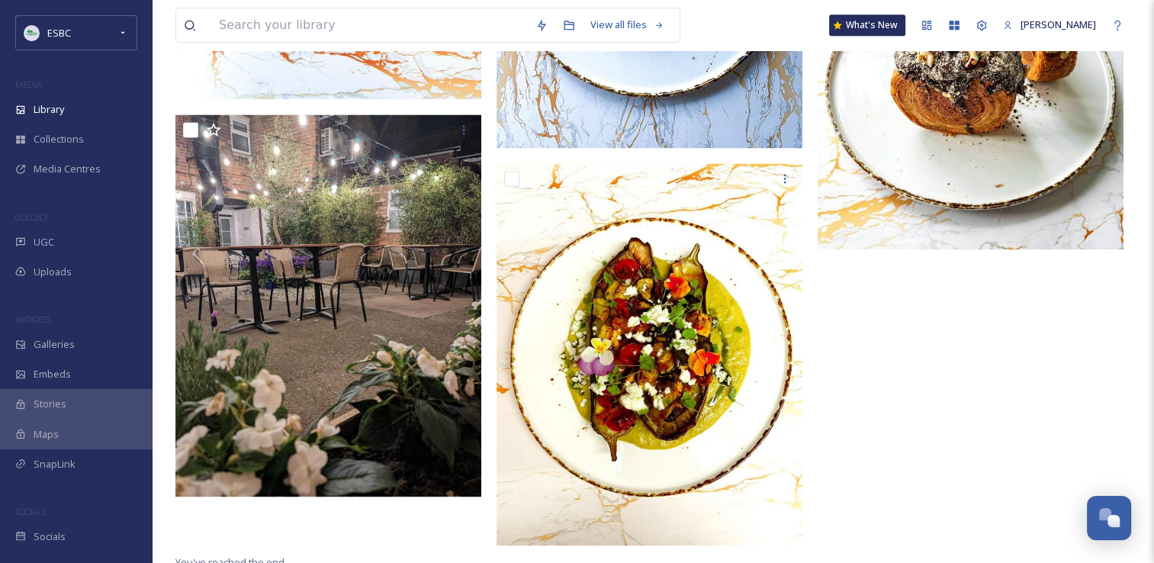
scroll to position [2063, 0]
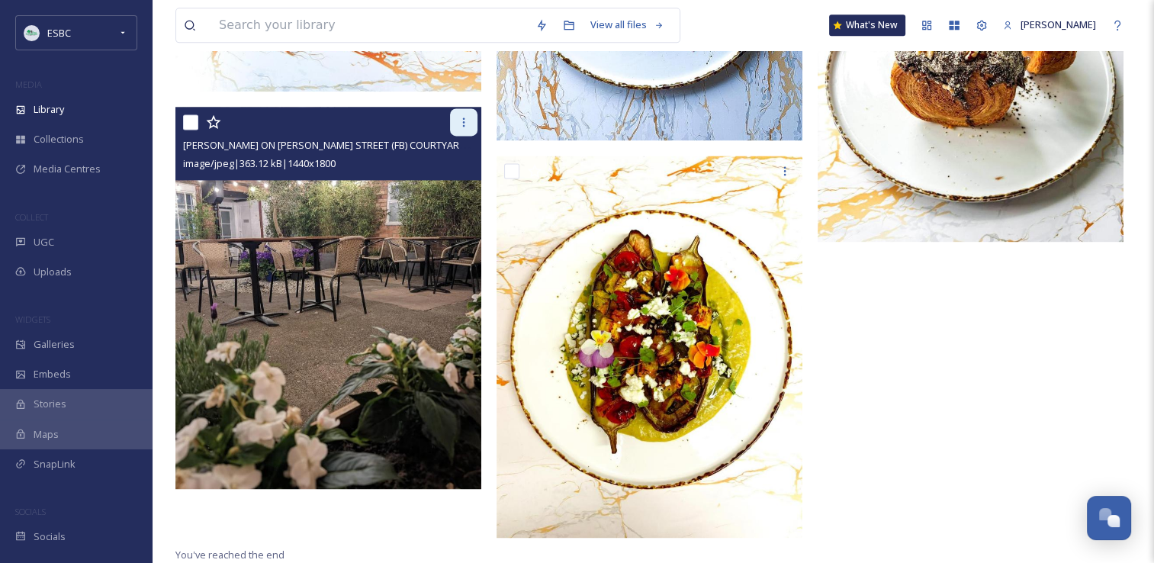
click at [468, 128] on div at bounding box center [463, 121] width 27 height 27
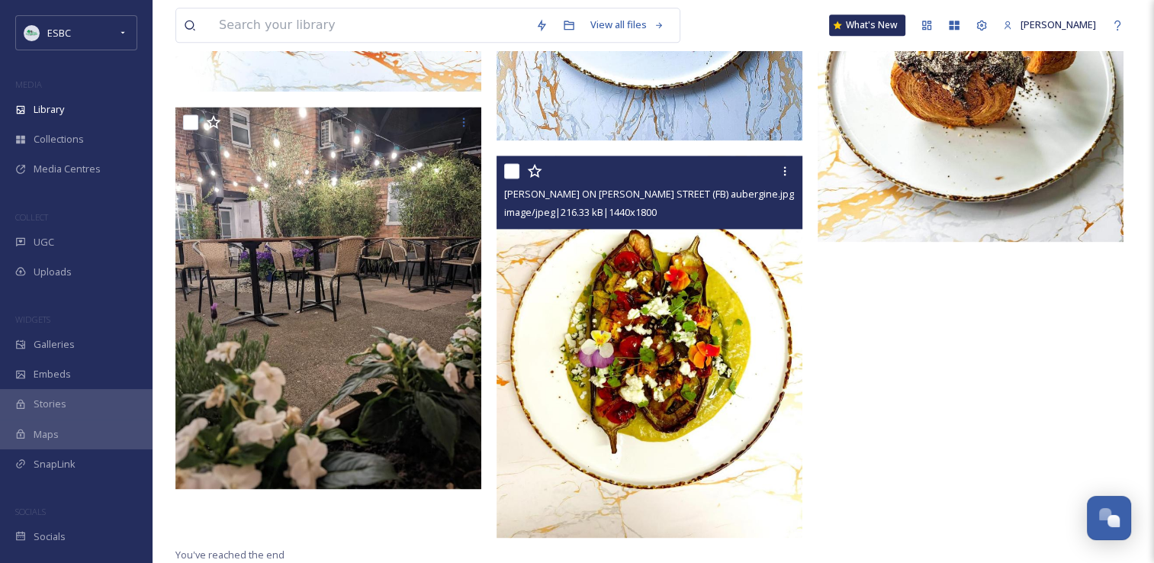
click at [528, 458] on img at bounding box center [650, 347] width 306 height 382
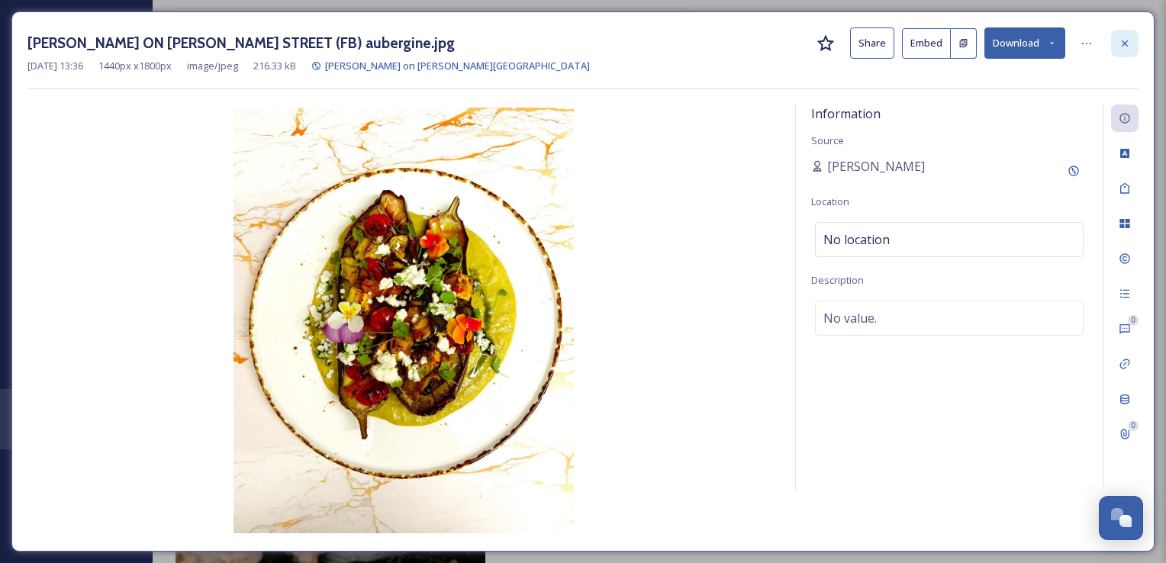
click at [1120, 38] on icon at bounding box center [1124, 43] width 12 height 12
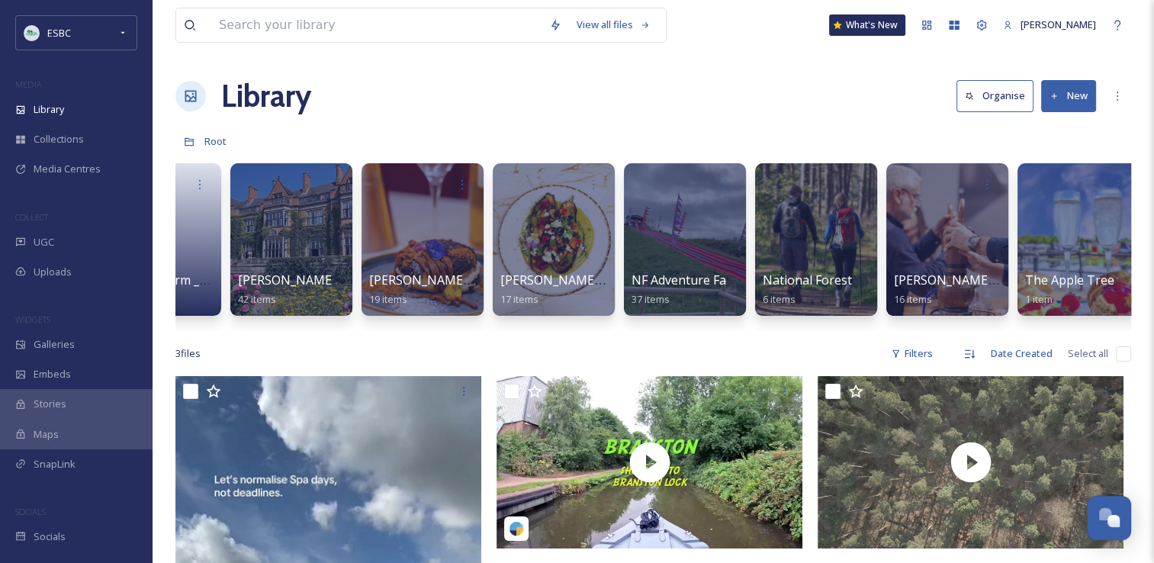
scroll to position [0, 1424]
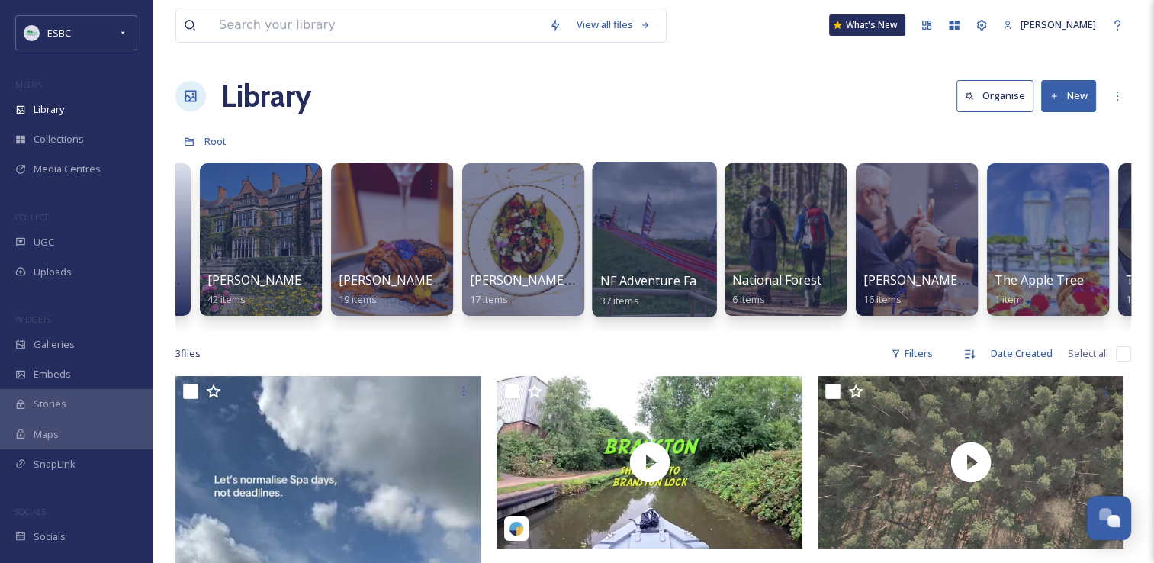
click at [642, 245] on div at bounding box center [654, 240] width 124 height 156
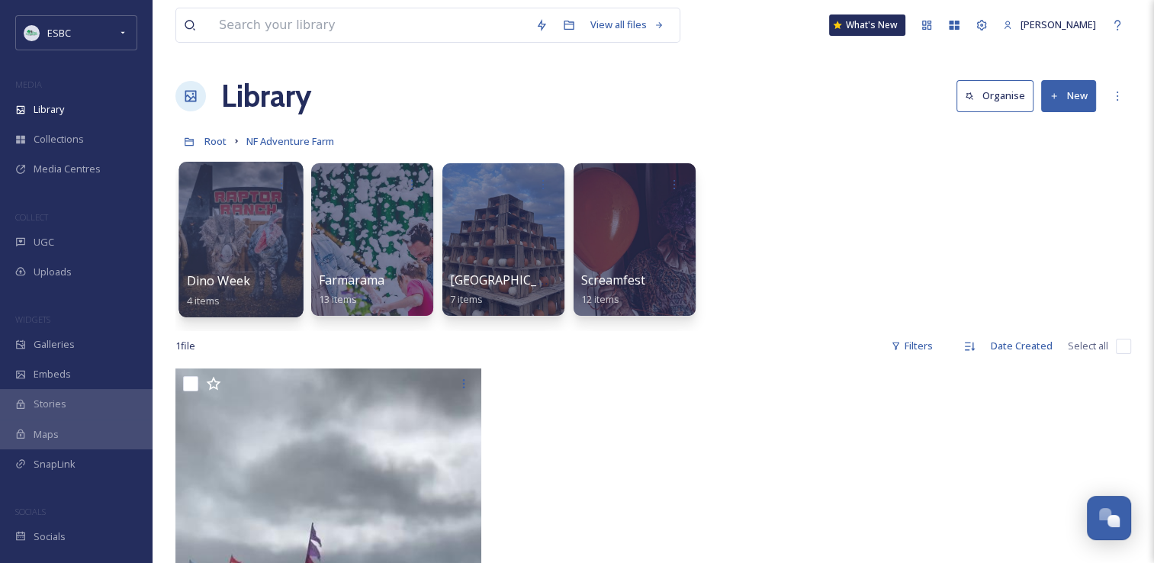
click at [204, 224] on div at bounding box center [241, 240] width 124 height 156
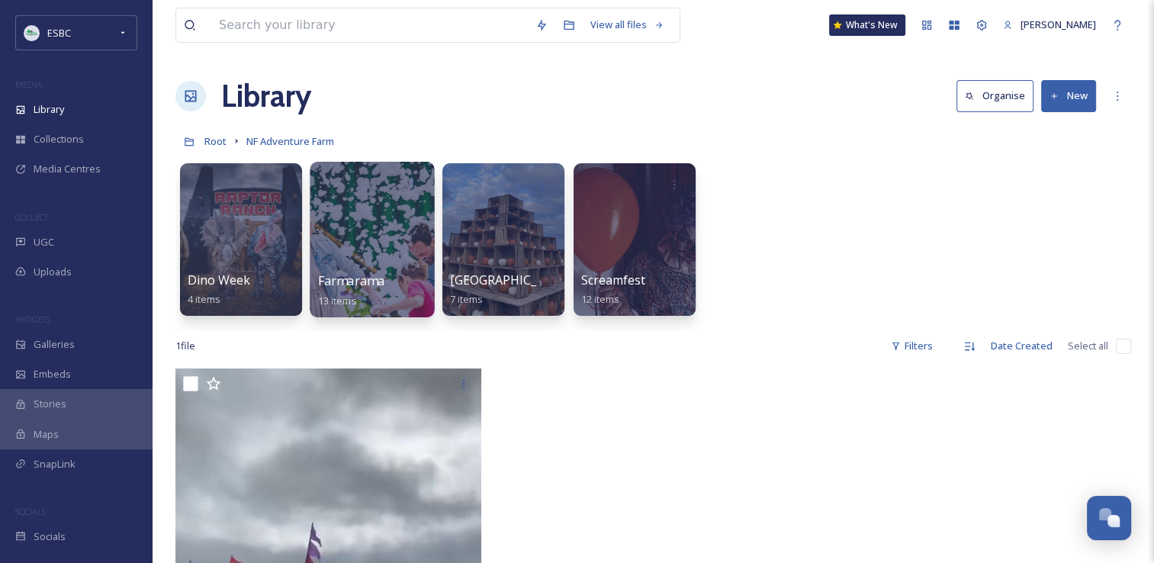
click at [380, 233] on div at bounding box center [372, 240] width 124 height 156
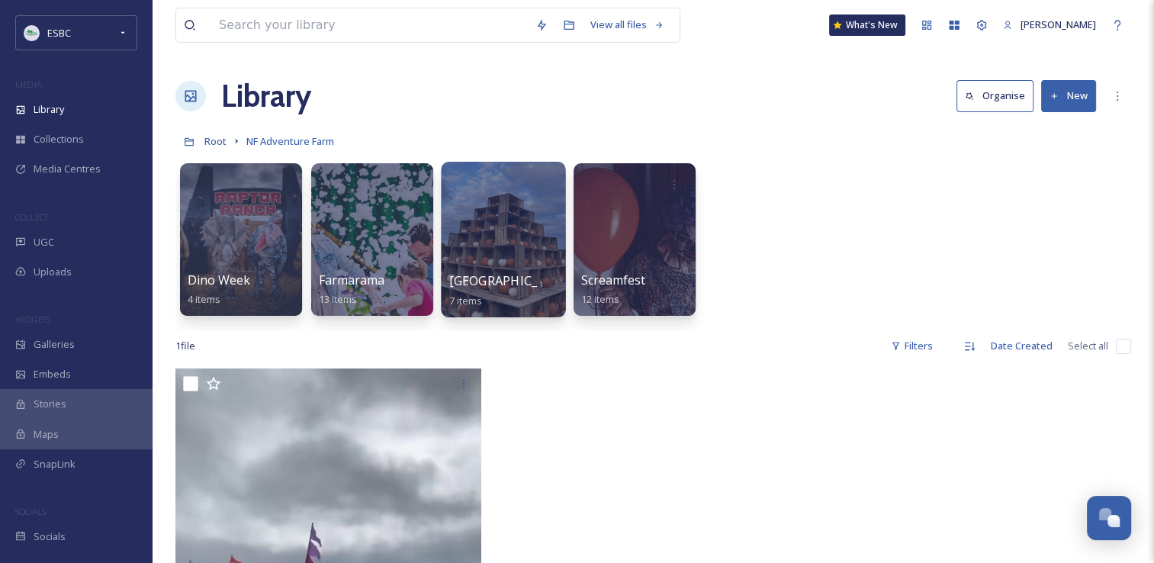
click at [494, 236] on div at bounding box center [503, 240] width 124 height 156
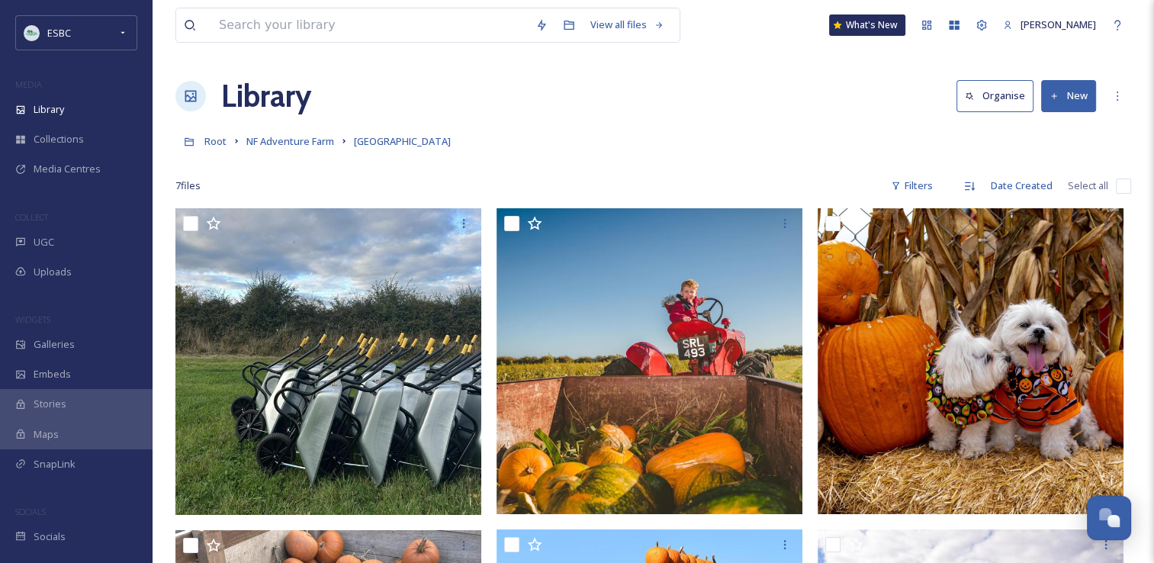
click at [1061, 90] on button "New" at bounding box center [1068, 95] width 55 height 31
click at [1073, 129] on span "File Upload" at bounding box center [1062, 131] width 50 height 14
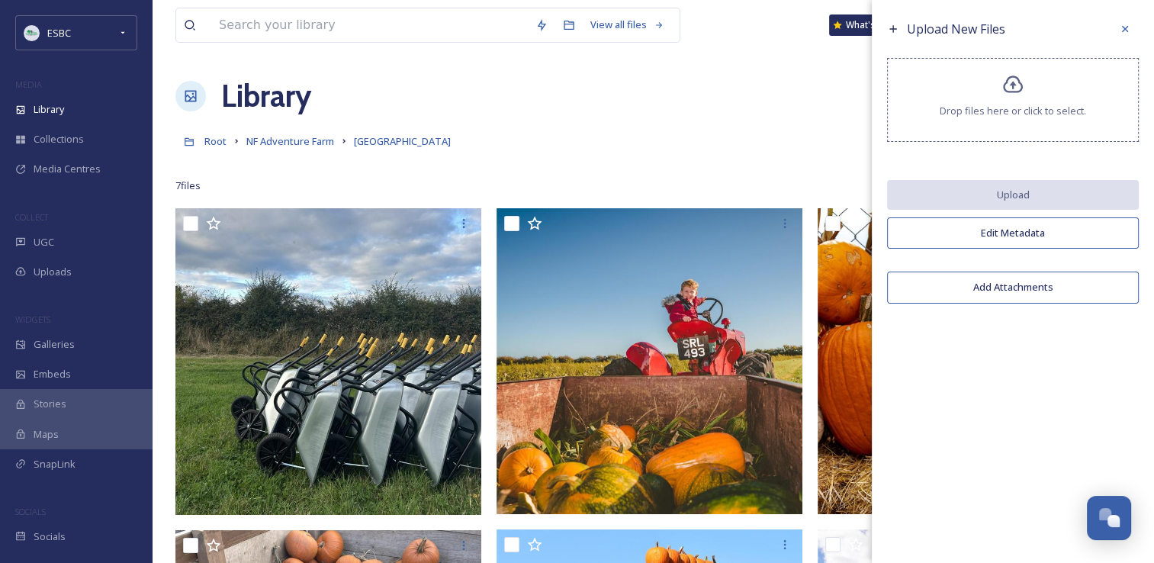
click at [1002, 82] on icon at bounding box center [1013, 85] width 22 height 22
click at [1006, 93] on icon at bounding box center [1013, 85] width 22 height 22
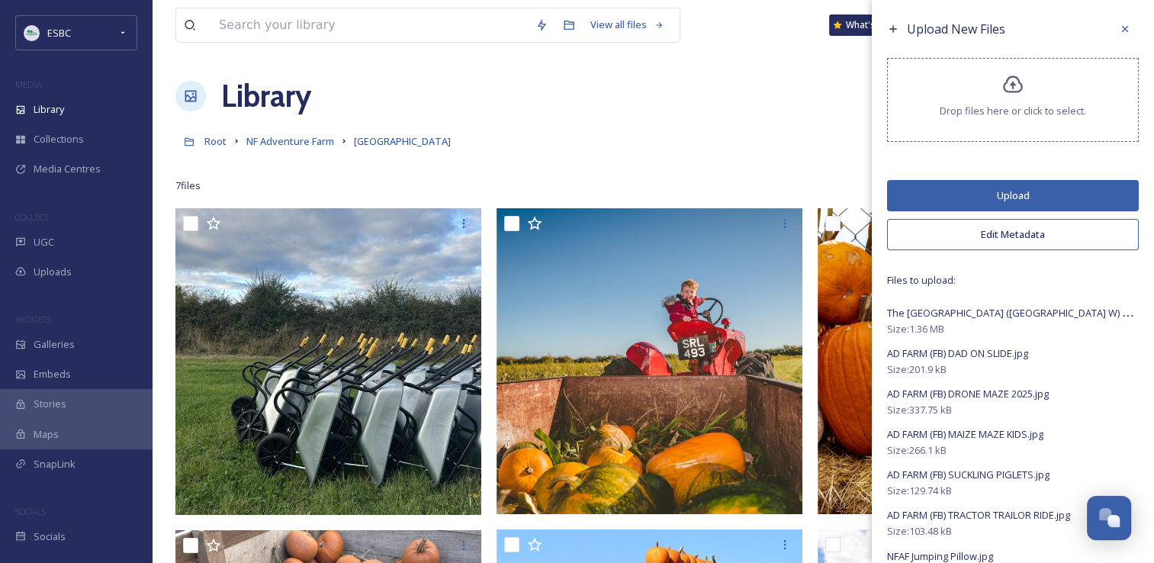
click at [984, 195] on button "Upload" at bounding box center [1013, 195] width 252 height 31
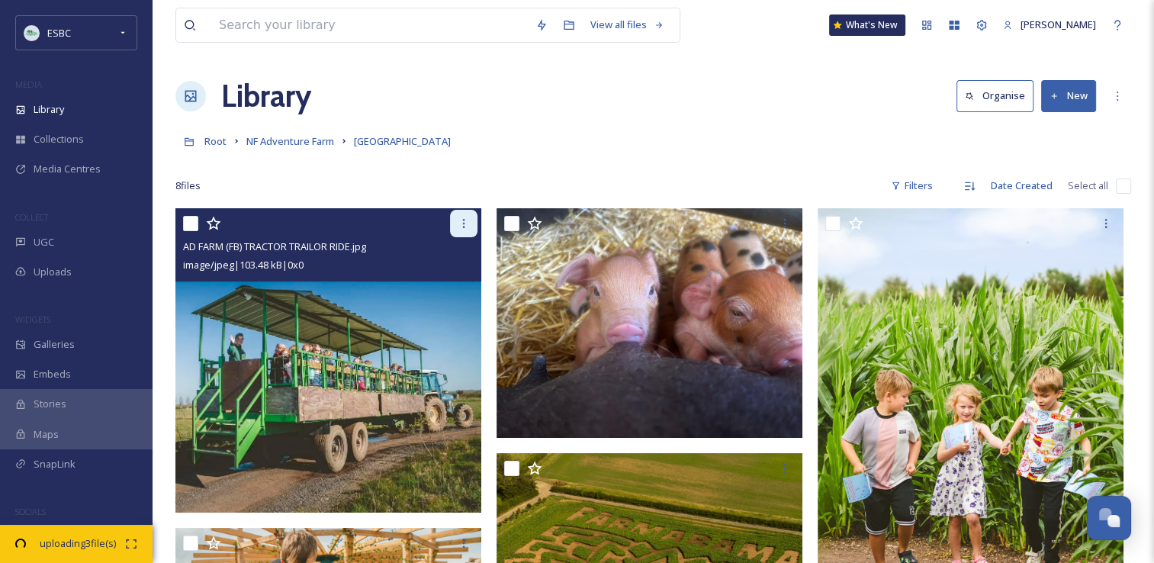
click at [460, 225] on icon at bounding box center [464, 223] width 12 height 12
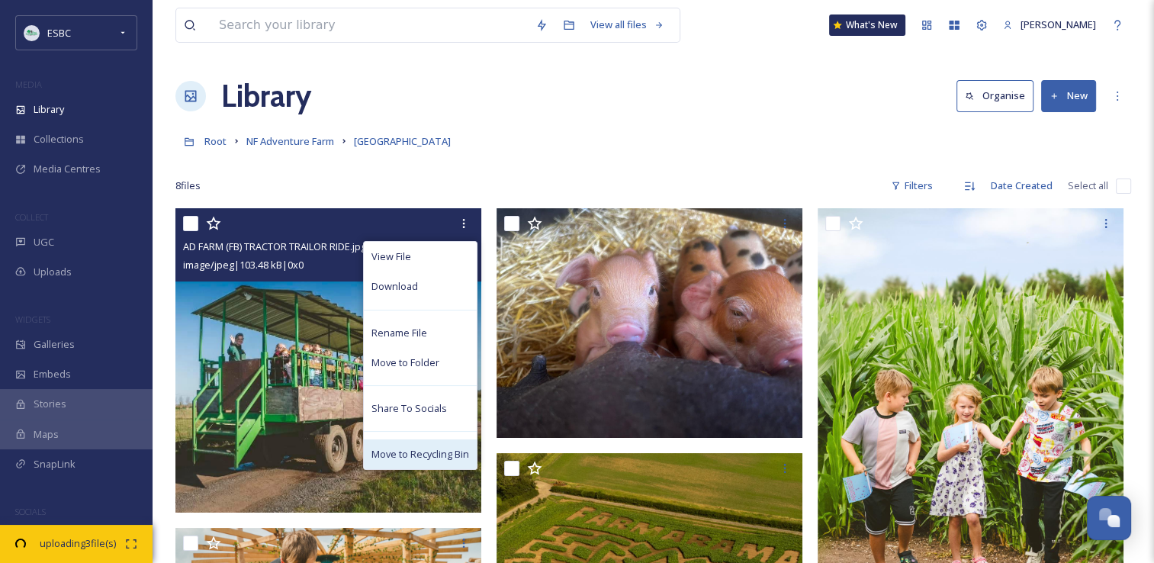
click at [405, 452] on span "Move to Recycling Bin" at bounding box center [421, 454] width 98 height 14
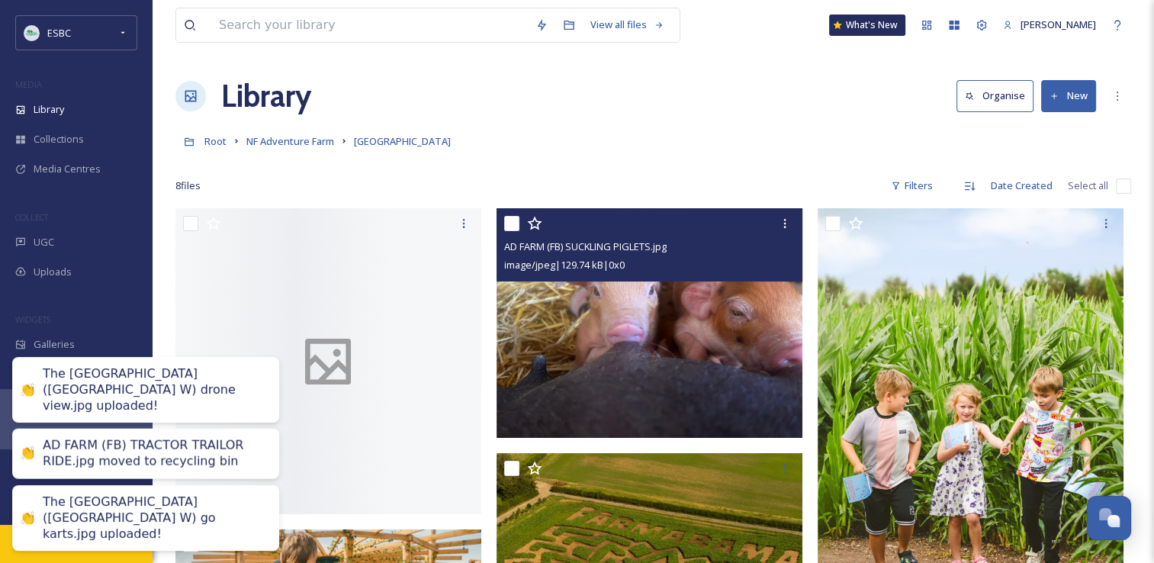
click at [780, 224] on icon at bounding box center [785, 223] width 12 height 12
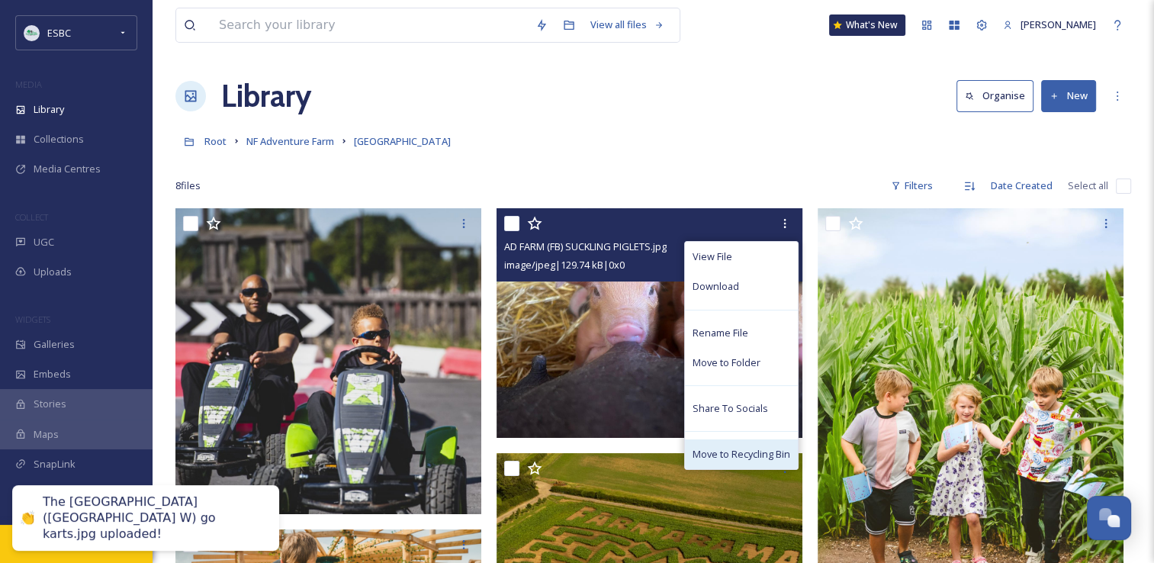
click at [745, 452] on span "Move to Recycling Bin" at bounding box center [742, 454] width 98 height 14
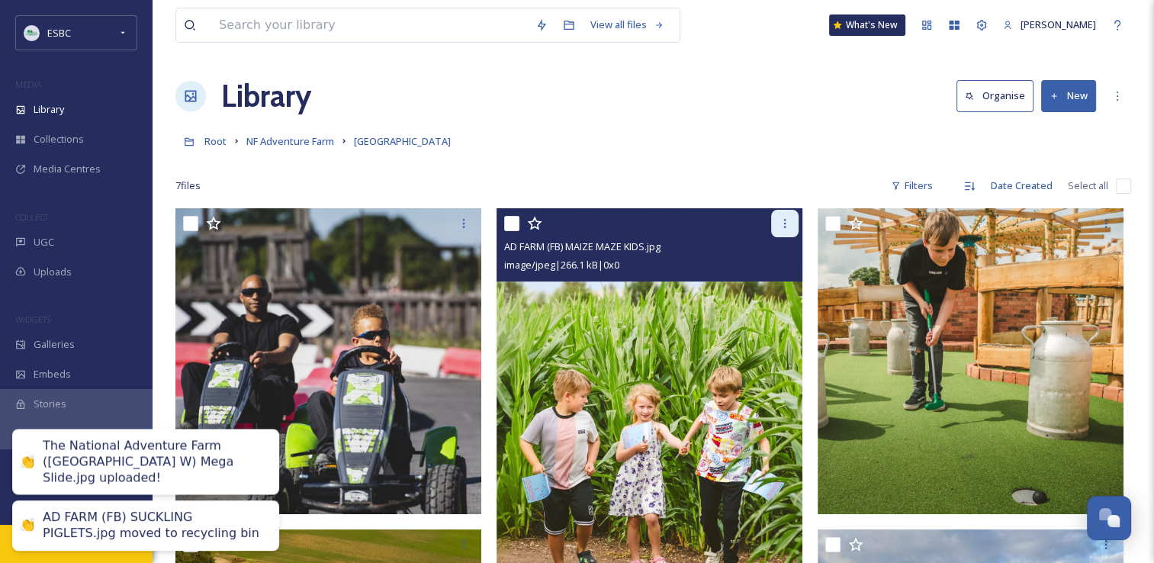
click at [790, 230] on div at bounding box center [784, 223] width 27 height 27
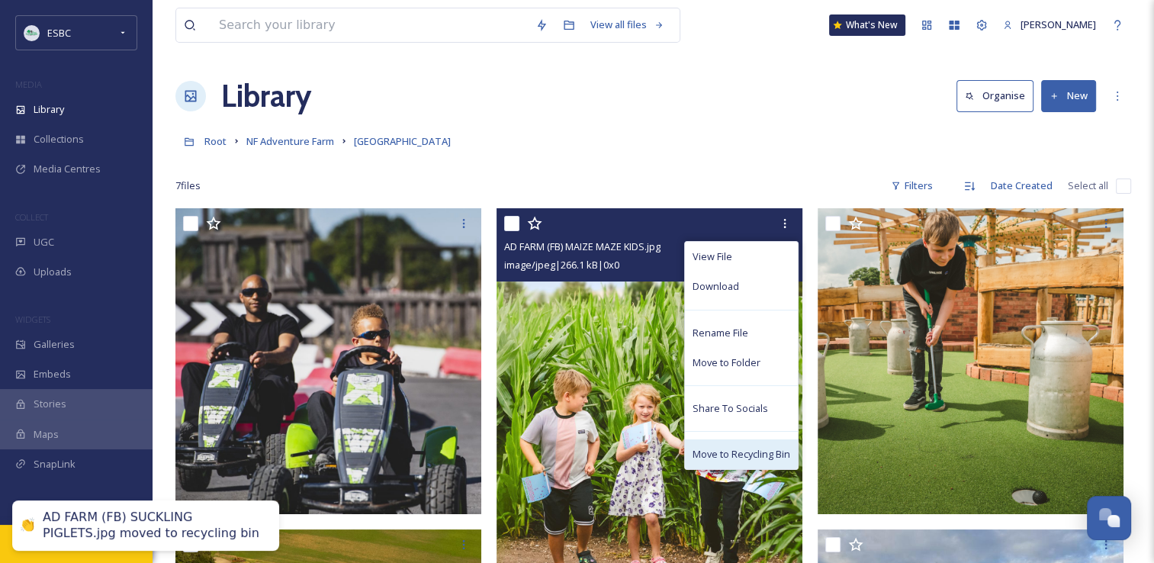
click at [743, 464] on div "Move to Recycling Bin" at bounding box center [741, 454] width 113 height 30
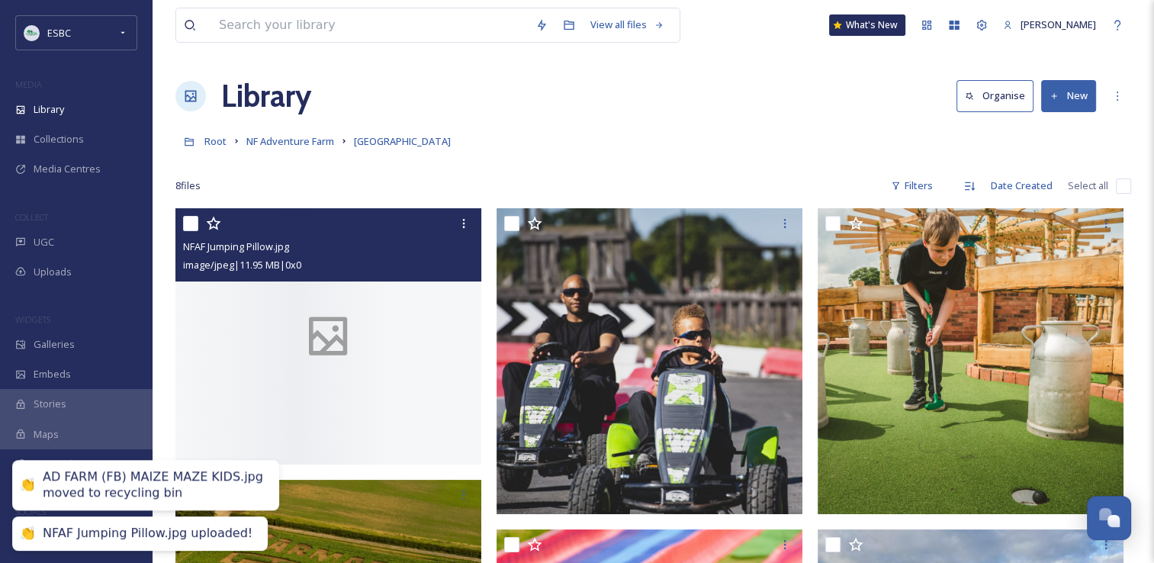
click at [461, 225] on icon at bounding box center [464, 223] width 12 height 12
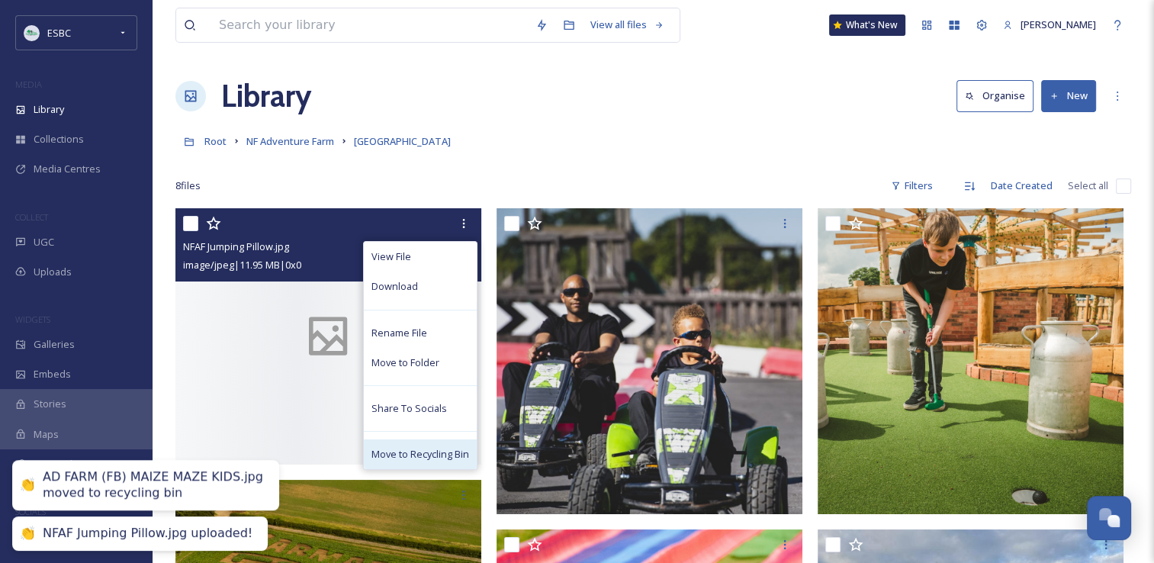
click at [422, 447] on span "Move to Recycling Bin" at bounding box center [421, 454] width 98 height 14
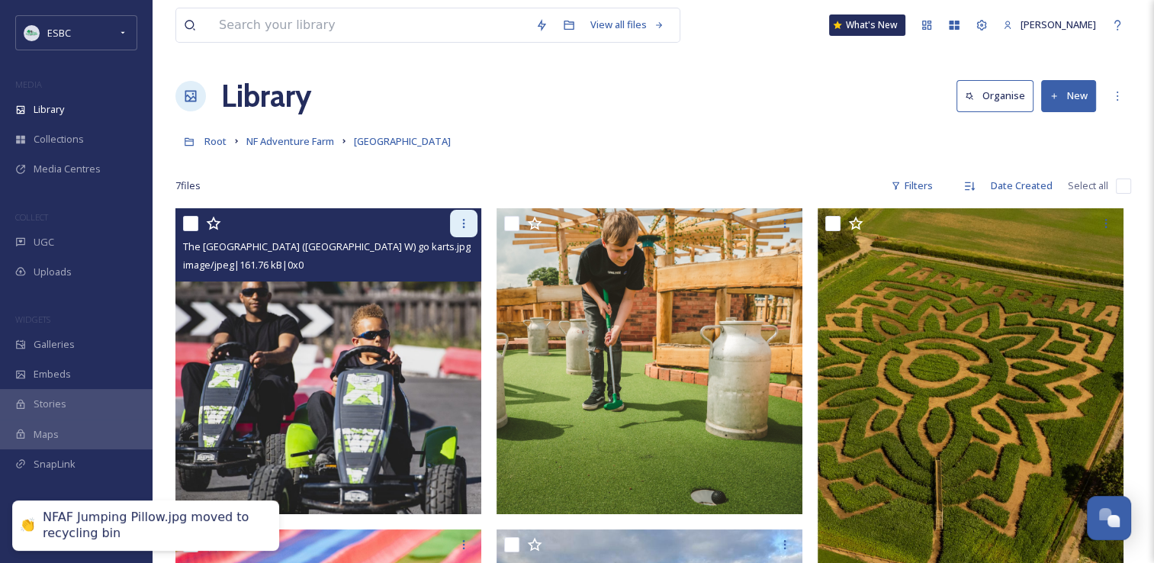
click at [464, 230] on div at bounding box center [463, 223] width 27 height 27
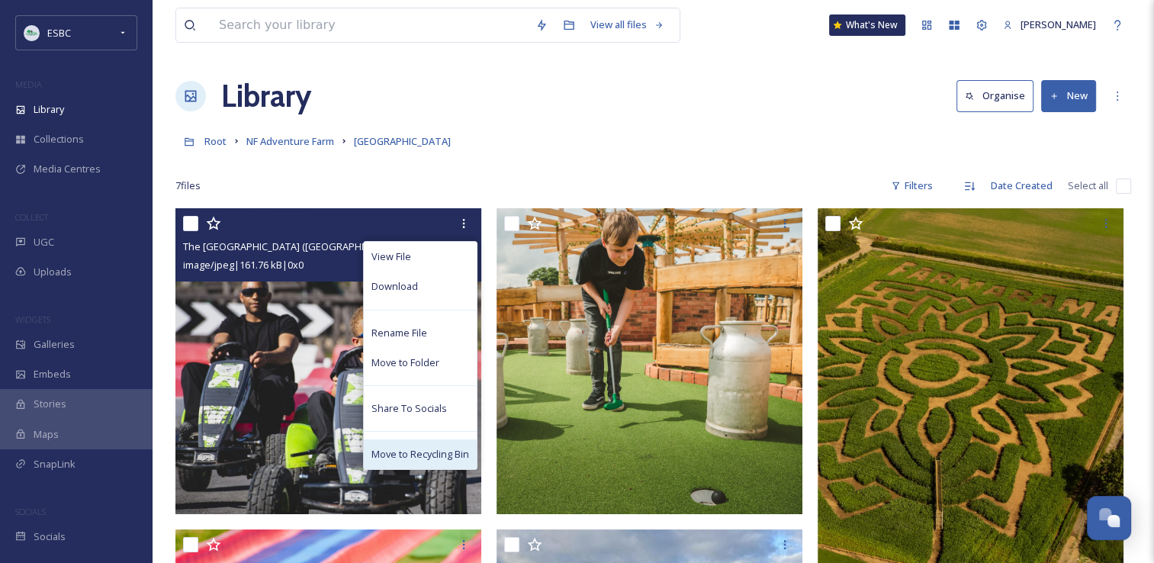
click at [421, 447] on span "Move to Recycling Bin" at bounding box center [421, 454] width 98 height 14
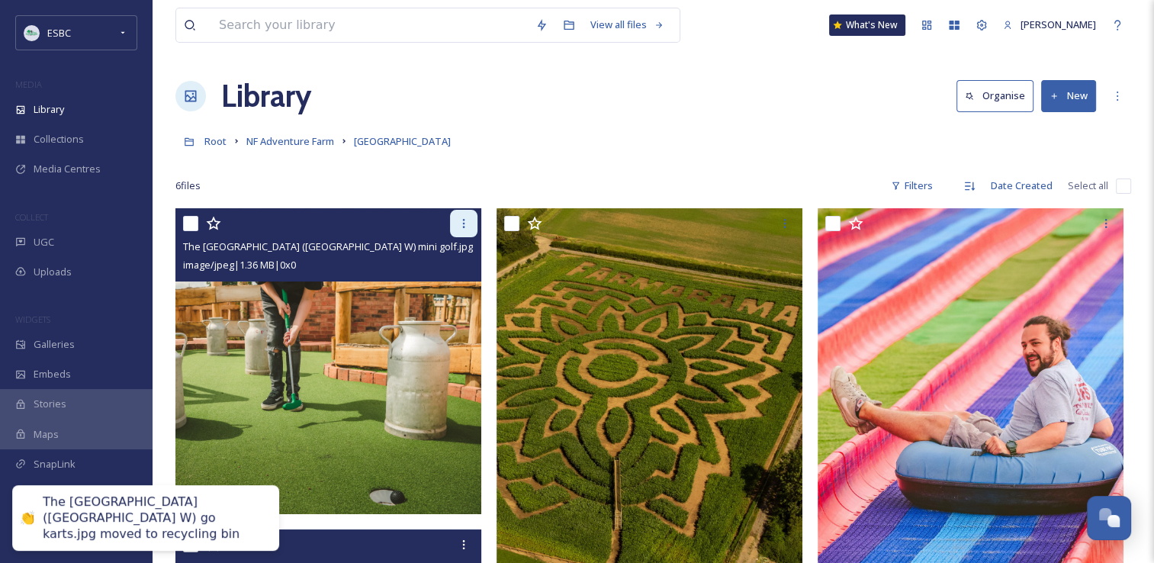
click at [465, 230] on div at bounding box center [463, 223] width 27 height 27
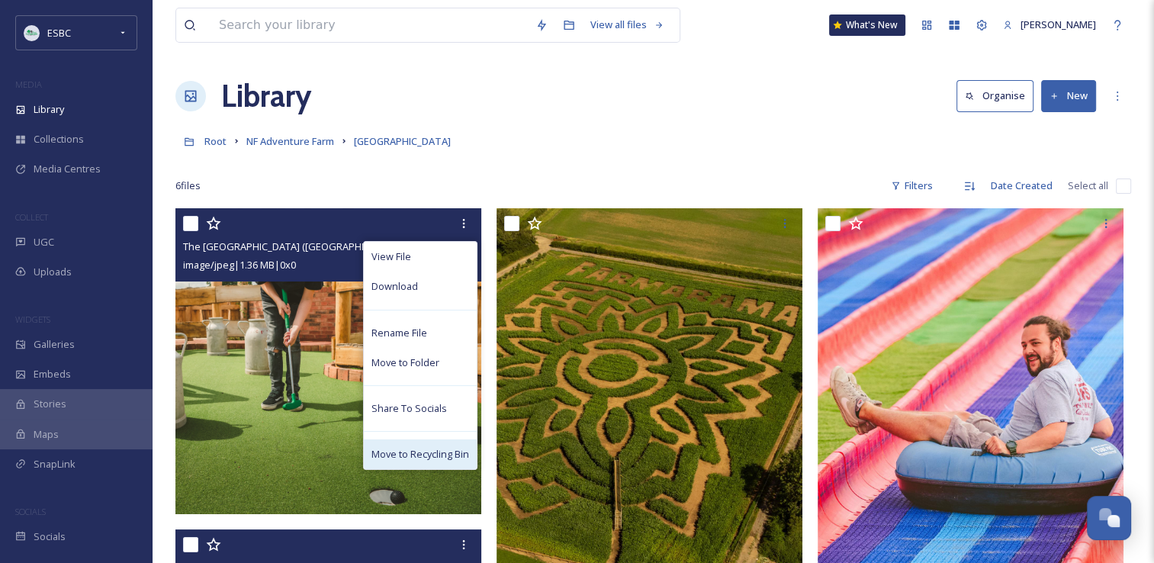
click at [422, 454] on span "Move to Recycling Bin" at bounding box center [421, 454] width 98 height 14
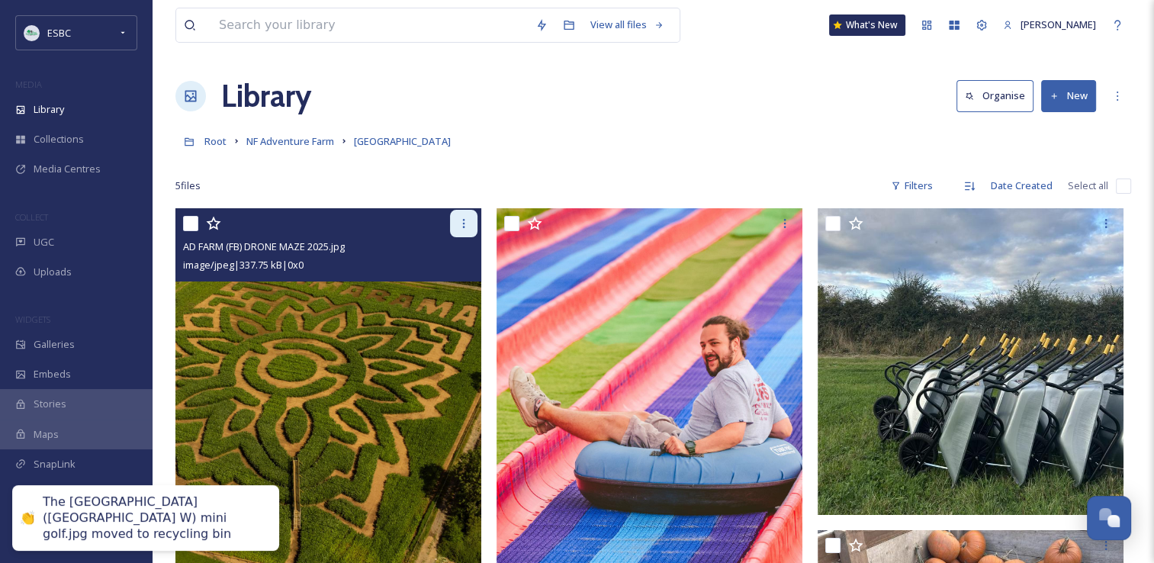
click at [460, 227] on icon at bounding box center [464, 223] width 12 height 12
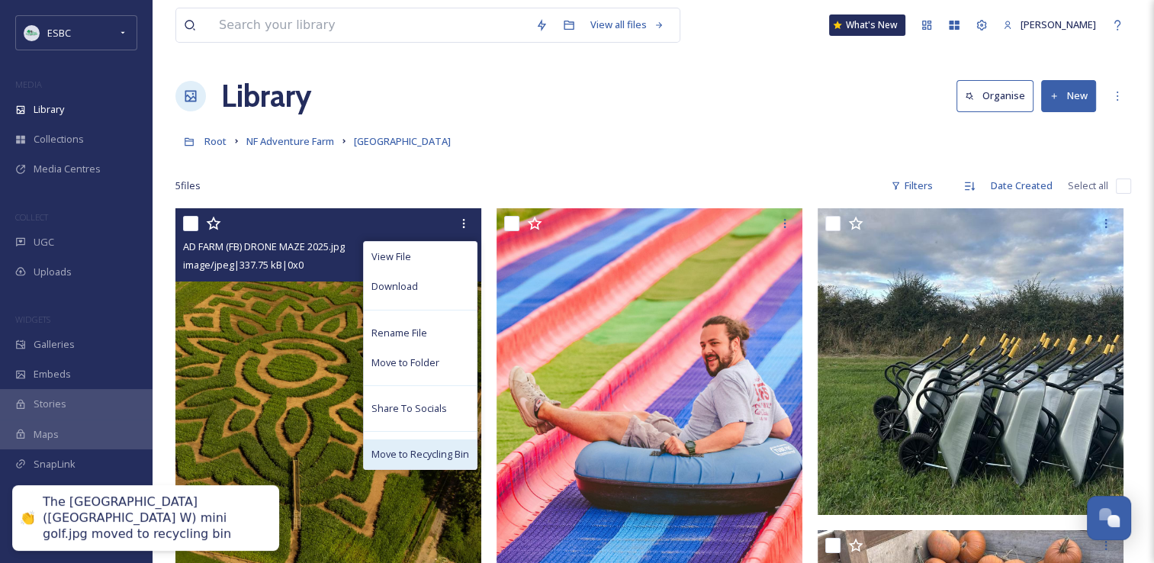
click at [423, 449] on span "Move to Recycling Bin" at bounding box center [421, 454] width 98 height 14
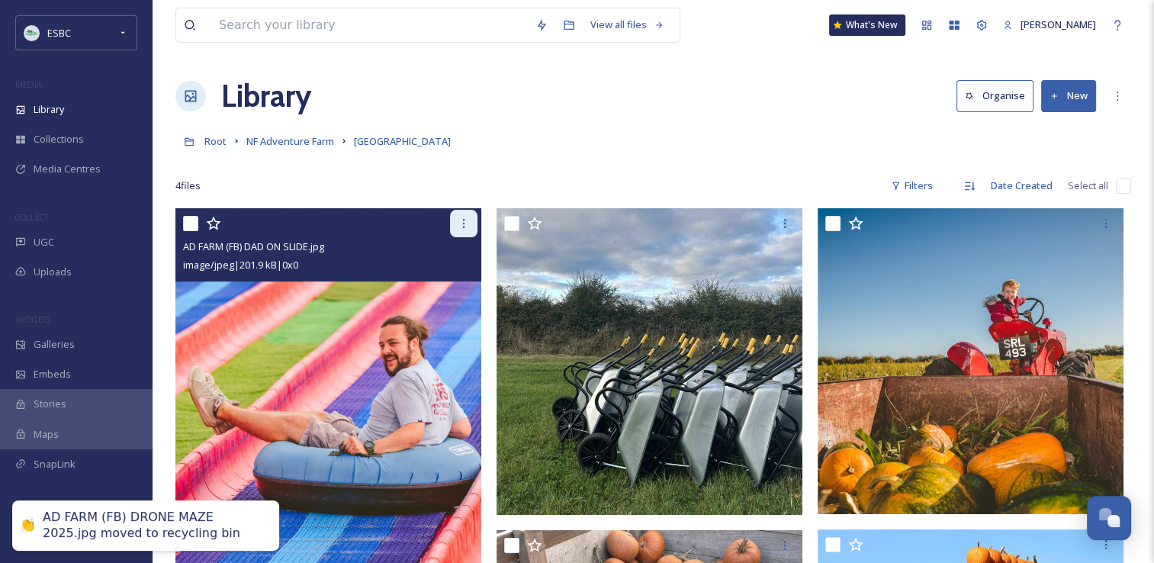
click at [460, 226] on icon at bounding box center [464, 223] width 12 height 12
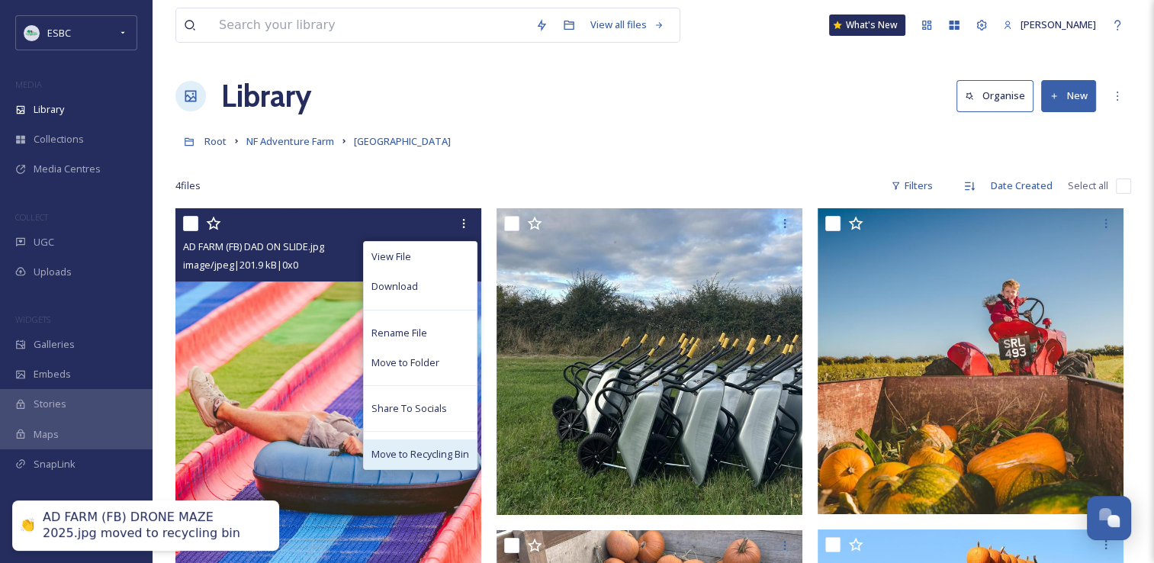
click at [426, 454] on span "Move to Recycling Bin" at bounding box center [421, 454] width 98 height 14
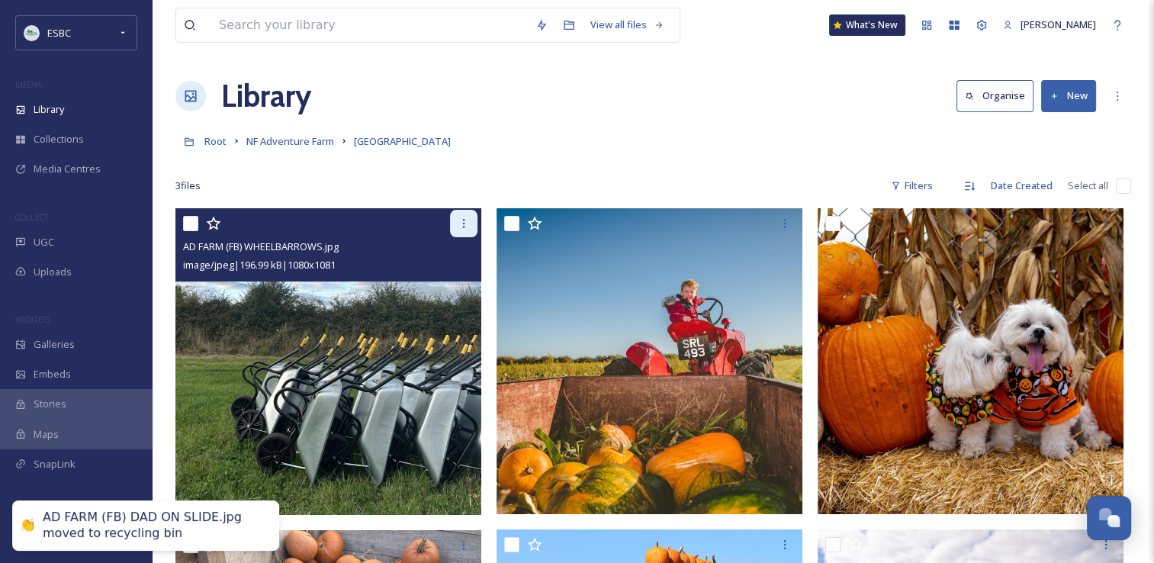
click at [467, 220] on icon at bounding box center [464, 223] width 12 height 12
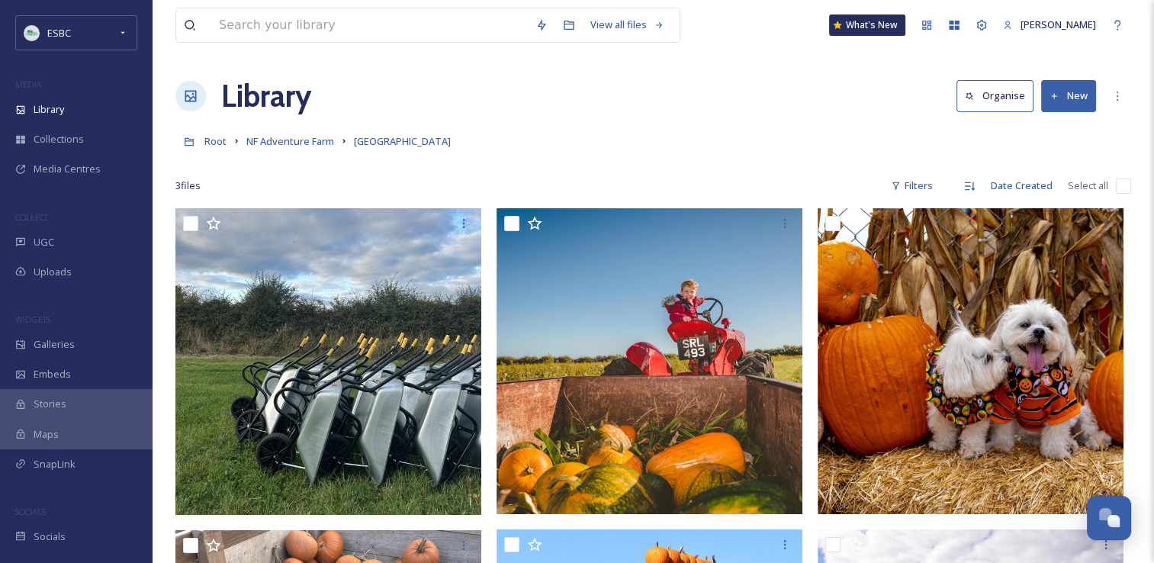
click at [530, 147] on div "Root NF Adventure Farm Pumpkin Village" at bounding box center [653, 141] width 956 height 29
click at [1065, 93] on button "New" at bounding box center [1068, 95] width 55 height 31
click at [1057, 124] on span "File Upload" at bounding box center [1062, 131] width 50 height 14
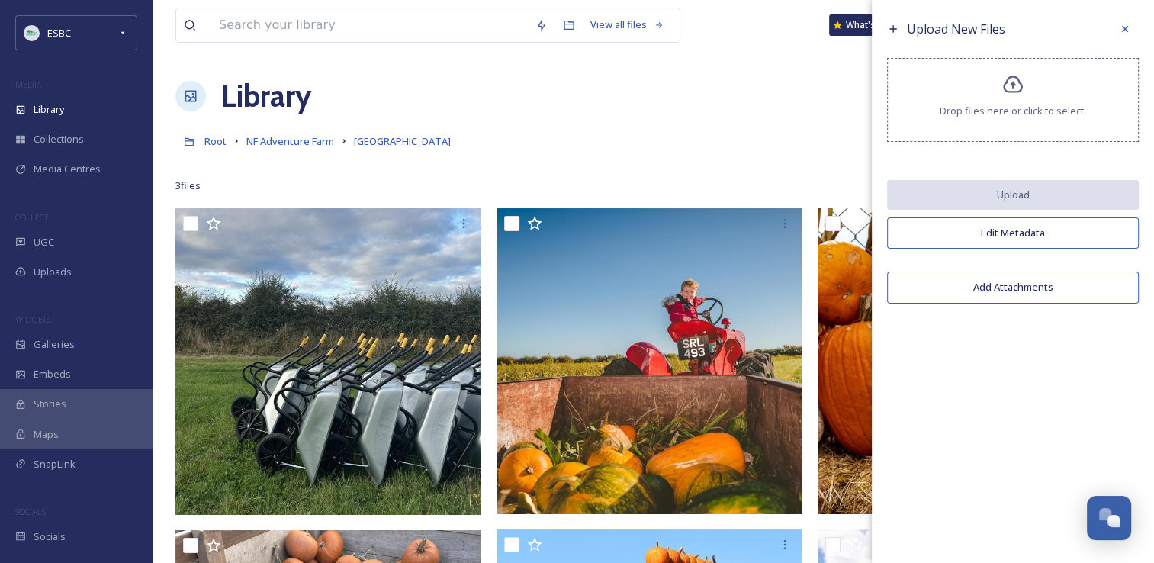
click at [1015, 90] on icon at bounding box center [1013, 85] width 22 height 22
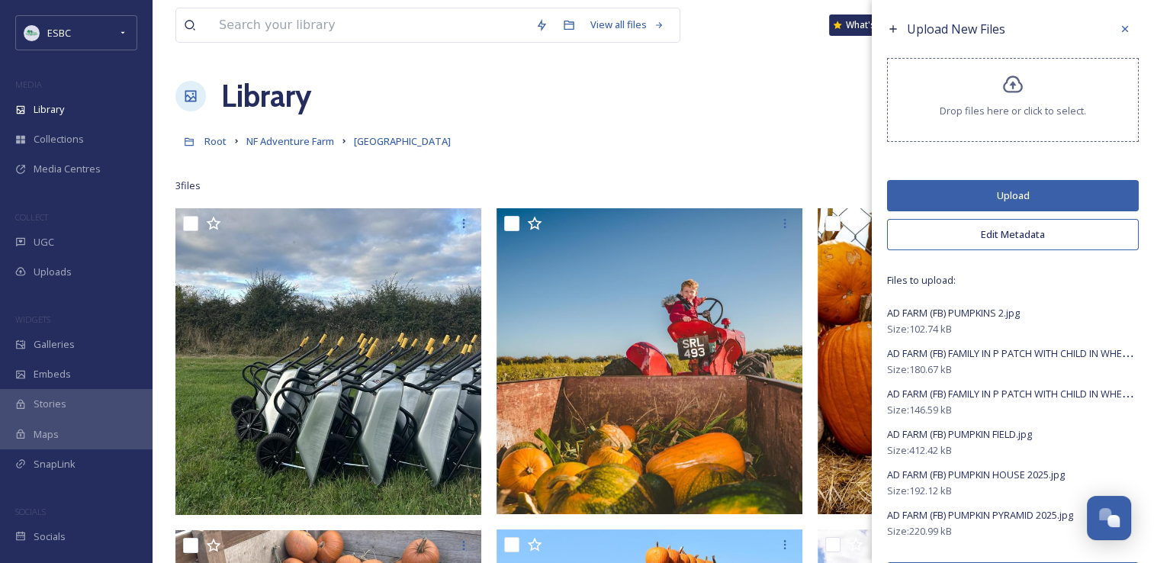
click at [1002, 191] on button "Upload" at bounding box center [1013, 195] width 252 height 31
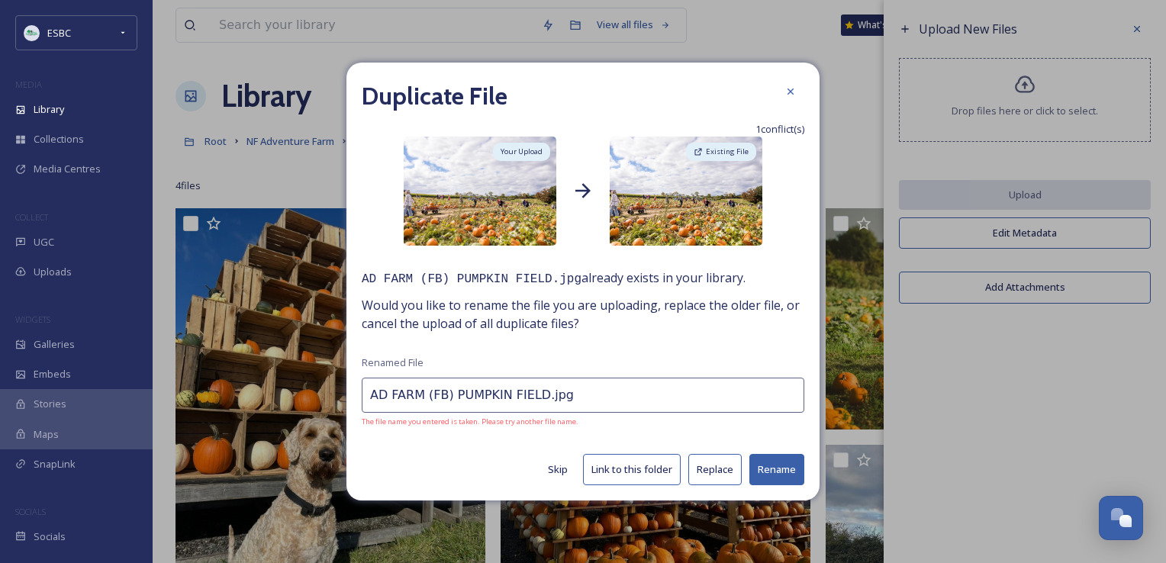
click at [707, 477] on button "Replace" at bounding box center [714, 469] width 53 height 31
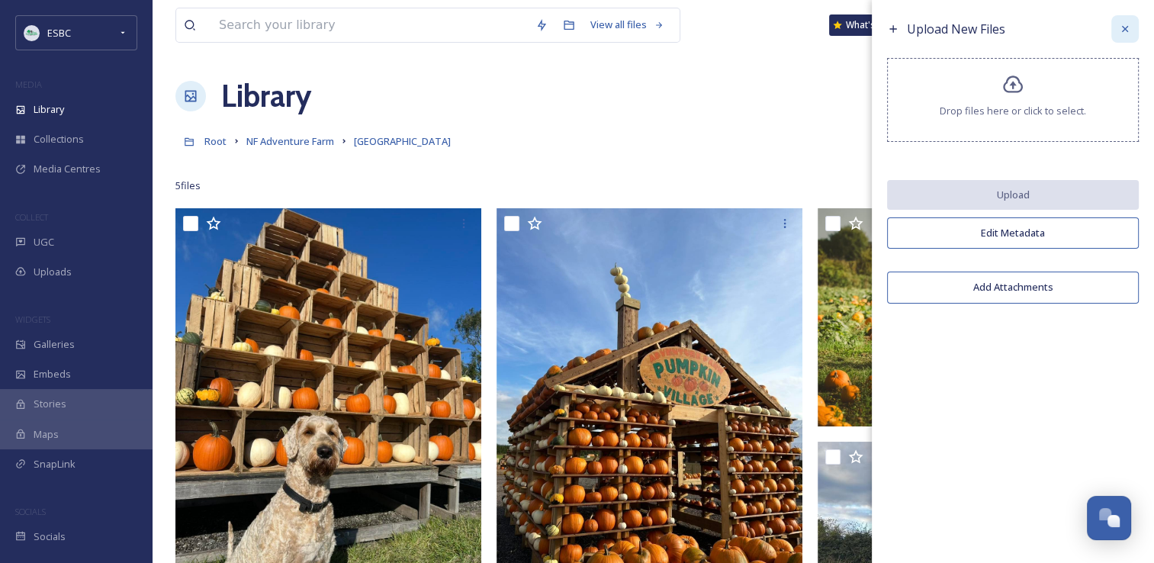
click at [1123, 33] on icon at bounding box center [1125, 29] width 12 height 12
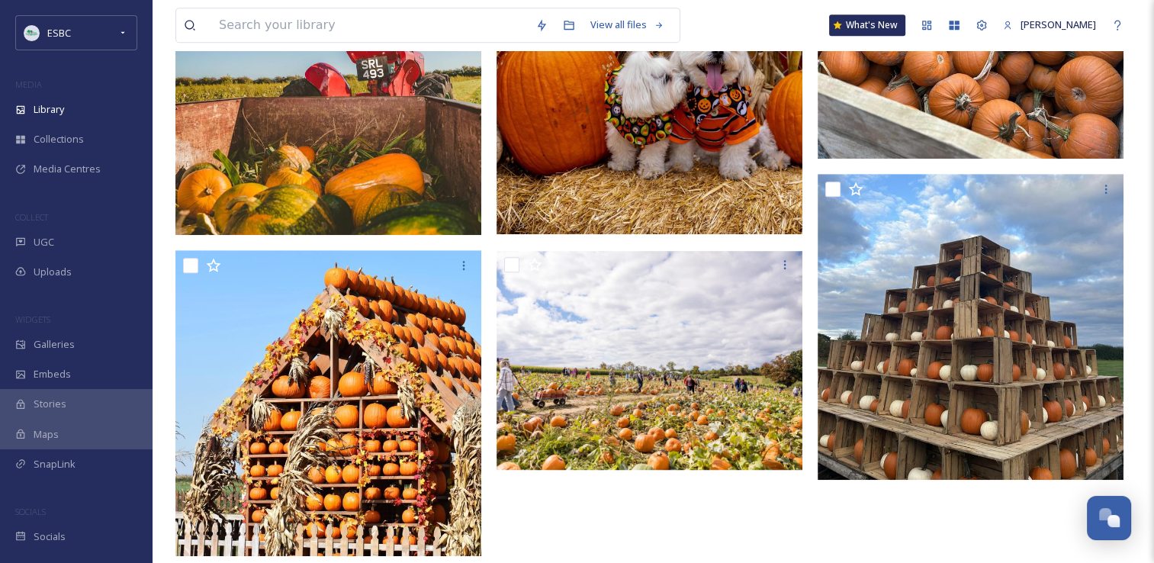
scroll to position [929, 0]
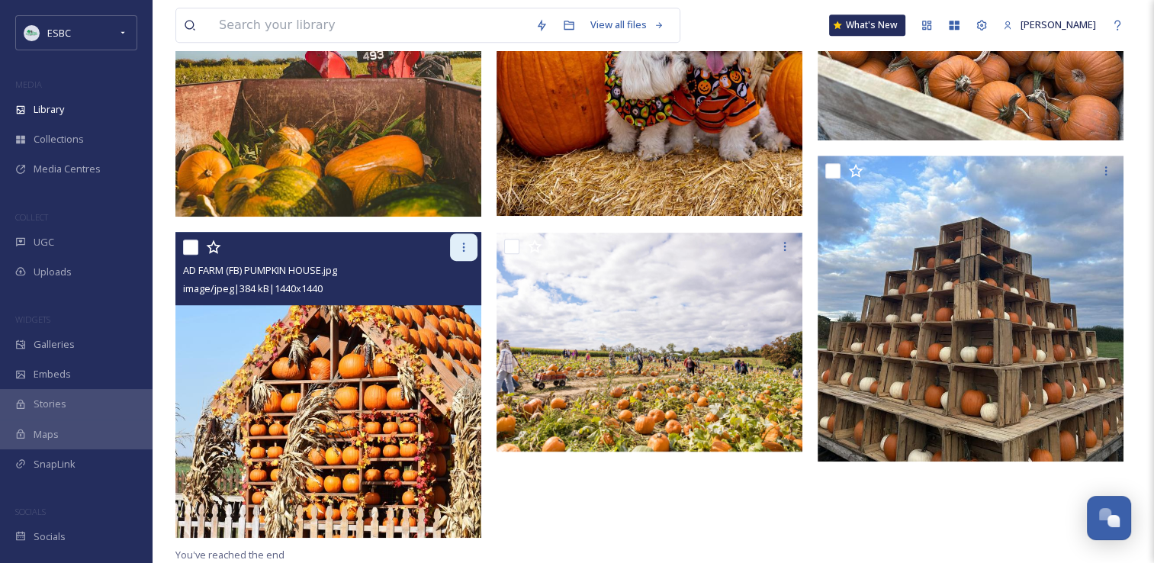
click at [469, 250] on icon at bounding box center [464, 247] width 12 height 12
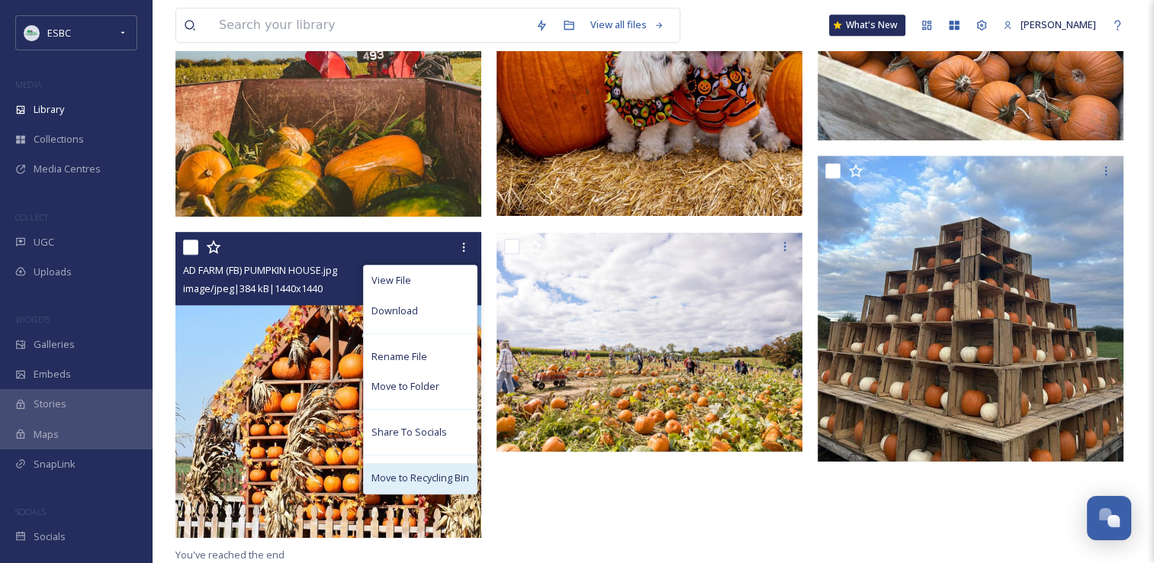
click at [429, 471] on span "Move to Recycling Bin" at bounding box center [421, 478] width 98 height 14
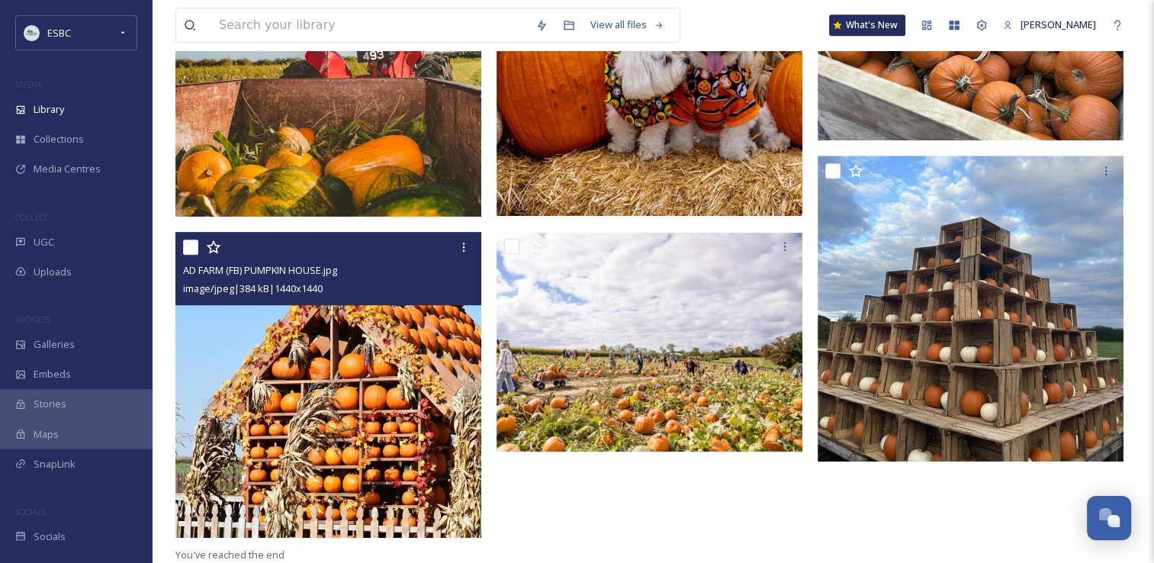
scroll to position [928, 0]
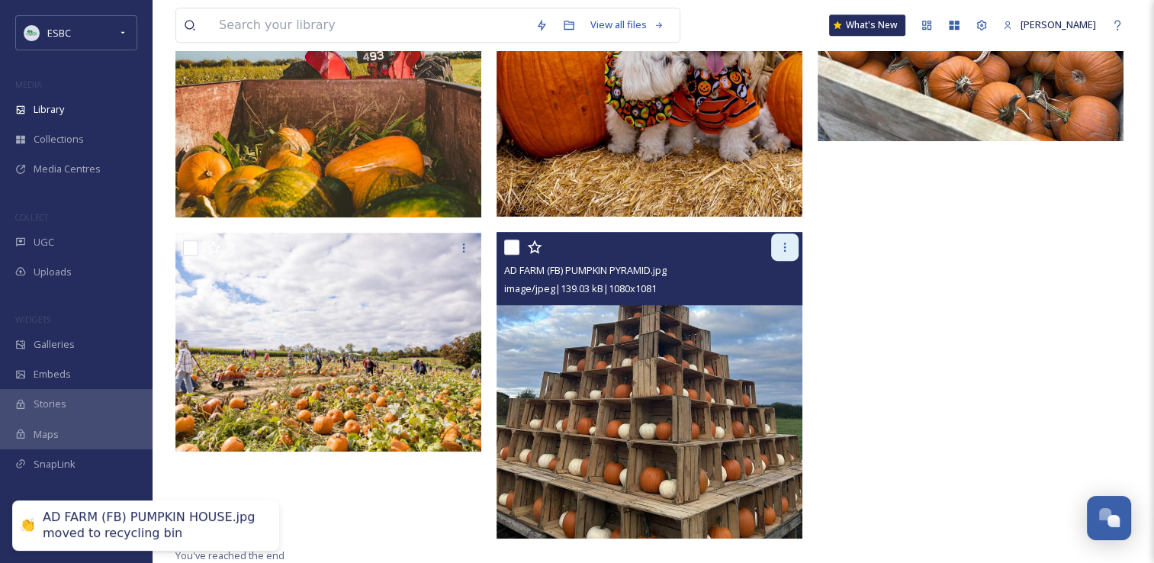
click at [786, 252] on icon at bounding box center [785, 247] width 12 height 12
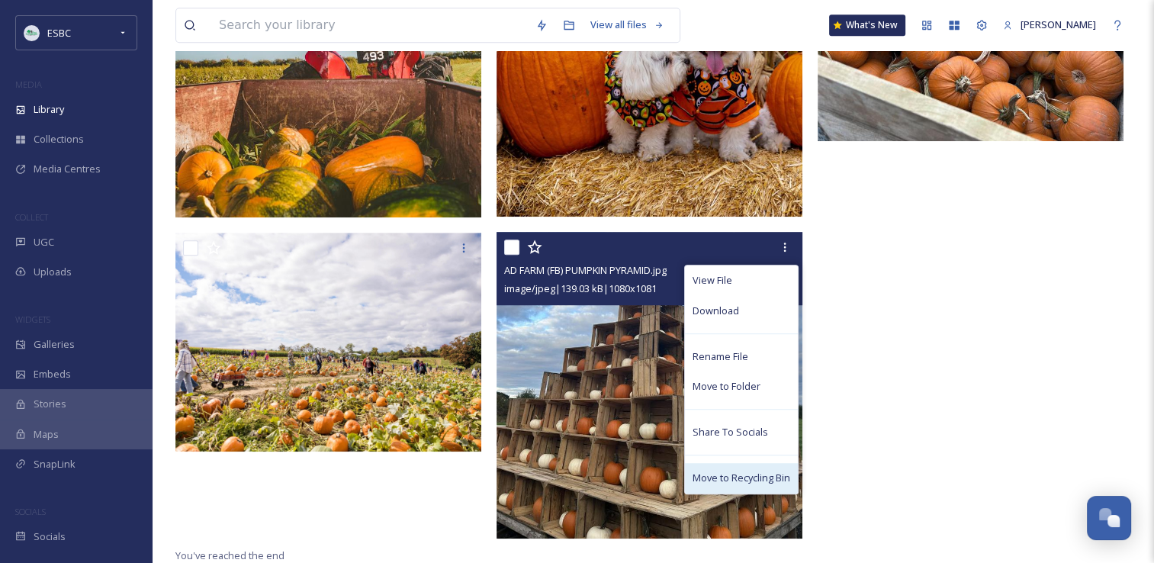
click at [727, 482] on span "Move to Recycling Bin" at bounding box center [742, 478] width 98 height 14
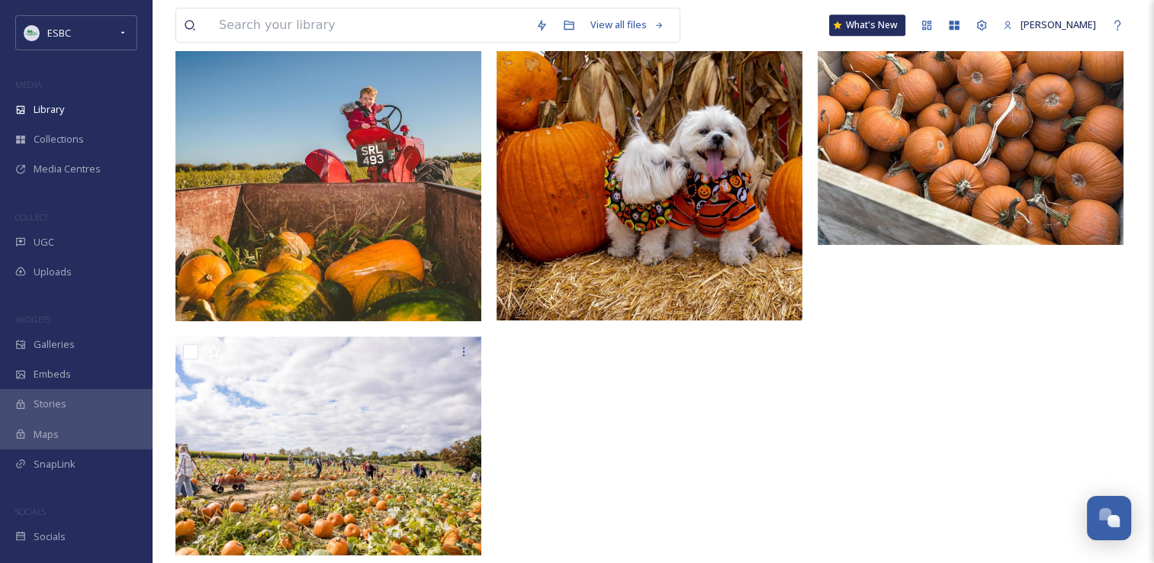
scroll to position [842, 0]
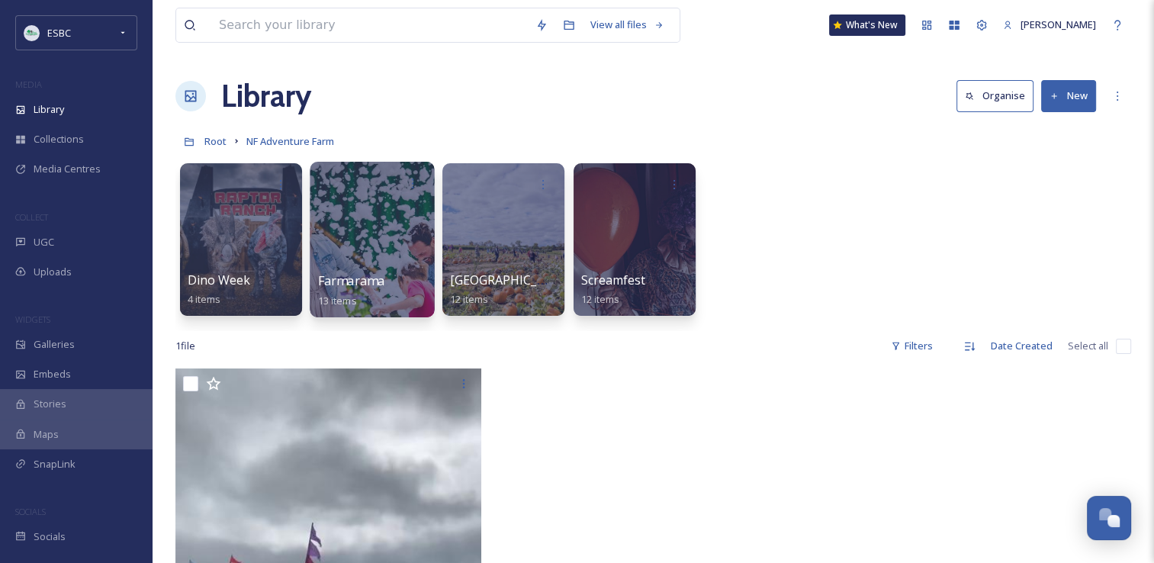
click at [362, 246] on div at bounding box center [372, 240] width 124 height 156
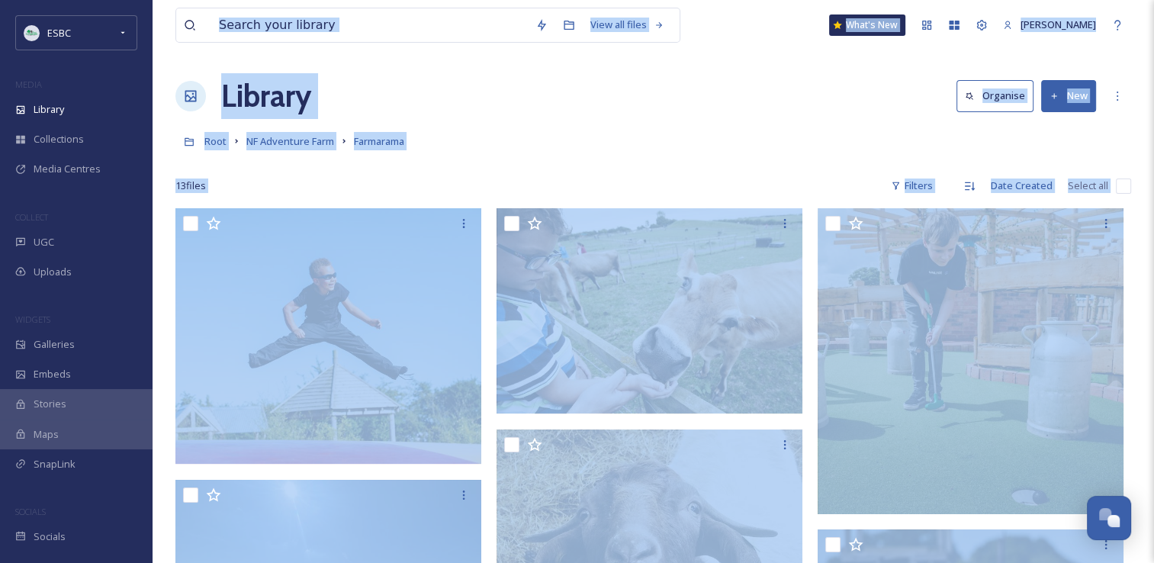
click at [536, 131] on div "Root NF Adventure Farm Farmarama" at bounding box center [653, 141] width 956 height 29
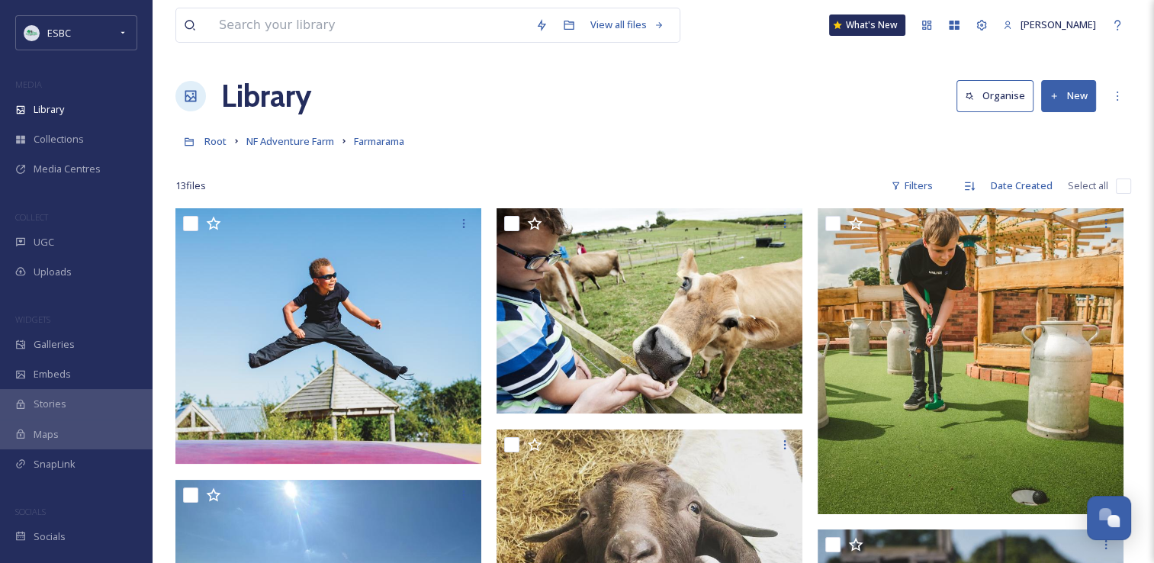
click at [1065, 97] on button "New" at bounding box center [1068, 95] width 55 height 31
click at [1054, 127] on span "File Upload" at bounding box center [1062, 131] width 50 height 14
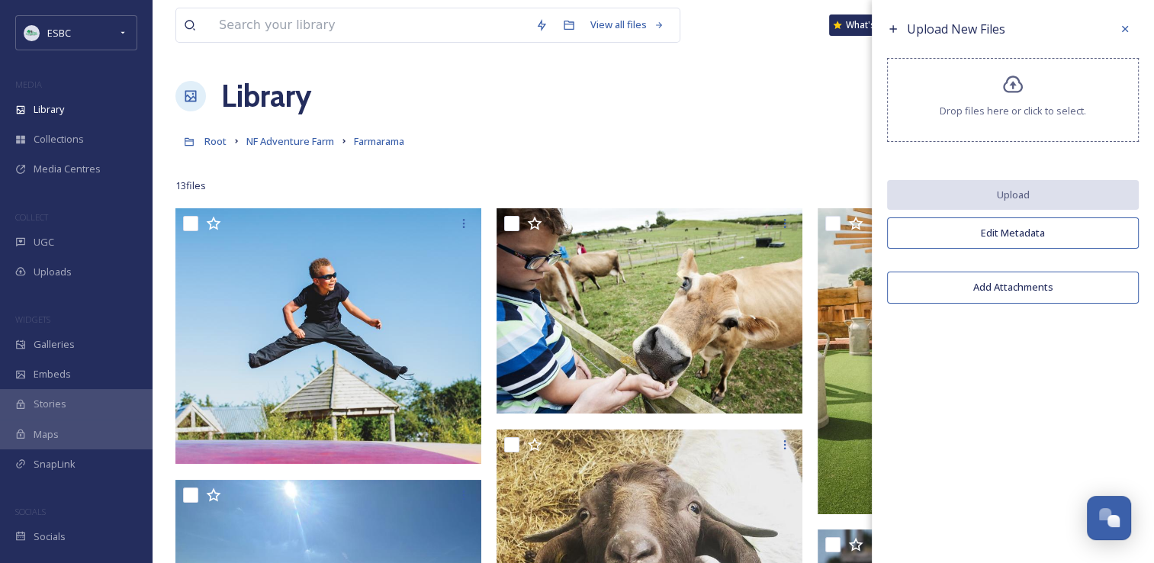
click at [1005, 97] on div "Drop files here or click to select." at bounding box center [1013, 100] width 252 height 84
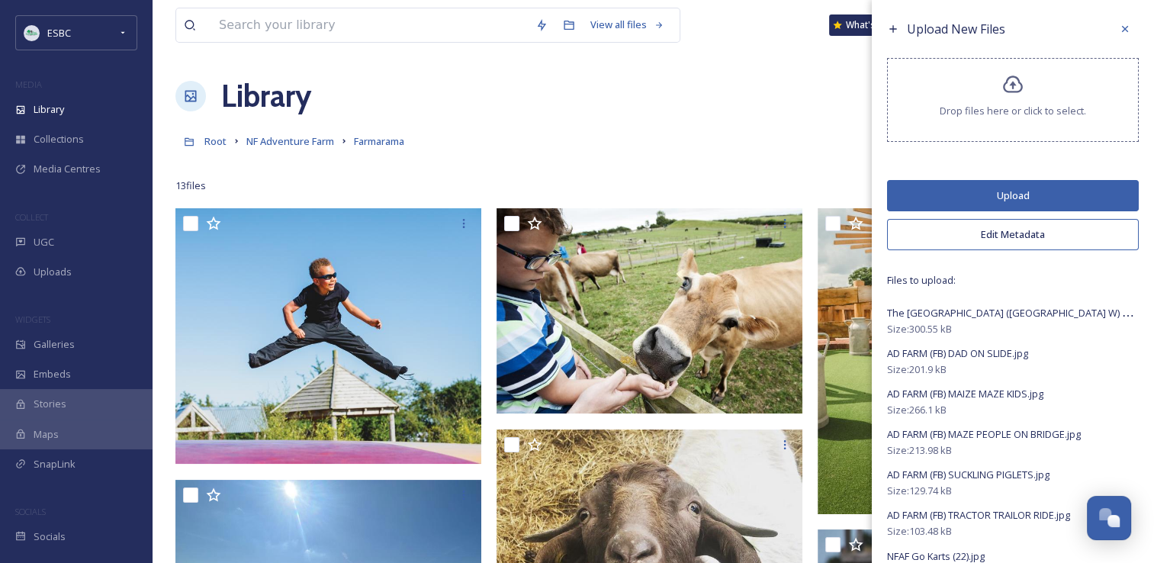
click at [1024, 185] on button "Upload" at bounding box center [1013, 195] width 252 height 31
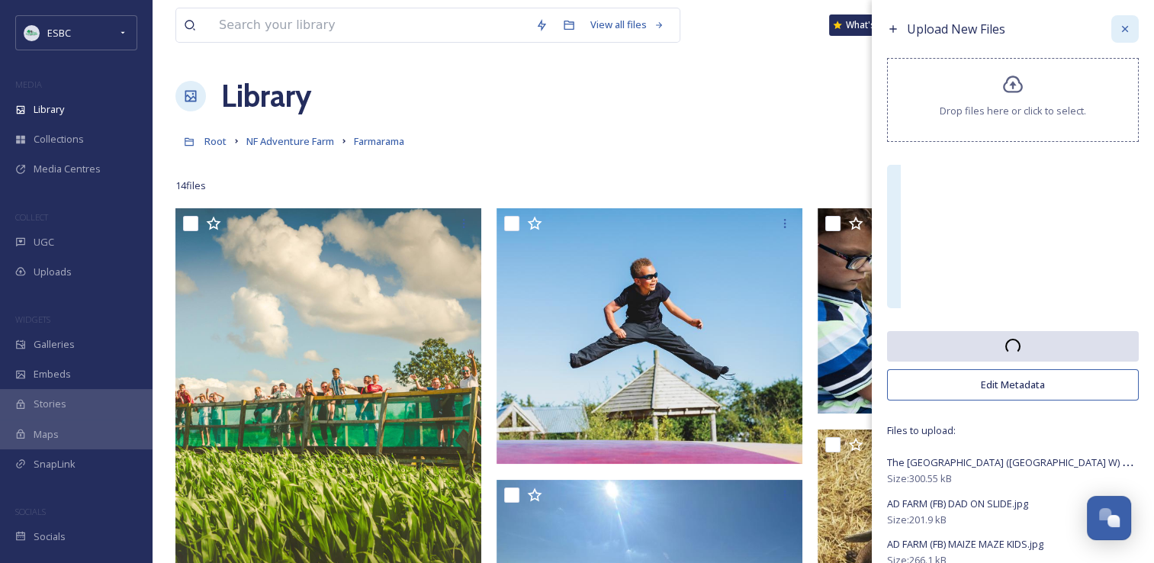
click at [1119, 32] on icon at bounding box center [1125, 29] width 12 height 12
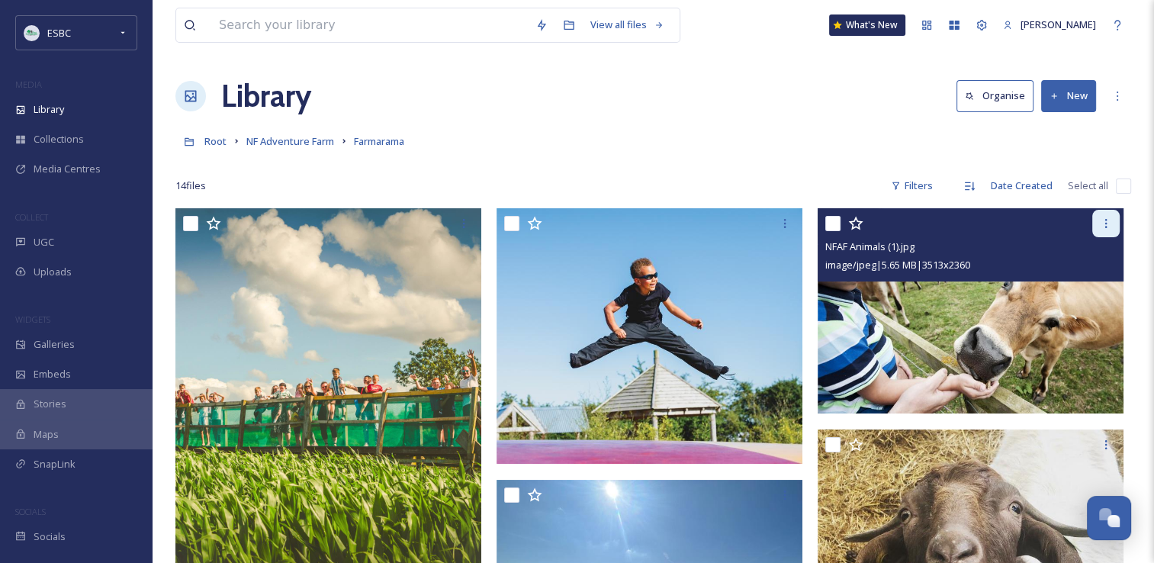
click at [1111, 220] on icon at bounding box center [1106, 223] width 12 height 12
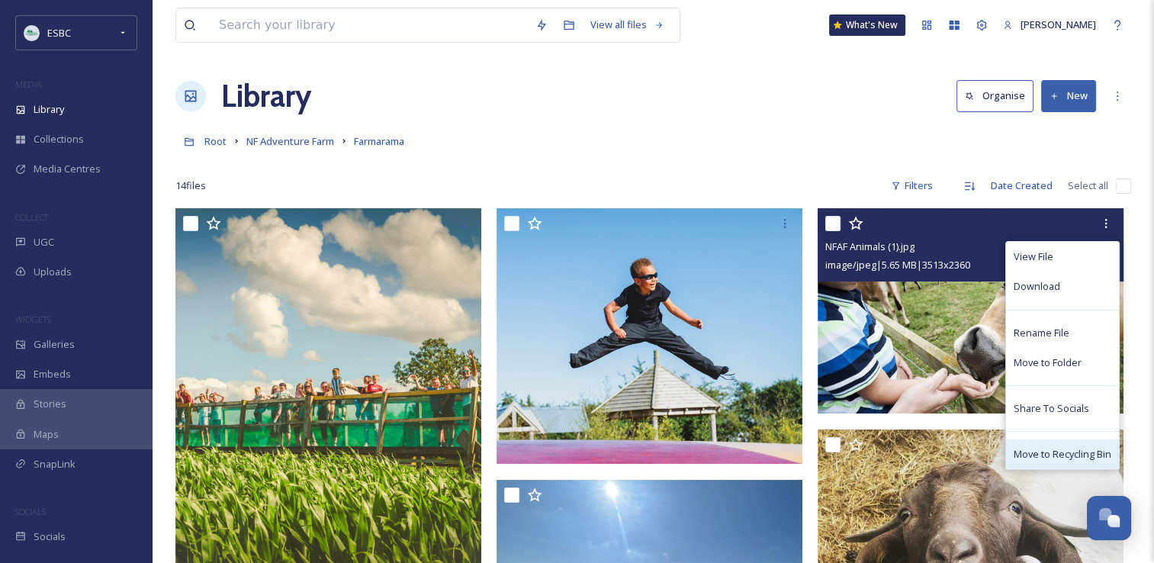
click at [1063, 450] on span "Move to Recycling Bin" at bounding box center [1063, 454] width 98 height 14
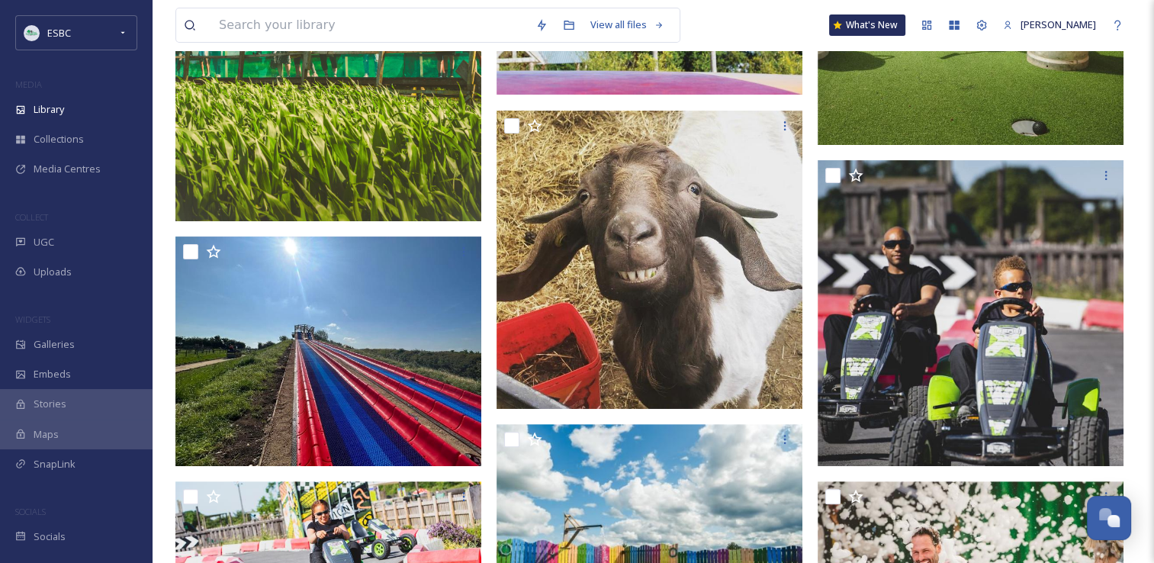
scroll to position [371, 0]
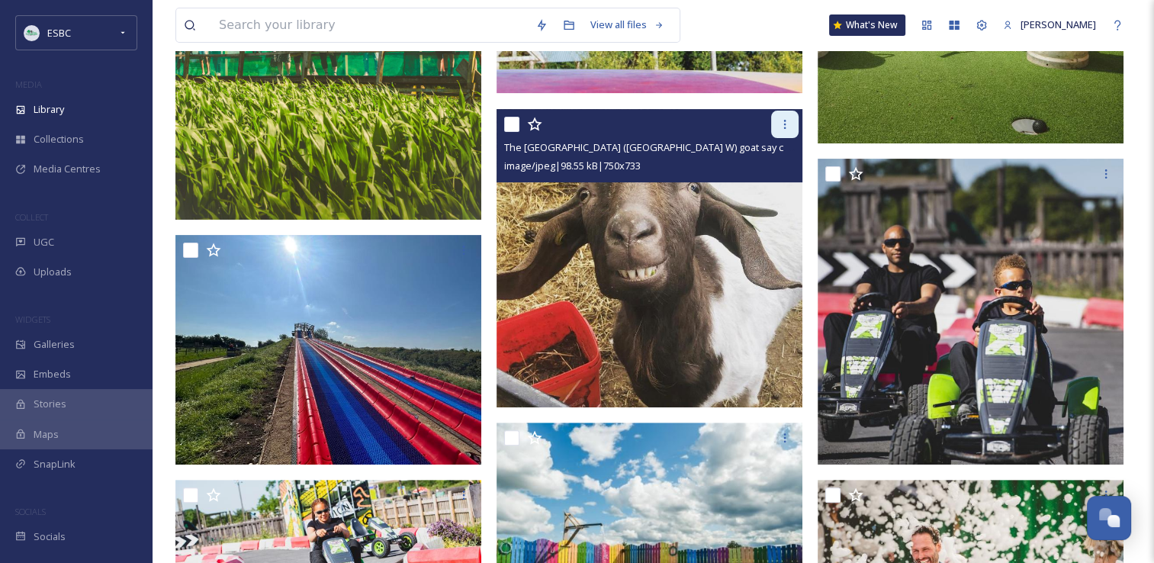
click at [788, 121] on icon at bounding box center [785, 124] width 12 height 12
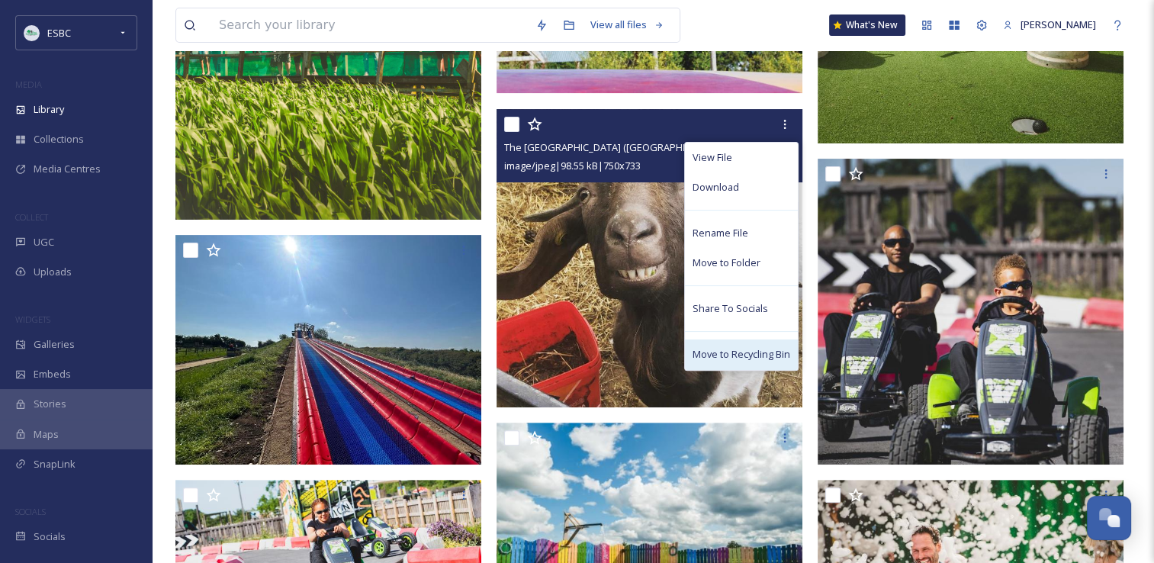
click at [745, 347] on span "Move to Recycling Bin" at bounding box center [742, 354] width 98 height 14
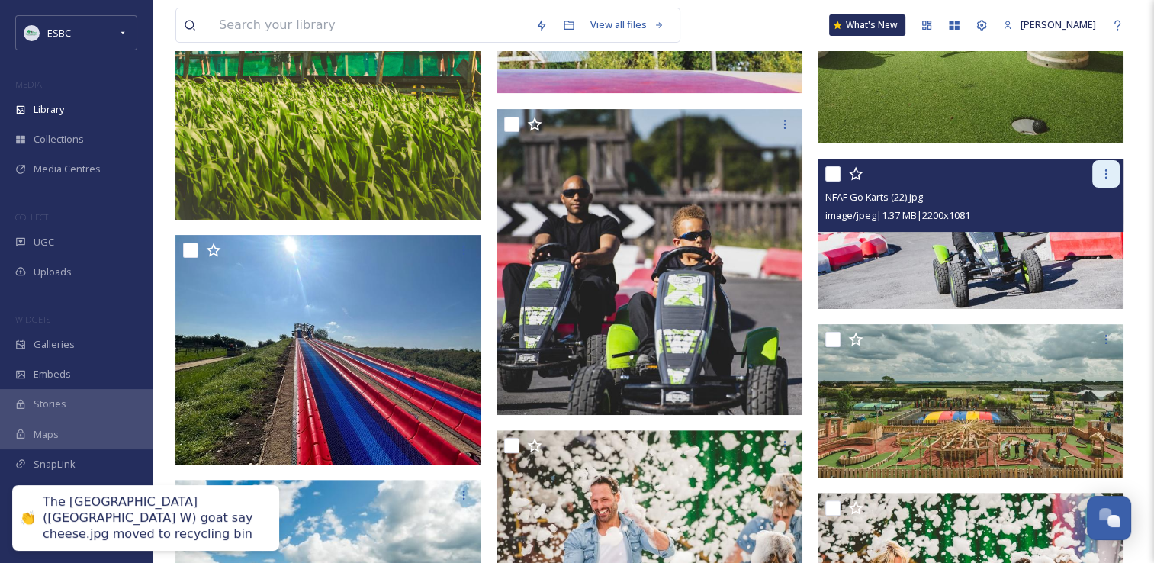
click at [1108, 179] on div at bounding box center [1105, 173] width 27 height 27
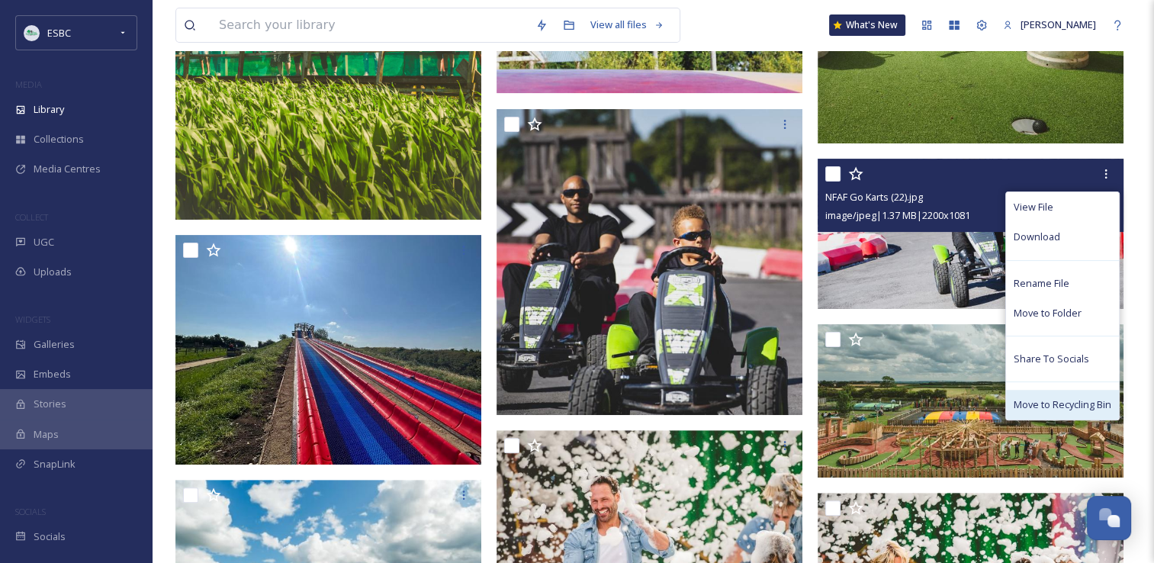
click at [1050, 404] on span "Move to Recycling Bin" at bounding box center [1063, 404] width 98 height 14
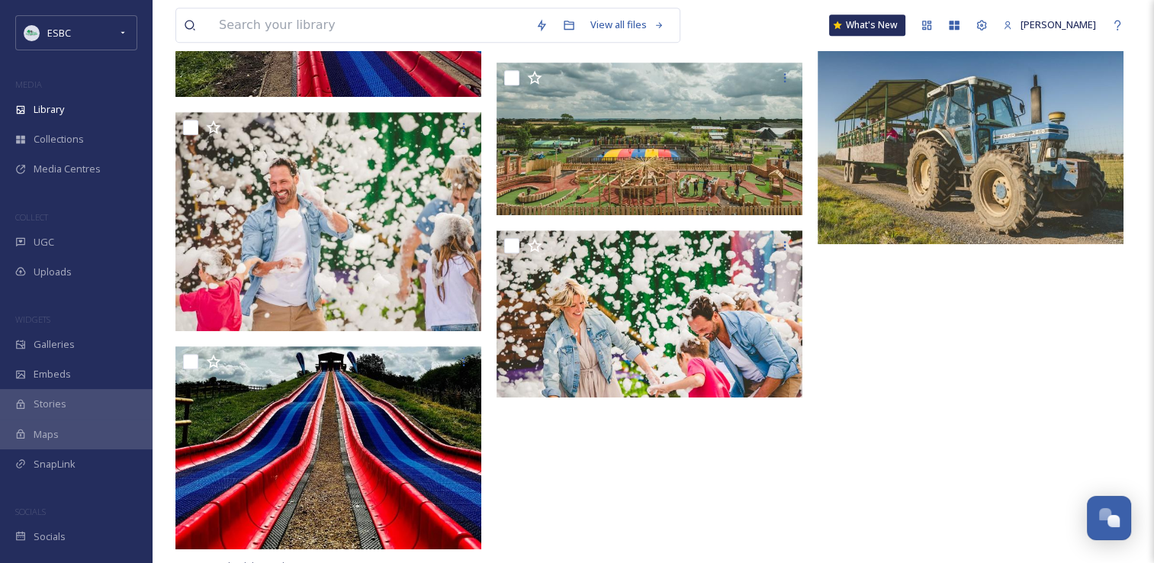
scroll to position [750, 0]
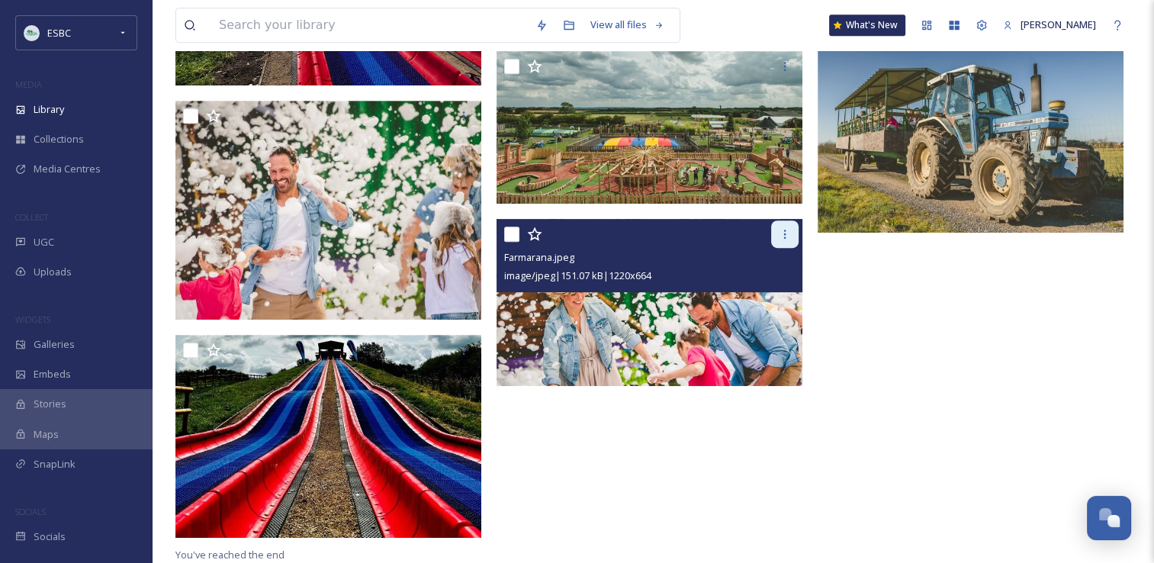
click at [782, 242] on div at bounding box center [784, 233] width 27 height 27
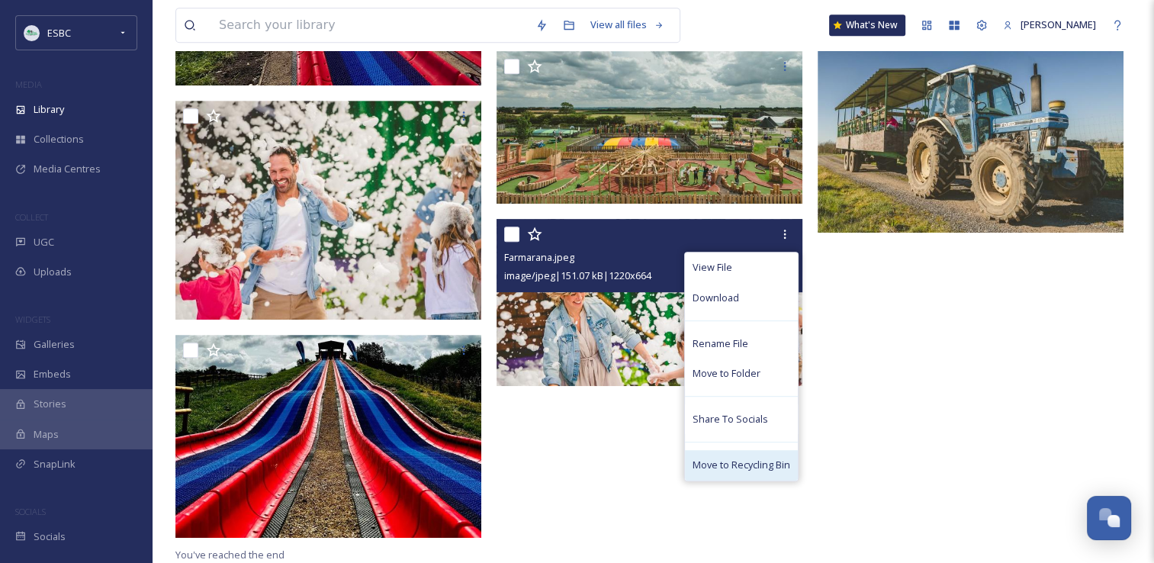
click at [745, 463] on span "Move to Recycling Bin" at bounding box center [742, 465] width 98 height 14
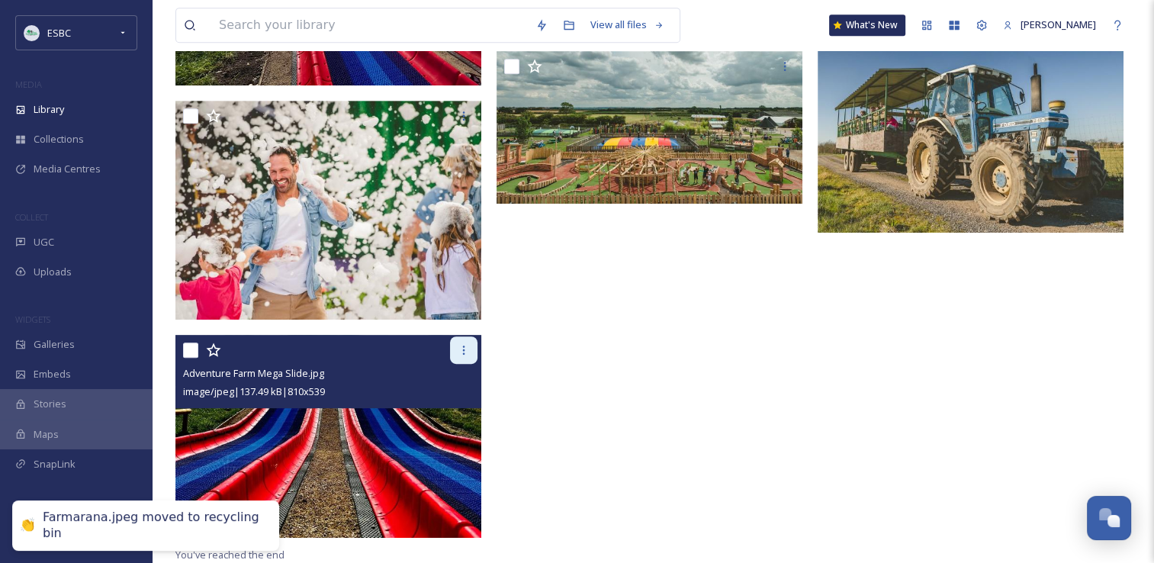
click at [461, 355] on icon at bounding box center [464, 350] width 12 height 12
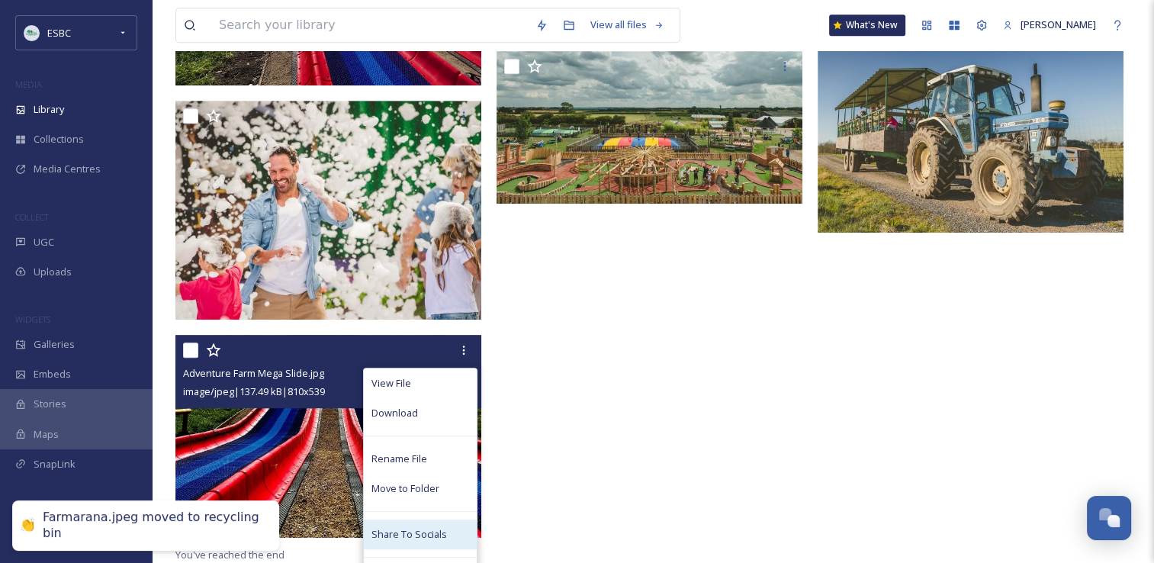
click at [413, 532] on span "Share To Socials" at bounding box center [410, 534] width 76 height 14
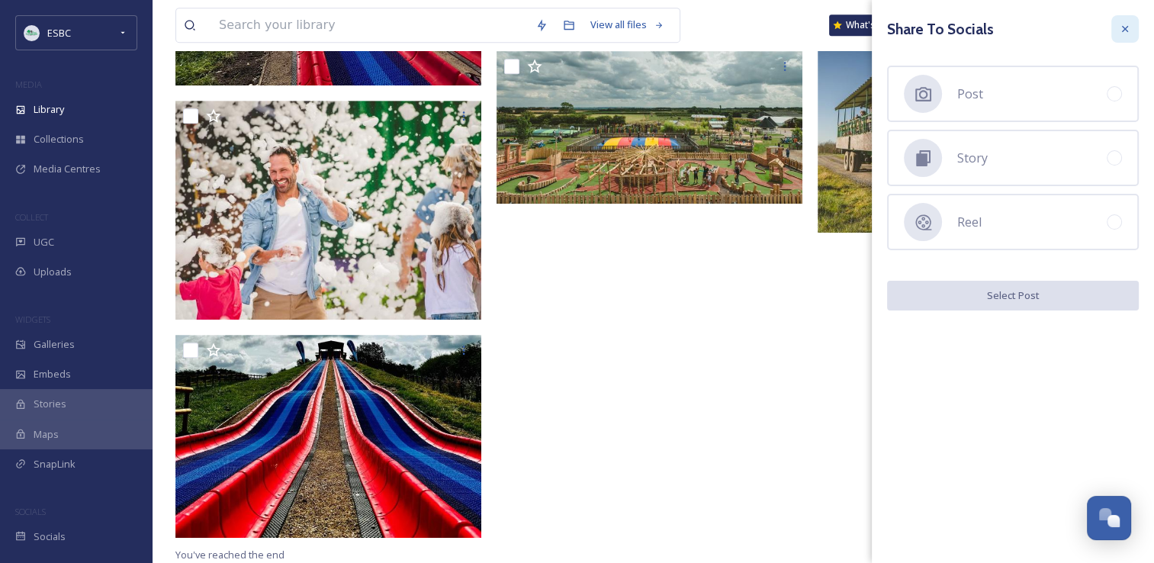
click at [1123, 32] on icon at bounding box center [1125, 29] width 12 height 12
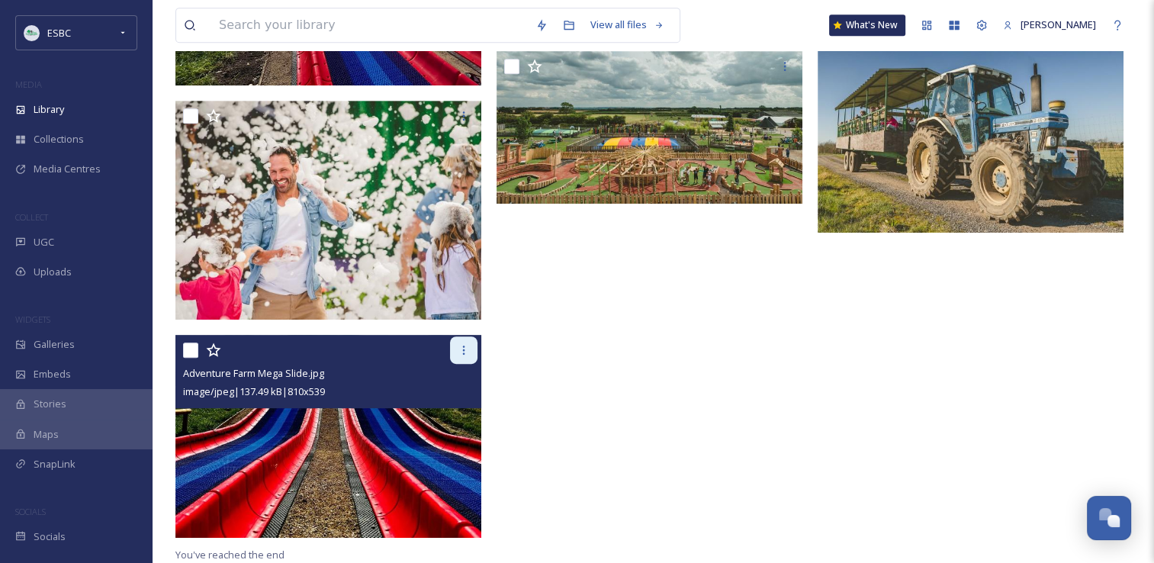
click at [468, 349] on icon at bounding box center [464, 350] width 12 height 12
click at [459, 351] on icon at bounding box center [464, 350] width 12 height 12
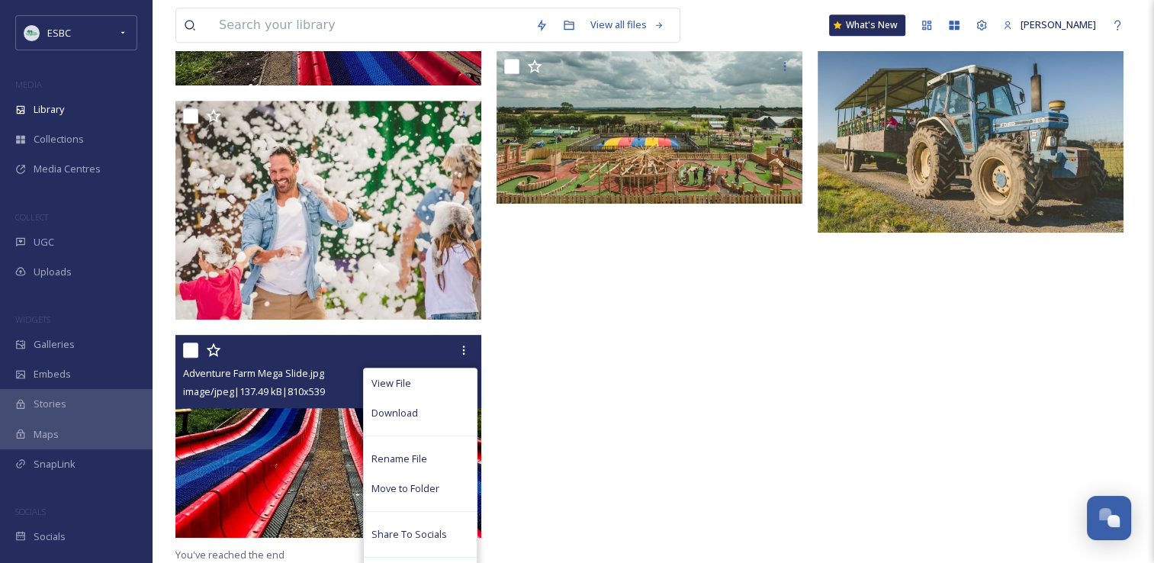
click at [407, 561] on div "View File Download Rename File Move to Folder Share To Socials Move to Recyclin…" at bounding box center [420, 482] width 114 height 229
click at [432, 562] on div "View File Download Rename File Move to Folder Share To Socials Move to Recyclin…" at bounding box center [420, 482] width 114 height 229
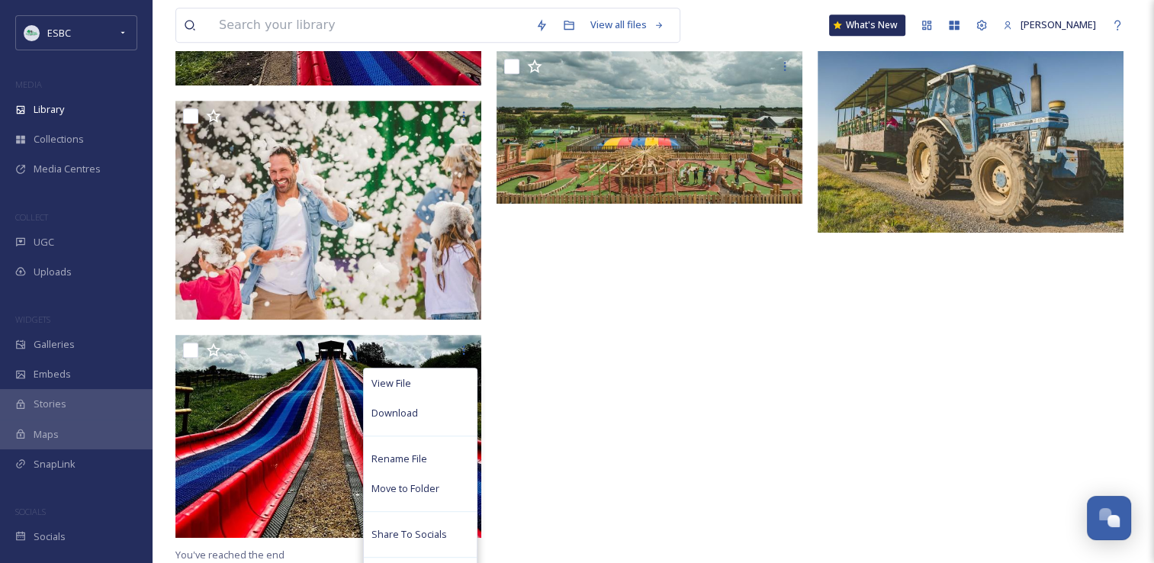
click at [676, 457] on div at bounding box center [654, 1] width 314 height 1087
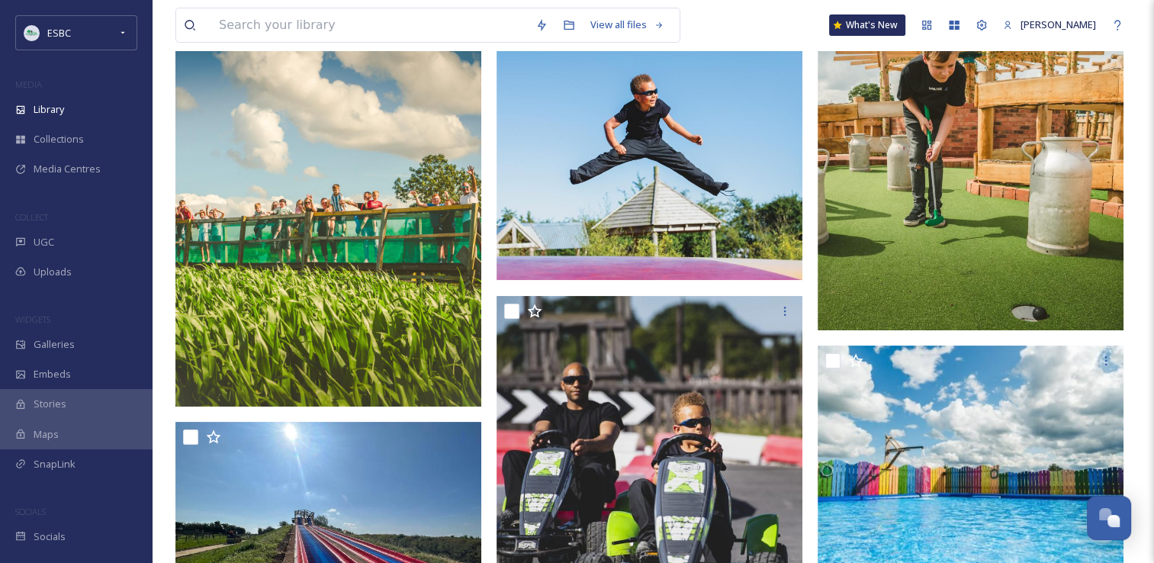
scroll to position [0, 0]
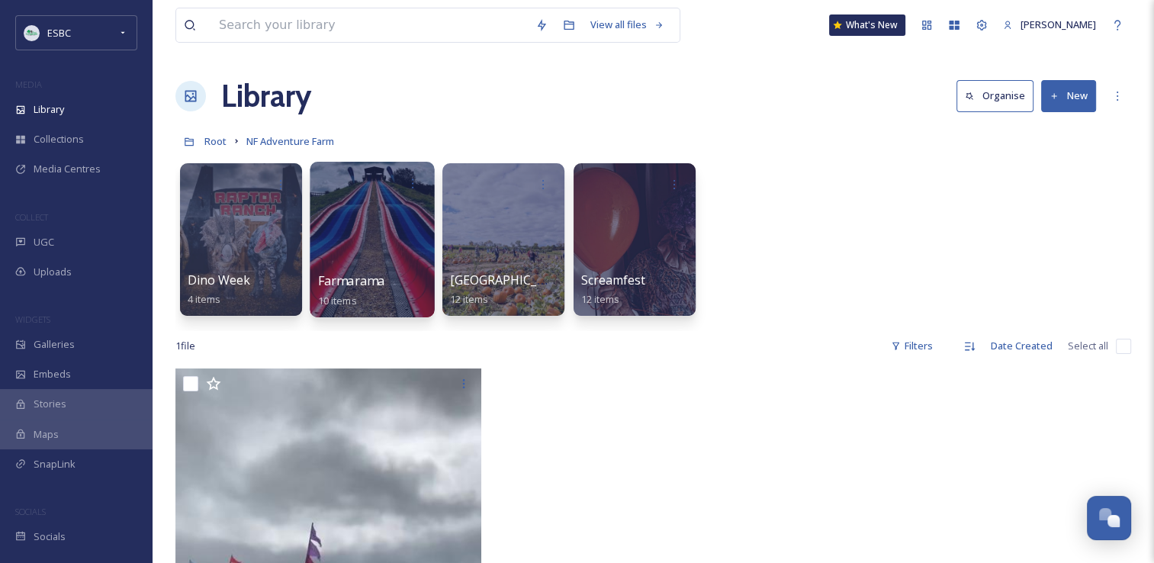
click at [356, 263] on div at bounding box center [372, 240] width 124 height 156
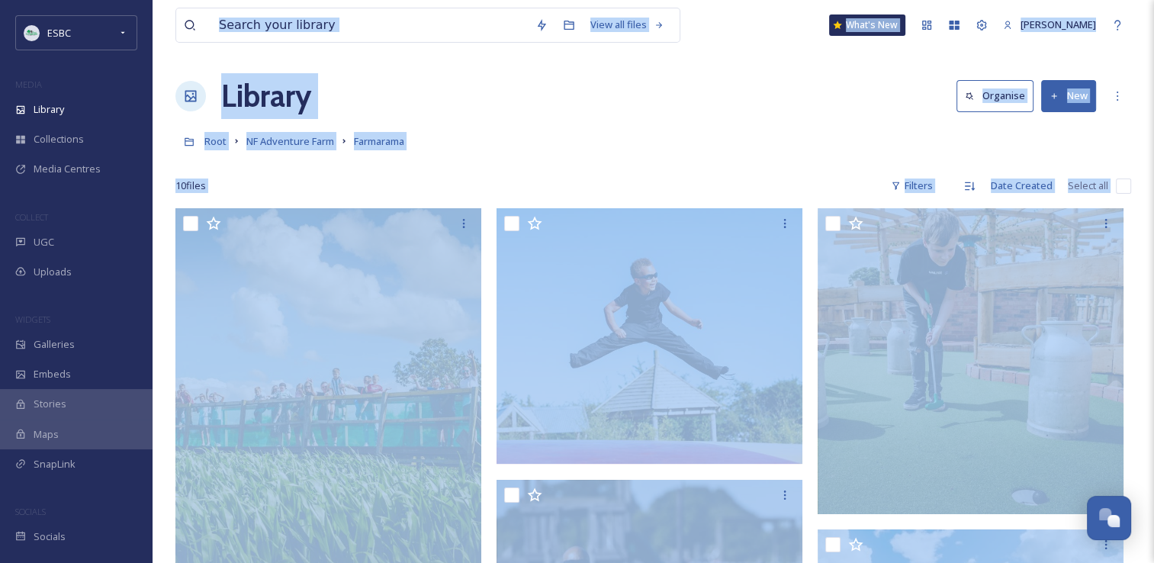
click at [616, 150] on div "Root NF Adventure Farm Farmarama" at bounding box center [653, 141] width 956 height 29
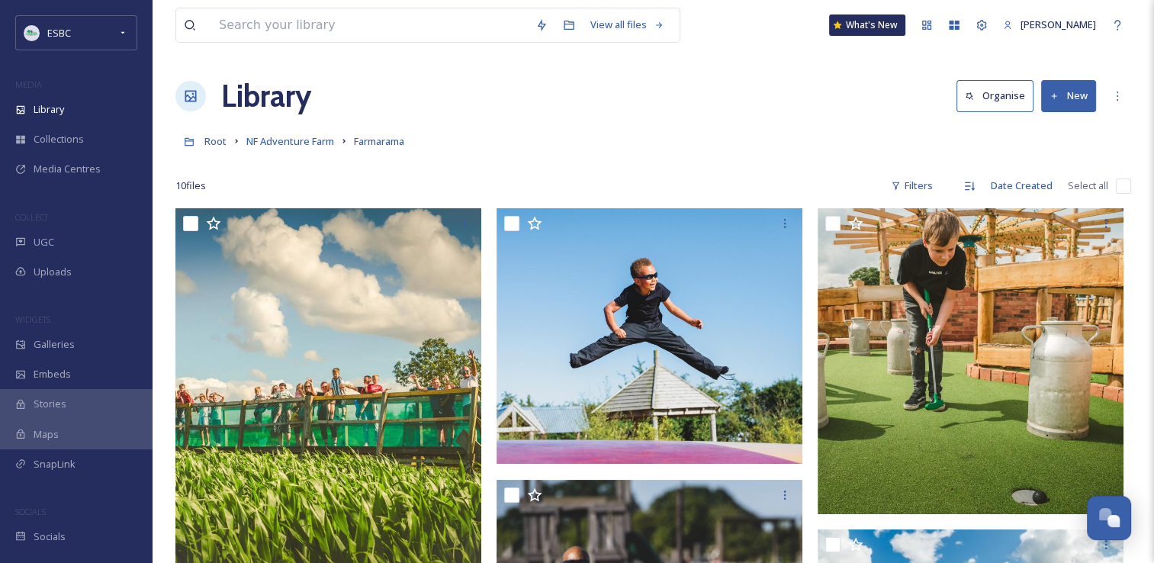
click at [1061, 101] on button "New" at bounding box center [1068, 95] width 55 height 31
click at [1059, 130] on span "File Upload" at bounding box center [1062, 131] width 50 height 14
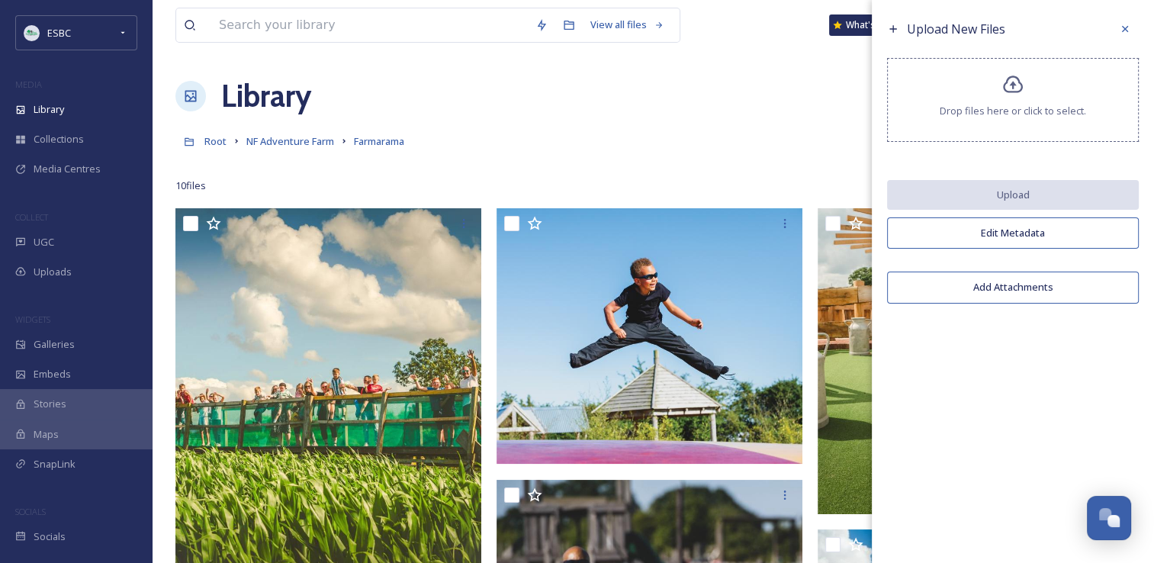
click at [1021, 98] on div "Drop files here or click to select." at bounding box center [1013, 100] width 252 height 84
click at [1013, 86] on icon at bounding box center [1013, 85] width 20 height 18
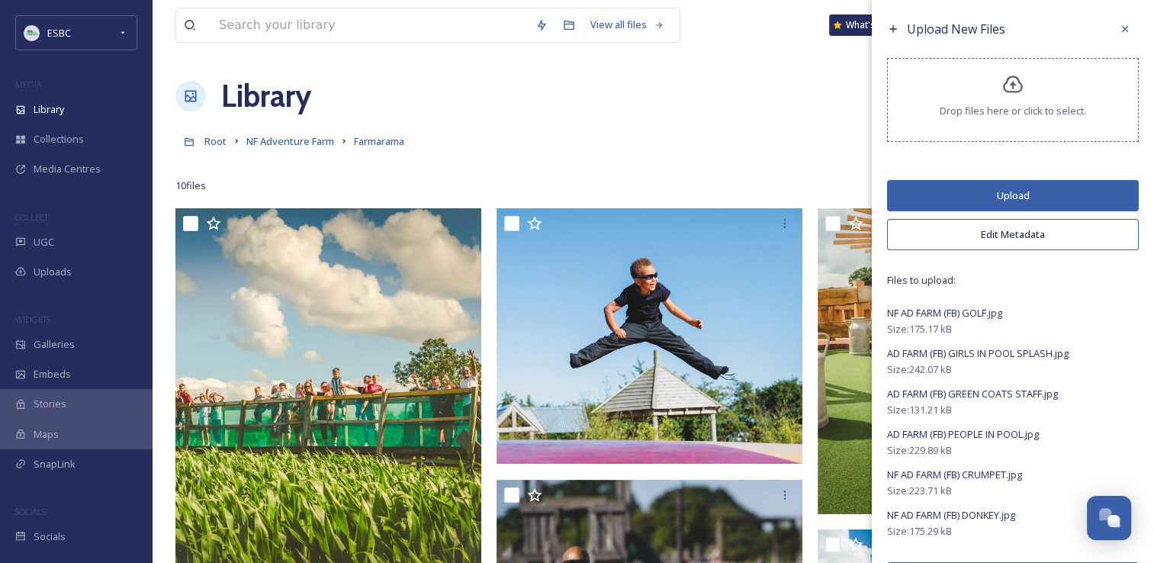
click at [995, 195] on button "Upload" at bounding box center [1013, 195] width 252 height 31
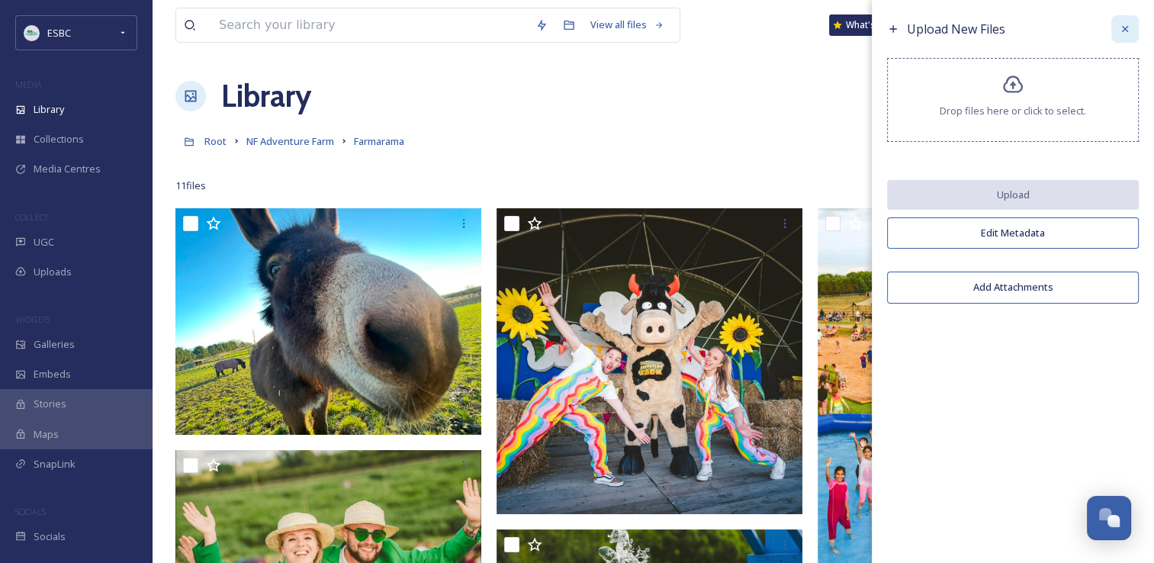
click at [1123, 34] on icon at bounding box center [1125, 29] width 12 height 12
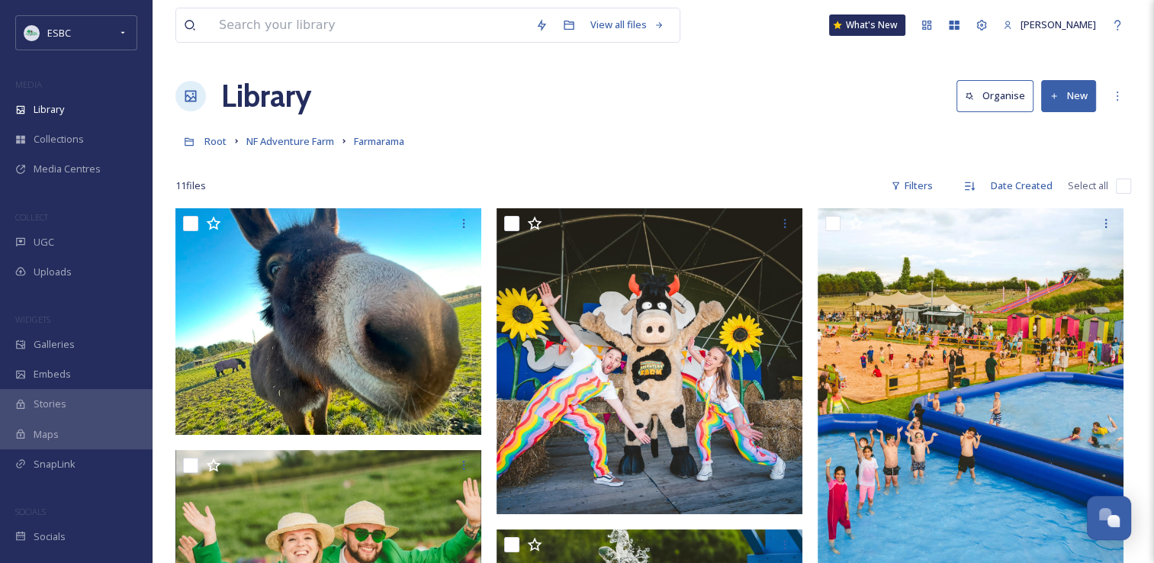
click at [1071, 86] on button "New" at bounding box center [1068, 95] width 55 height 31
click at [1054, 124] on span "File Upload" at bounding box center [1062, 131] width 50 height 14
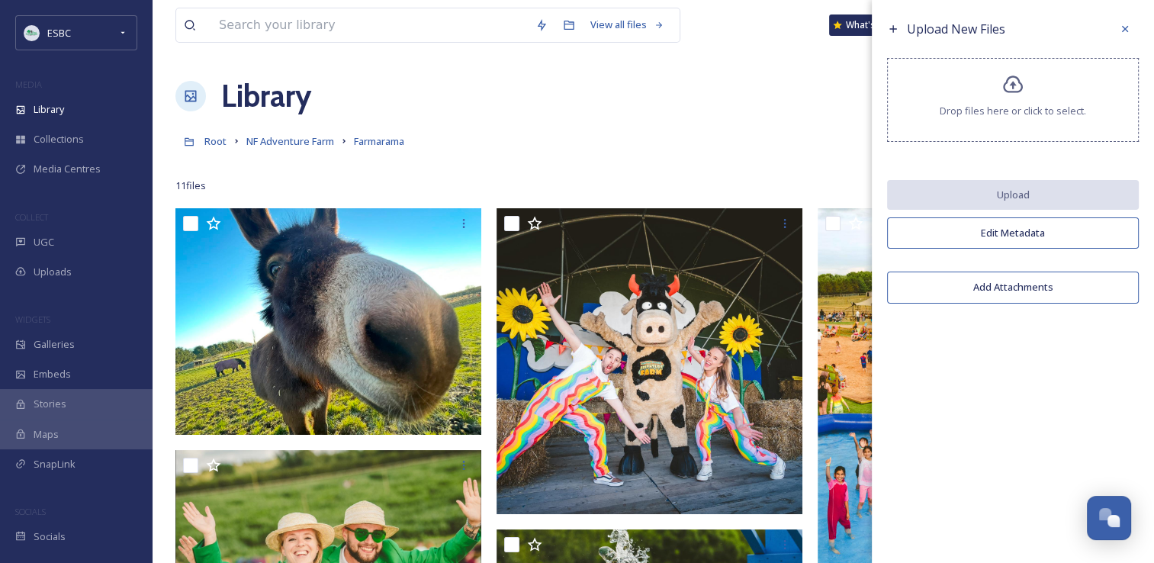
click at [1038, 82] on div "Drop files here or click to select." at bounding box center [1013, 100] width 252 height 84
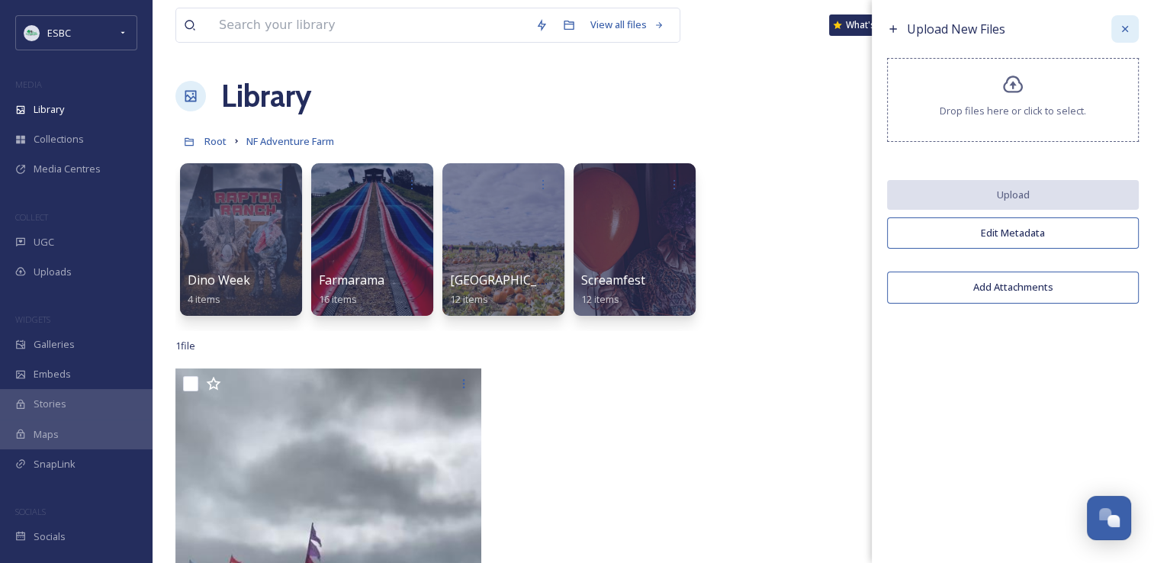
click at [1123, 27] on icon at bounding box center [1125, 29] width 12 height 12
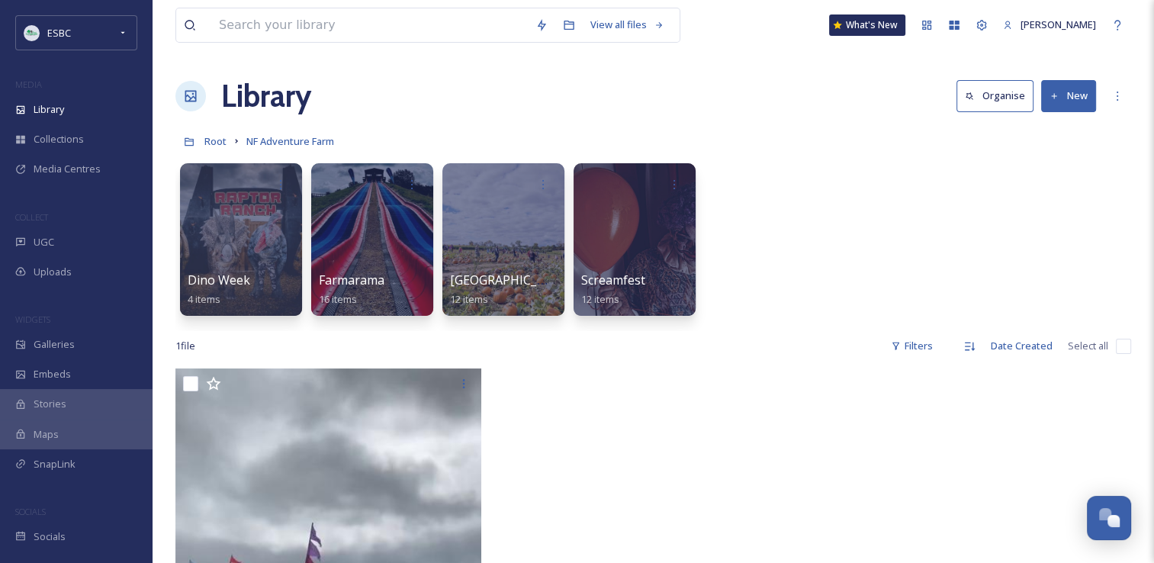
click at [1060, 99] on button "New" at bounding box center [1068, 95] width 55 height 31
click at [912, 240] on div "Dino Week 4 items Farmarama 16 items Pumpkin Village 12 items Screamfest 12 ite…" at bounding box center [653, 243] width 956 height 175
click at [1116, 88] on div "More Options" at bounding box center [1117, 95] width 27 height 27
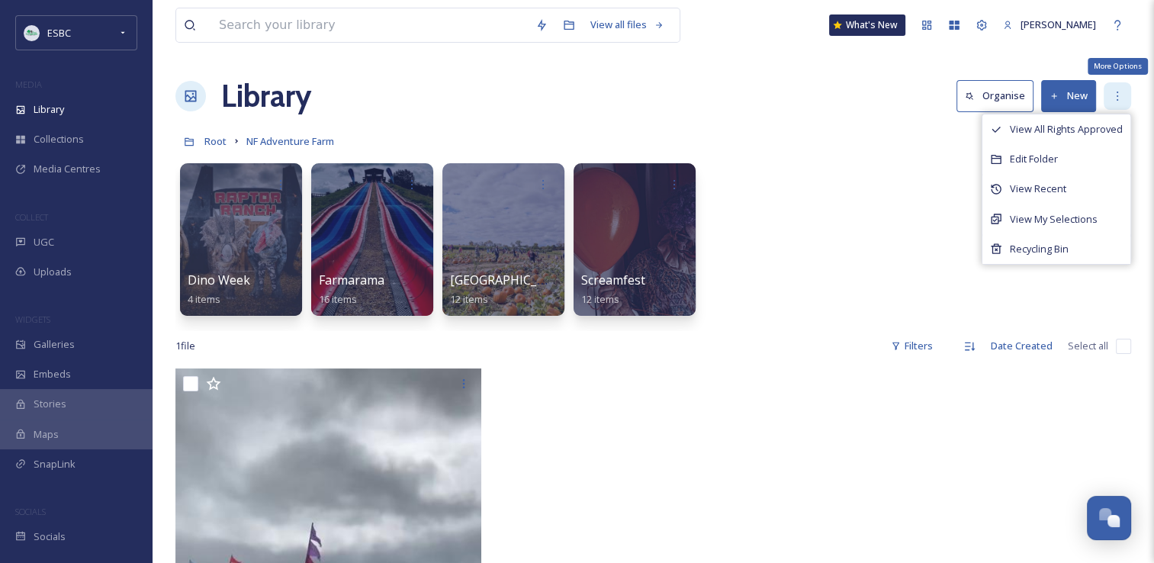
click at [1116, 88] on div "More Options" at bounding box center [1117, 95] width 27 height 27
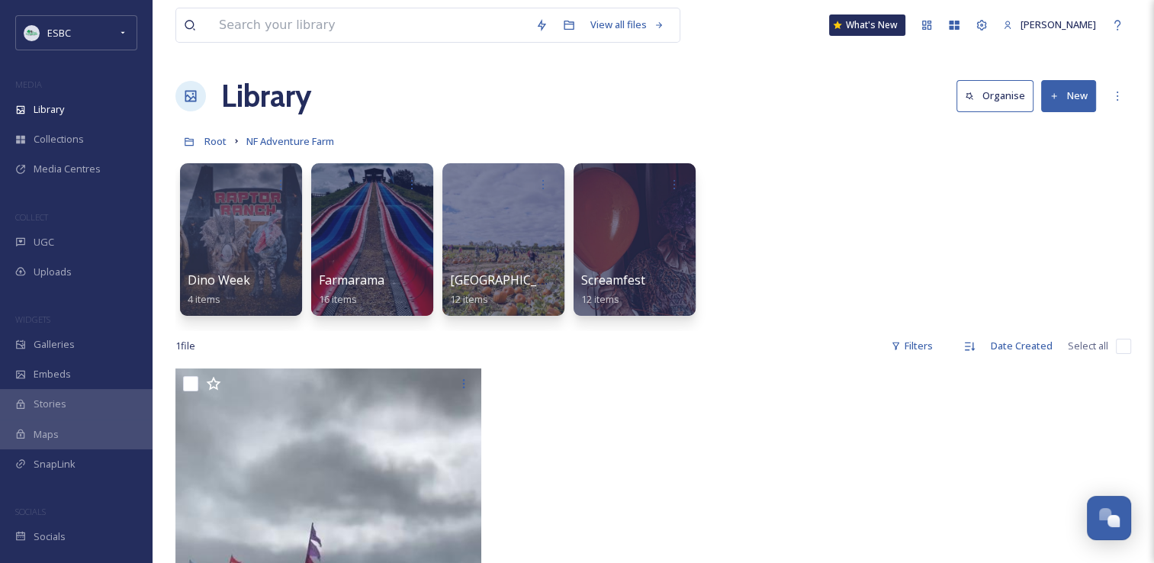
click at [997, 102] on button "Organise" at bounding box center [995, 95] width 77 height 31
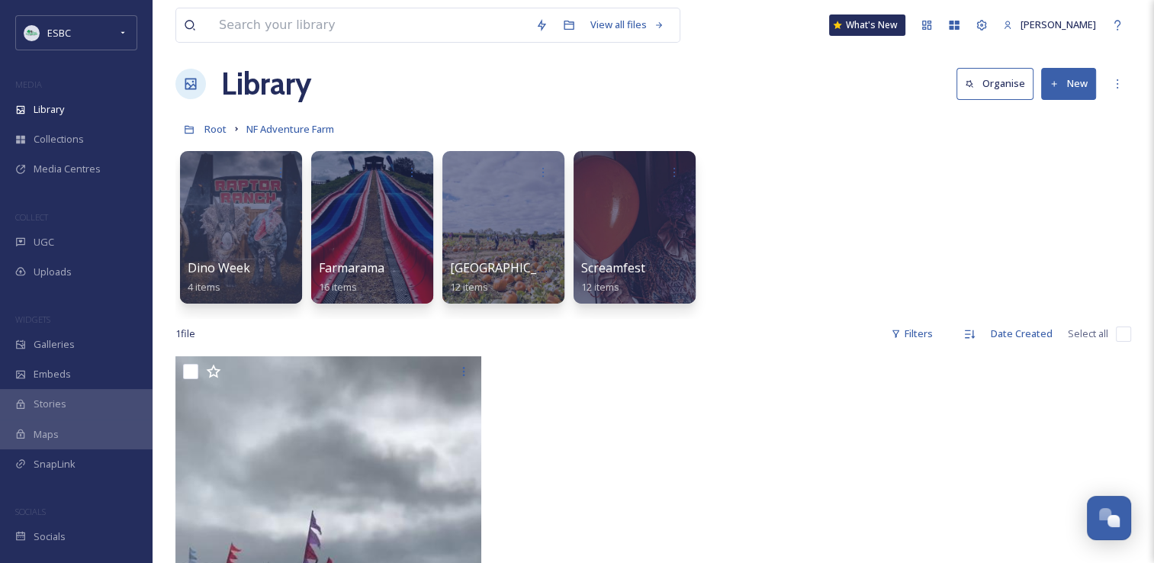
scroll to position [10, 0]
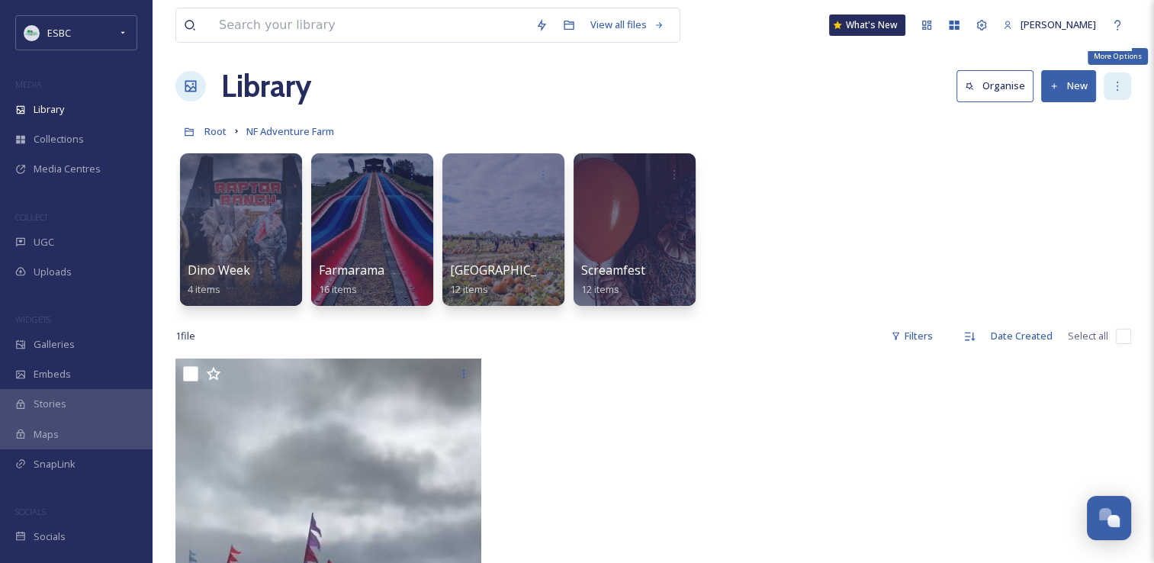
click at [1112, 85] on icon at bounding box center [1118, 86] width 12 height 12
click at [890, 251] on div "Dino Week 4 items Farmarama 16 items Pumpkin Village 12 items Screamfest 12 ite…" at bounding box center [653, 233] width 956 height 175
click at [208, 133] on span "Root" at bounding box center [215, 131] width 22 height 14
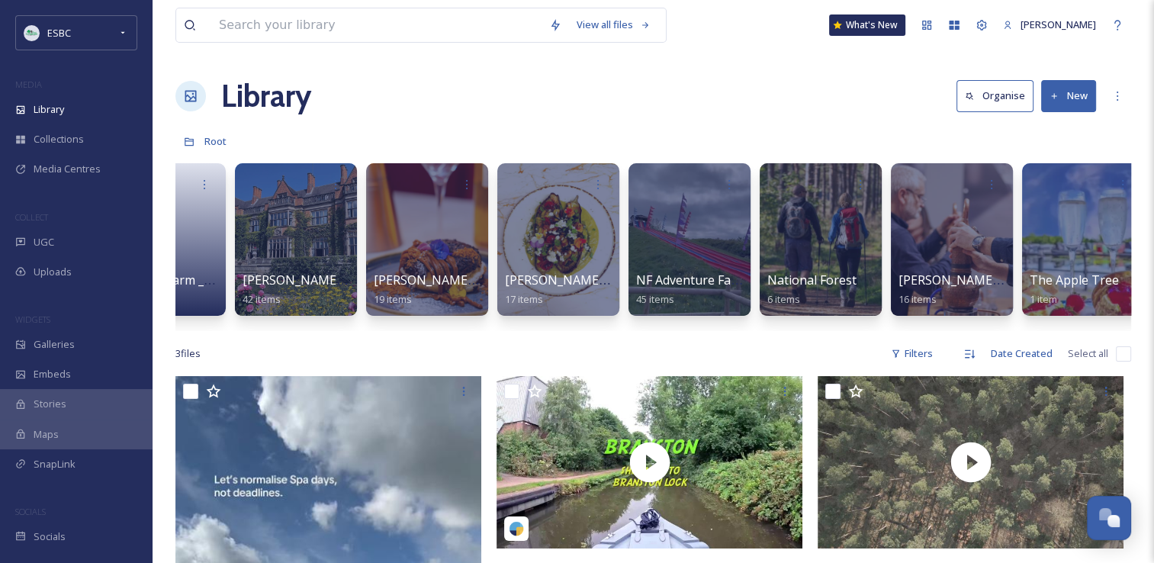
scroll to position [0, 1391]
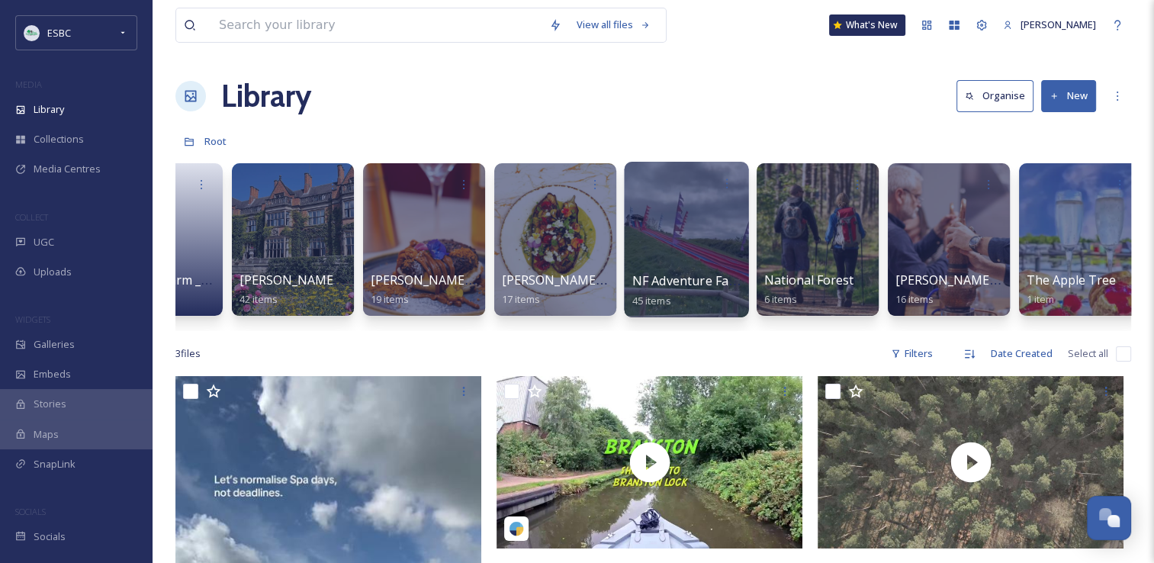
click at [693, 262] on div at bounding box center [686, 240] width 124 height 156
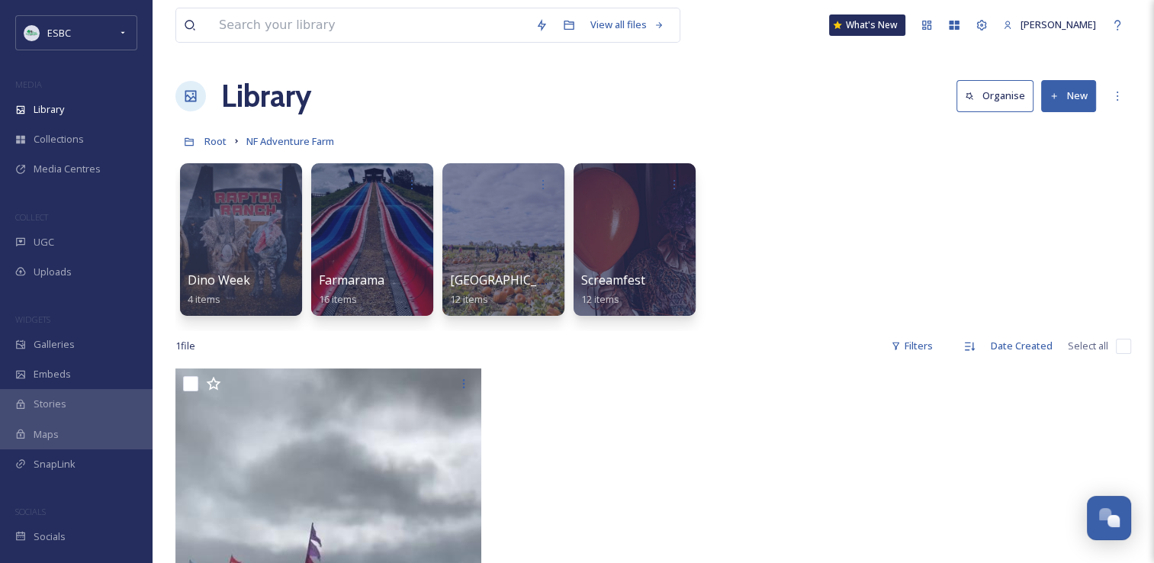
click at [976, 239] on div "Dino Week 4 items Farmarama 16 items Pumpkin Village 12 items Screamfest 12 ite…" at bounding box center [653, 243] width 956 height 175
click at [1075, 98] on button "New" at bounding box center [1068, 95] width 55 height 31
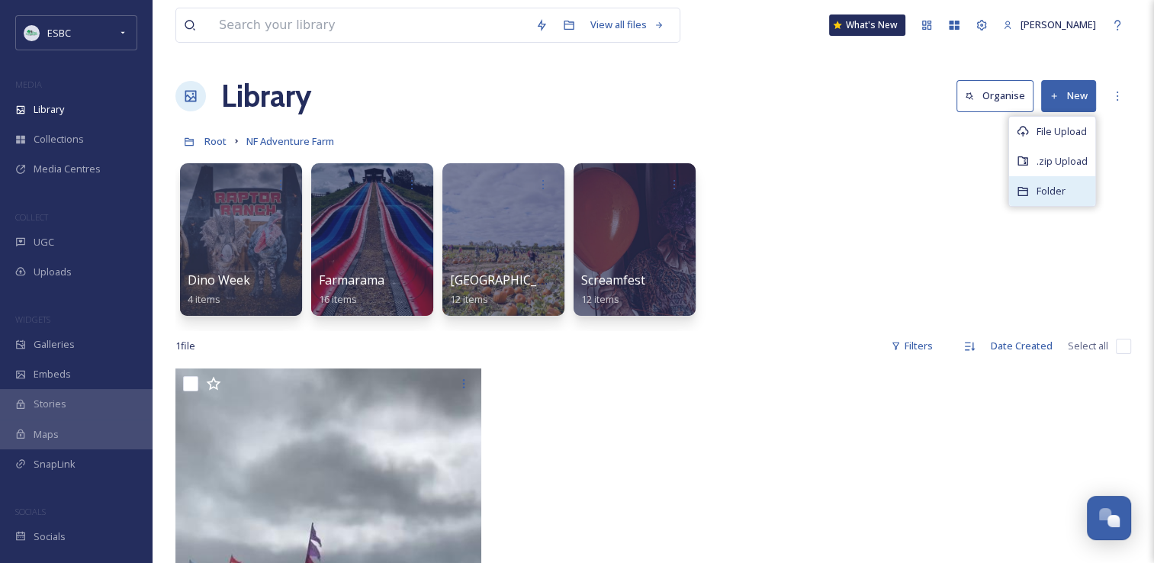
click at [1043, 186] on span "Folder" at bounding box center [1051, 191] width 29 height 14
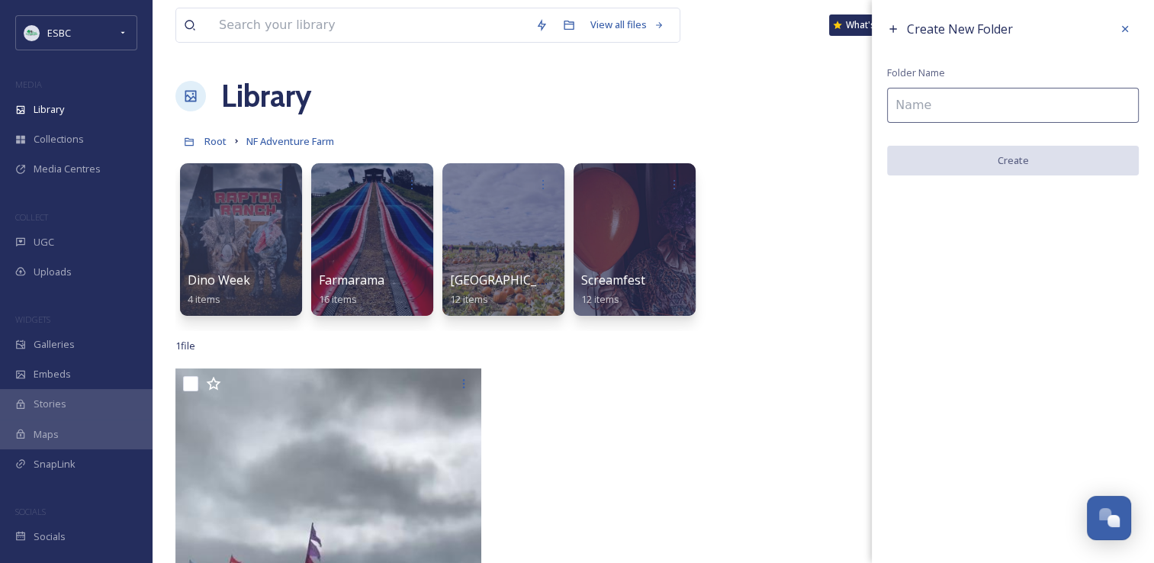
click at [958, 105] on input at bounding box center [1013, 105] width 252 height 35
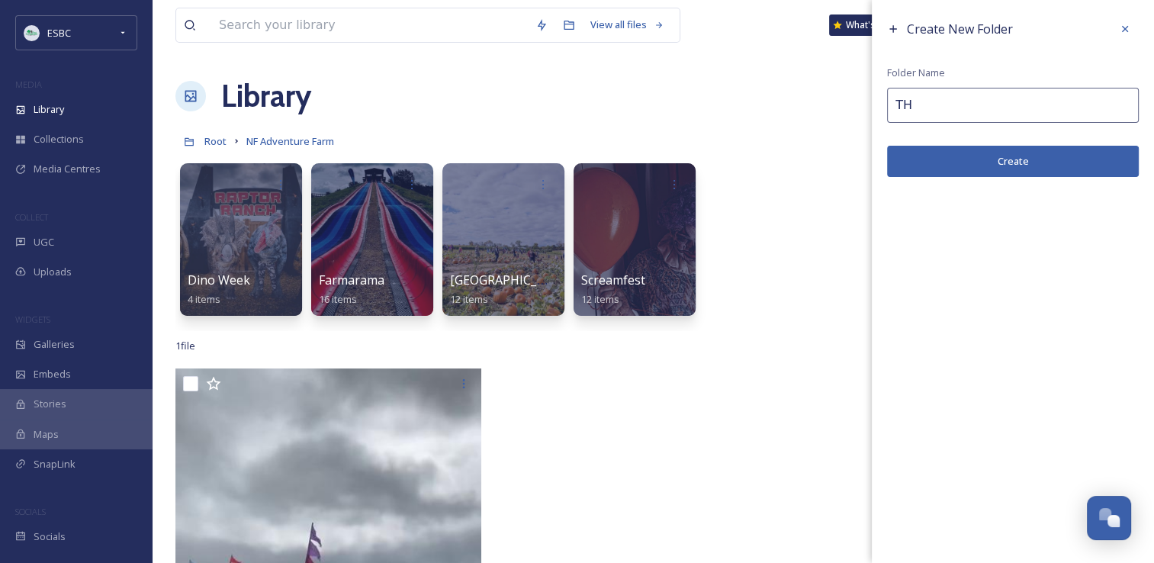
type input "T"
click at [895, 107] on input "NORTH POLE ADVENTURE" at bounding box center [1013, 105] width 252 height 35
type input "CHRISTMAS NORTH POLE ADVENTURE"
click at [999, 161] on button "Create" at bounding box center [1013, 161] width 252 height 31
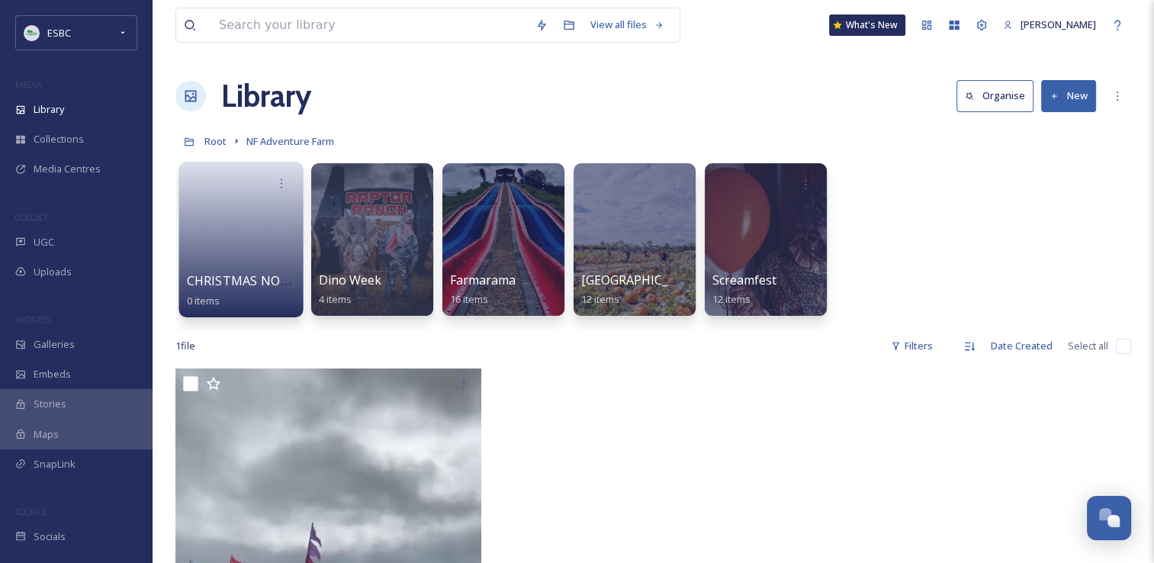
click at [239, 243] on link at bounding box center [241, 235] width 109 height 74
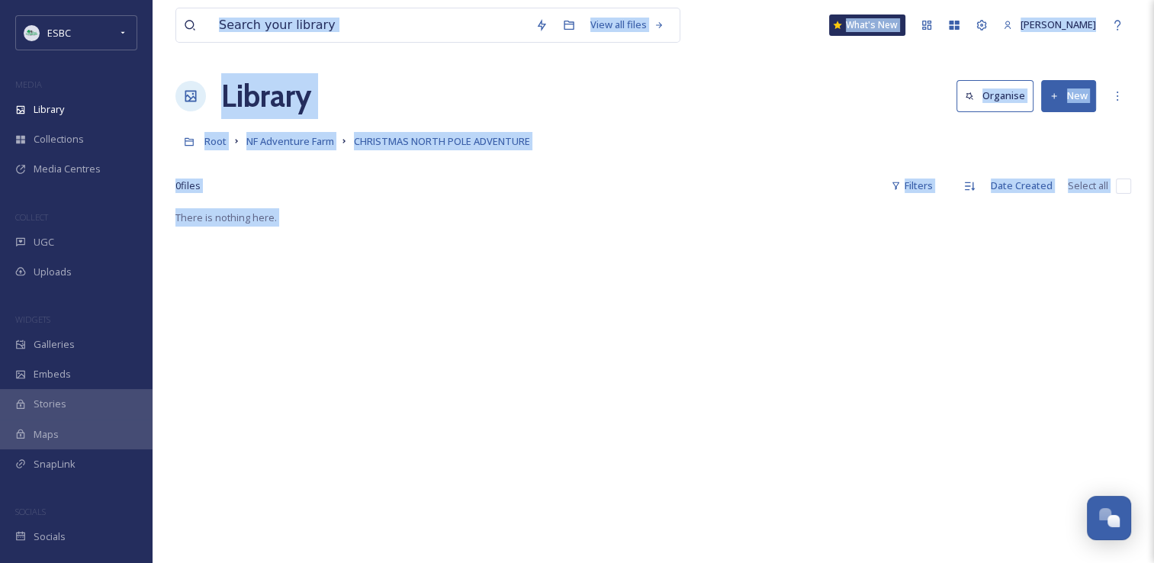
click at [819, 138] on div "Root NF Adventure Farm CHRISTMAS NORTH POLE ADVENTURE" at bounding box center [653, 141] width 956 height 29
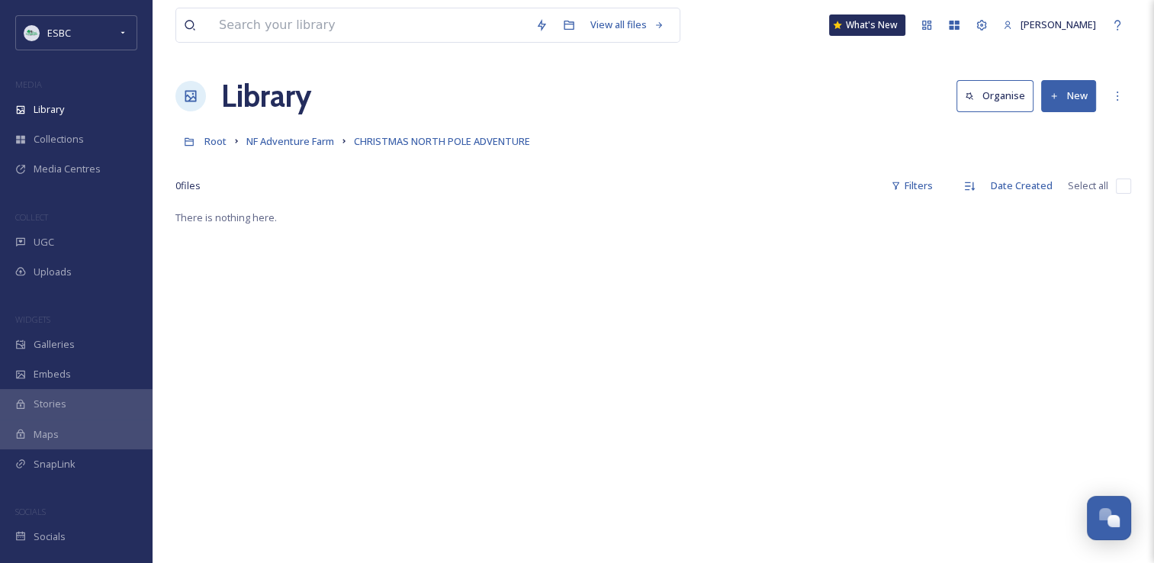
click at [1078, 95] on button "New" at bounding box center [1068, 95] width 55 height 31
click at [1057, 135] on span "File Upload" at bounding box center [1062, 131] width 50 height 14
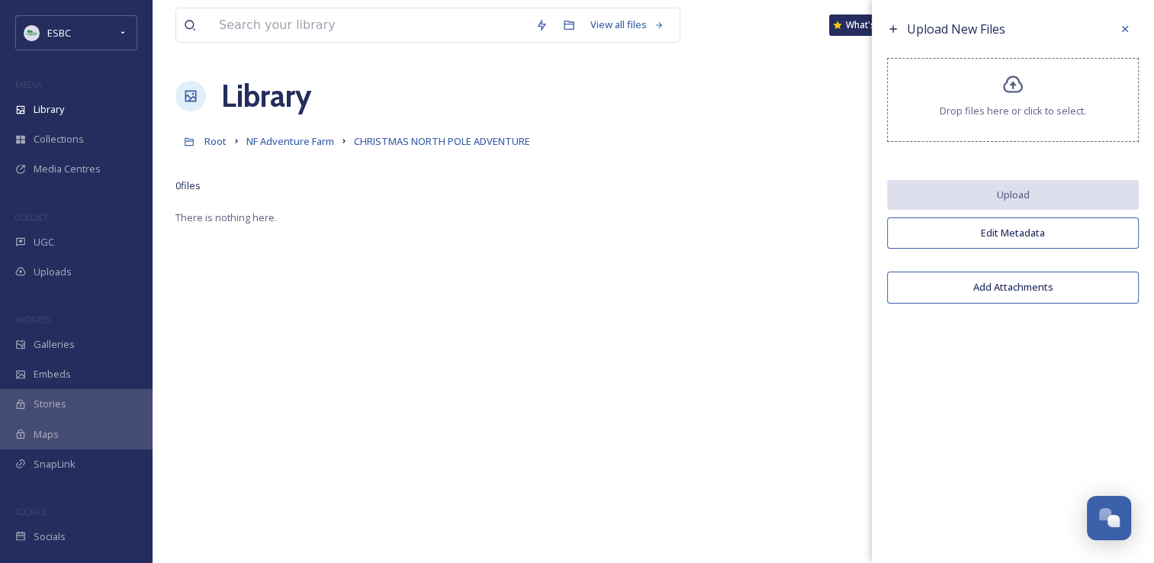
click at [1004, 93] on icon at bounding box center [1013, 85] width 22 height 22
click at [999, 79] on div "Drop files here or click to select." at bounding box center [1013, 100] width 252 height 84
click at [994, 87] on div "Drop files here or click to select." at bounding box center [1013, 100] width 252 height 84
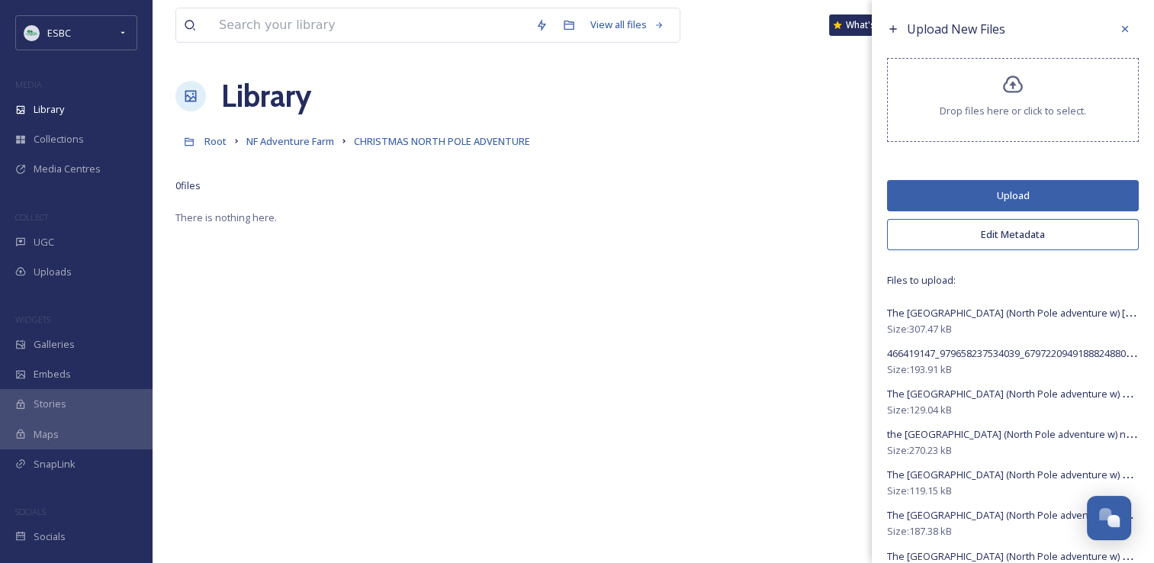
click at [980, 188] on button "Upload" at bounding box center [1013, 195] width 252 height 31
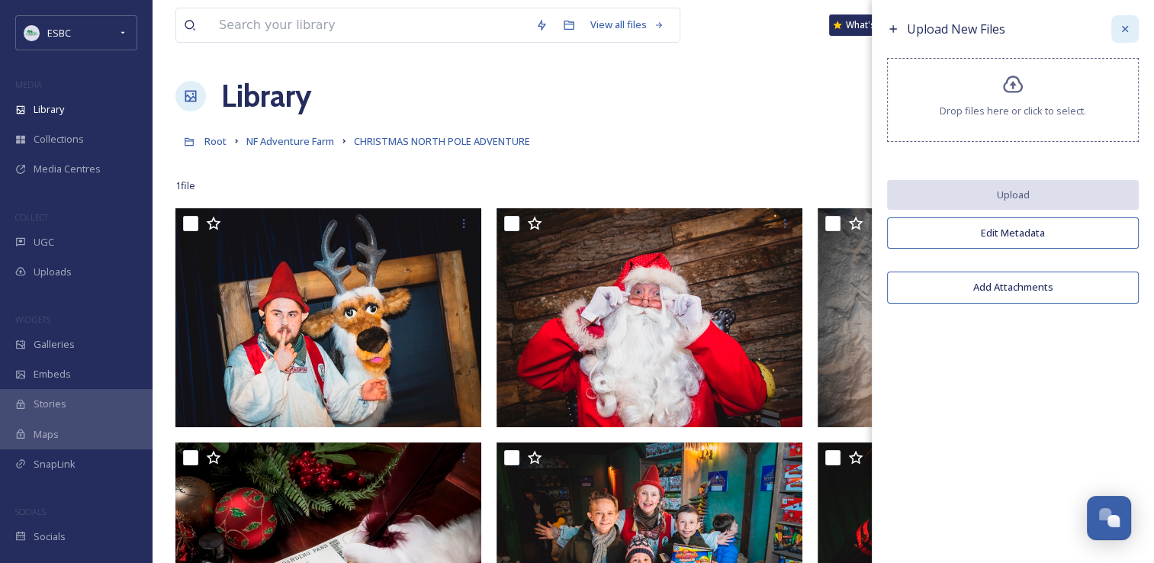
click at [1126, 28] on icon at bounding box center [1125, 29] width 6 height 6
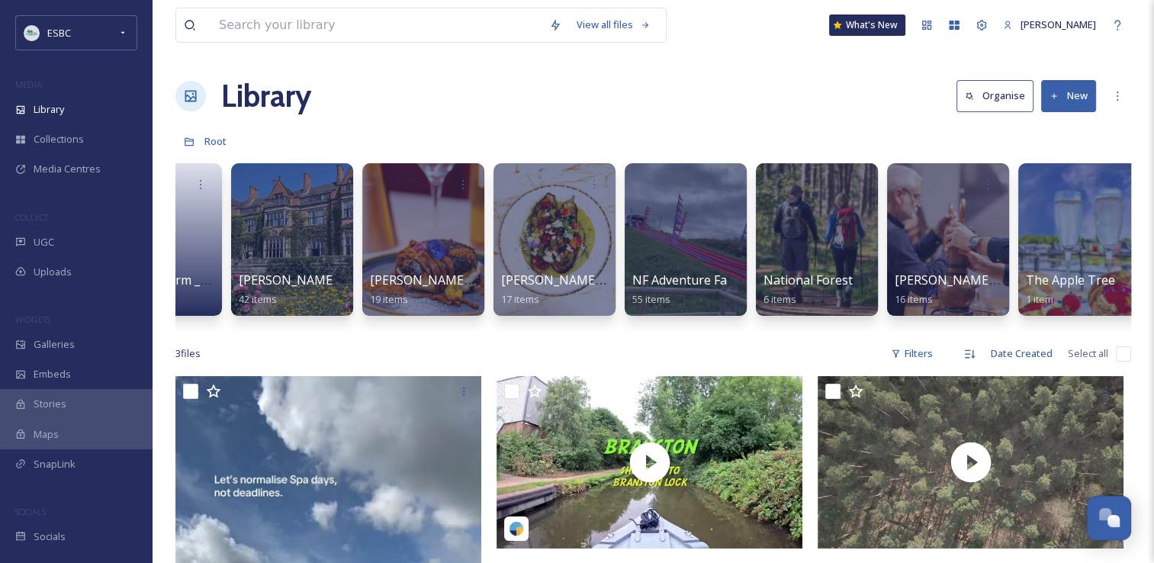
scroll to position [0, 1494]
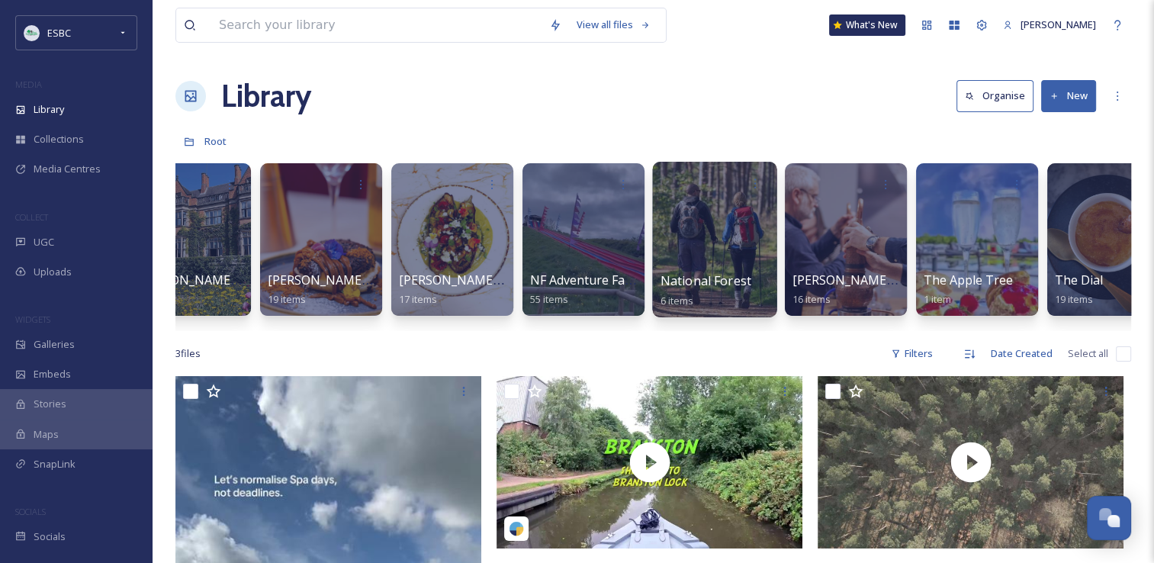
click at [679, 221] on div at bounding box center [714, 240] width 124 height 156
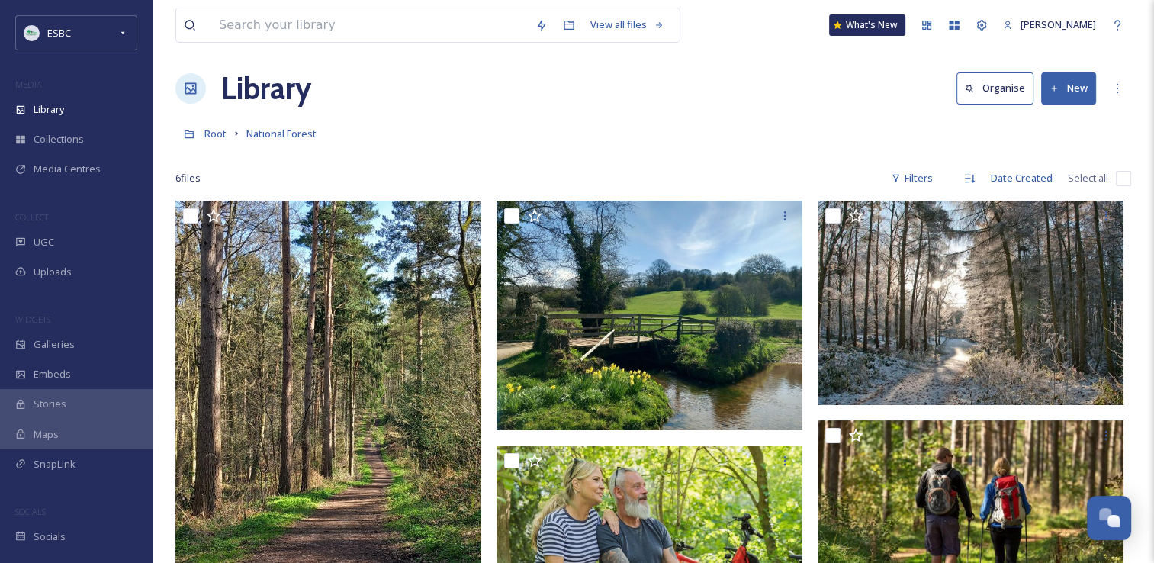
scroll to position [4, 0]
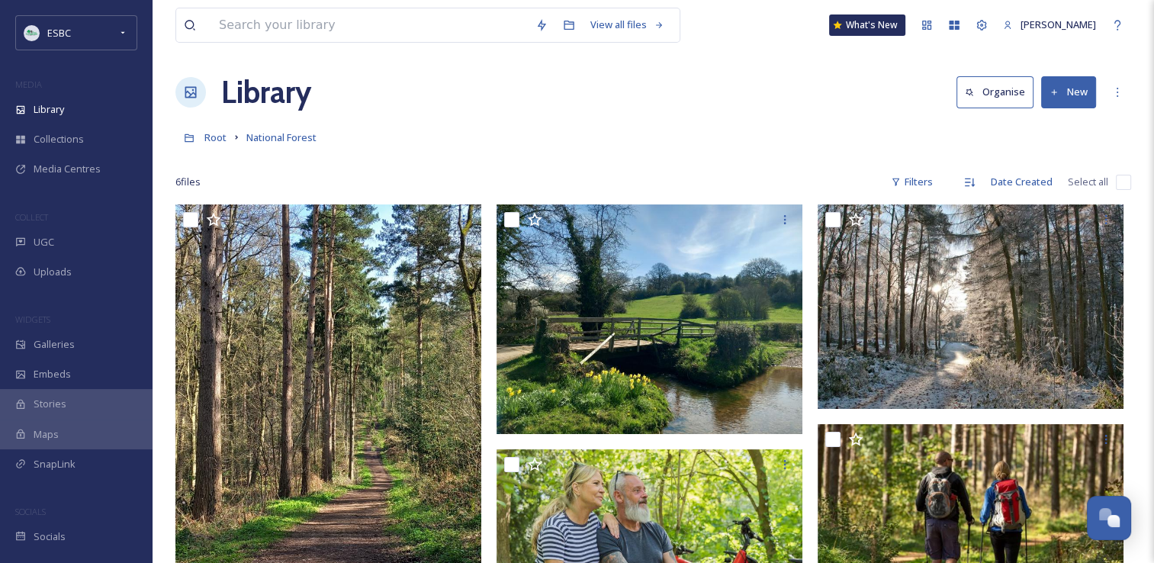
click at [1065, 93] on button "New" at bounding box center [1068, 91] width 55 height 31
click at [1057, 124] on span "File Upload" at bounding box center [1062, 128] width 50 height 14
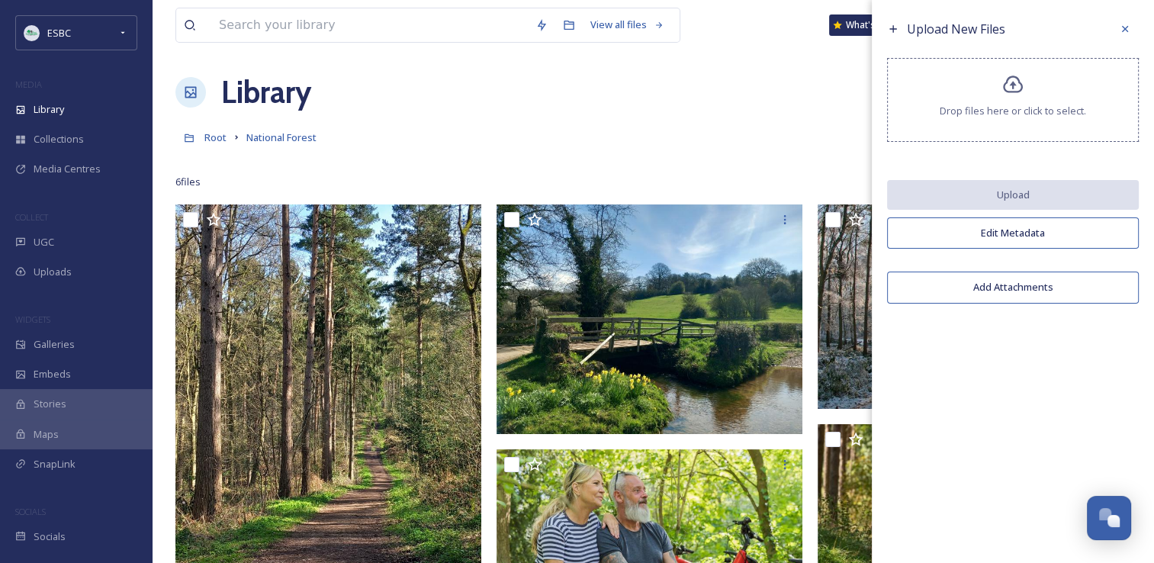
click at [999, 95] on div "Drop files here or click to select." at bounding box center [1013, 100] width 252 height 84
click at [1025, 93] on div "Drop files here or click to select." at bounding box center [1013, 100] width 252 height 84
click at [1002, 78] on icon at bounding box center [1013, 85] width 22 height 22
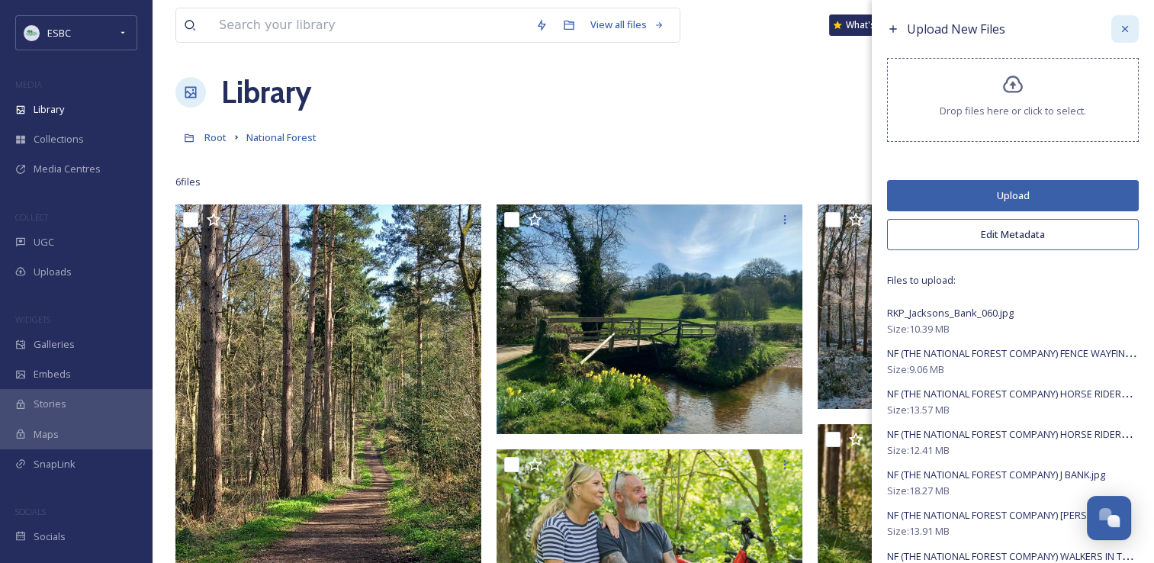
click at [1119, 23] on icon at bounding box center [1125, 29] width 12 height 12
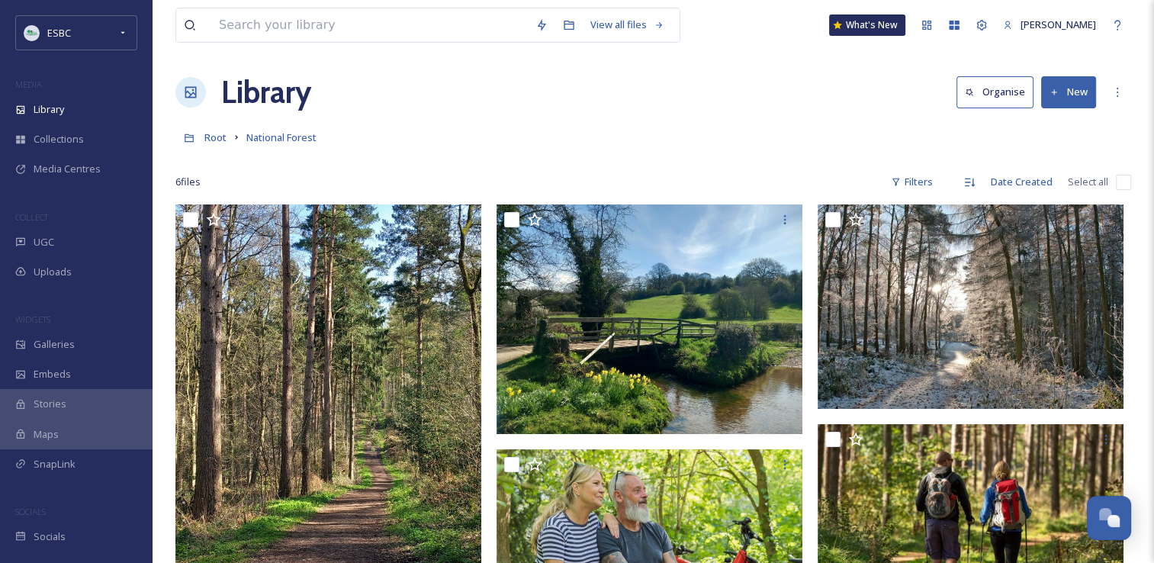
click at [1062, 93] on button "New" at bounding box center [1068, 91] width 55 height 31
click at [1041, 186] on span "Folder" at bounding box center [1051, 187] width 29 height 14
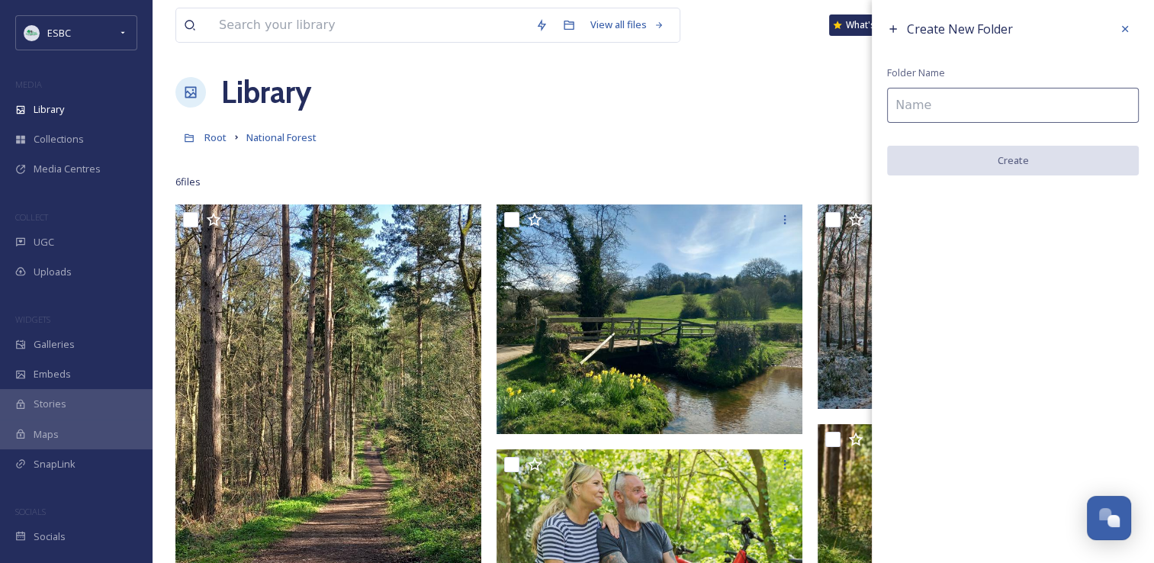
click at [943, 111] on input at bounding box center [1013, 105] width 252 height 35
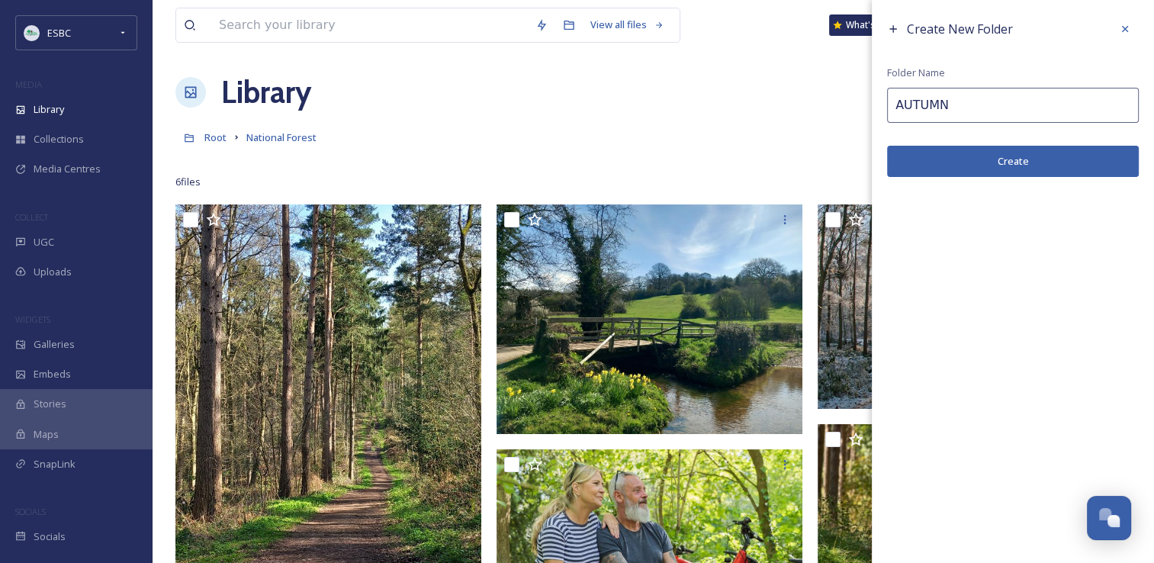
type input "AUTUMN"
click at [1002, 162] on button "Create" at bounding box center [1013, 161] width 252 height 31
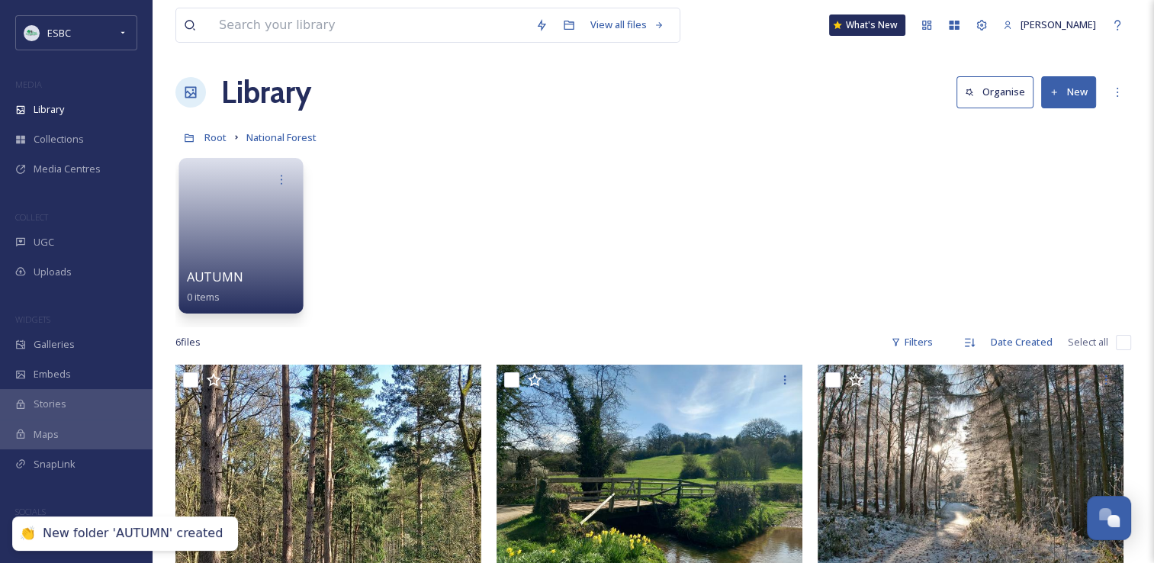
click at [257, 232] on link at bounding box center [241, 231] width 109 height 74
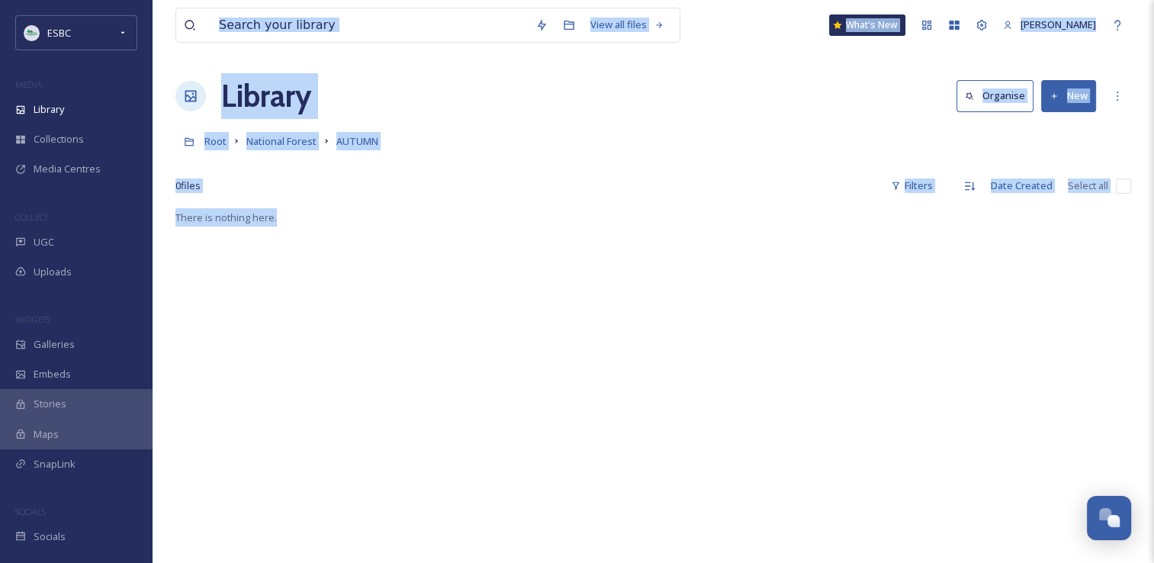
click at [812, 139] on div "Root National Forest AUTUMN" at bounding box center [653, 141] width 956 height 29
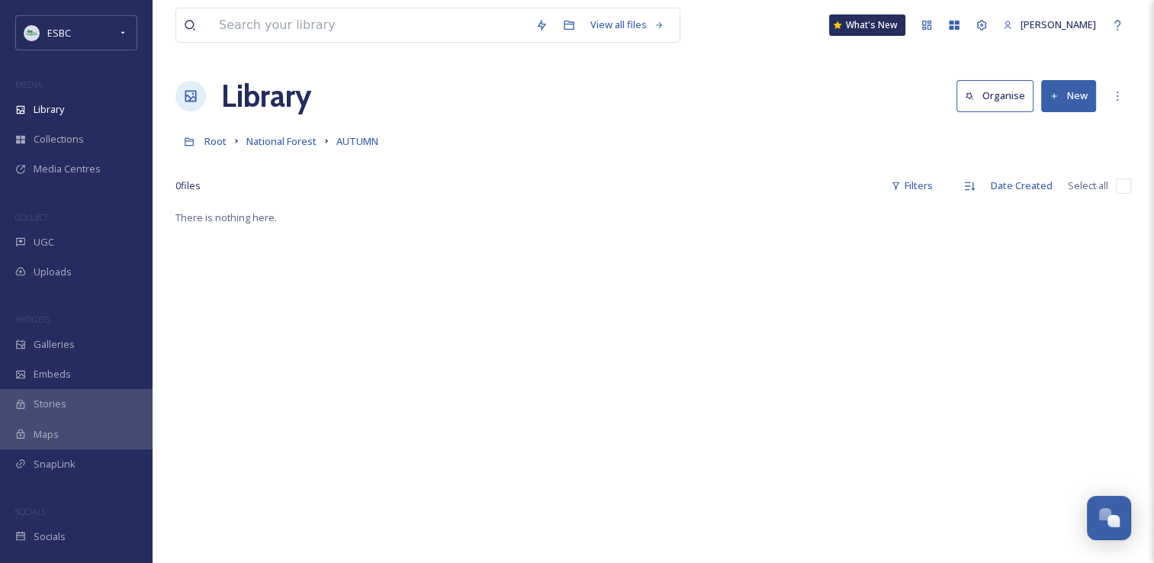
click at [1067, 98] on button "New" at bounding box center [1068, 95] width 55 height 31
click at [1059, 139] on div "File Upload" at bounding box center [1052, 132] width 86 height 30
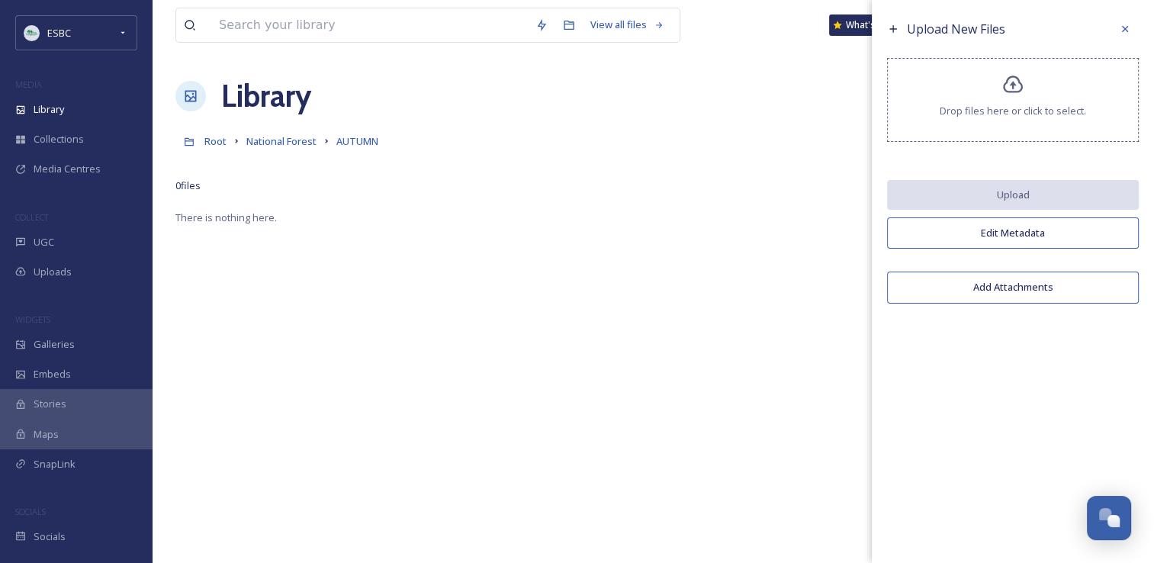
click at [1009, 101] on div "Drop files here or click to select." at bounding box center [1013, 100] width 252 height 84
click at [995, 91] on div "Drop files here or click to select." at bounding box center [1013, 100] width 252 height 84
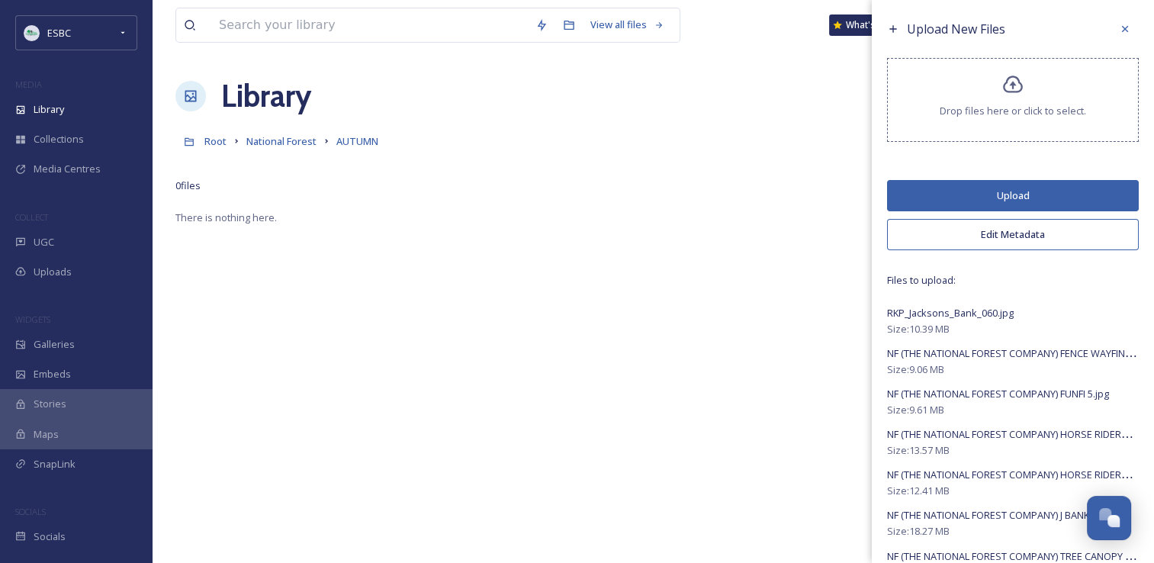
click at [1011, 190] on button "Upload" at bounding box center [1013, 195] width 252 height 31
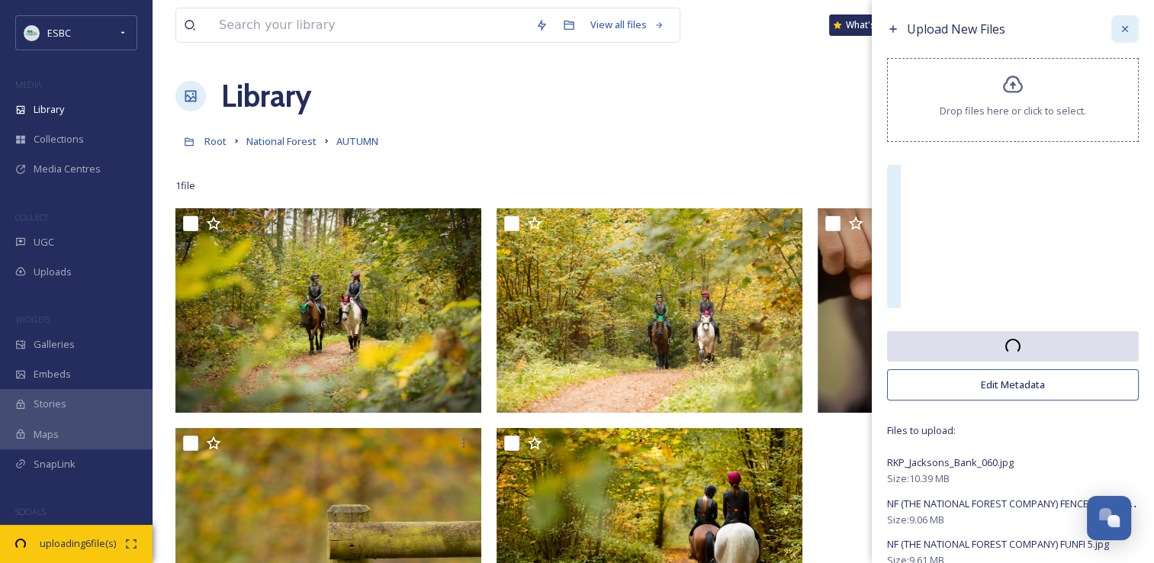
click at [1119, 25] on icon at bounding box center [1125, 29] width 12 height 12
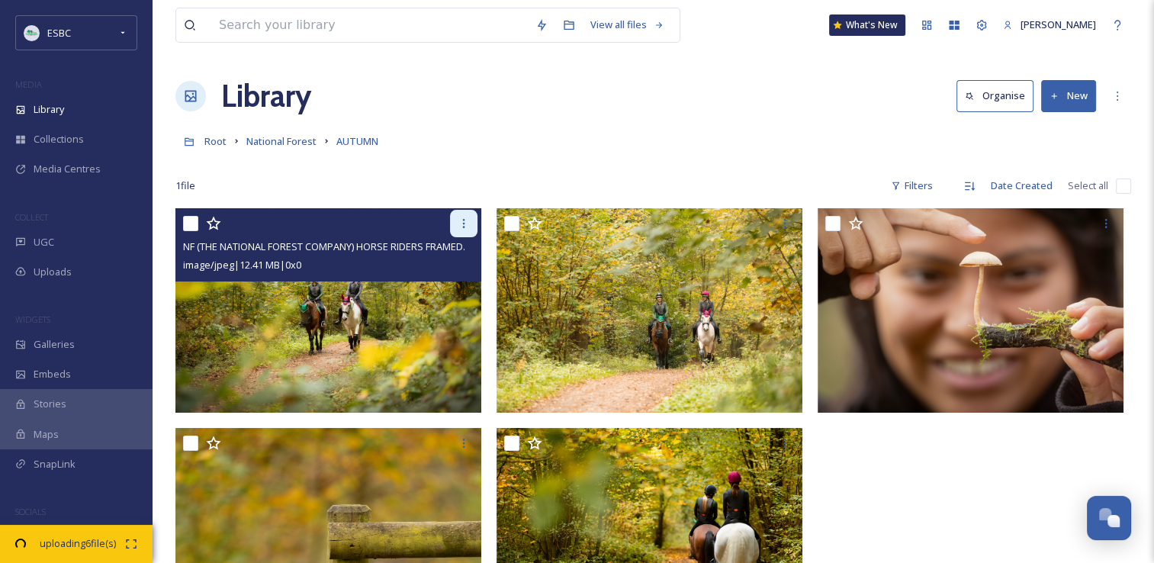
click at [462, 225] on icon at bounding box center [464, 223] width 12 height 12
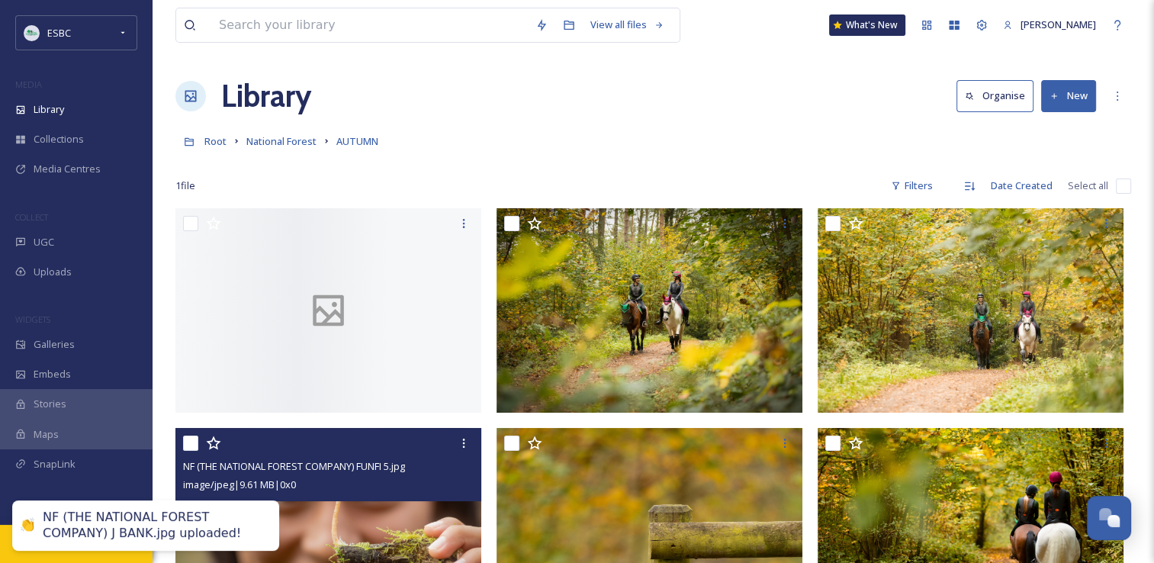
click at [413, 456] on img at bounding box center [328, 530] width 306 height 204
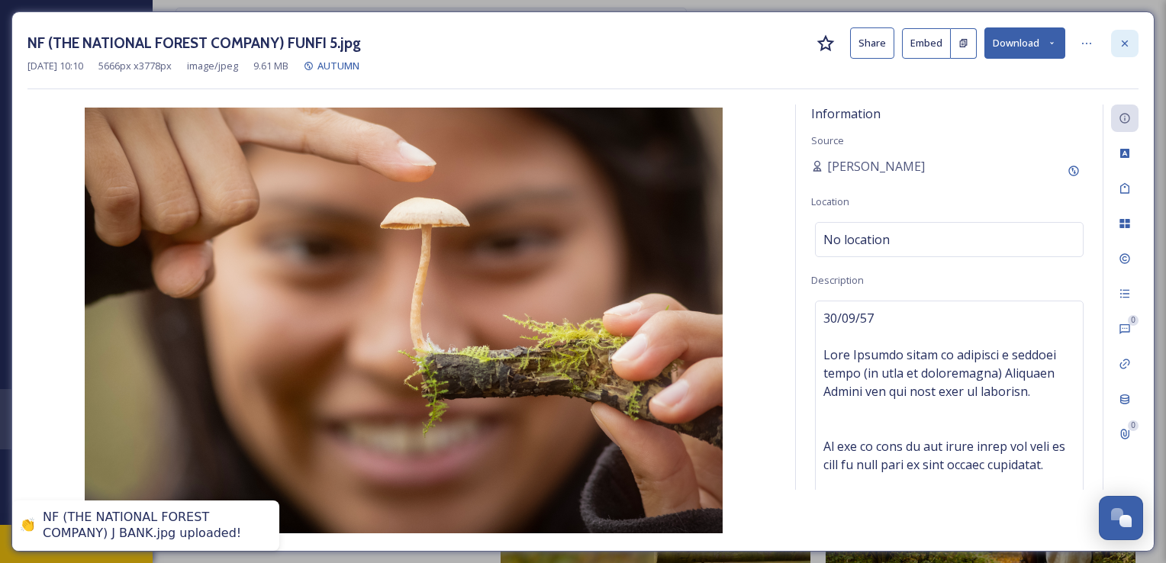
click at [1124, 47] on icon at bounding box center [1124, 43] width 12 height 12
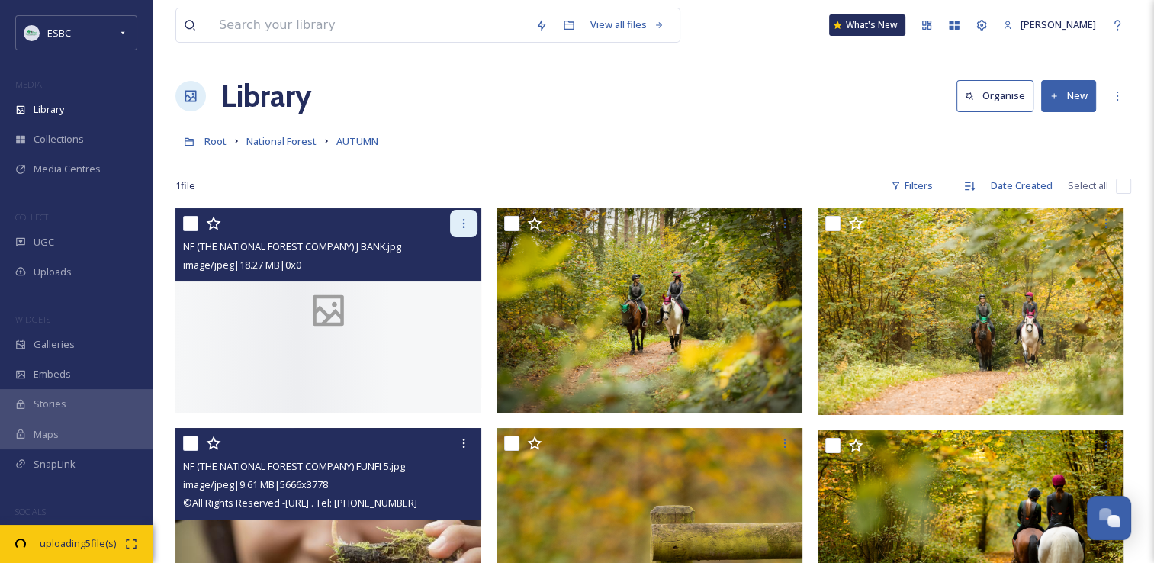
click at [461, 221] on icon at bounding box center [464, 223] width 12 height 12
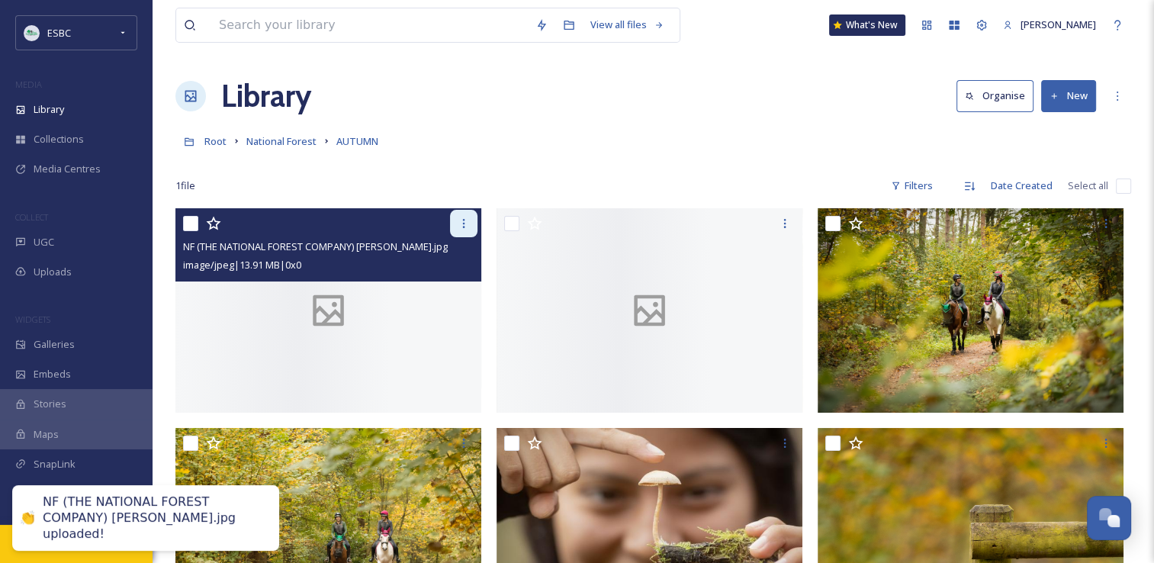
click at [467, 229] on icon at bounding box center [464, 223] width 12 height 12
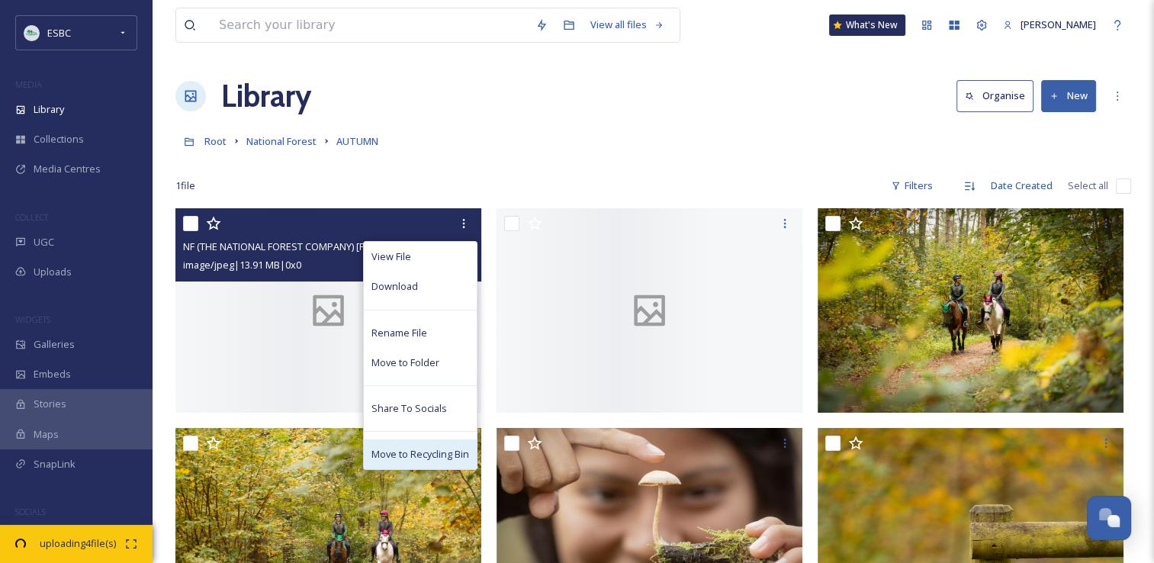
click at [426, 453] on span "Move to Recycling Bin" at bounding box center [421, 454] width 98 height 14
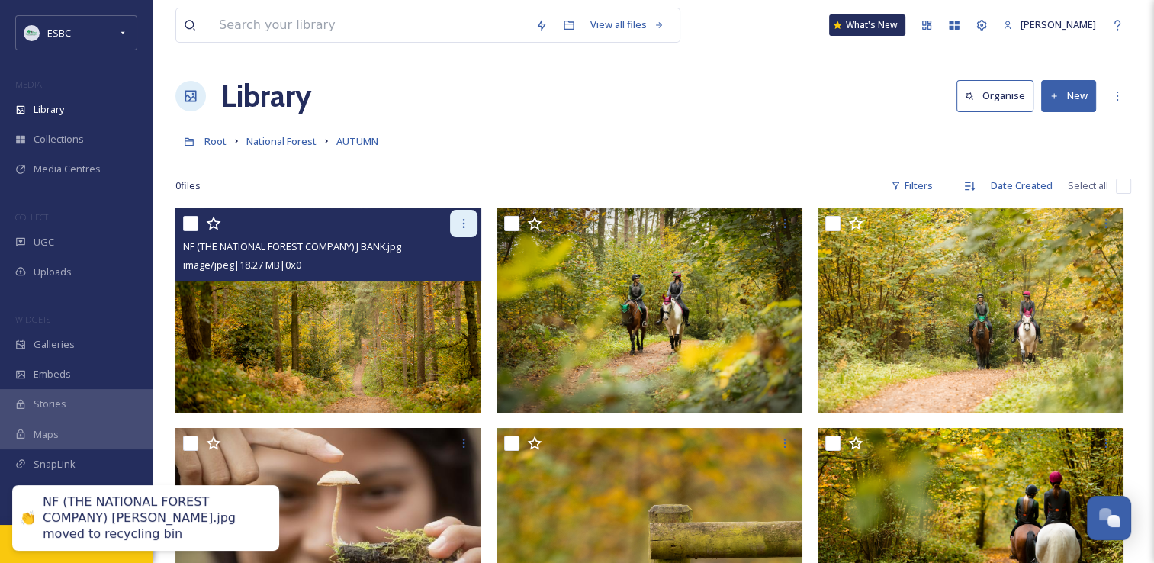
click at [466, 222] on icon at bounding box center [464, 223] width 12 height 12
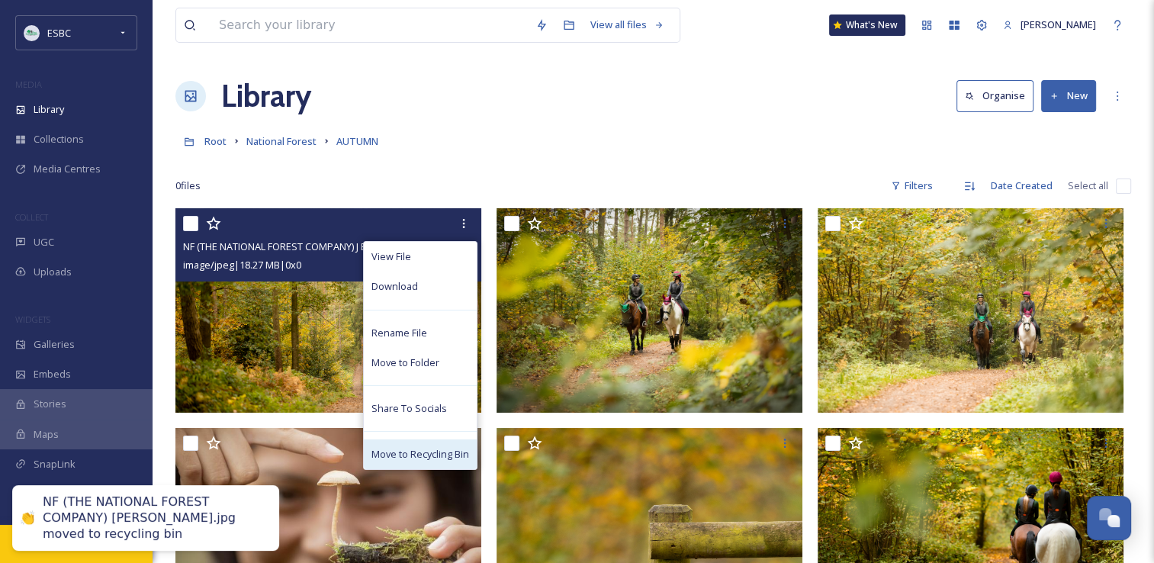
click at [426, 450] on span "Move to Recycling Bin" at bounding box center [421, 454] width 98 height 14
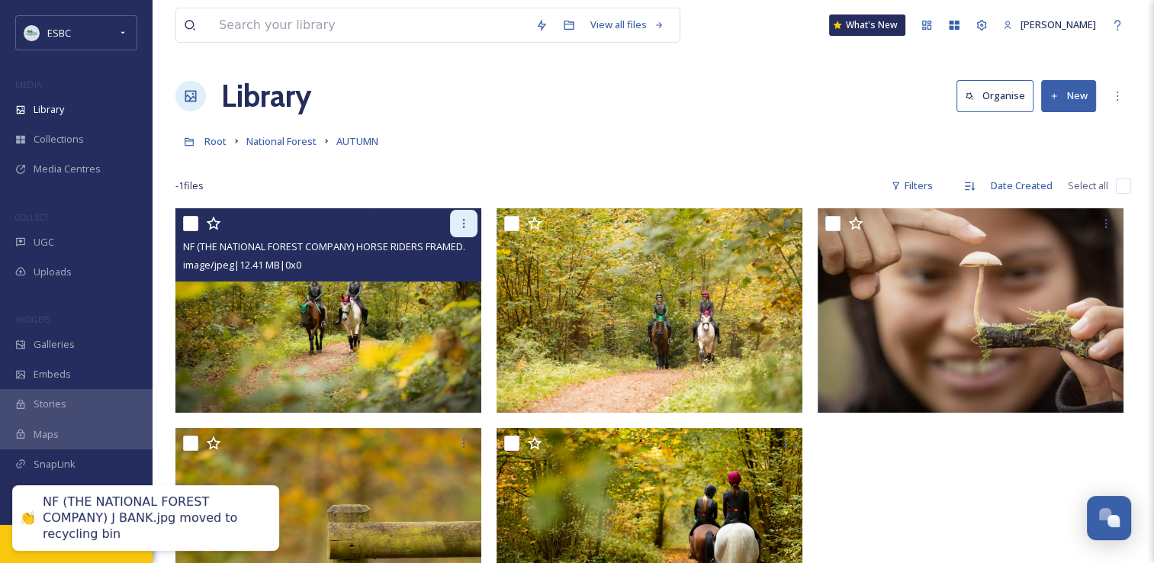
click at [456, 224] on div at bounding box center [463, 223] width 27 height 27
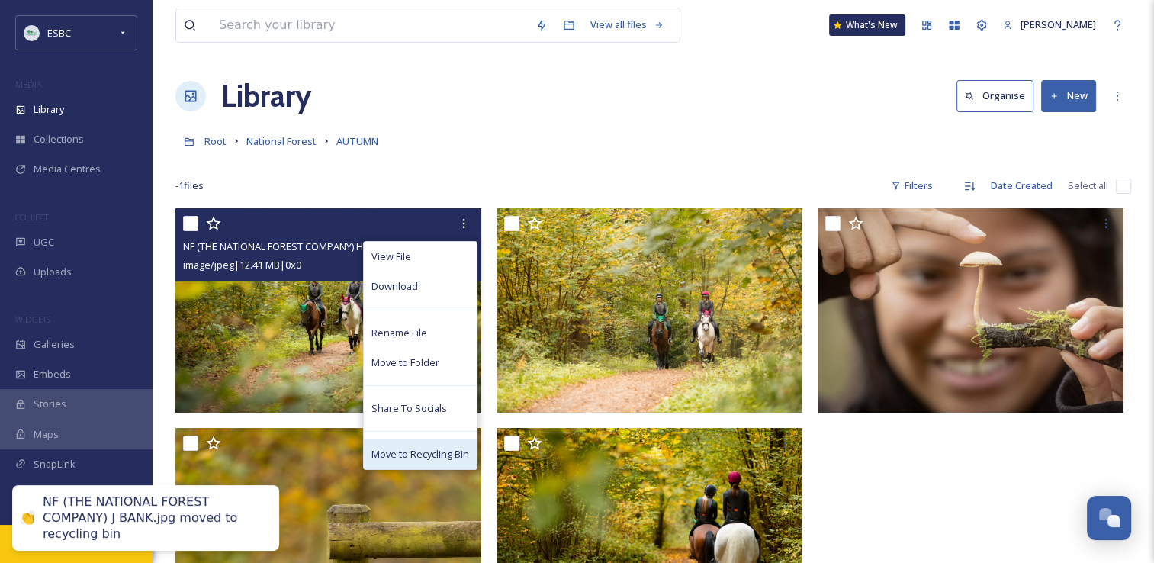
click at [404, 455] on span "Move to Recycling Bin" at bounding box center [421, 454] width 98 height 14
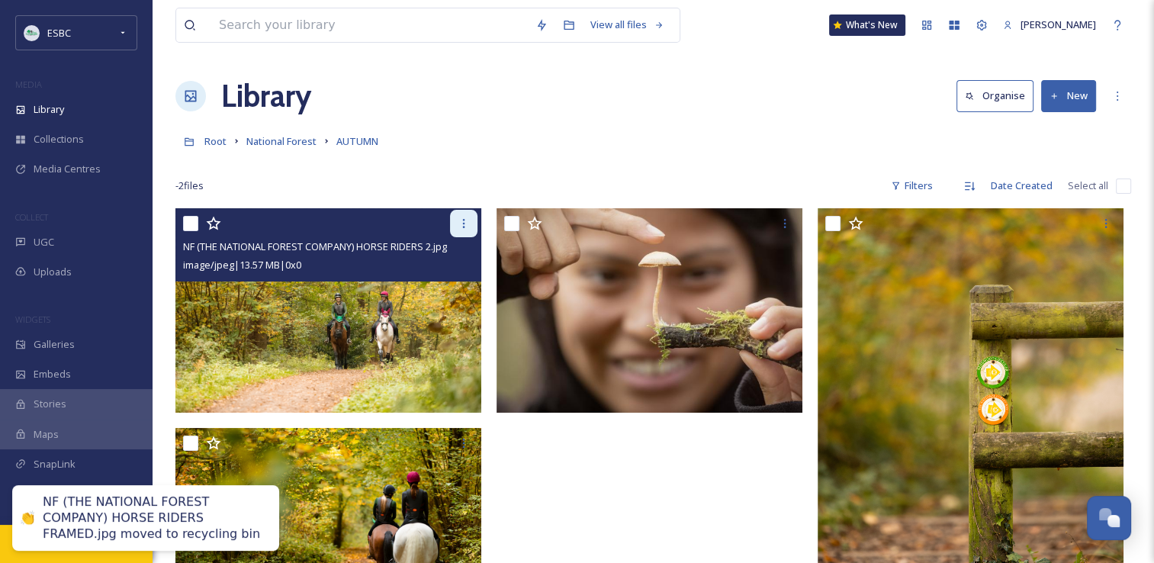
click at [461, 227] on icon at bounding box center [464, 223] width 12 height 12
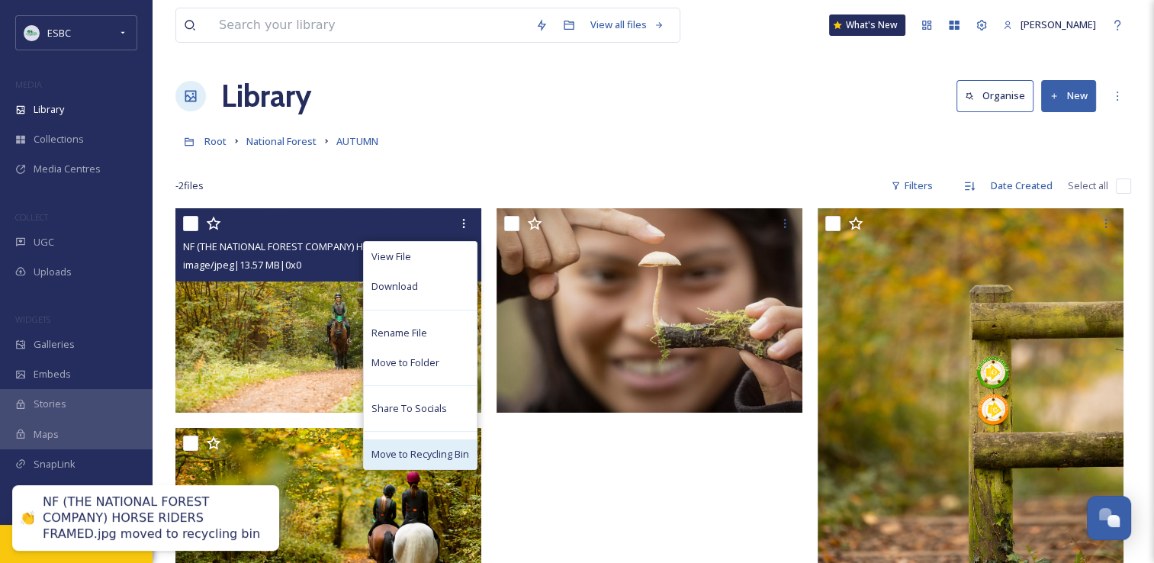
click at [417, 452] on span "Move to Recycling Bin" at bounding box center [421, 454] width 98 height 14
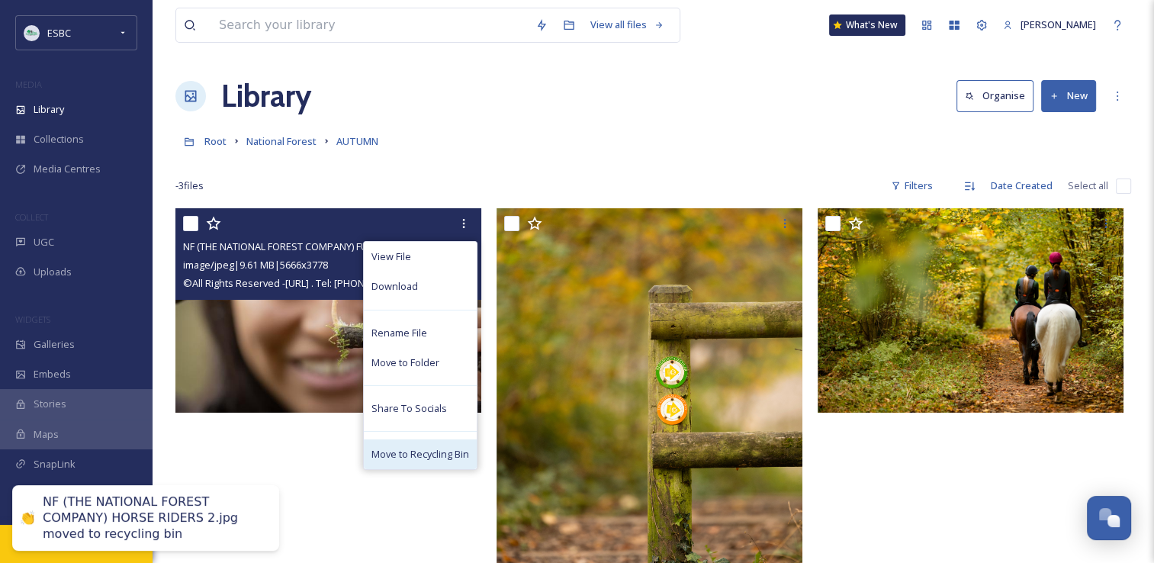
click at [420, 453] on span "Move to Recycling Bin" at bounding box center [421, 454] width 98 height 14
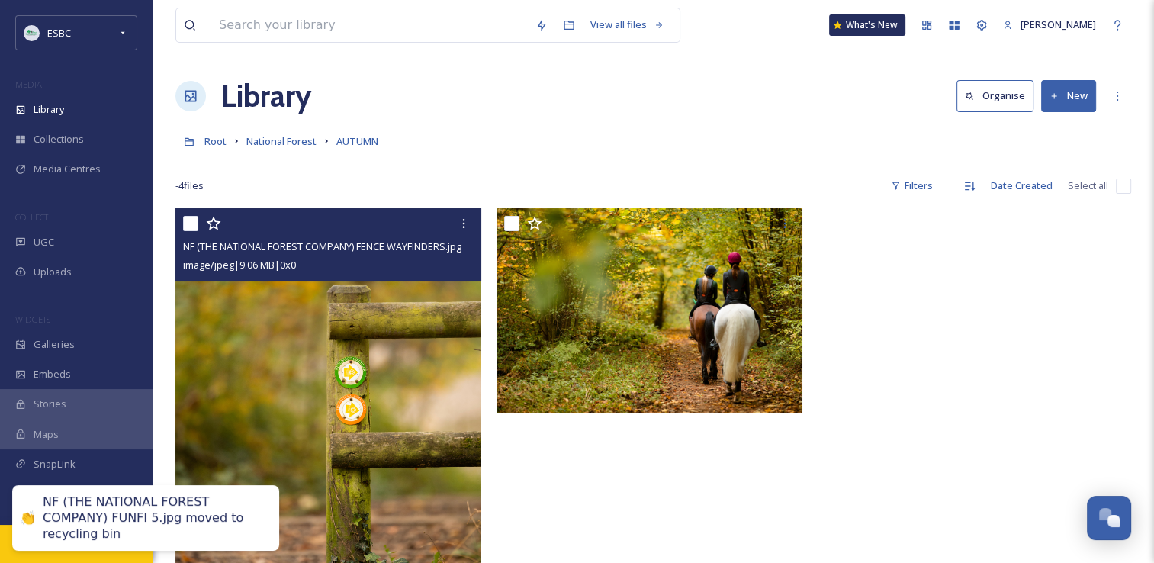
click at [466, 220] on icon at bounding box center [464, 223] width 12 height 12
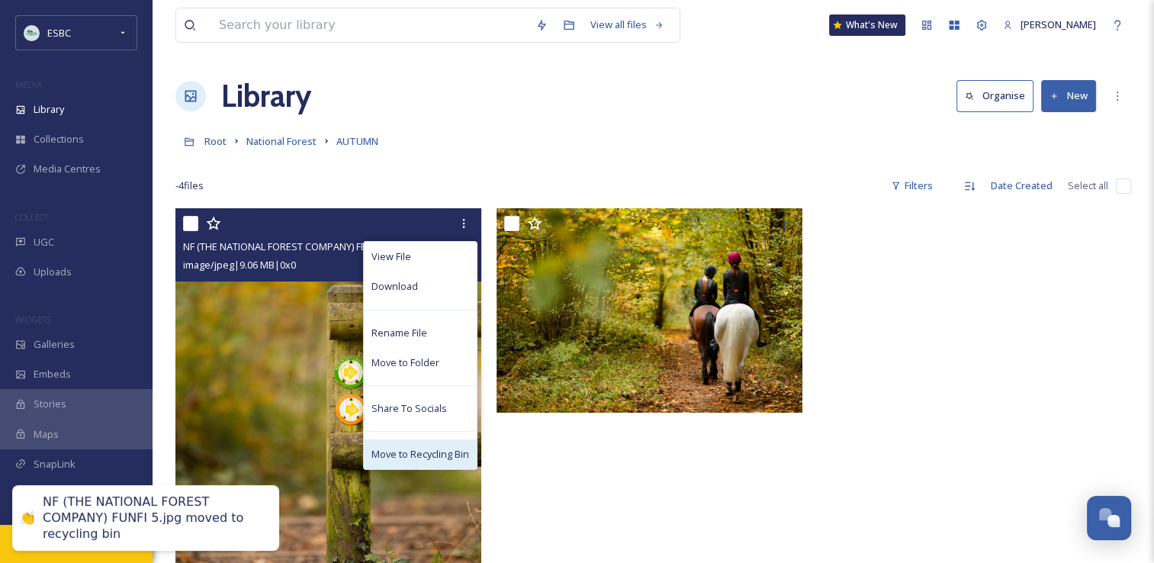
click at [431, 453] on span "Move to Recycling Bin" at bounding box center [421, 454] width 98 height 14
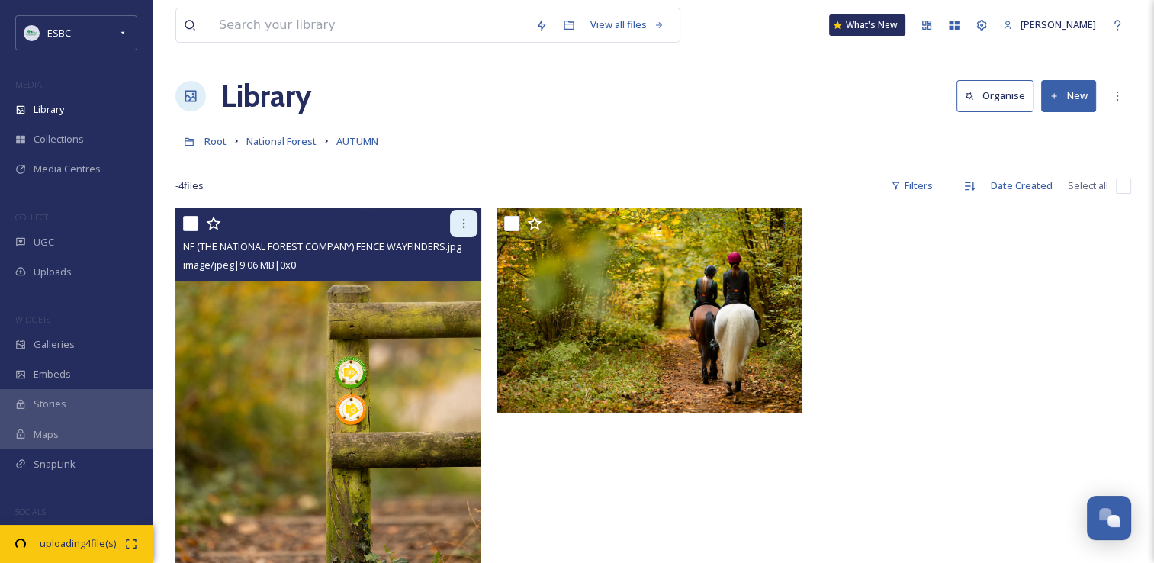
click at [462, 220] on icon at bounding box center [464, 223] width 12 height 12
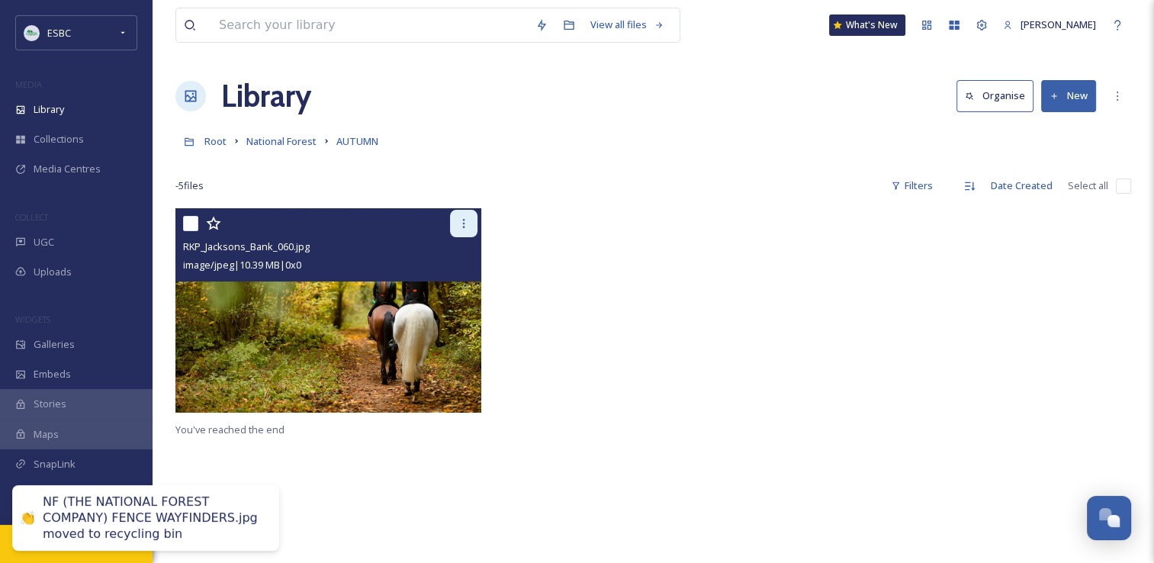
click at [465, 233] on div at bounding box center [463, 223] width 27 height 27
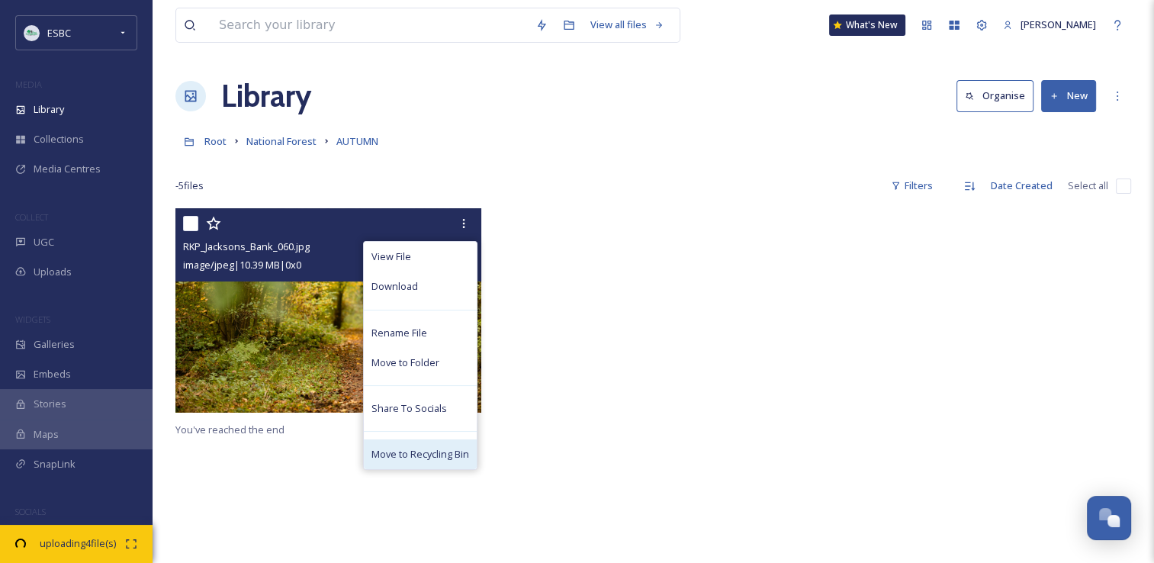
click at [417, 457] on span "Move to Recycling Bin" at bounding box center [421, 454] width 98 height 14
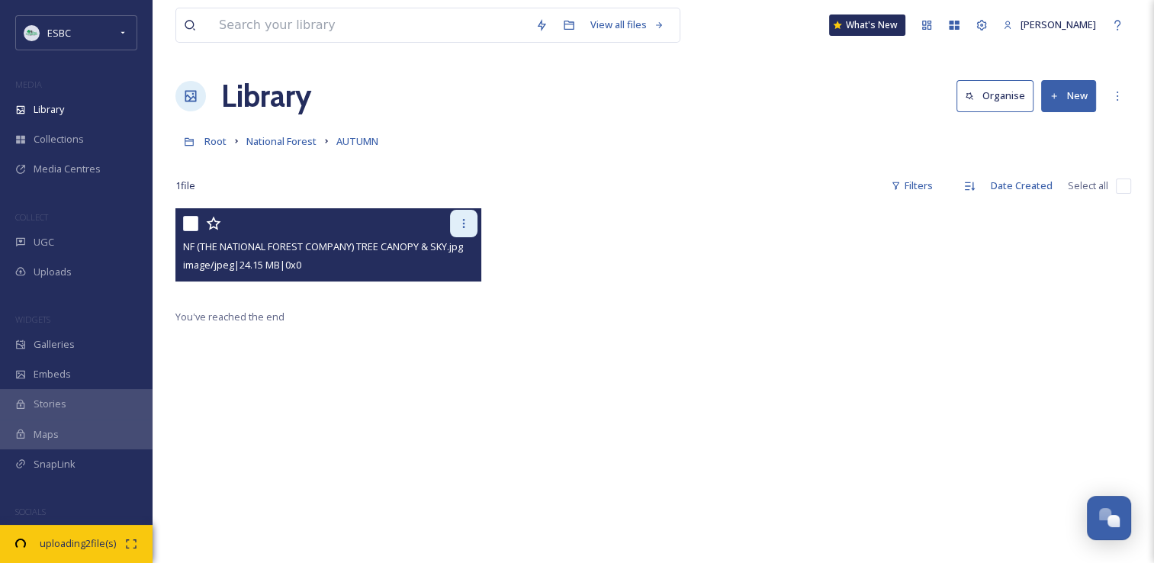
click at [464, 219] on icon at bounding box center [464, 223] width 2 height 9
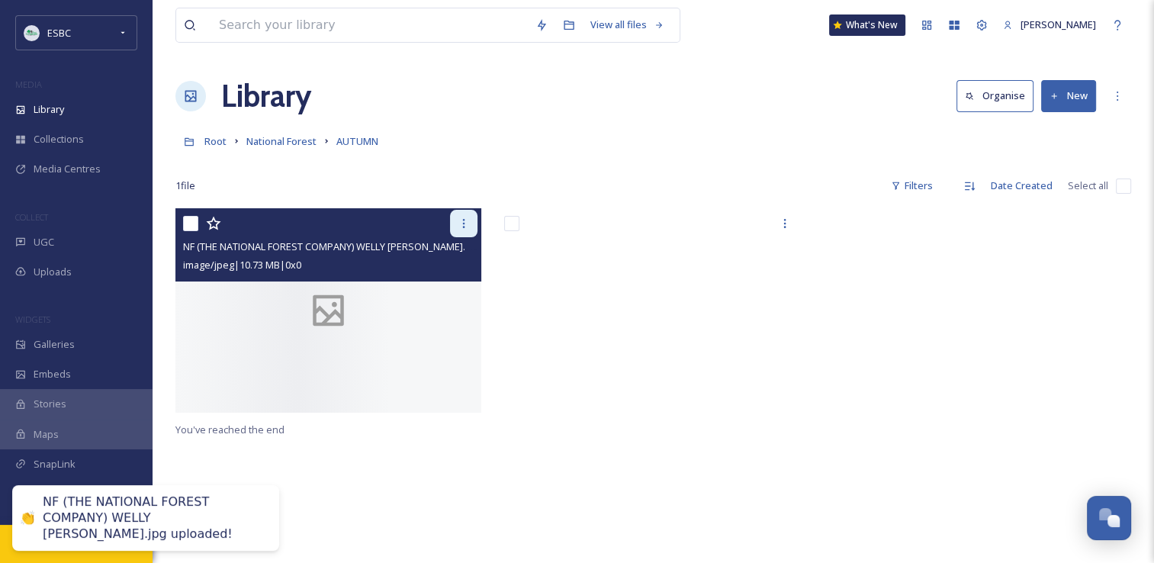
click at [460, 216] on div at bounding box center [463, 223] width 27 height 27
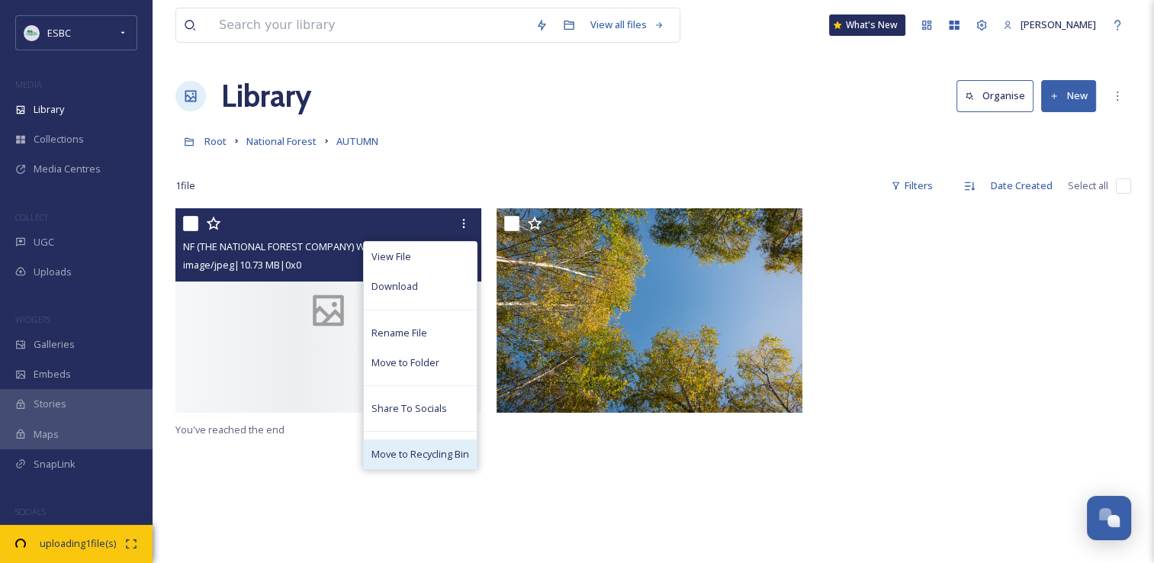
click at [403, 447] on span "Move to Recycling Bin" at bounding box center [421, 454] width 98 height 14
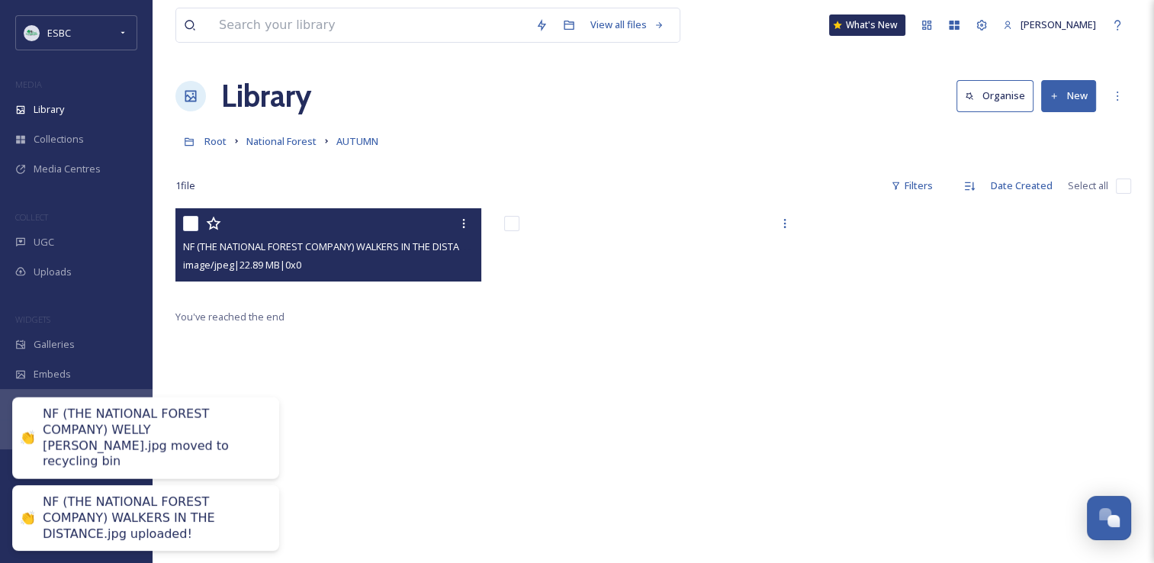
click at [463, 222] on icon at bounding box center [464, 223] width 12 height 12
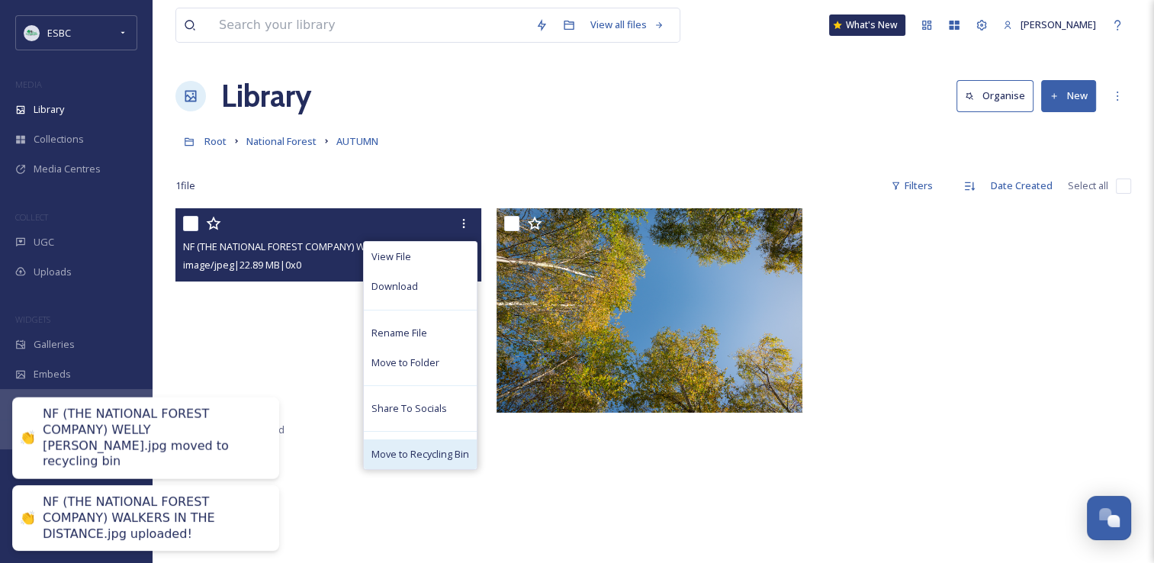
click at [433, 449] on span "Move to Recycling Bin" at bounding box center [421, 454] width 98 height 14
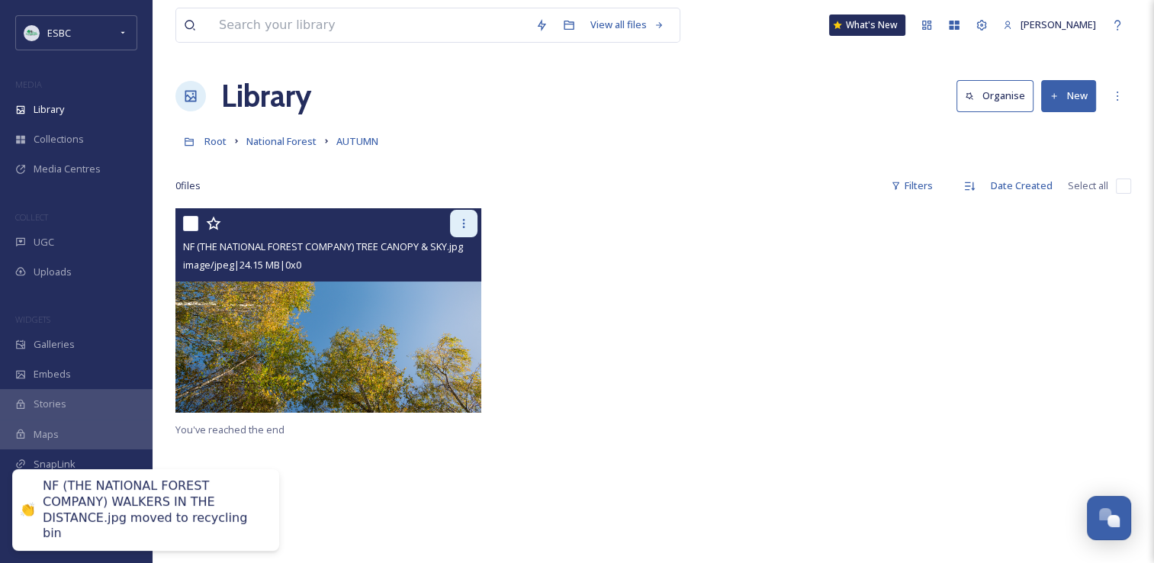
click at [469, 224] on icon at bounding box center [464, 223] width 12 height 12
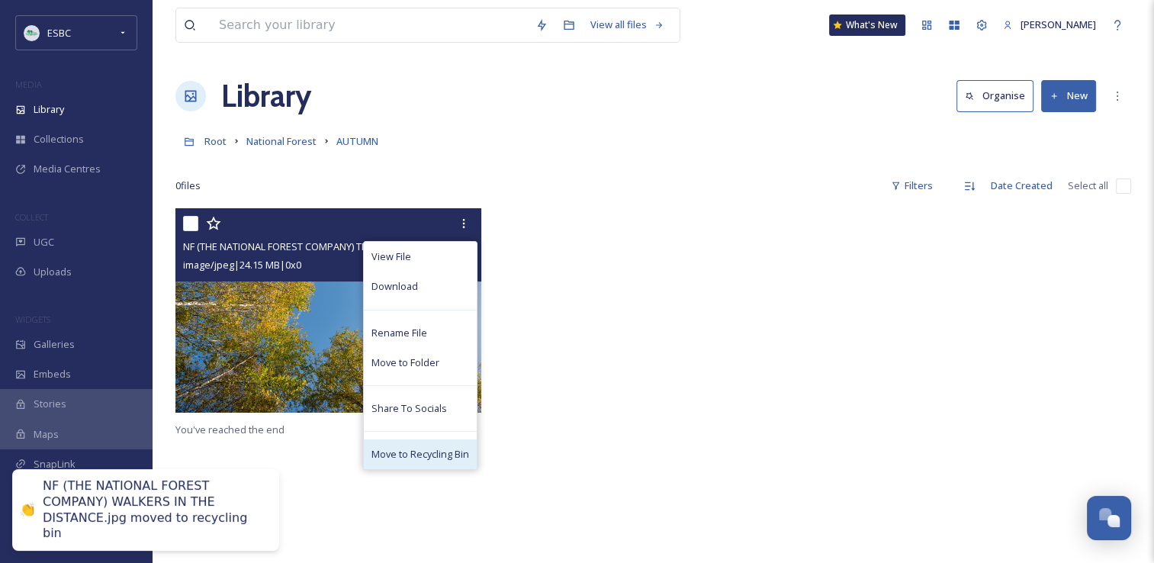
click at [424, 447] on span "Move to Recycling Bin" at bounding box center [421, 454] width 98 height 14
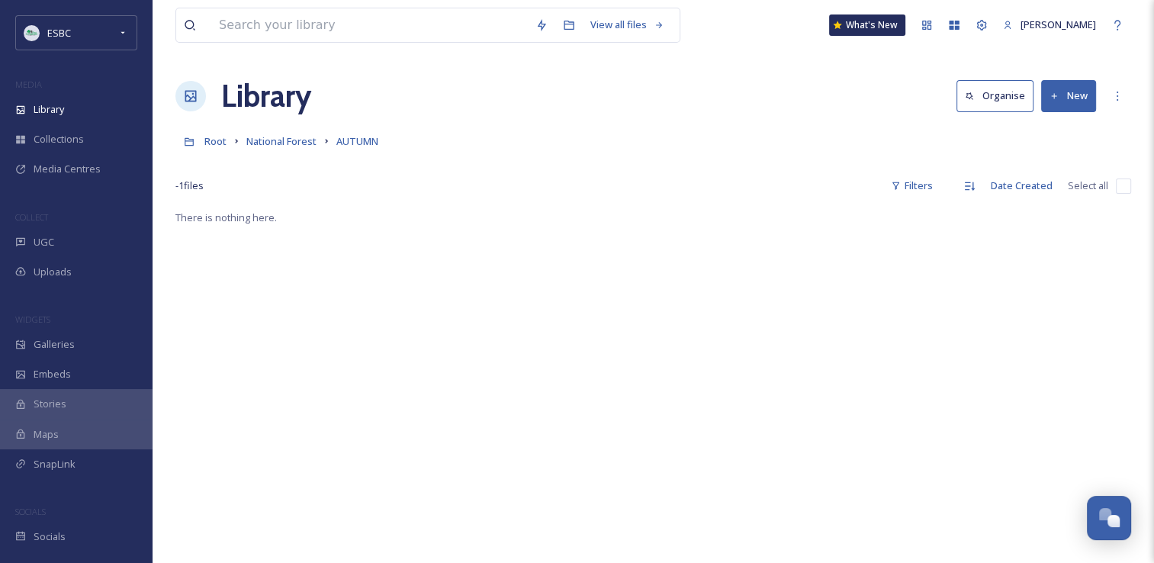
click at [1054, 95] on icon at bounding box center [1054, 95] width 5 height 5
click at [1047, 124] on span "File Upload" at bounding box center [1062, 131] width 50 height 14
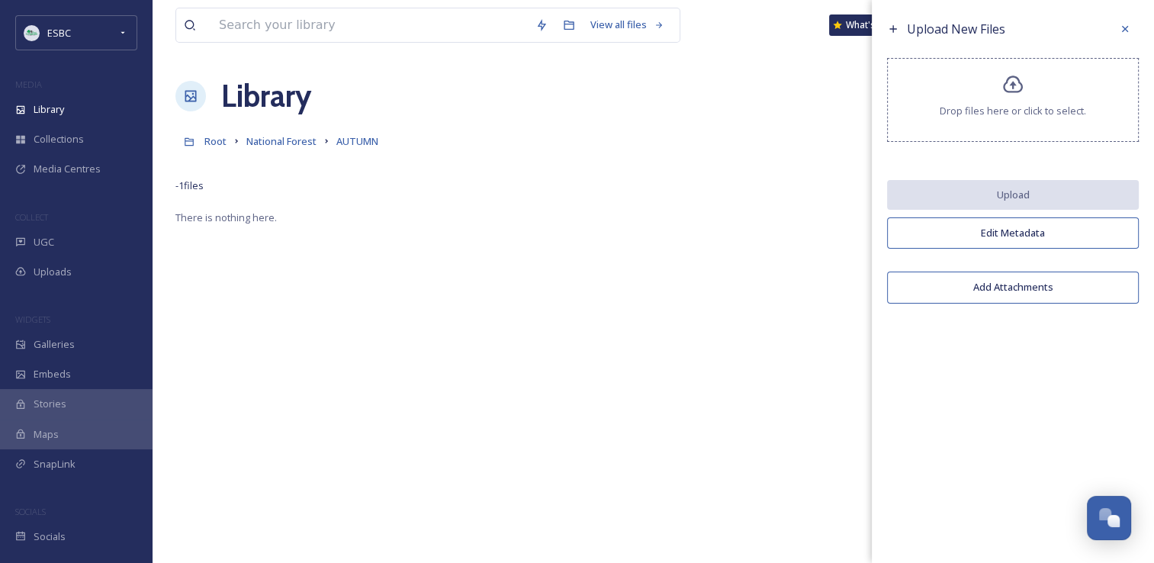
click at [1047, 124] on div "Drop files here or click to select." at bounding box center [1013, 100] width 252 height 84
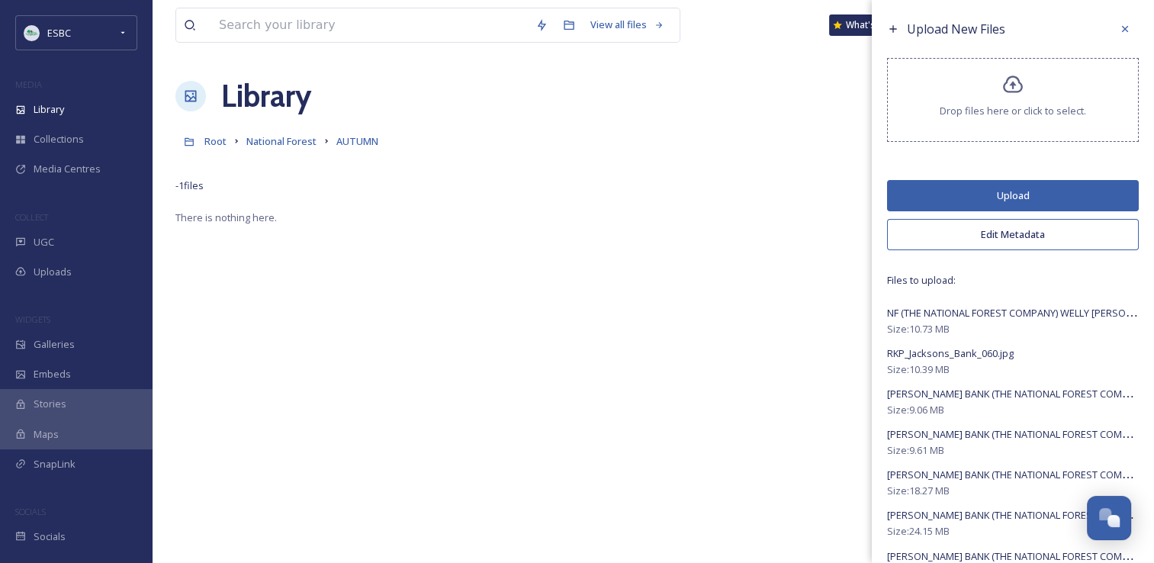
click at [938, 194] on button "Upload" at bounding box center [1013, 195] width 252 height 31
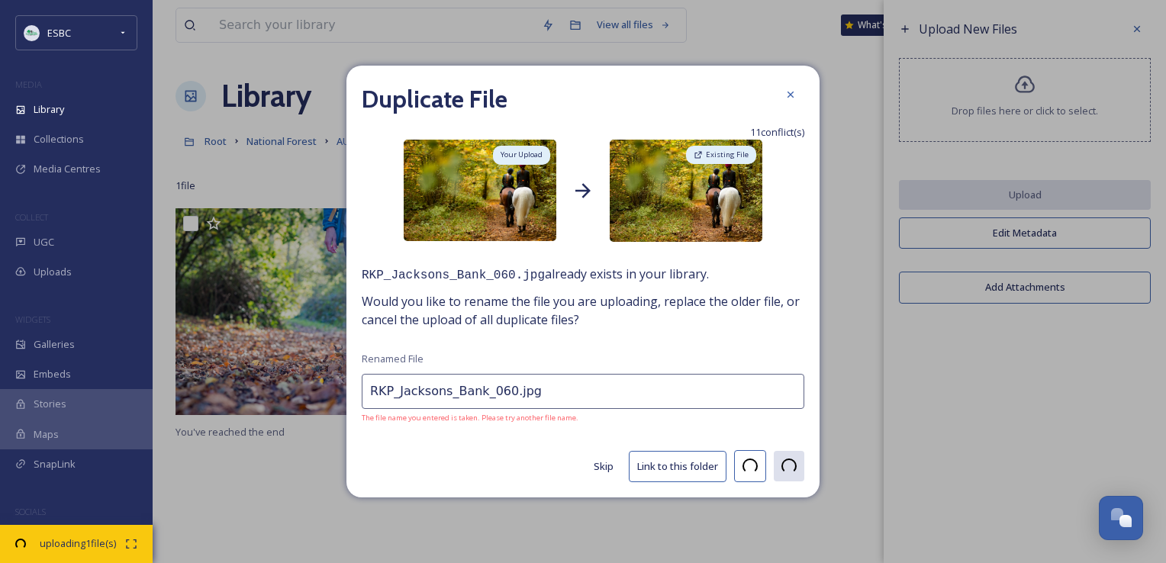
type input "[PERSON_NAME] BANK (THE NATIONAL FOREST COMPANY) FENCE WAYFINDERS.jpg"
